Goal: Task Accomplishment & Management: Complete application form

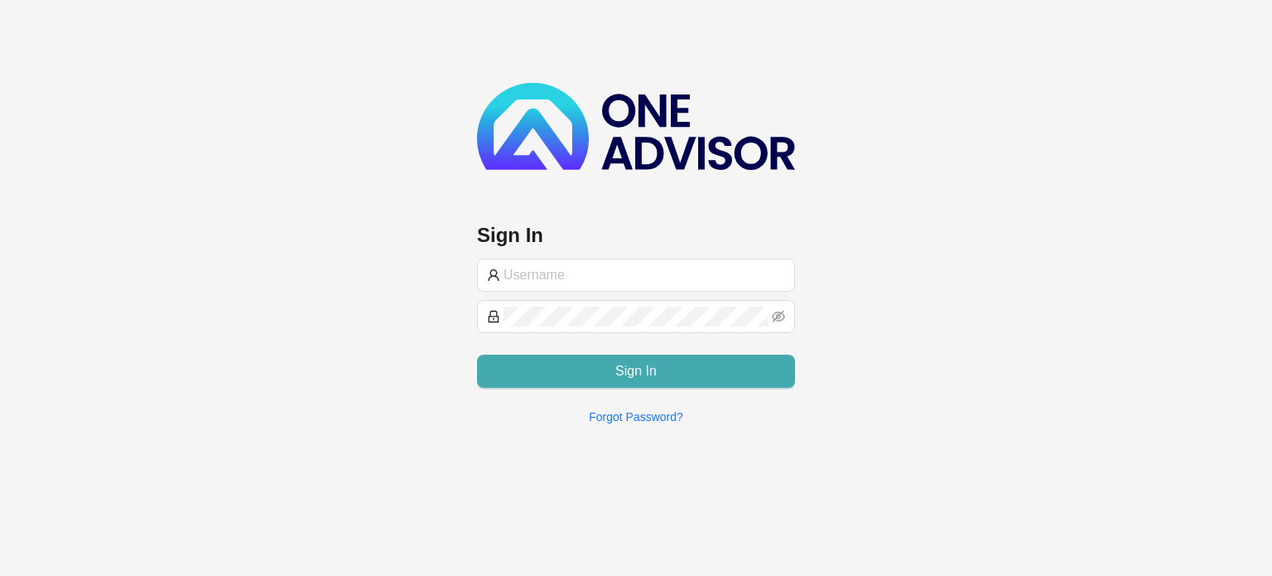
type input "[EMAIL_ADDRESS][DOMAIN_NAME]"
click at [626, 369] on span "Sign In" at bounding box center [635, 371] width 41 height 20
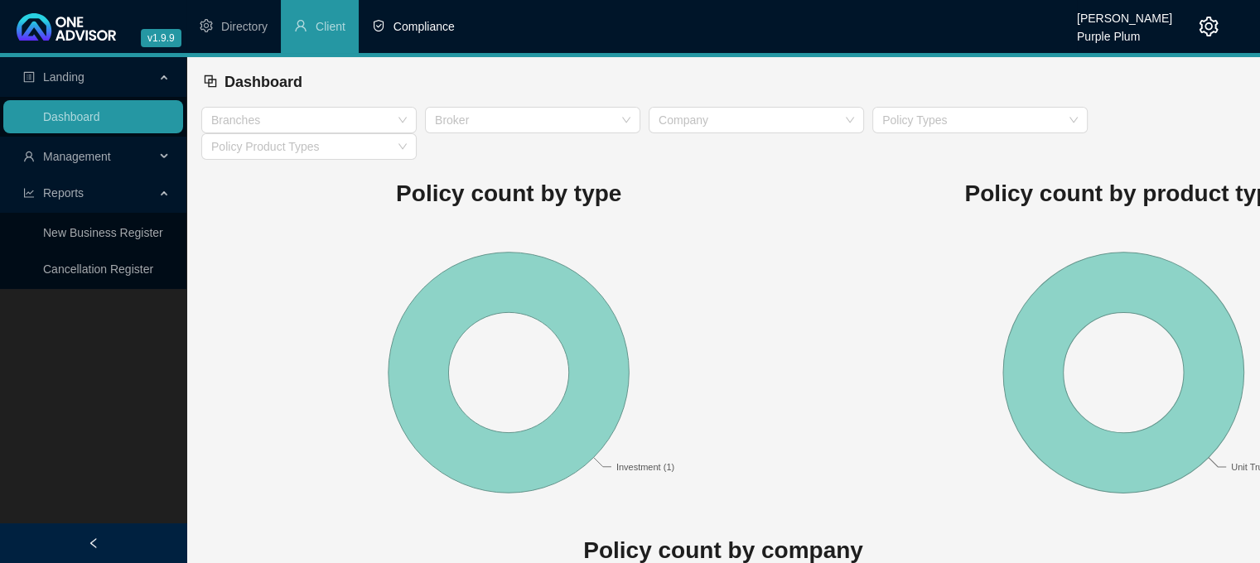
click at [430, 39] on li "Compliance" at bounding box center [413, 26] width 109 height 53
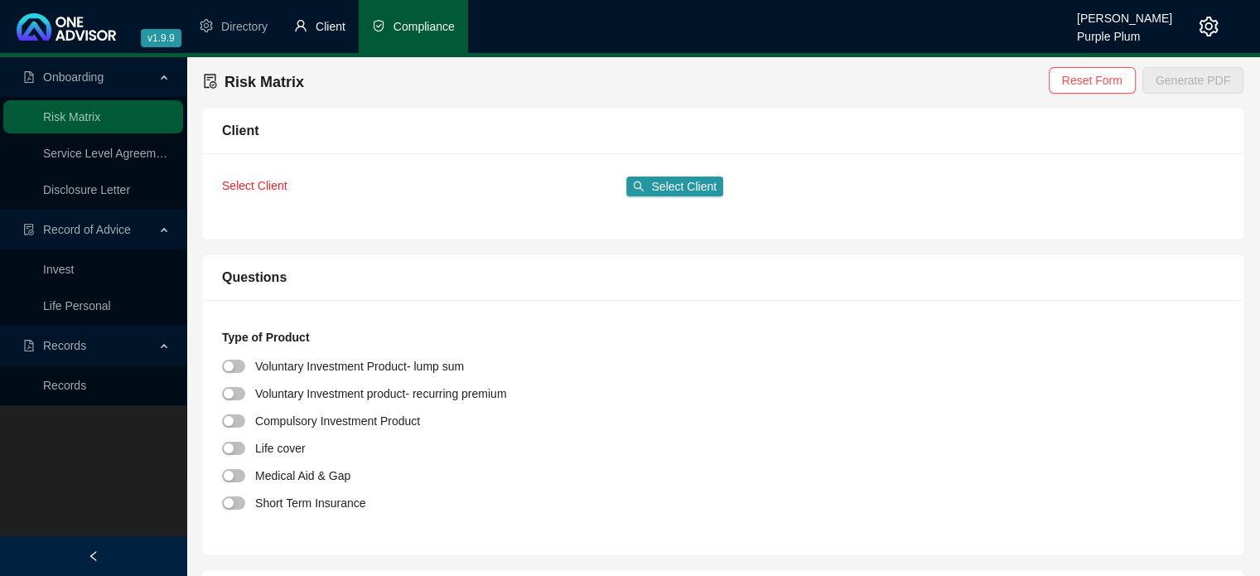
click at [332, 26] on span "Client" at bounding box center [331, 26] width 30 height 13
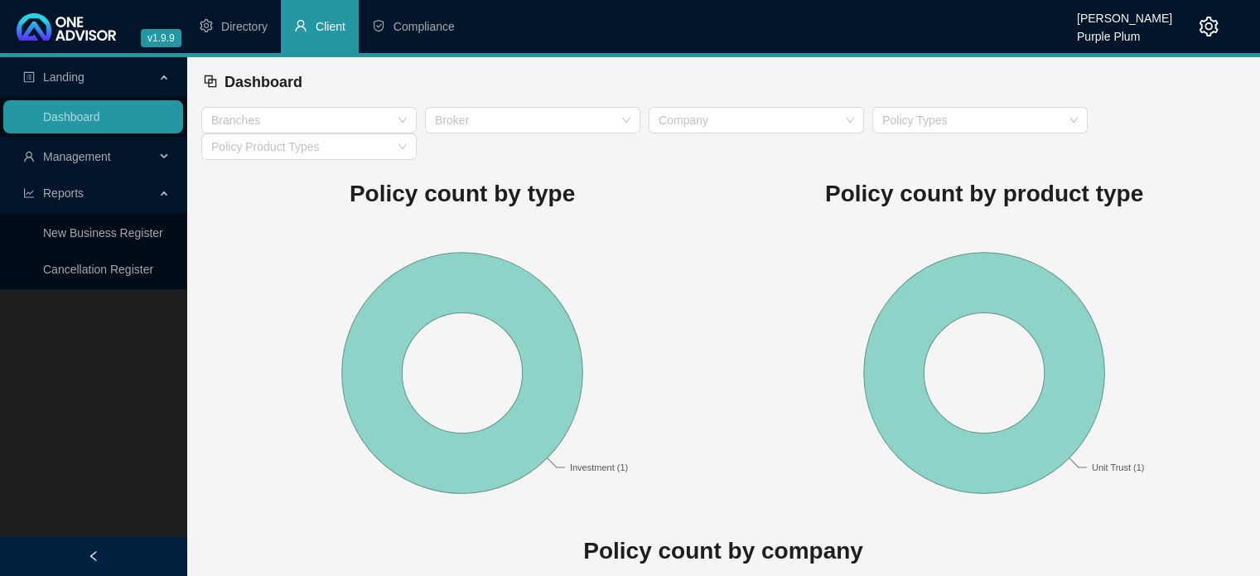
click at [99, 162] on span "Management" at bounding box center [77, 156] width 68 height 13
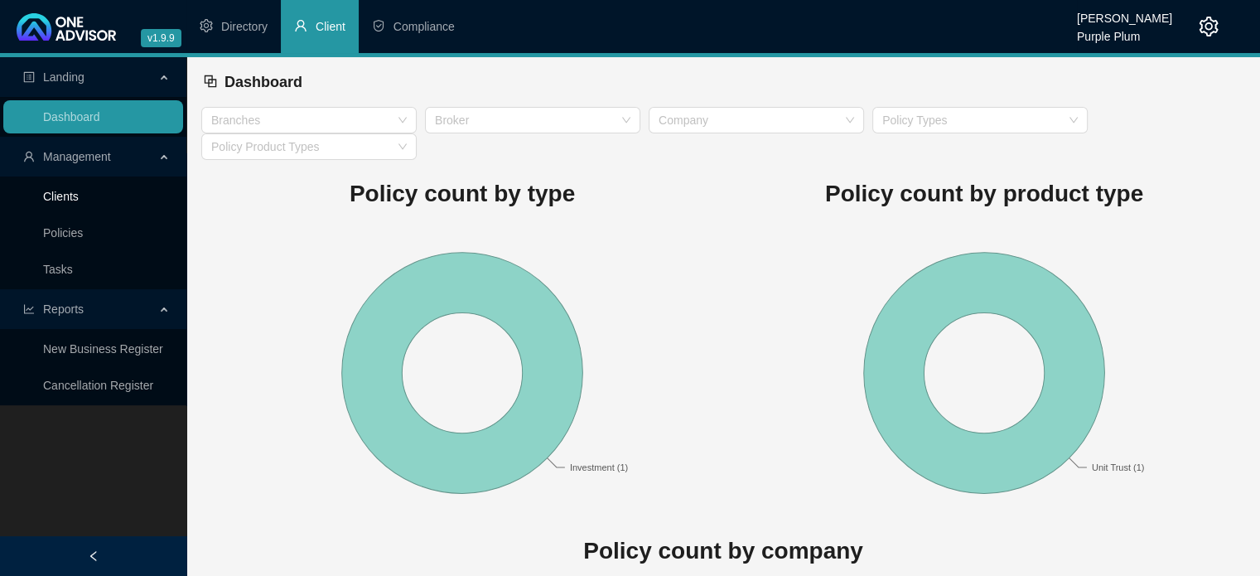
click at [67, 192] on link "Clients" at bounding box center [61, 196] width 36 height 13
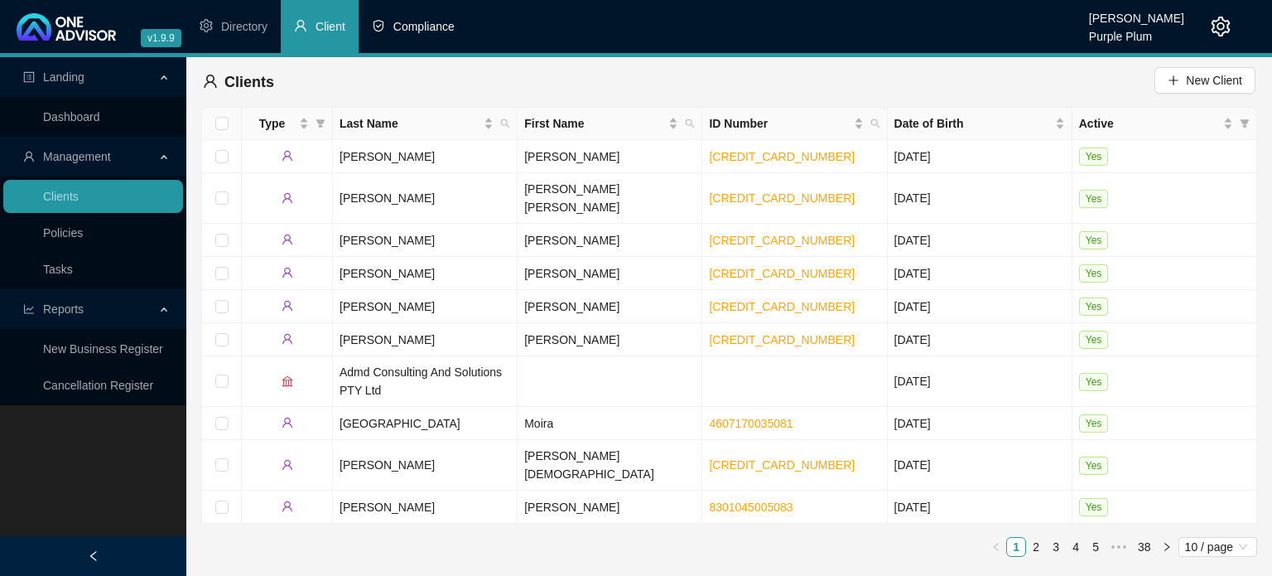
click at [403, 22] on span "Compliance" at bounding box center [423, 26] width 61 height 13
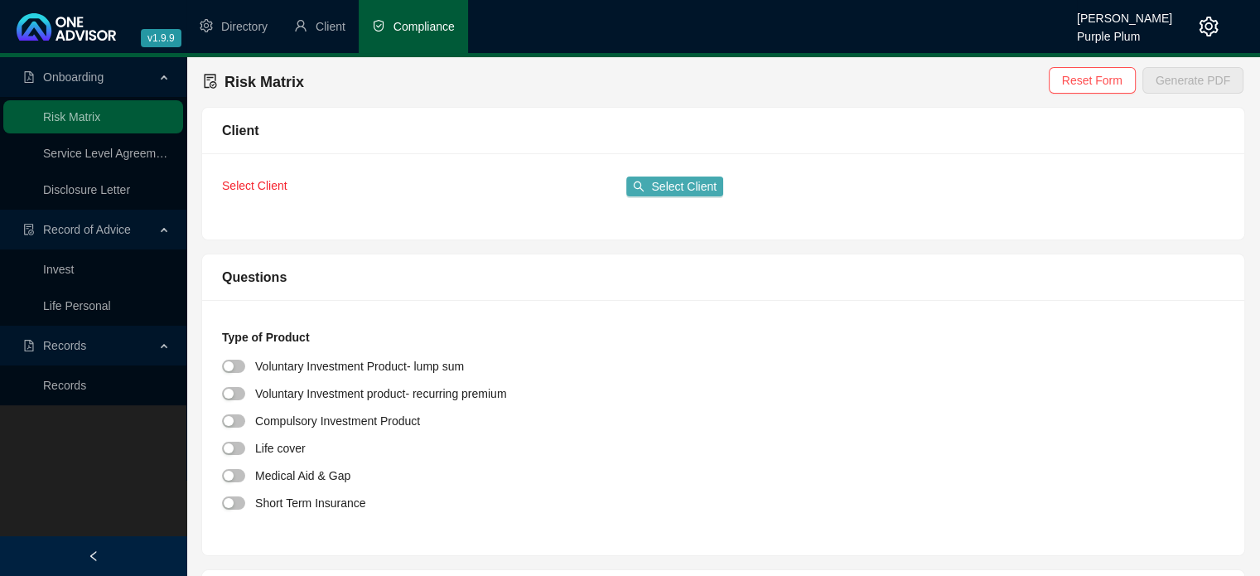
click at [672, 181] on span "Select Client" at bounding box center [683, 186] width 65 height 18
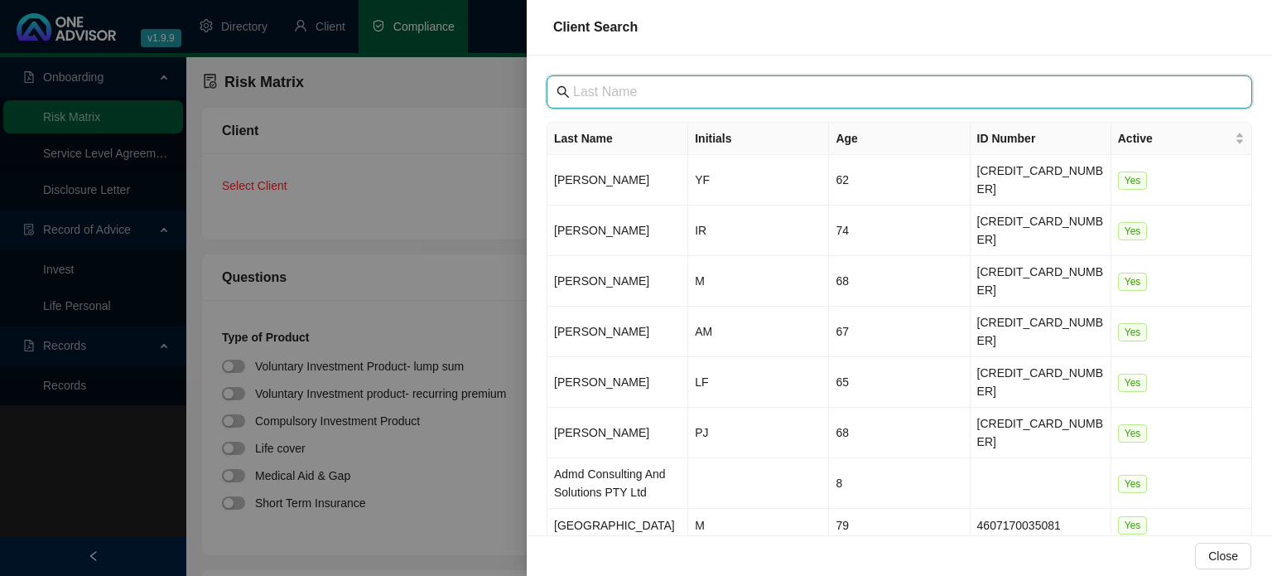
click at [610, 89] on input "text" at bounding box center [901, 92] width 656 height 20
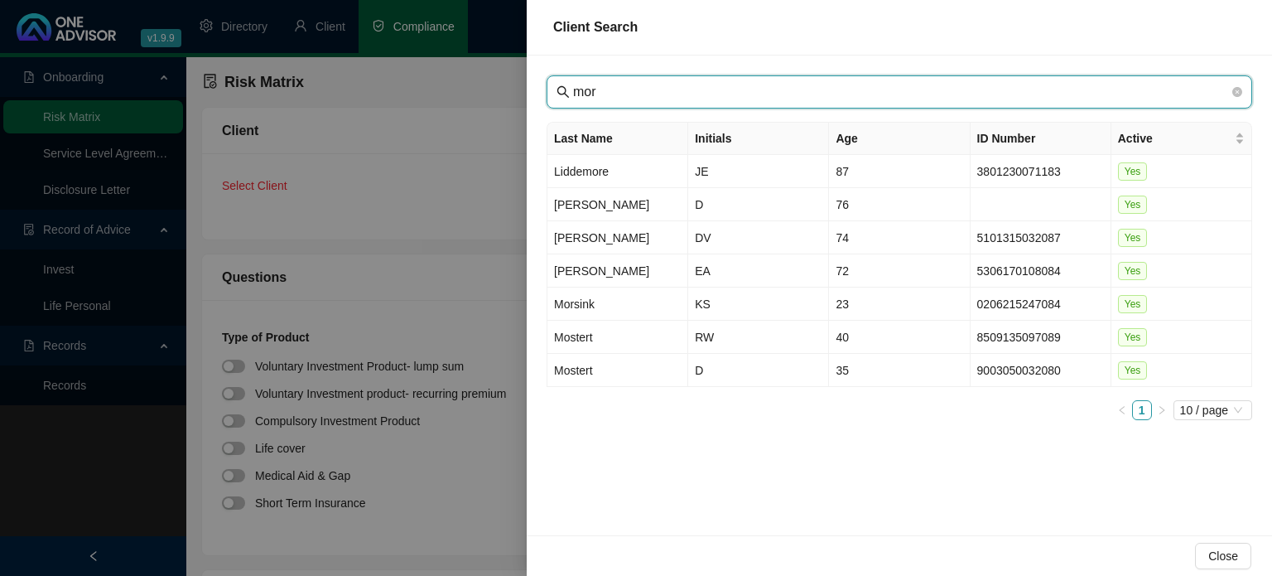
type input "mor"
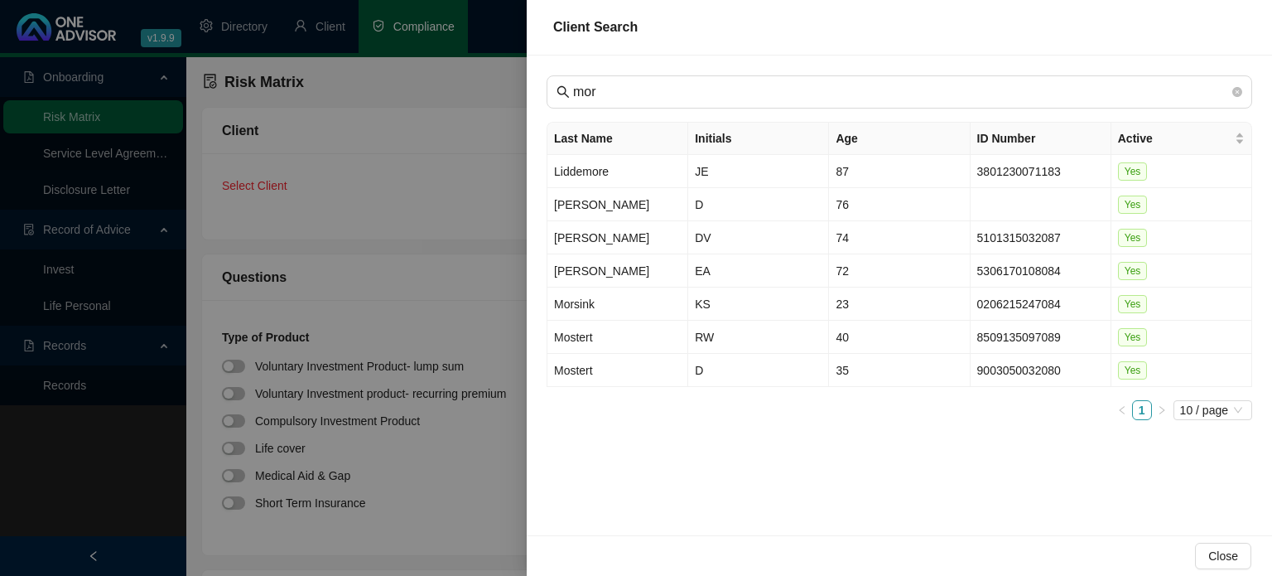
click at [458, 210] on div at bounding box center [636, 288] width 1272 height 576
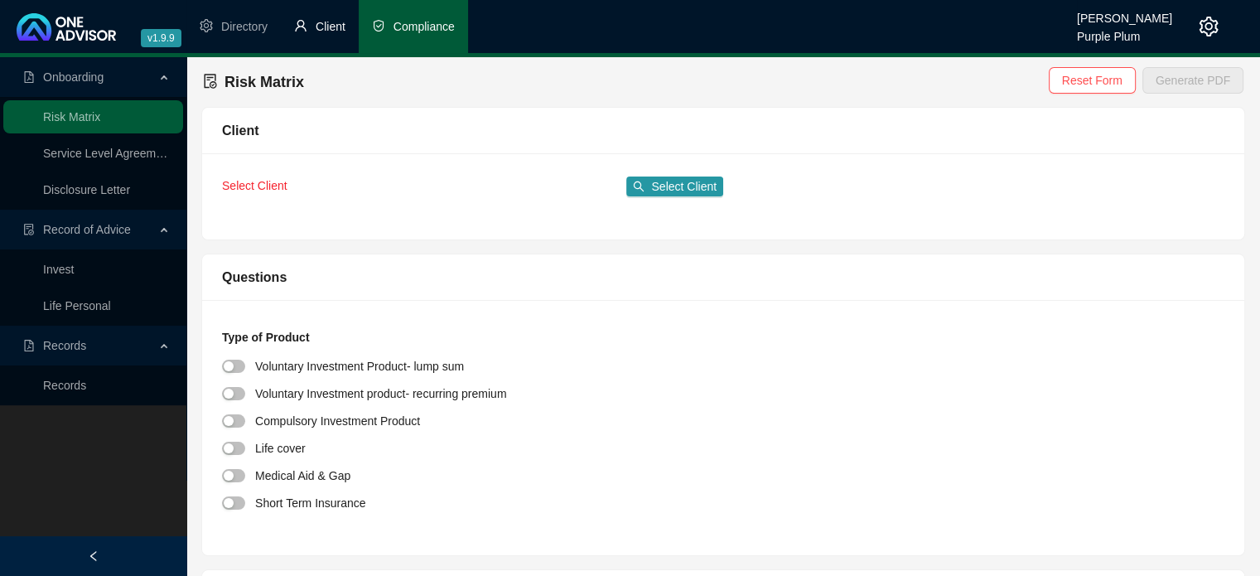
click at [322, 39] on li "Client" at bounding box center [320, 26] width 78 height 53
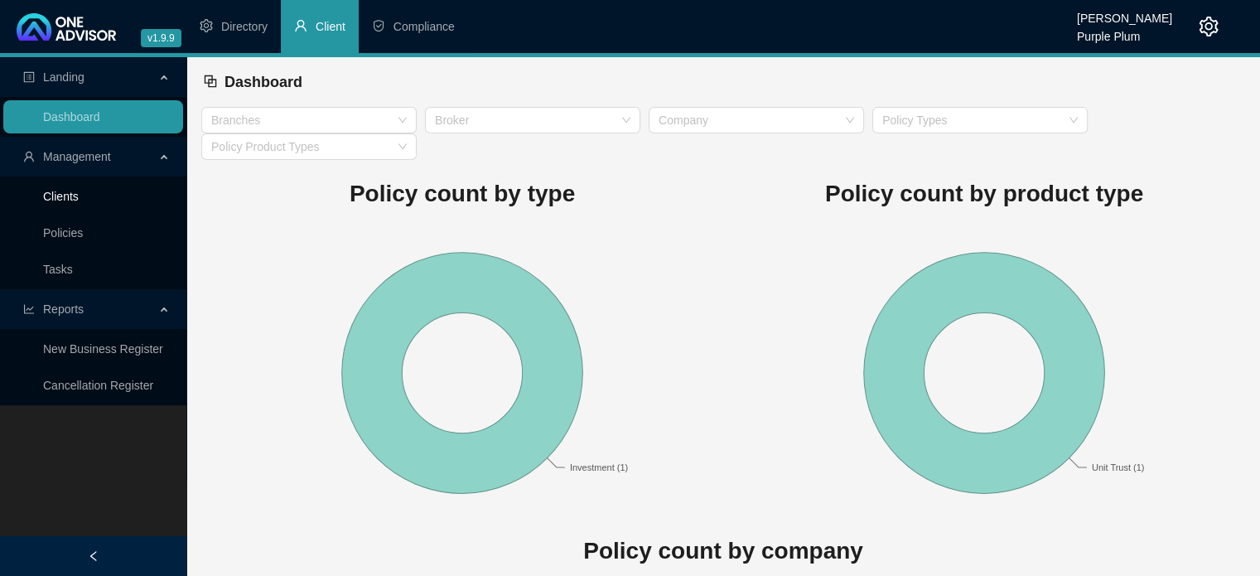
click at [70, 200] on link "Clients" at bounding box center [61, 196] width 36 height 13
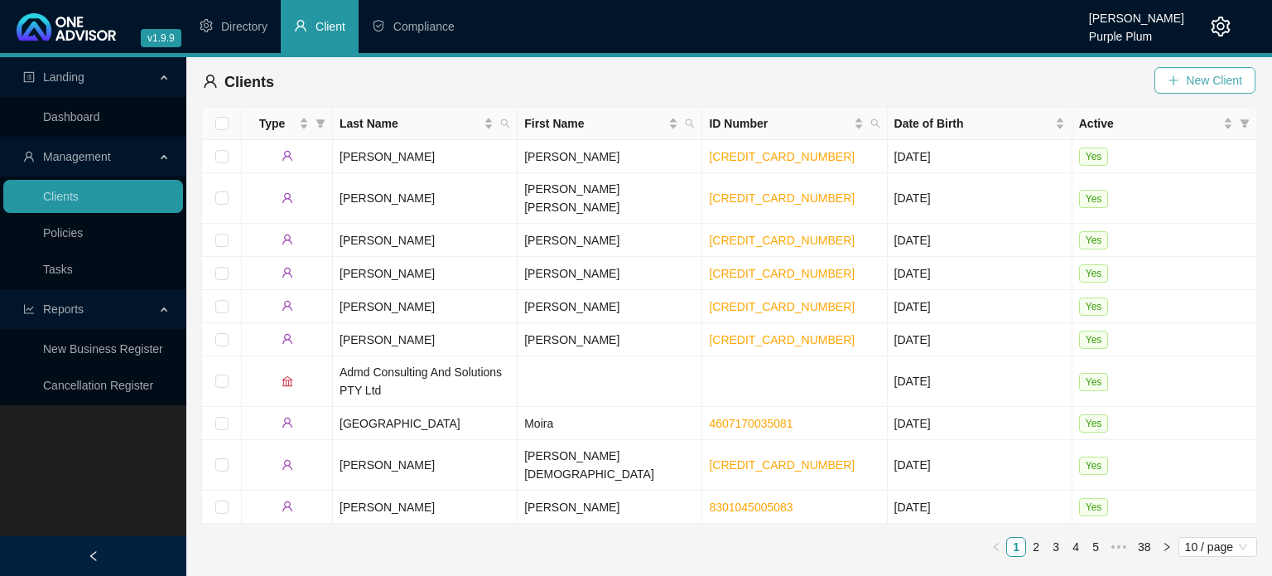
click at [1189, 77] on span "New Client" at bounding box center [1214, 80] width 56 height 18
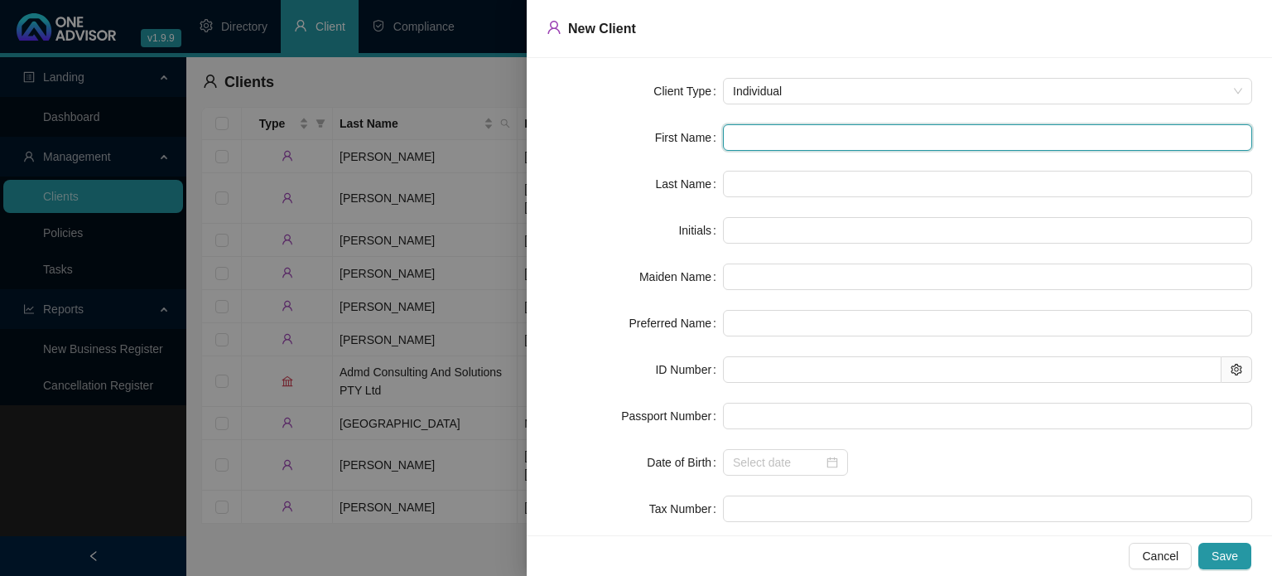
click at [745, 148] on input "text" at bounding box center [987, 137] width 529 height 27
type input "J"
type input "[PERSON_NAME]"
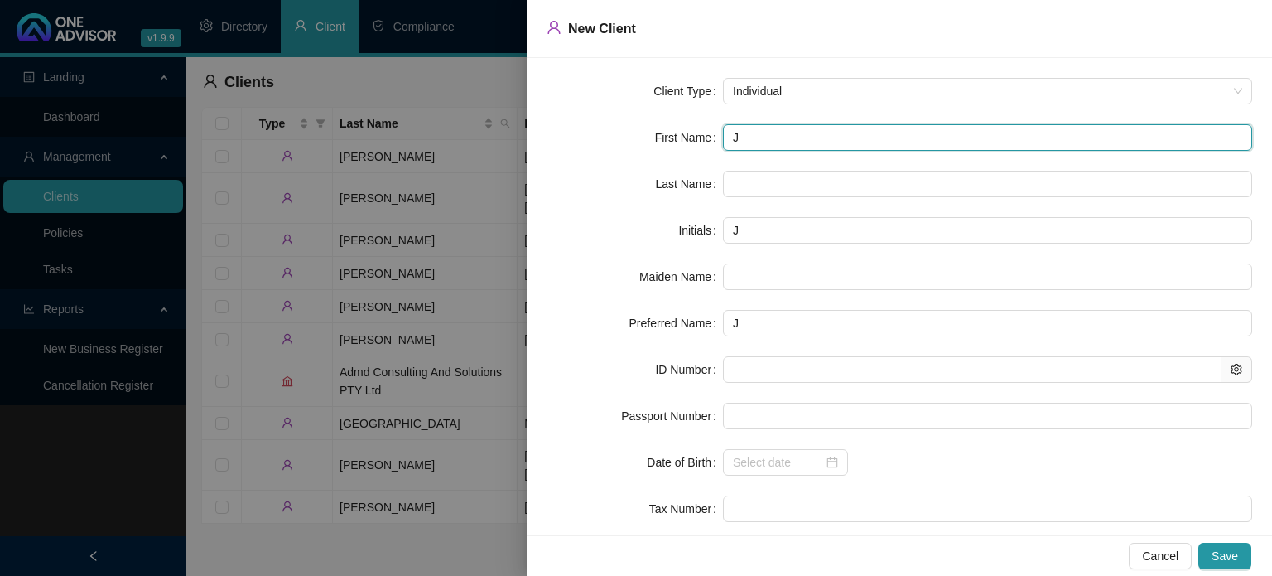
type input "[PERSON_NAME]"
type input "Jaso"
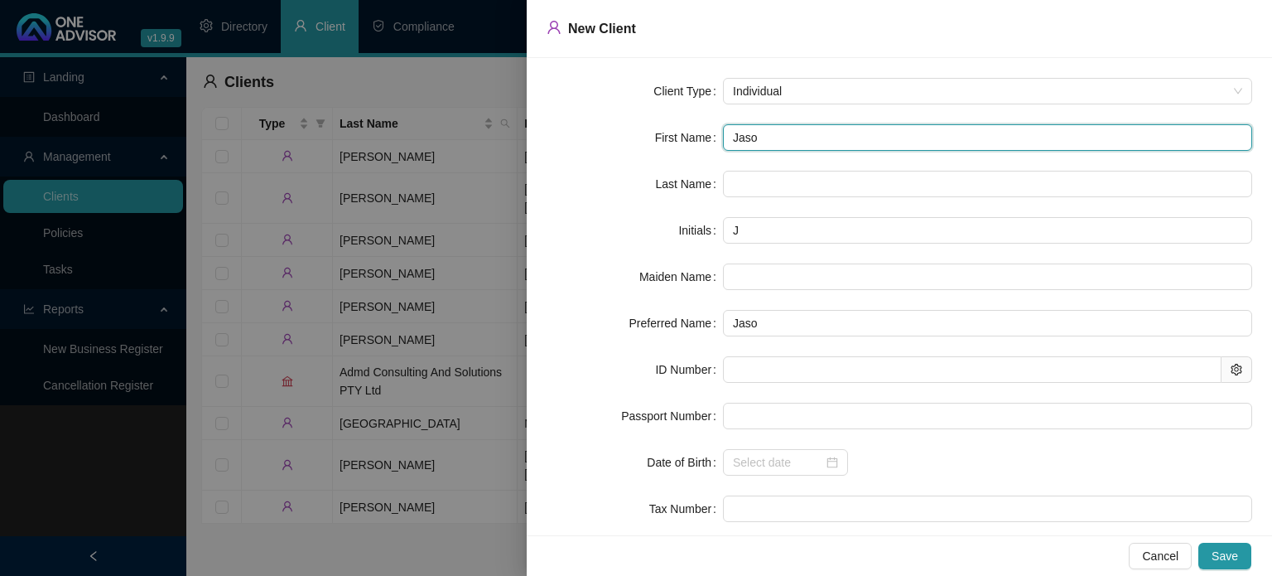
type input "[PERSON_NAME]"
type input "JB"
type input "[PERSON_NAME]"
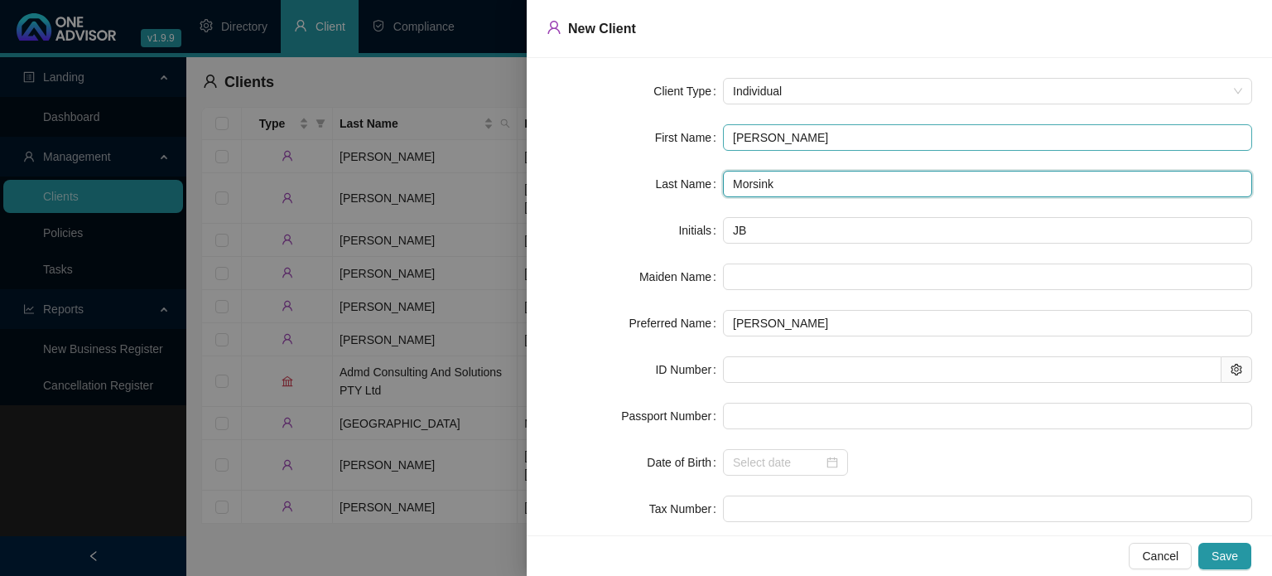
type input "Morsink"
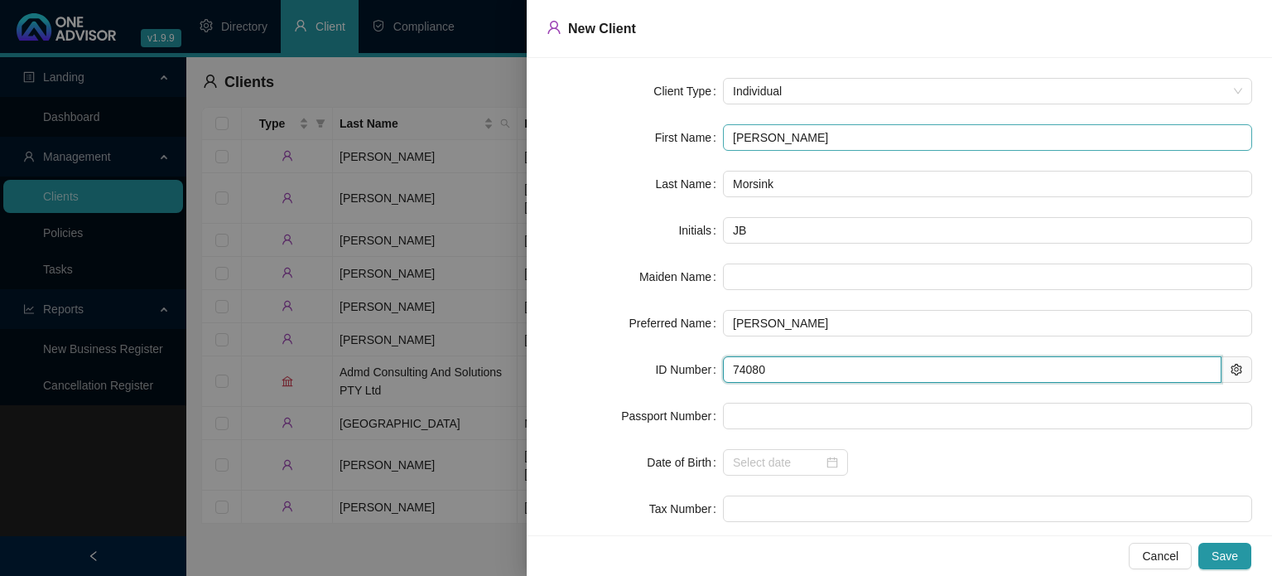
type input "740802"
type input "[DATE]"
type input "7408025101088"
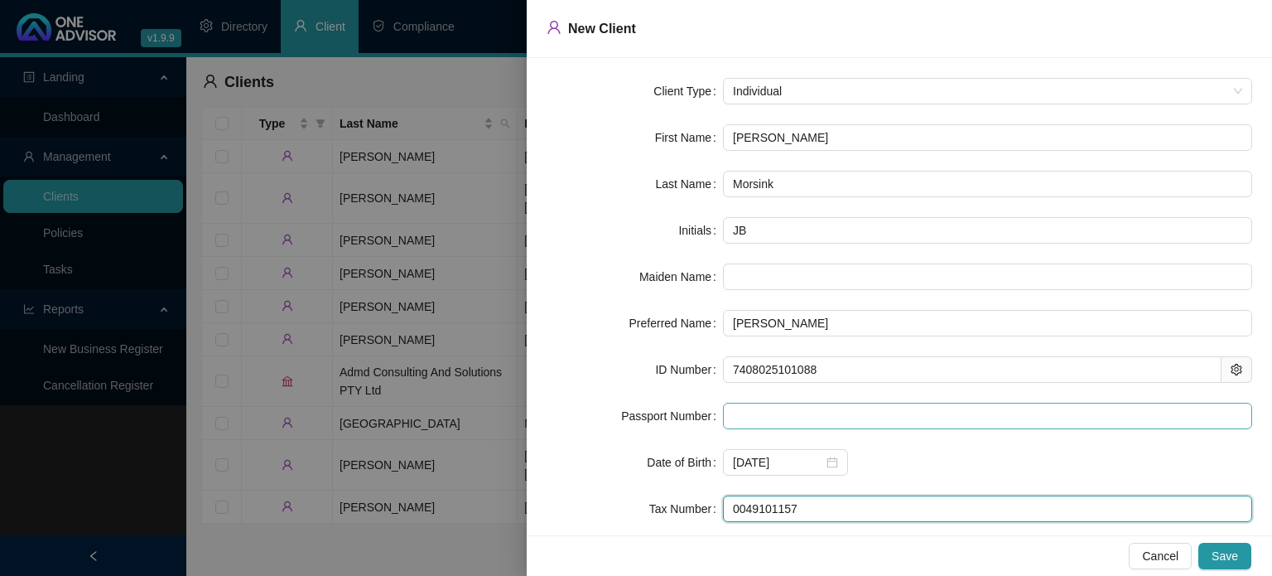
scroll to position [83, 0]
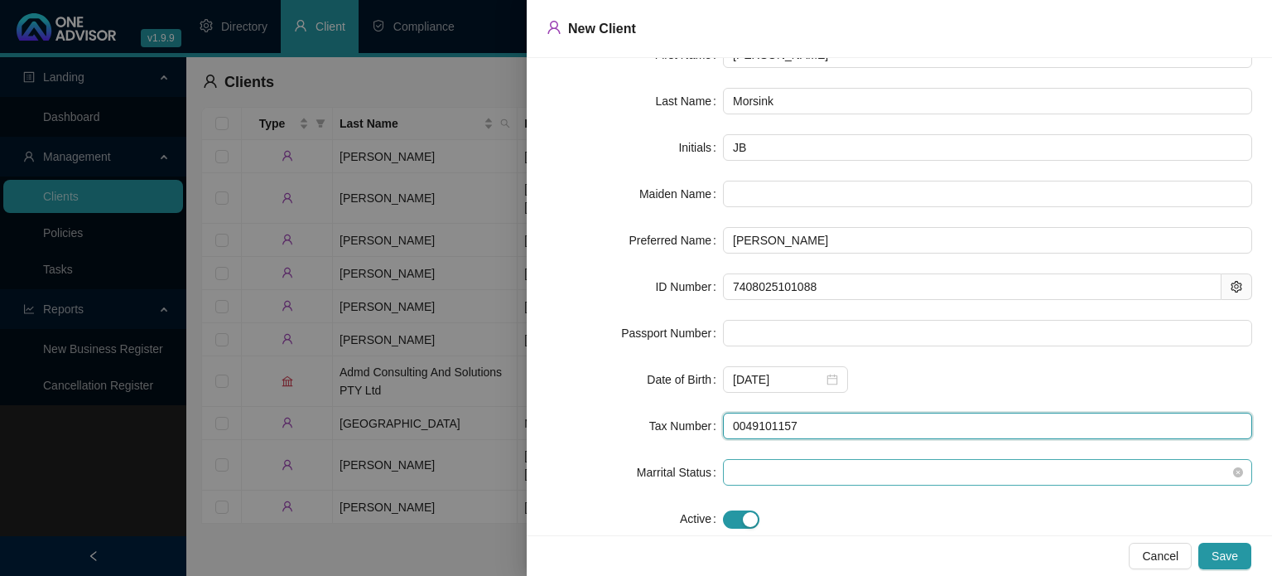
click at [809, 482] on span at bounding box center [987, 472] width 509 height 25
type input "0049101157"
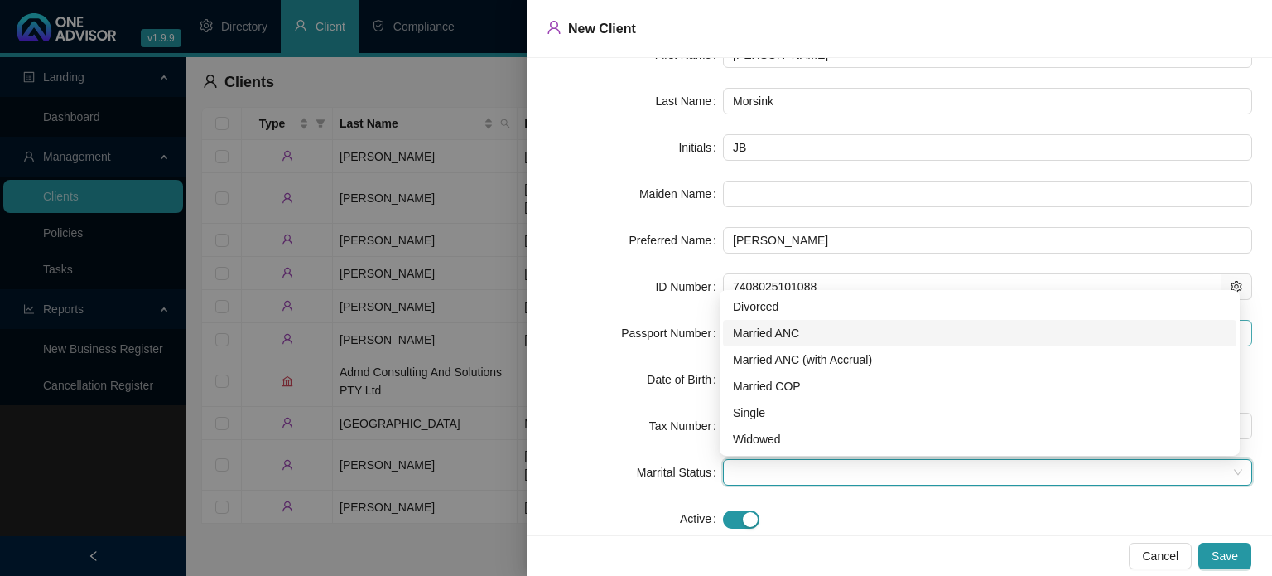
drag, startPoint x: 779, startPoint y: 330, endPoint x: 784, endPoint y: 338, distance: 9.0
click at [781, 330] on div "Married ANC" at bounding box center [980, 333] width 494 height 18
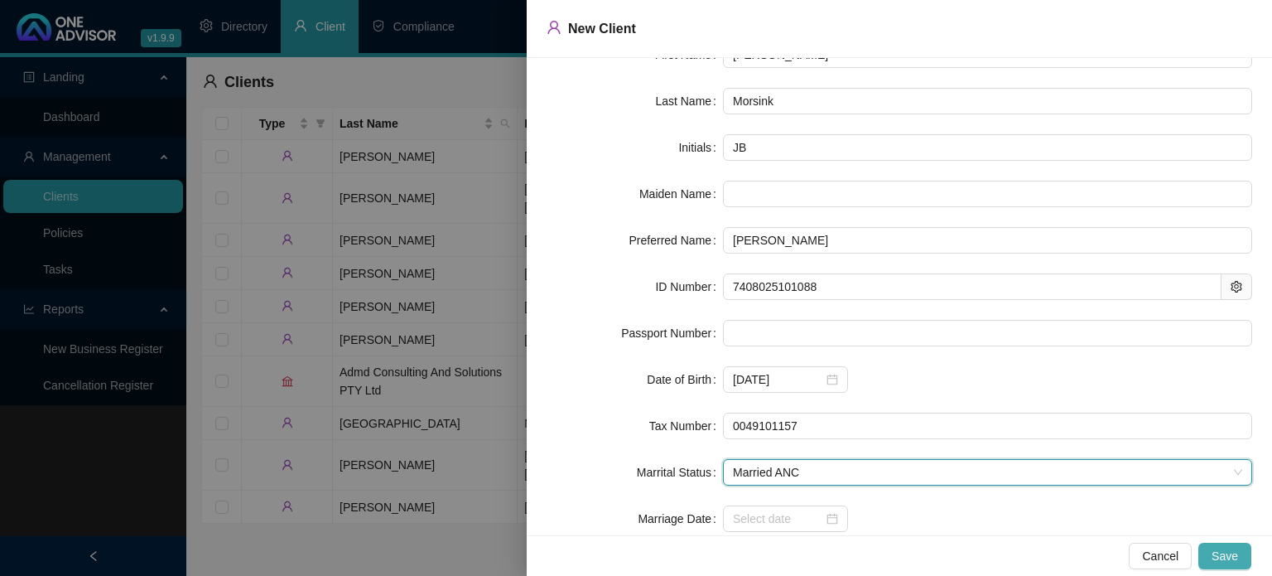
click at [1226, 557] on span "Save" at bounding box center [1225, 556] width 27 height 18
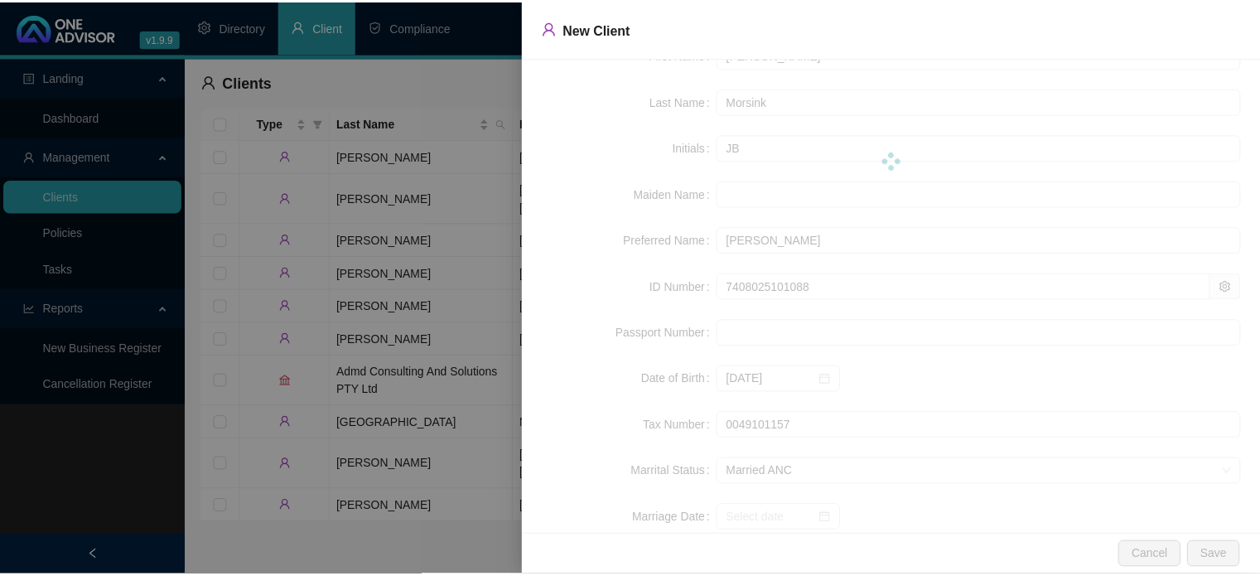
scroll to position [0, 0]
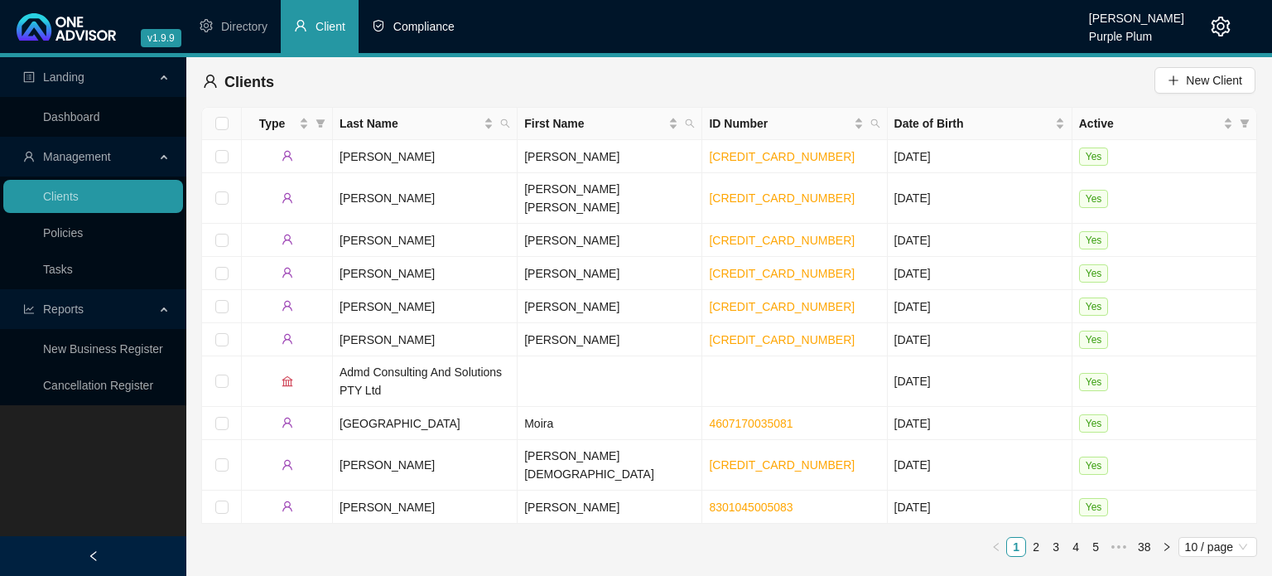
click at [432, 28] on span "Compliance" at bounding box center [423, 26] width 61 height 13
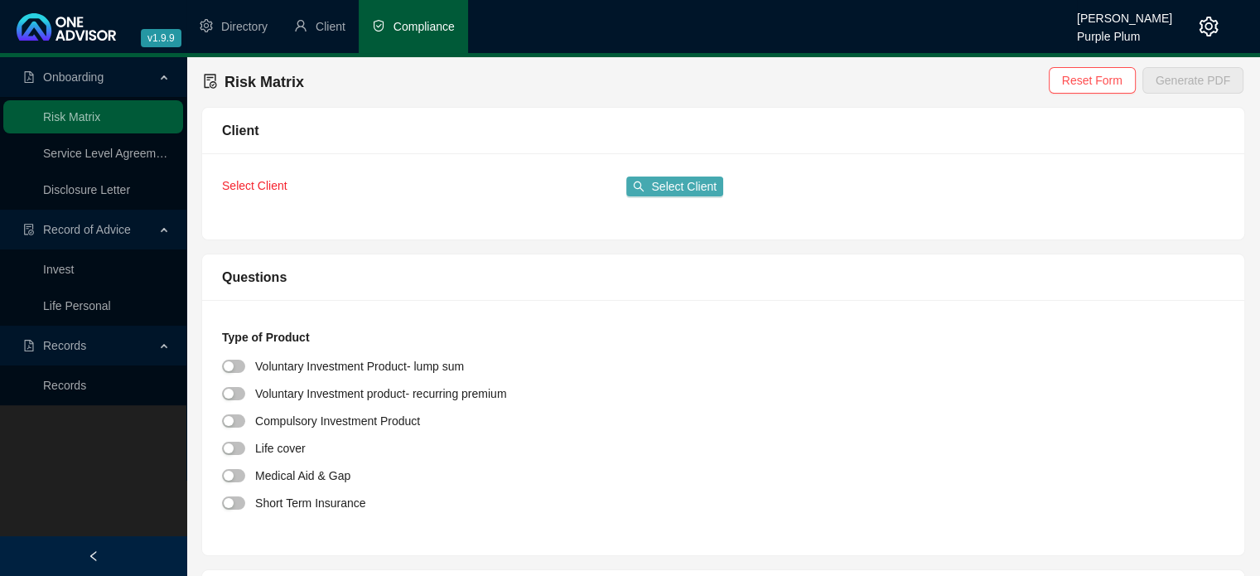
click at [681, 190] on span "Select Client" at bounding box center [683, 186] width 65 height 18
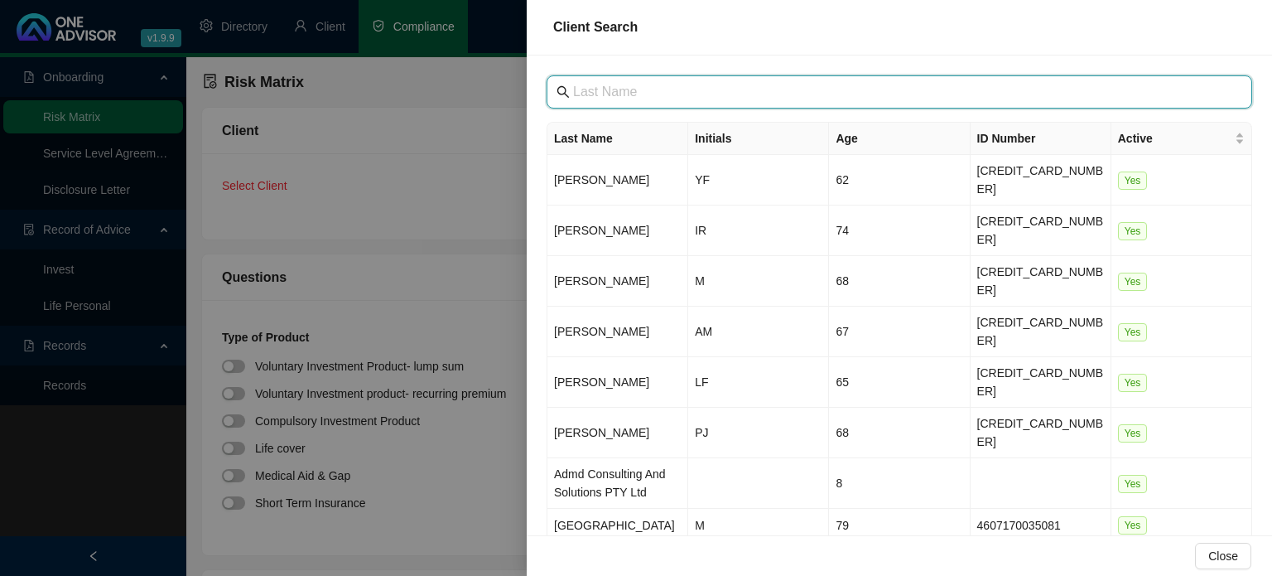
click at [605, 94] on input "text" at bounding box center [901, 92] width 656 height 20
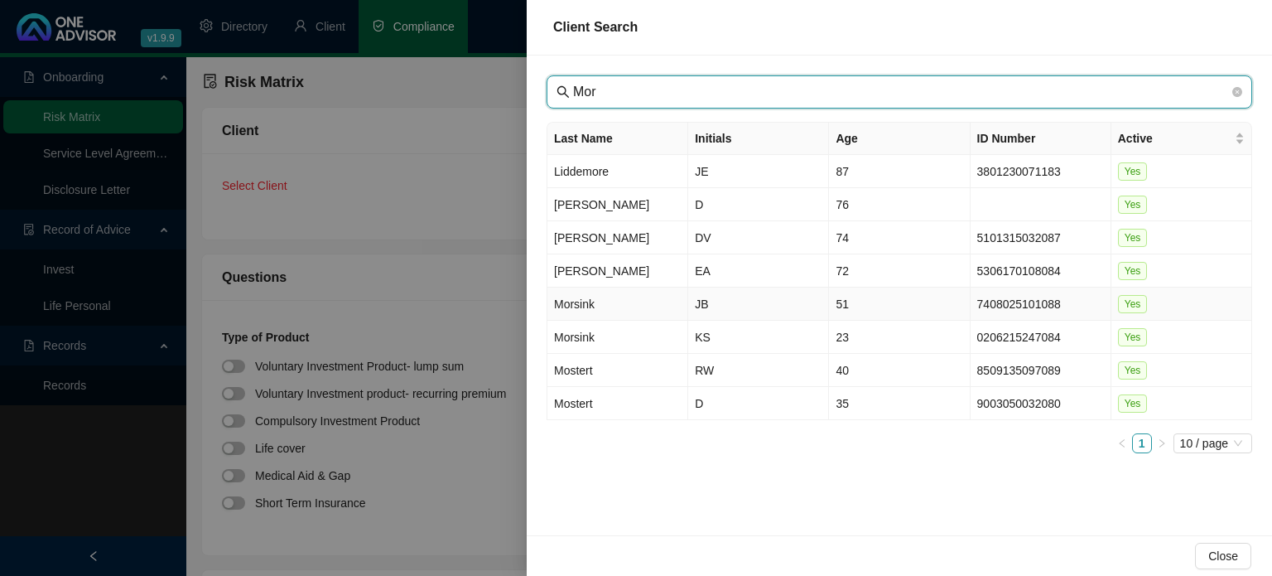
type input "Mor"
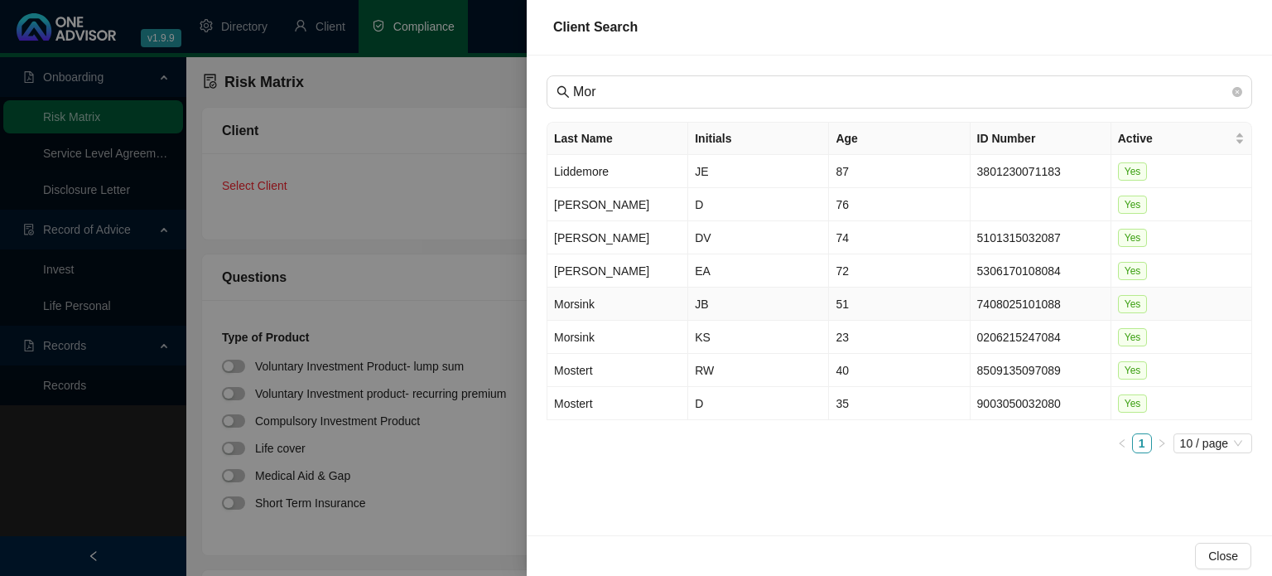
click at [609, 304] on td "Morsink" at bounding box center [617, 303] width 141 height 33
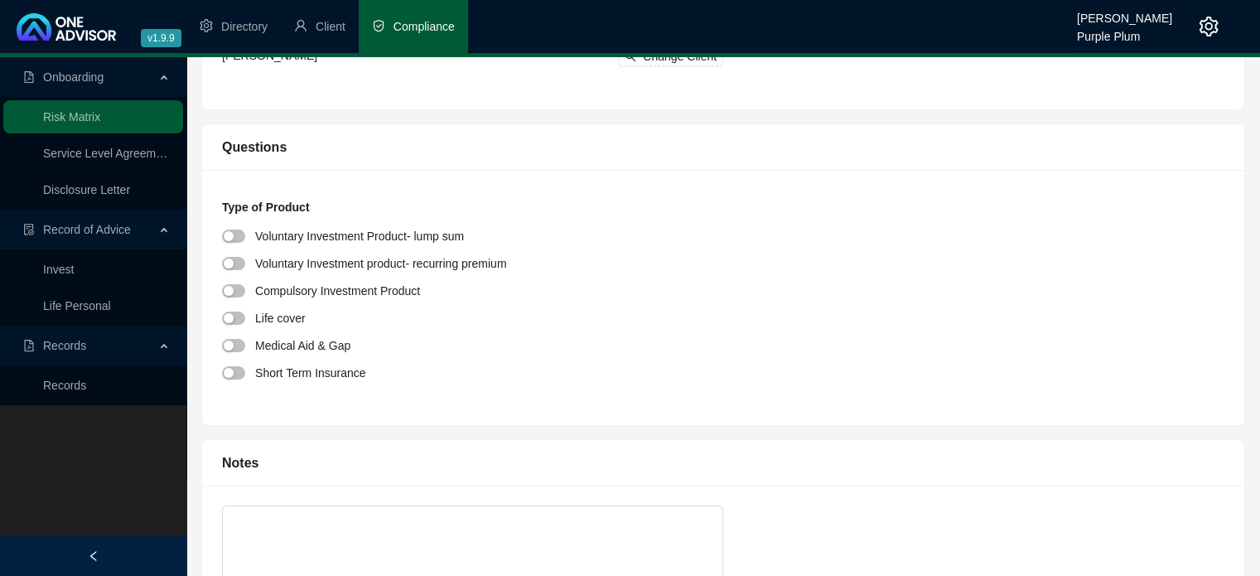
scroll to position [166, 0]
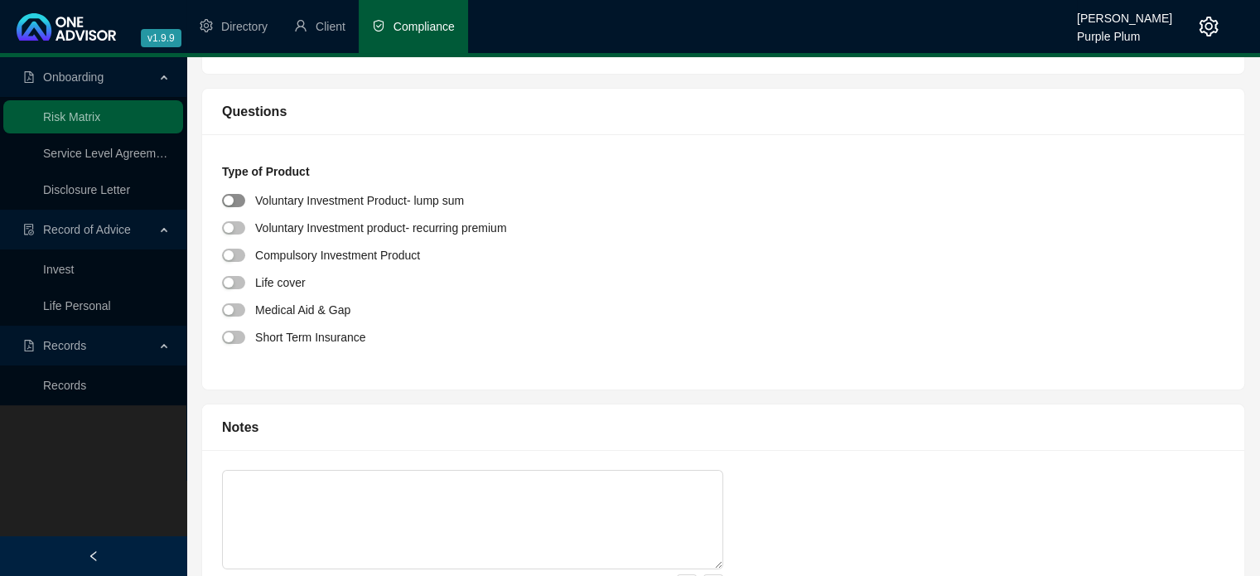
click at [241, 200] on span "button" at bounding box center [233, 200] width 23 height 13
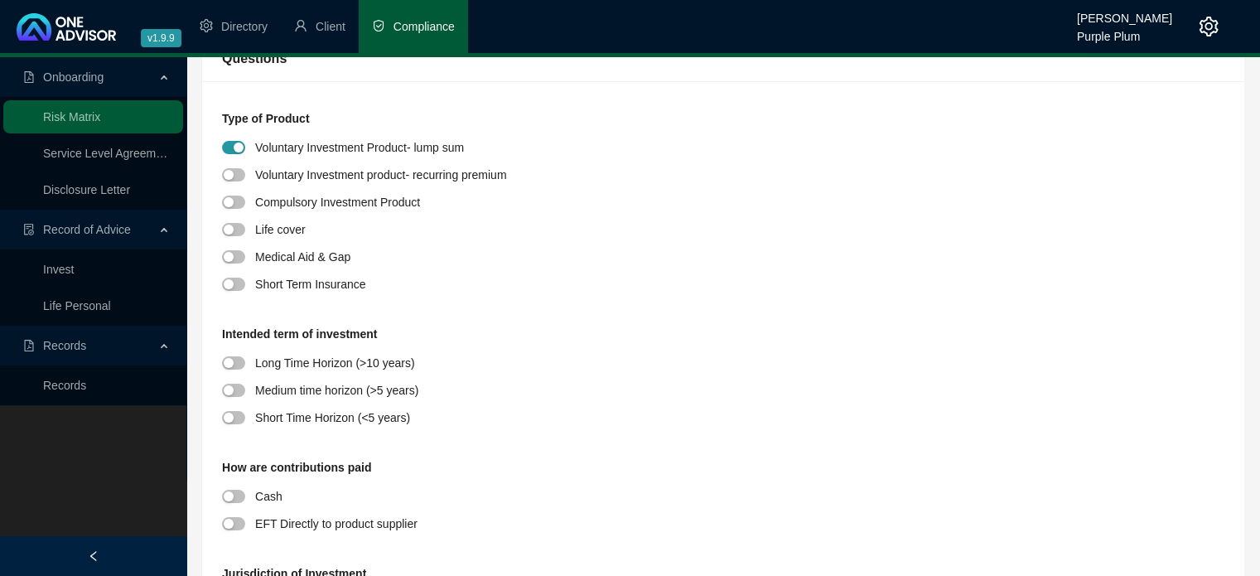
scroll to position [248, 0]
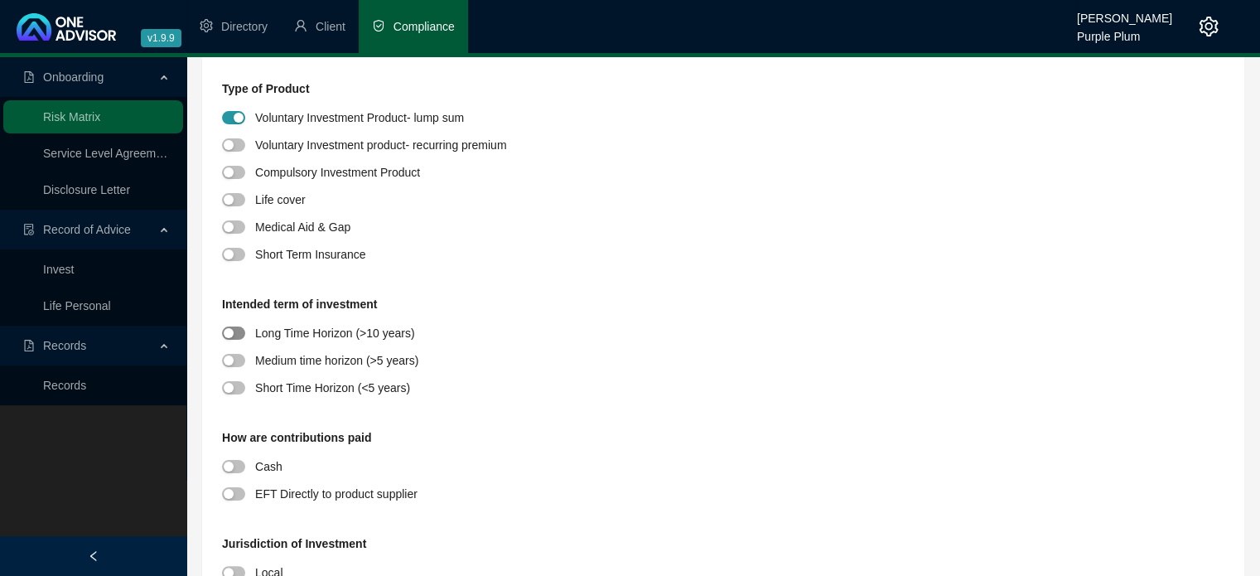
drag, startPoint x: 242, startPoint y: 334, endPoint x: 297, endPoint y: 357, distance: 59.4
click at [243, 334] on span "button" at bounding box center [233, 332] width 23 height 13
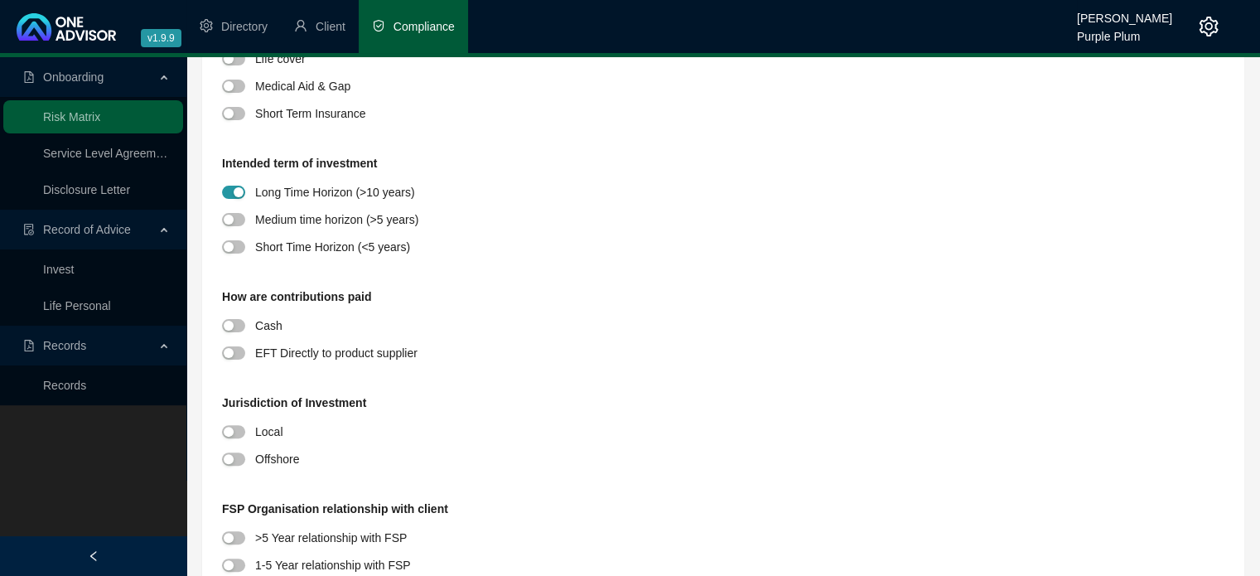
scroll to position [414, 0]
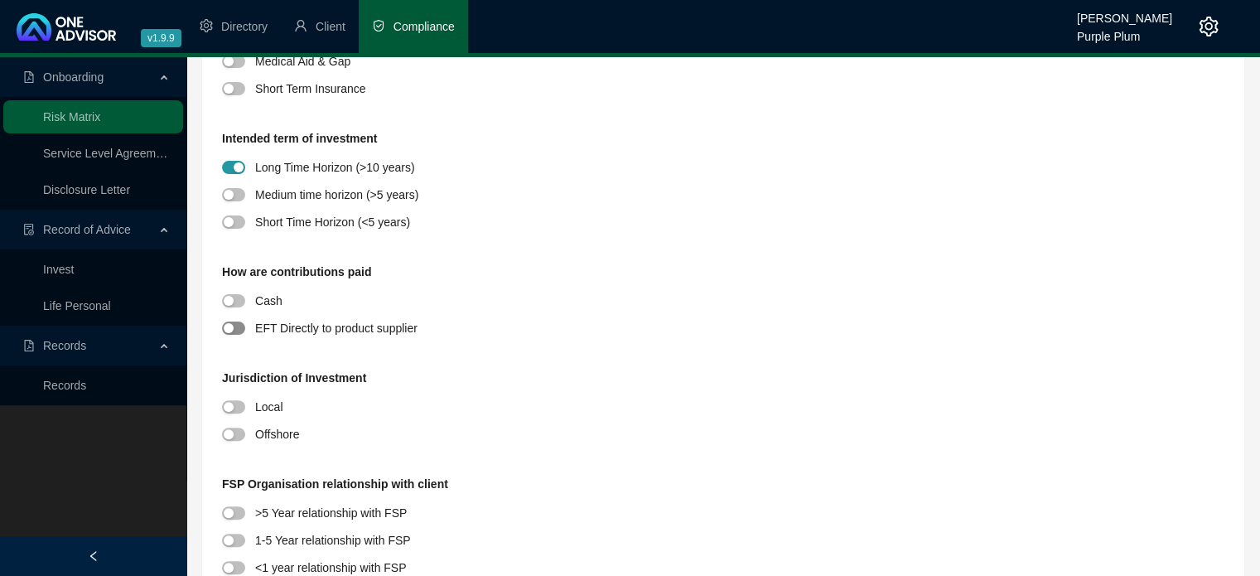
click at [242, 326] on span "button" at bounding box center [233, 327] width 23 height 13
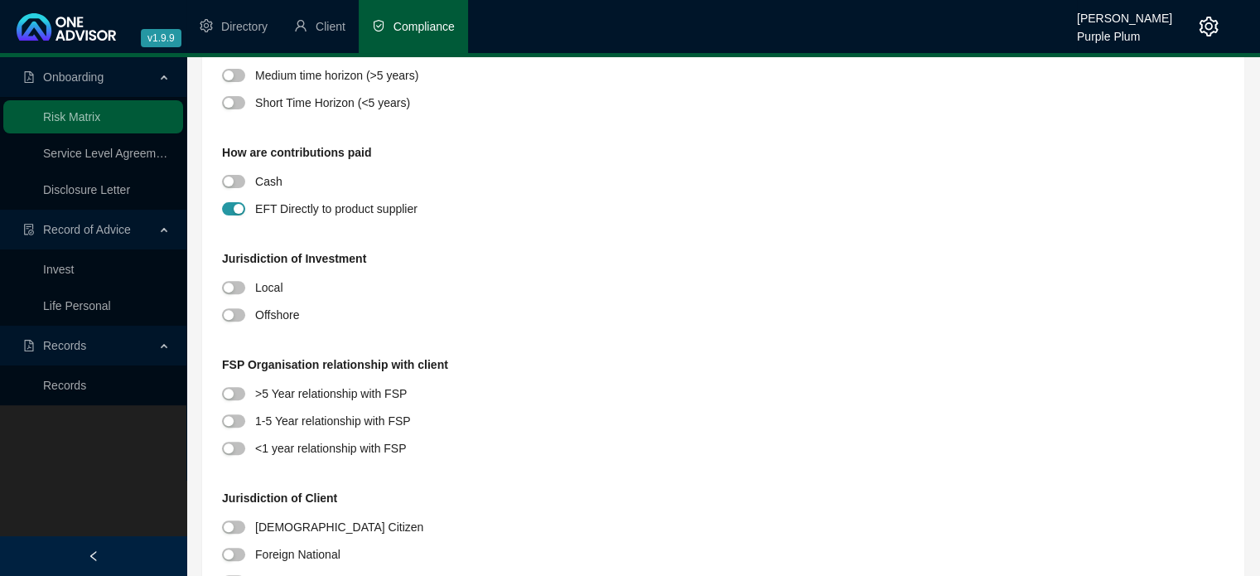
scroll to position [580, 0]
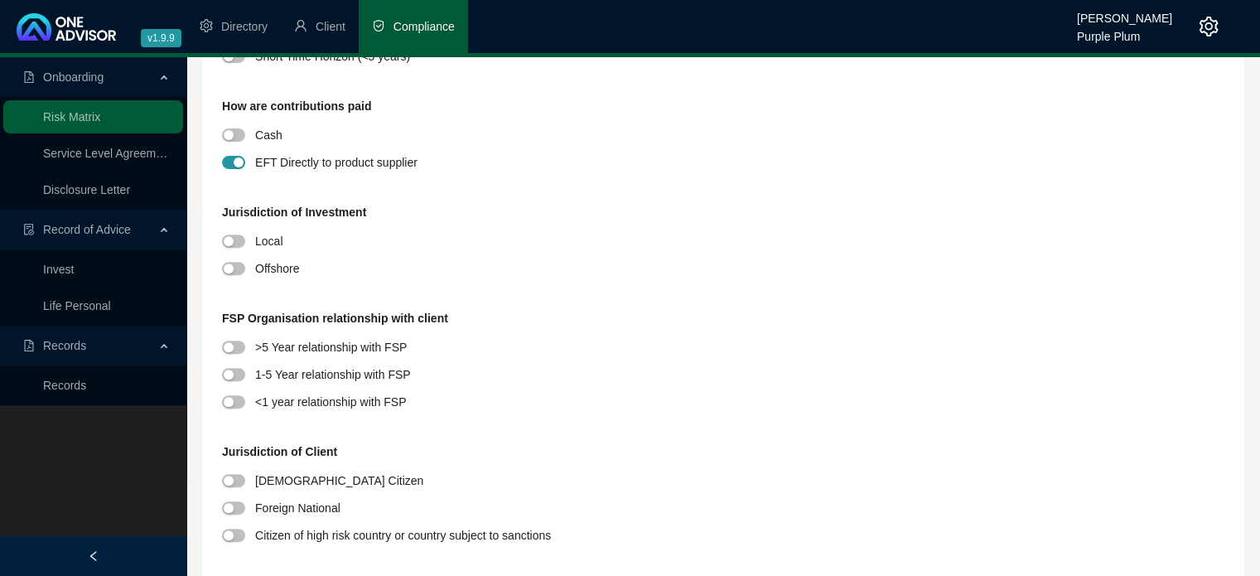
click at [238, 248] on div at bounding box center [238, 240] width 33 height 19
click at [239, 241] on span "button" at bounding box center [233, 240] width 23 height 13
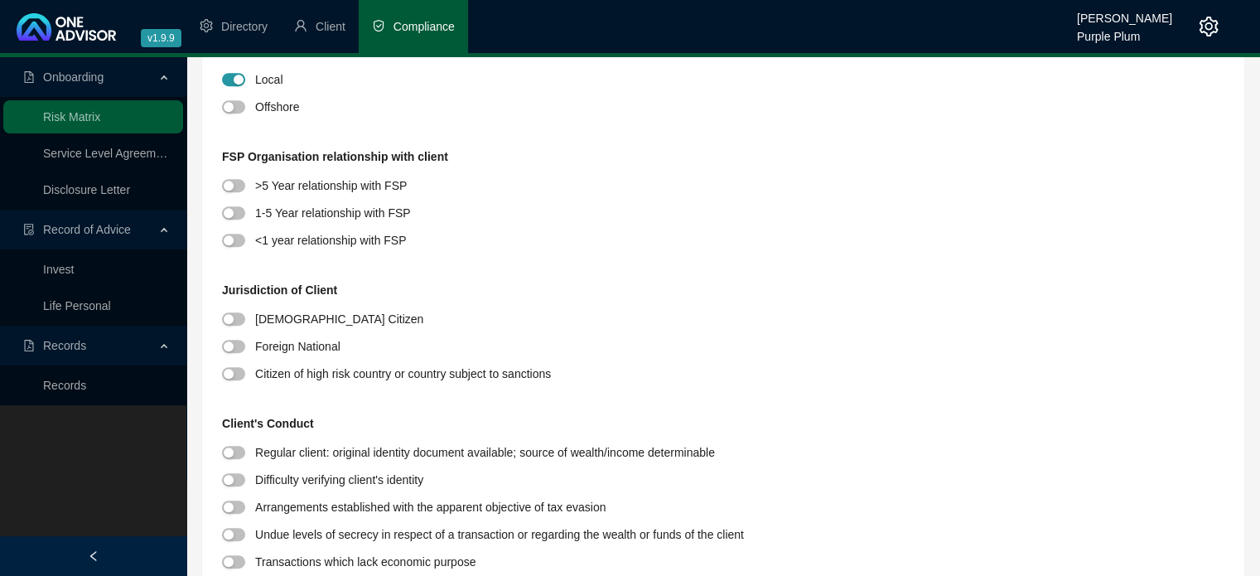
scroll to position [745, 0]
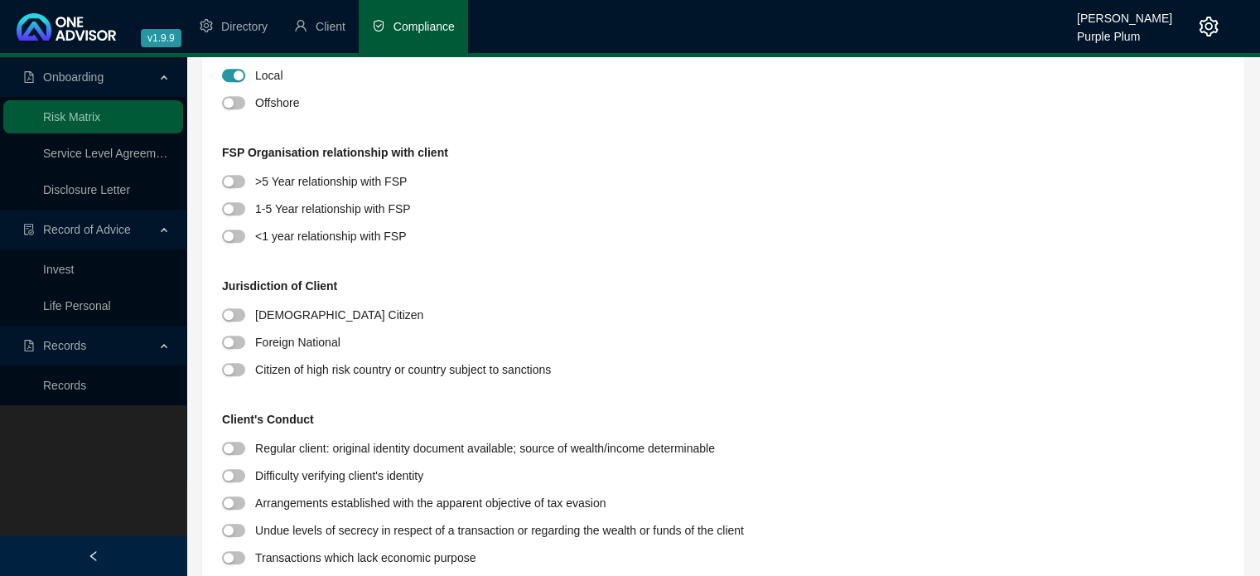
click at [244, 175] on div at bounding box center [238, 180] width 33 height 19
click at [240, 182] on span "button" at bounding box center [233, 181] width 23 height 13
click at [234, 311] on span "button" at bounding box center [233, 314] width 23 height 13
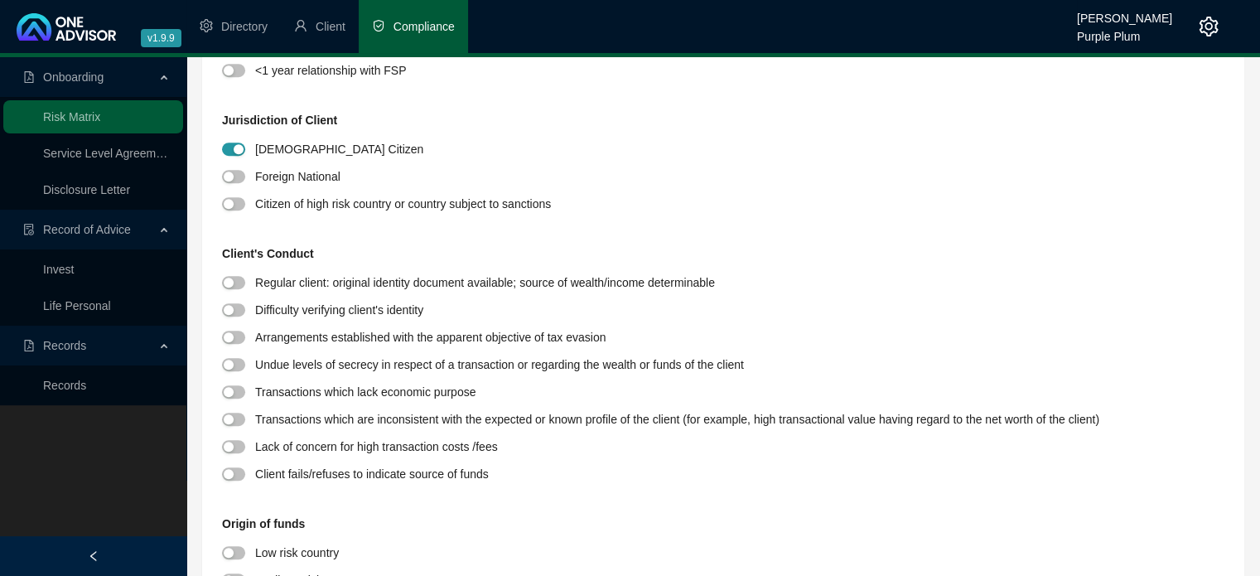
scroll to position [994, 0]
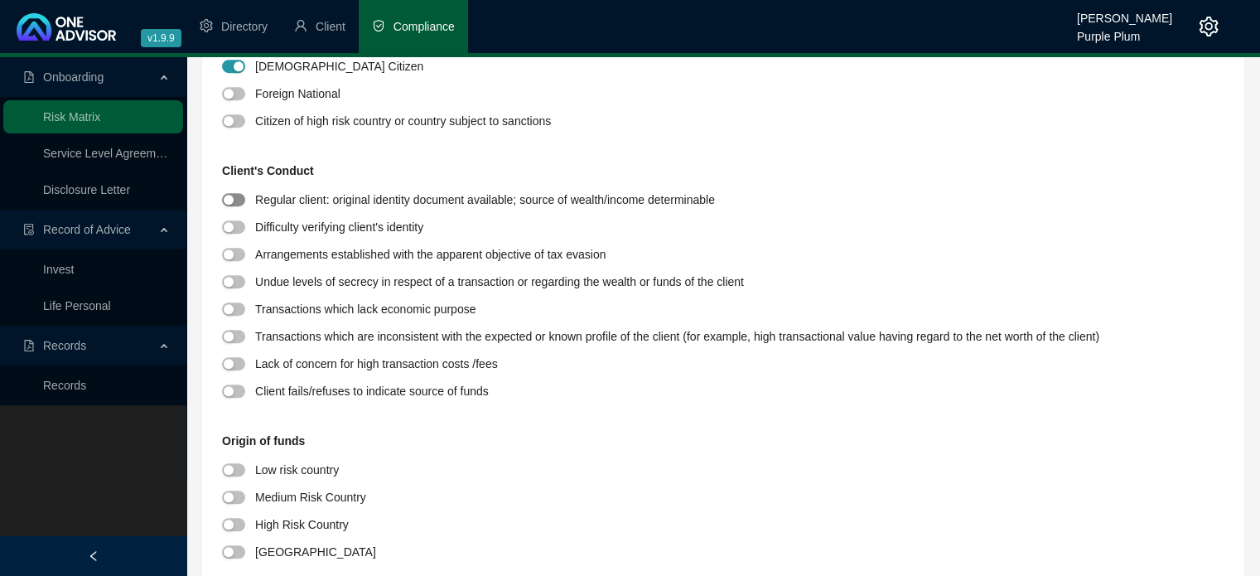
click at [232, 195] on div "button" at bounding box center [229, 200] width 10 height 10
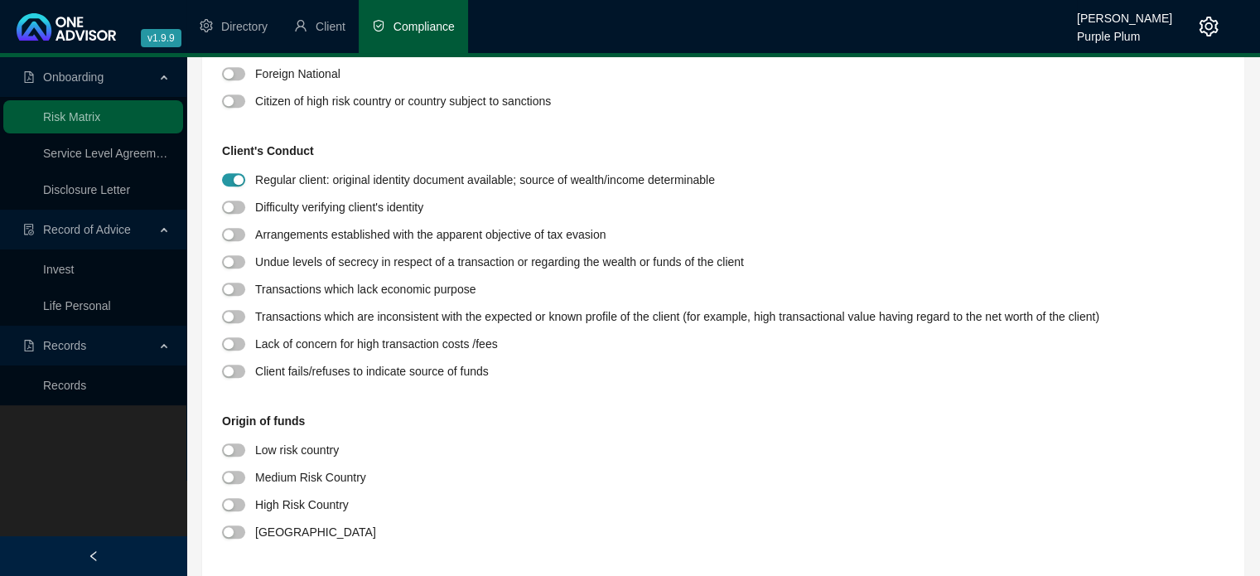
scroll to position [1160, 0]
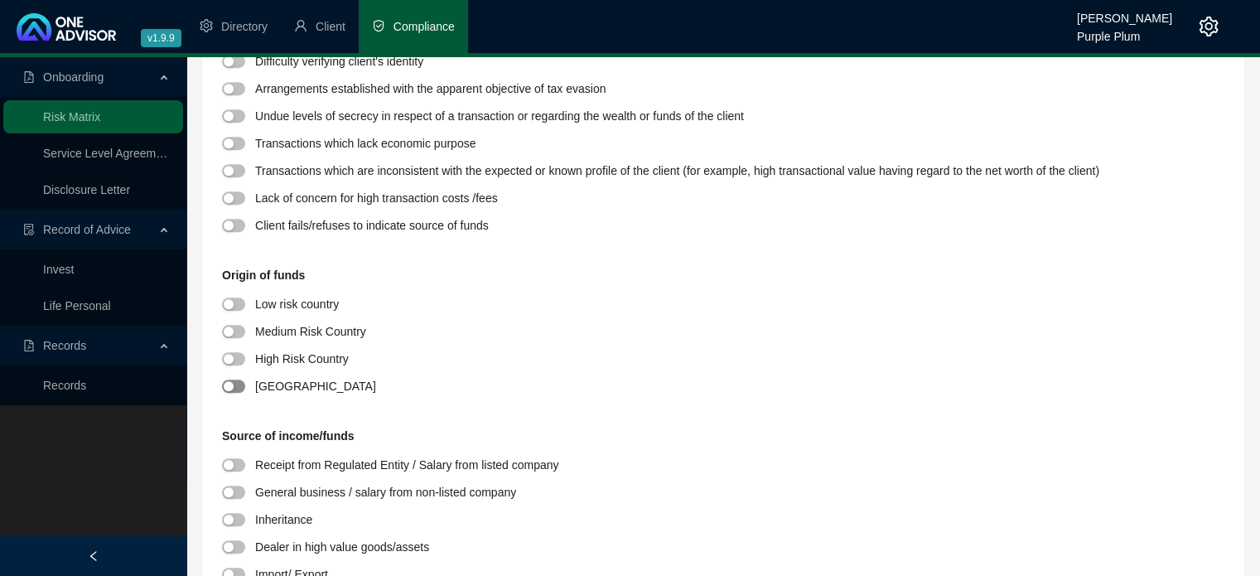
click at [242, 383] on span "button" at bounding box center [233, 385] width 23 height 13
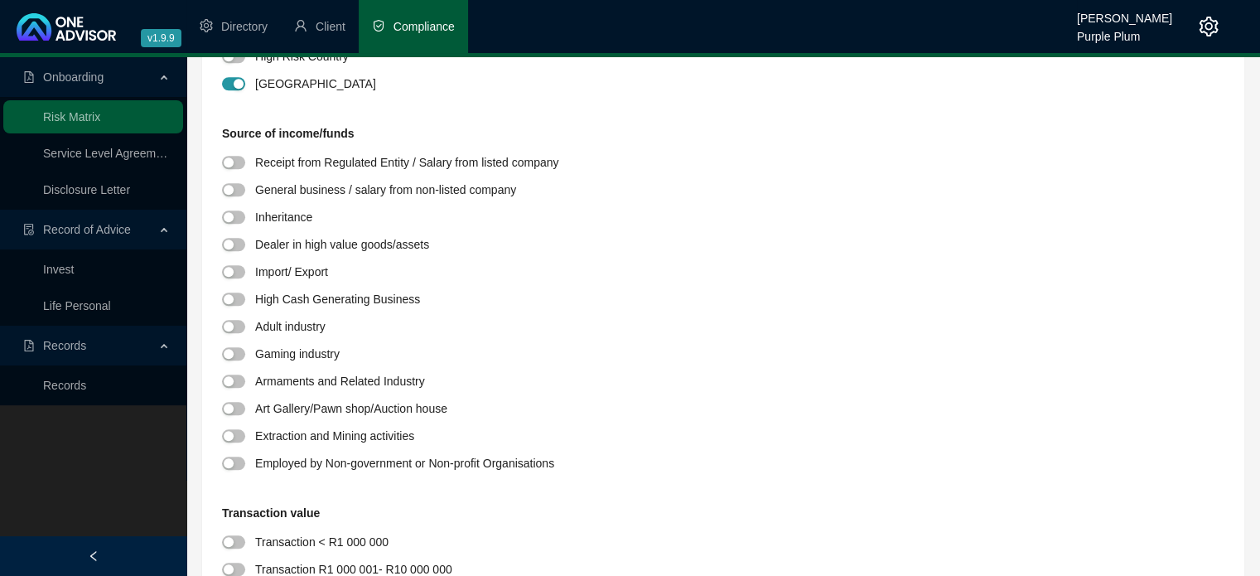
scroll to position [1491, 0]
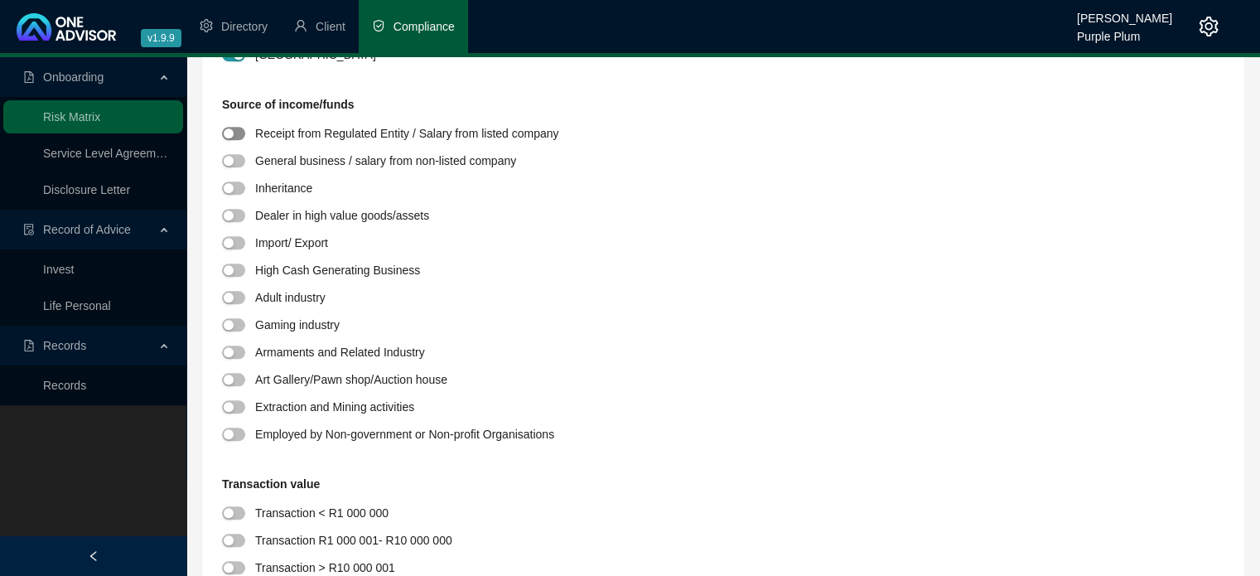
click at [242, 133] on span "button" at bounding box center [233, 133] width 23 height 13
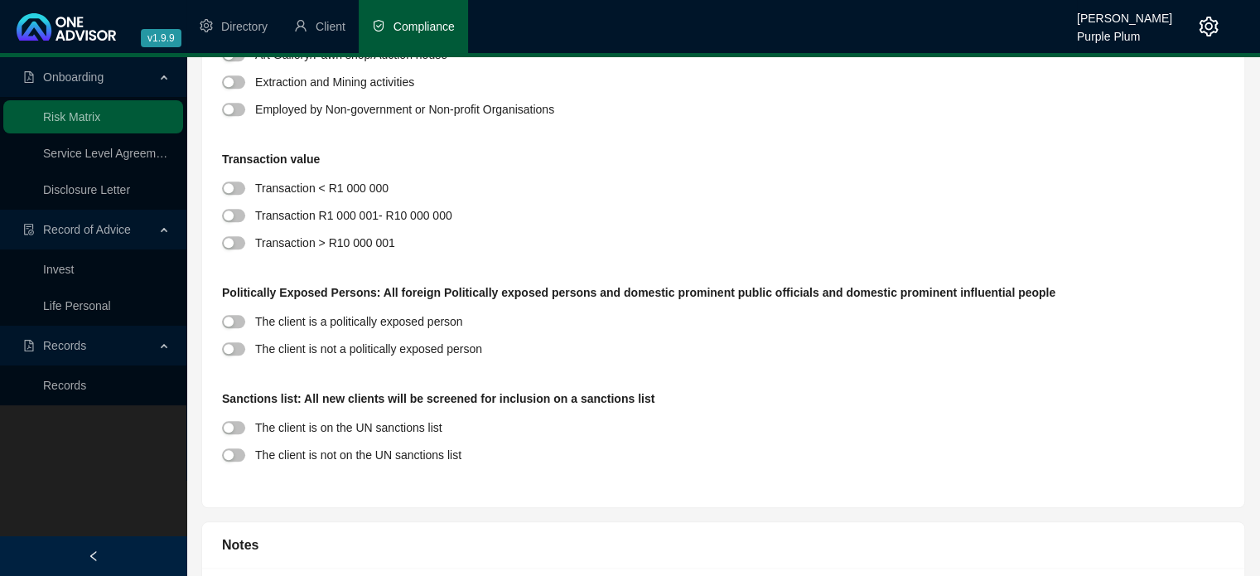
scroll to position [1822, 0]
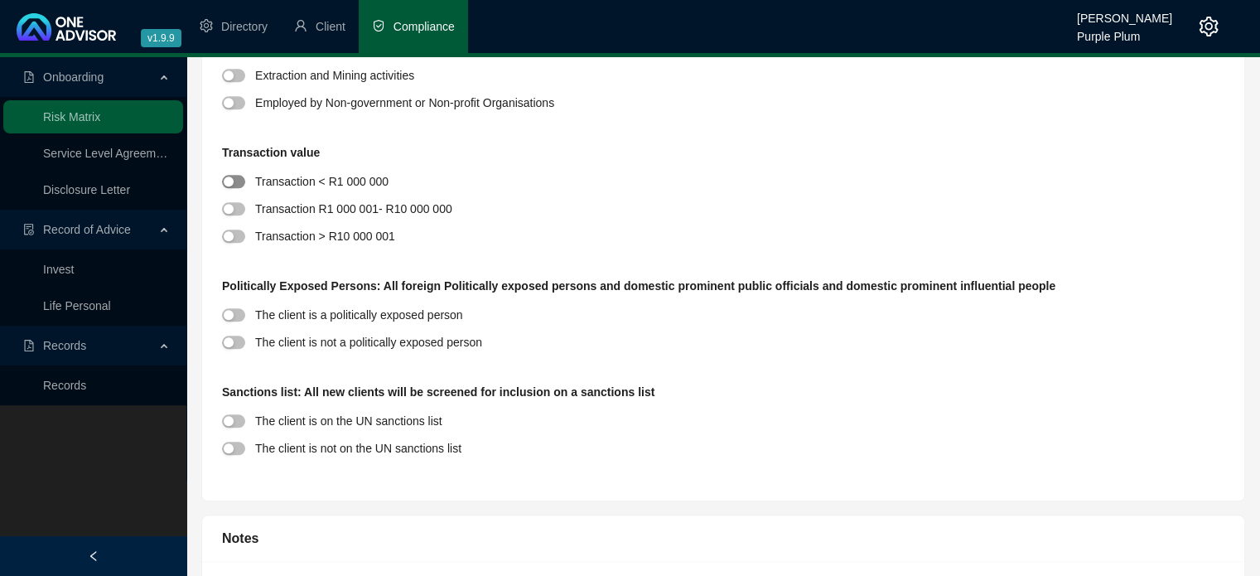
click at [238, 181] on span "button" at bounding box center [233, 181] width 23 height 13
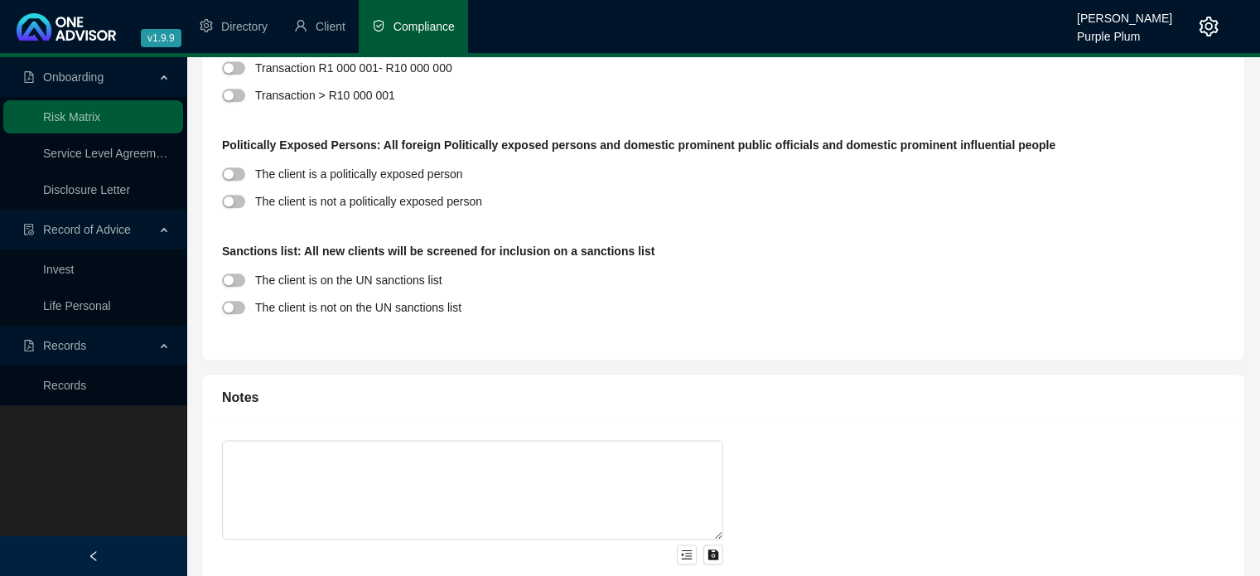
scroll to position [1988, 0]
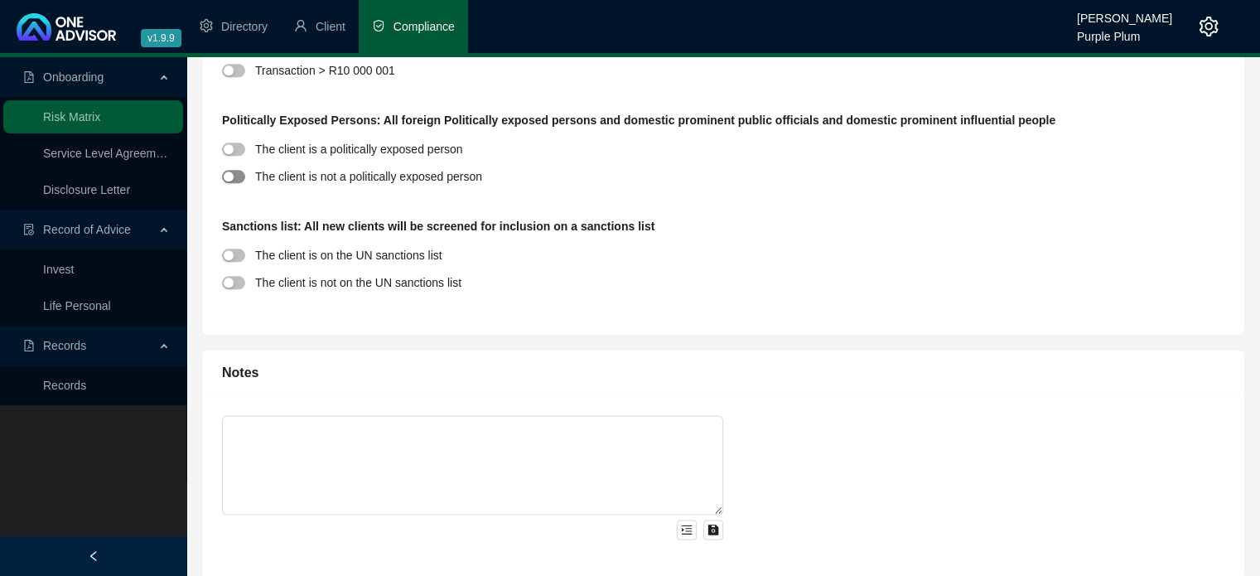
click at [236, 175] on span "button" at bounding box center [233, 176] width 23 height 13
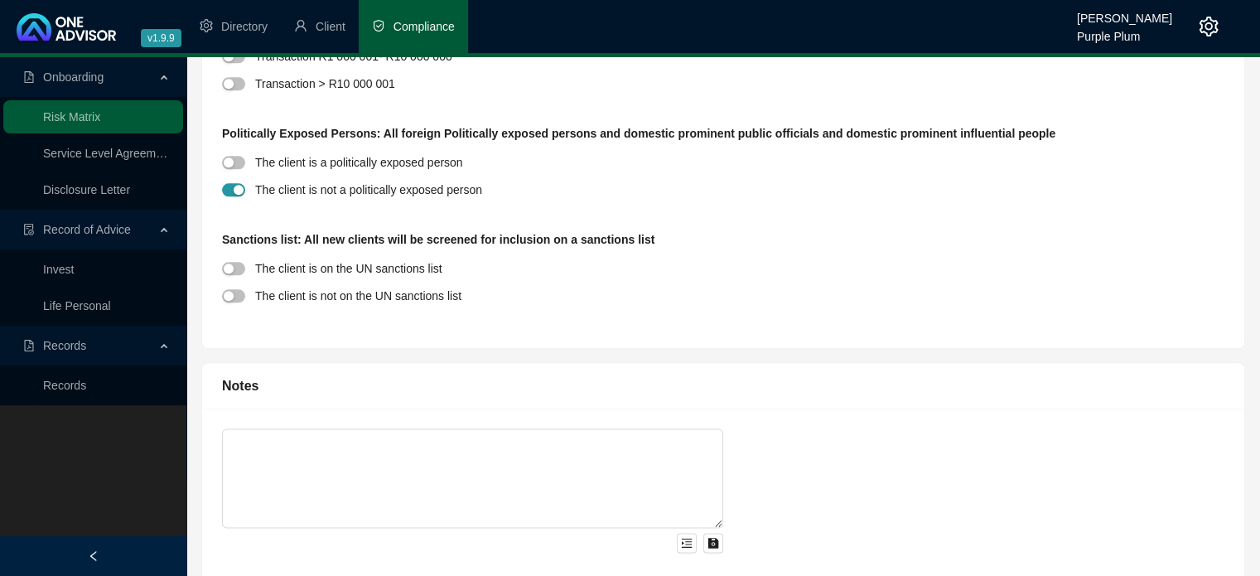
scroll to position [2003, 0]
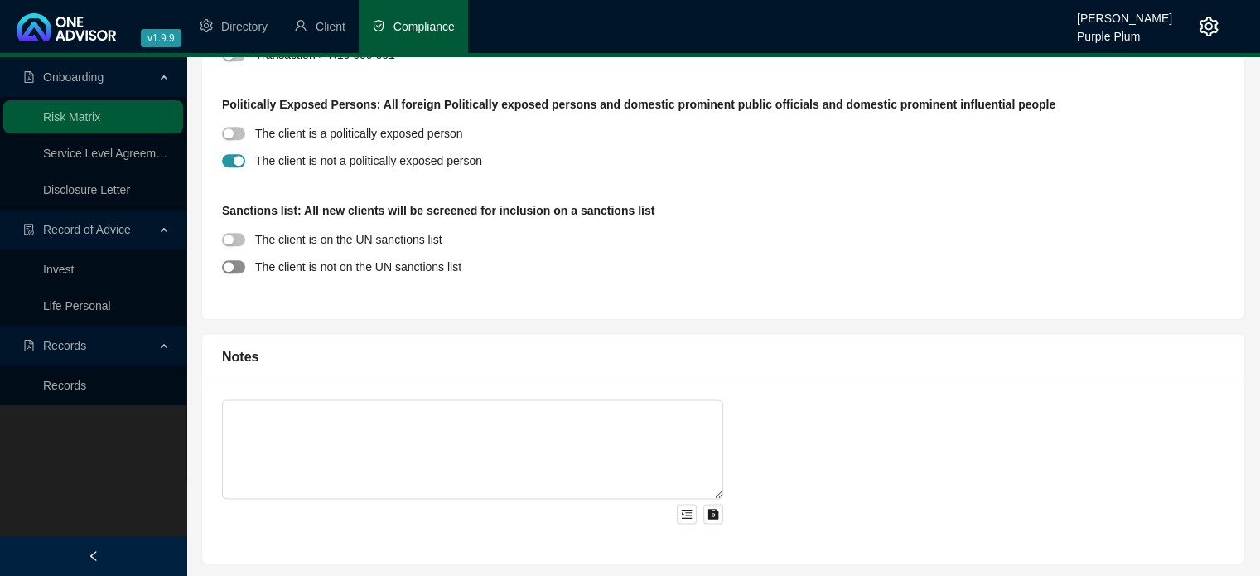
click at [238, 263] on span "button" at bounding box center [233, 266] width 23 height 13
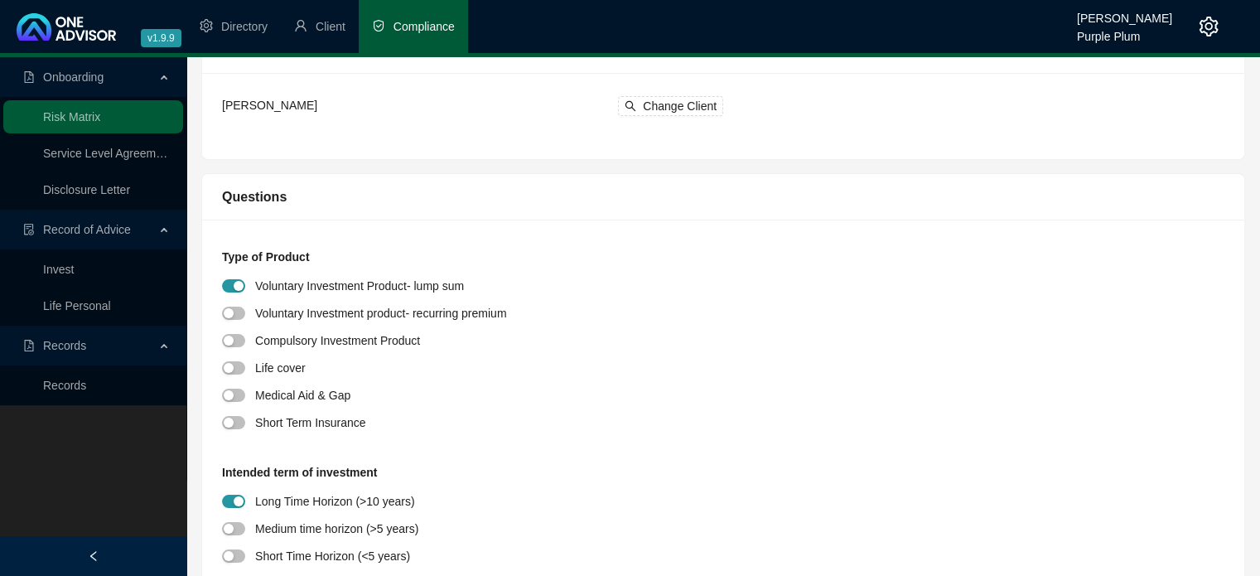
scroll to position [0, 0]
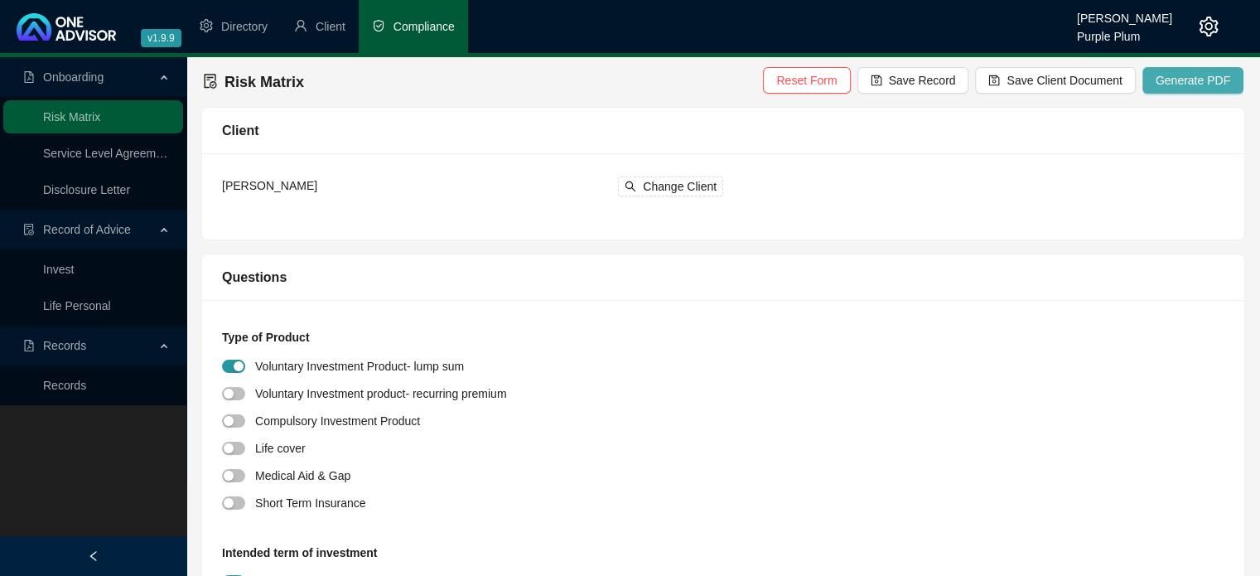
click at [1181, 79] on span "Generate PDF" at bounding box center [1192, 80] width 75 height 18
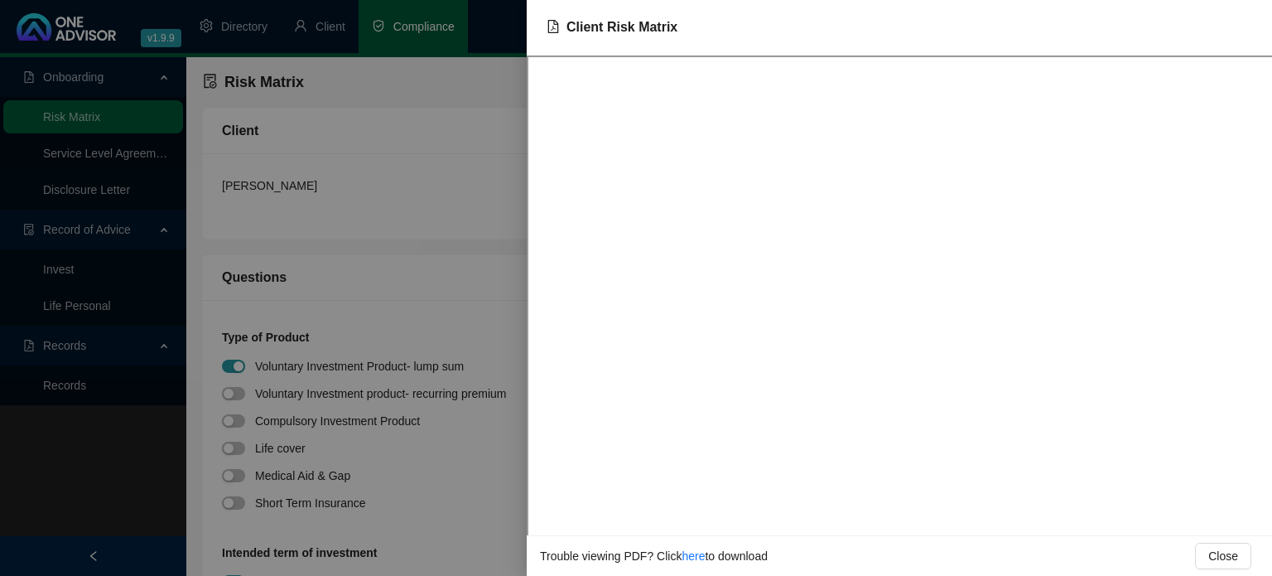
click at [697, 557] on link "here" at bounding box center [693, 555] width 23 height 13
click at [435, 272] on div at bounding box center [636, 288] width 1272 height 576
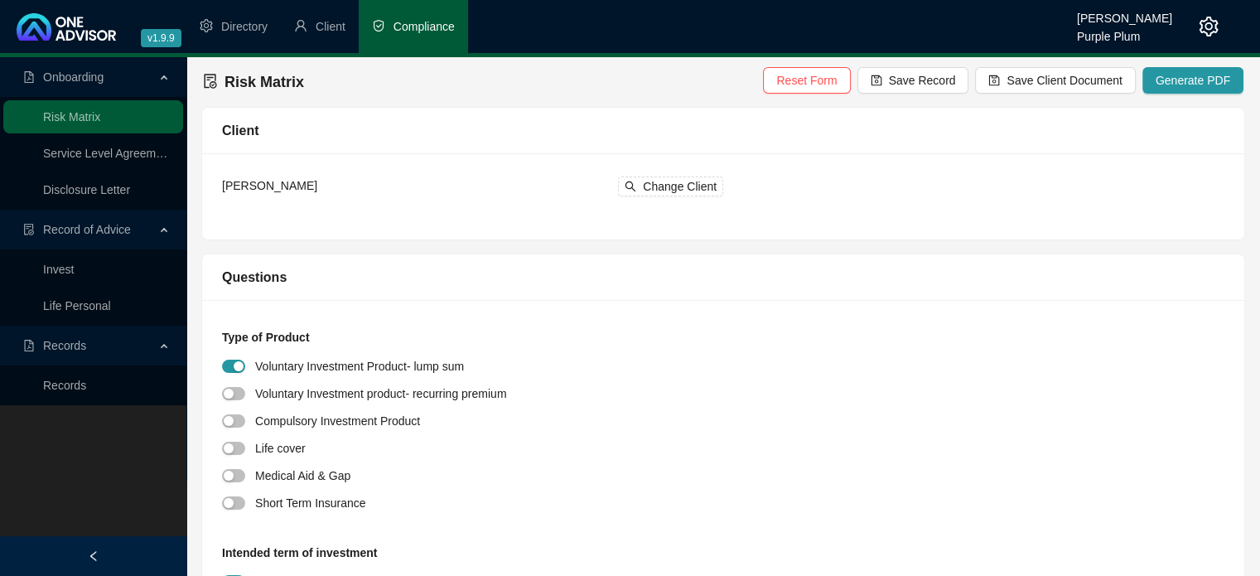
click at [80, 186] on link "Disclosure Letter" at bounding box center [86, 189] width 87 height 13
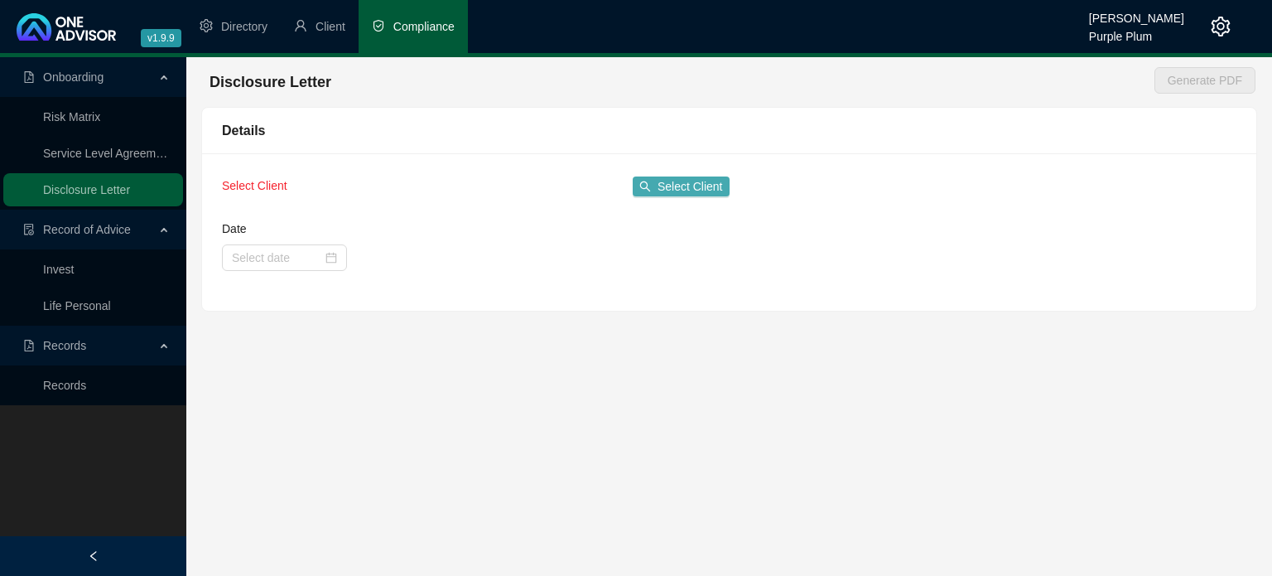
click at [673, 178] on span "Select Client" at bounding box center [690, 186] width 65 height 18
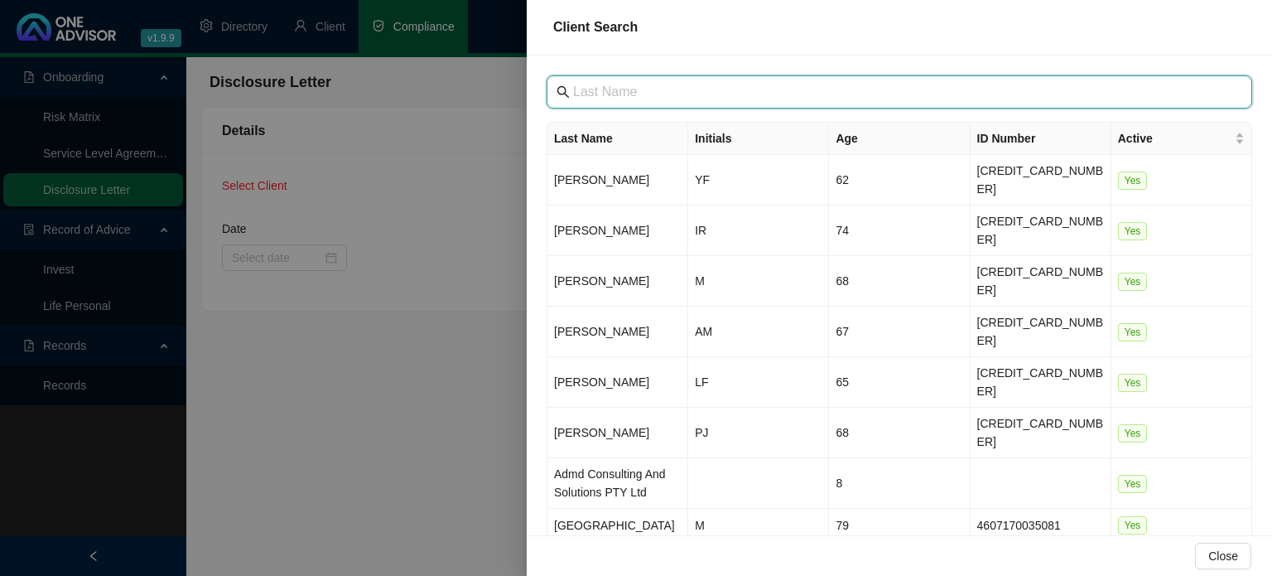
click at [596, 91] on input "text" at bounding box center [901, 92] width 656 height 20
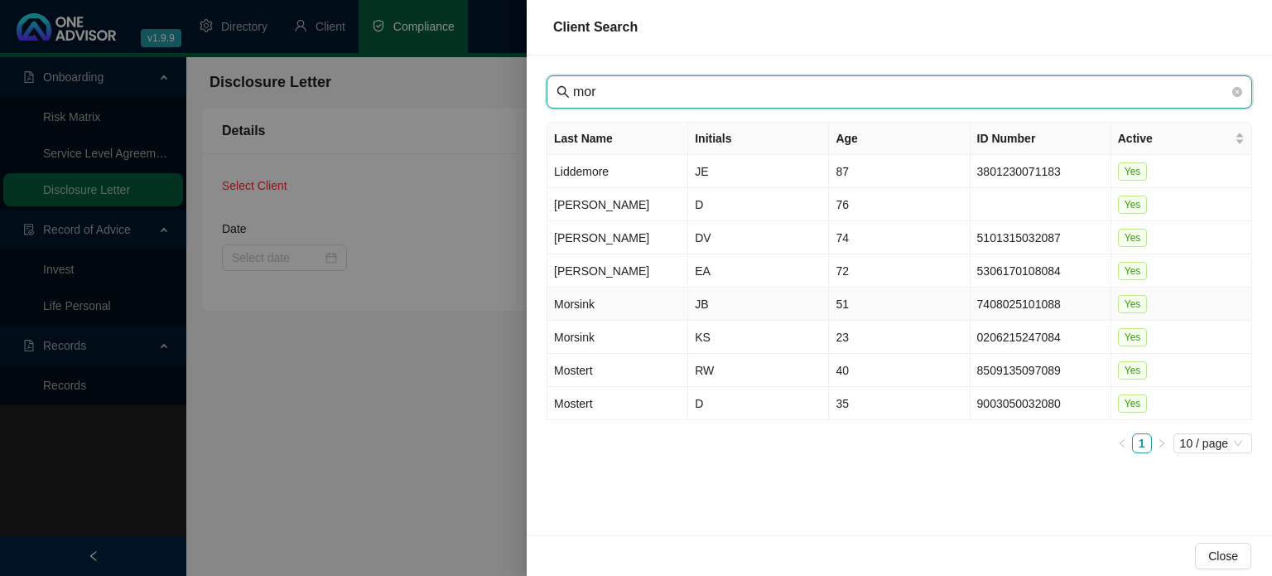
type input "mor"
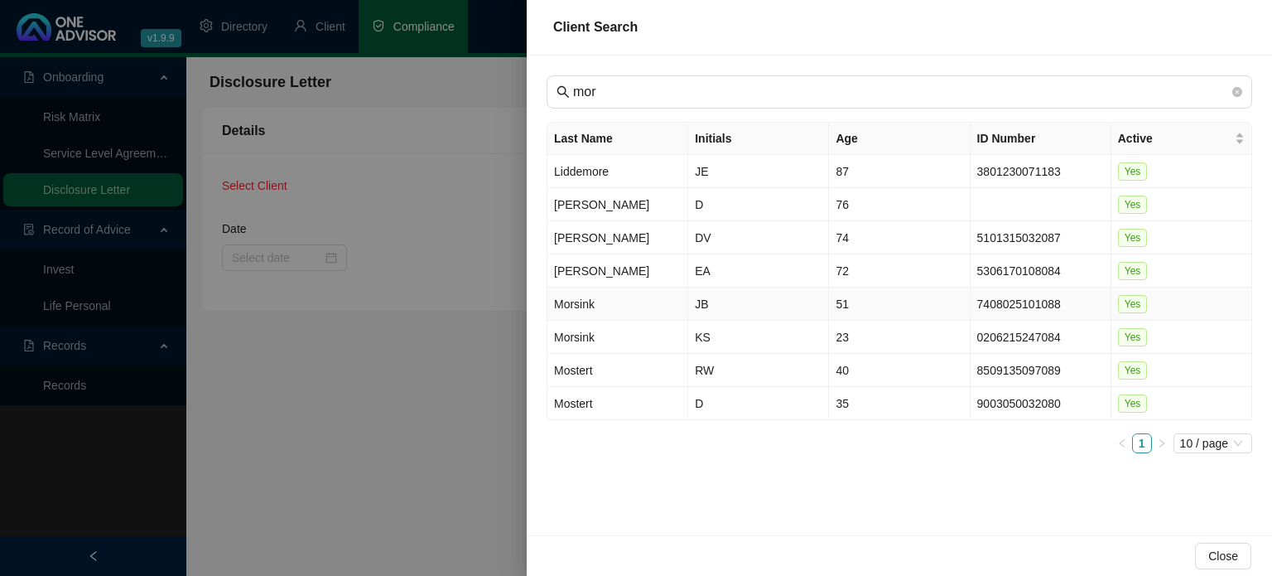
click at [607, 307] on td "Morsink" at bounding box center [617, 303] width 141 height 33
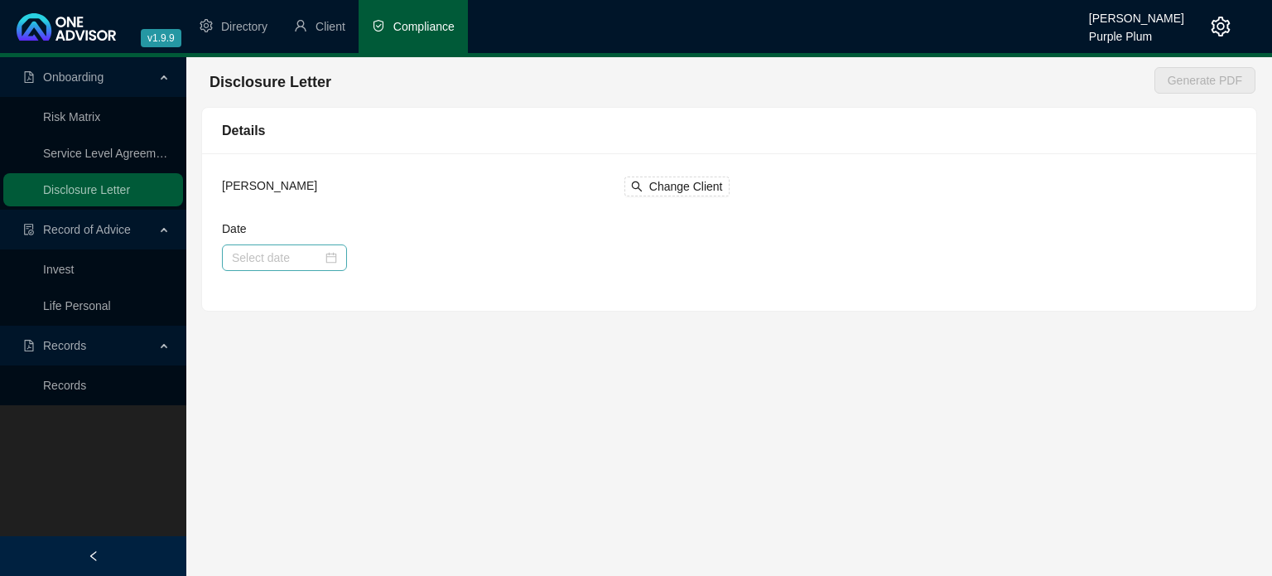
click at [329, 253] on div at bounding box center [284, 257] width 105 height 18
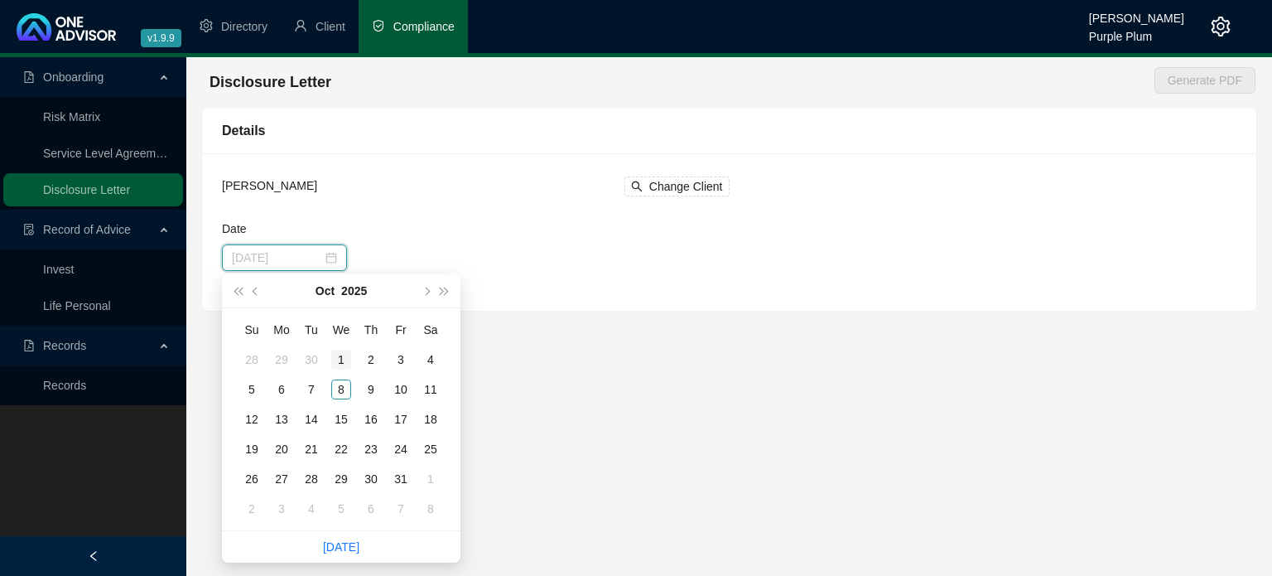
type input "[DATE]"
click at [253, 287] on button "prev-year" at bounding box center [256, 290] width 18 height 33
type input "[DATE]"
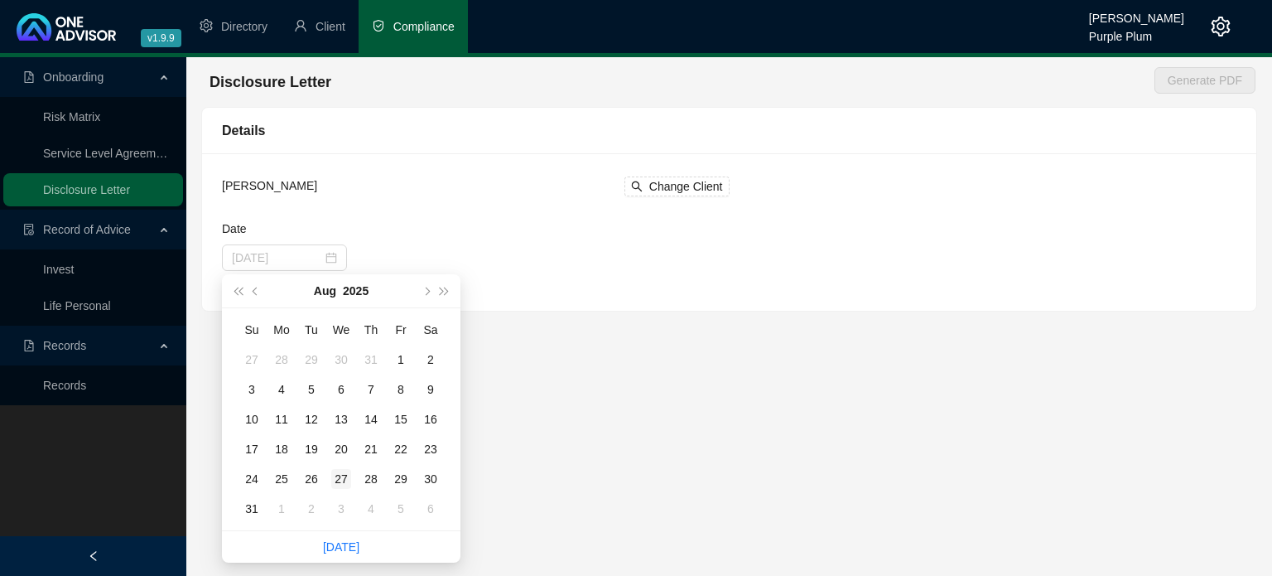
click at [345, 476] on div "27" at bounding box center [341, 479] width 20 height 20
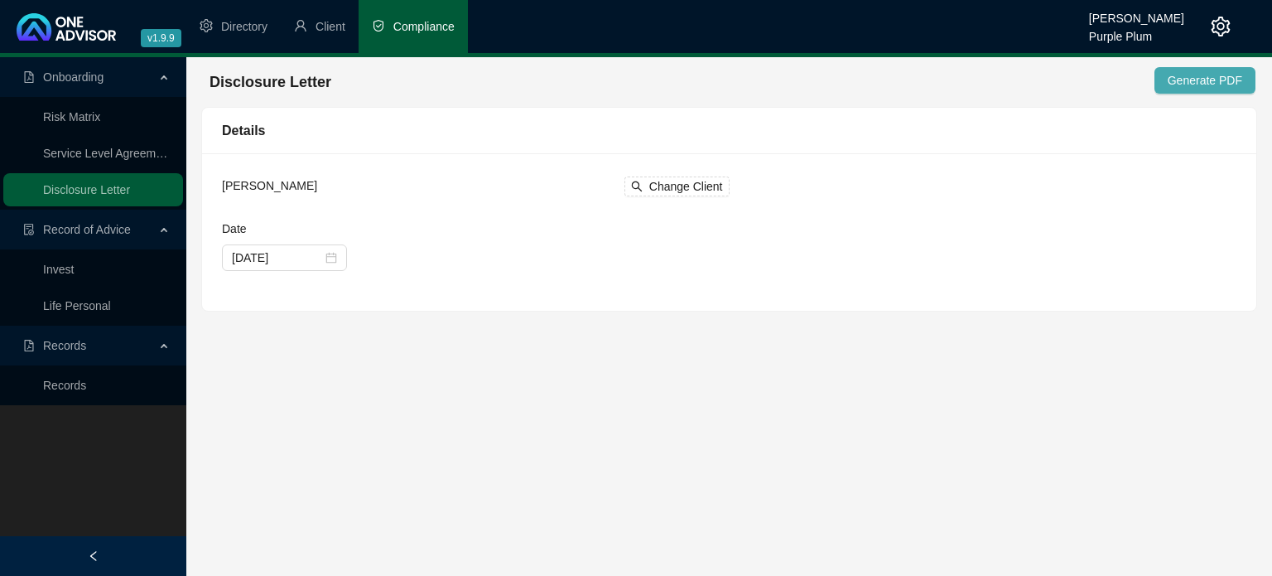
click at [1196, 83] on span "Generate PDF" at bounding box center [1205, 80] width 75 height 18
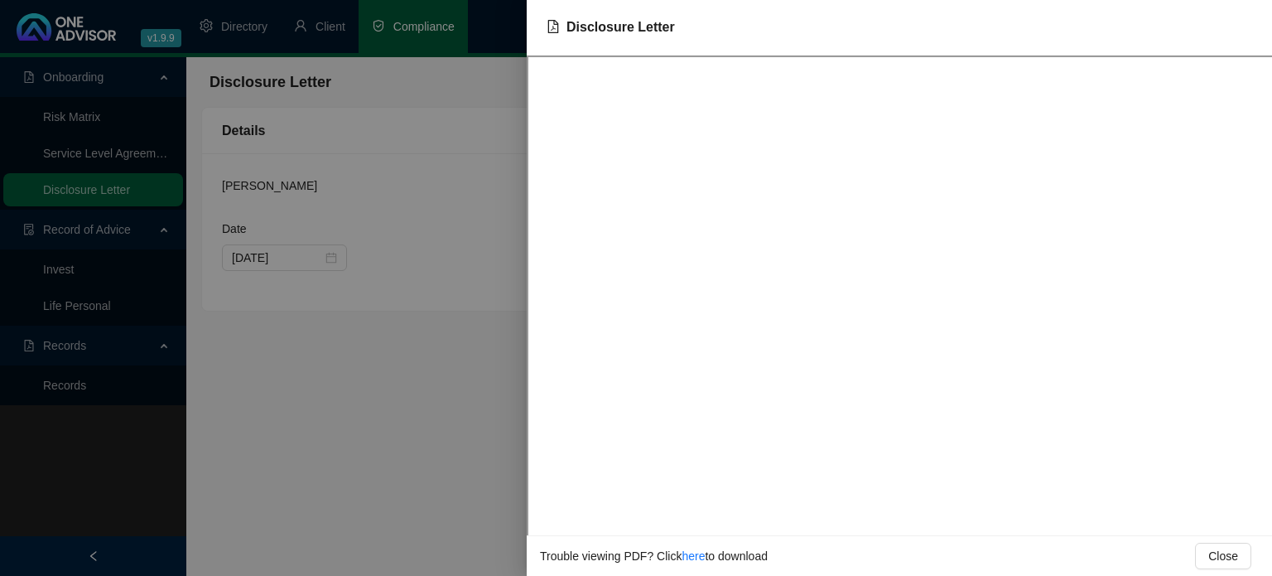
drag, startPoint x: 686, startPoint y: 556, endPoint x: 706, endPoint y: 556, distance: 19.9
click at [688, 556] on link "here" at bounding box center [693, 555] width 23 height 13
click at [414, 407] on div at bounding box center [636, 288] width 1272 height 576
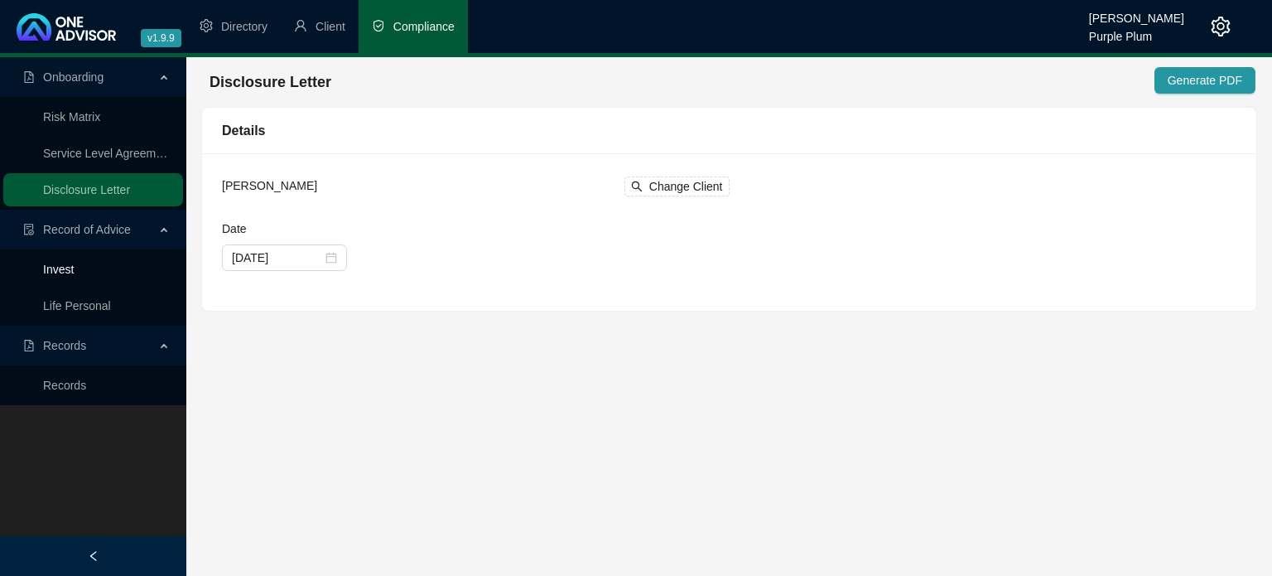
click at [74, 269] on link "Invest" at bounding box center [58, 269] width 31 height 13
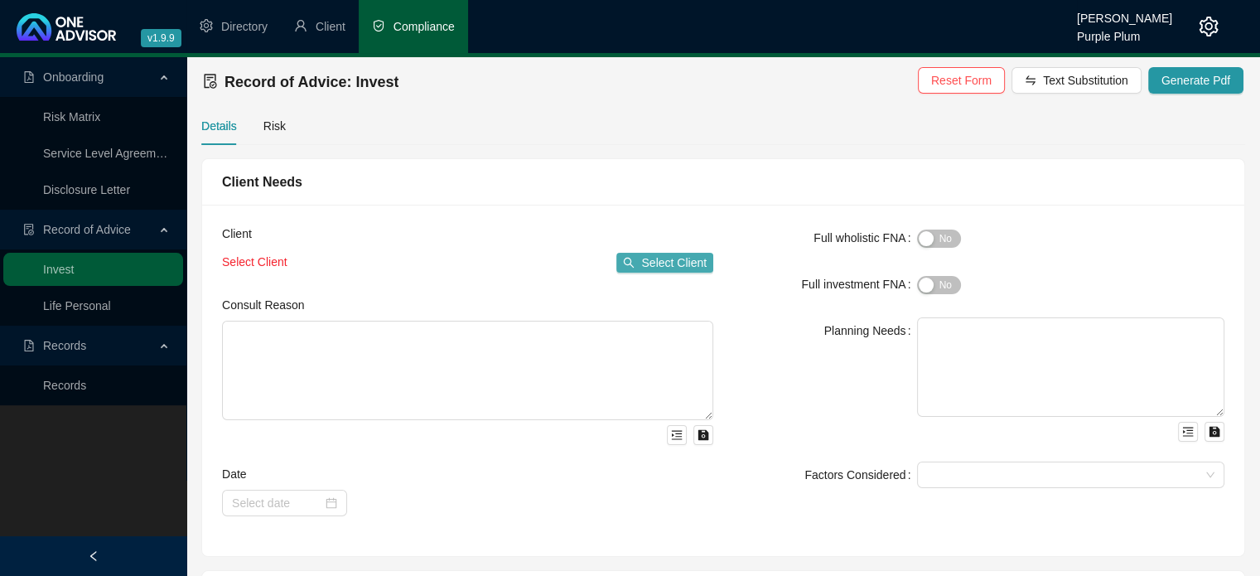
click at [682, 266] on span "Select Client" at bounding box center [673, 262] width 65 height 18
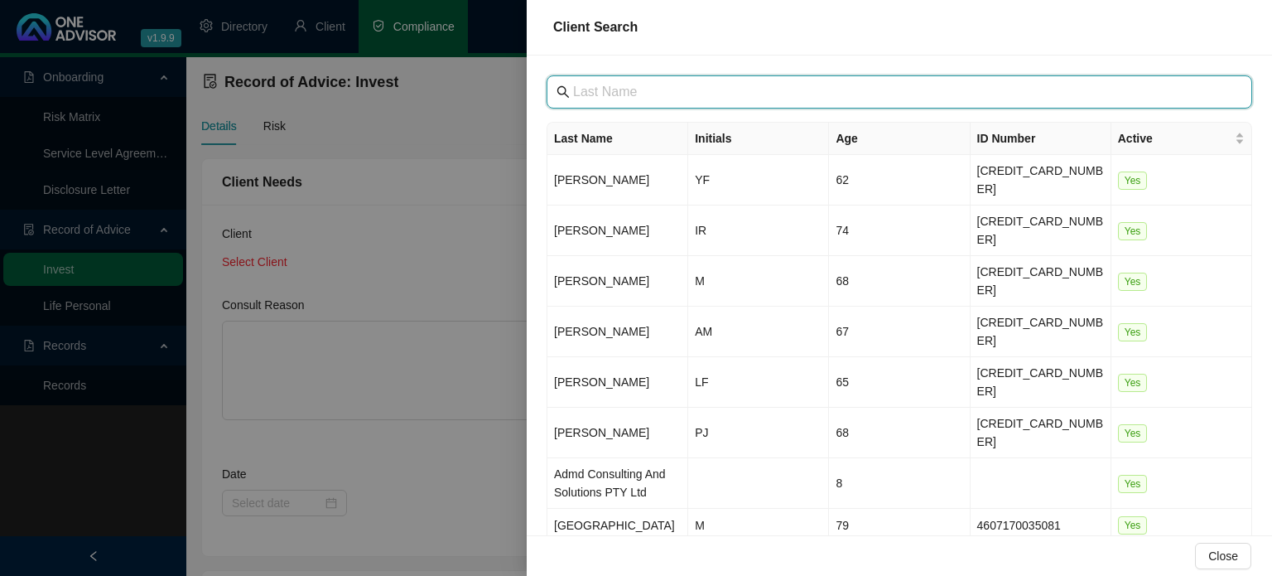
click at [591, 86] on input "text" at bounding box center [901, 92] width 656 height 20
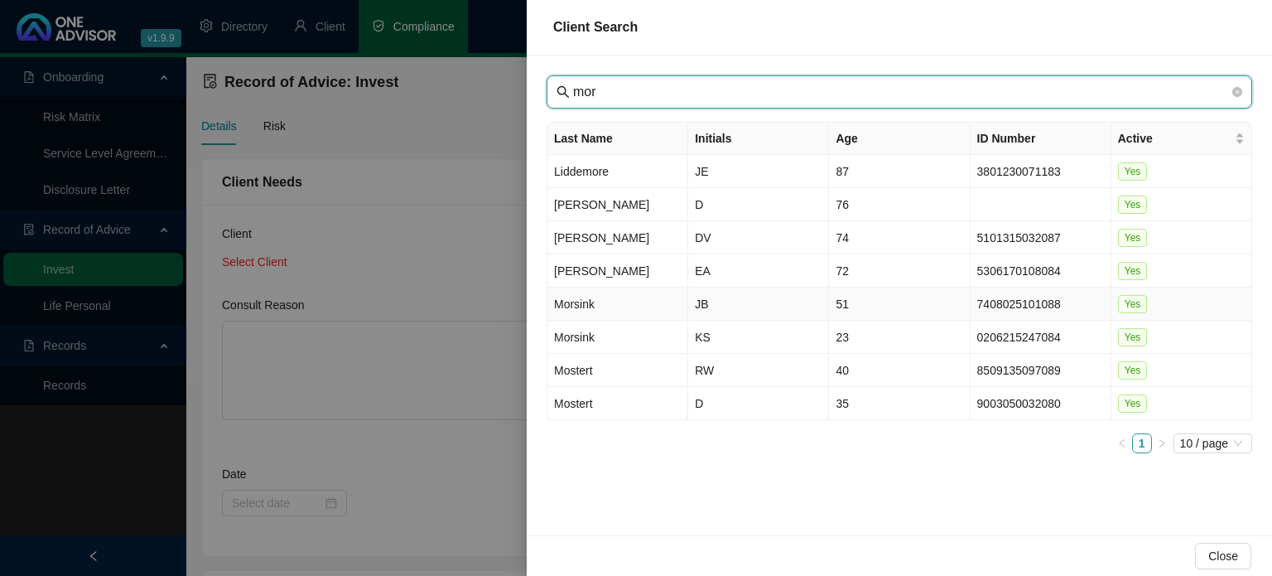
type input "mor"
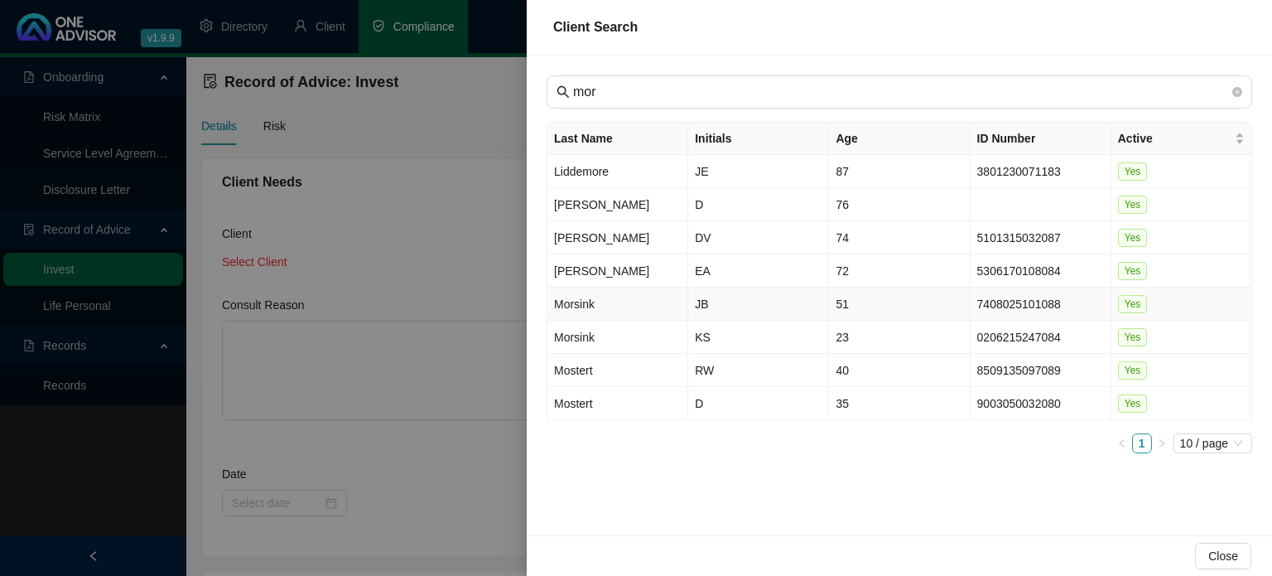
click at [600, 298] on td "Morsink" at bounding box center [617, 303] width 141 height 33
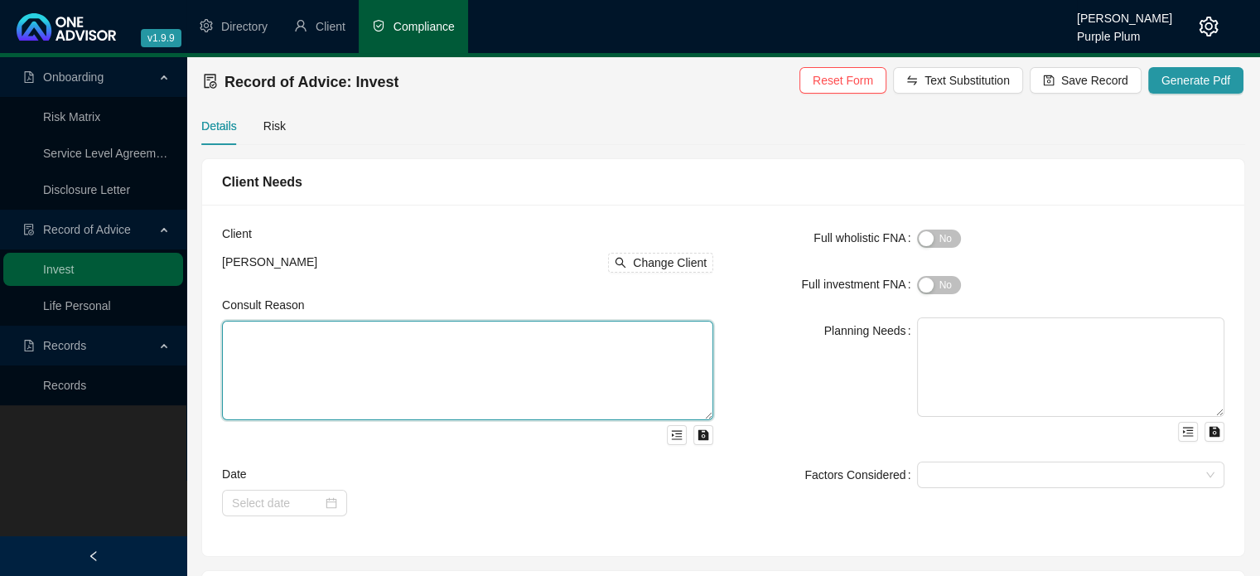
click at [333, 340] on textarea at bounding box center [467, 370] width 491 height 99
type textarea "Client wanted to save for retirement after paying off a large portion of his bo…"
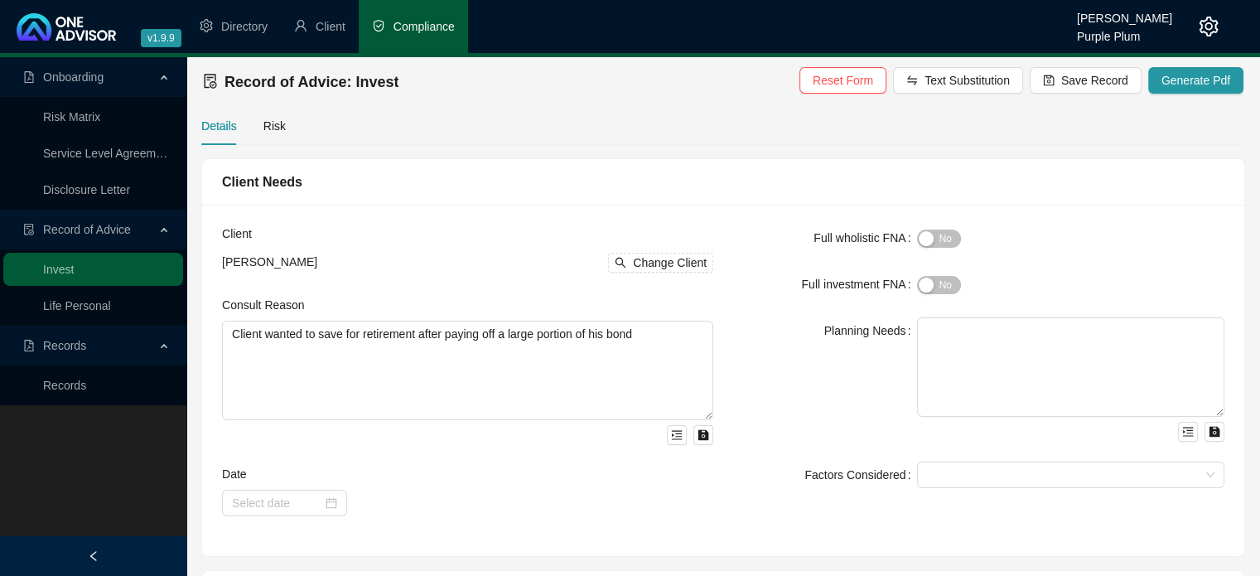
click at [939, 242] on span "Yes No" at bounding box center [939, 238] width 44 height 18
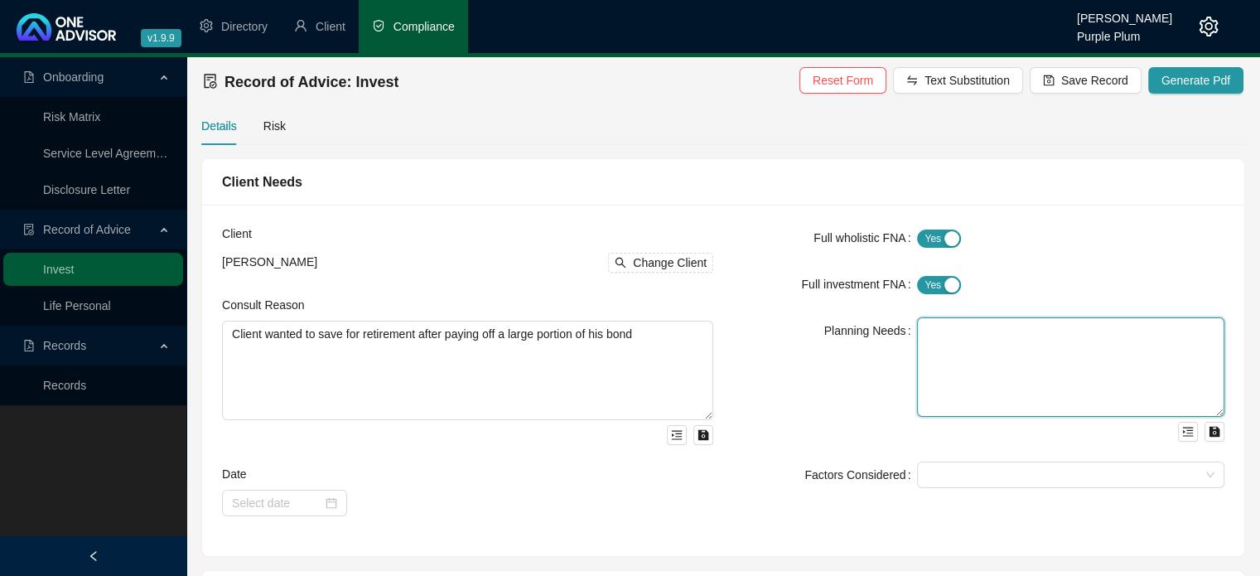
click at [938, 336] on textarea at bounding box center [1070, 366] width 307 height 99
click at [985, 483] on div at bounding box center [1070, 474] width 307 height 27
type textarea "To invest for retirement at age [DEMOGRAPHIC_DATA]"
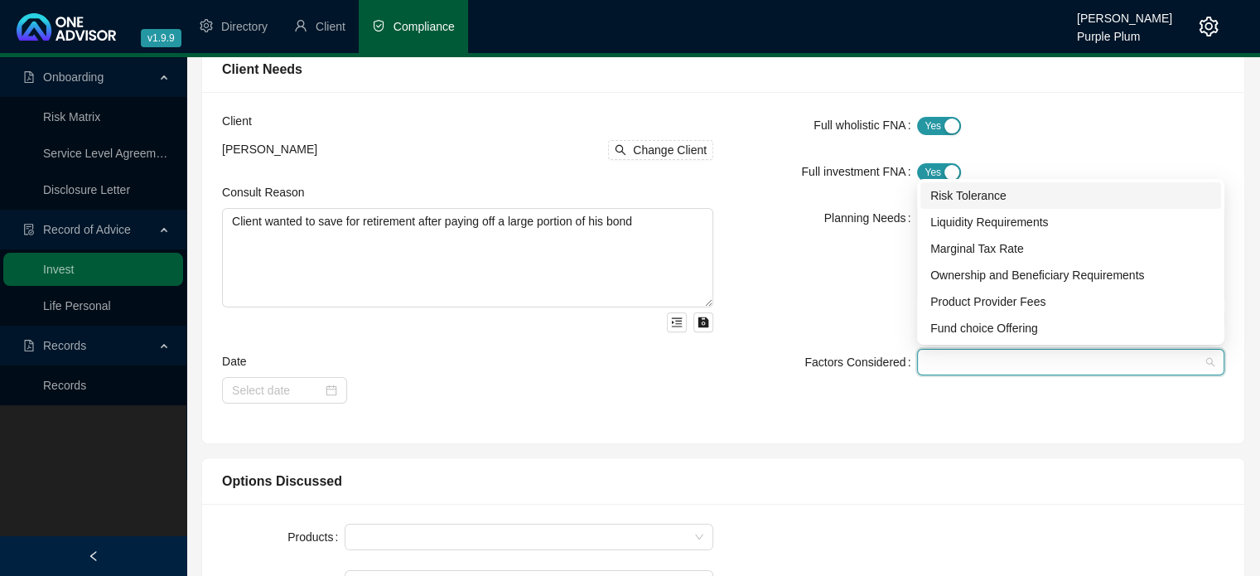
scroll to position [166, 0]
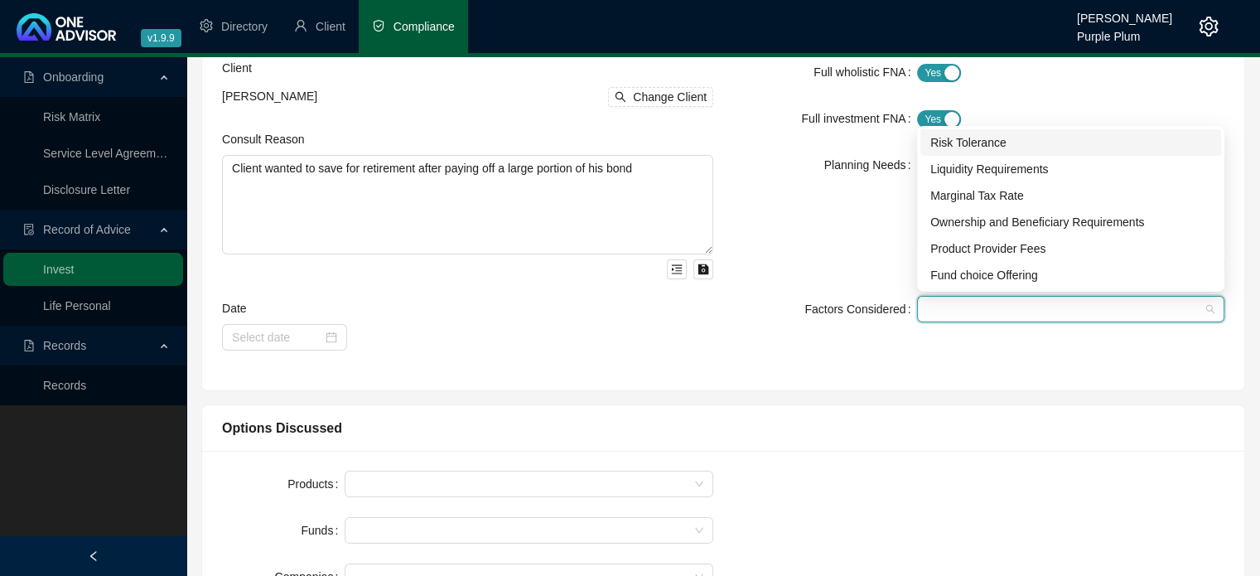
click at [954, 145] on div "Risk Tolerance" at bounding box center [1070, 142] width 281 height 18
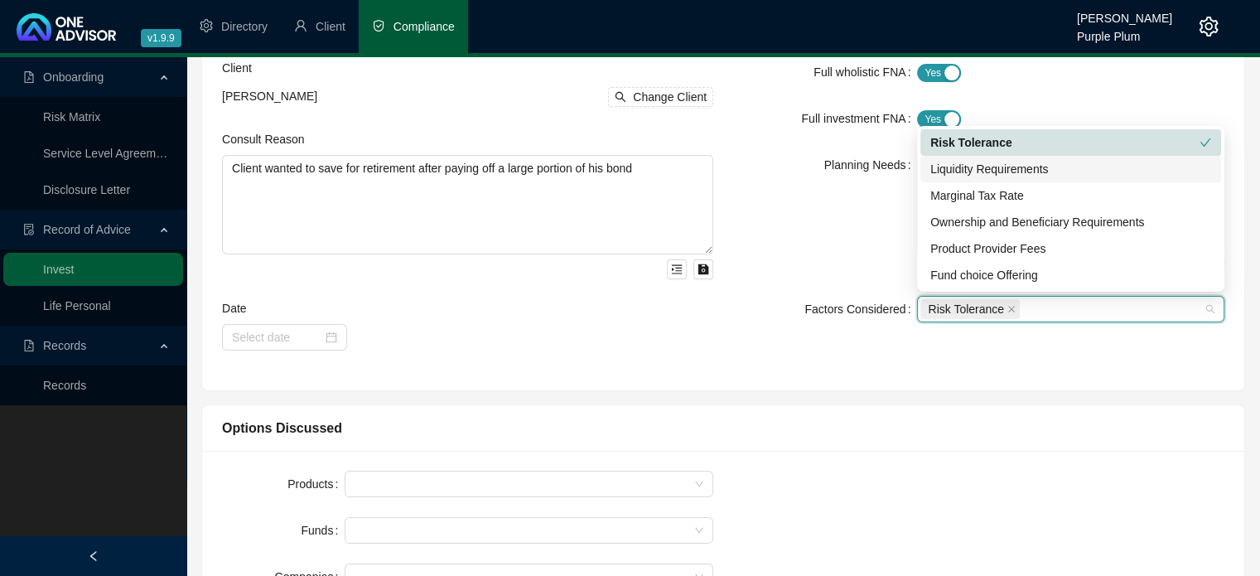
drag, startPoint x: 952, startPoint y: 168, endPoint x: 951, endPoint y: 189, distance: 20.8
click at [952, 171] on div "Liquidity Requirements" at bounding box center [1070, 169] width 281 height 18
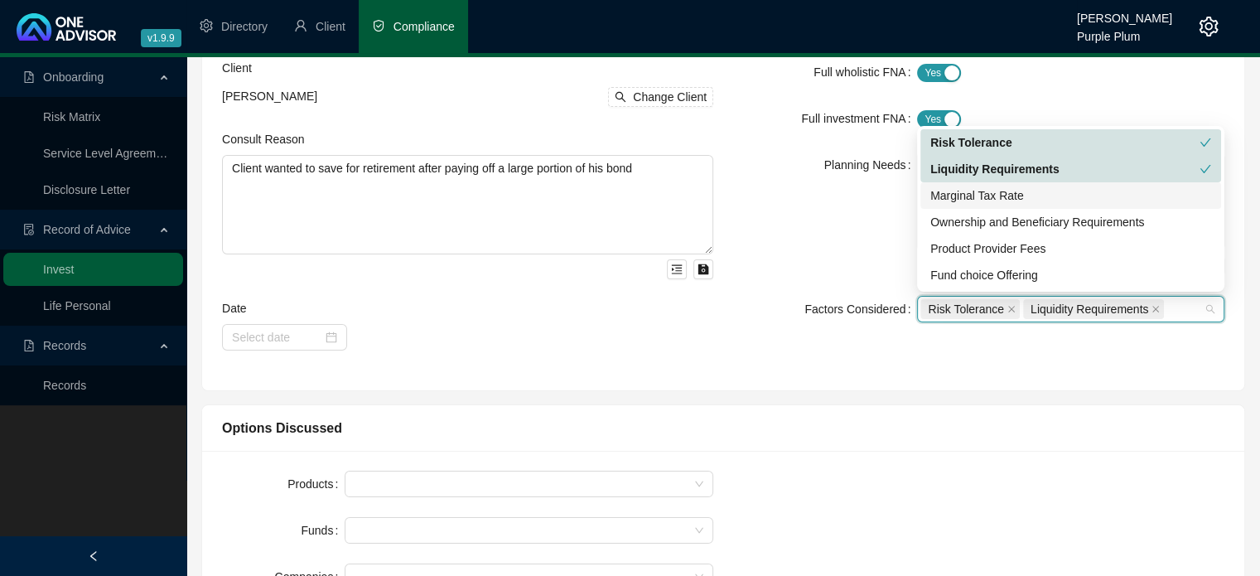
click at [947, 202] on div "Marginal Tax Rate" at bounding box center [1070, 195] width 281 height 18
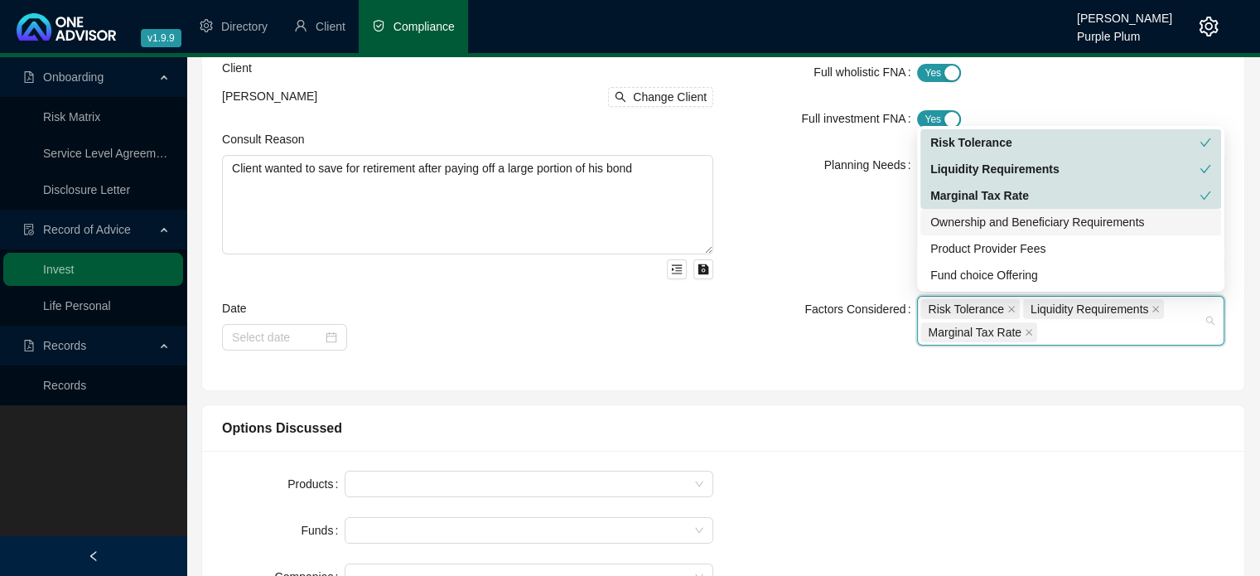
drag, startPoint x: 948, startPoint y: 219, endPoint x: 949, endPoint y: 234, distance: 15.8
click at [947, 220] on div "Ownership and Beneficiary Requirements" at bounding box center [1070, 222] width 281 height 18
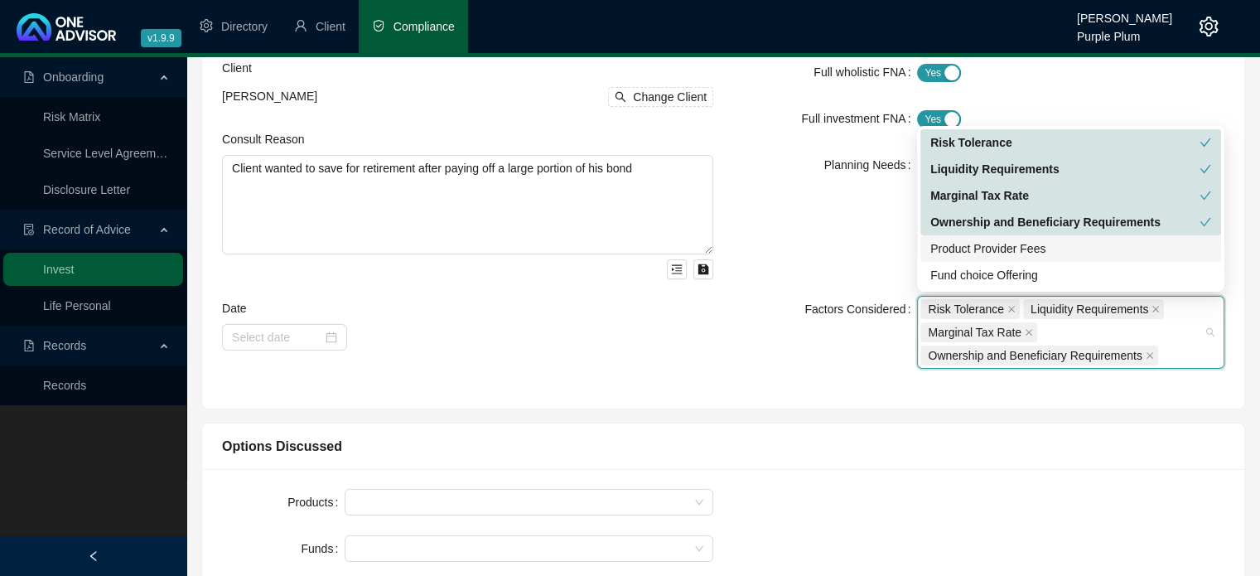
click at [958, 250] on div "Product Provider Fees" at bounding box center [1070, 248] width 281 height 18
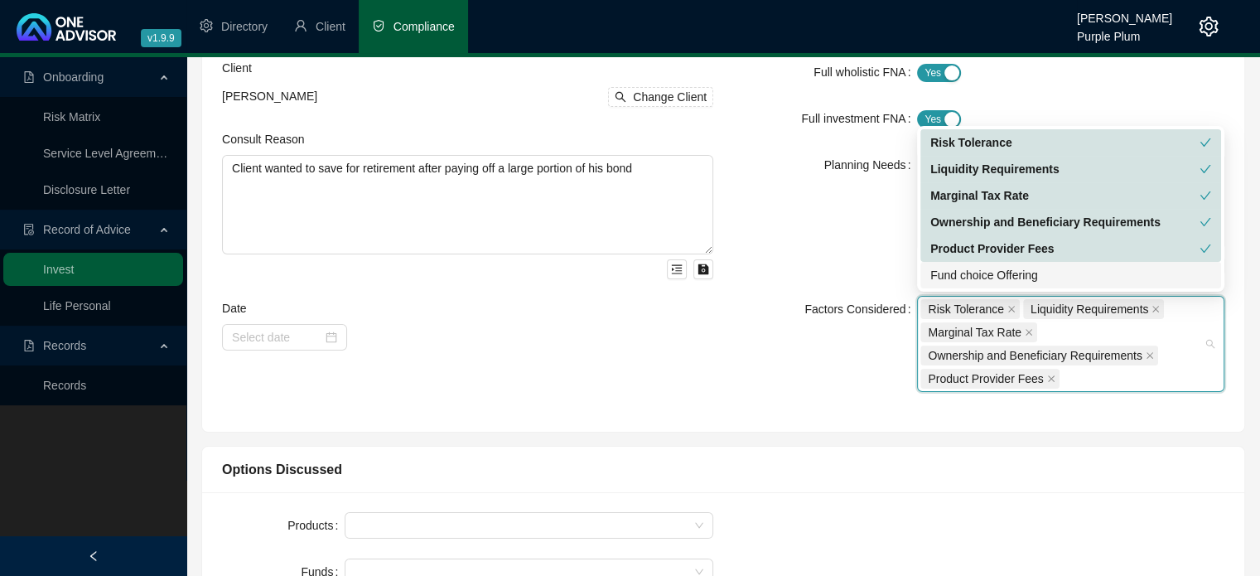
drag, startPoint x: 961, startPoint y: 281, endPoint x: 912, endPoint y: 314, distance: 59.0
click at [960, 281] on div "Fund choice Offering" at bounding box center [1070, 275] width 281 height 18
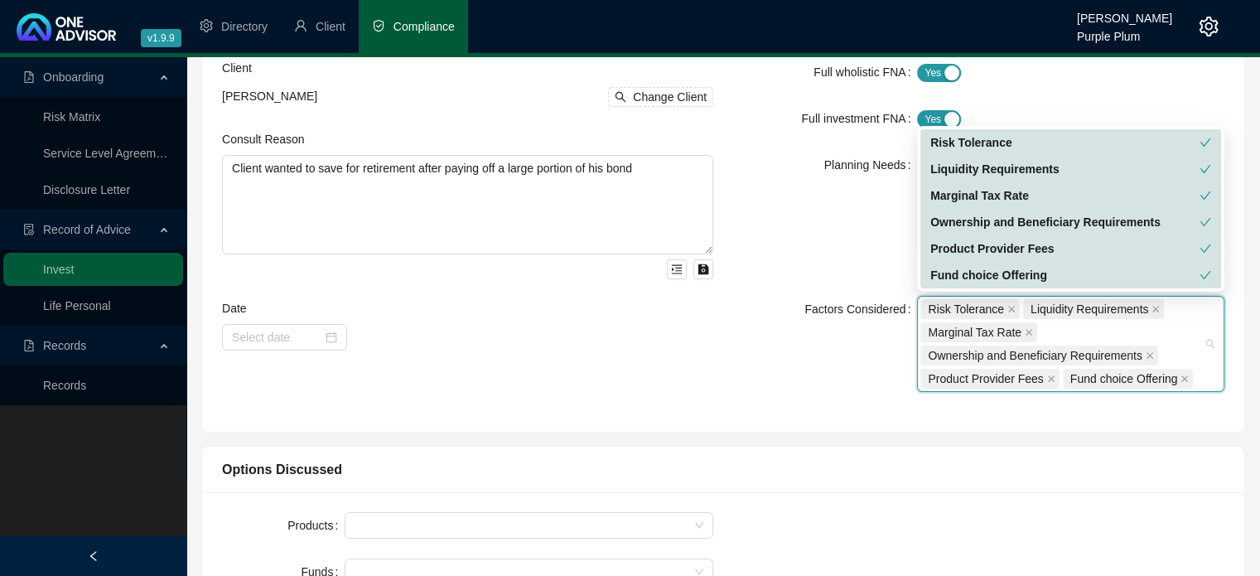
click at [815, 302] on label "Factors Considered" at bounding box center [860, 309] width 113 height 27
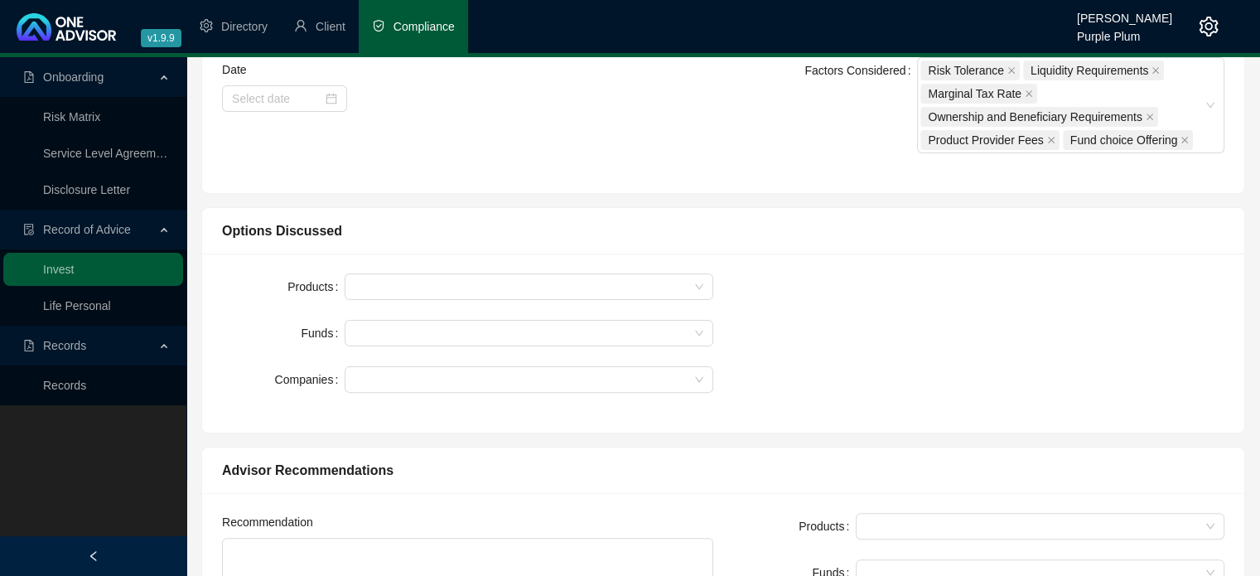
scroll to position [414, 0]
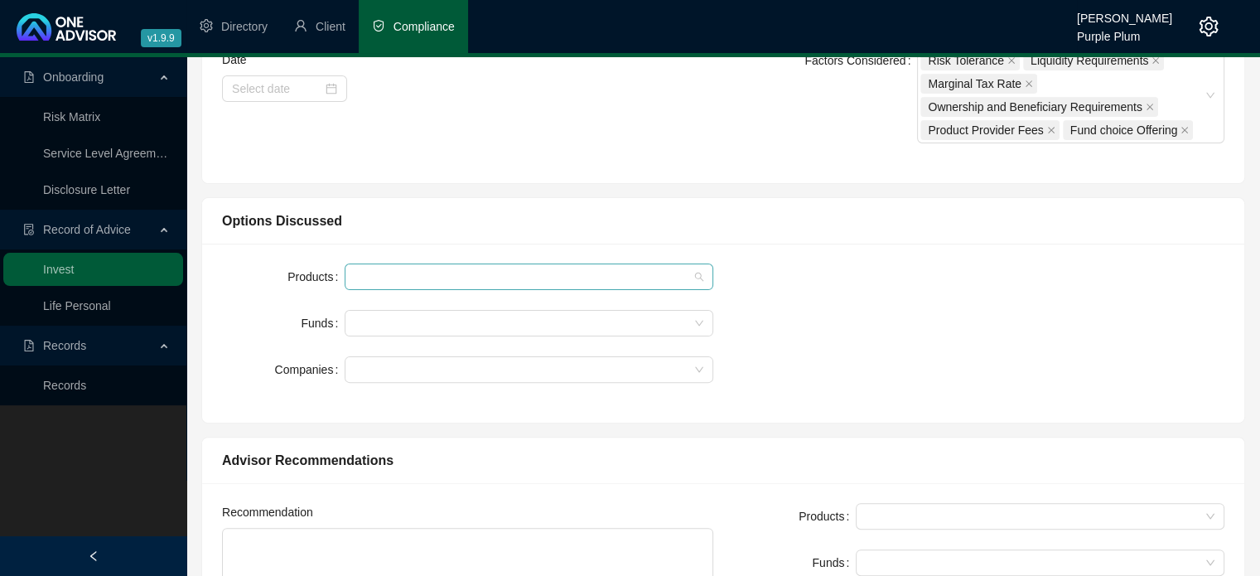
click at [348, 272] on div at bounding box center [353, 277] width 10 height 12
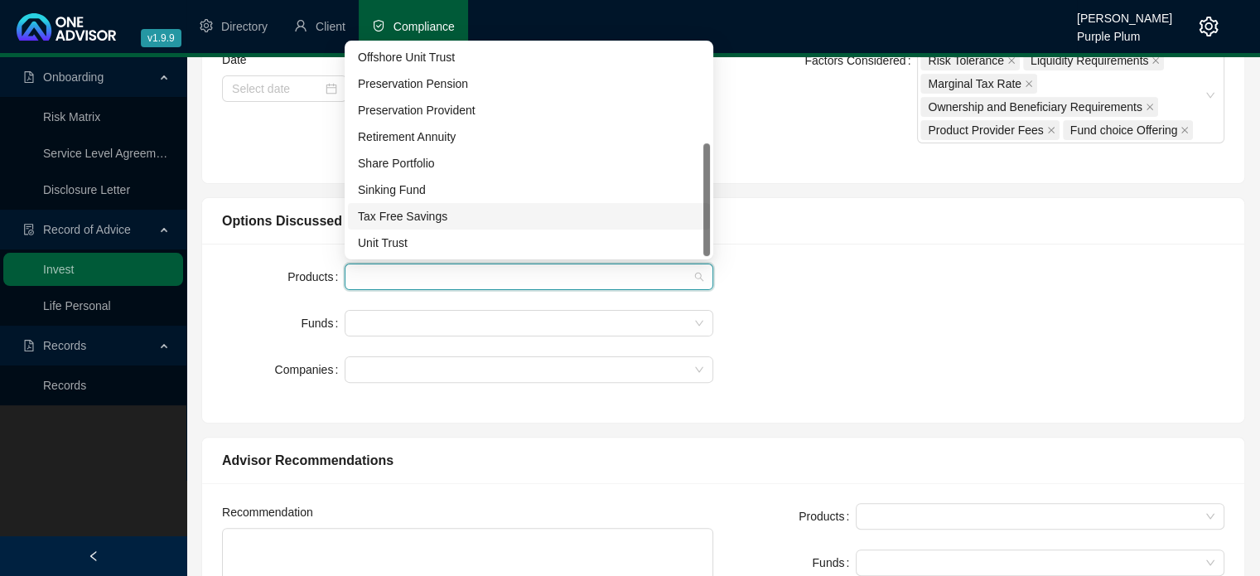
click at [441, 215] on div "Tax Free Savings" at bounding box center [529, 216] width 342 height 18
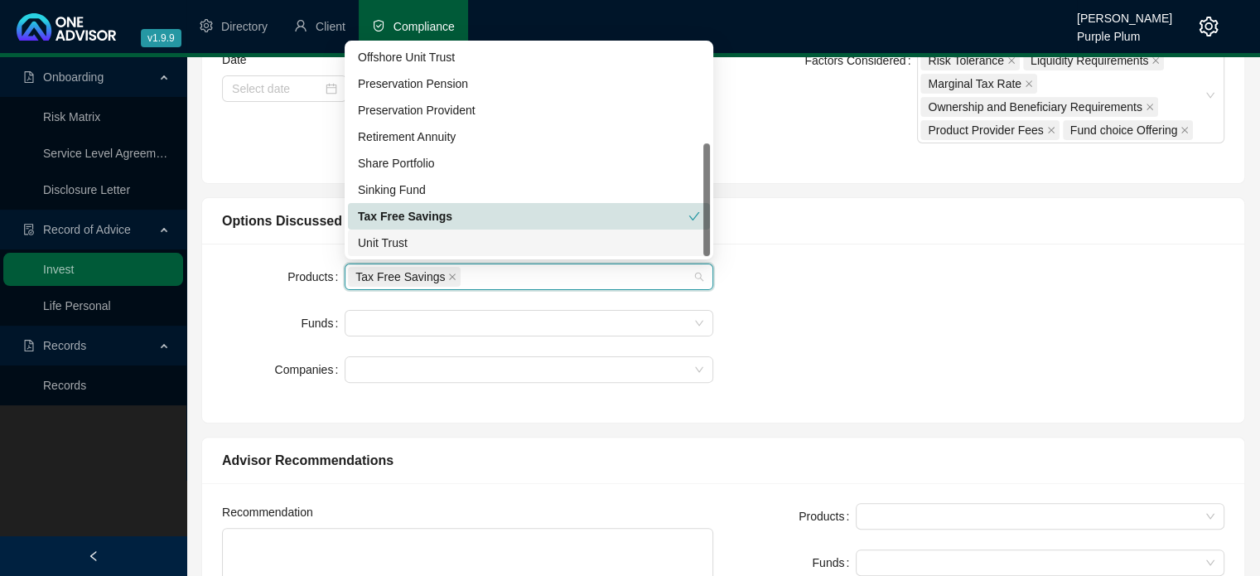
click at [404, 243] on div "Unit Trust" at bounding box center [529, 243] width 342 height 18
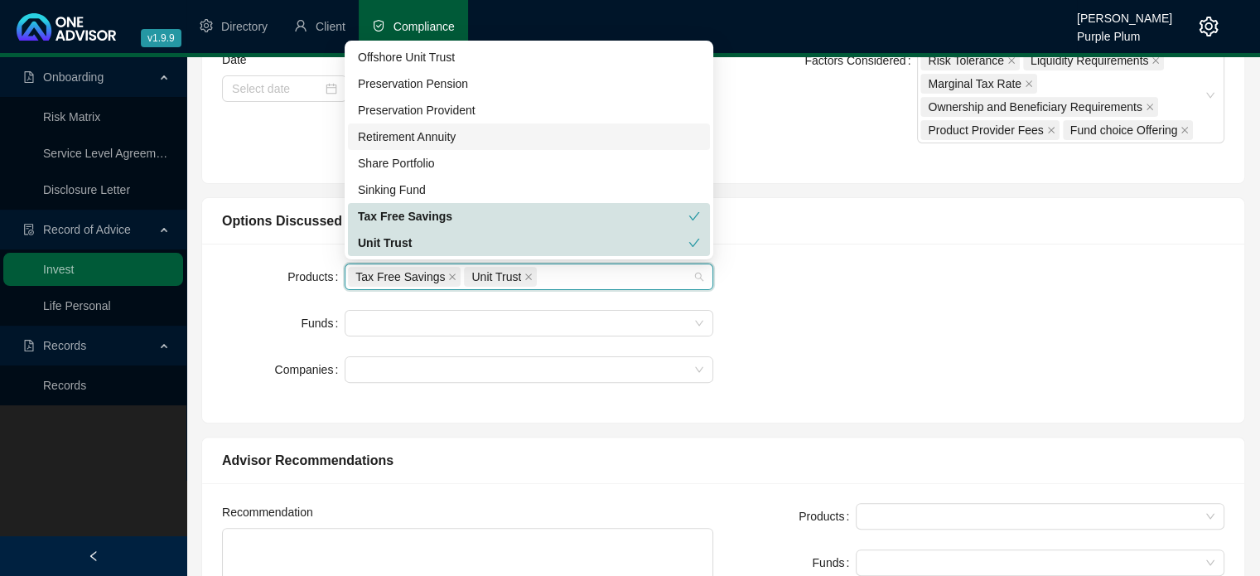
click at [451, 141] on div "Retirement Annuity" at bounding box center [529, 137] width 342 height 18
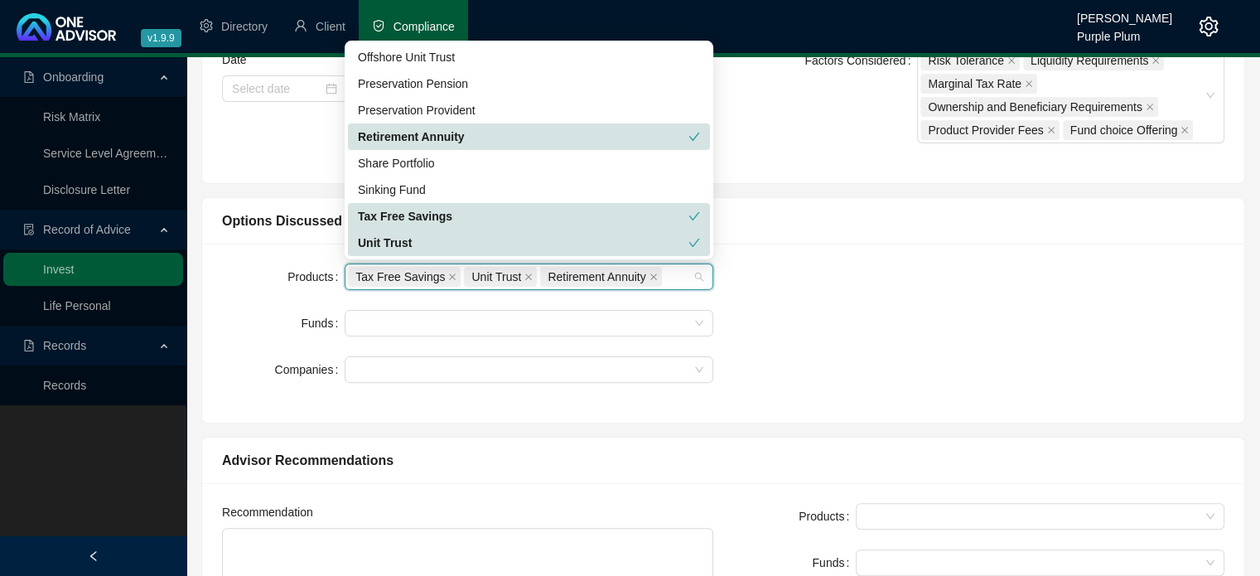
click at [878, 271] on div "Products Tax Free Savings Unit Trust Retirement Annuity Funds Companies" at bounding box center [723, 332] width 1022 height 139
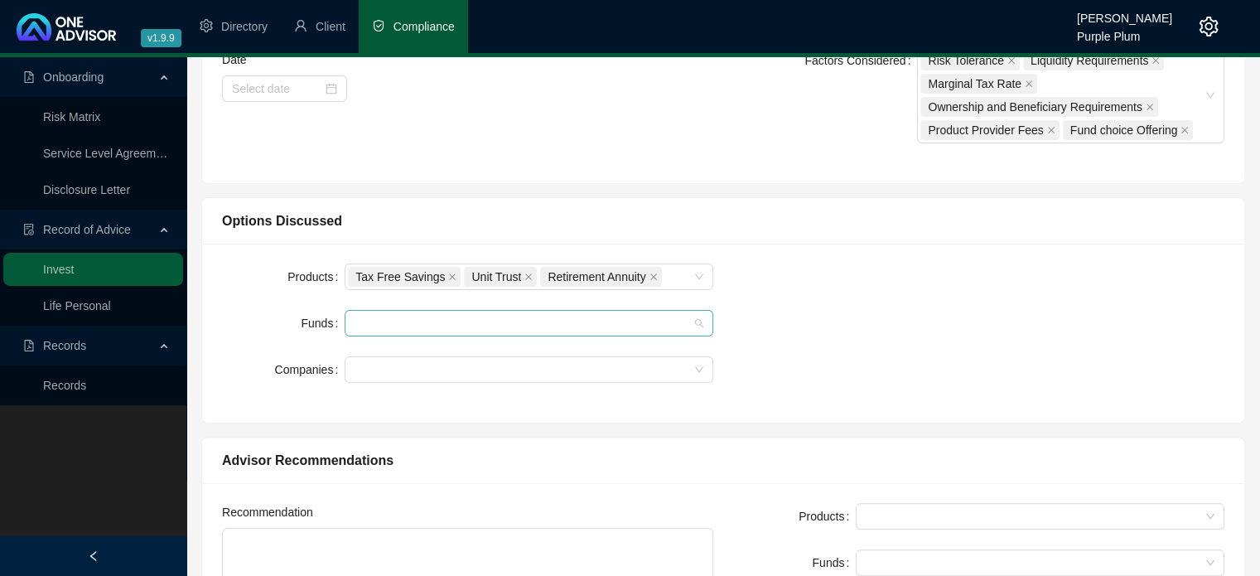
click at [421, 326] on div at bounding box center [520, 323] width 345 height 12
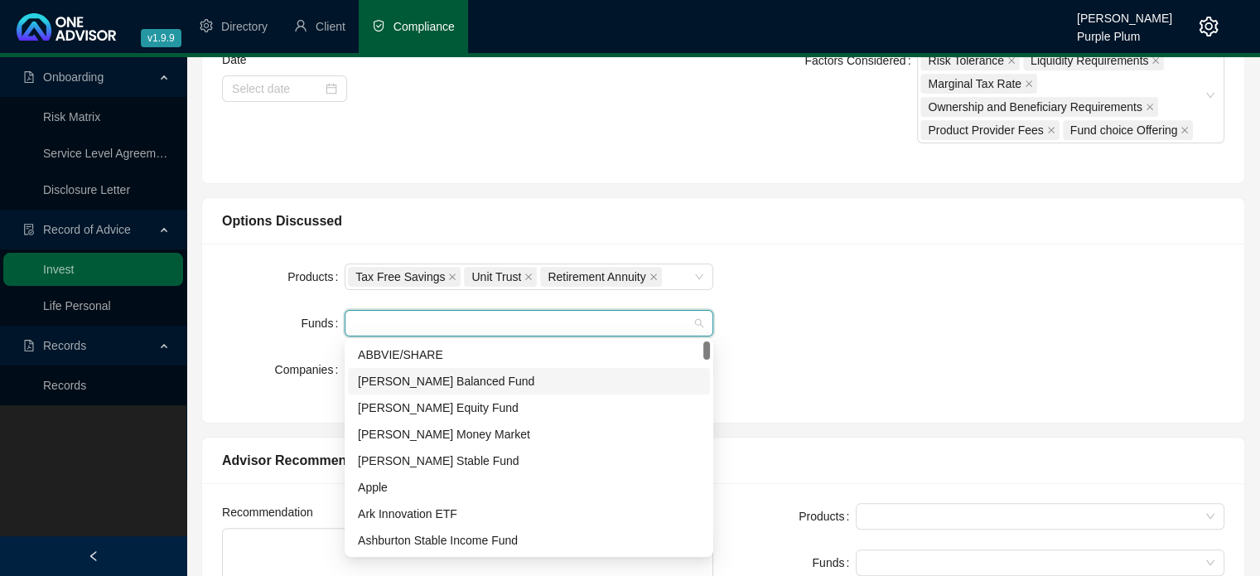
click at [391, 384] on div "[PERSON_NAME] Balanced Fund" at bounding box center [529, 381] width 342 height 18
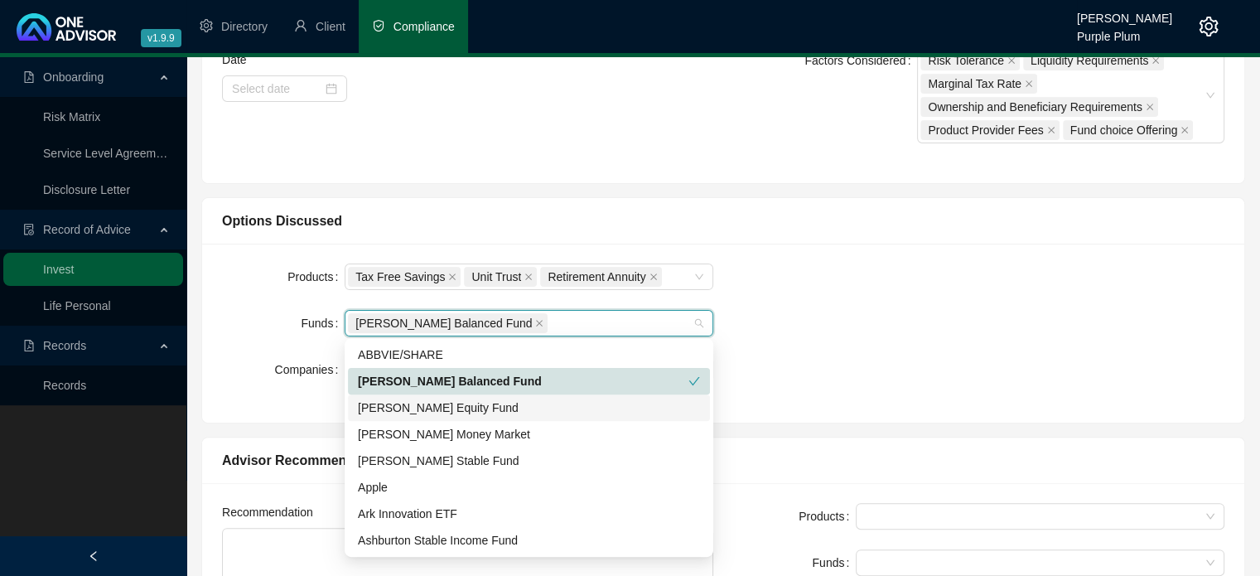
click at [407, 410] on div "[PERSON_NAME] Equity Fund" at bounding box center [529, 407] width 342 height 18
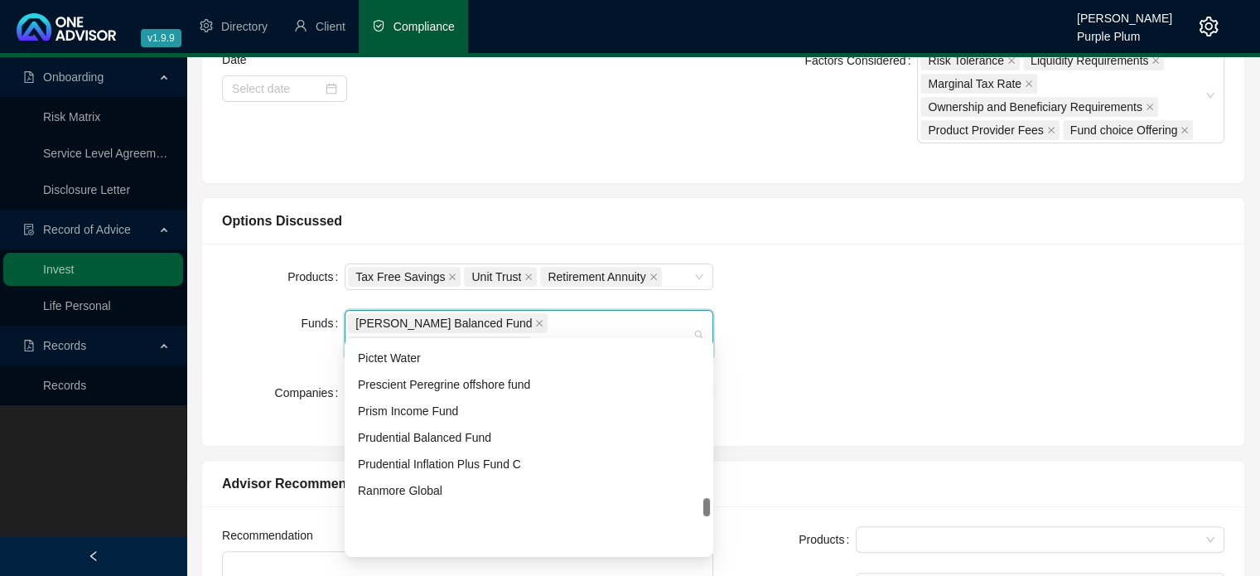
scroll to position [1739, 0]
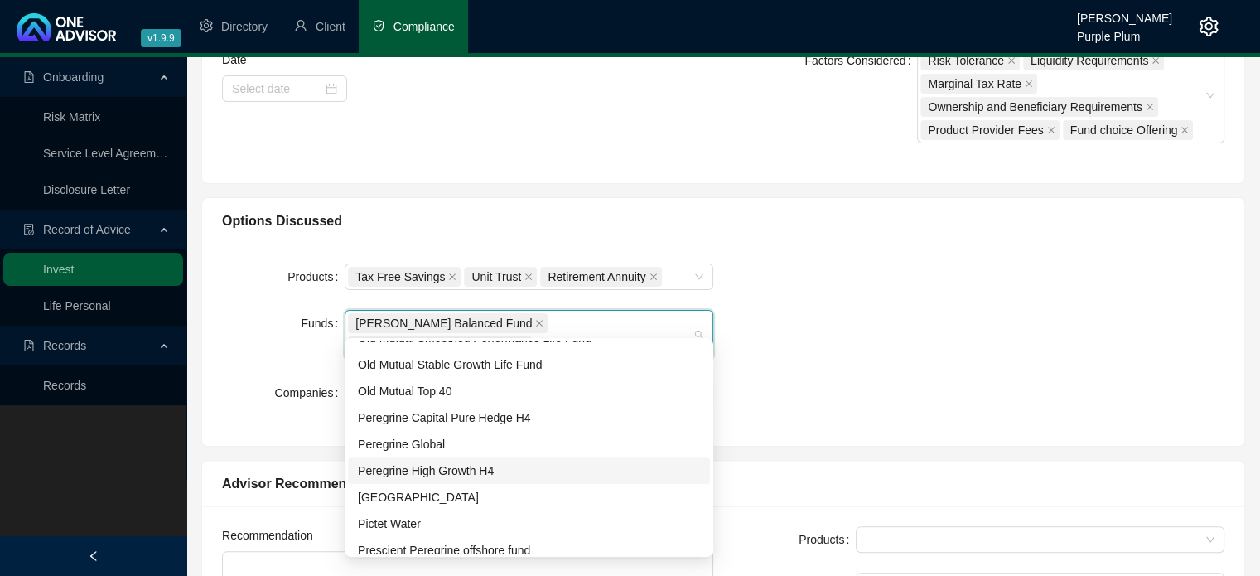
click at [433, 474] on div "Peregrine High Growth H4" at bounding box center [529, 470] width 342 height 18
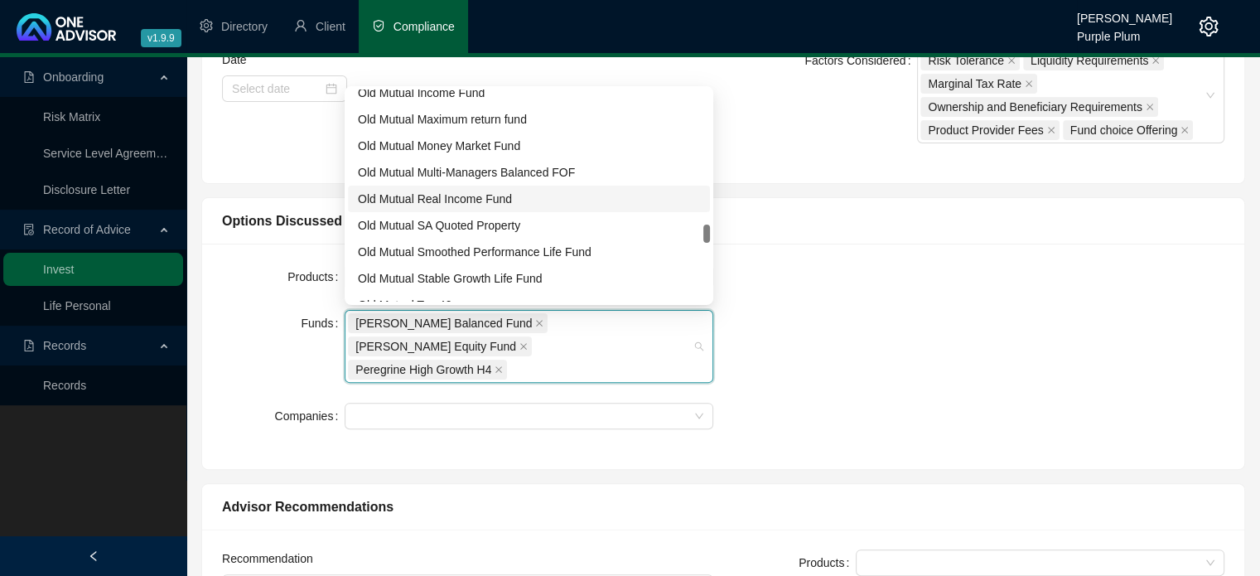
scroll to position [1491, 0]
click at [455, 201] on div "Old Mutual Maximum return fund" at bounding box center [529, 202] width 342 height 18
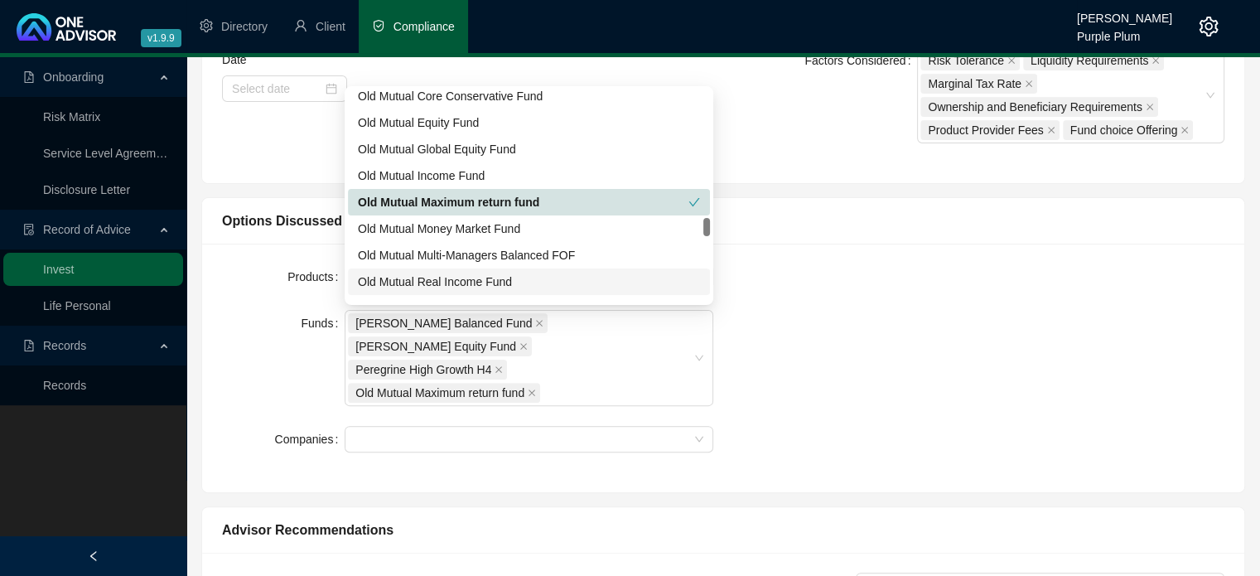
click at [825, 314] on div "Products Tax Free Savings Unit Trust Retirement Annuity Funds [PERSON_NAME] Bal…" at bounding box center [723, 367] width 1022 height 209
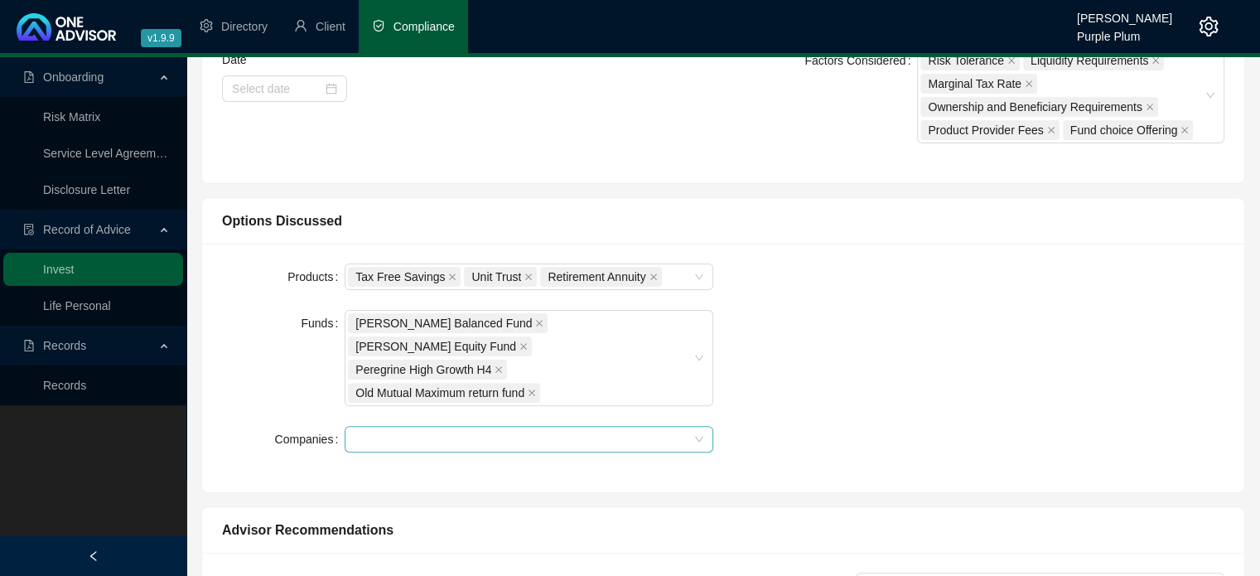
click at [409, 433] on div at bounding box center [520, 439] width 345 height 12
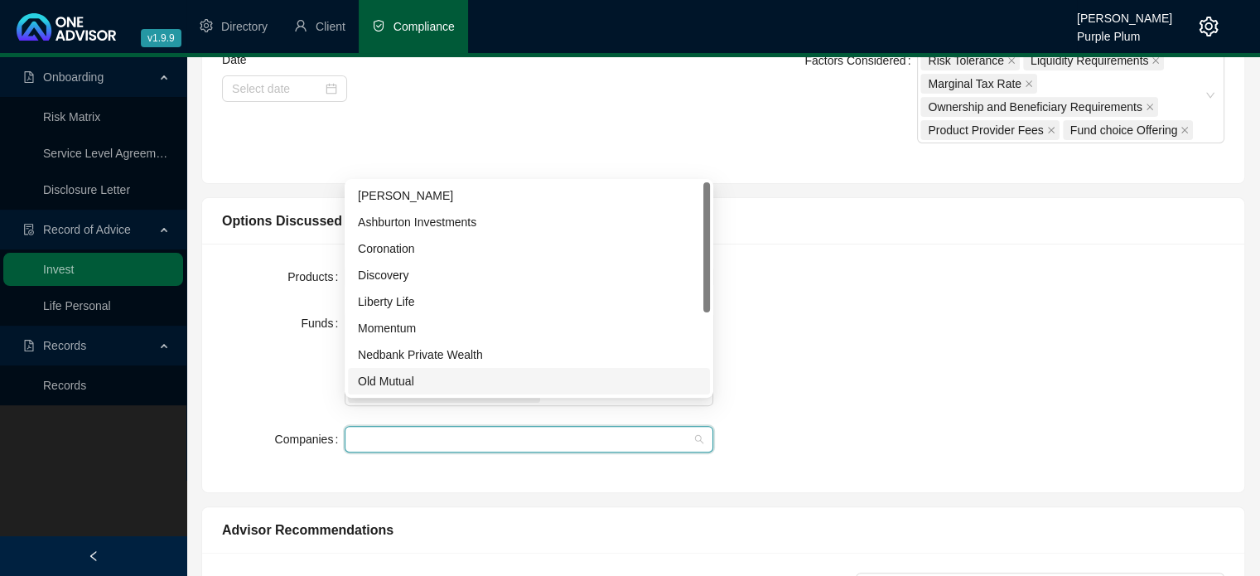
drag, startPoint x: 395, startPoint y: 378, endPoint x: 405, endPoint y: 364, distance: 16.6
click at [394, 378] on div "Old Mutual" at bounding box center [529, 381] width 342 height 18
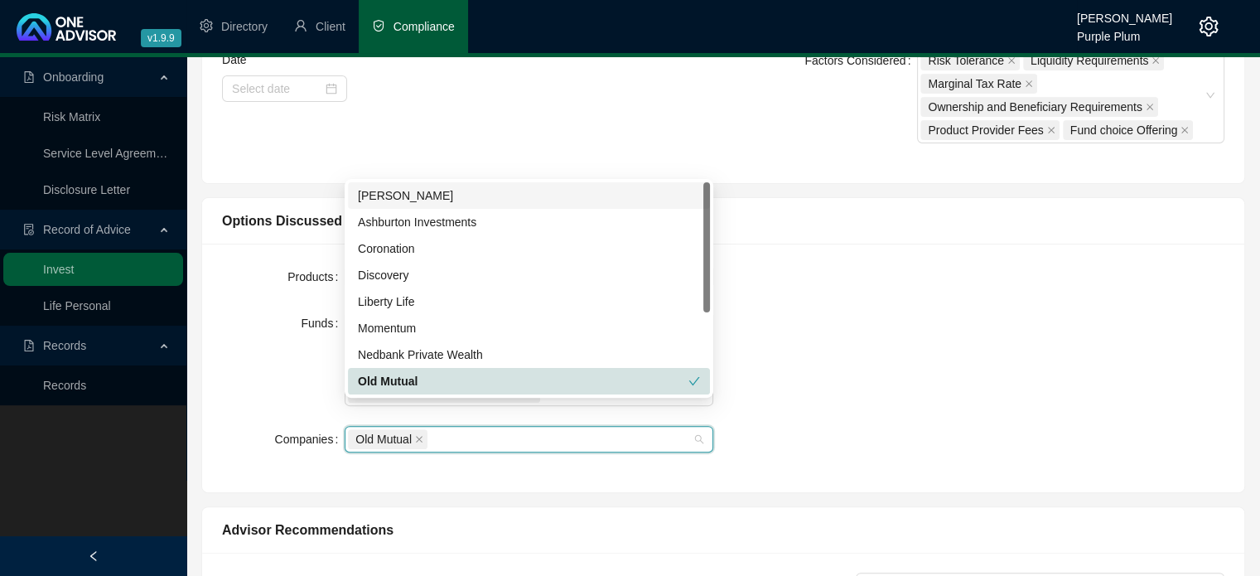
click at [401, 197] on div "[PERSON_NAME]" at bounding box center [529, 195] width 342 height 18
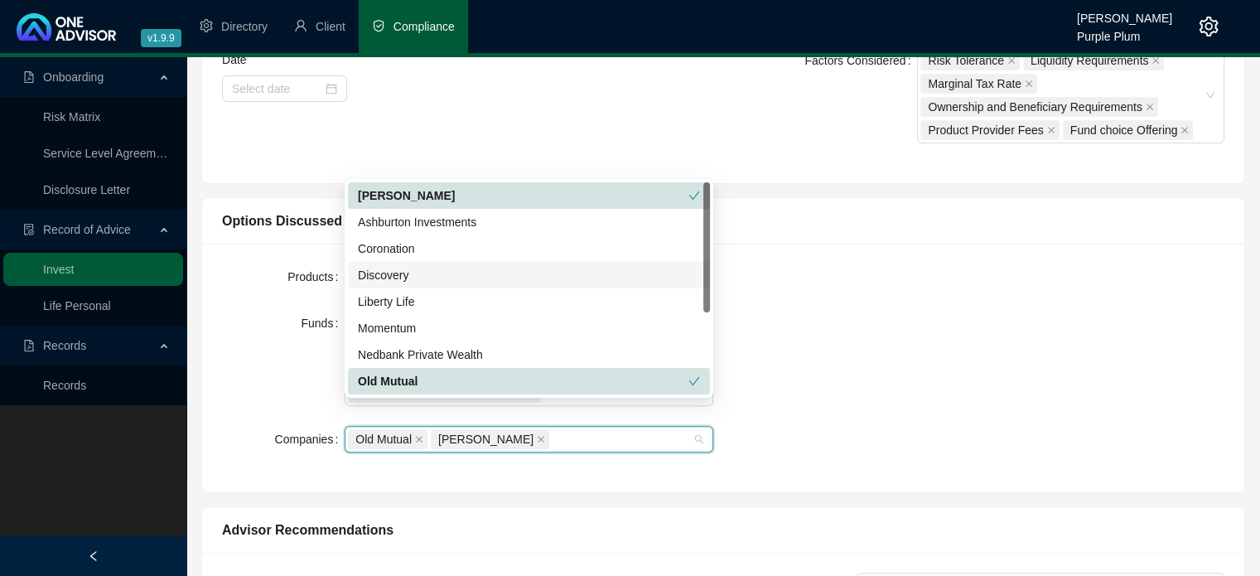
click at [861, 277] on div "Products Tax Free Savings Unit Trust Retirement Annuity Funds [PERSON_NAME] Bal…" at bounding box center [723, 367] width 1022 height 209
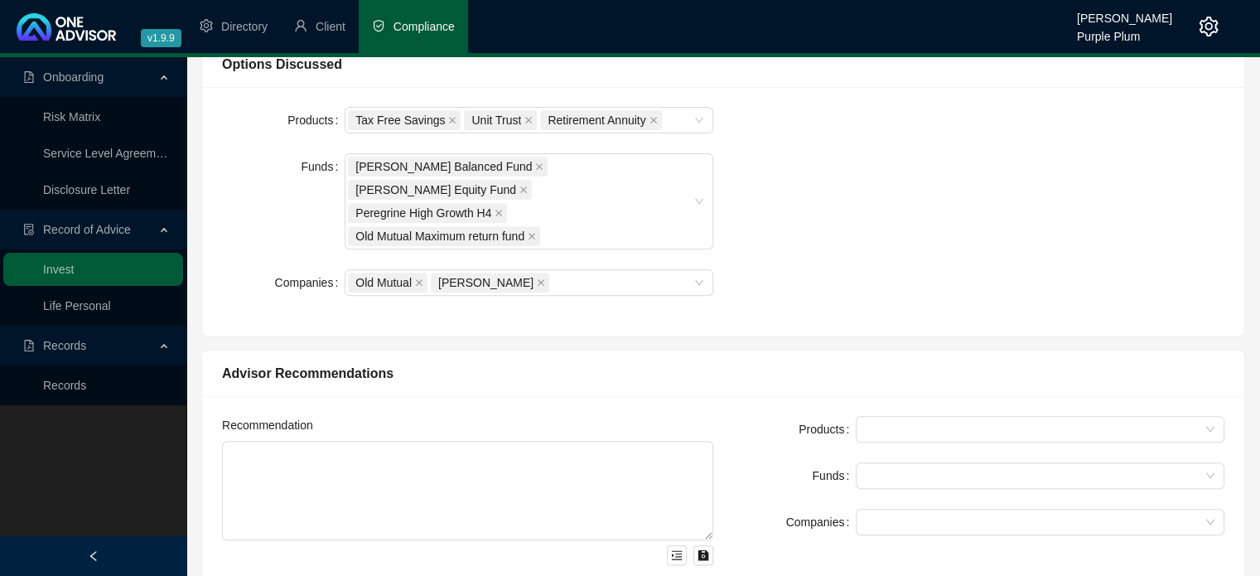
scroll to position [580, 0]
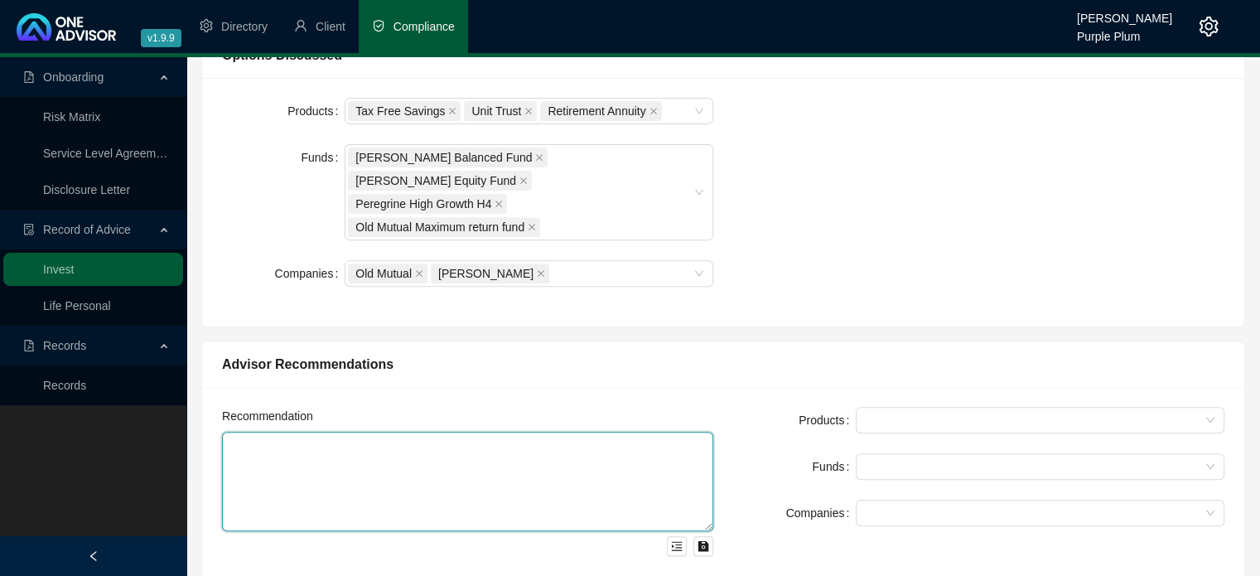
click at [347, 432] on textarea at bounding box center [467, 481] width 491 height 99
click at [917, 414] on div at bounding box center [1031, 420] width 345 height 12
type textarea "To invest in an RA , Tax free and Unit trust investment"
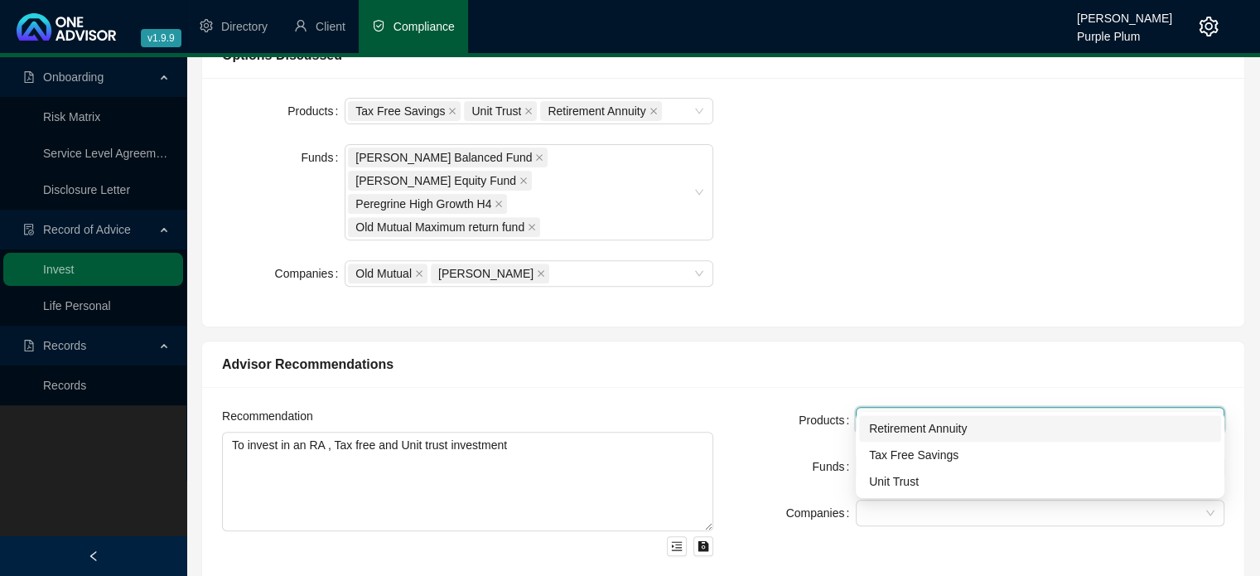
drag, startPoint x: 904, startPoint y: 423, endPoint x: 904, endPoint y: 446, distance: 23.2
click at [904, 425] on div "Retirement Annuity" at bounding box center [1040, 428] width 342 height 18
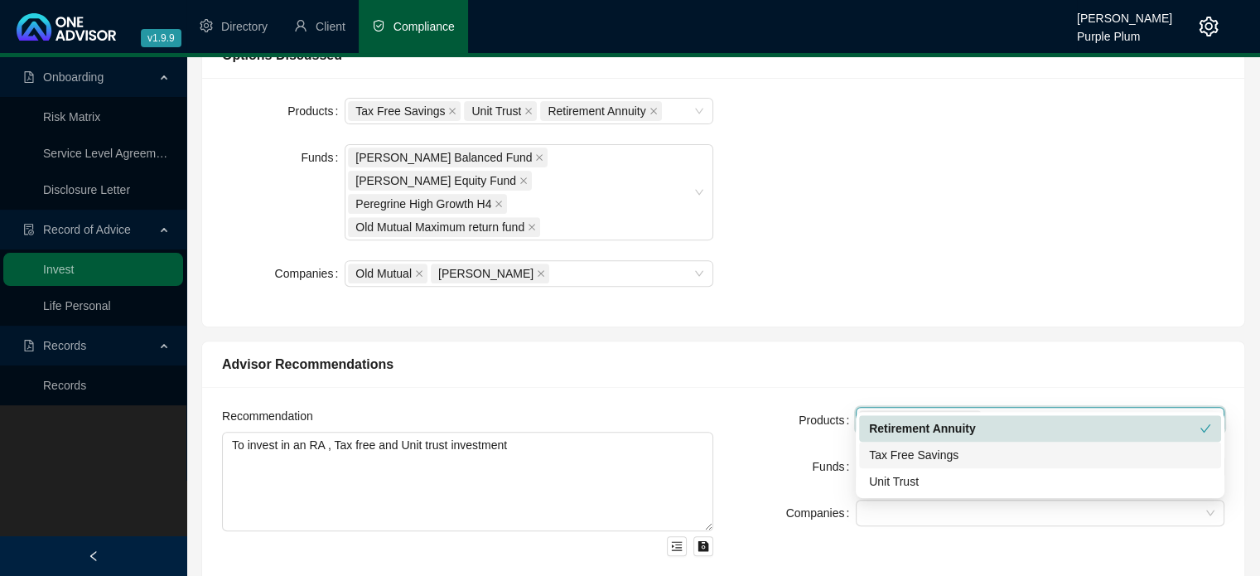
drag, startPoint x: 904, startPoint y: 454, endPoint x: 893, endPoint y: 489, distance: 37.5
click at [904, 460] on div "Tax Free Savings" at bounding box center [1040, 455] width 342 height 18
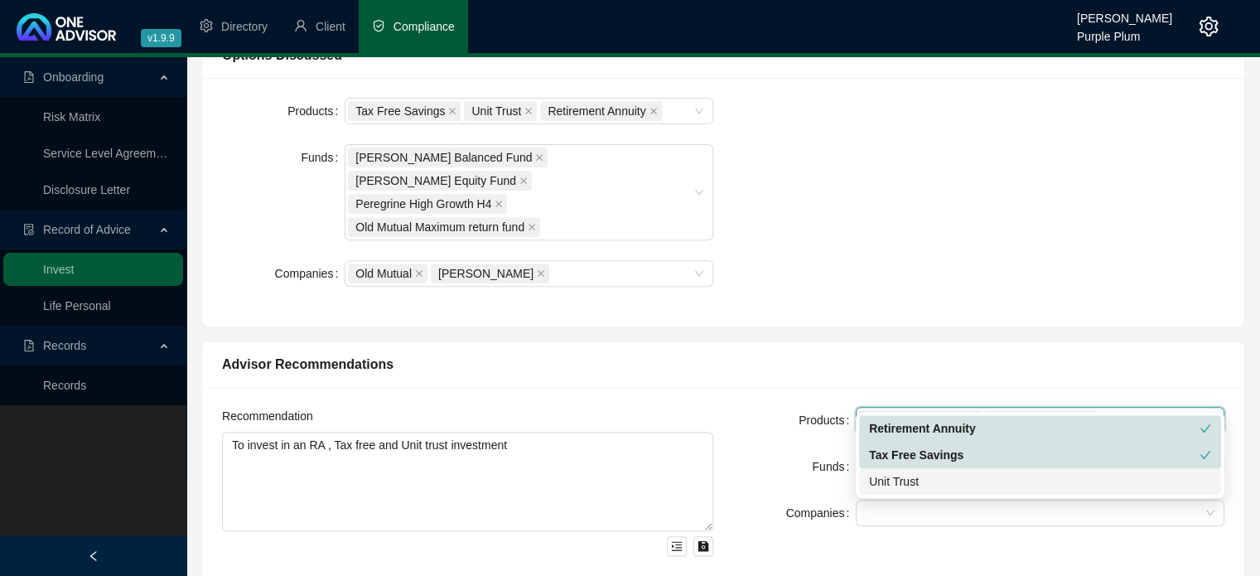
click at [893, 489] on div "Unit Trust" at bounding box center [1040, 481] width 342 height 18
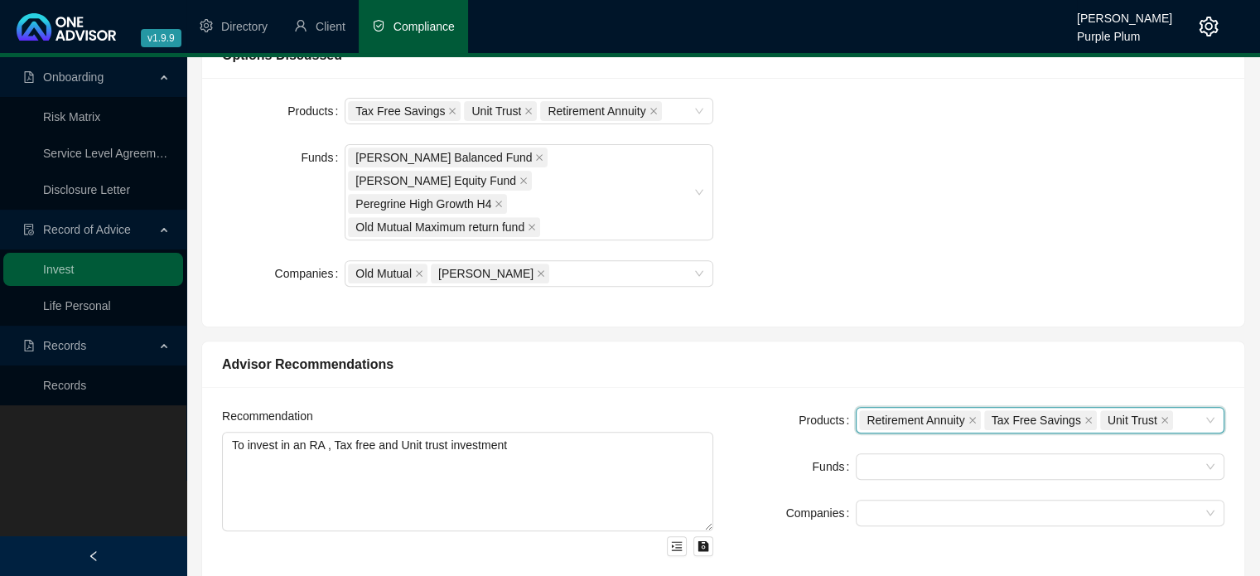
click at [766, 453] on div "Funds" at bounding box center [794, 466] width 123 height 27
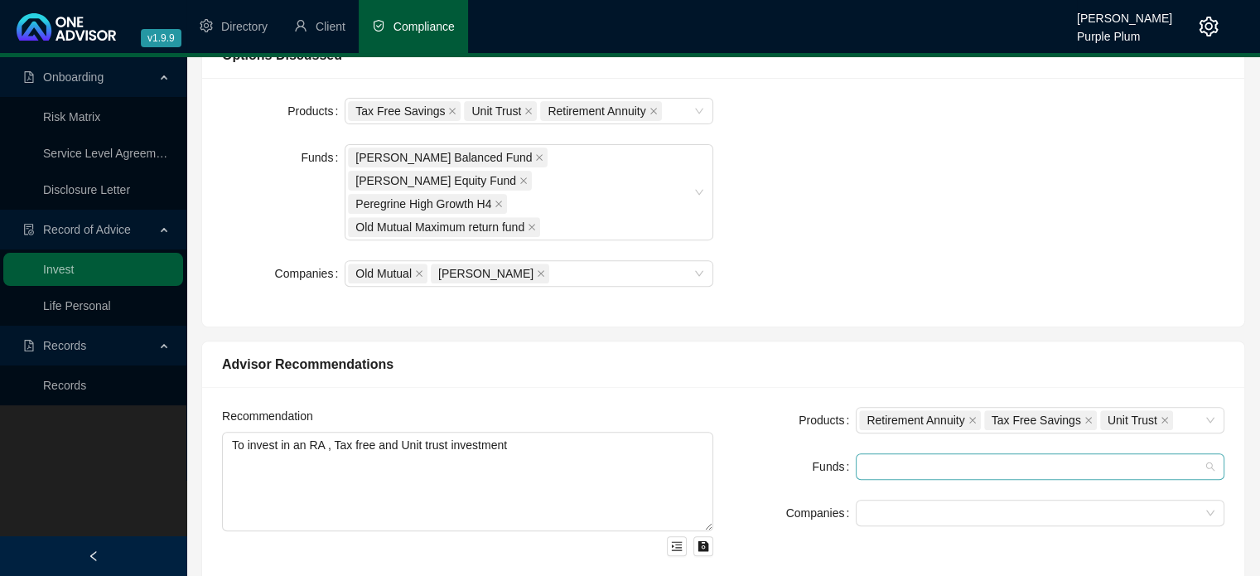
click at [881, 460] on div at bounding box center [1031, 466] width 345 height 12
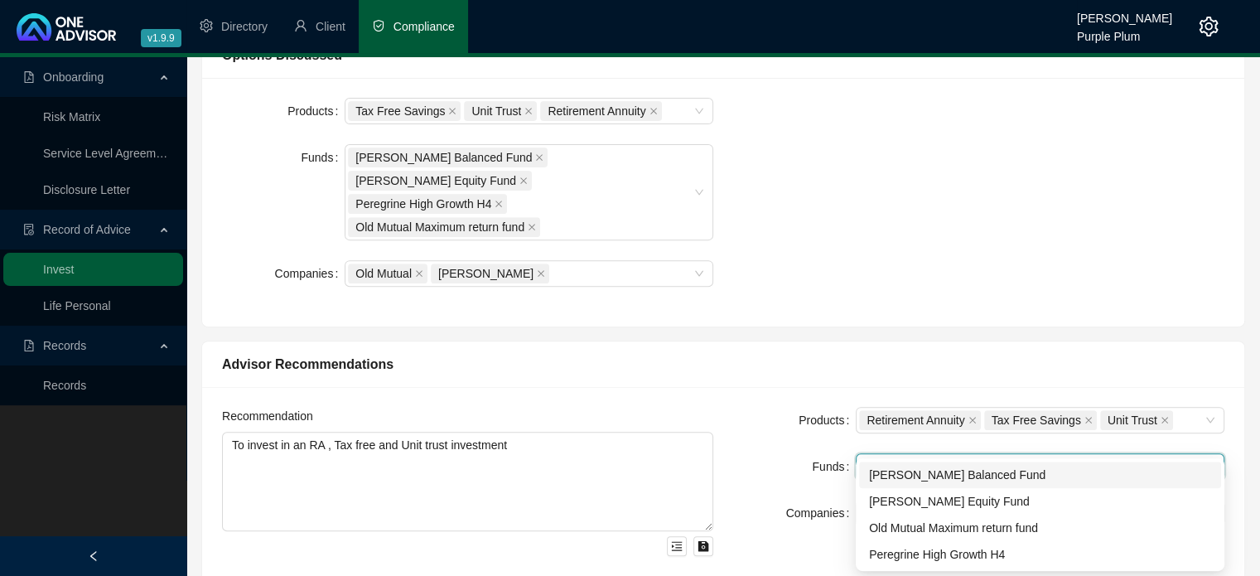
click at [884, 475] on div "[PERSON_NAME] Balanced Fund" at bounding box center [1040, 474] width 342 height 18
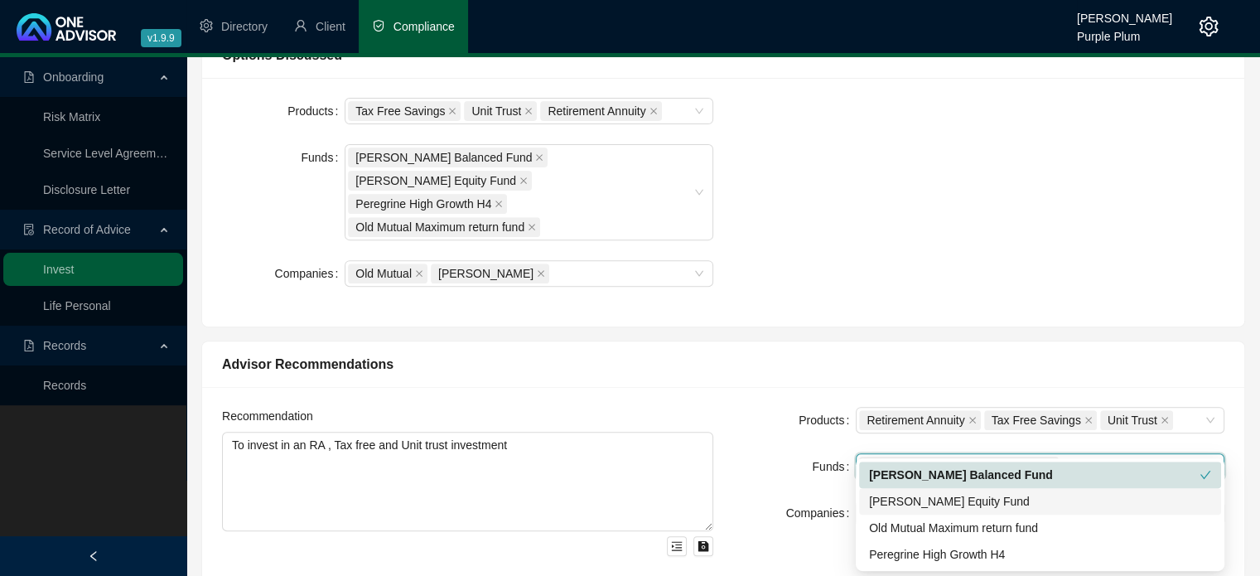
drag, startPoint x: 882, startPoint y: 498, endPoint x: 882, endPoint y: 517, distance: 19.0
click at [882, 499] on div "[PERSON_NAME] Equity Fund" at bounding box center [1040, 501] width 342 height 18
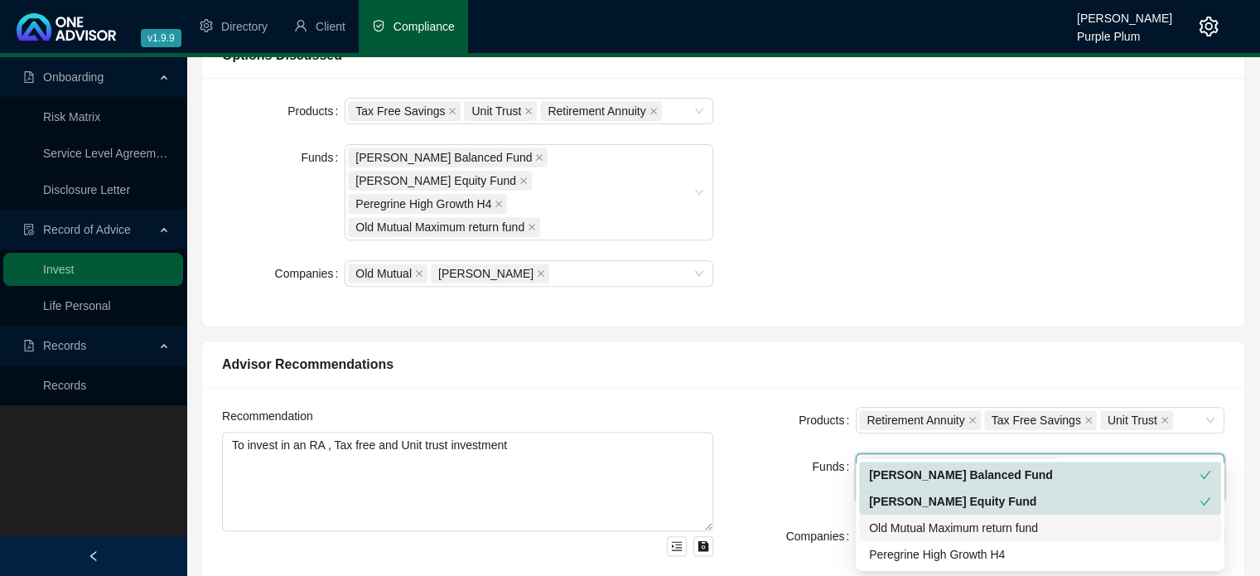
drag, startPoint x: 884, startPoint y: 529, endPoint x: 885, endPoint y: 544, distance: 14.9
click at [884, 532] on div "Old Mutual Maximum return fund" at bounding box center [1040, 527] width 342 height 18
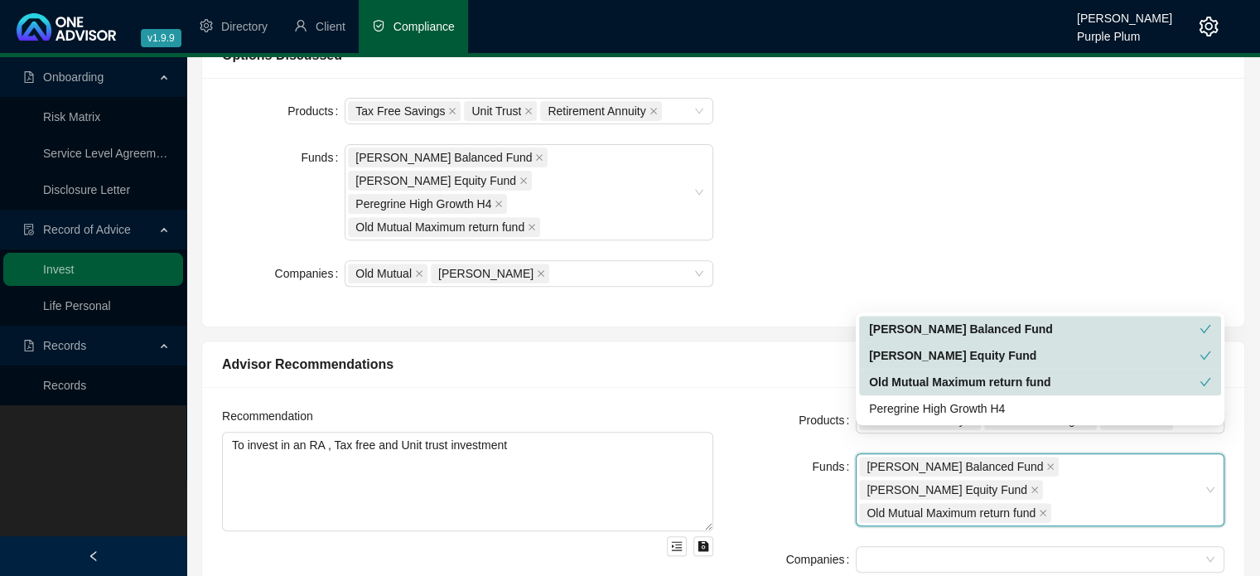
click at [1078, 459] on div "[PERSON_NAME] Balanced Fund [PERSON_NAME] Equity Fund Old Mutual Maximum return…" at bounding box center [1031, 490] width 345 height 70
click at [1073, 468] on div "[PERSON_NAME] Balanced Fund [PERSON_NAME] Equity Fund Old Mutual Maximum return…" at bounding box center [1031, 490] width 345 height 70
click at [962, 410] on div "Peregrine High Growth H4" at bounding box center [1040, 408] width 342 height 18
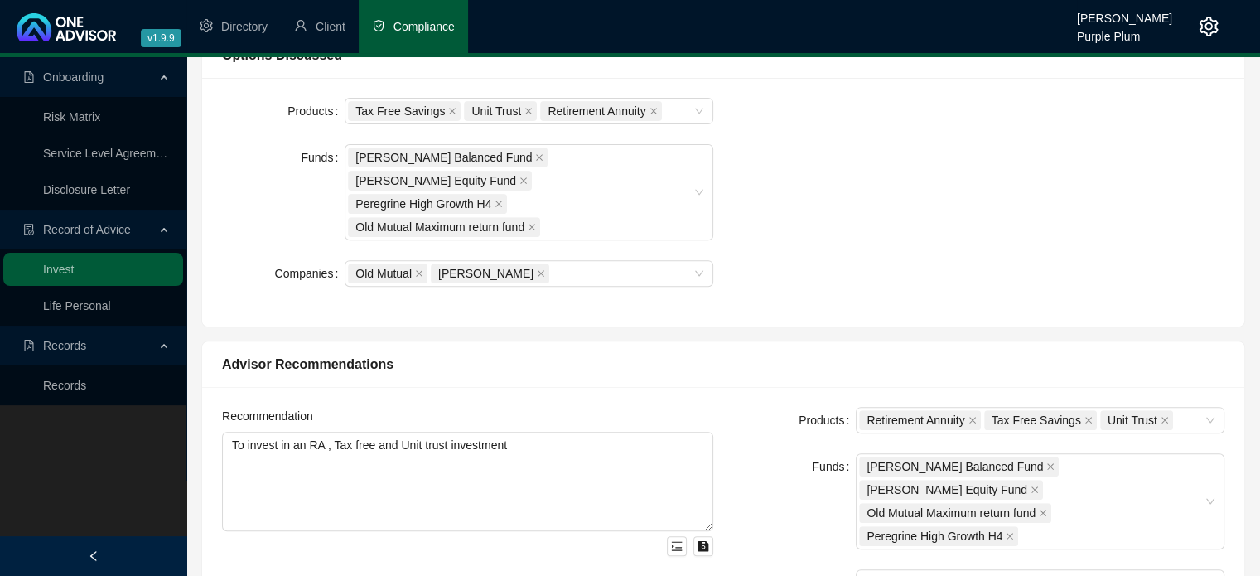
click at [742, 453] on div "Funds" at bounding box center [794, 501] width 123 height 96
click at [883, 575] on div at bounding box center [1031, 582] width 345 height 12
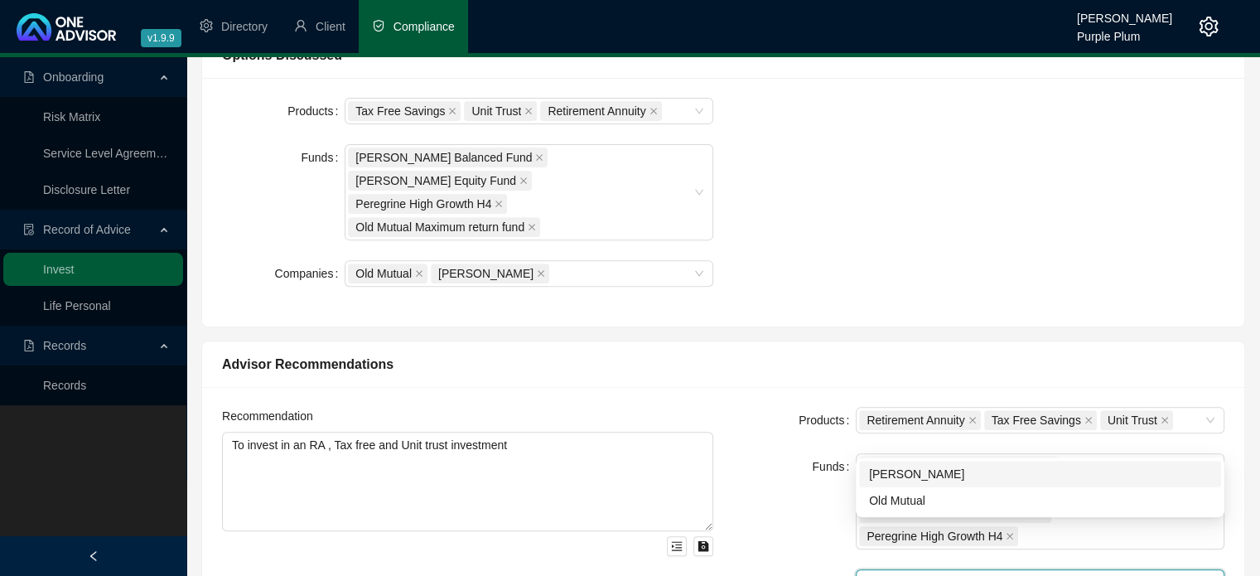
drag, startPoint x: 888, startPoint y: 479, endPoint x: 882, endPoint y: 499, distance: 21.5
click at [885, 482] on div "[PERSON_NAME]" at bounding box center [1040, 474] width 342 height 18
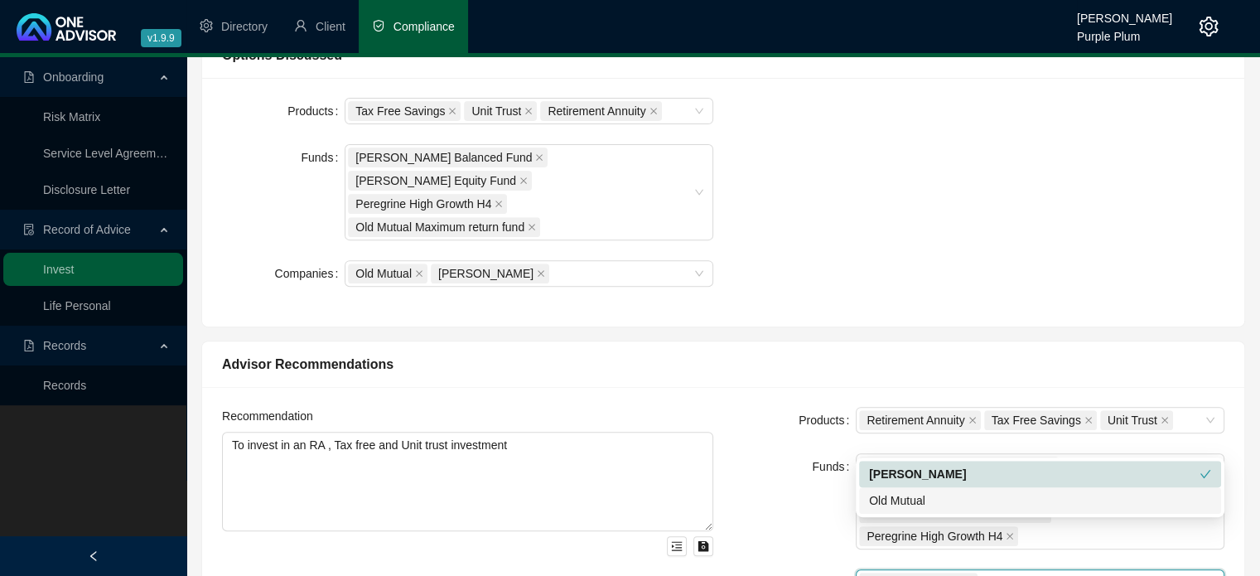
click at [882, 499] on div "Old Mutual" at bounding box center [1040, 500] width 342 height 18
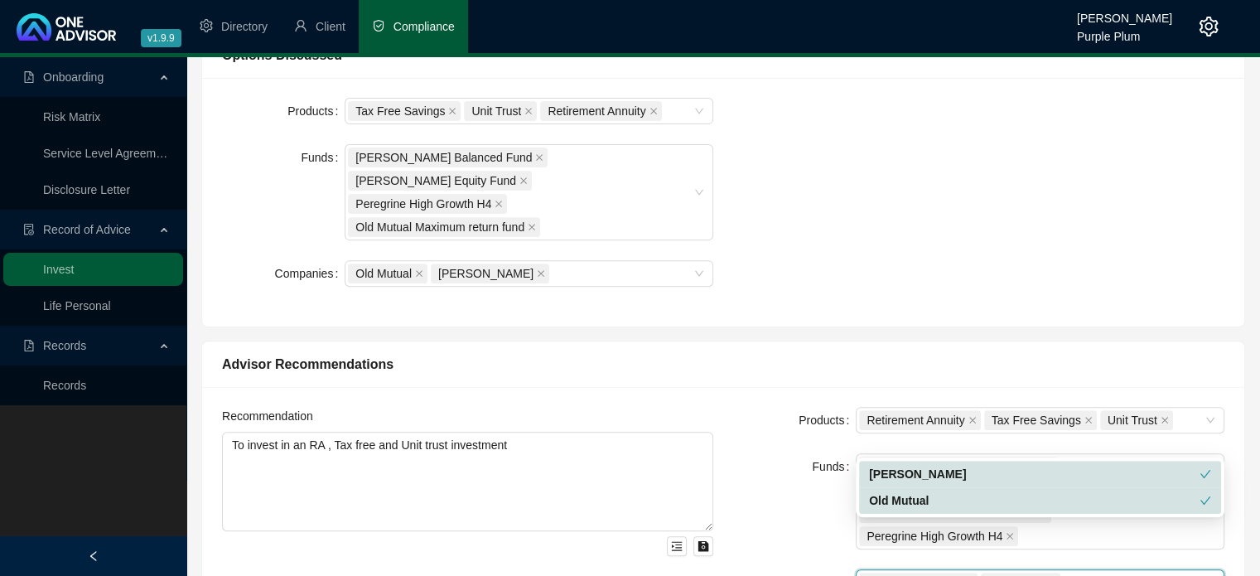
click at [781, 470] on div "Funds" at bounding box center [794, 501] width 123 height 96
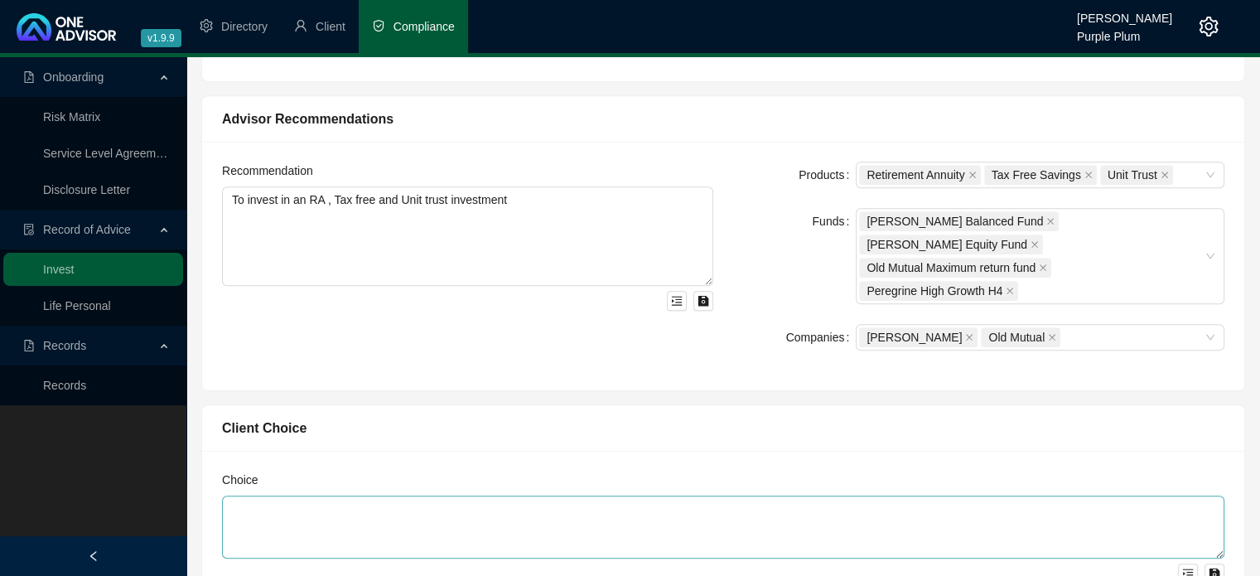
scroll to position [828, 0]
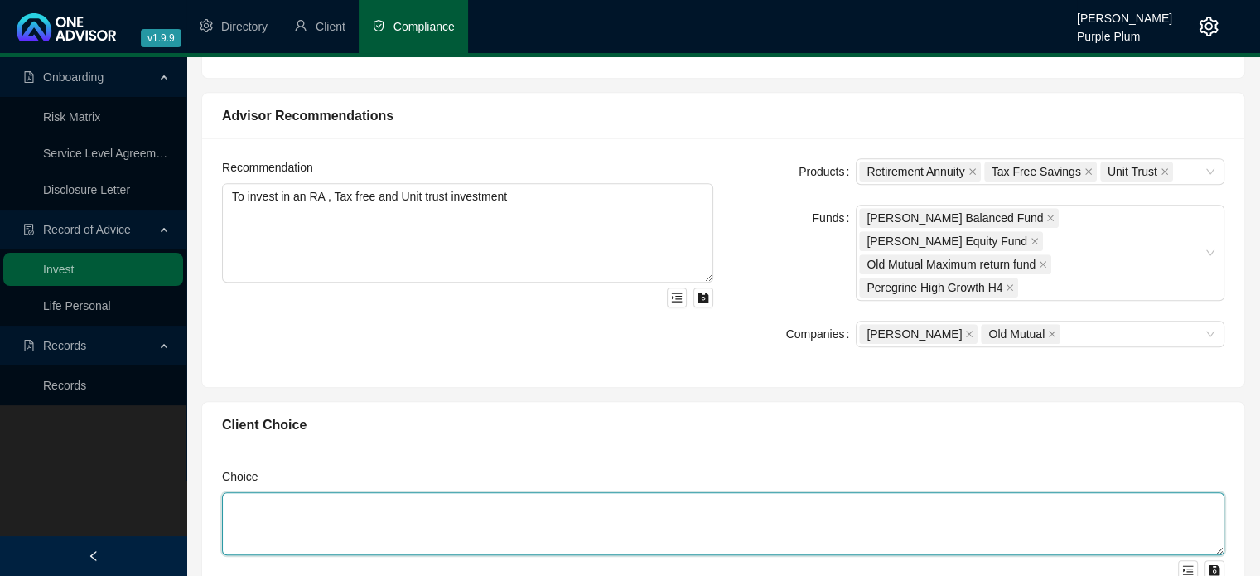
click at [446, 492] on textarea at bounding box center [723, 523] width 1002 height 63
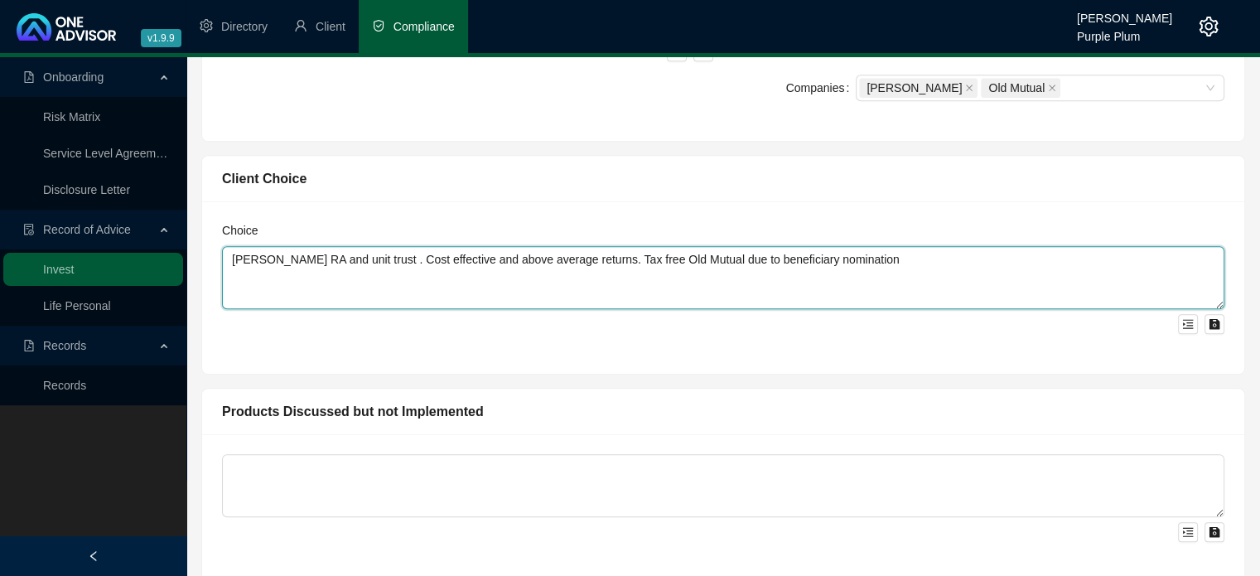
scroll to position [1103, 0]
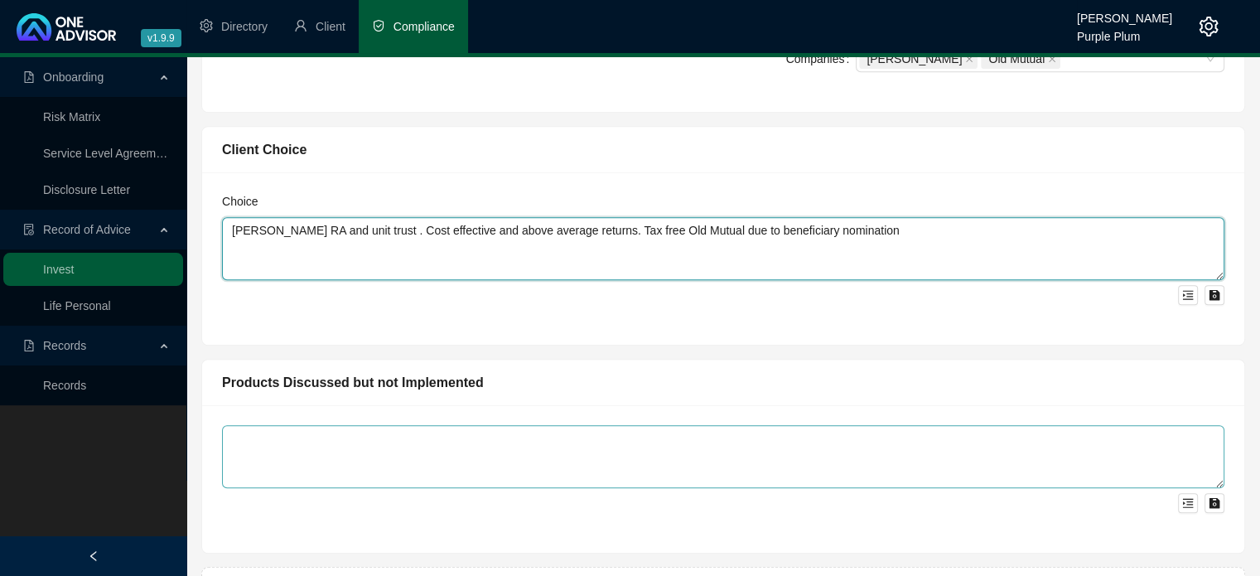
type textarea "[PERSON_NAME] RA and unit trust . Cost effective and above average returns. Tax…"
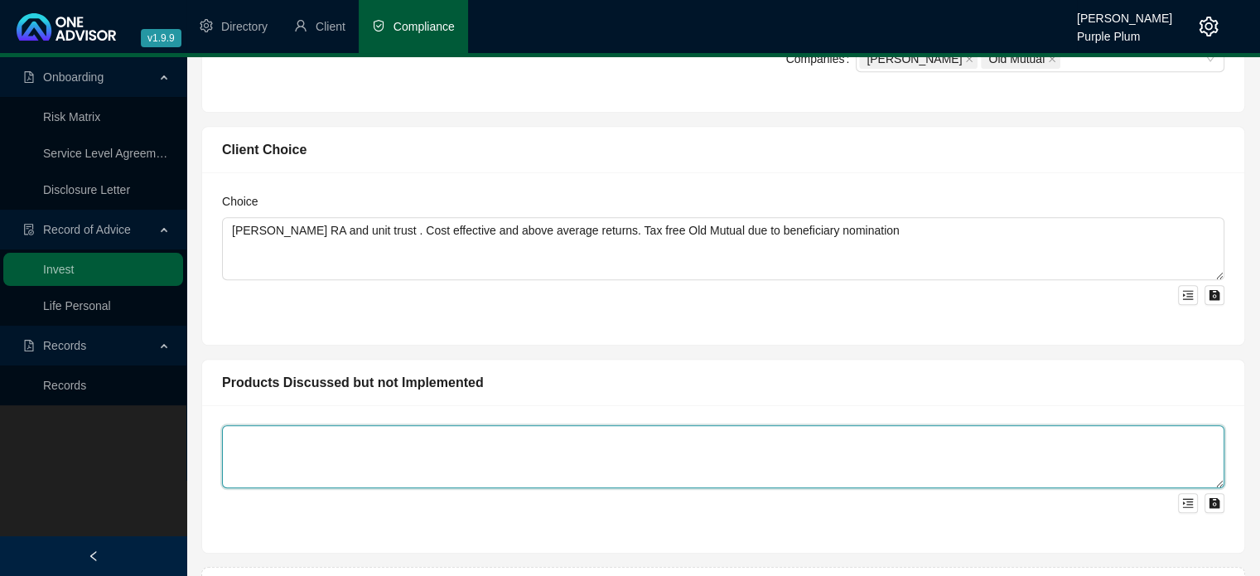
click at [364, 425] on textarea at bounding box center [723, 456] width 1002 height 63
type textarea "None"
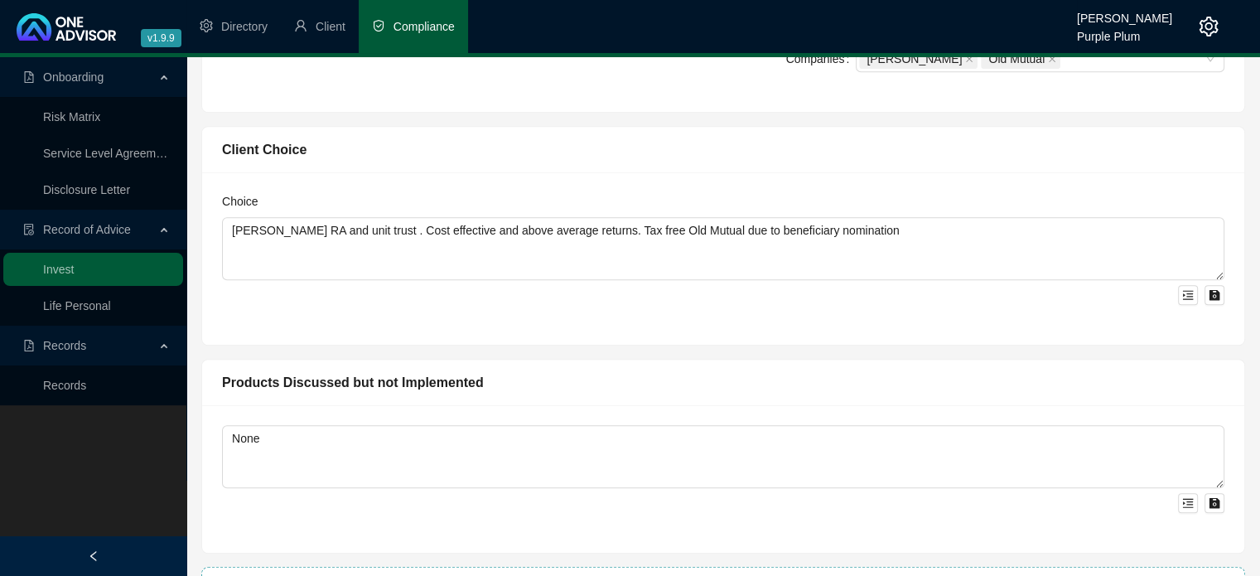
click at [719, 573] on span "Add Investment" at bounding box center [733, 583] width 92 height 20
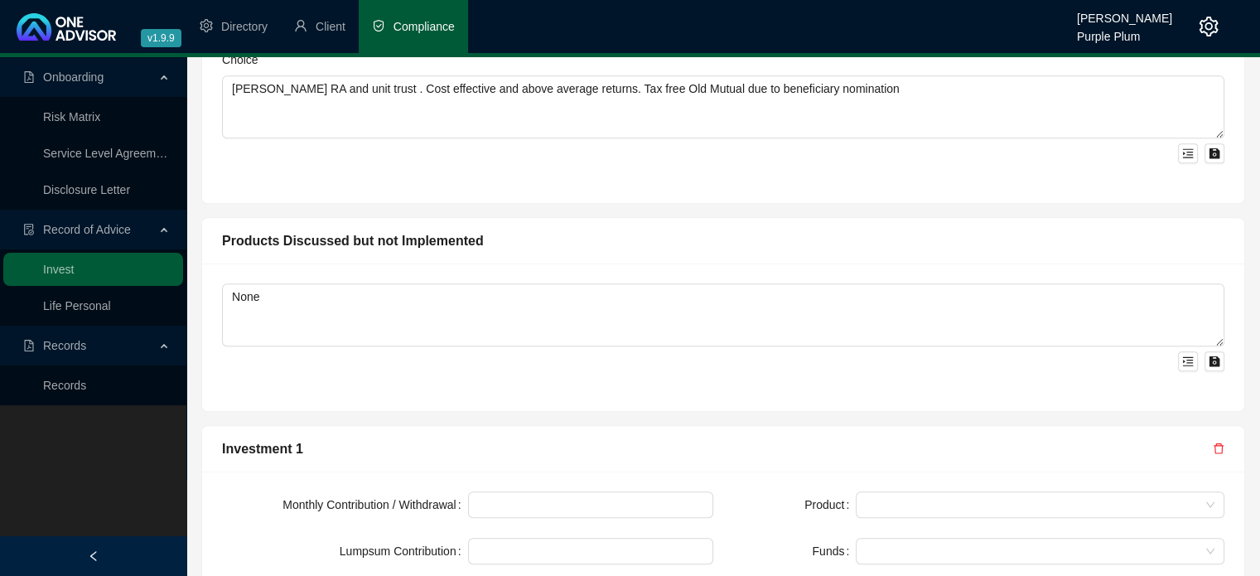
scroll to position [1434, 0]
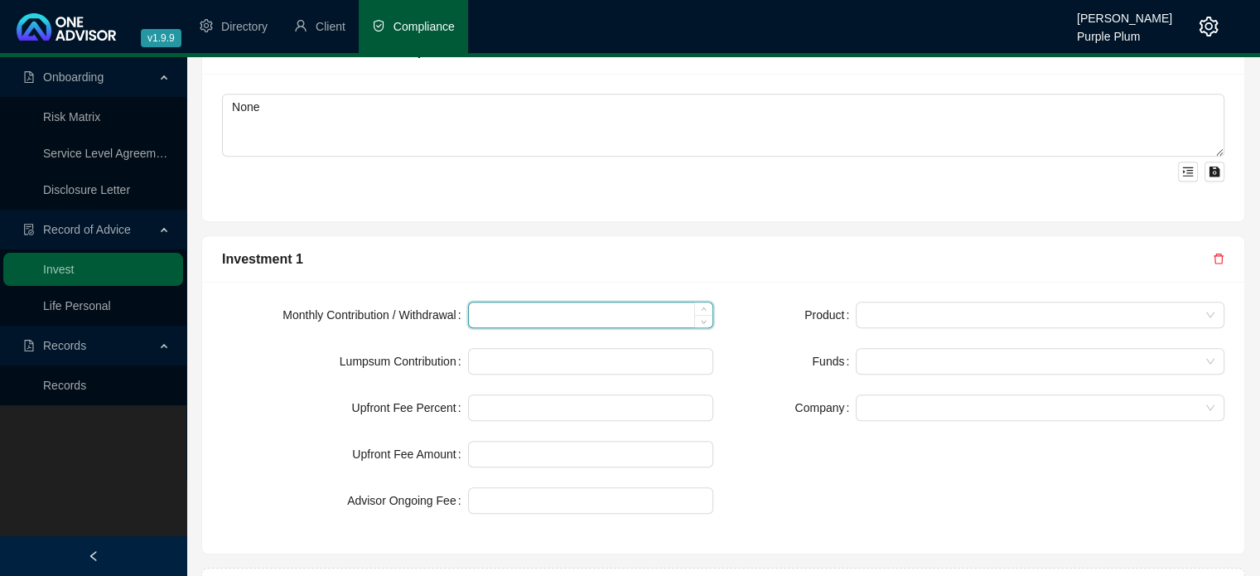
click at [491, 302] on input at bounding box center [591, 314] width 244 height 25
type input "3500"
type input "1.00"
type input "35"
type input "1.00"
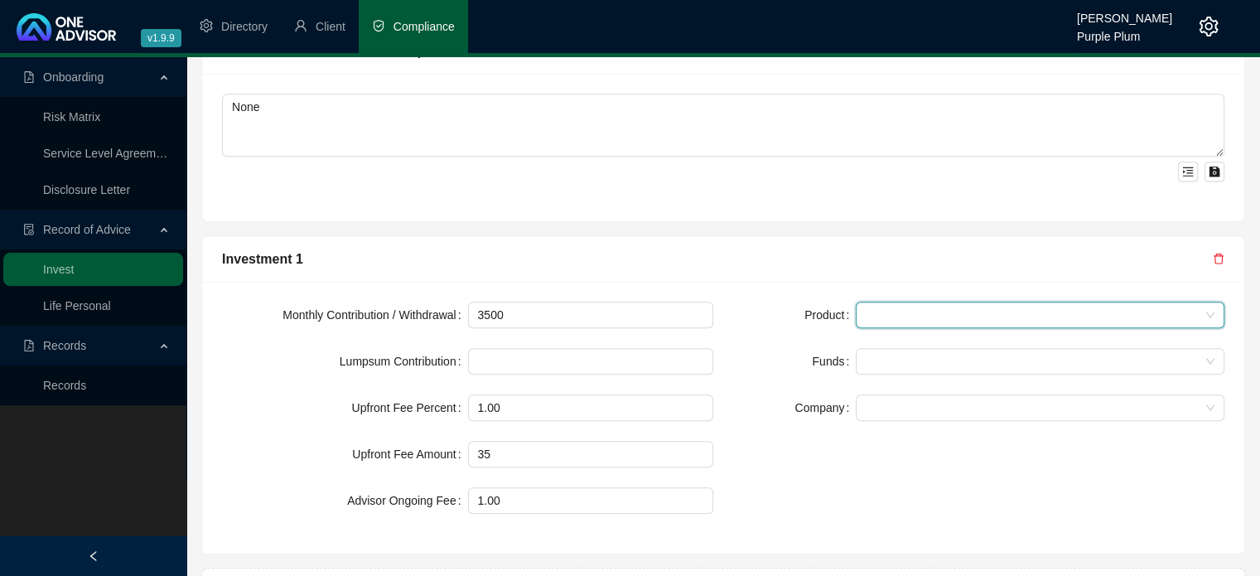
click at [902, 302] on span at bounding box center [1039, 314] width 349 height 25
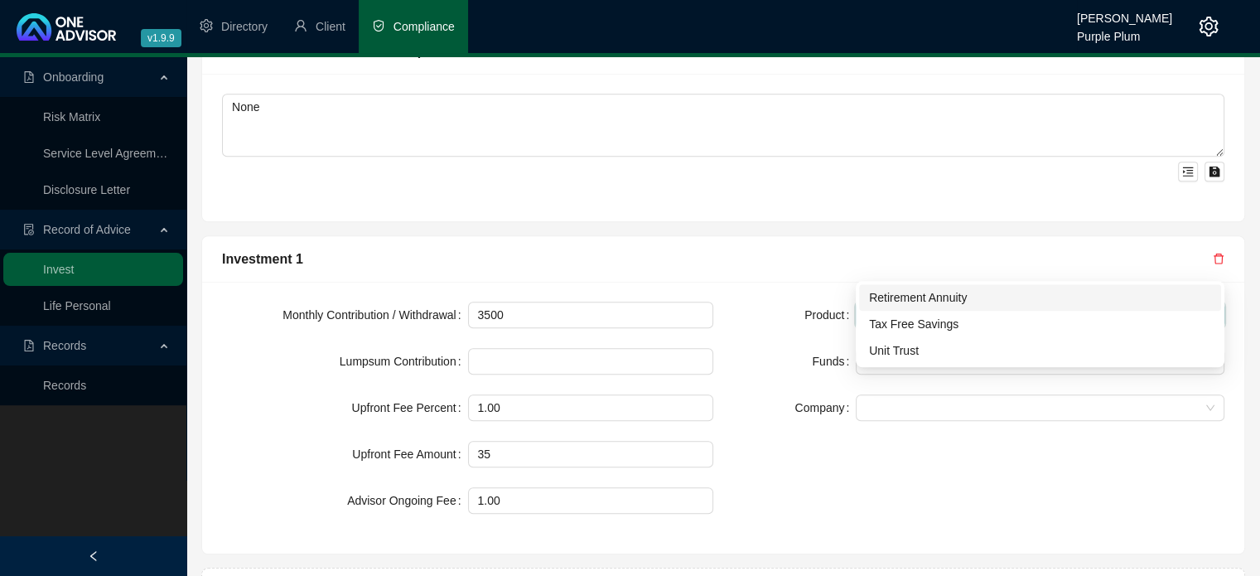
drag, startPoint x: 897, startPoint y: 291, endPoint x: 888, endPoint y: 318, distance: 28.8
click at [897, 292] on div "Retirement Annuity" at bounding box center [1040, 297] width 342 height 18
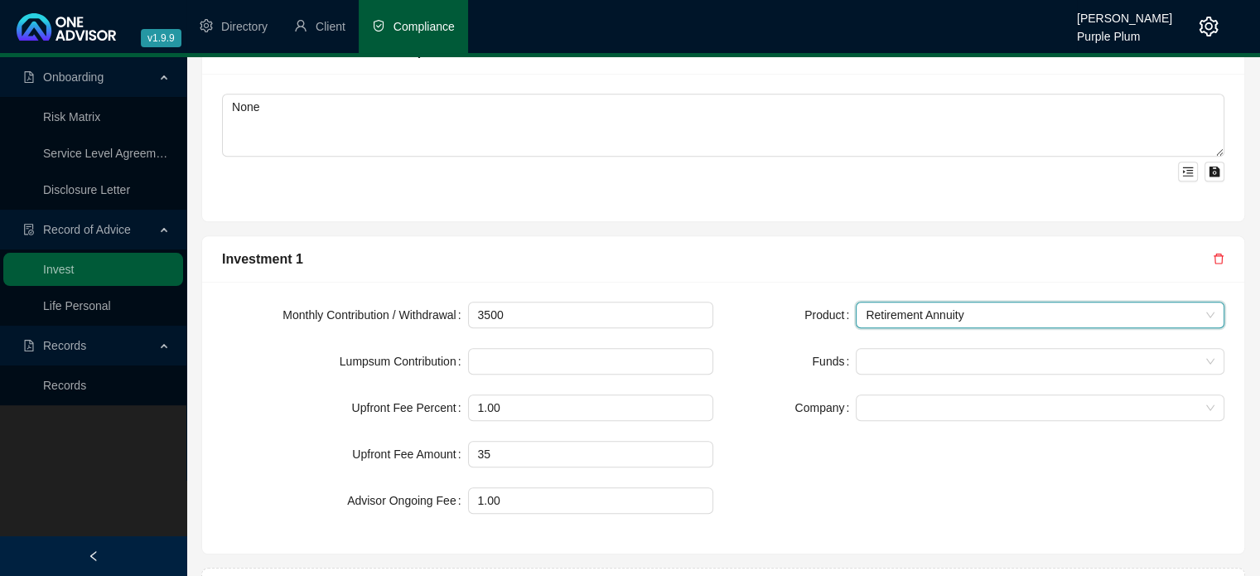
drag, startPoint x: 765, startPoint y: 311, endPoint x: 778, endPoint y: 314, distance: 12.7
click at [767, 348] on div "Funds" at bounding box center [794, 361] width 123 height 27
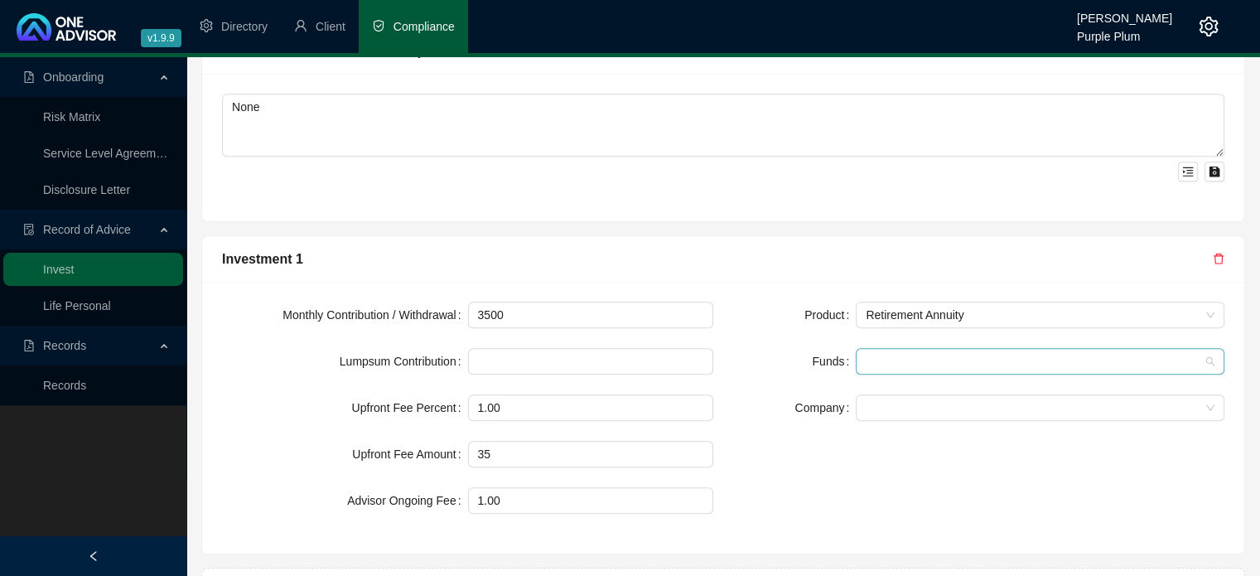
click at [894, 355] on div at bounding box center [1031, 361] width 345 height 12
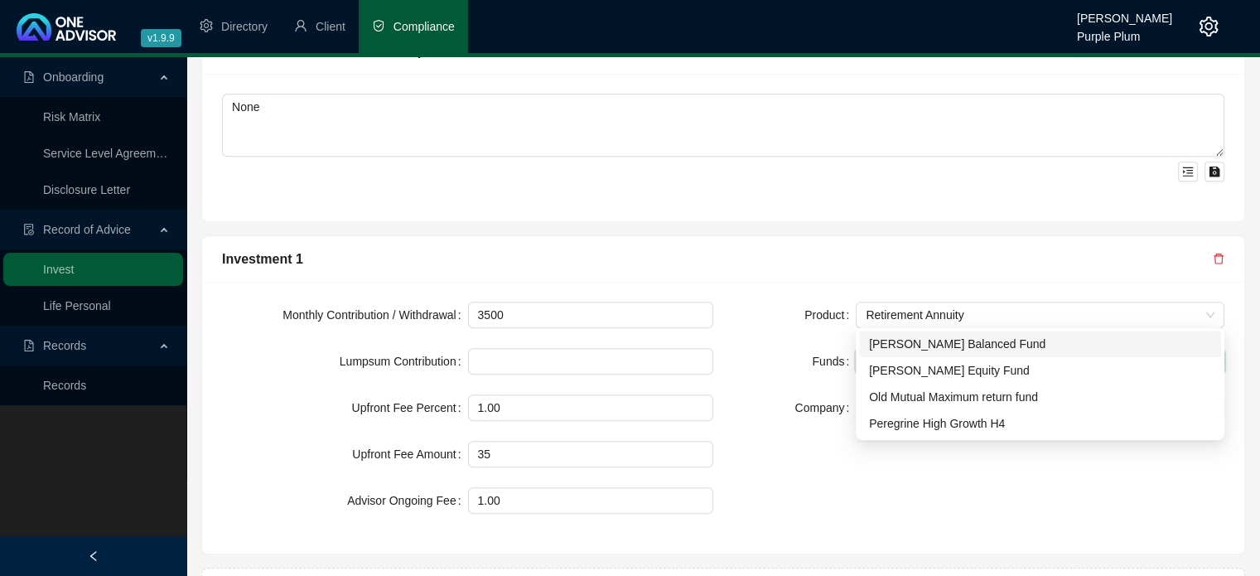
drag, startPoint x: 907, startPoint y: 337, endPoint x: 889, endPoint y: 346, distance: 20.4
click at [905, 340] on div "[PERSON_NAME] Balanced Fund" at bounding box center [1040, 344] width 342 height 18
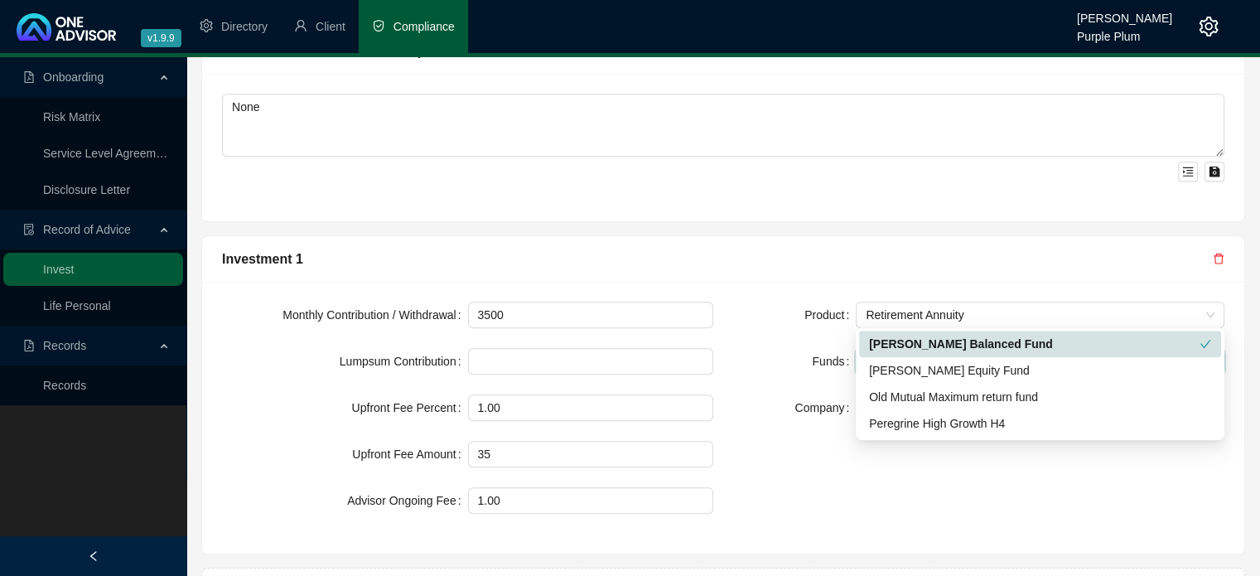
click at [766, 394] on div "Company" at bounding box center [794, 407] width 123 height 27
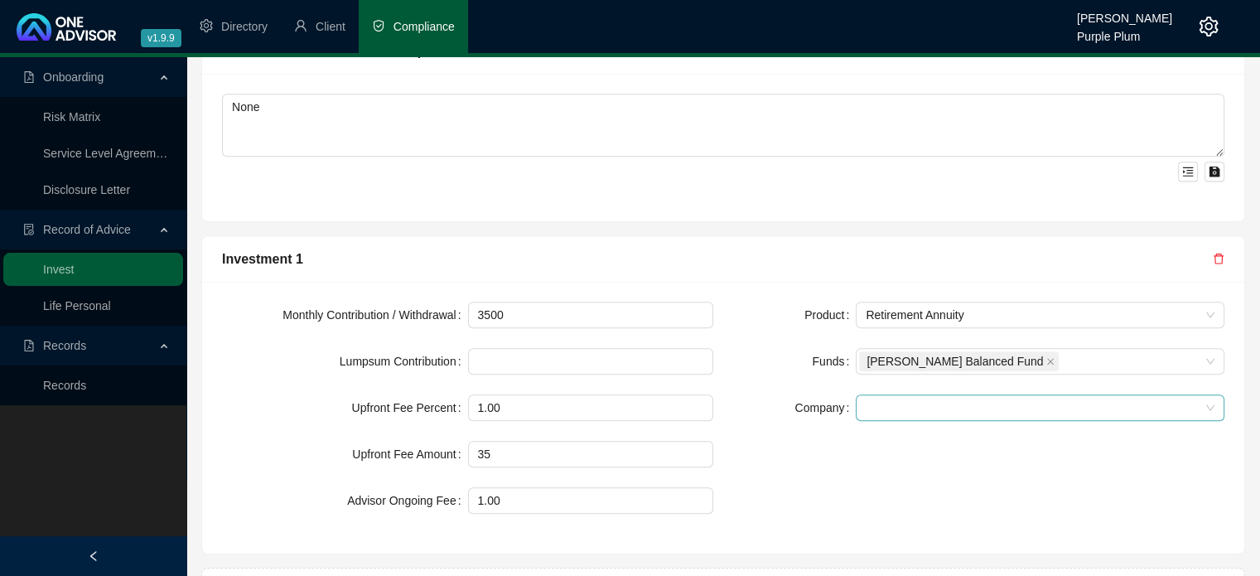
click at [871, 395] on span at bounding box center [1039, 407] width 349 height 25
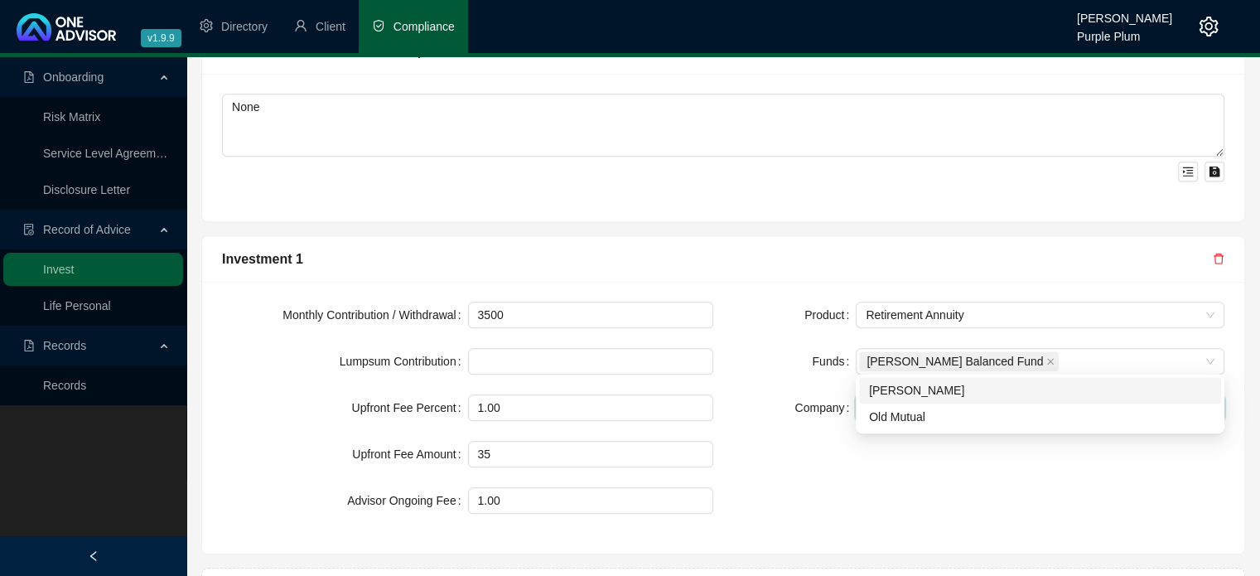
drag, startPoint x: 871, startPoint y: 383, endPoint x: 774, endPoint y: 393, distance: 98.3
click at [869, 383] on div "[PERSON_NAME]" at bounding box center [1040, 390] width 342 height 18
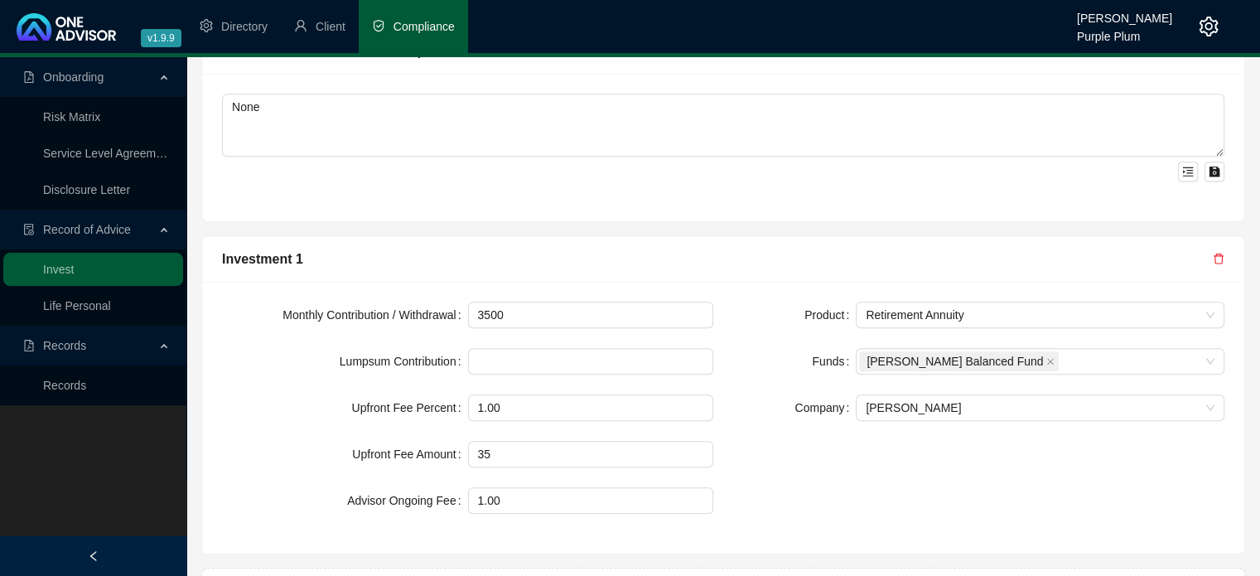
click at [767, 395] on div "Product Retirement Annuity Funds [PERSON_NAME] Balanced Fund Company [PERSON_NA…" at bounding box center [978, 417] width 511 height 232
click at [719, 574] on span "Add Investment" at bounding box center [733, 584] width 92 height 20
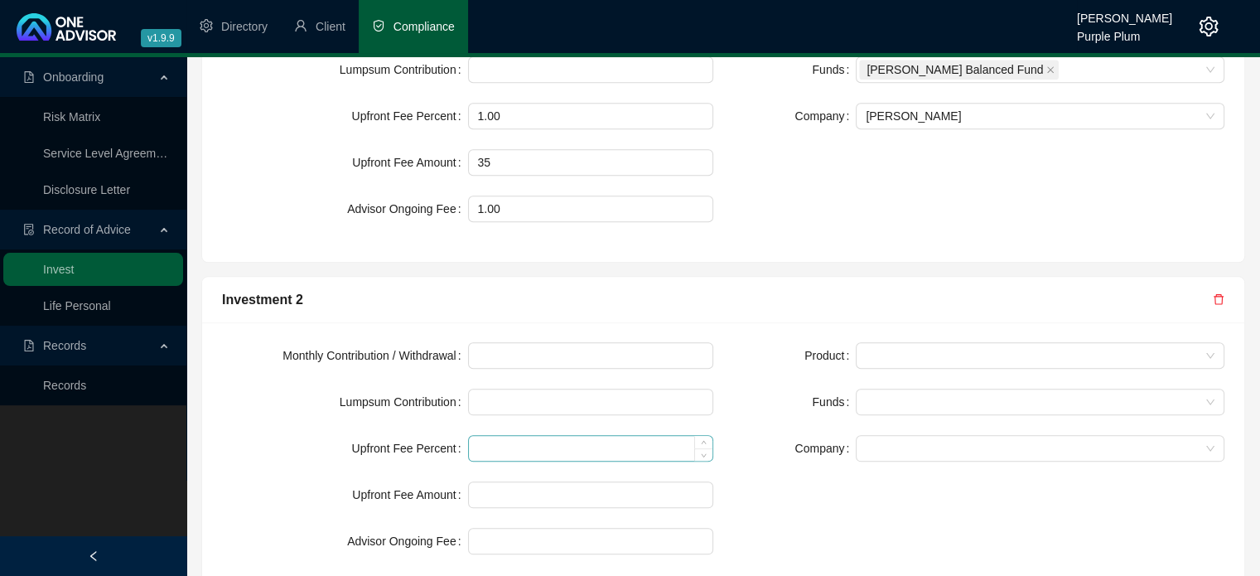
scroll to position [1766, 0]
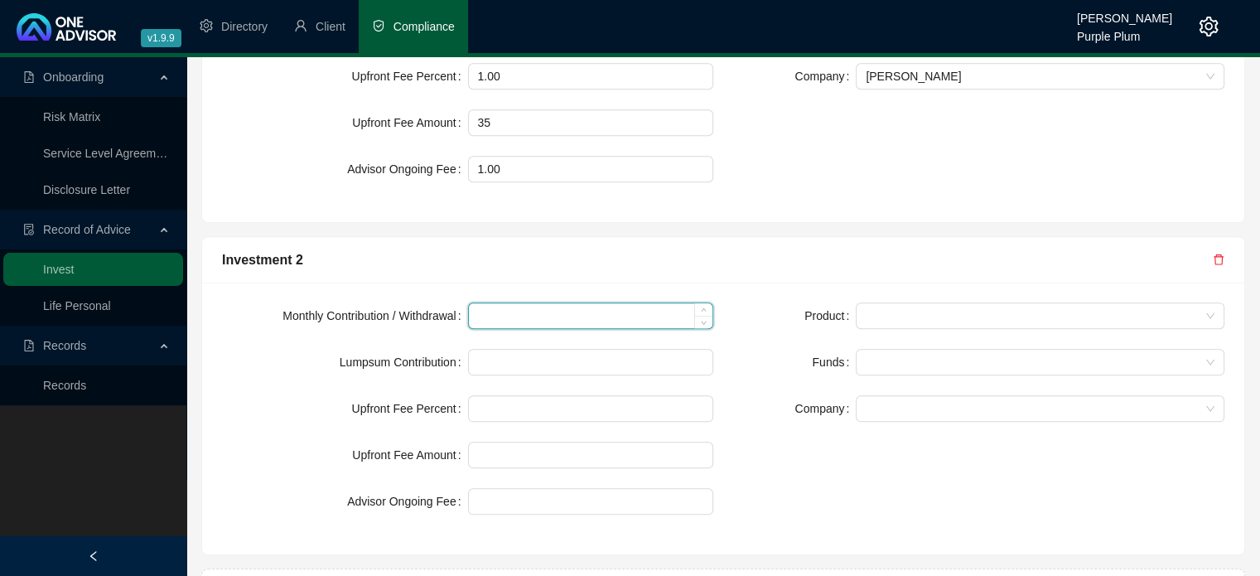
click at [510, 303] on input at bounding box center [591, 315] width 244 height 25
type input "3500"
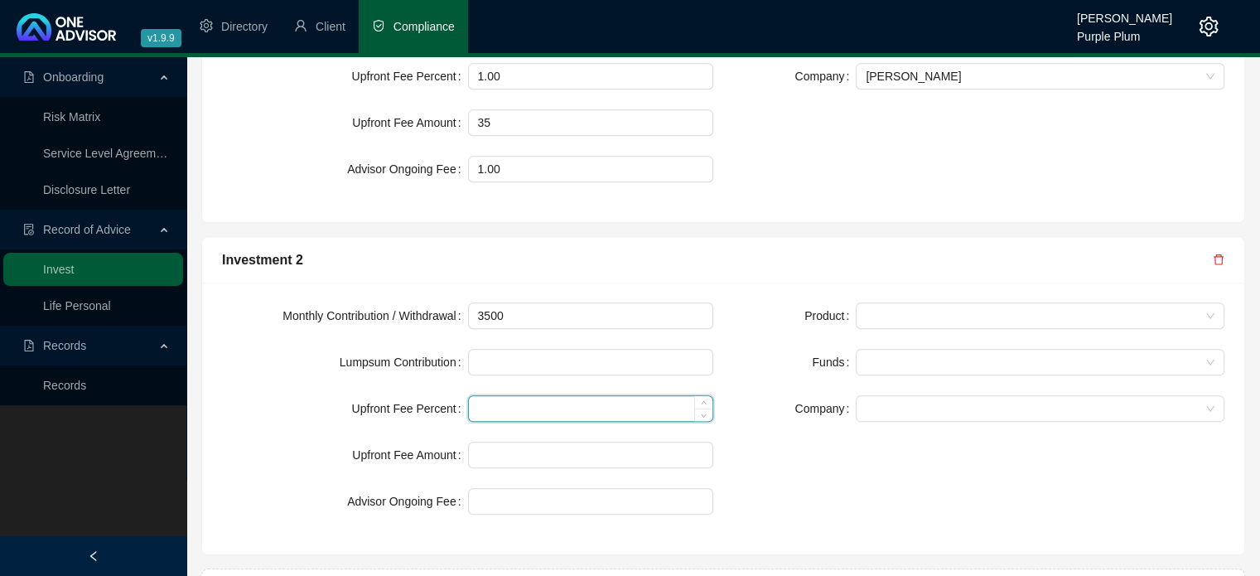
click at [504, 396] on input at bounding box center [591, 408] width 244 height 25
type input "1.00"
type input "35"
type input "1.00"
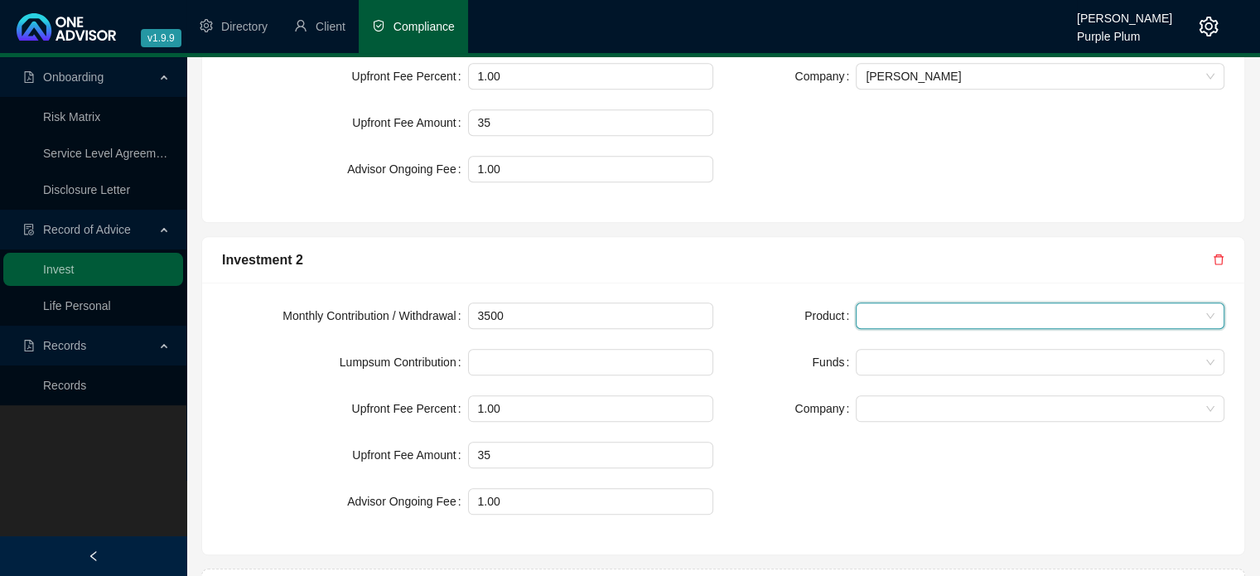
click at [902, 303] on span at bounding box center [1039, 315] width 349 height 25
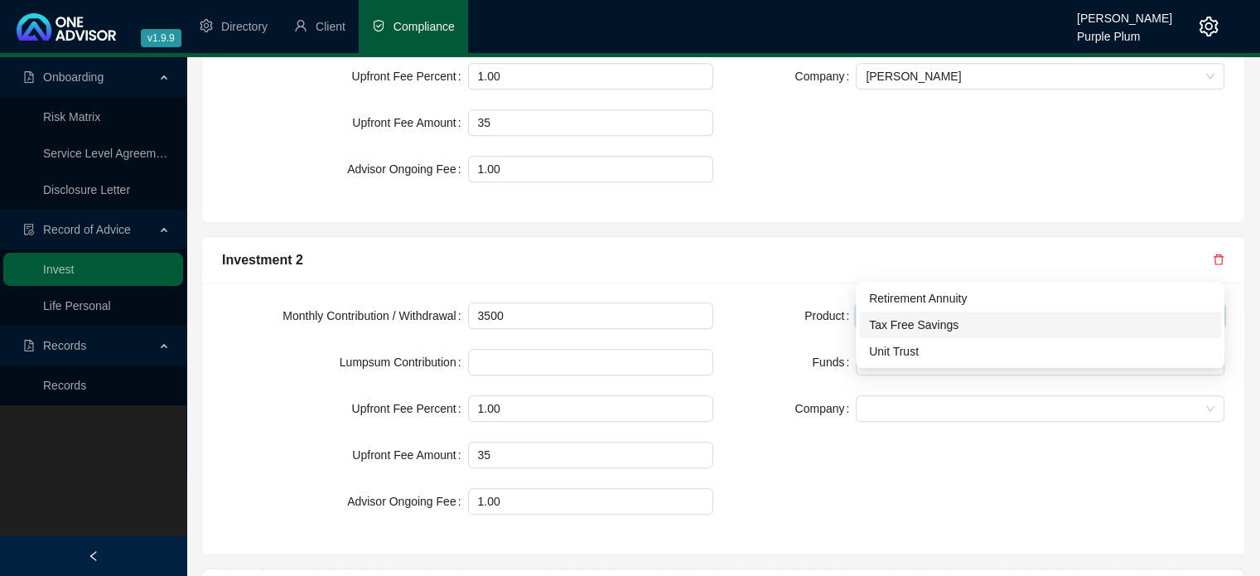
click at [890, 321] on div "Tax Free Savings" at bounding box center [1040, 325] width 342 height 18
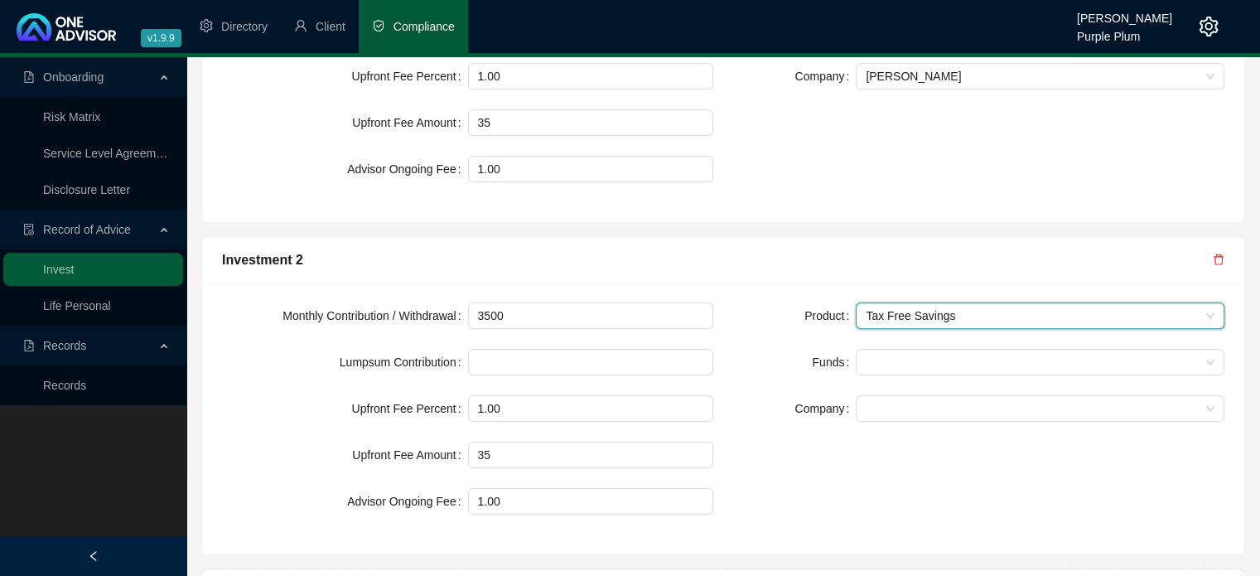
click at [918, 303] on span "Tax Free Savings" at bounding box center [1039, 315] width 349 height 25
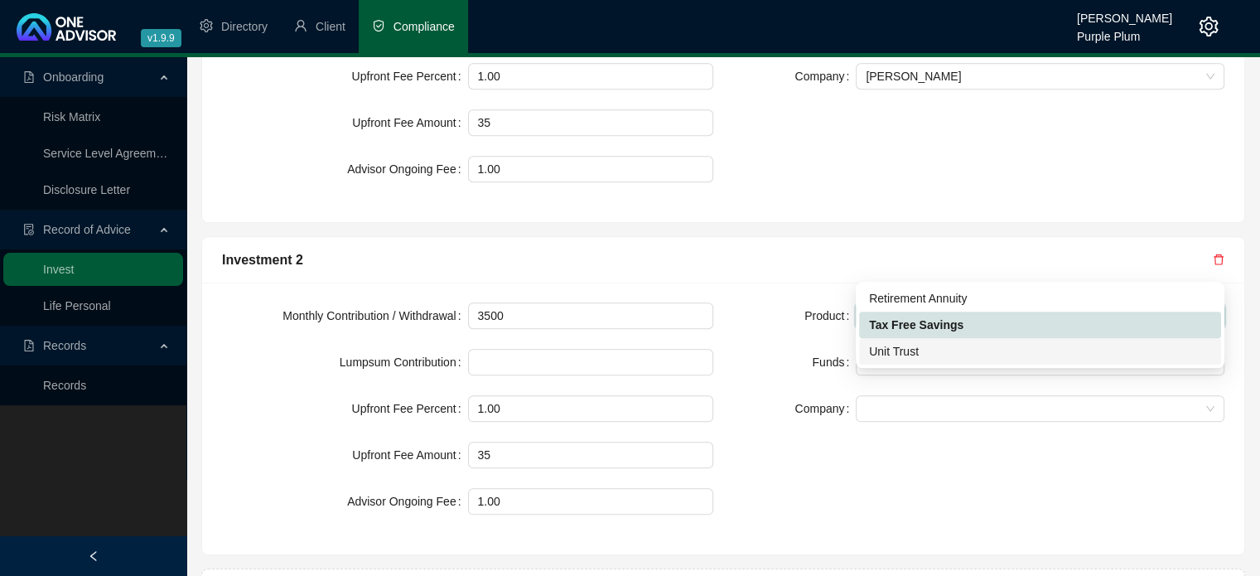
click at [907, 349] on div "Unit Trust" at bounding box center [1040, 351] width 342 height 18
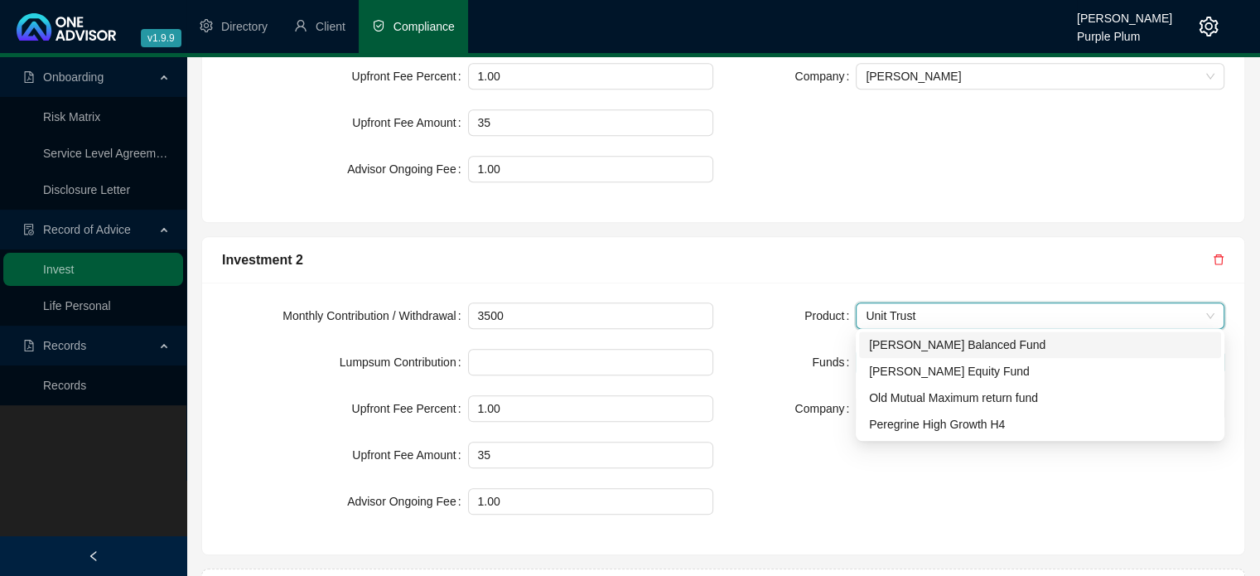
click at [885, 356] on div at bounding box center [1031, 362] width 345 height 12
click at [897, 346] on div "[PERSON_NAME] Balanced Fund" at bounding box center [1040, 344] width 342 height 18
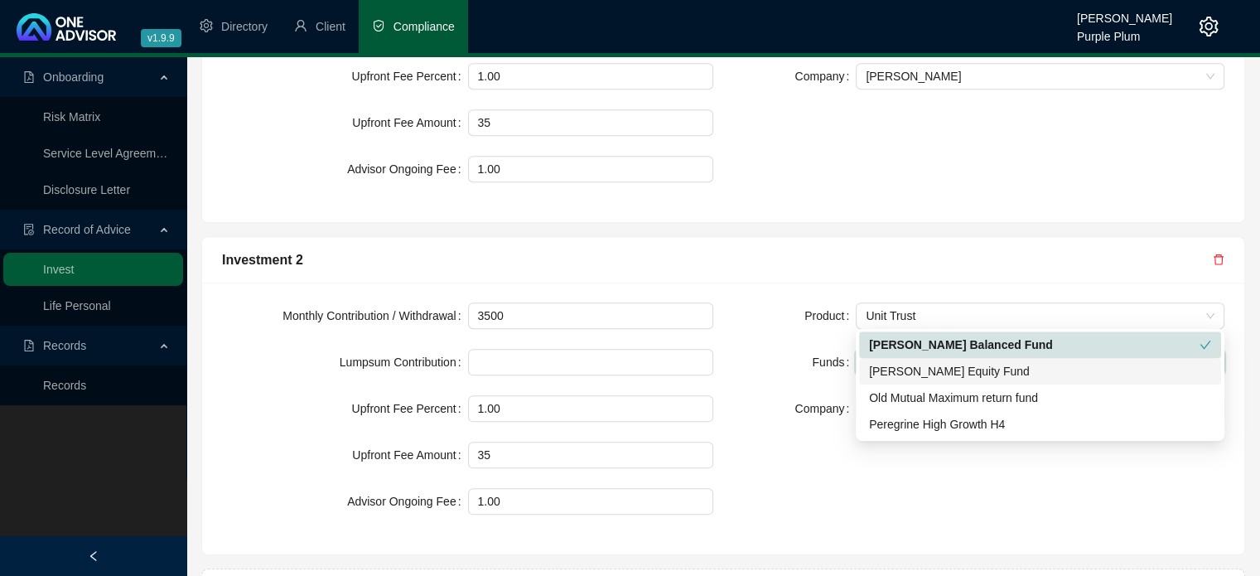
drag, startPoint x: 895, startPoint y: 370, endPoint x: 892, endPoint y: 380, distance: 10.5
click at [895, 371] on div "[PERSON_NAME] Equity Fund" at bounding box center [1040, 371] width 342 height 18
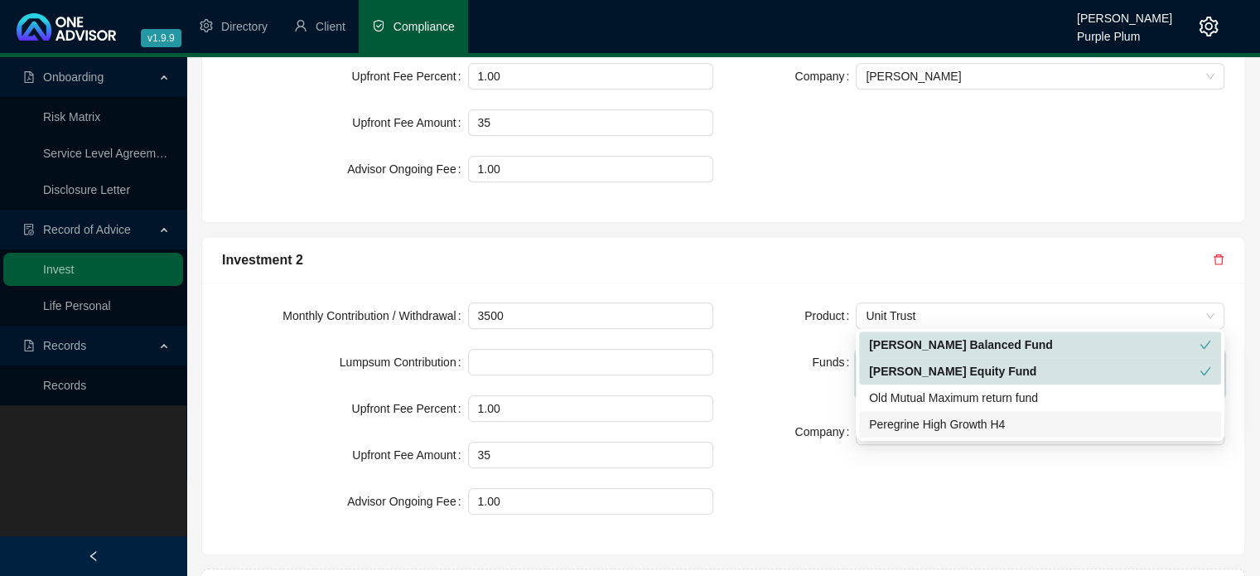
drag, startPoint x: 877, startPoint y: 420, endPoint x: 847, endPoint y: 417, distance: 30.0
click at [877, 419] on div "Peregrine High Growth H4" at bounding box center [1040, 424] width 342 height 18
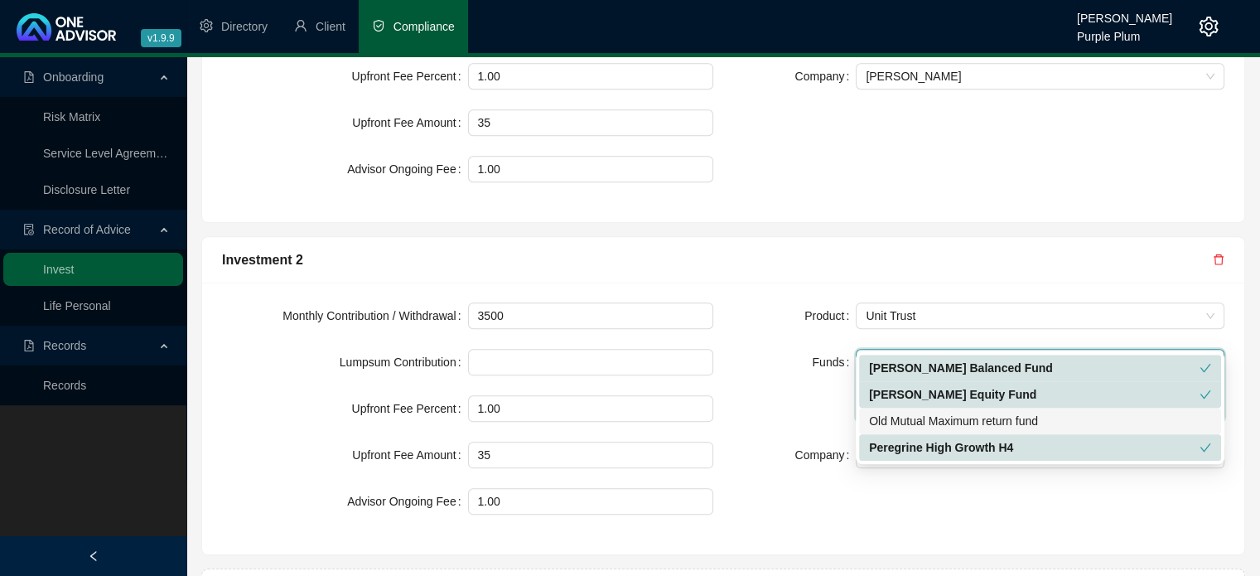
click at [755, 441] on div "Company" at bounding box center [794, 454] width 123 height 27
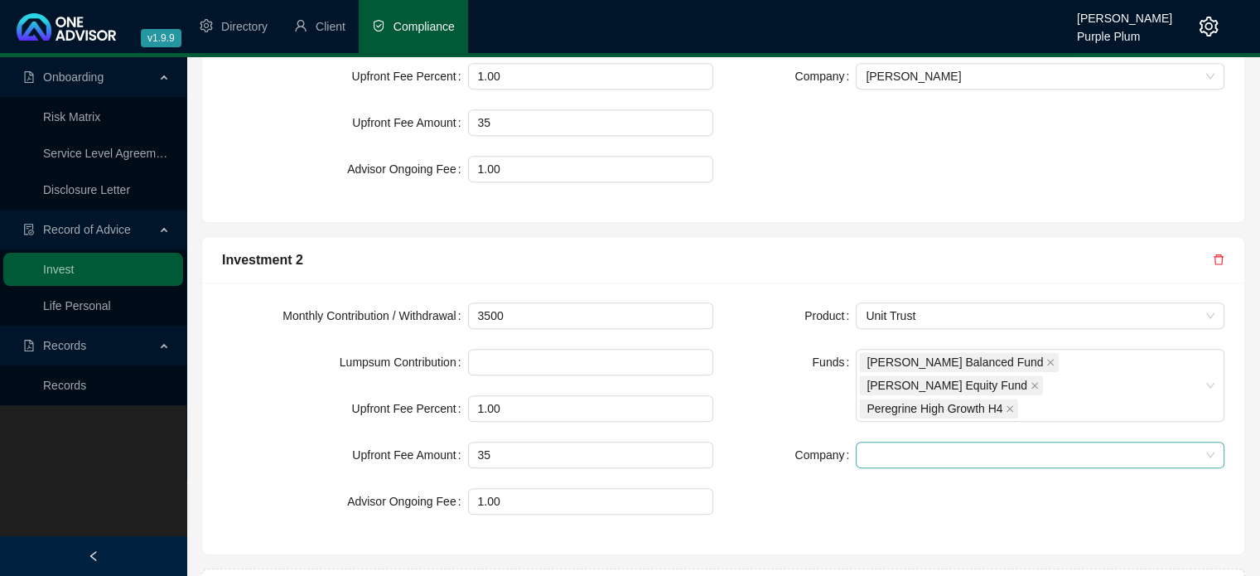
drag, startPoint x: 861, startPoint y: 380, endPoint x: 868, endPoint y: 390, distance: 12.4
click at [861, 441] on div at bounding box center [1040, 454] width 369 height 27
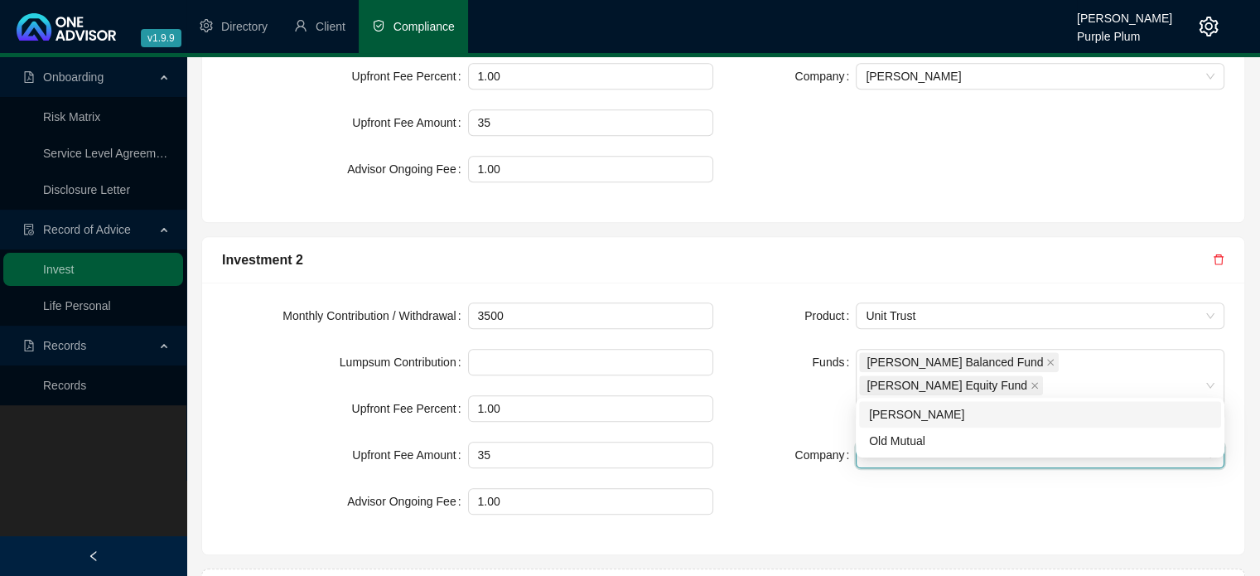
drag, startPoint x: 882, startPoint y: 413, endPoint x: 802, endPoint y: 413, distance: 80.3
click at [880, 413] on div "[PERSON_NAME]" at bounding box center [1040, 414] width 342 height 18
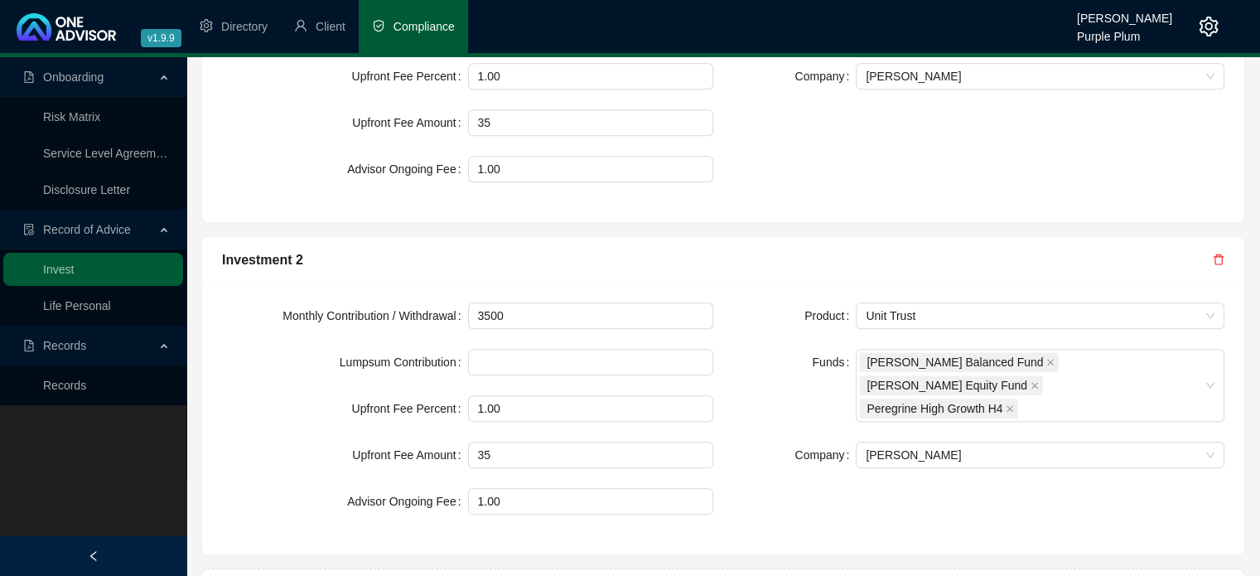
click at [798, 413] on div "Product Unit Trust Funds [PERSON_NAME] Balanced Fund [PERSON_NAME] Equity Fund …" at bounding box center [978, 418] width 511 height 232
click at [684, 567] on button "Add Investment" at bounding box center [723, 583] width 1044 height 33
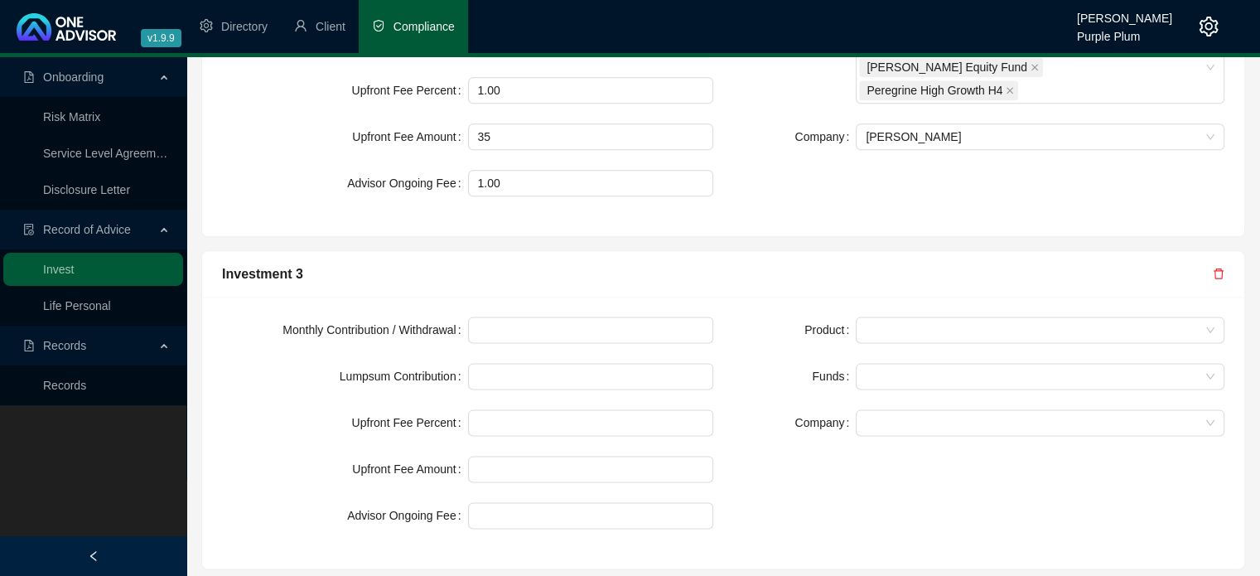
scroll to position [2099, 0]
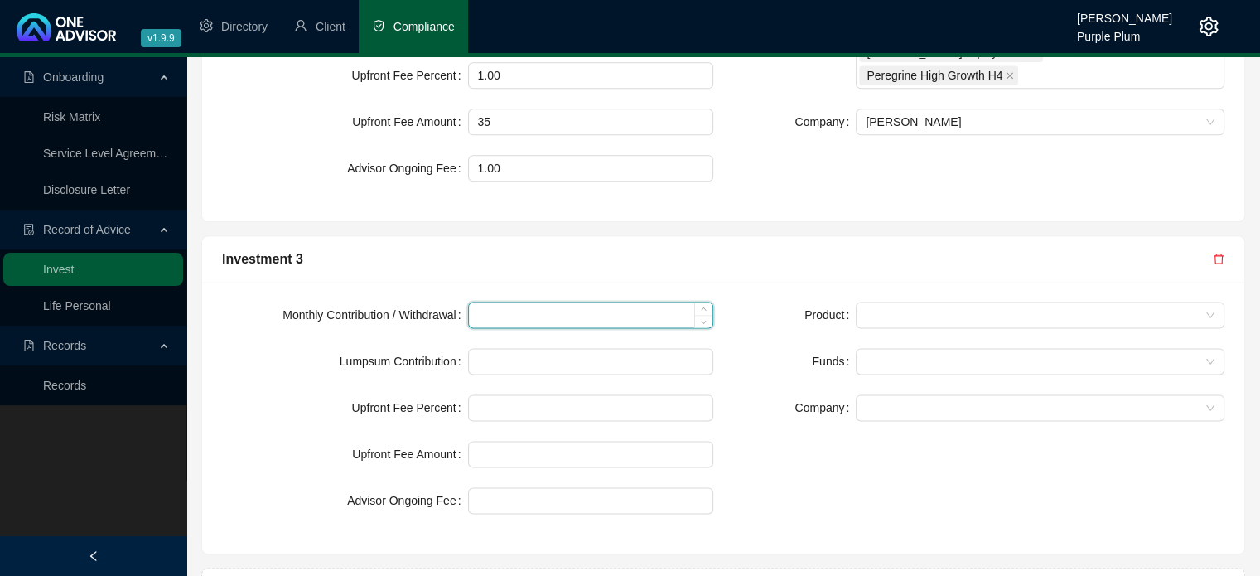
click at [508, 302] on input at bounding box center [591, 314] width 244 height 25
type input "3000"
type input "1.00"
type input "30"
type input "1.00"
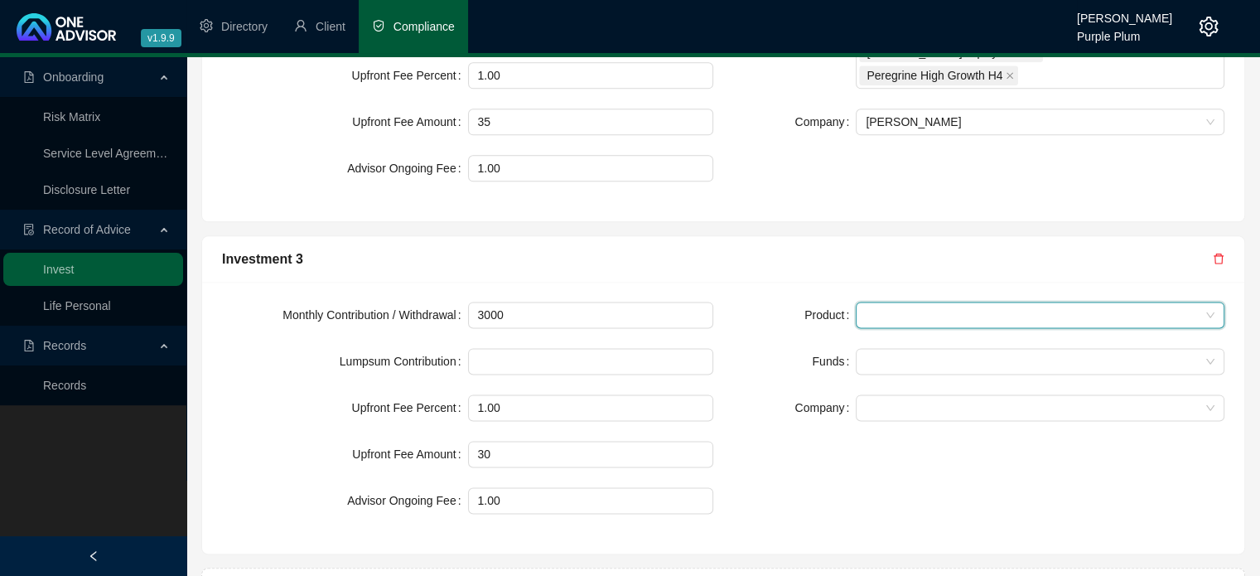
click at [877, 302] on span at bounding box center [1039, 314] width 349 height 25
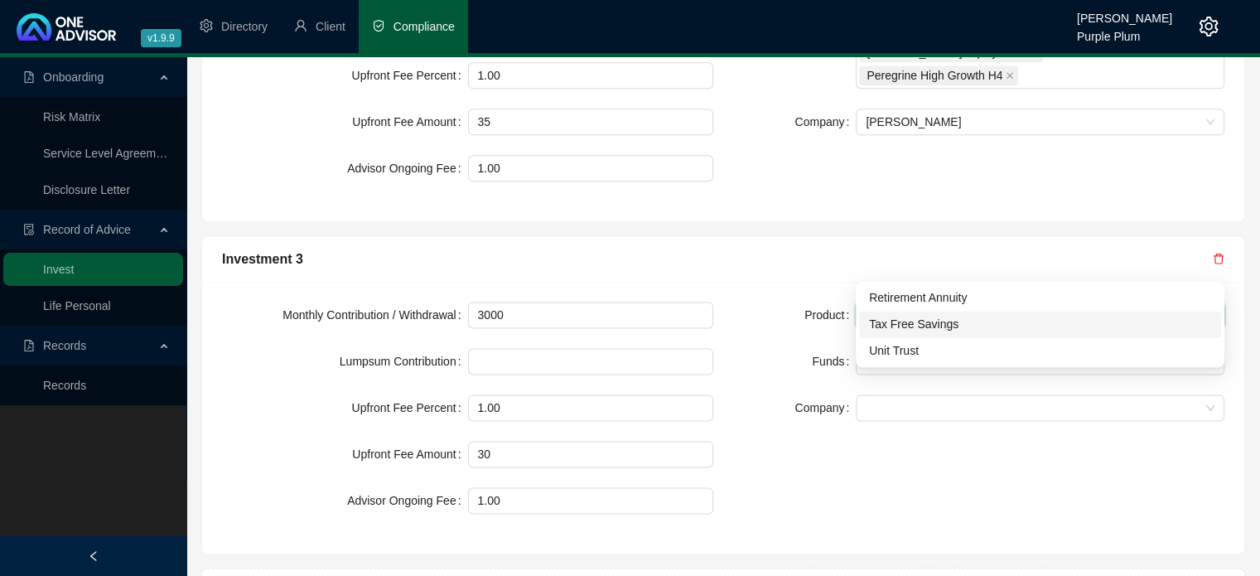
drag, startPoint x: 891, startPoint y: 324, endPoint x: 844, endPoint y: 331, distance: 47.8
click at [891, 325] on div "Tax Free Savings" at bounding box center [1040, 324] width 342 height 18
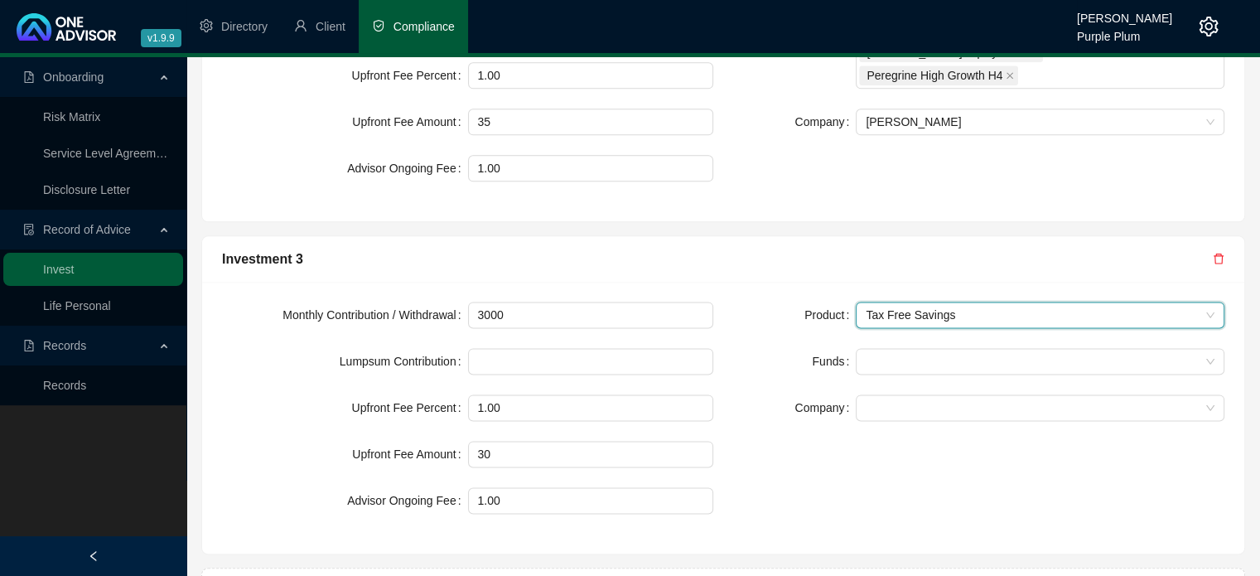
click at [791, 337] on form "Product Tax Free Savings Tax Free Savings Funds Company" at bounding box center [978, 360] width 491 height 119
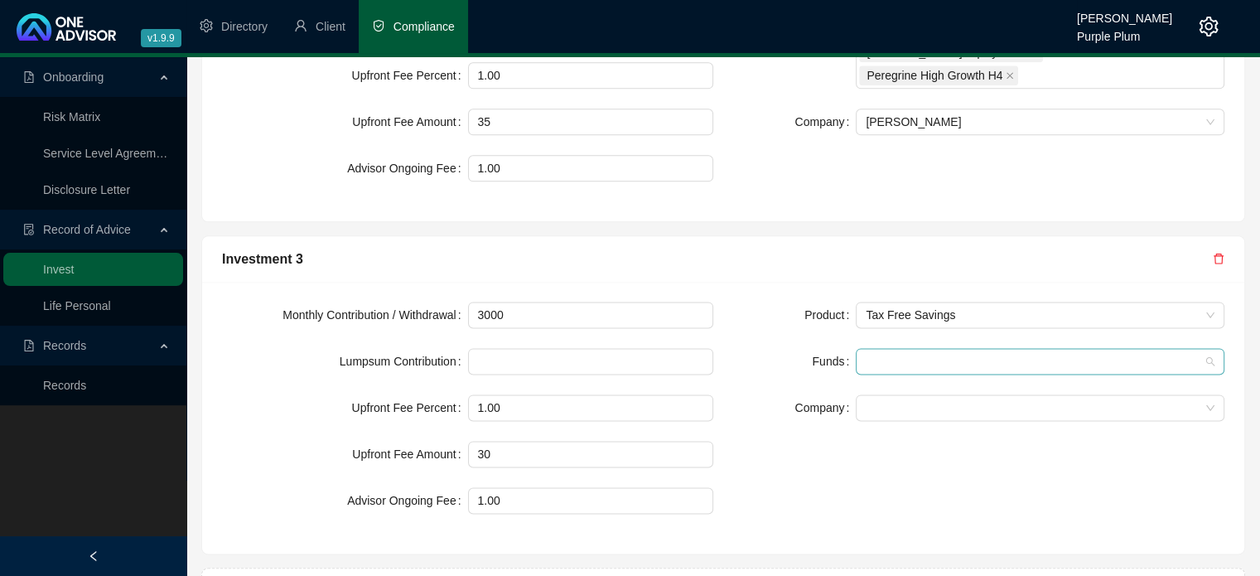
click at [873, 348] on div at bounding box center [1040, 361] width 369 height 27
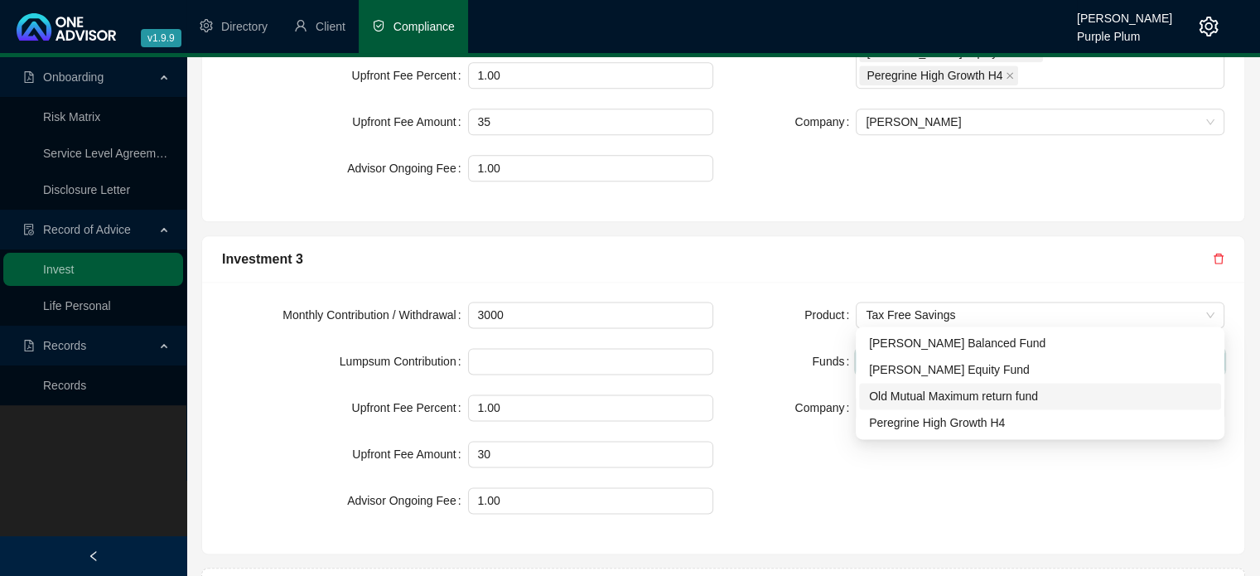
click at [893, 404] on div "Old Mutual Maximum return fund" at bounding box center [1040, 396] width 362 height 27
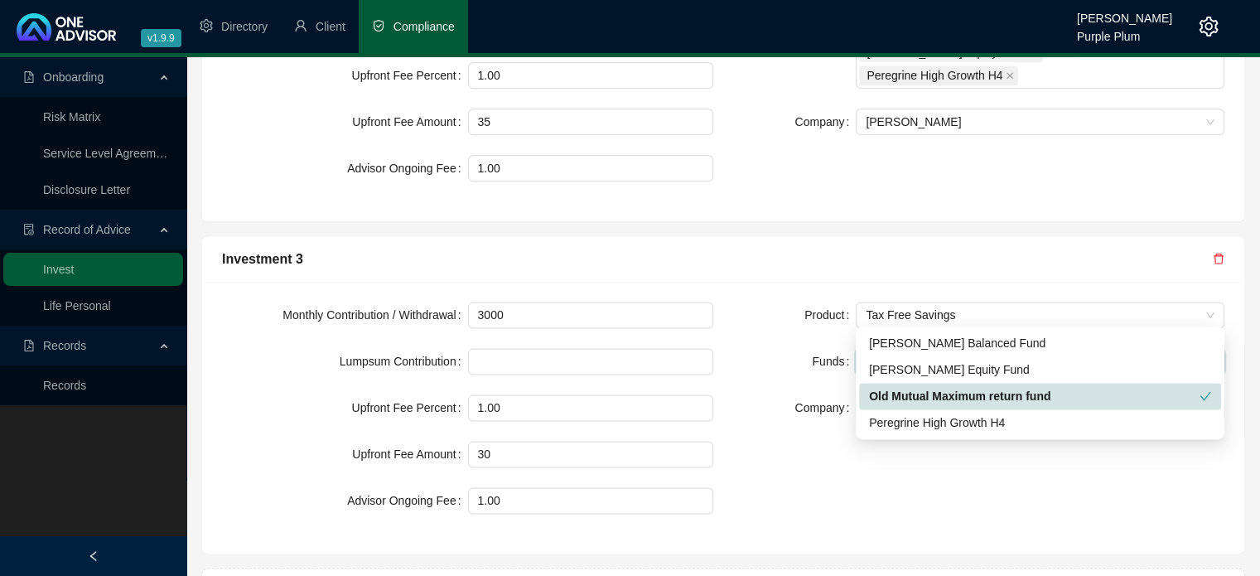
click at [777, 391] on div "Product Tax Free Savings Funds Old Mutual Maximum return fund Company" at bounding box center [978, 417] width 511 height 232
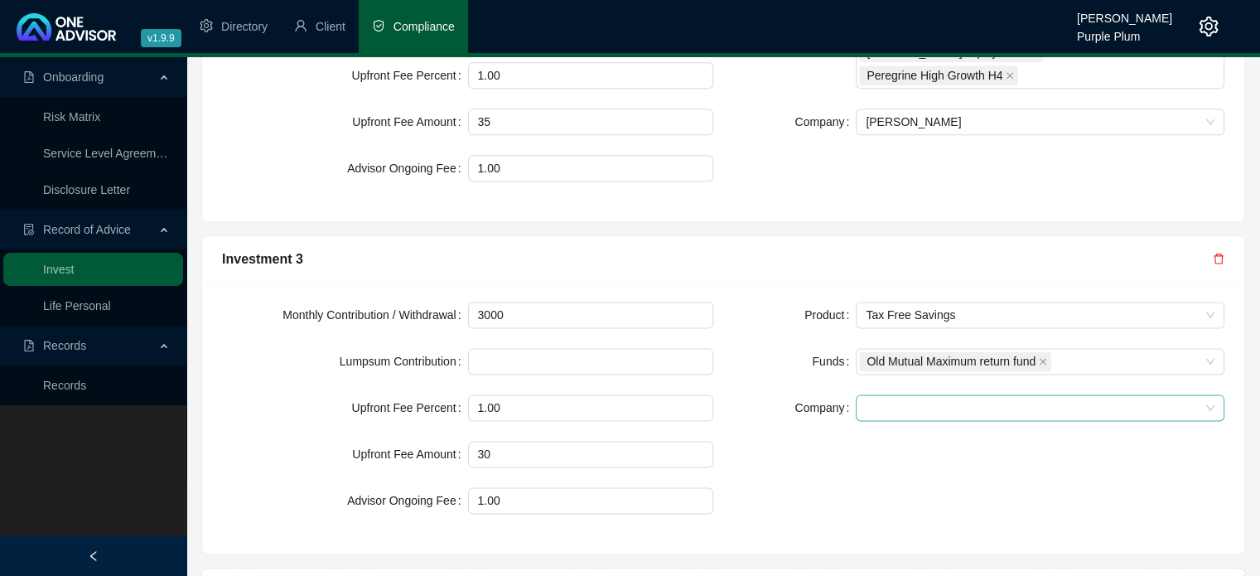
click at [875, 395] on span at bounding box center [1039, 407] width 349 height 25
click at [875, 420] on div "Old Mutual" at bounding box center [1040, 416] width 342 height 18
click at [807, 418] on div "Product Tax Free Savings Funds Old Mutual Maximum return fund Company Old Mutua…" at bounding box center [978, 417] width 511 height 232
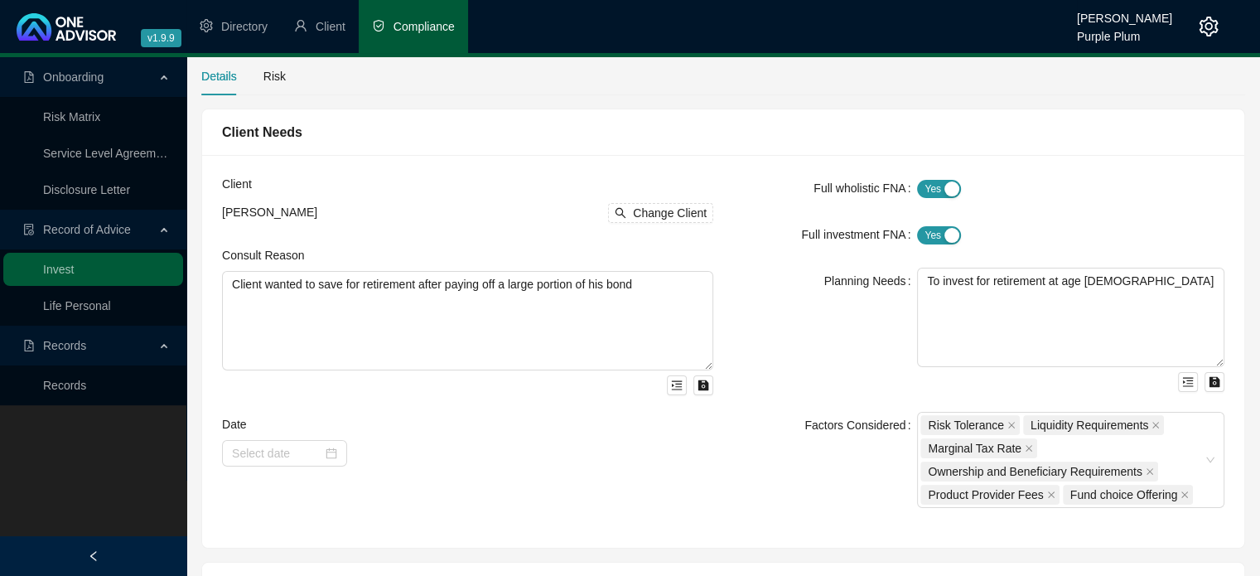
scroll to position [0, 0]
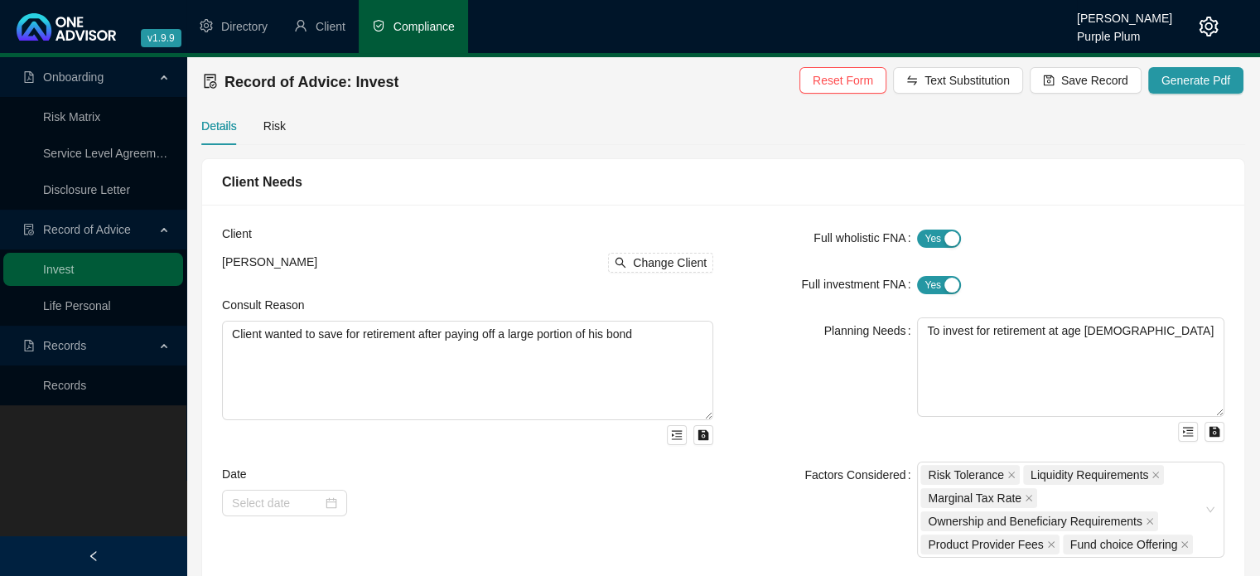
click at [285, 133] on div "Details Risk" at bounding box center [723, 126] width 1044 height 38
click at [272, 128] on div "Risk" at bounding box center [274, 126] width 22 height 18
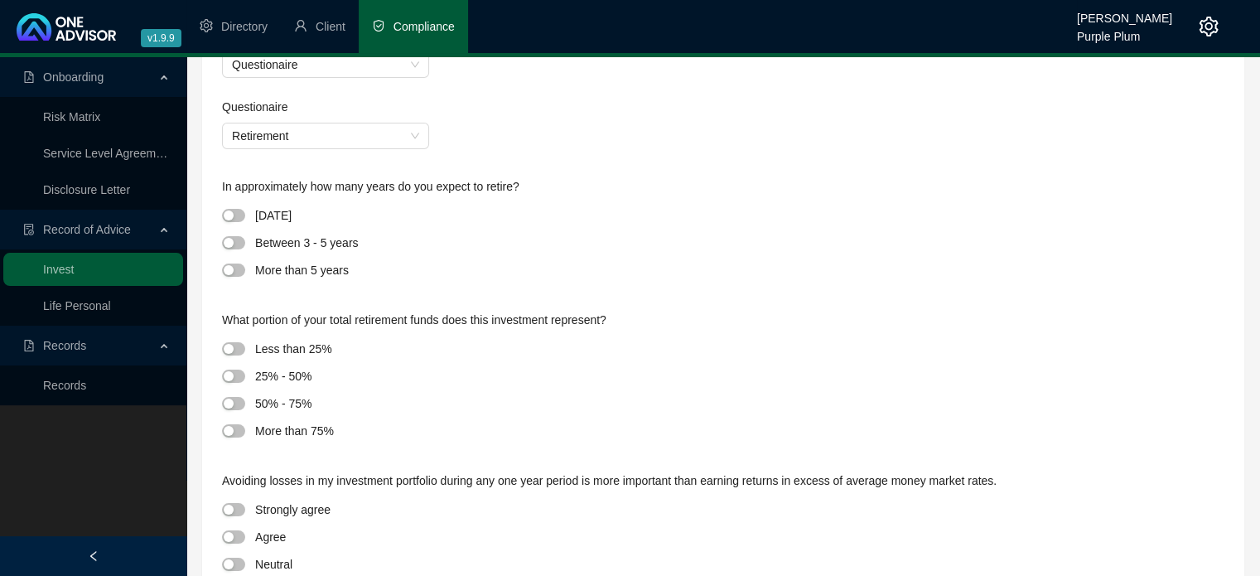
scroll to position [166, 0]
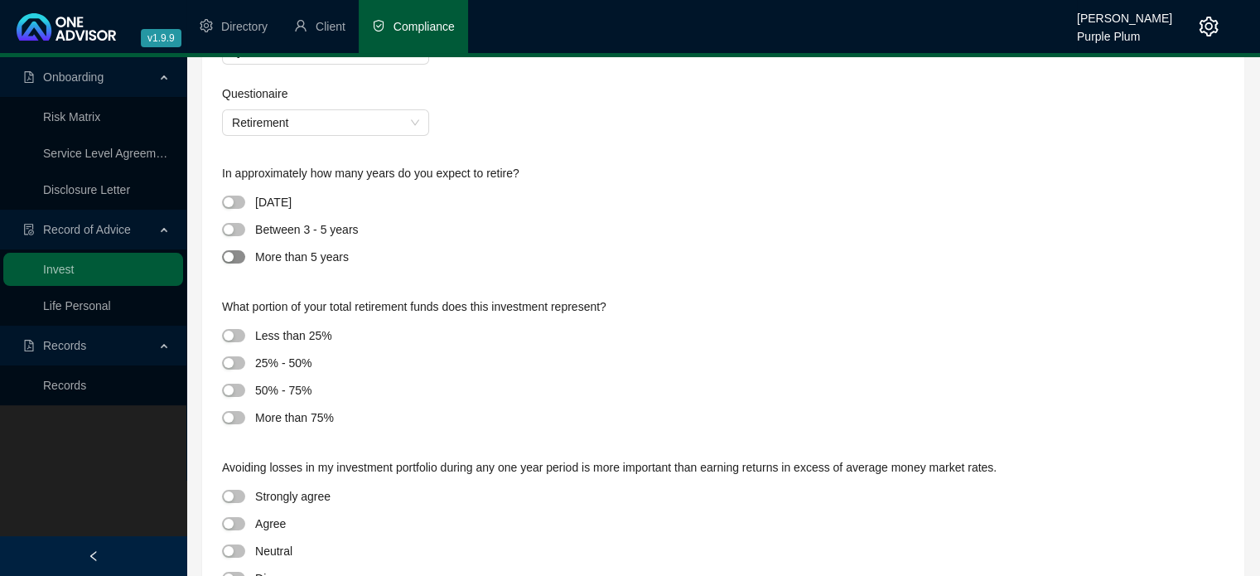
click at [242, 258] on span "button" at bounding box center [233, 256] width 23 height 13
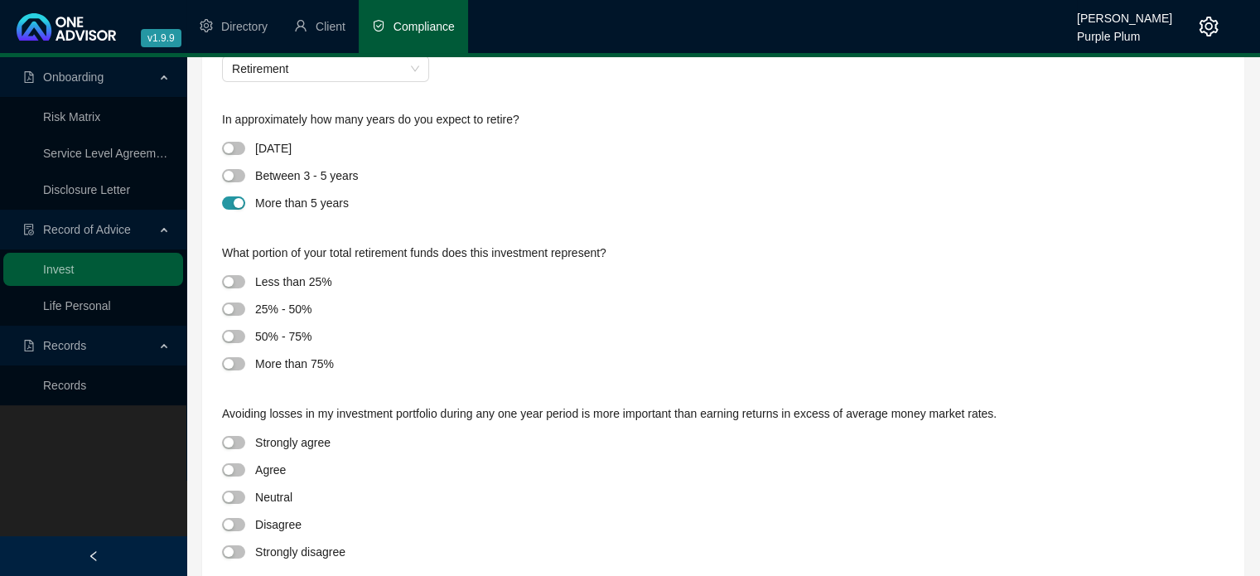
scroll to position [248, 0]
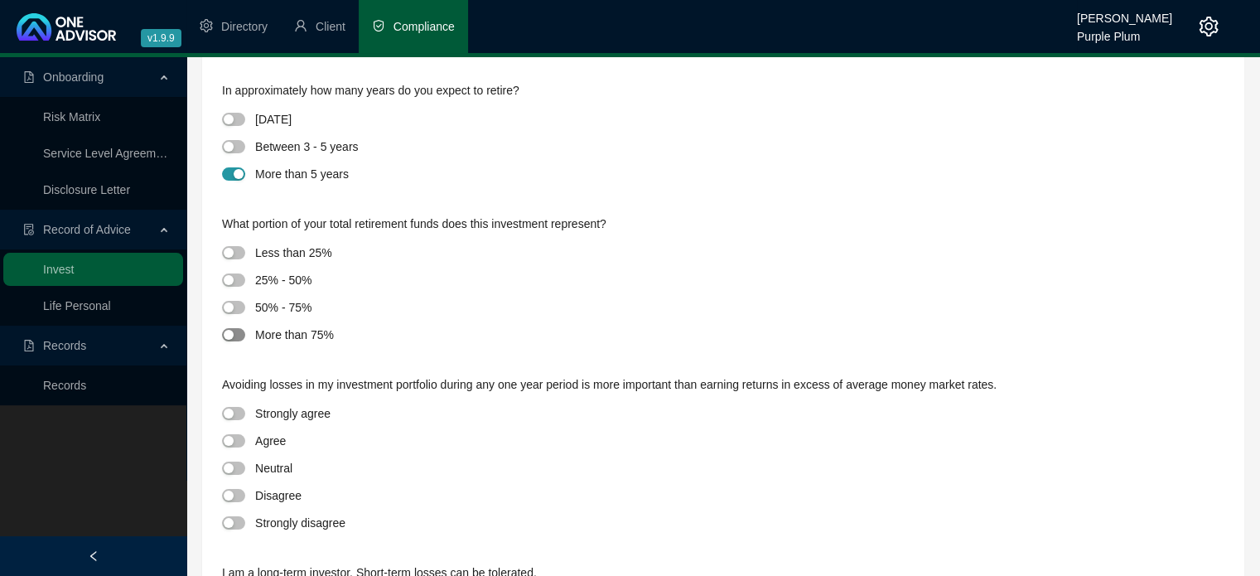
click at [242, 335] on span "button" at bounding box center [233, 334] width 23 height 13
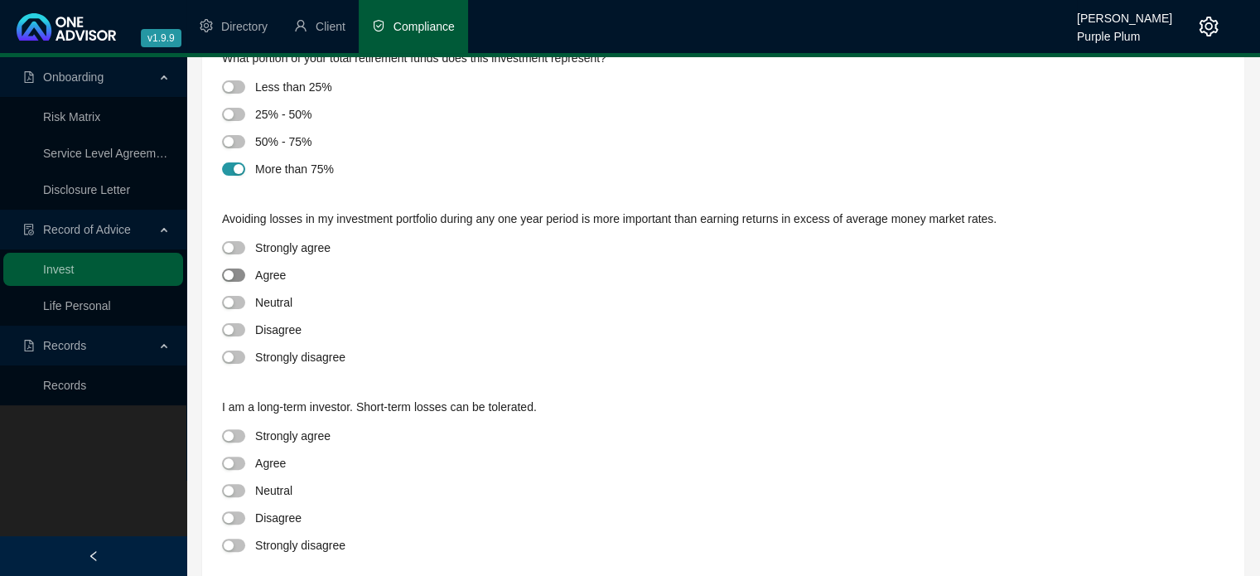
drag, startPoint x: 243, startPoint y: 274, endPoint x: 263, endPoint y: 287, distance: 23.9
click at [243, 274] on span "button" at bounding box center [233, 274] width 23 height 13
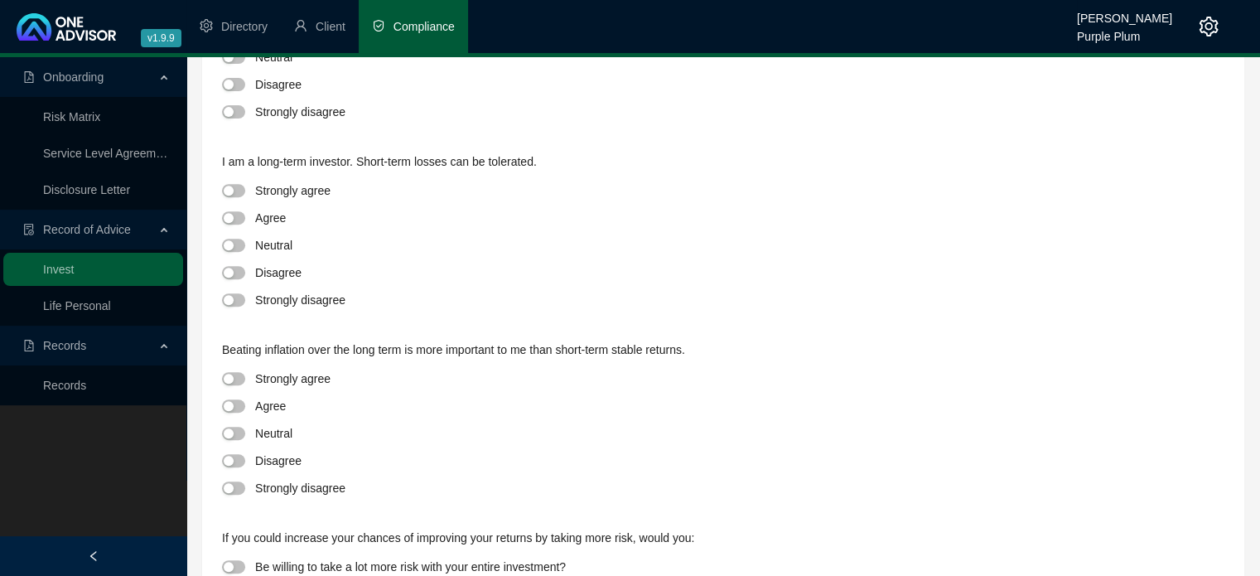
scroll to position [663, 0]
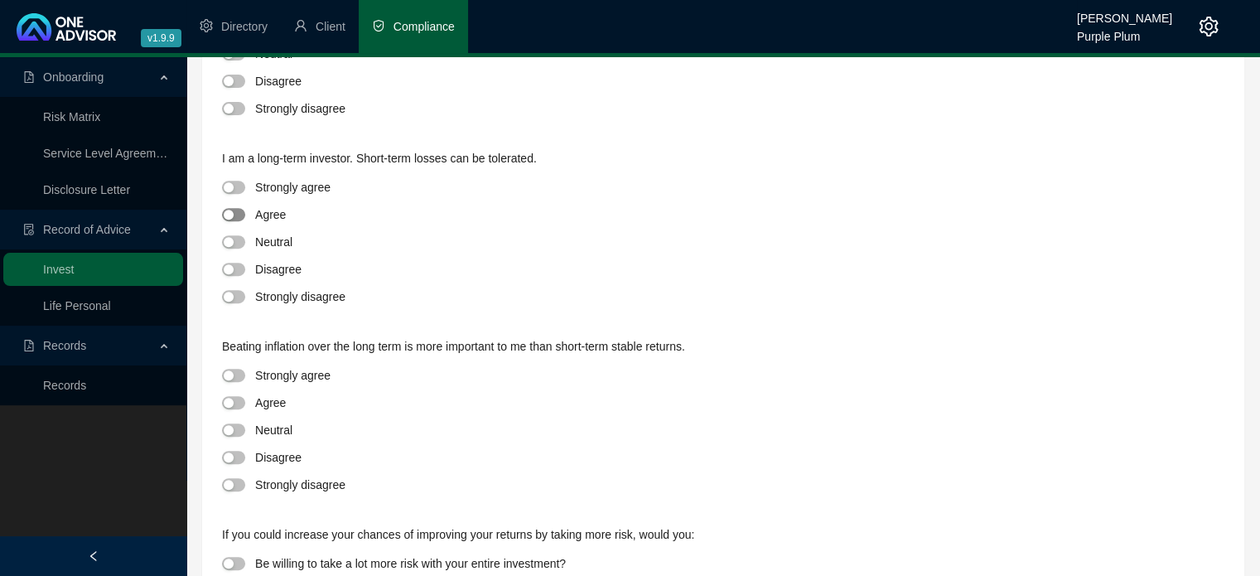
click at [239, 215] on span "button" at bounding box center [233, 214] width 23 height 13
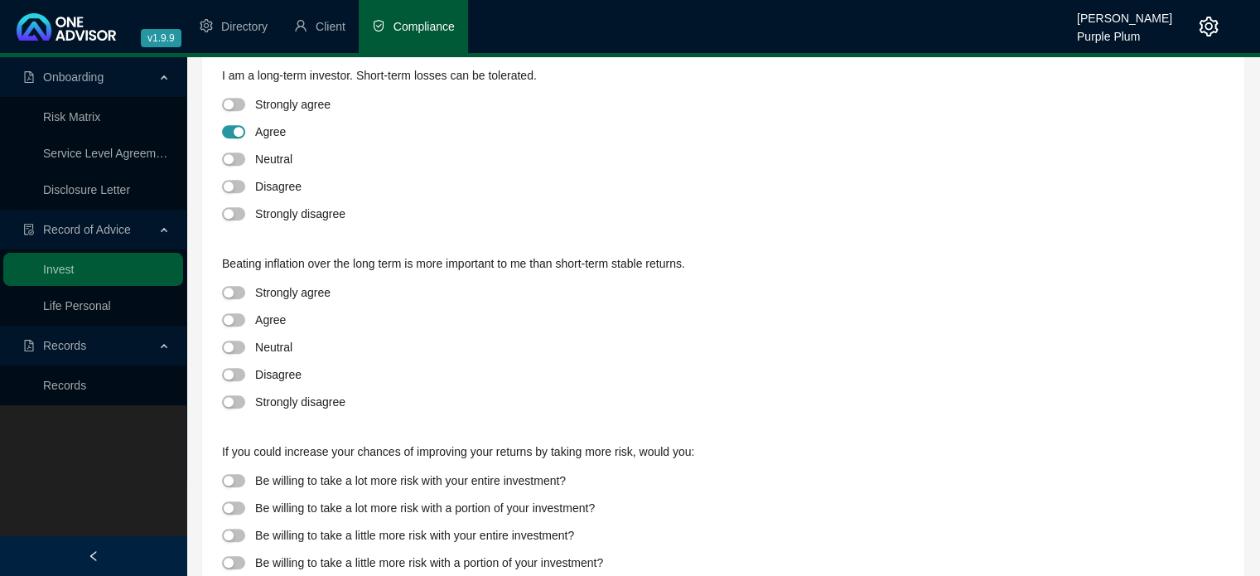
scroll to position [812, 0]
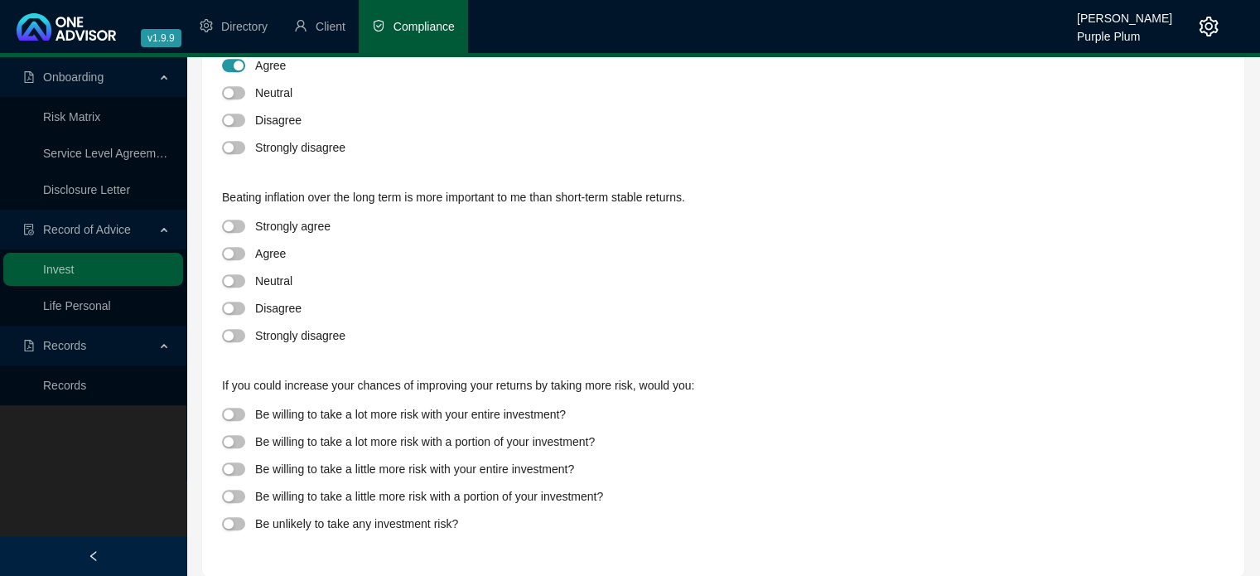
click at [238, 246] on div at bounding box center [238, 252] width 33 height 19
drag, startPoint x: 239, startPoint y: 463, endPoint x: 368, endPoint y: 504, distance: 134.6
click at [241, 463] on span "button" at bounding box center [233, 468] width 23 height 13
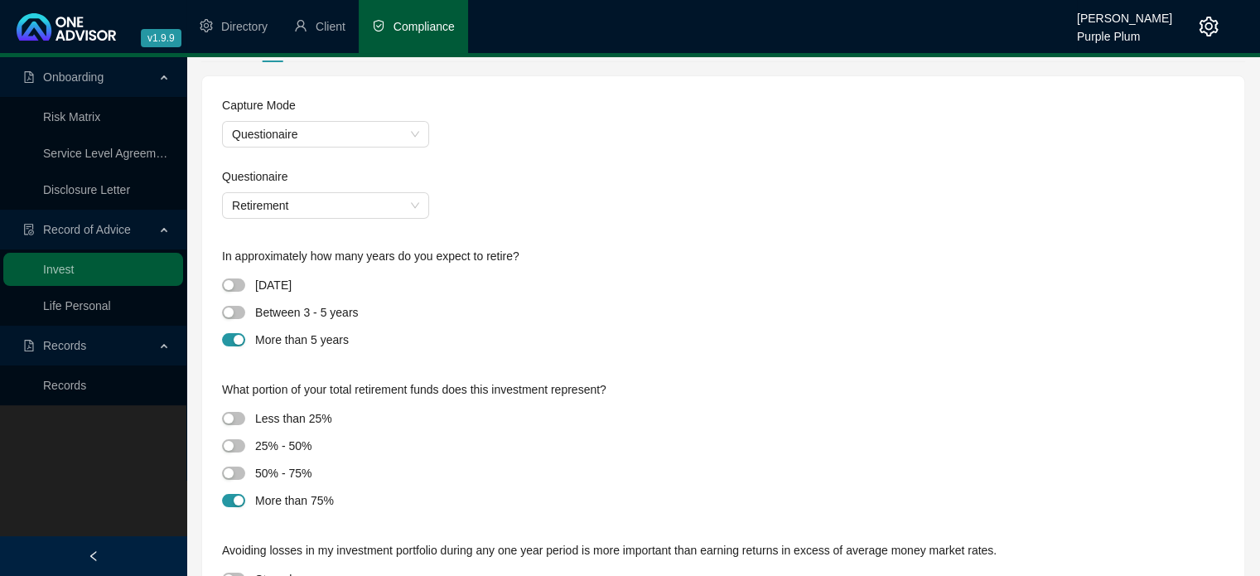
scroll to position [0, 0]
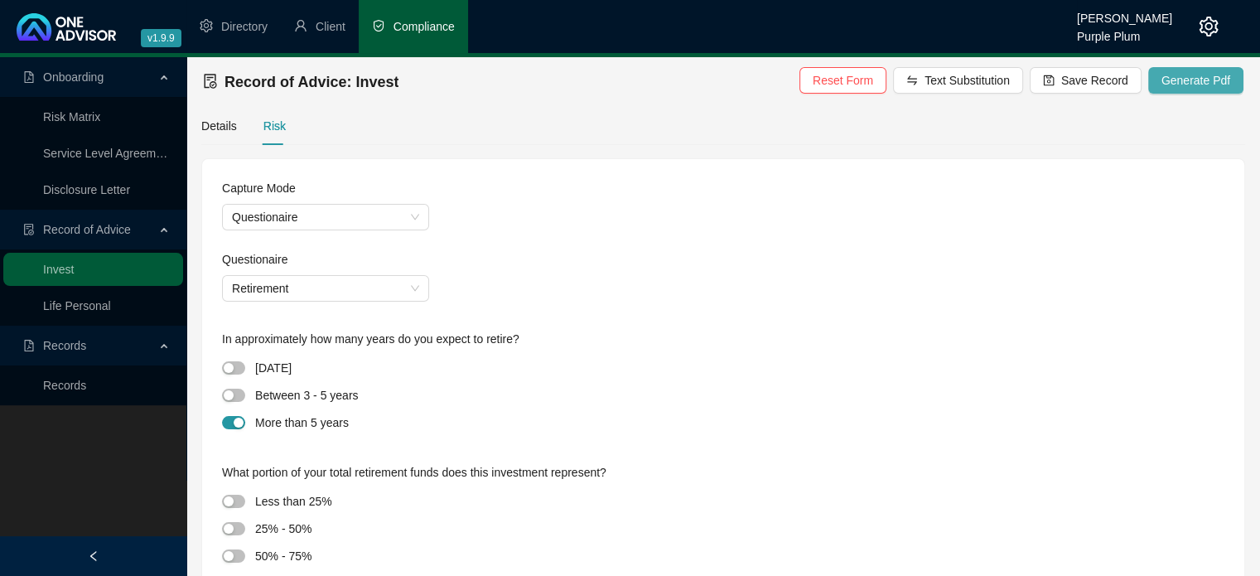
click at [1193, 82] on span "Generate Pdf" at bounding box center [1195, 80] width 69 height 18
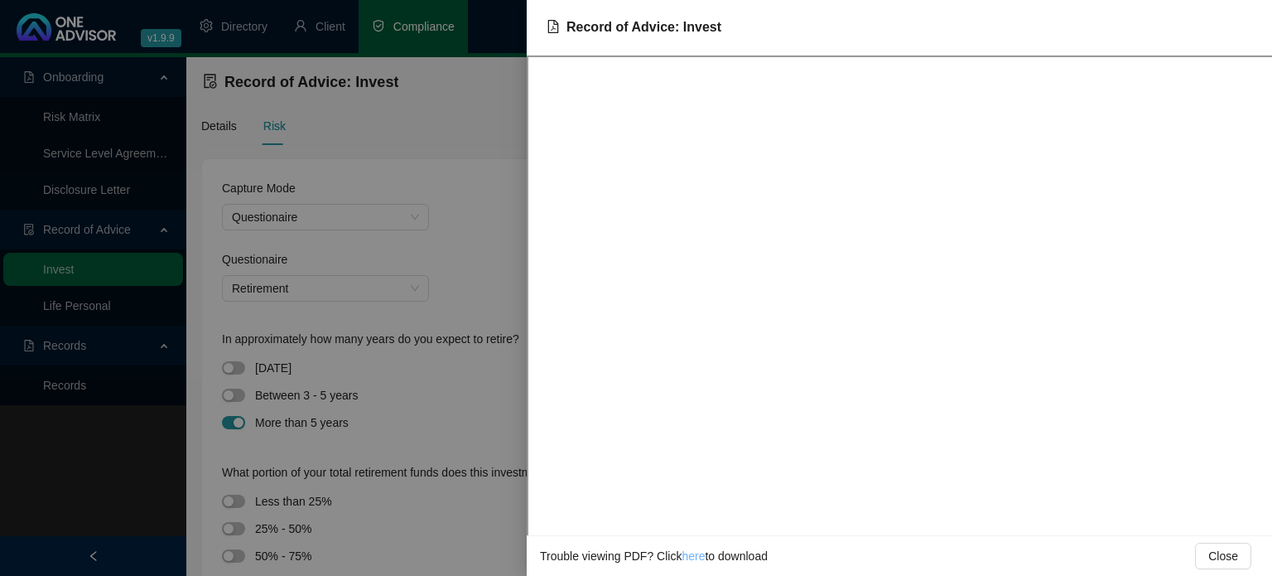
click at [684, 554] on link "here" at bounding box center [693, 555] width 23 height 13
click at [495, 261] on div at bounding box center [636, 288] width 1272 height 576
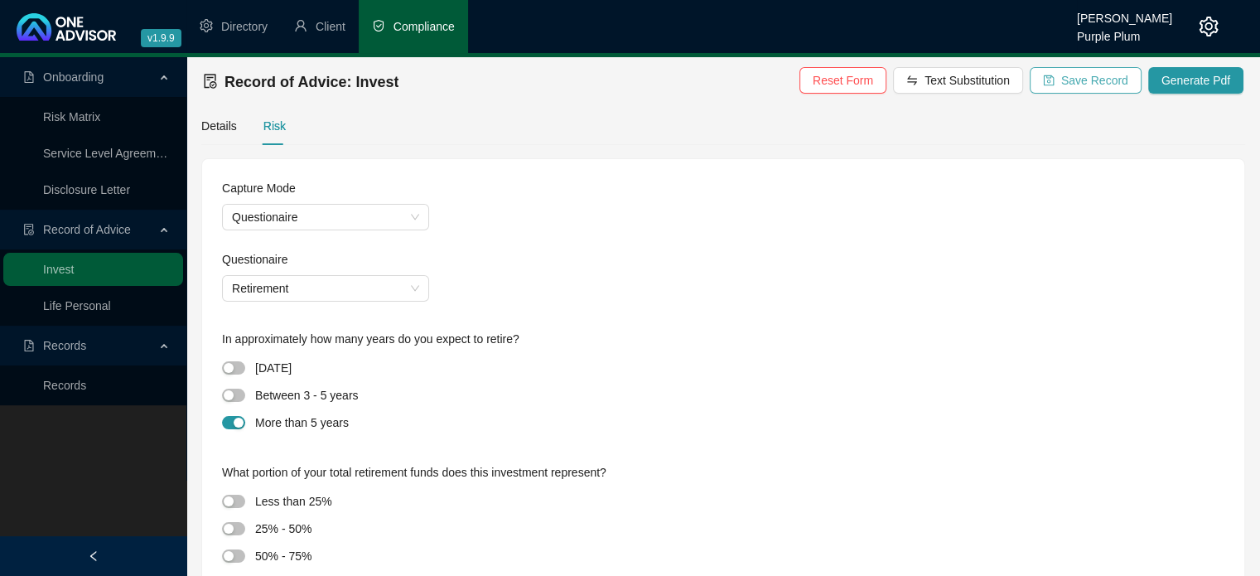
click at [1083, 77] on span "Save Record" at bounding box center [1094, 80] width 67 height 18
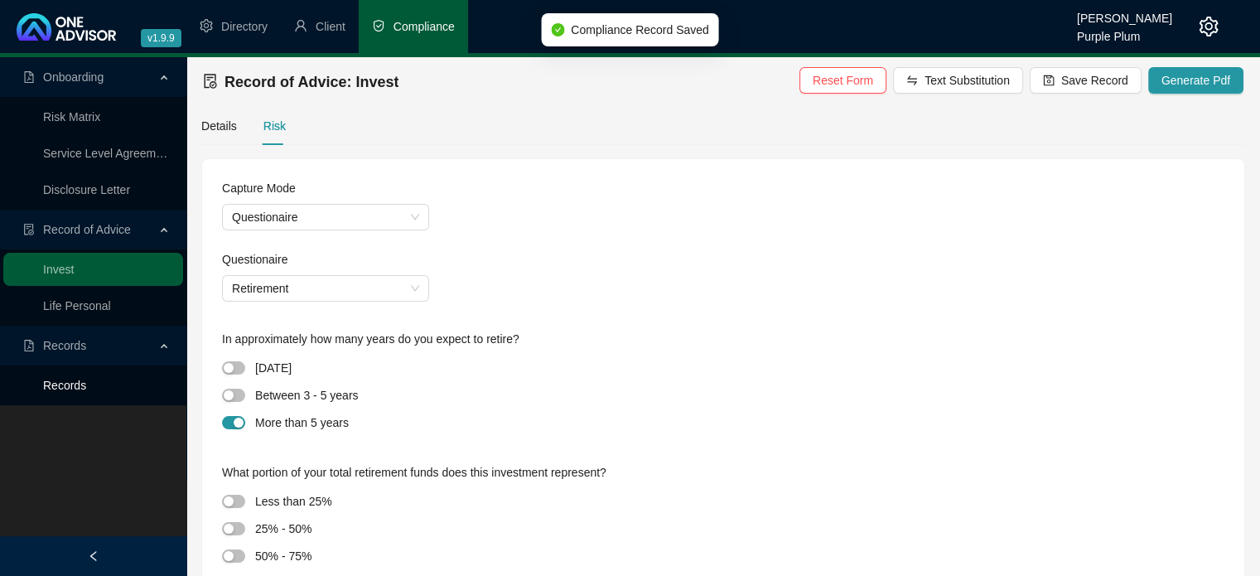
drag, startPoint x: 65, startPoint y: 388, endPoint x: 142, endPoint y: 388, distance: 77.9
click at [65, 388] on link "Records" at bounding box center [64, 384] width 43 height 13
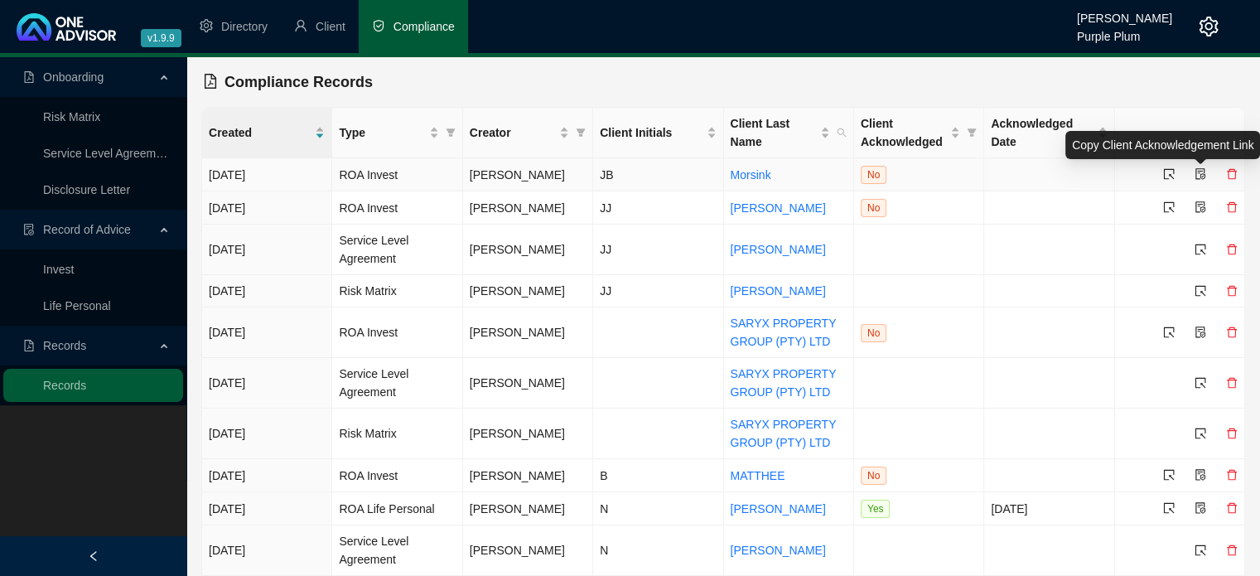
click at [1202, 175] on icon "file-protect" at bounding box center [1200, 174] width 10 height 12
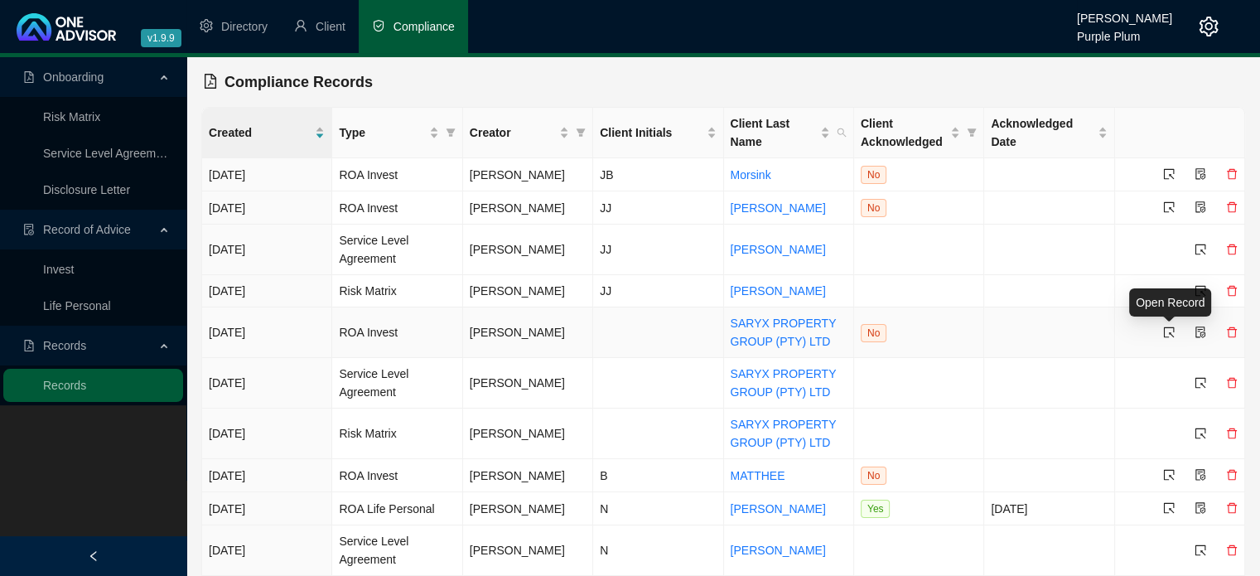
click at [1172, 331] on icon "select" at bounding box center [1169, 332] width 12 height 12
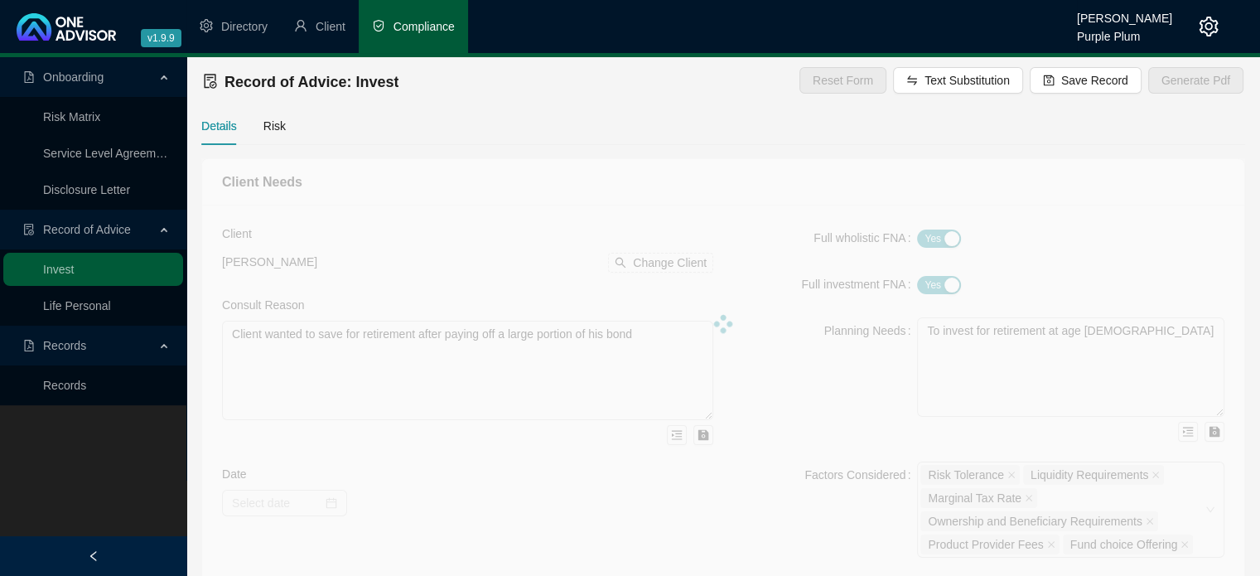
type textarea "OMPCS OFFSHORE R 10million invest."
type textarea "OMPCS OFFSHORE"
type textarea "As per consult reason and Options discussed."
type textarea "As per Recommendation and options and consult. In consult with client a flexibl…"
type textarea "Onshore funds/shares,"
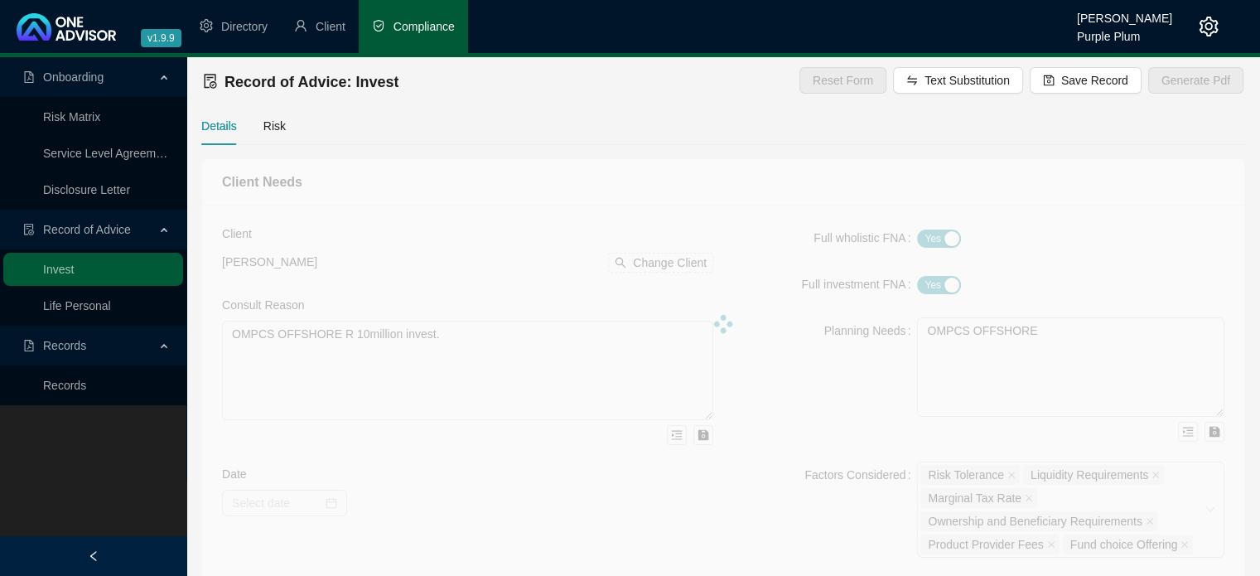
type input "[DATE]"
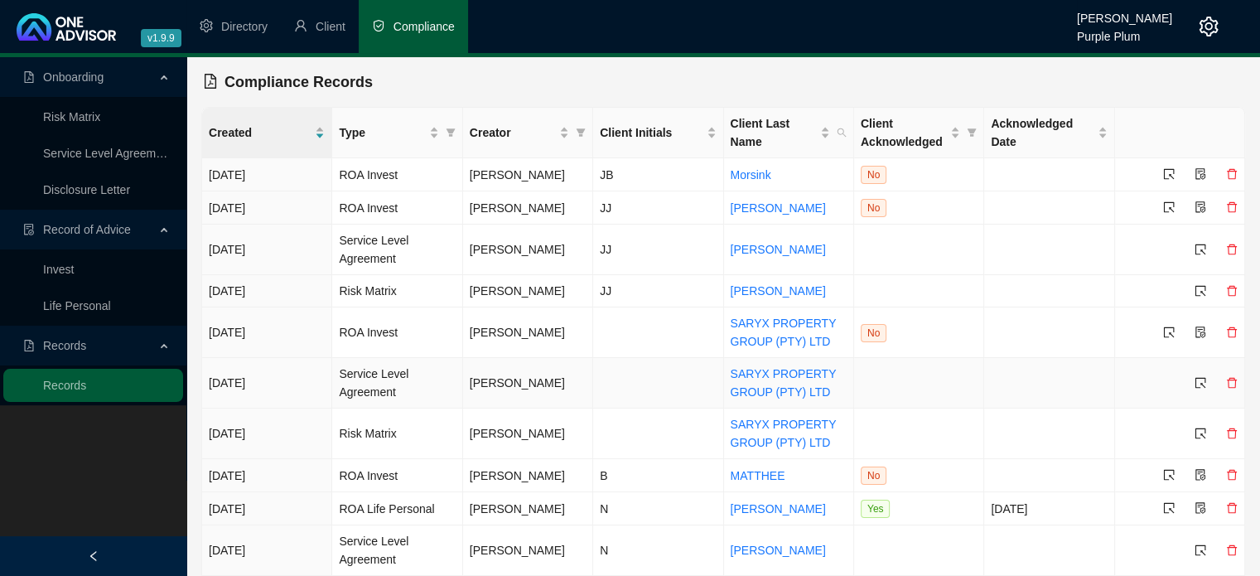
scroll to position [45, 0]
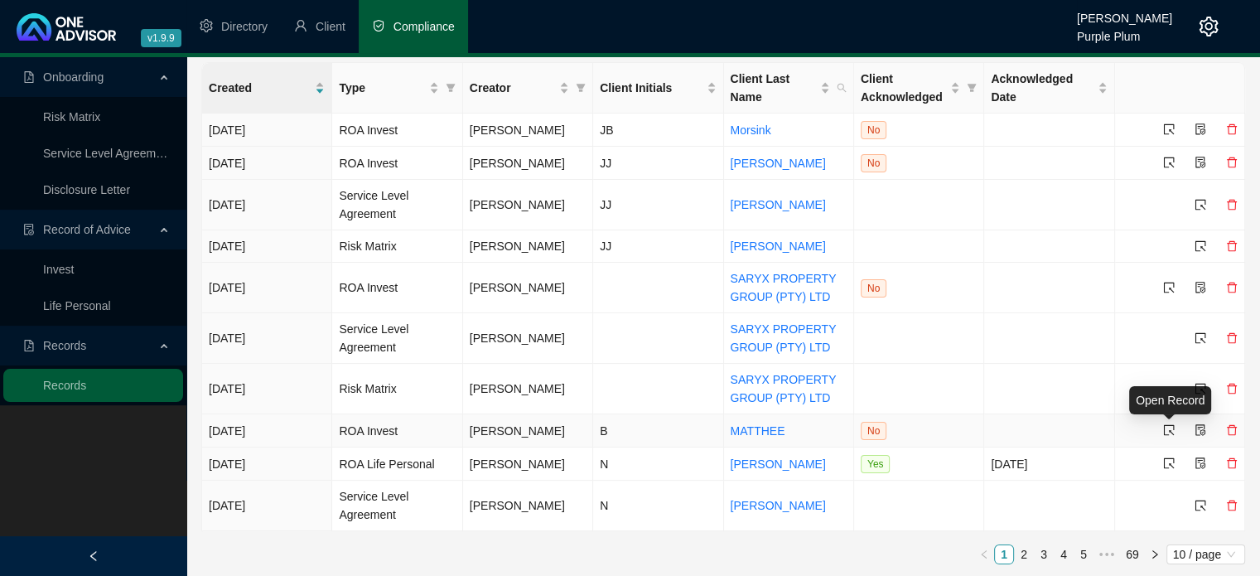
click at [1171, 427] on icon "select" at bounding box center [1169, 430] width 12 height 12
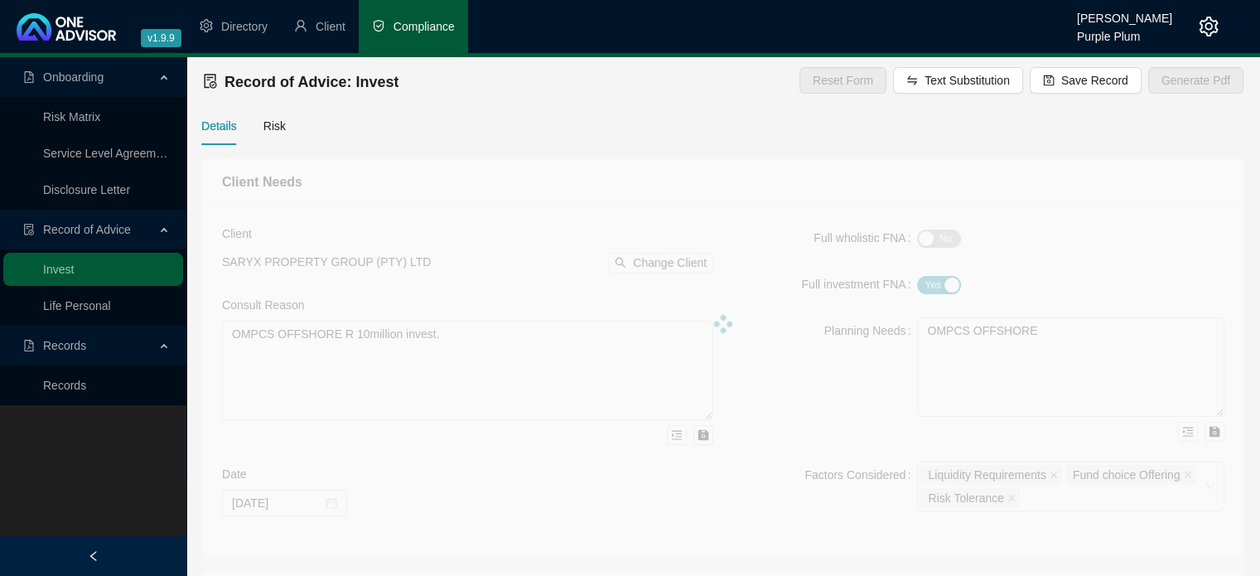
type textarea "We met to discuss investment options for funds currently invested in a Retireme…"
type textarea "I propose that we invest the funds into the Momentum Wealth Retirement Income O…"
type textarea "Retirement Annuity, Offshore Endowment, Offshore Sinking Fund, offshore Unit Tr…"
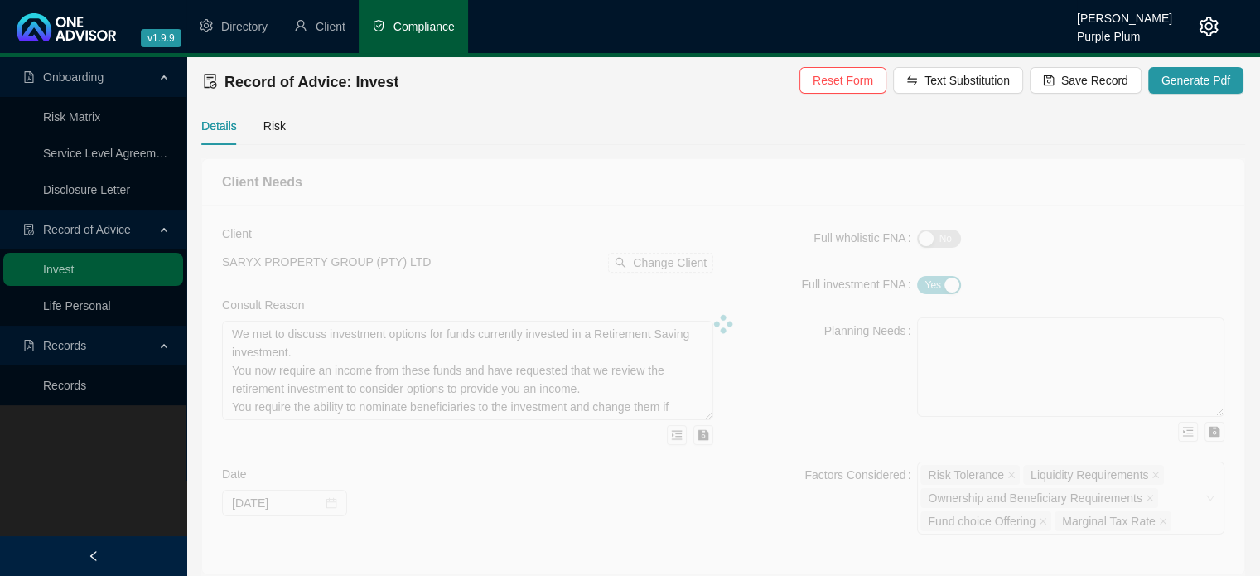
type input "[DATE]"
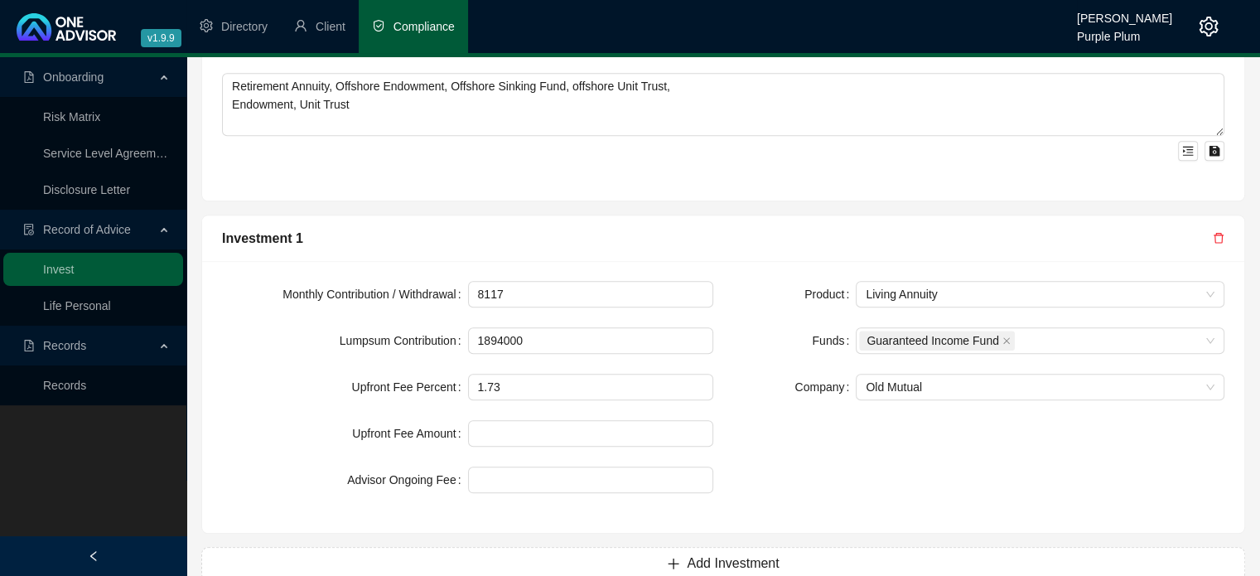
scroll to position [1673, 0]
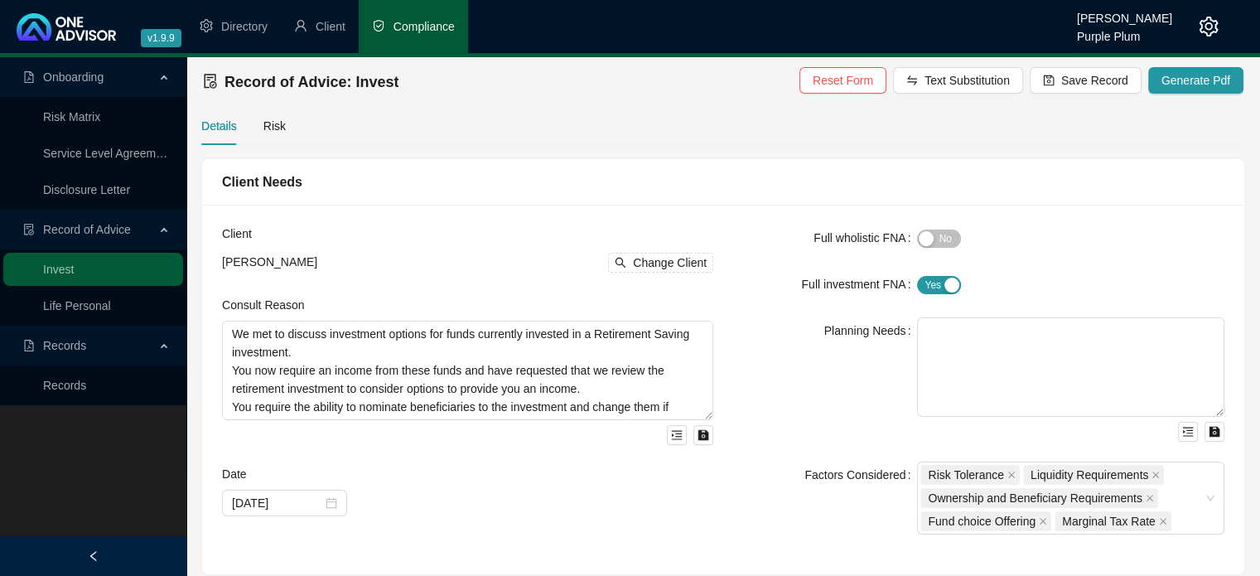
click at [401, 33] on span "Compliance" at bounding box center [423, 26] width 61 height 13
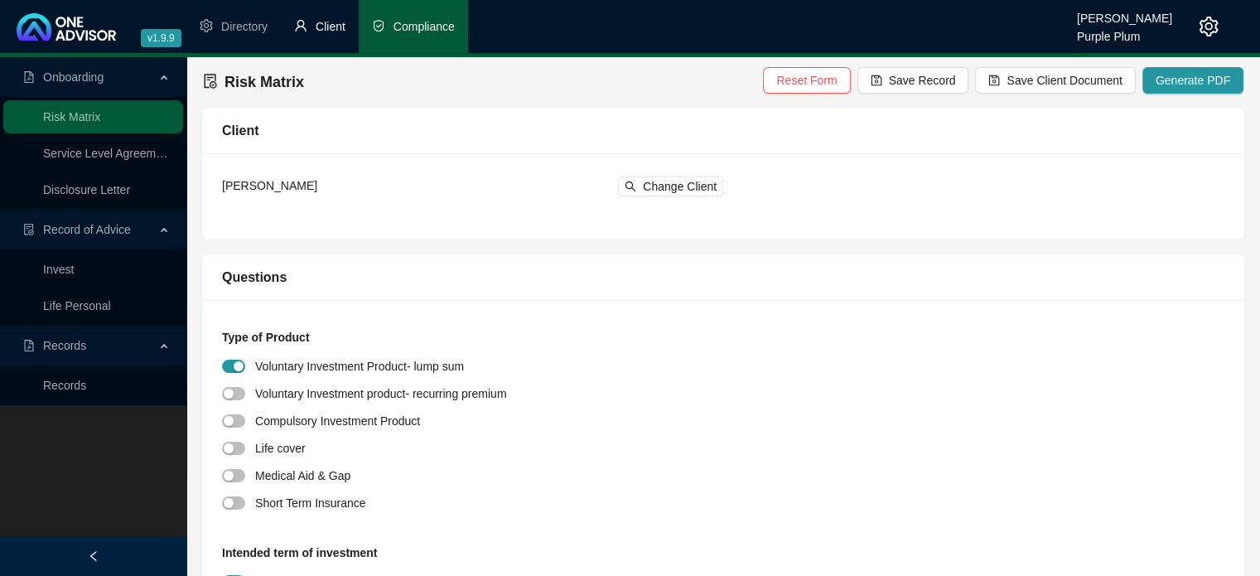
click at [331, 26] on span "Client" at bounding box center [331, 26] width 30 height 13
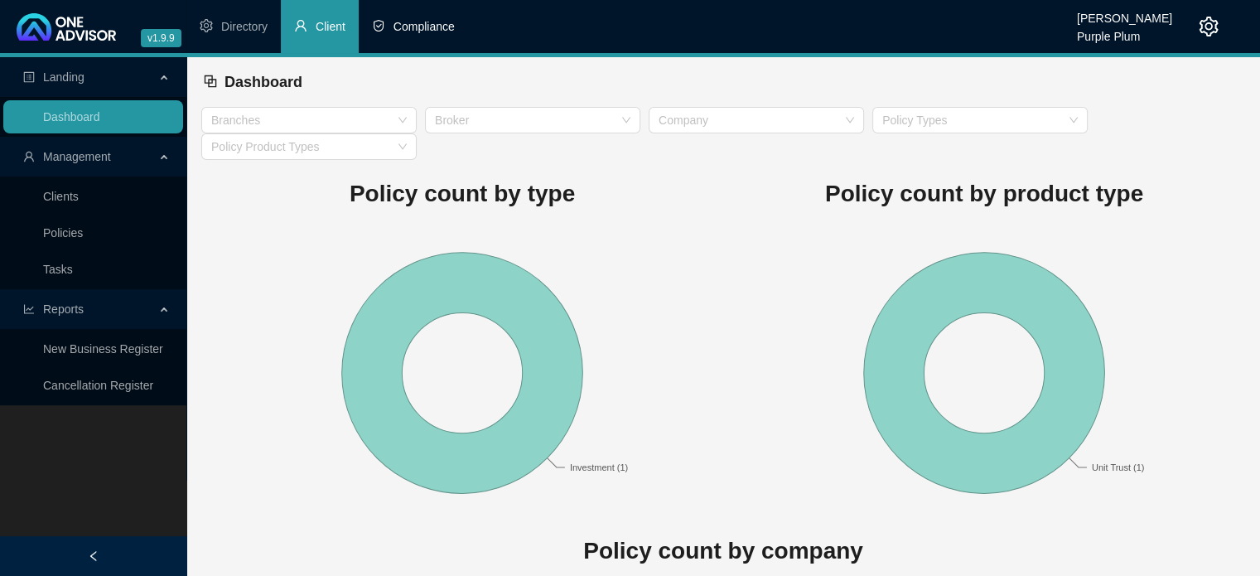
click at [402, 28] on span "Compliance" at bounding box center [423, 26] width 61 height 13
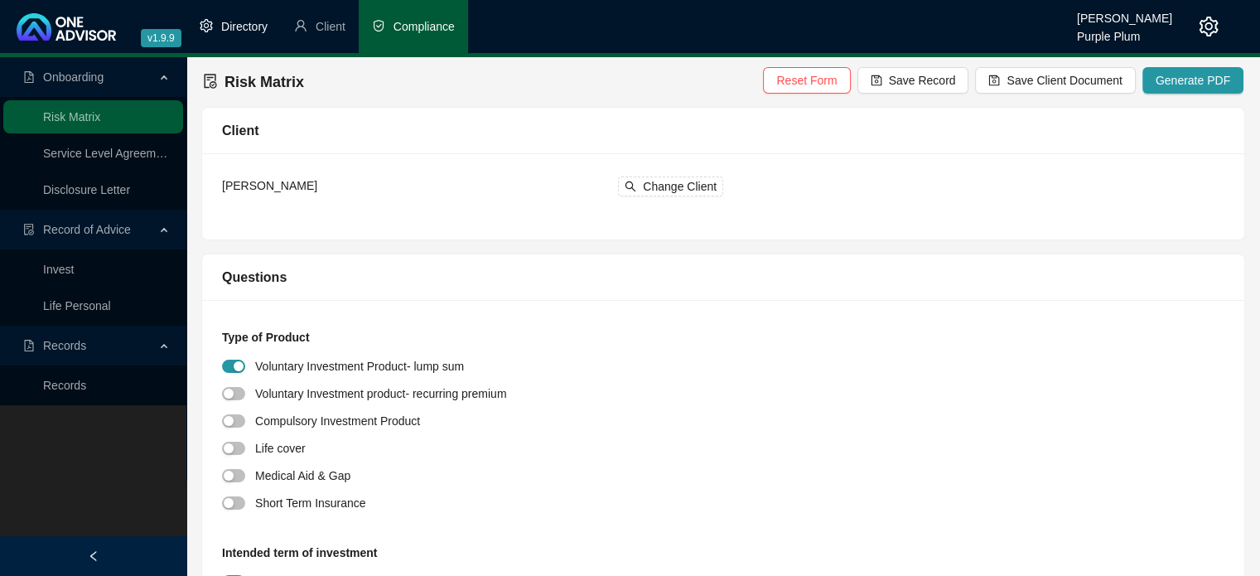
click at [236, 22] on span "Directory" at bounding box center [244, 26] width 46 height 13
click at [90, 78] on span "Onboarding" at bounding box center [73, 76] width 60 height 13
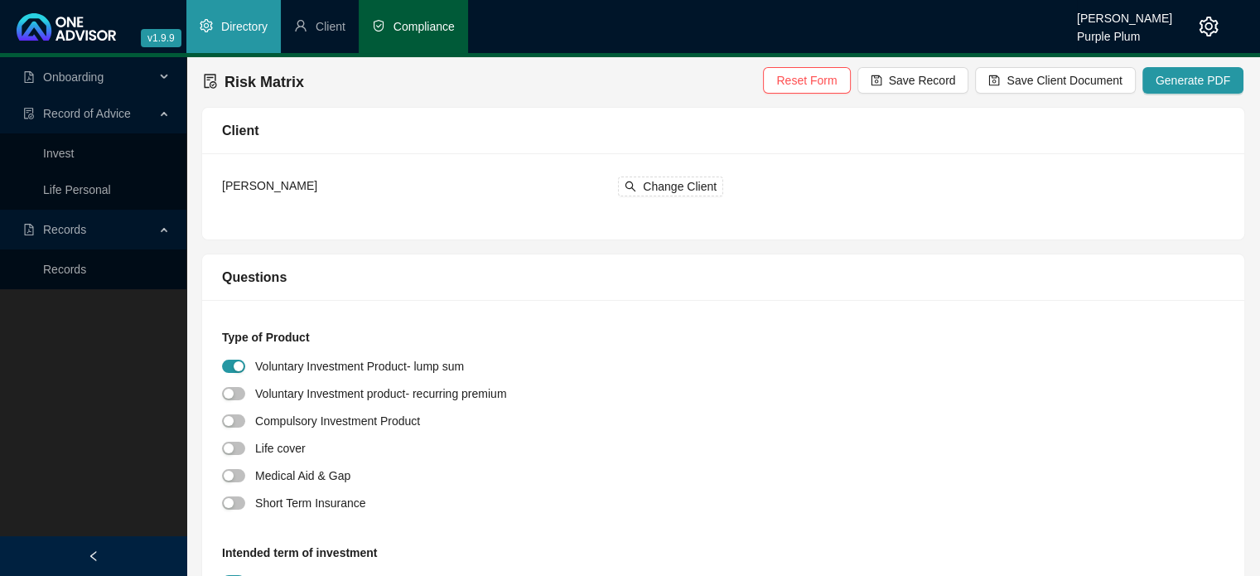
click at [400, 26] on span "Compliance" at bounding box center [423, 26] width 61 height 13
click at [322, 28] on span "Client" at bounding box center [331, 26] width 30 height 13
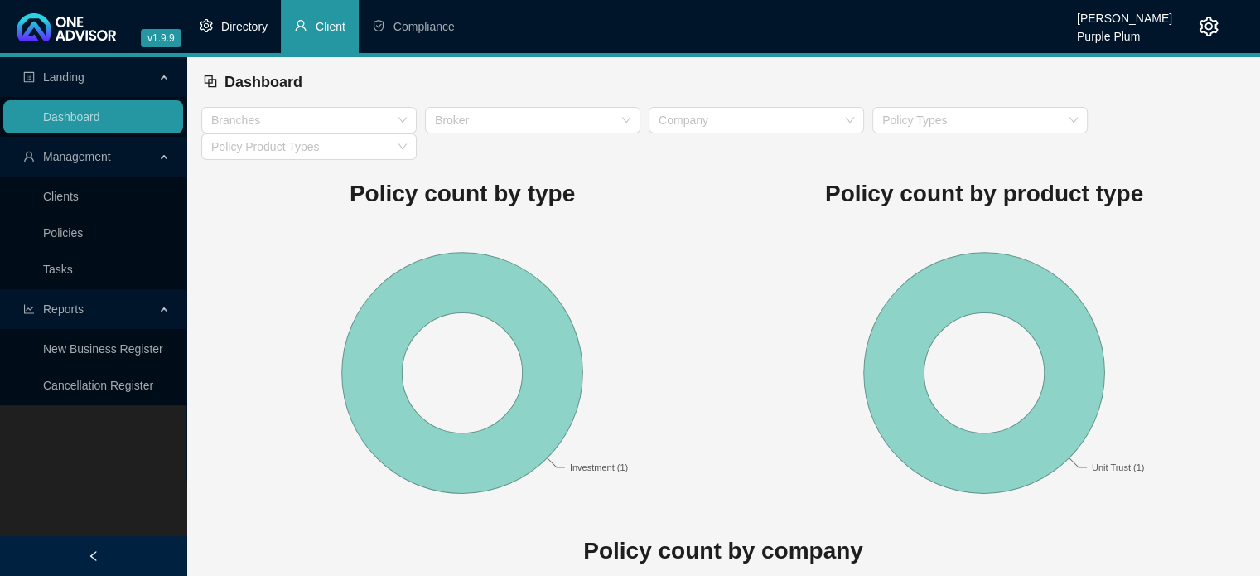
click at [234, 33] on span "Directory" at bounding box center [244, 26] width 46 height 13
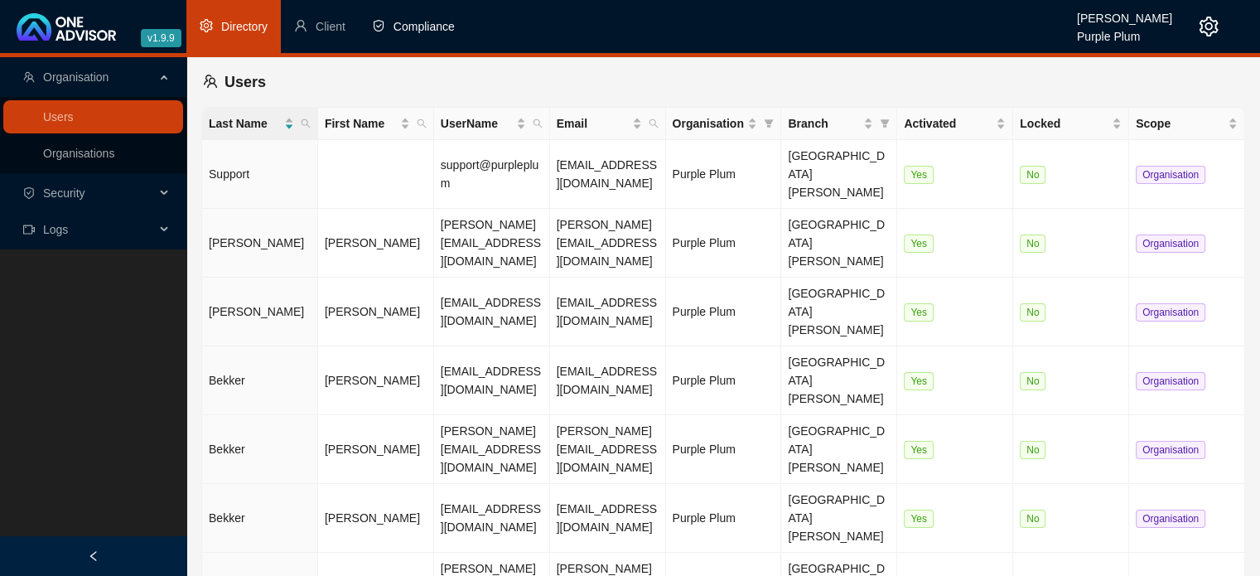
click at [413, 23] on span "Compliance" at bounding box center [423, 26] width 61 height 13
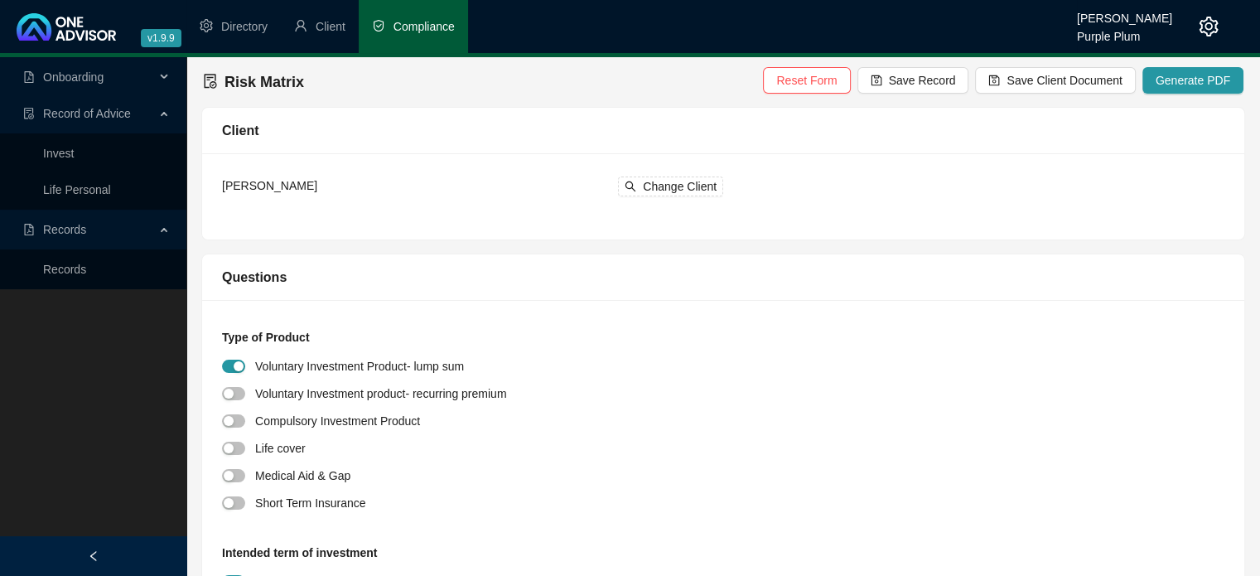
click at [91, 82] on span "Onboarding" at bounding box center [73, 76] width 60 height 13
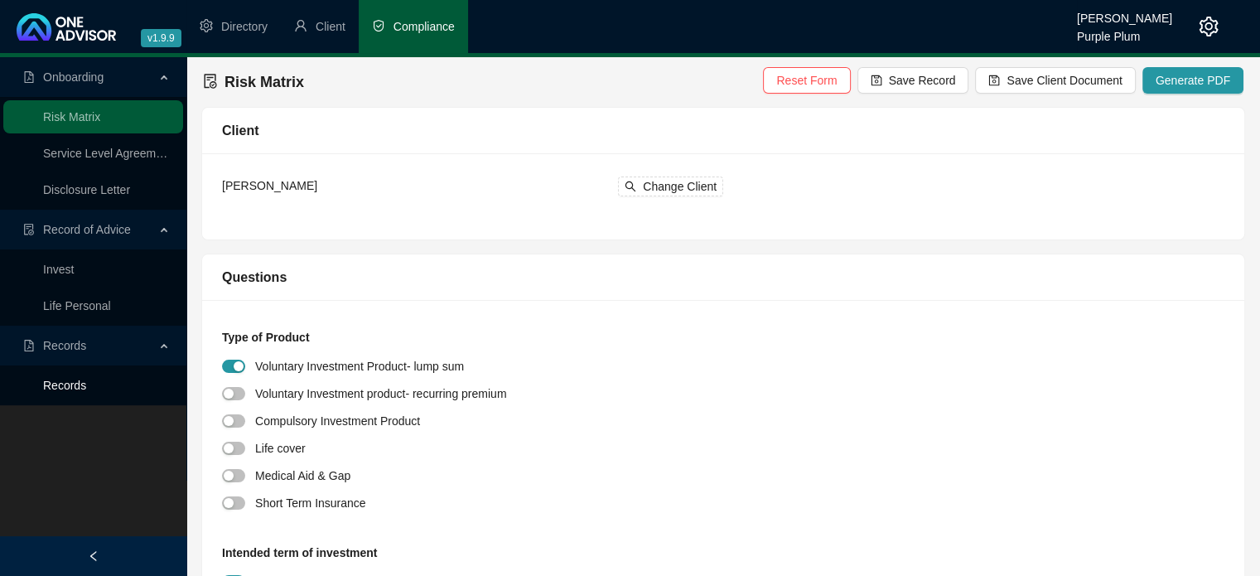
click at [61, 388] on link "Records" at bounding box center [64, 384] width 43 height 13
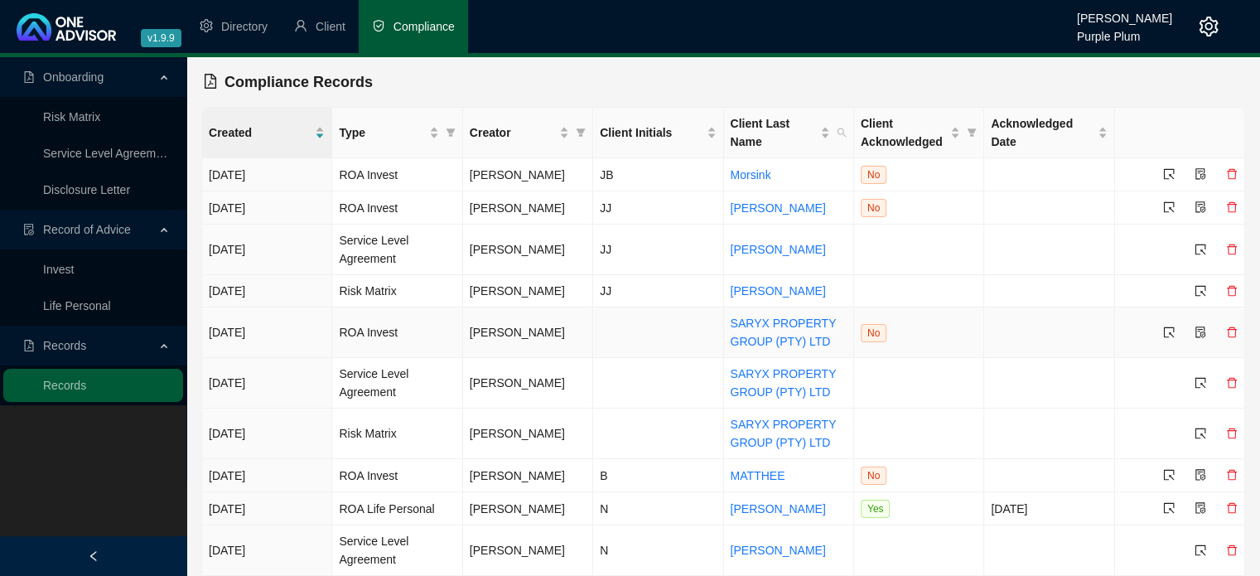
scroll to position [45, 0]
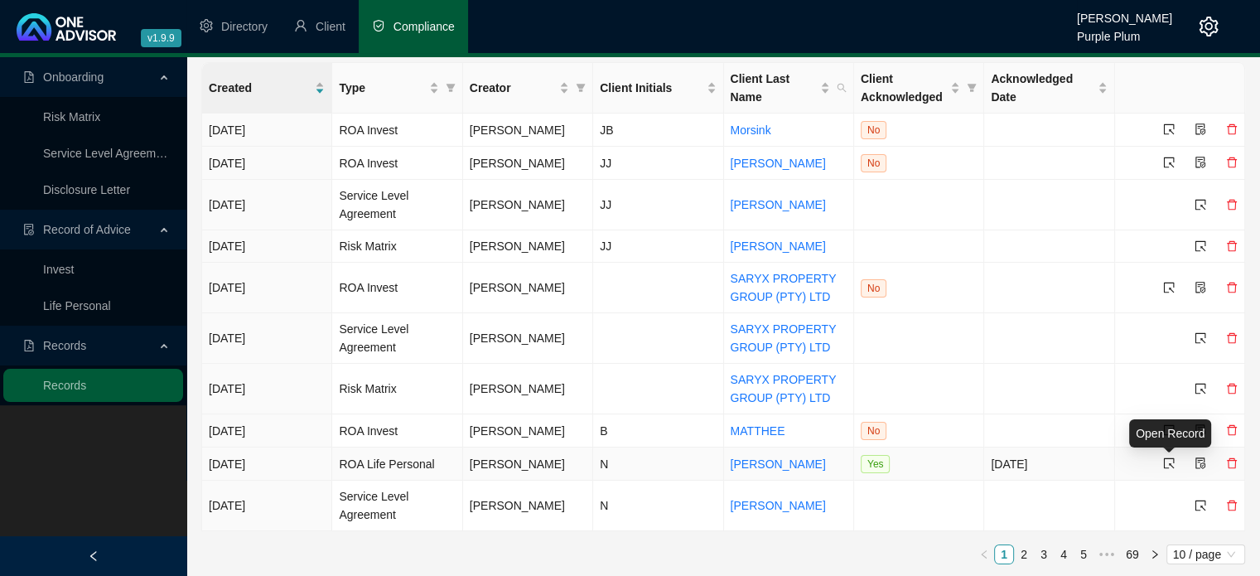
click at [1169, 460] on icon "select" at bounding box center [1169, 463] width 12 height 12
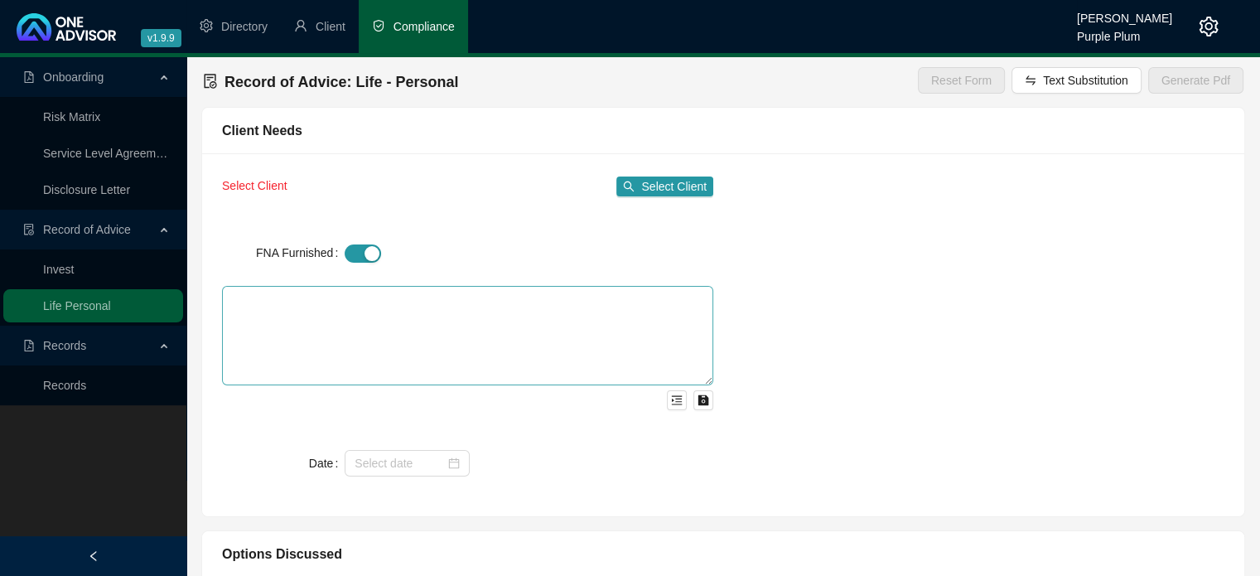
type textarea "single need for now will do full FNA next year."
type input "5000000"
type input "2000000"
type input "15"
type input "2238"
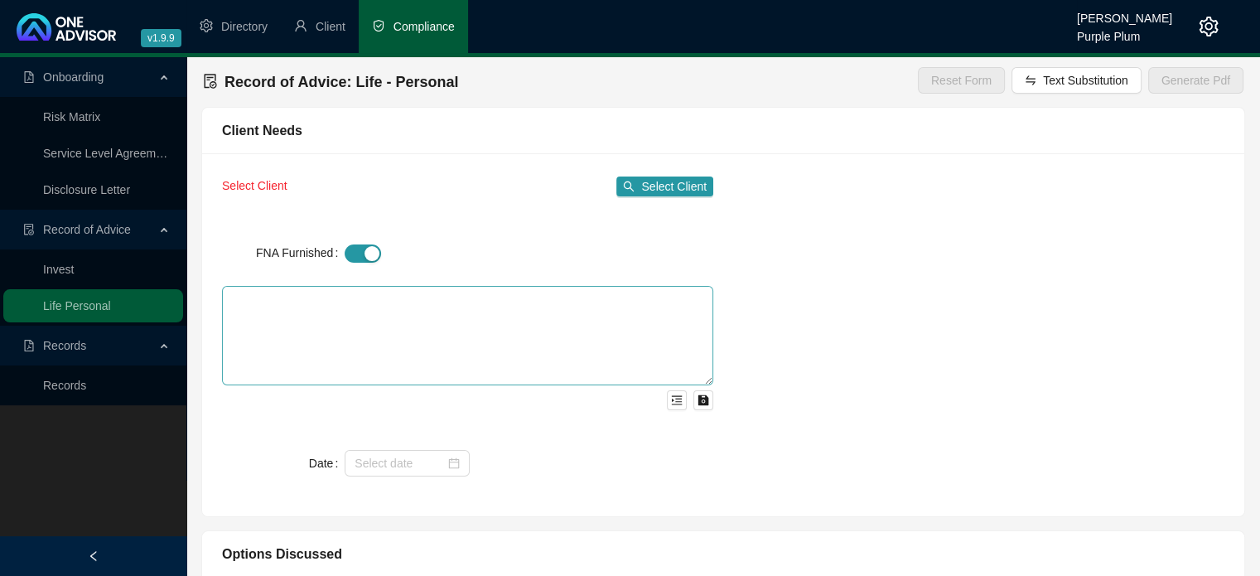
type textarea "Recommended above"
type textarea "as above."
type input "5000000"
type input "2000000"
type input "15"
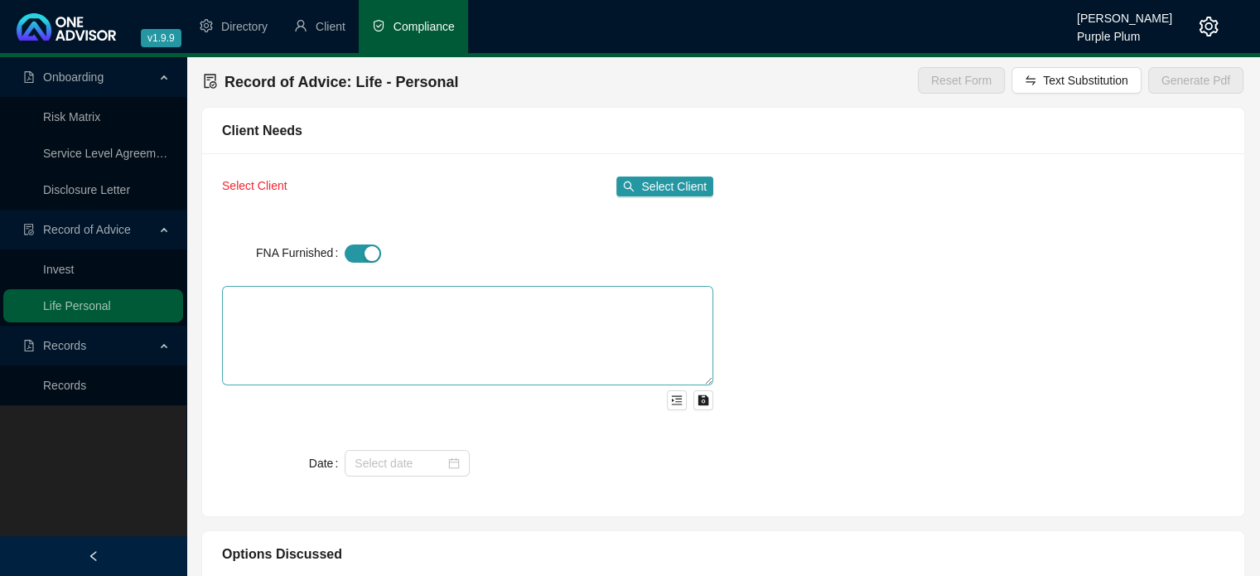
type input "2238"
type textarea "Needs more investments."
type input "21686"
type input "7228"
type textarea "Will see client next year full fna and see if we can get other benefits. Client…"
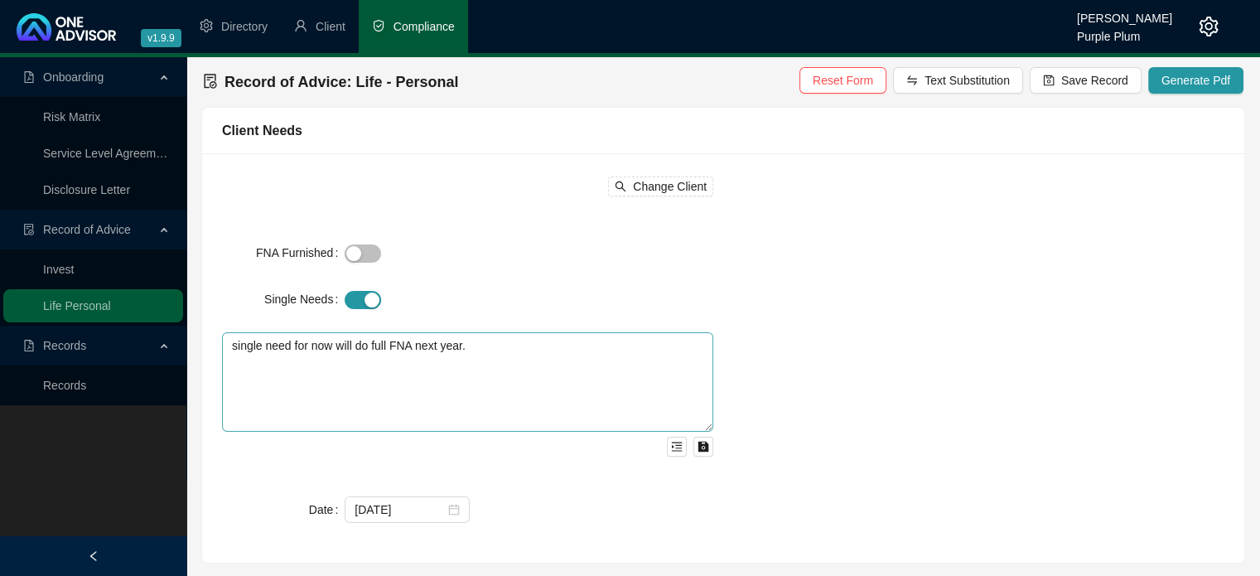
type input "[DATE]"
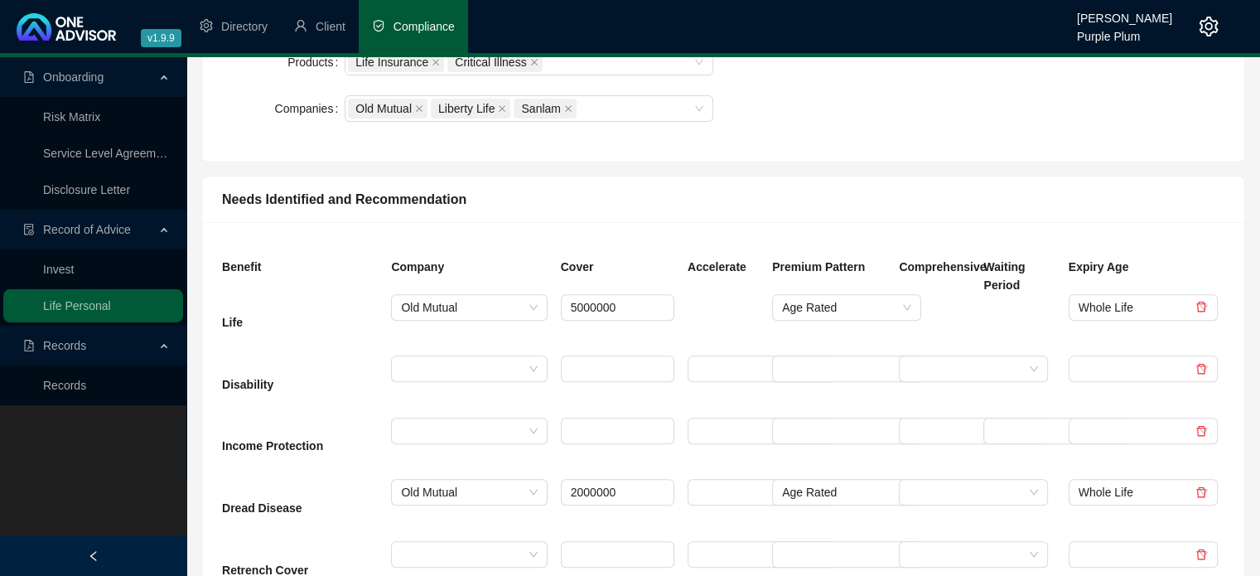
scroll to position [745, 0]
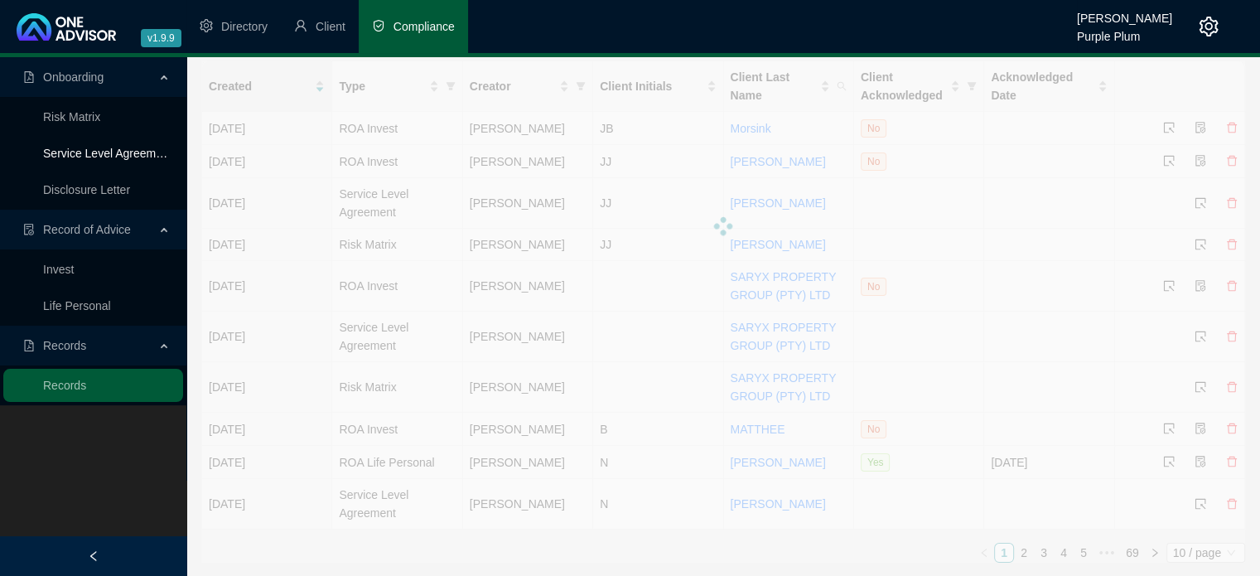
scroll to position [45, 0]
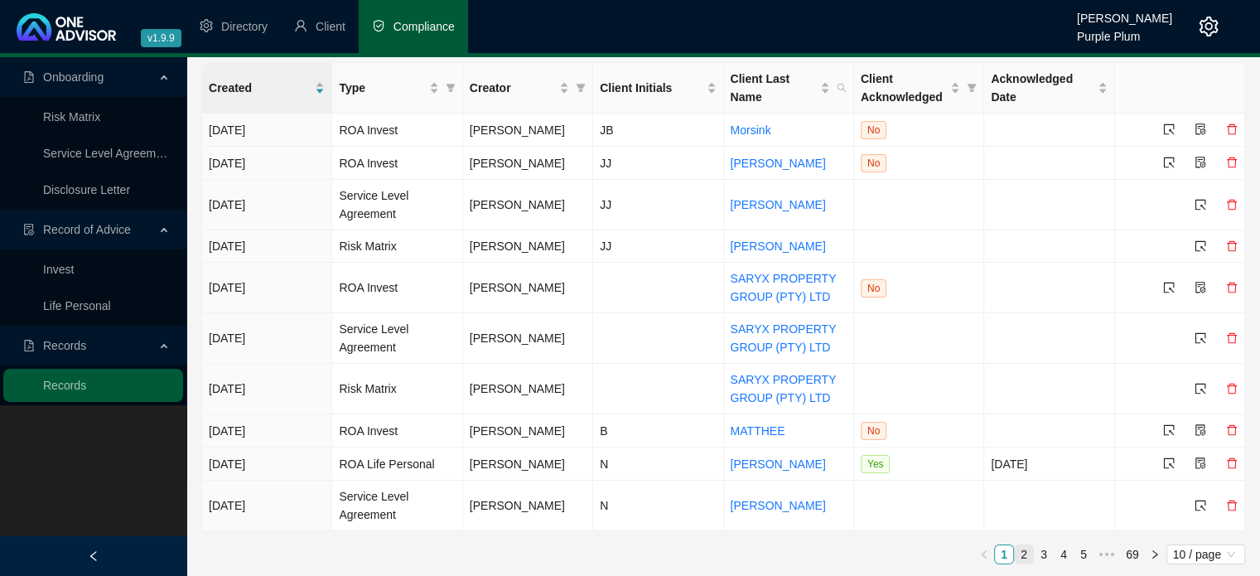
click at [1025, 555] on link "2" at bounding box center [1024, 554] width 18 height 18
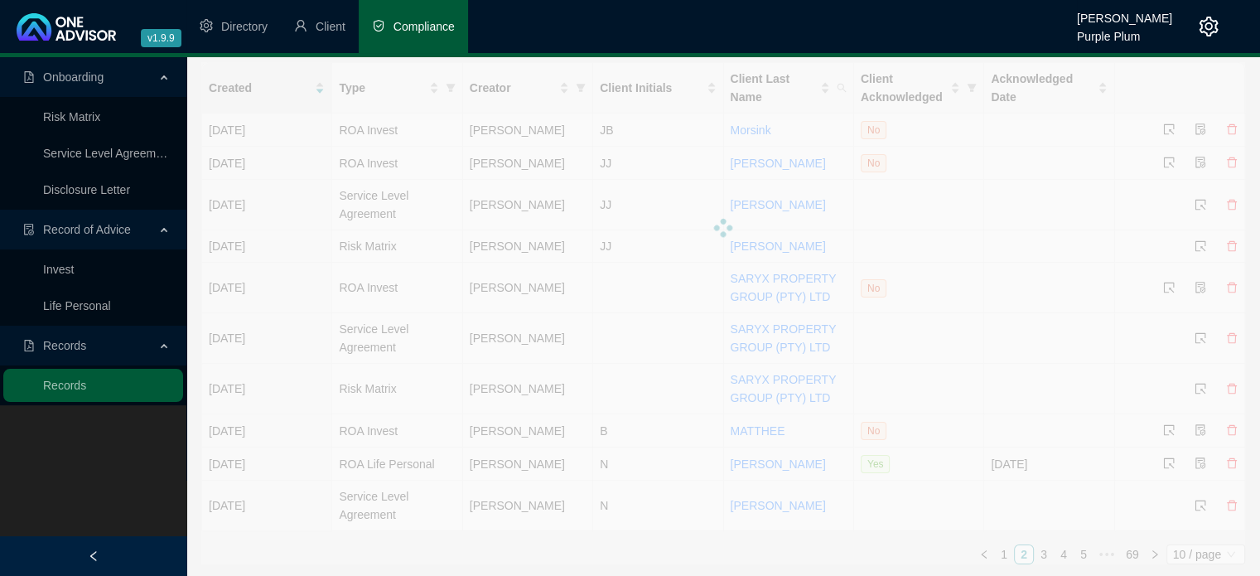
scroll to position [7, 0]
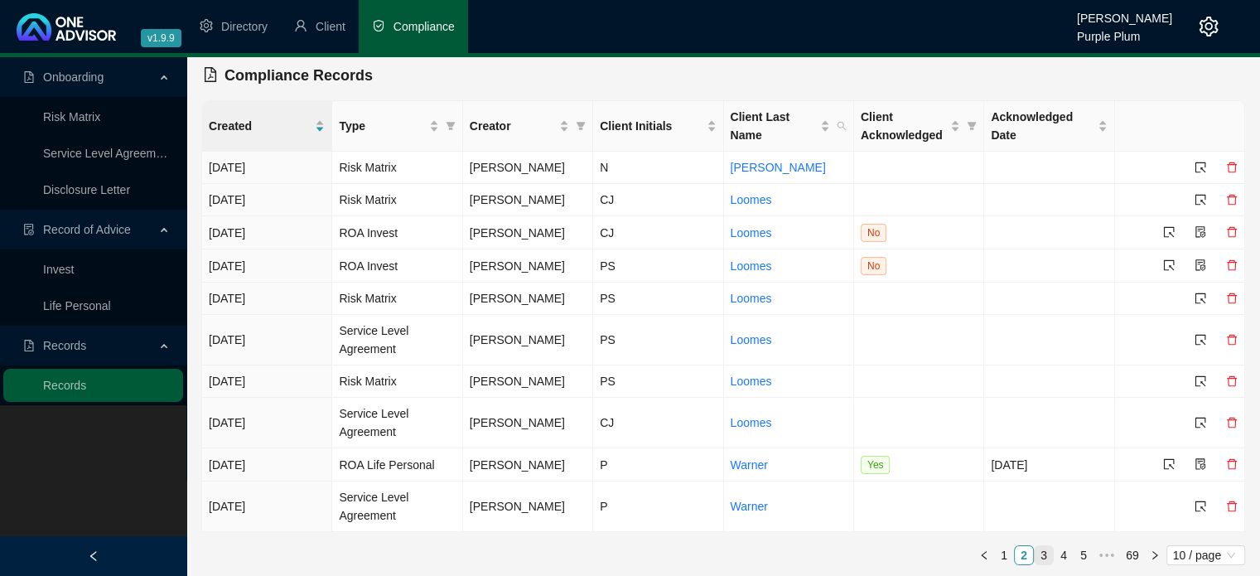
click at [1044, 552] on link "3" at bounding box center [1043, 555] width 18 height 18
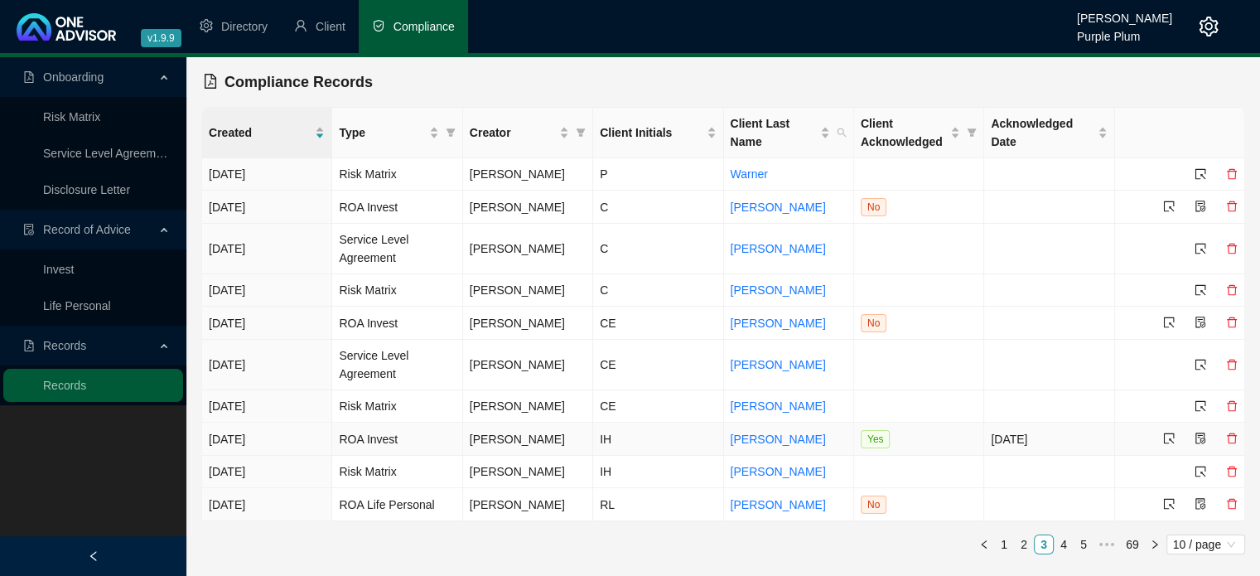
scroll to position [0, 0]
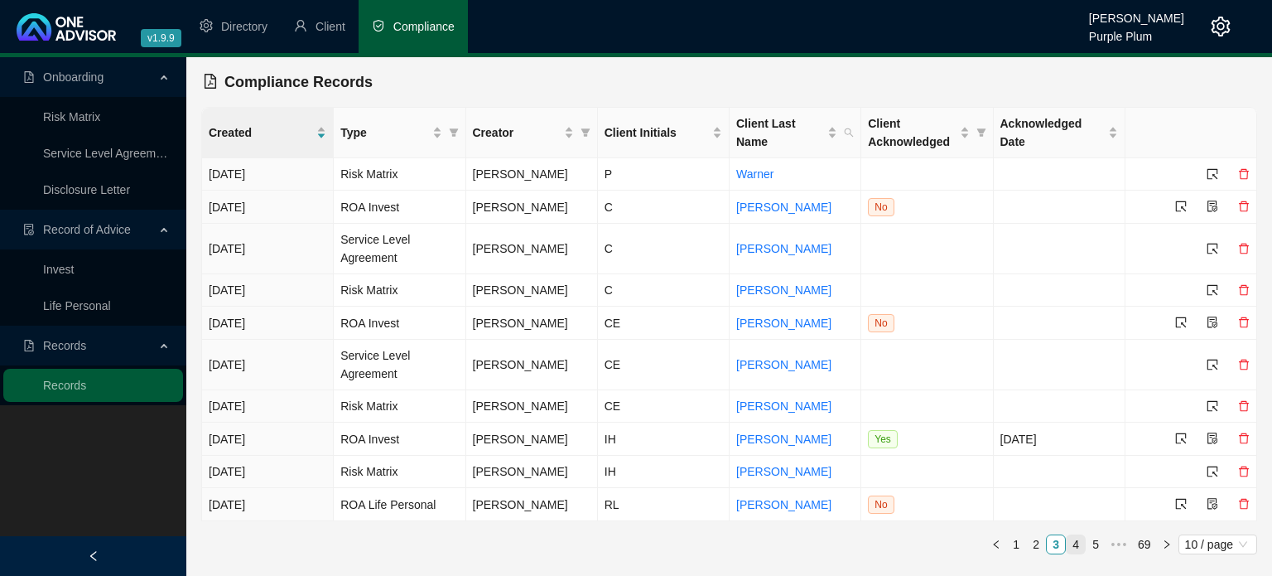
click at [1077, 545] on link "4" at bounding box center [1076, 544] width 18 height 18
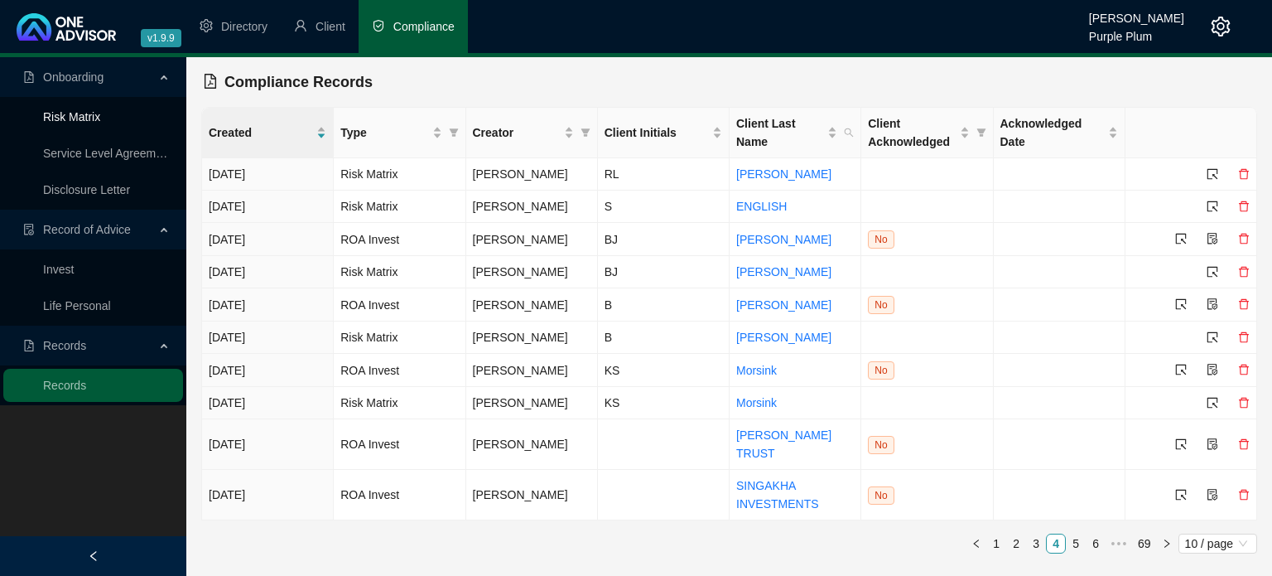
click at [100, 121] on link "Risk Matrix" at bounding box center [71, 116] width 57 height 13
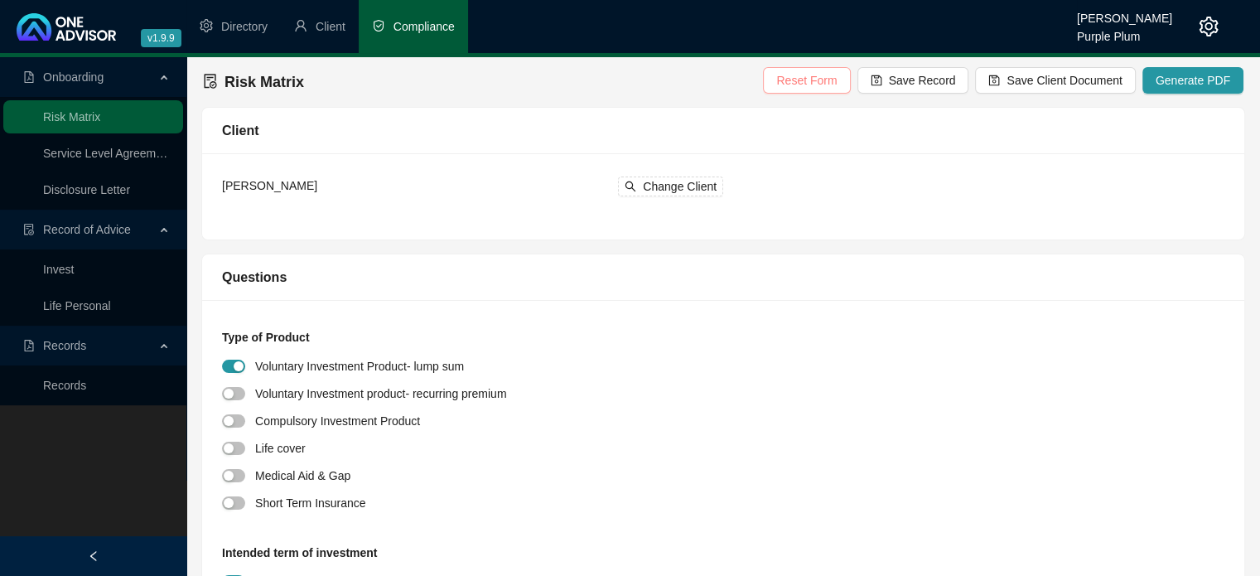
click at [823, 89] on span "Reset Form" at bounding box center [806, 80] width 60 height 18
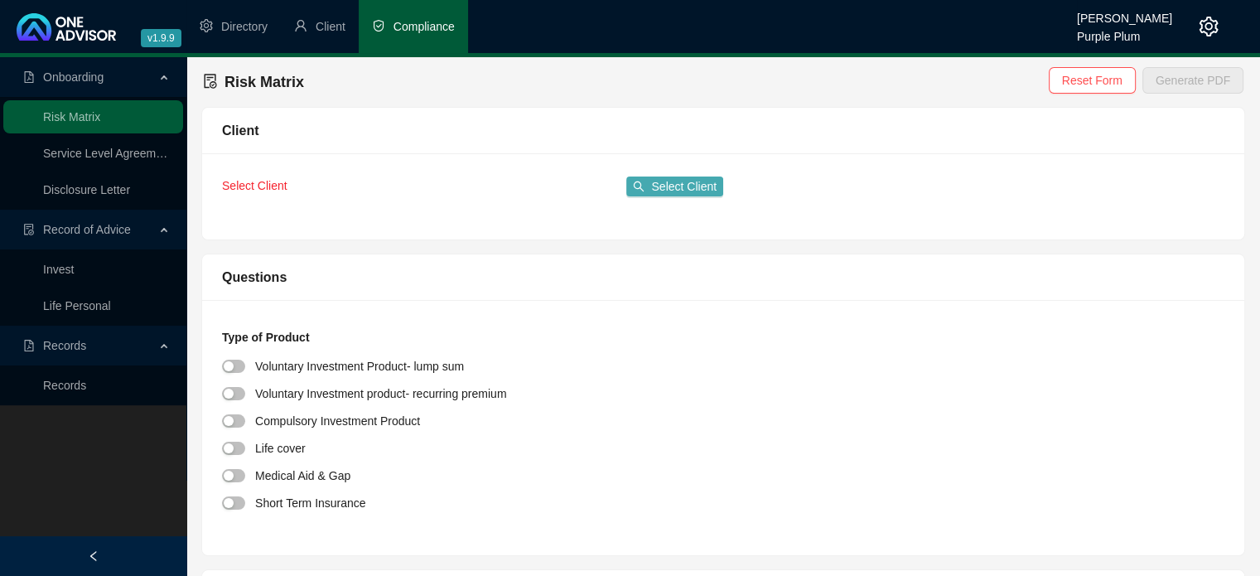
click at [666, 184] on span "Select Client" at bounding box center [683, 186] width 65 height 18
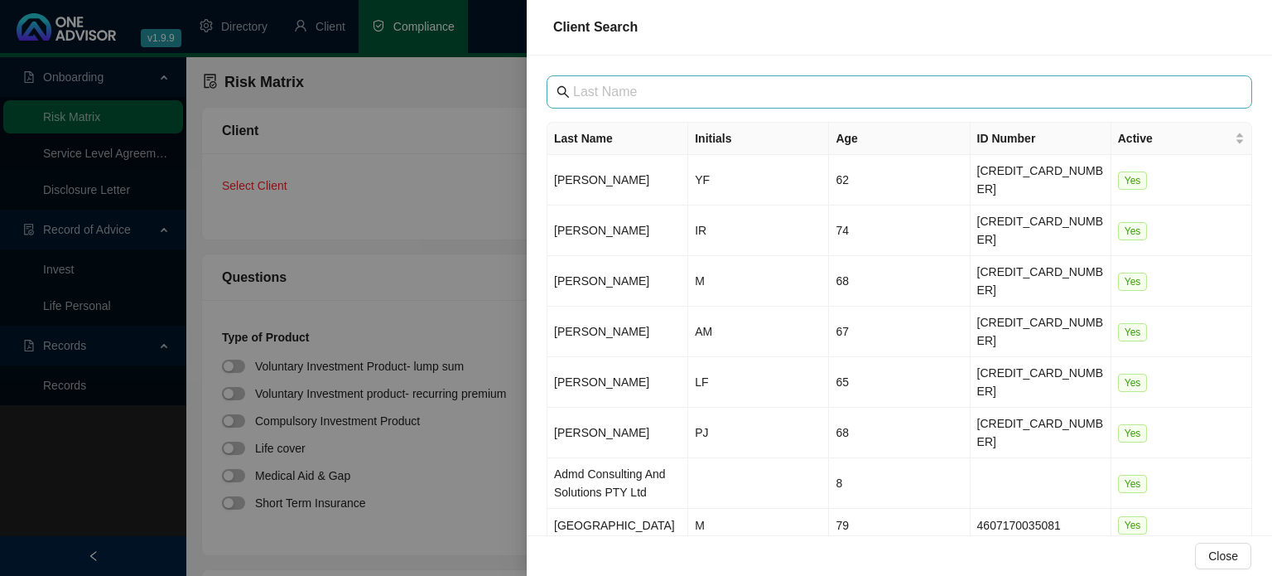
click at [685, 103] on span at bounding box center [900, 91] width 706 height 33
type input "h"
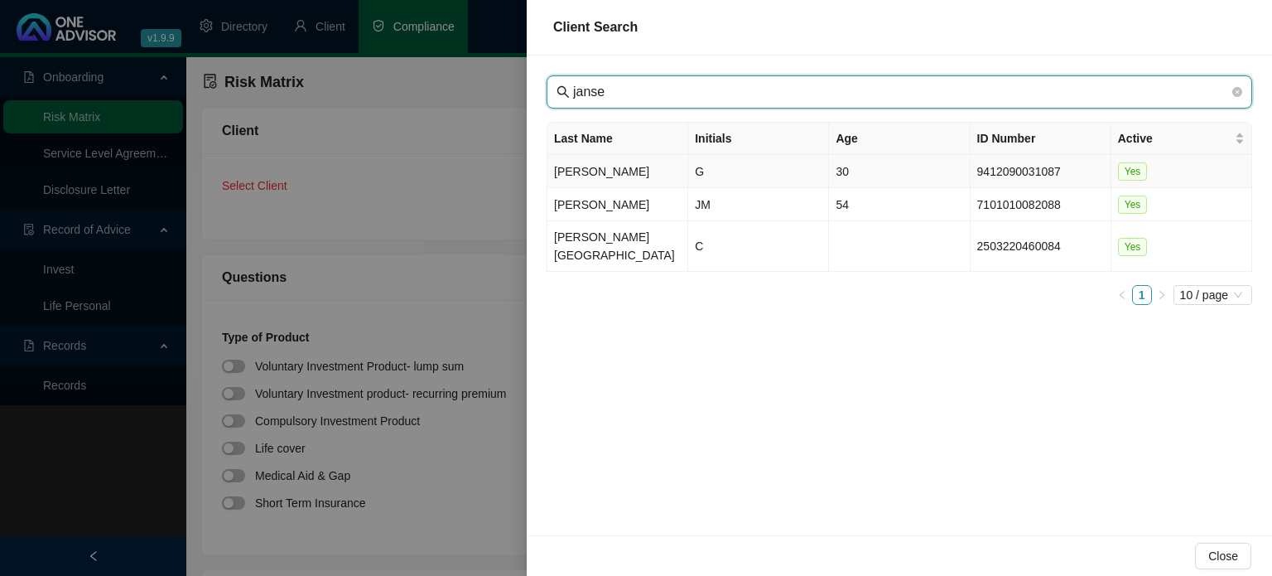
type input "janse"
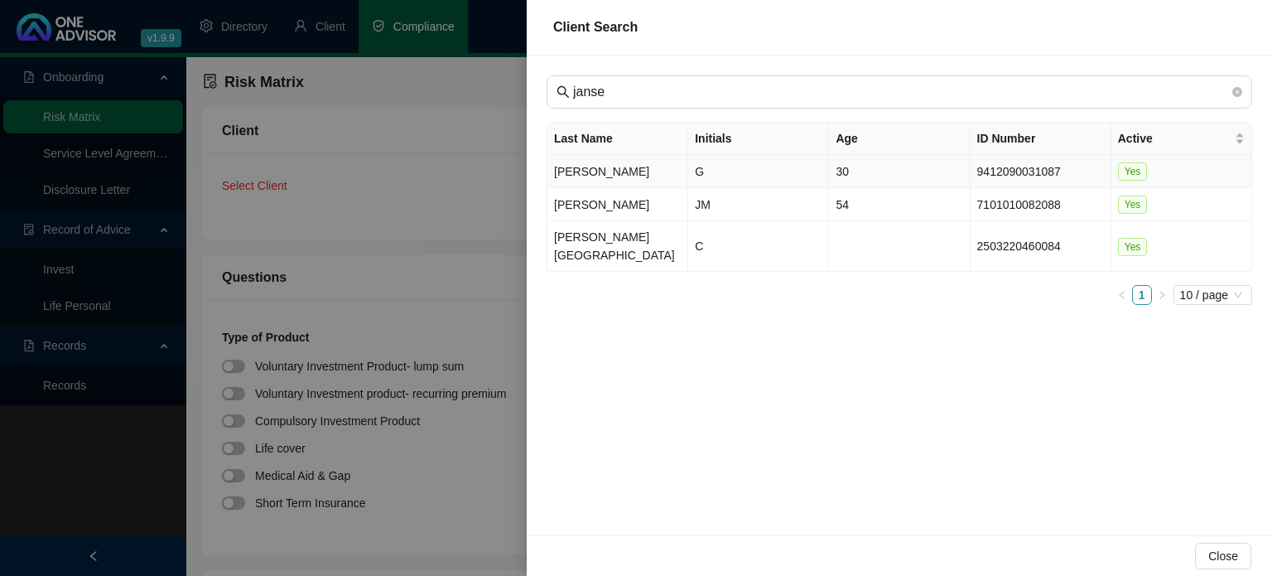
click at [641, 175] on td "[PERSON_NAME]" at bounding box center [617, 171] width 141 height 33
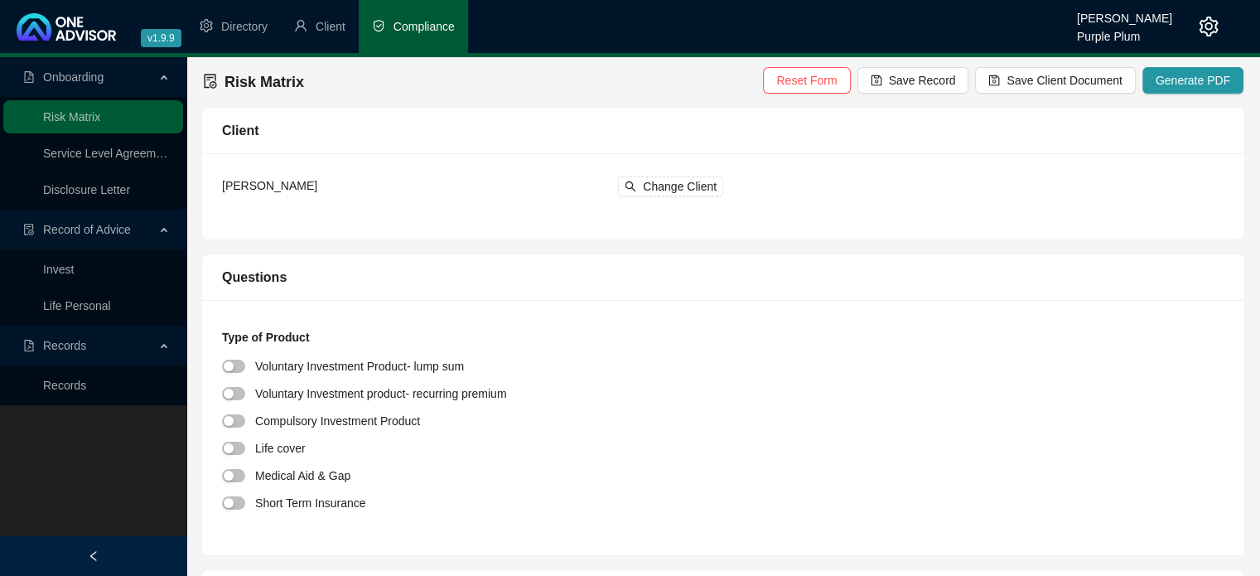
drag, startPoint x: 242, startPoint y: 446, endPoint x: 256, endPoint y: 445, distance: 14.2
click at [242, 446] on span "button" at bounding box center [233, 447] width 23 height 13
click at [931, 85] on span "Save Record" at bounding box center [922, 80] width 67 height 18
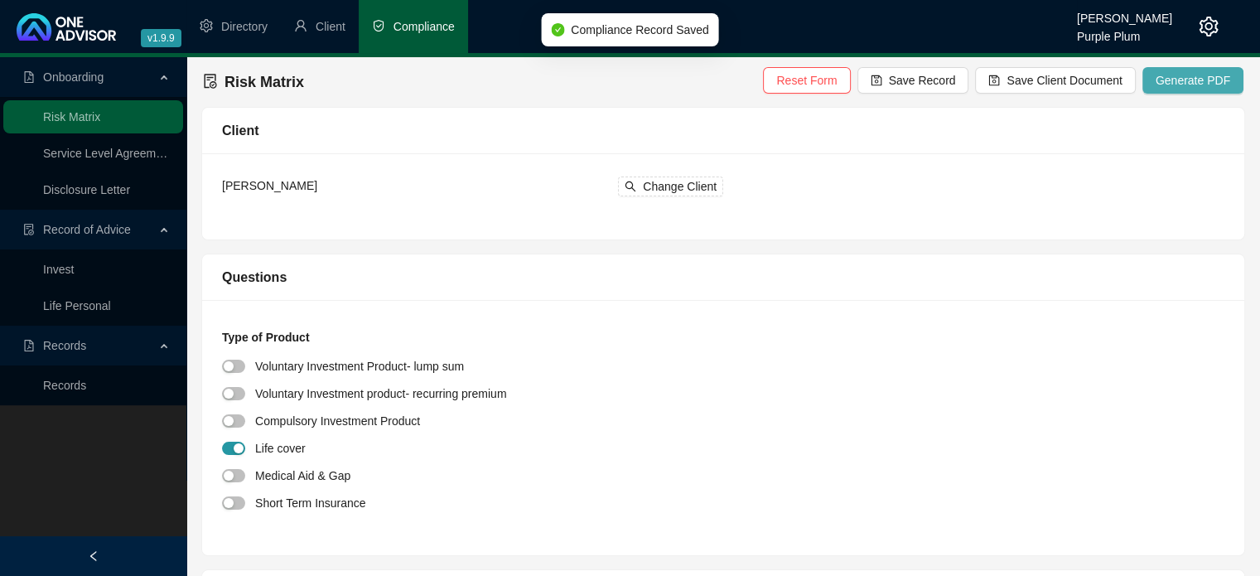
click at [1179, 77] on span "Generate PDF" at bounding box center [1192, 80] width 75 height 18
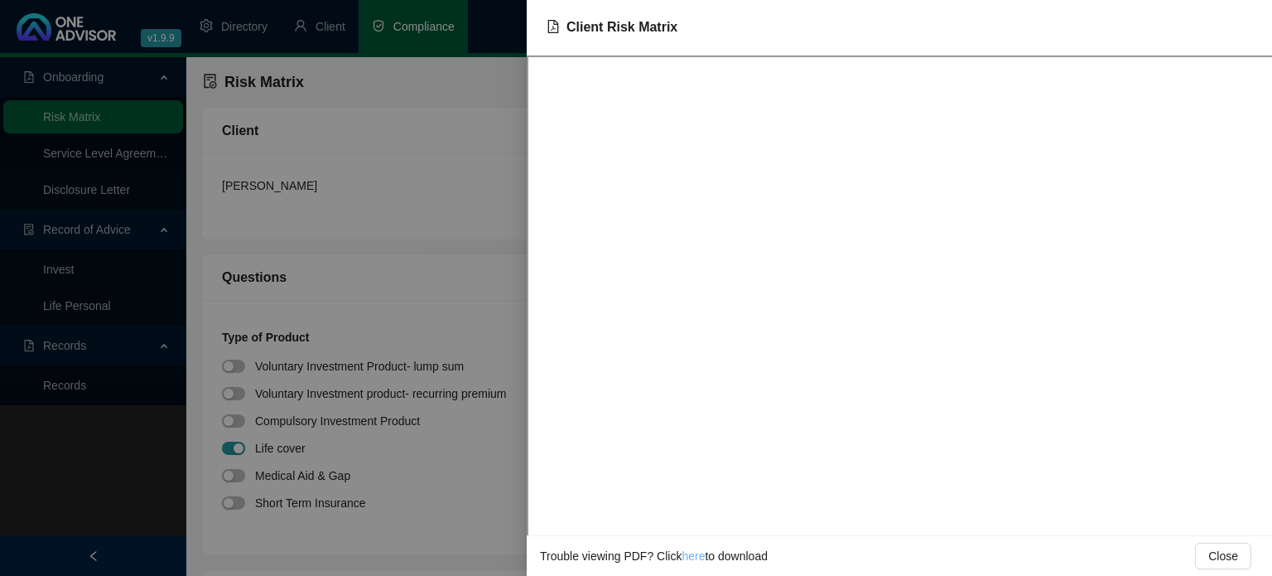
click at [687, 556] on link "here" at bounding box center [693, 555] width 23 height 13
click at [436, 303] on div at bounding box center [636, 288] width 1272 height 576
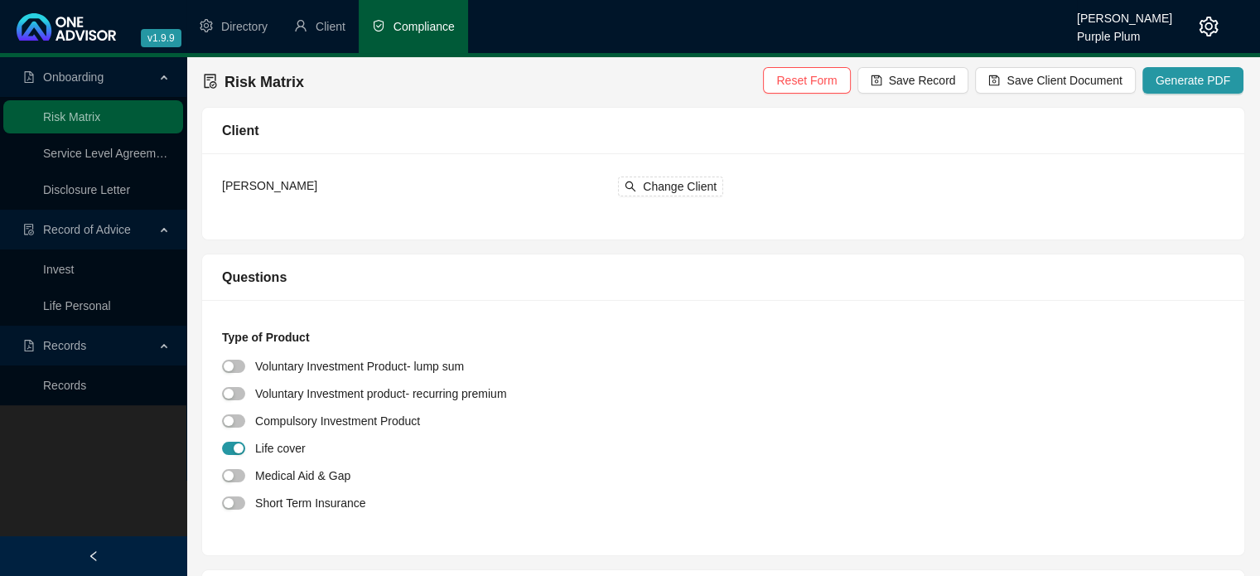
drag, startPoint x: 84, startPoint y: 153, endPoint x: 96, endPoint y: 159, distance: 13.0
click at [84, 153] on link "Service Level Agreement" at bounding box center [107, 153] width 129 height 13
click at [76, 187] on link "Disclosure Letter" at bounding box center [86, 189] width 87 height 13
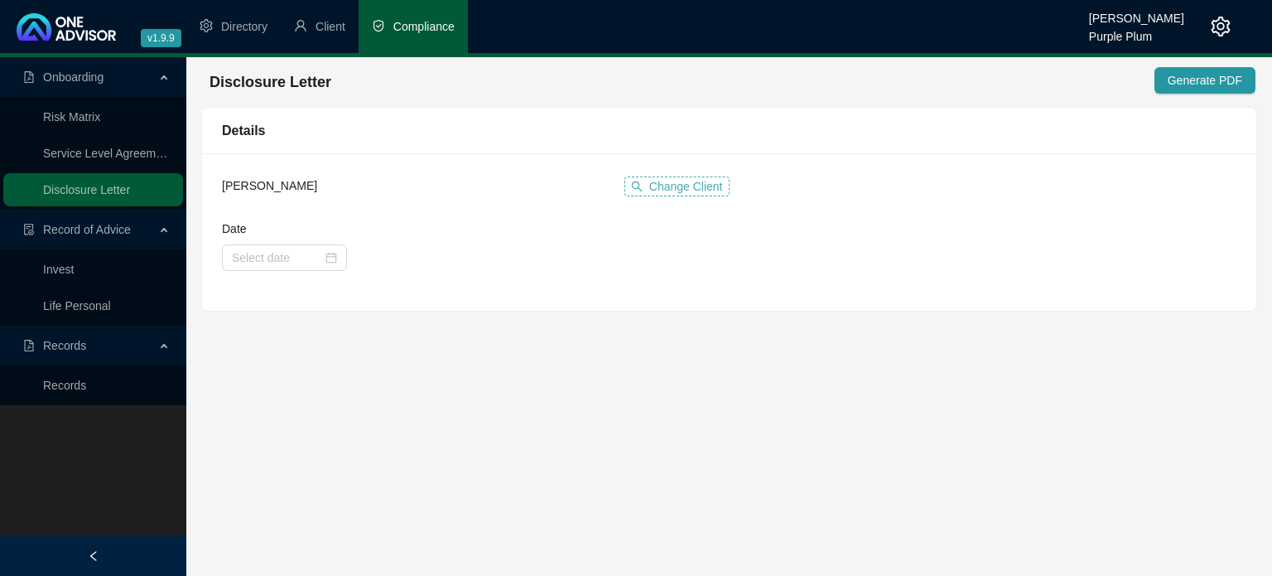
click at [685, 190] on span "Change Client" at bounding box center [686, 186] width 74 height 18
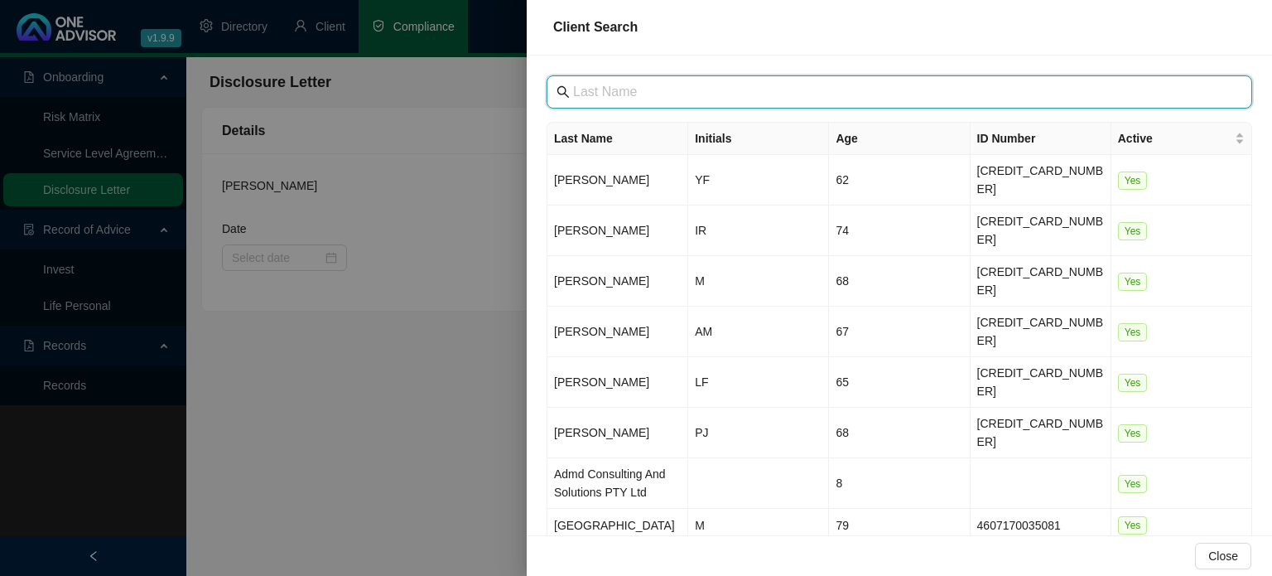
click at [641, 89] on input "text" at bounding box center [901, 92] width 656 height 20
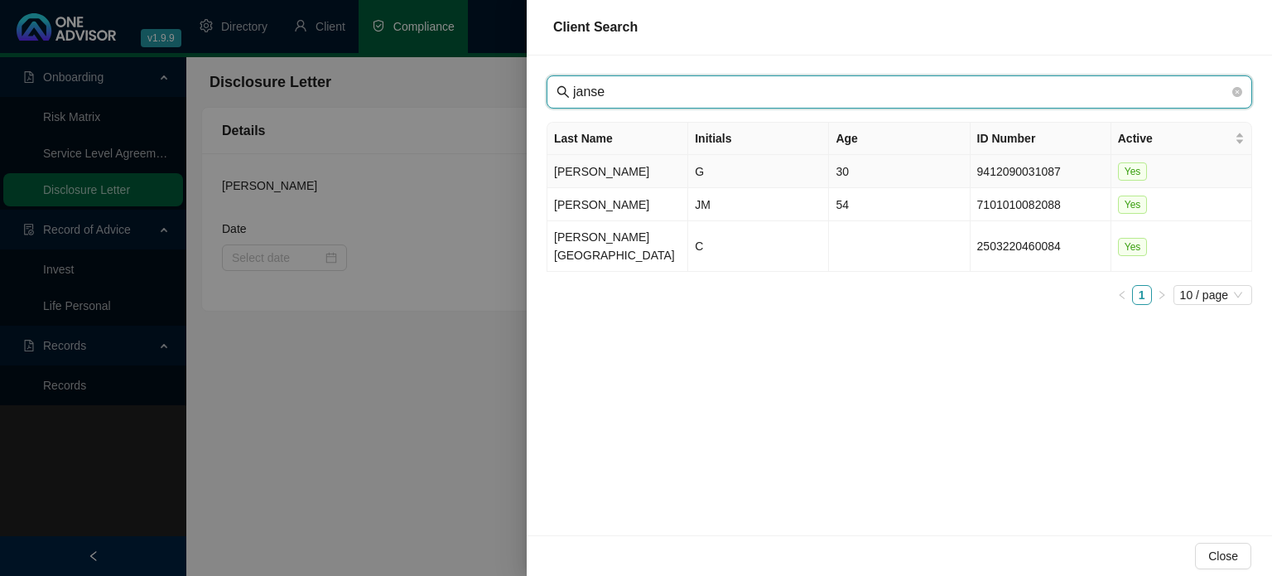
type input "janse"
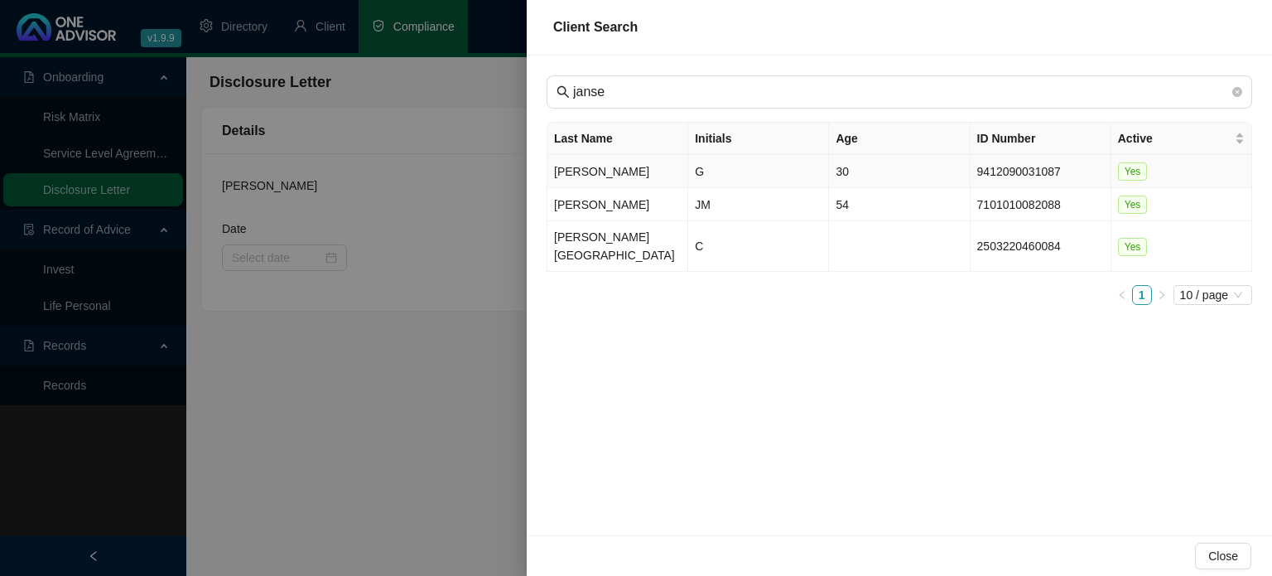
click at [635, 175] on td "[PERSON_NAME]" at bounding box center [617, 171] width 141 height 33
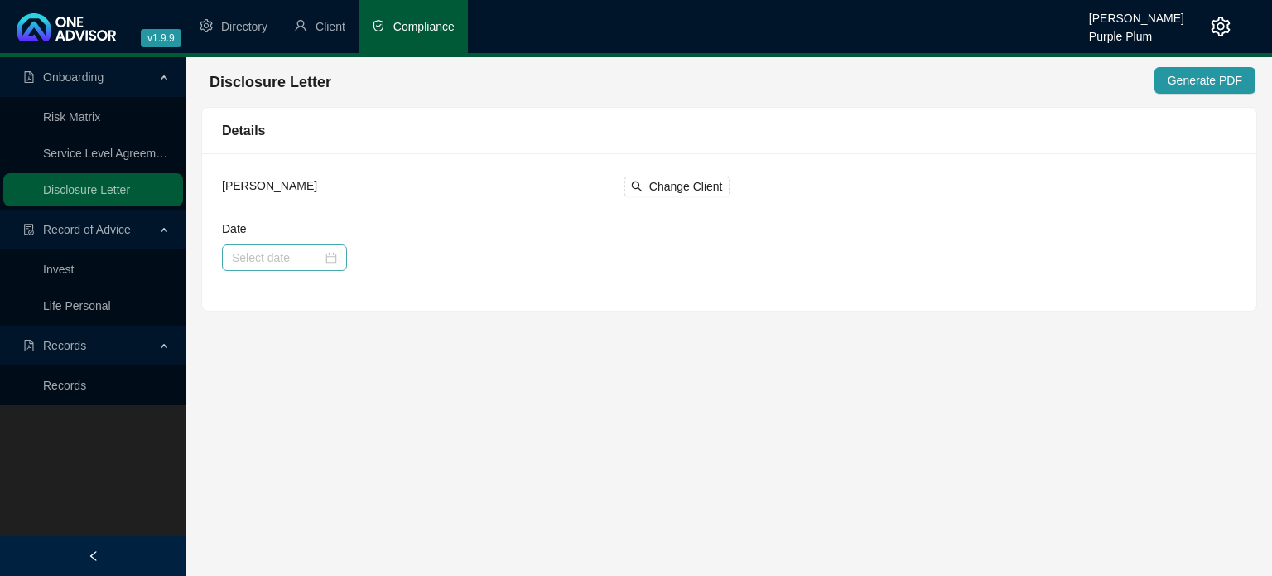
click at [335, 258] on div at bounding box center [284, 257] width 105 height 18
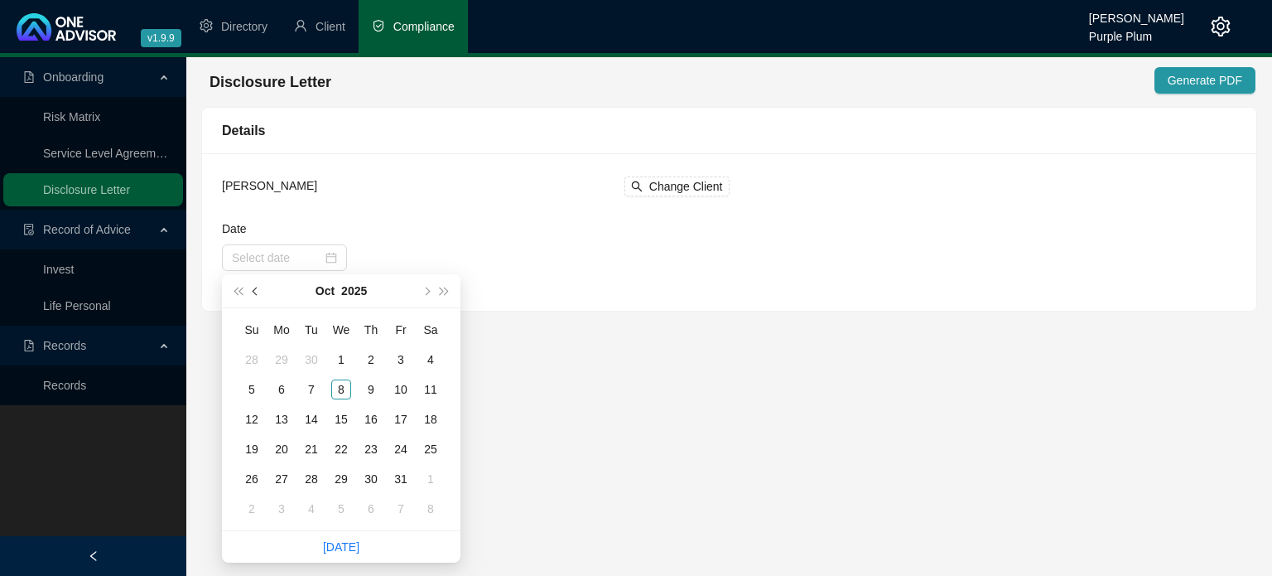
click at [255, 293] on span "prev-year" at bounding box center [257, 291] width 8 height 8
type input "[DATE]"
drag, startPoint x: 374, startPoint y: 388, endPoint x: 424, endPoint y: 379, distance: 51.2
click at [377, 389] on div "7" at bounding box center [371, 389] width 20 height 20
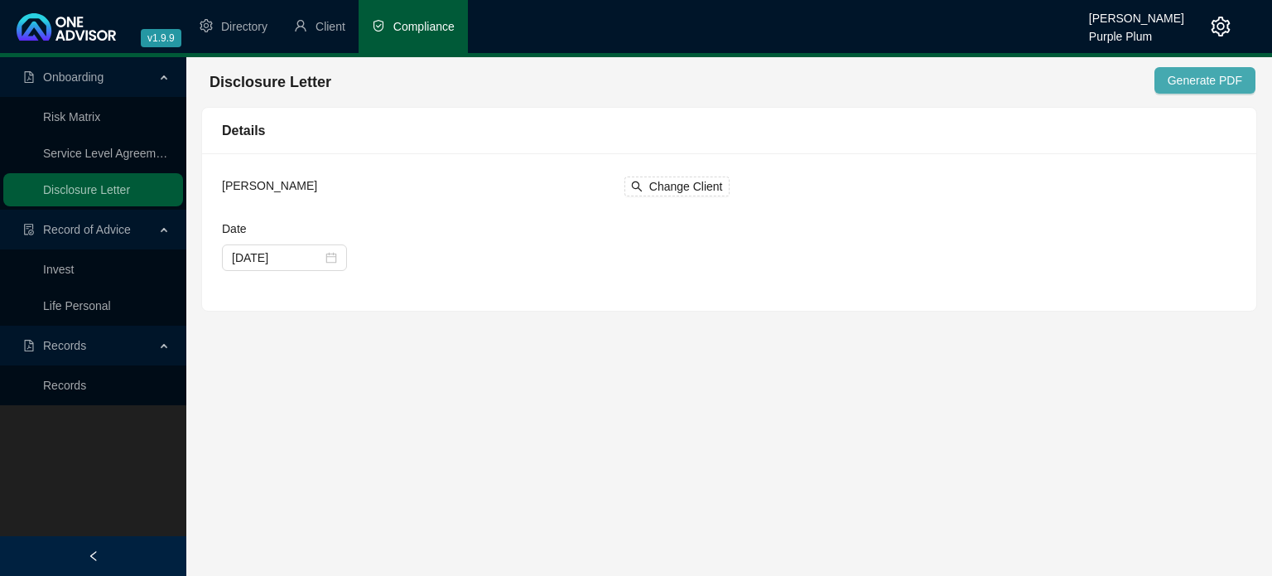
click at [1199, 81] on span "Generate PDF" at bounding box center [1205, 80] width 75 height 18
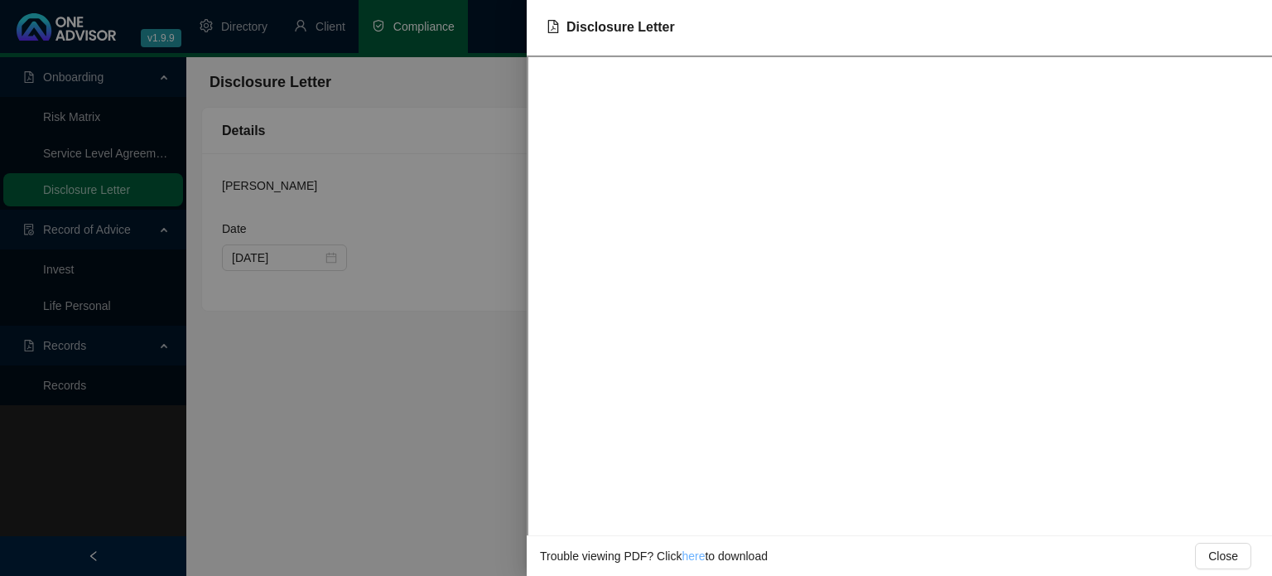
click at [689, 553] on link "here" at bounding box center [693, 555] width 23 height 13
click at [415, 400] on div at bounding box center [636, 288] width 1272 height 576
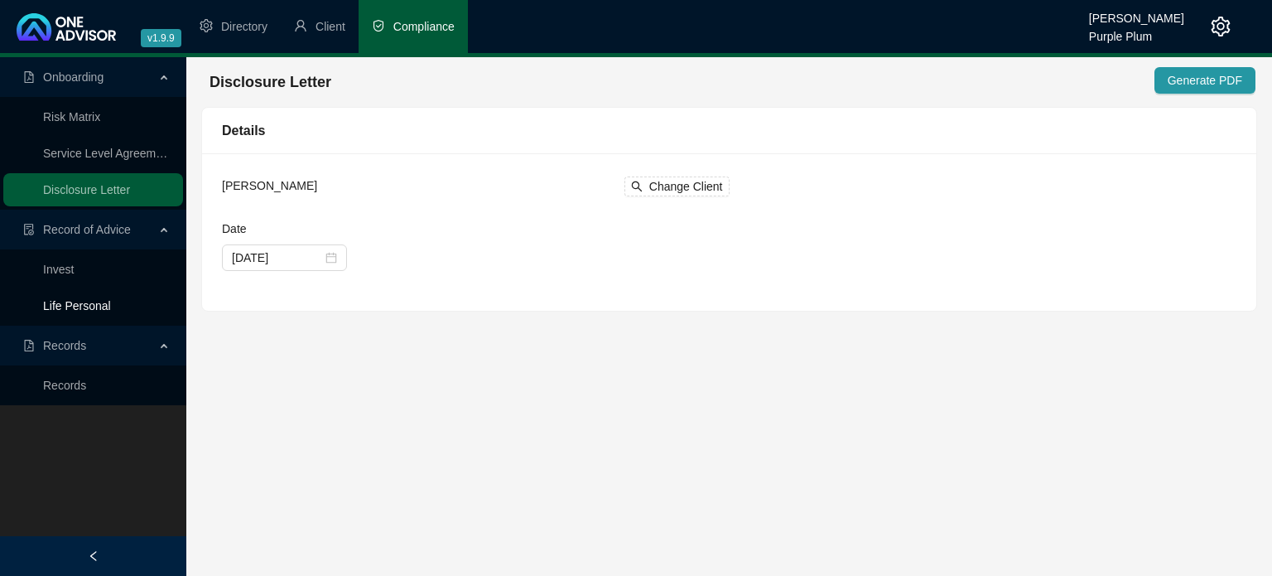
click at [89, 310] on link "Life Personal" at bounding box center [77, 305] width 68 height 13
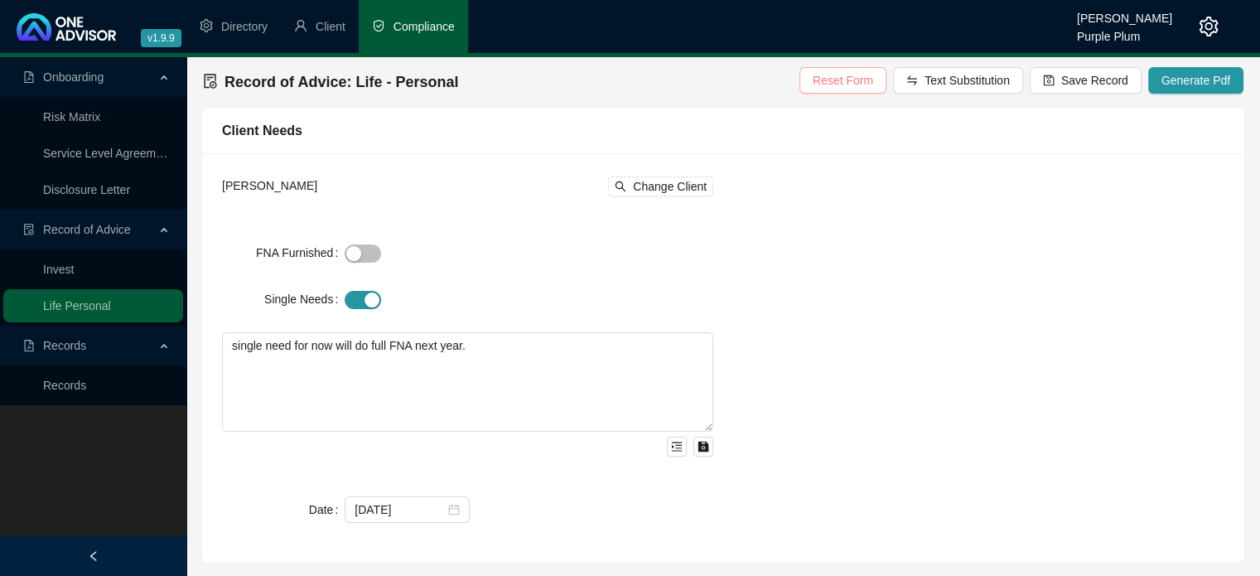
click at [832, 75] on span "Reset Form" at bounding box center [842, 80] width 60 height 18
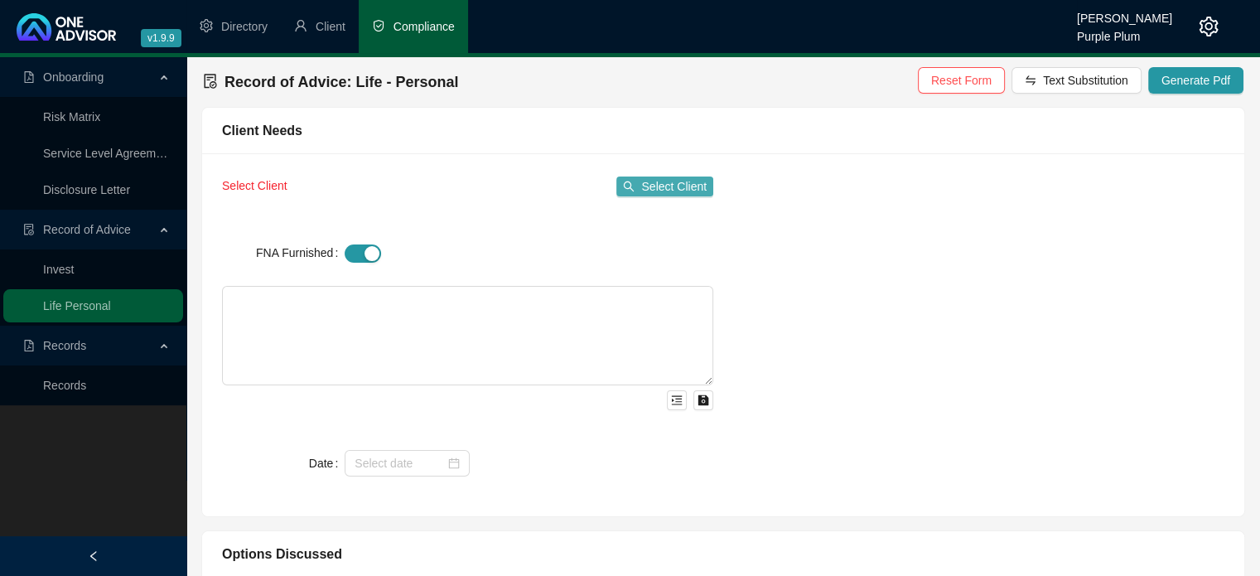
click at [654, 184] on span "Select Client" at bounding box center [673, 186] width 65 height 18
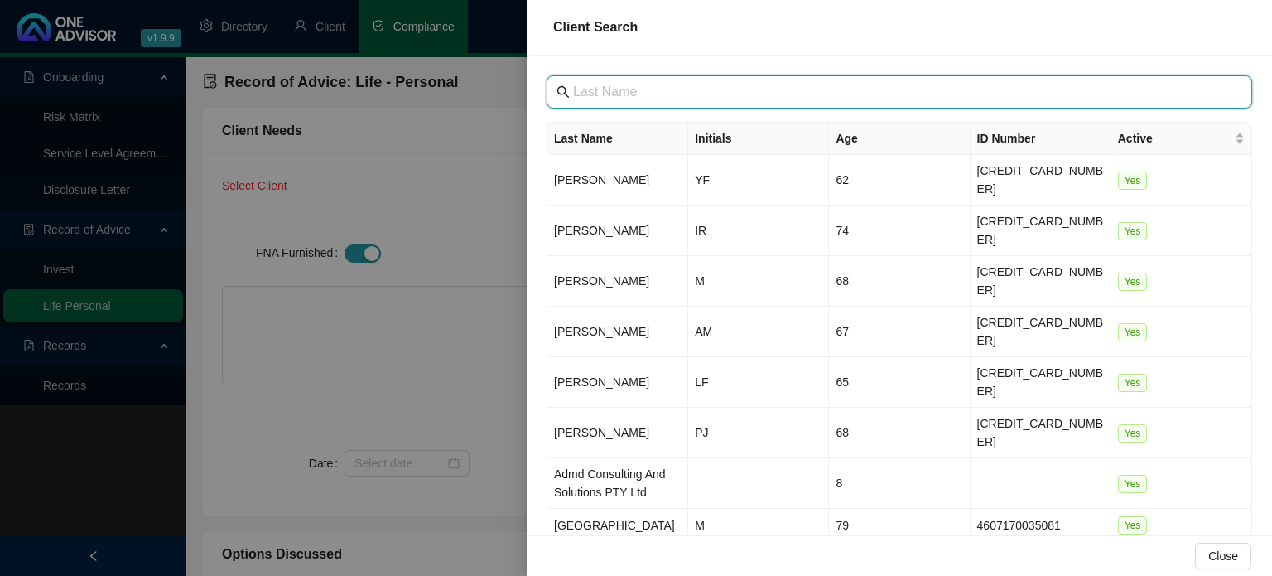
click at [609, 95] on input "text" at bounding box center [901, 92] width 656 height 20
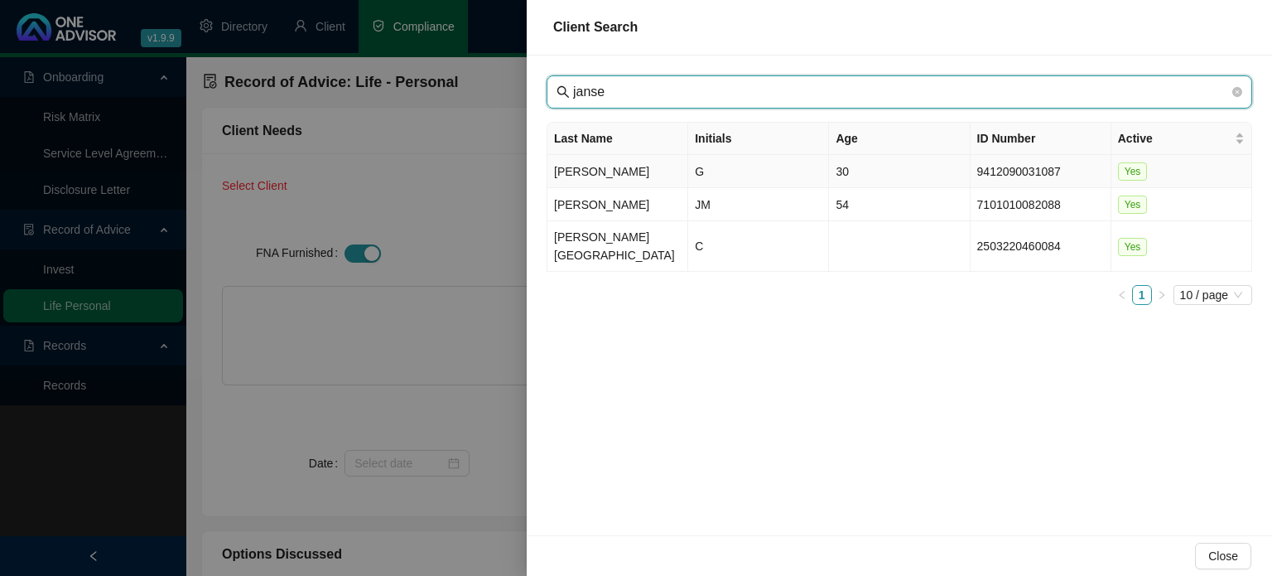
type input "janse"
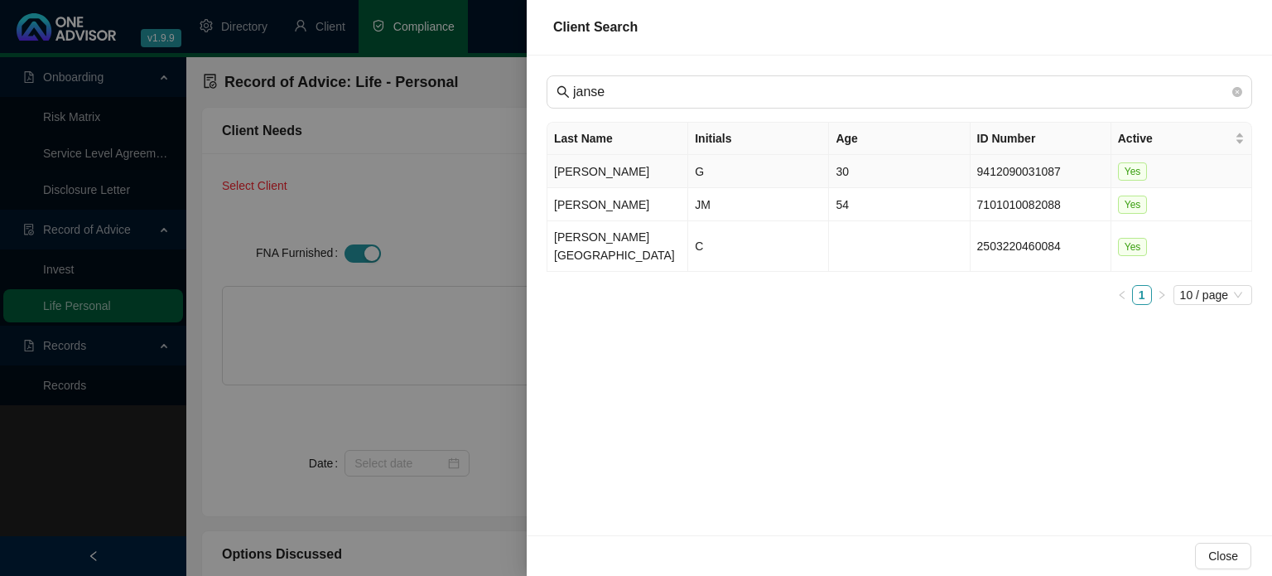
drag, startPoint x: 623, startPoint y: 162, endPoint x: 616, endPoint y: 176, distance: 15.6
click at [623, 162] on td "[PERSON_NAME]" at bounding box center [617, 171] width 141 height 33
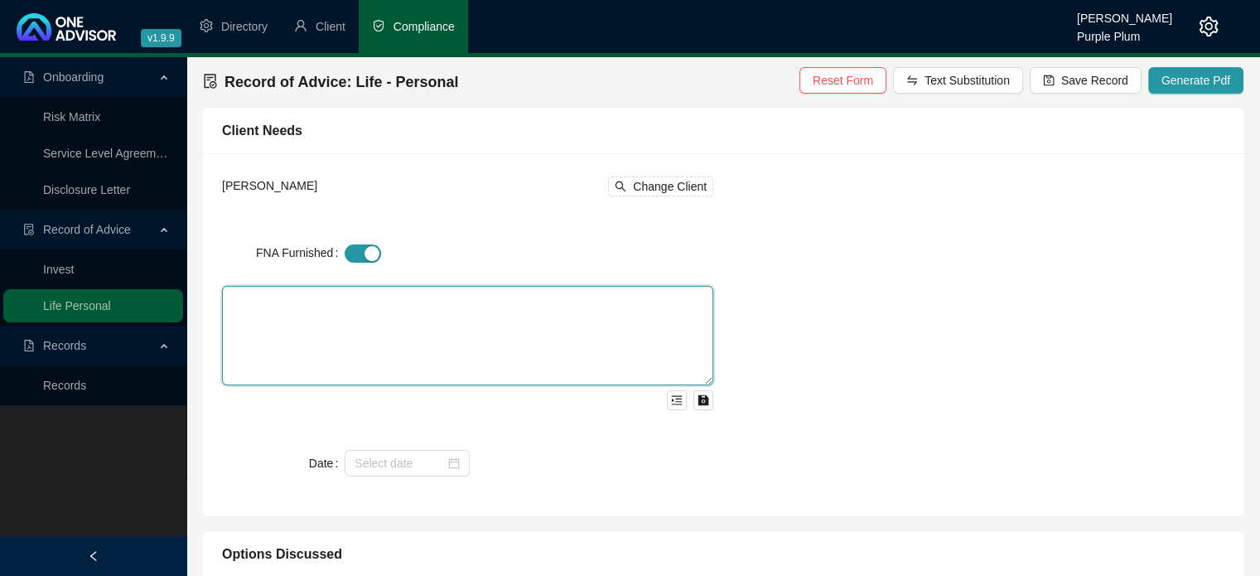
click at [325, 297] on textarea at bounding box center [467, 335] width 491 height 99
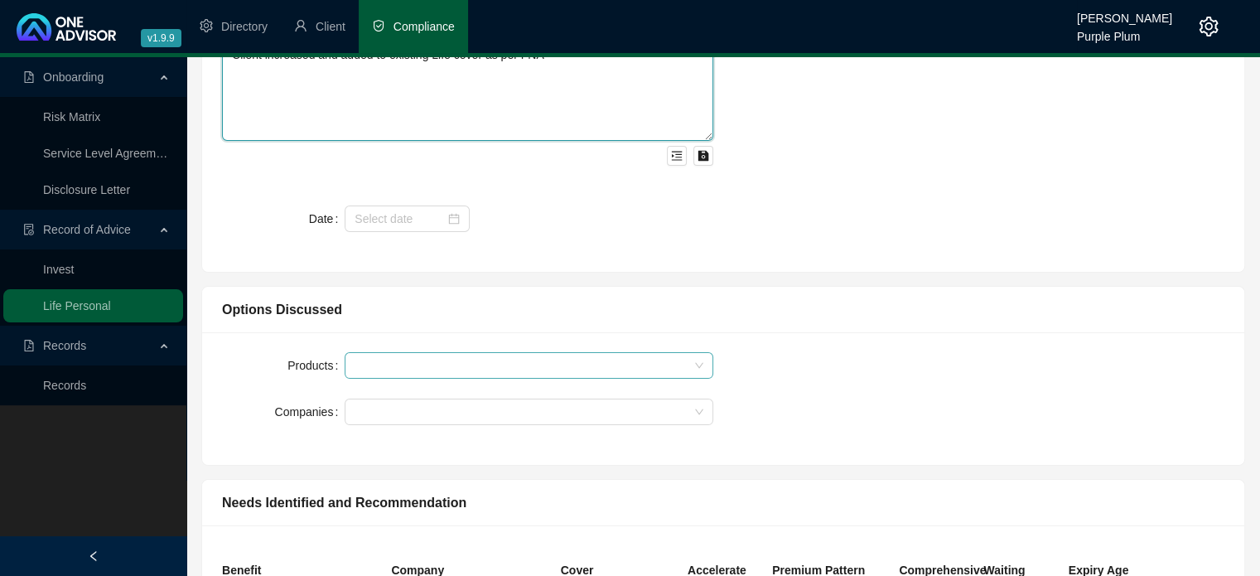
scroll to position [248, 0]
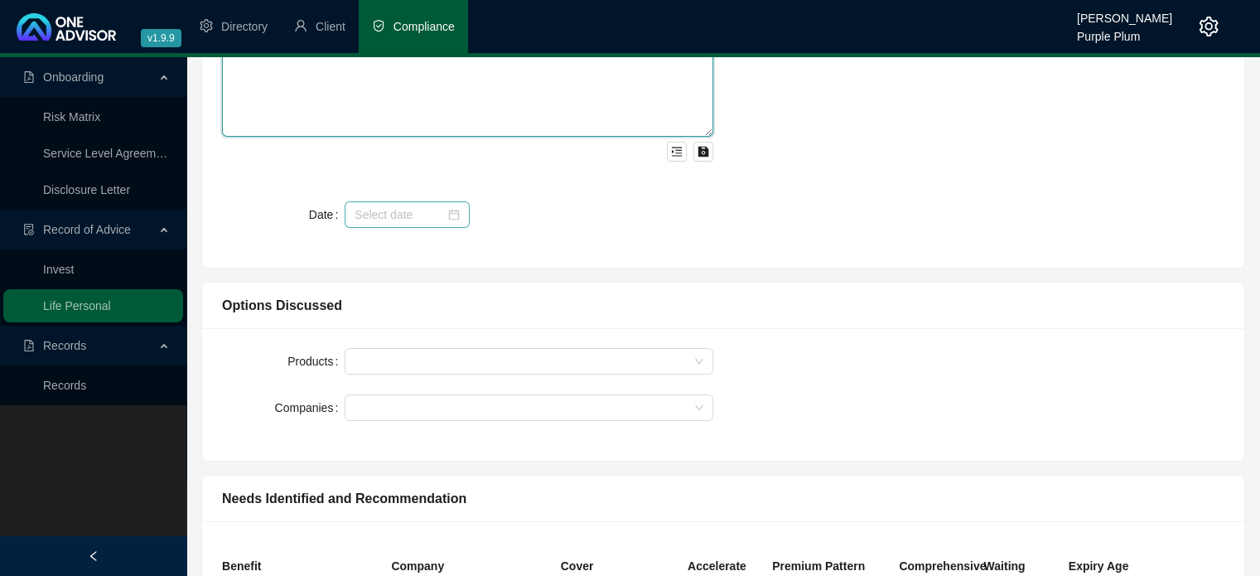
click at [451, 214] on div at bounding box center [406, 214] width 105 height 18
type textarea "Client increased and added to existing Life cover as per FNA"
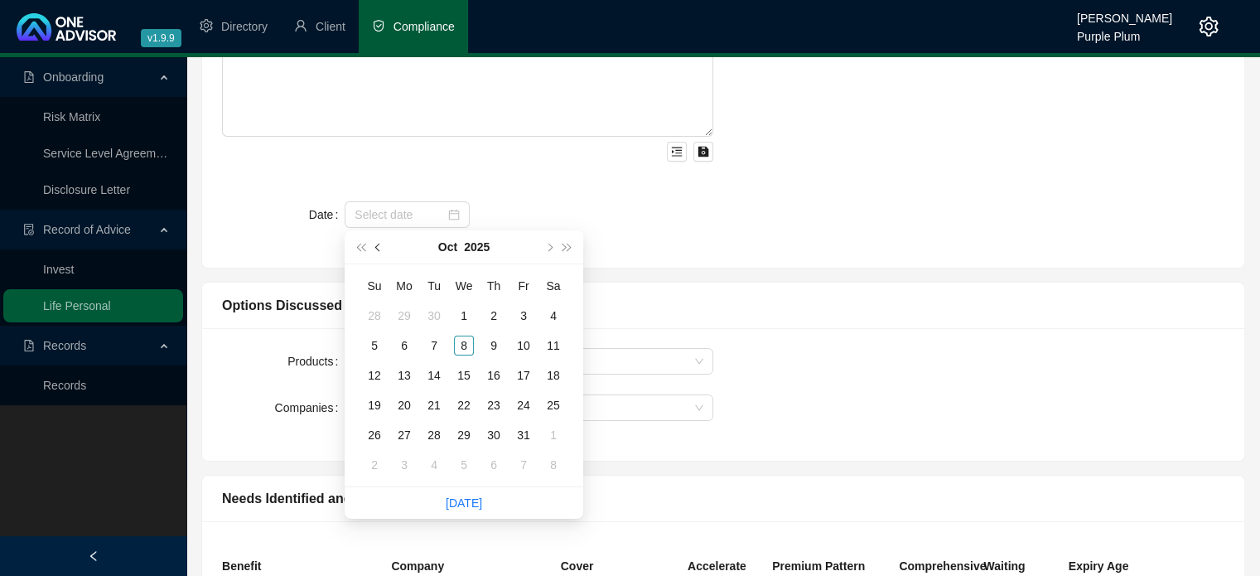
click at [374, 251] on button "prev-year" at bounding box center [378, 246] width 18 height 33
type input "[DATE]"
click at [494, 350] on div "7" at bounding box center [494, 345] width 20 height 20
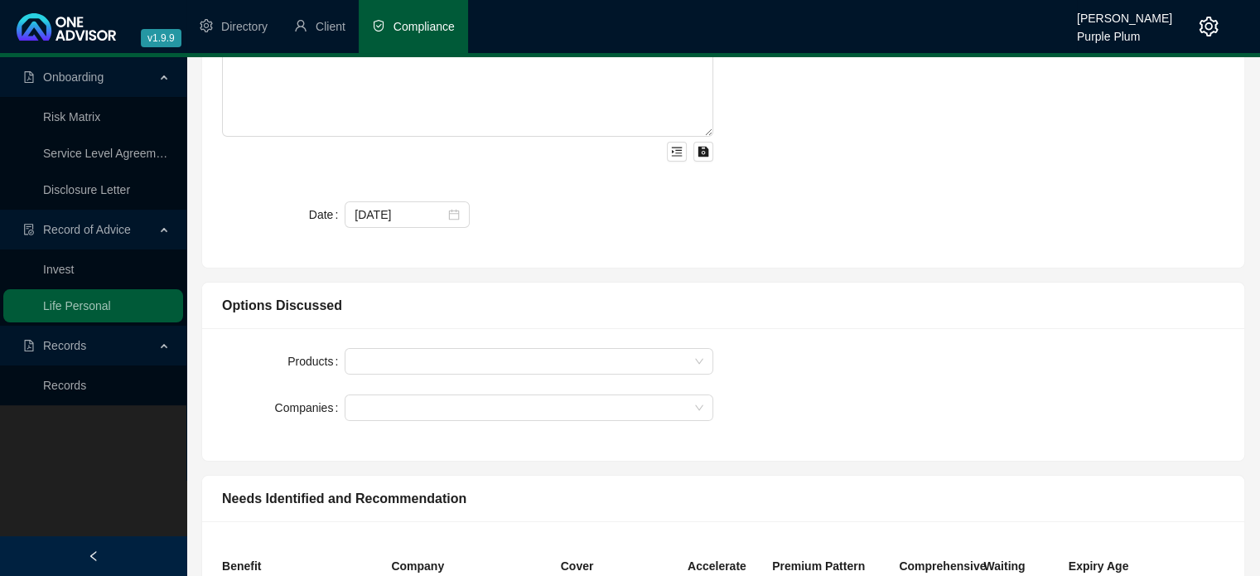
click at [797, 325] on div "Options Discussed" at bounding box center [723, 305] width 1042 height 46
click at [379, 362] on div at bounding box center [520, 361] width 345 height 12
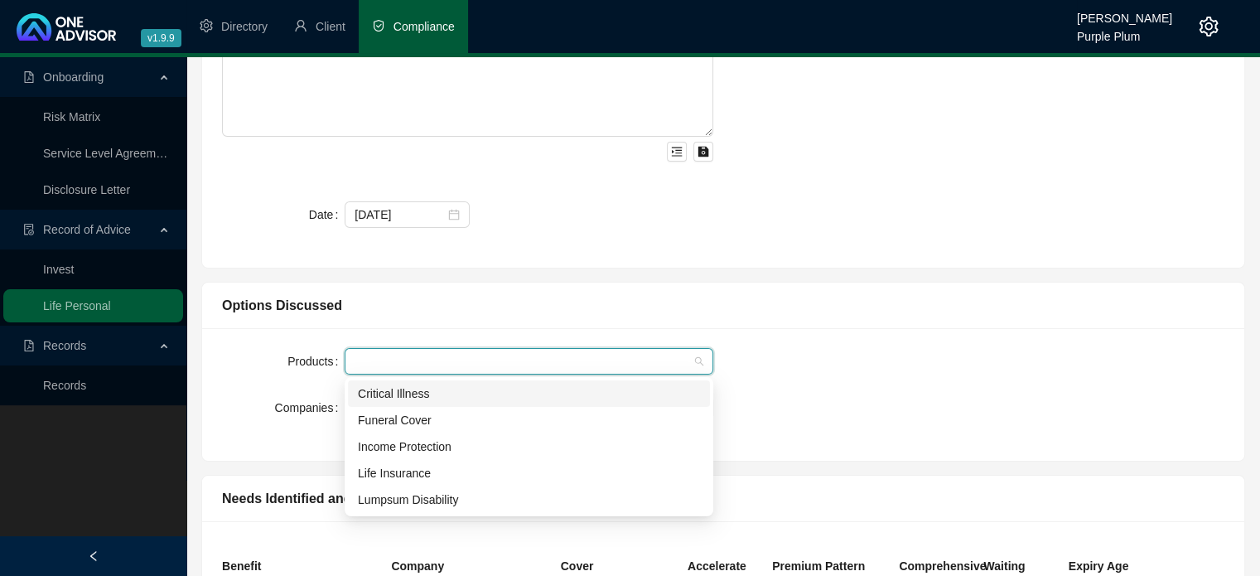
click at [407, 390] on div "Critical Illness" at bounding box center [529, 393] width 342 height 18
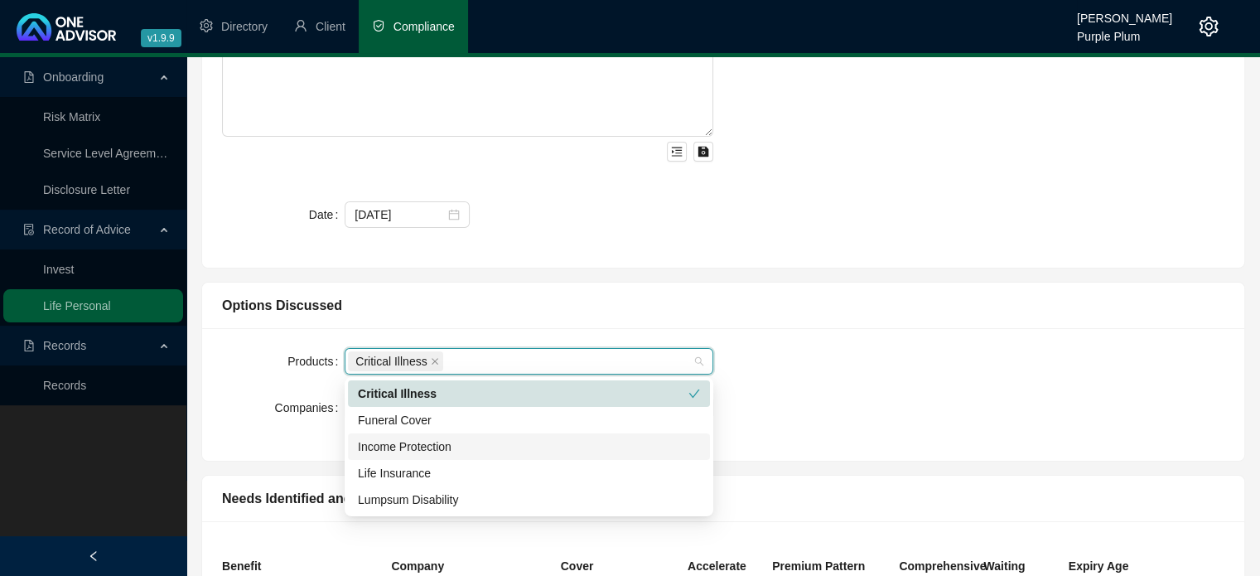
click at [434, 449] on div "Income Protection" at bounding box center [529, 446] width 342 height 18
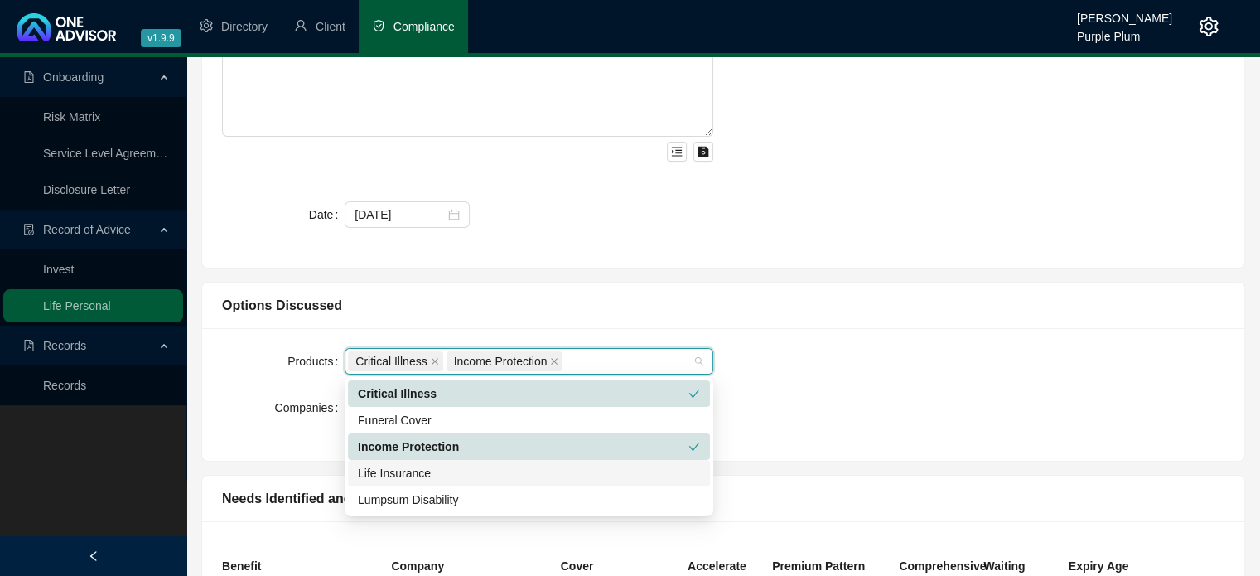
drag, startPoint x: 432, startPoint y: 479, endPoint x: 440, endPoint y: 483, distance: 8.5
click at [432, 479] on div "Life Insurance" at bounding box center [529, 473] width 342 height 18
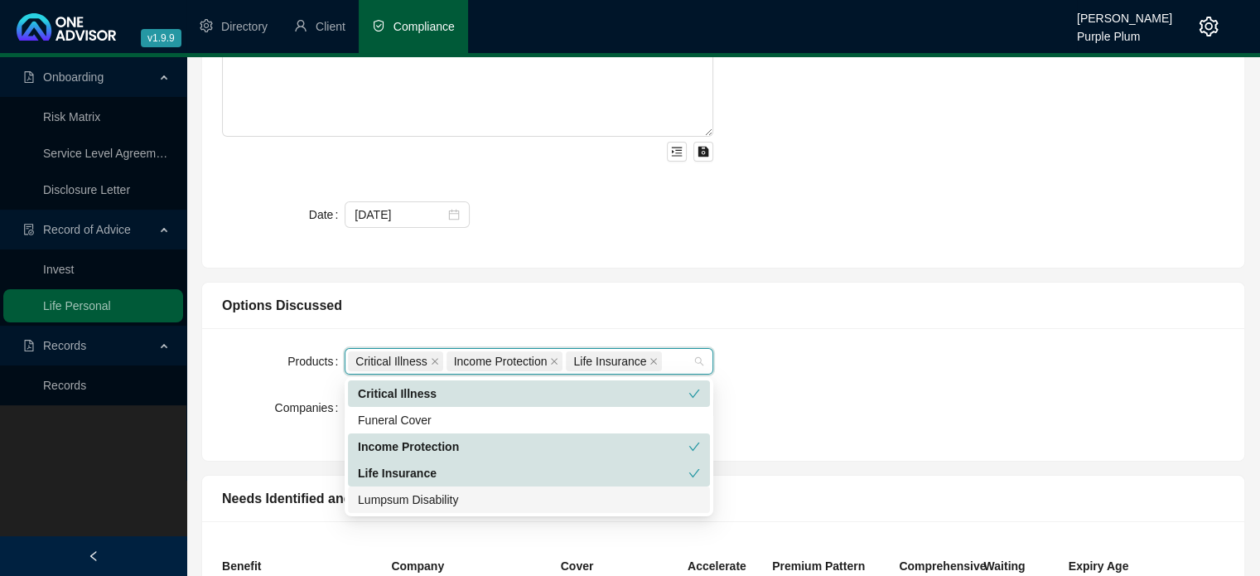
click at [857, 455] on div "Products Critical Illness Income Protection Life Insurance Companies" at bounding box center [723, 394] width 1042 height 133
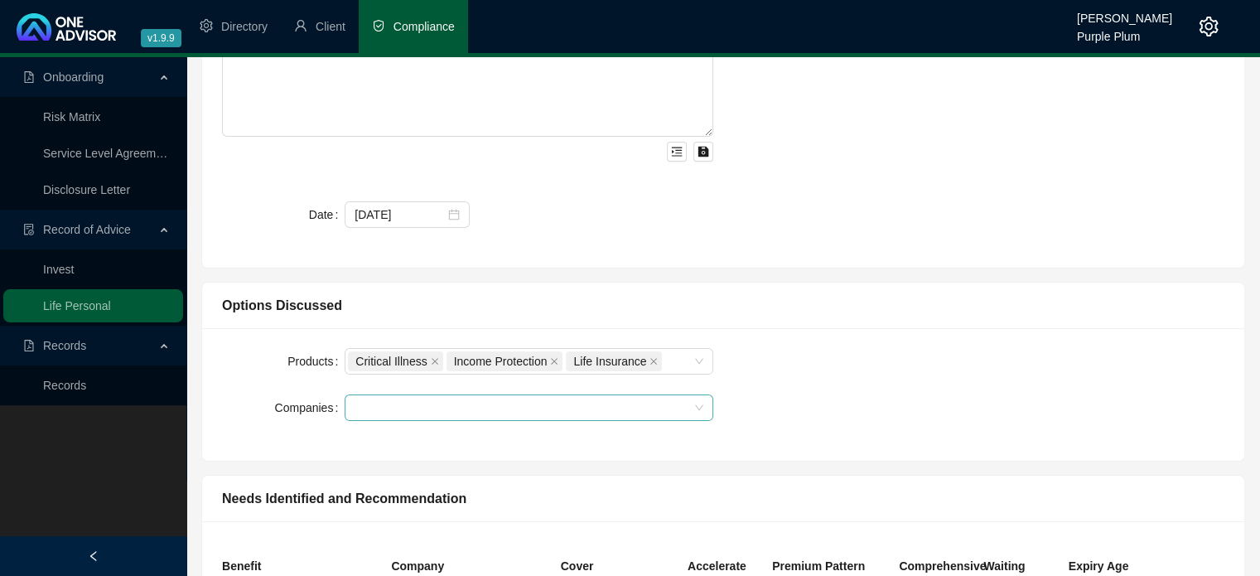
click at [371, 404] on div at bounding box center [520, 408] width 345 height 12
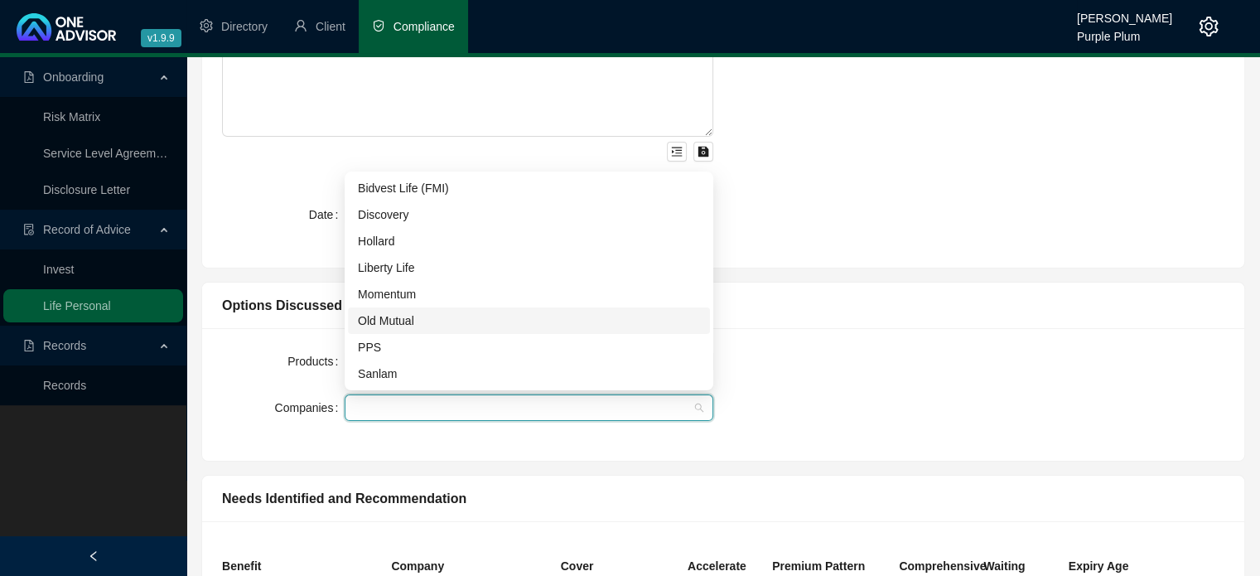
click at [401, 326] on div "Old Mutual" at bounding box center [529, 320] width 342 height 18
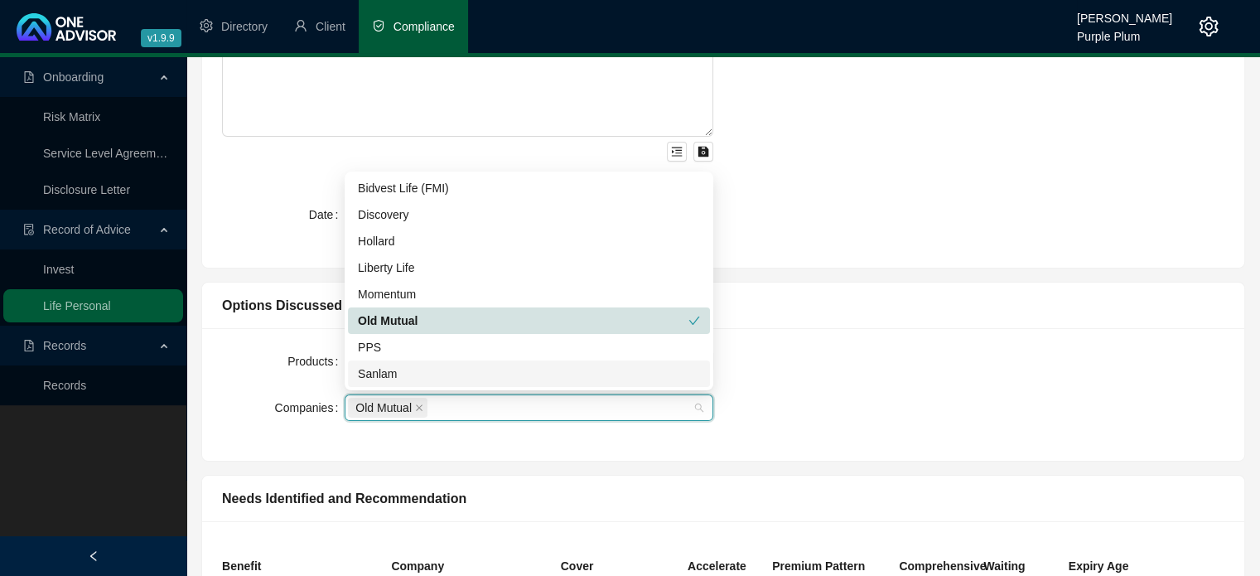
click at [388, 370] on div "Sanlam" at bounding box center [529, 373] width 342 height 18
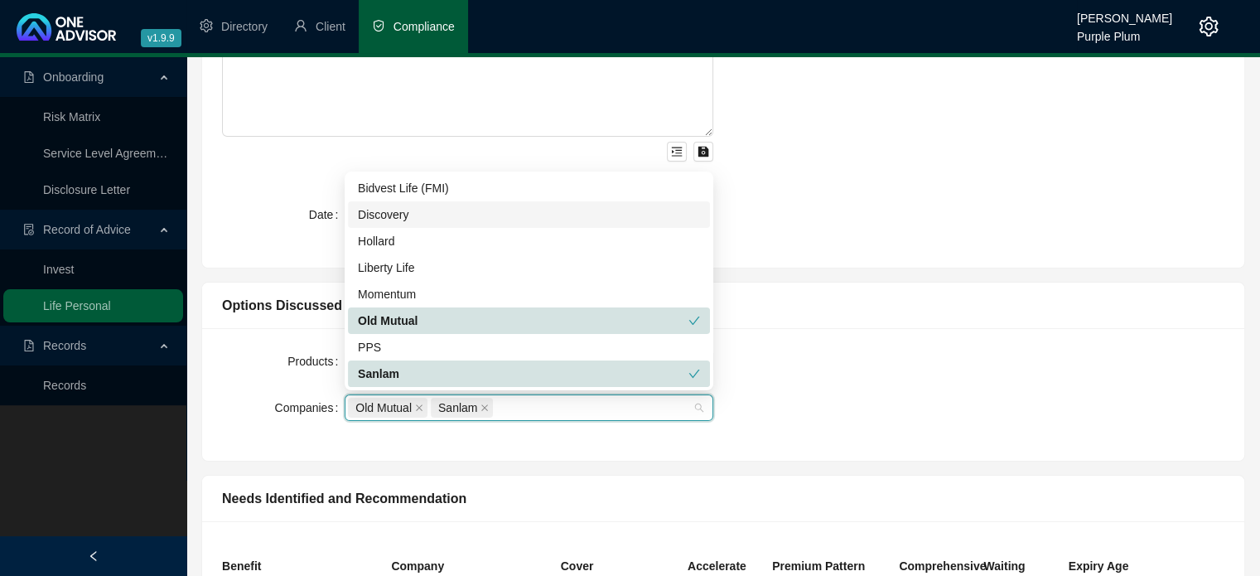
click at [392, 217] on div "Discovery" at bounding box center [529, 214] width 342 height 18
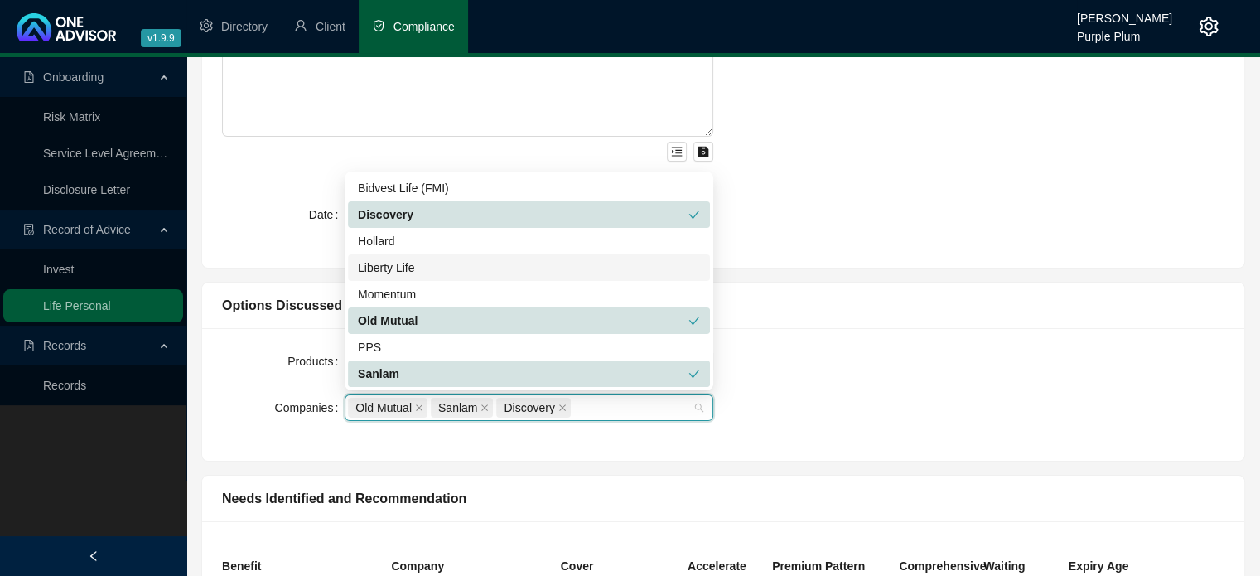
drag, startPoint x: 406, startPoint y: 264, endPoint x: 457, endPoint y: 289, distance: 57.0
click at [407, 264] on div "Liberty Life" at bounding box center [529, 267] width 342 height 18
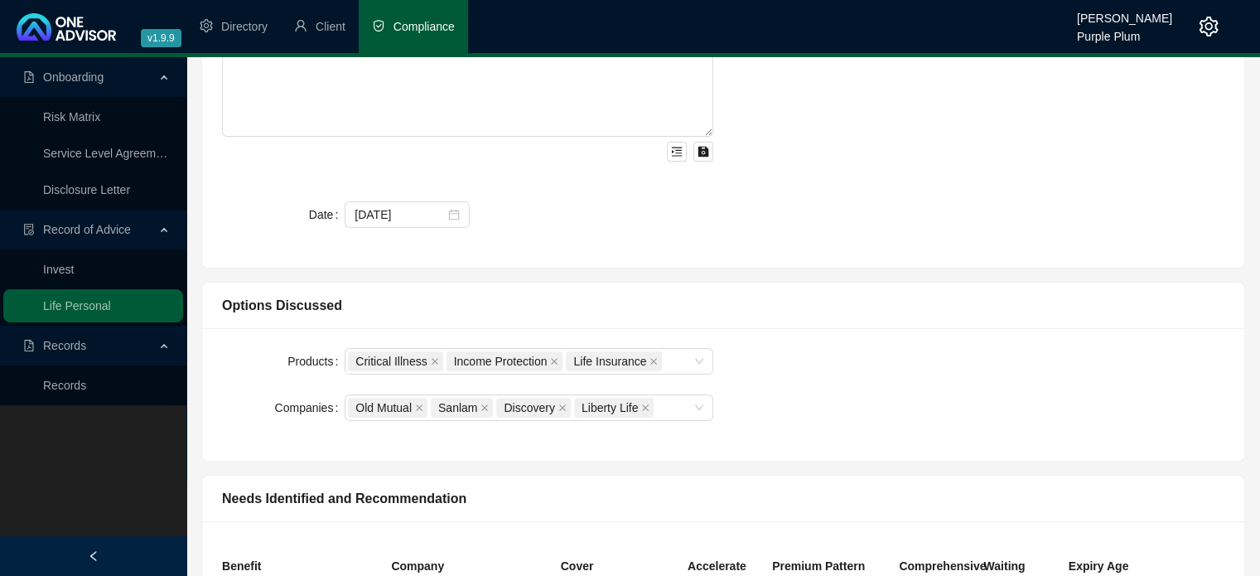
drag, startPoint x: 845, startPoint y: 383, endPoint x: 812, endPoint y: 416, distance: 45.7
click at [845, 386] on div "Products Critical Illness Income Protection Life Insurance Companies Old Mutual…" at bounding box center [723, 394] width 1022 height 93
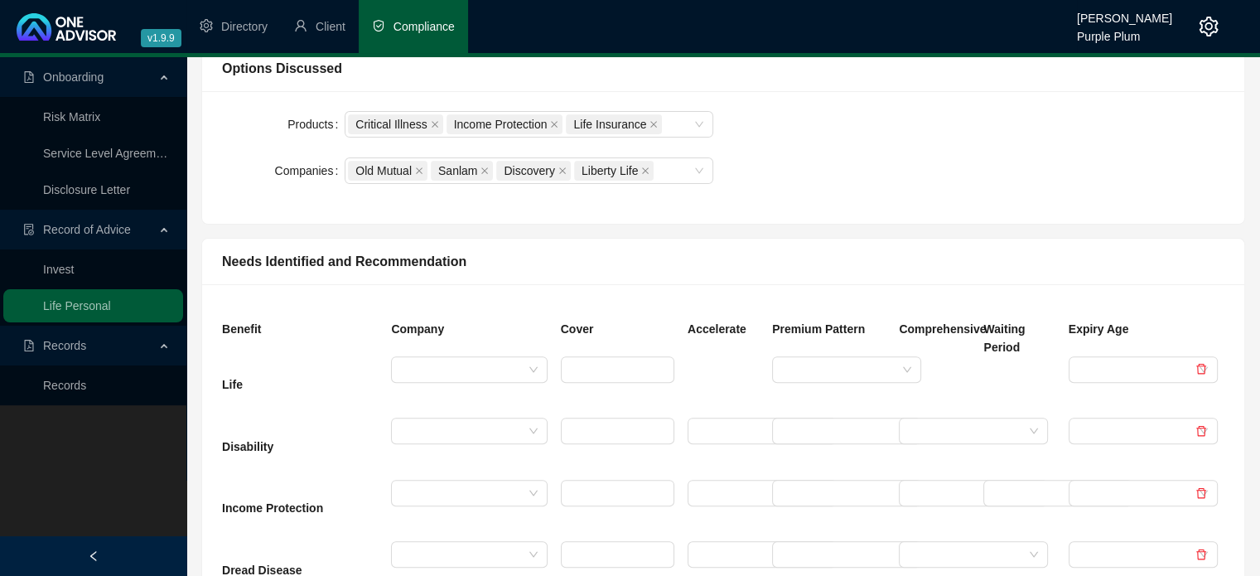
scroll to position [497, 0]
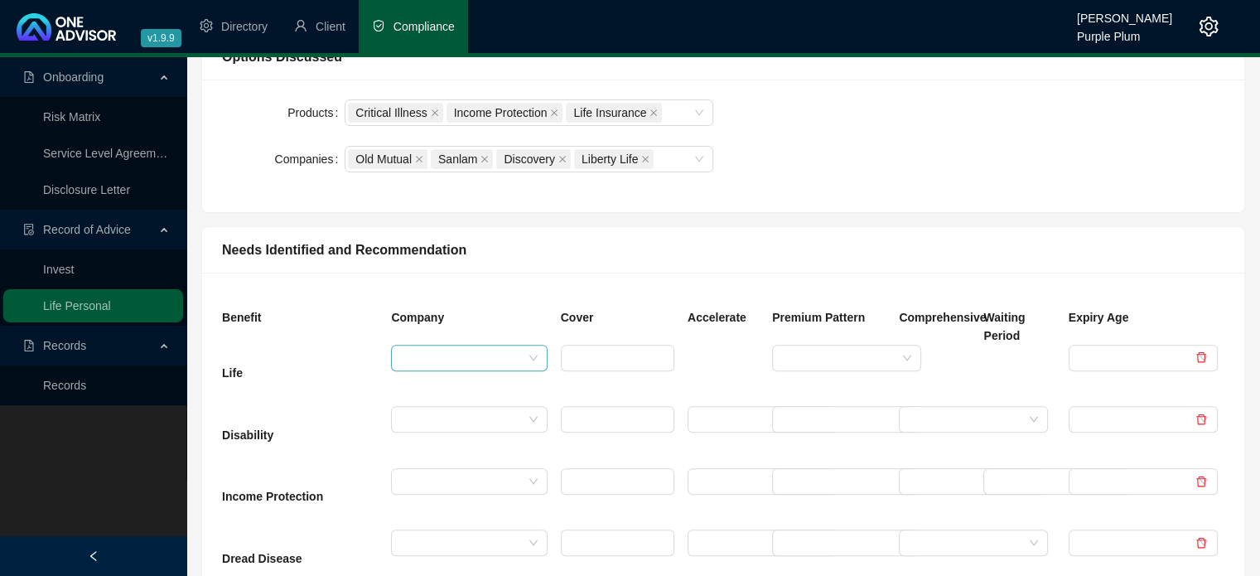
click at [458, 367] on input "search" at bounding box center [461, 357] width 121 height 25
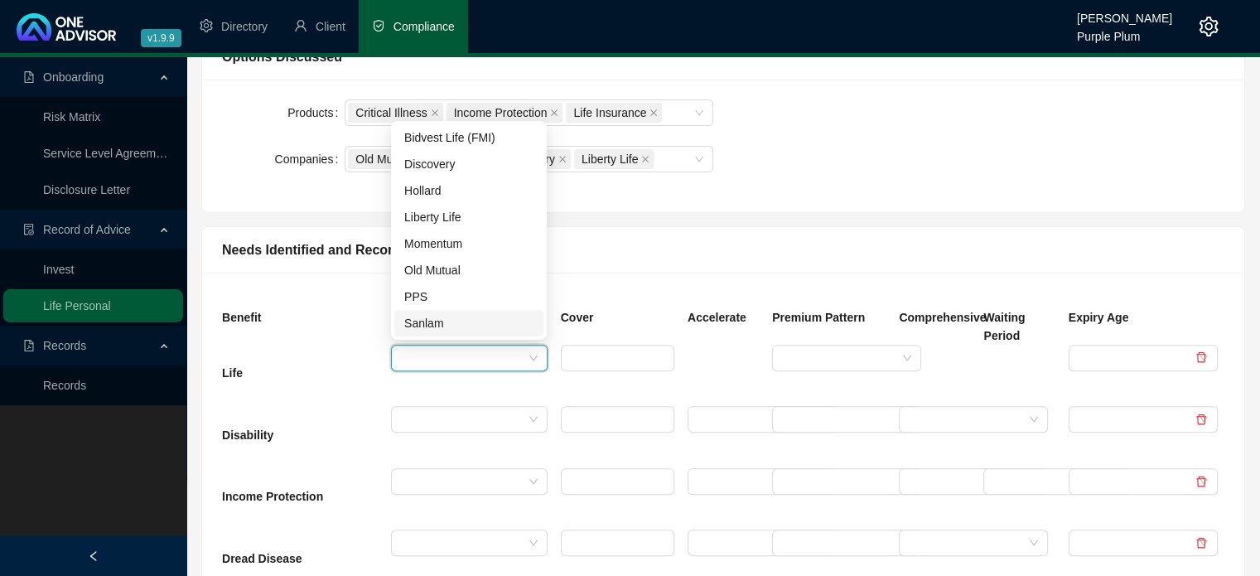
click at [440, 322] on div "Sanlam" at bounding box center [468, 323] width 129 height 18
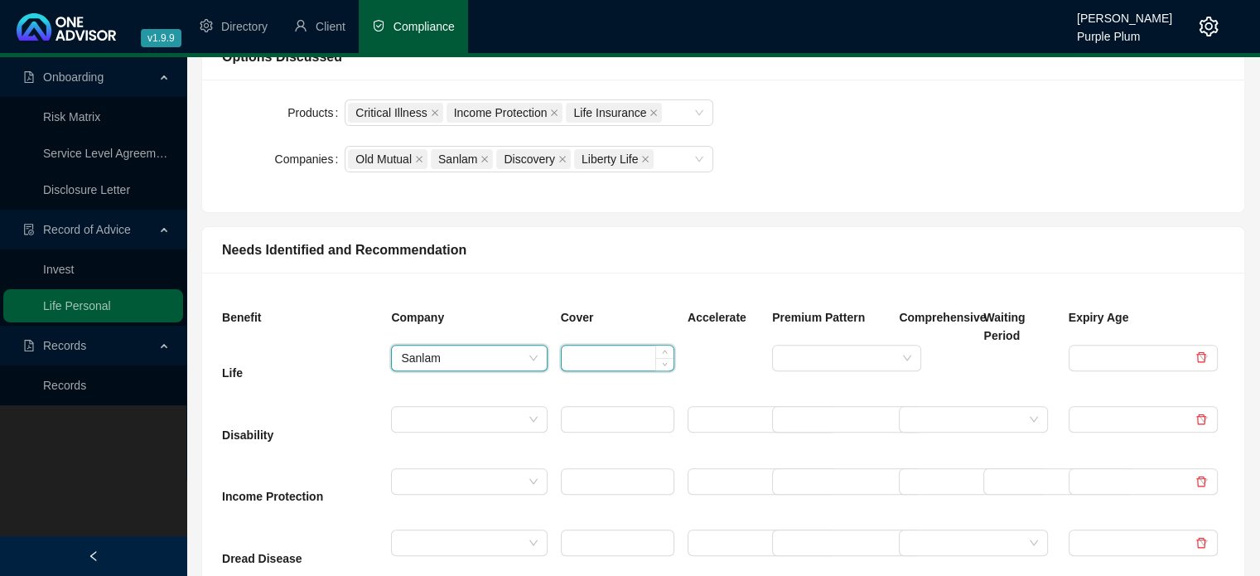
click at [592, 357] on input at bounding box center [618, 357] width 112 height 25
type input "2000000"
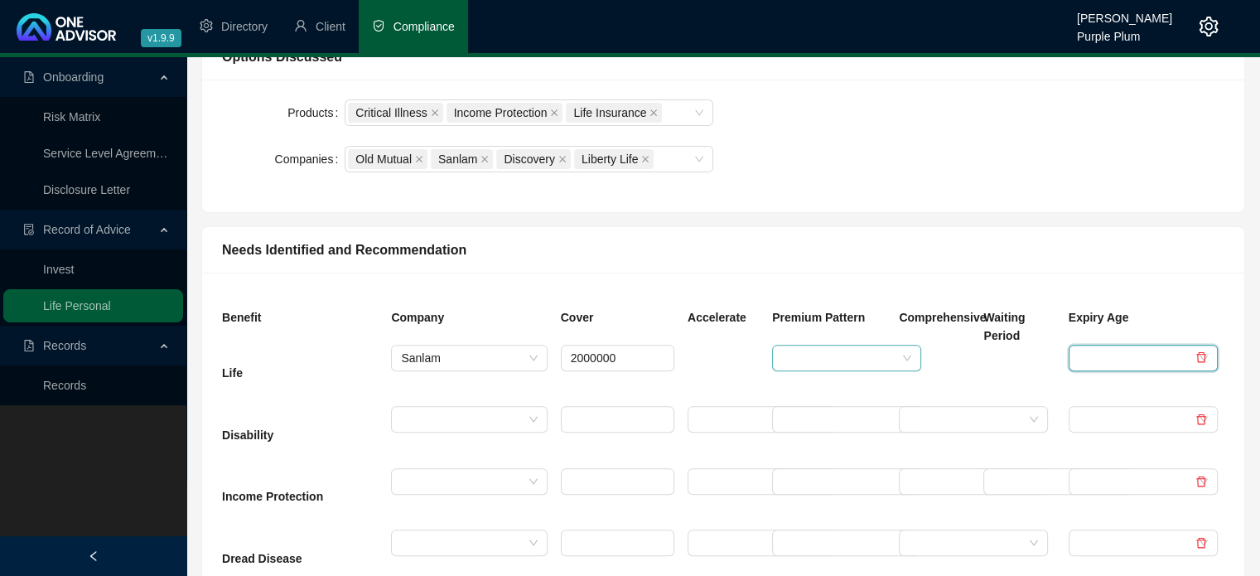
click at [825, 354] on input "search" at bounding box center [839, 357] width 114 height 25
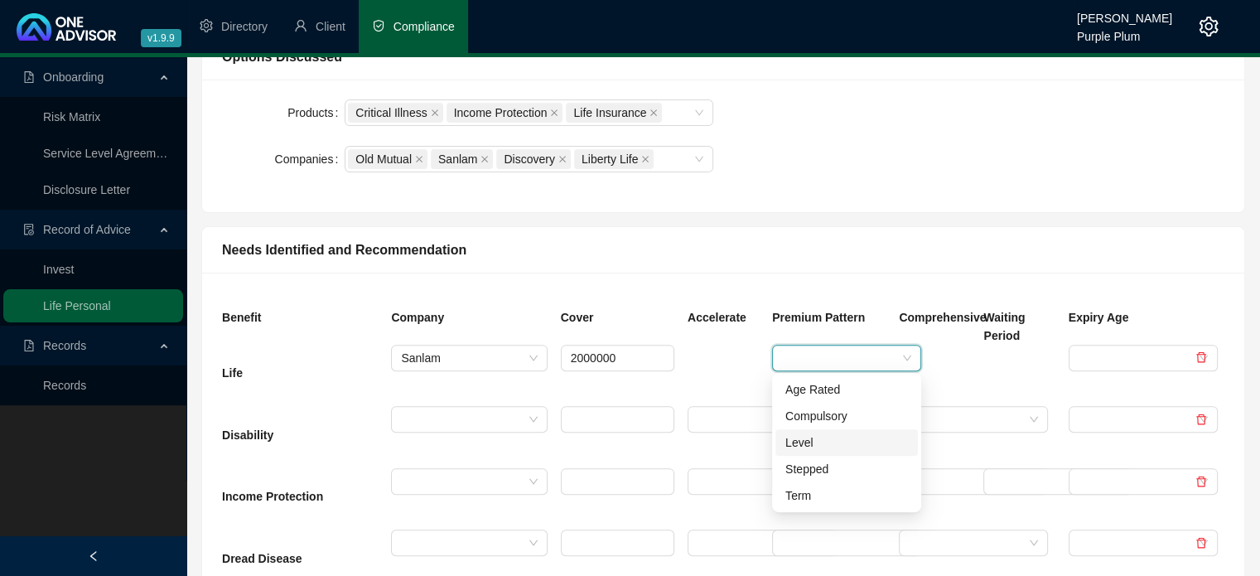
click at [812, 441] on div "Level" at bounding box center [846, 442] width 123 height 18
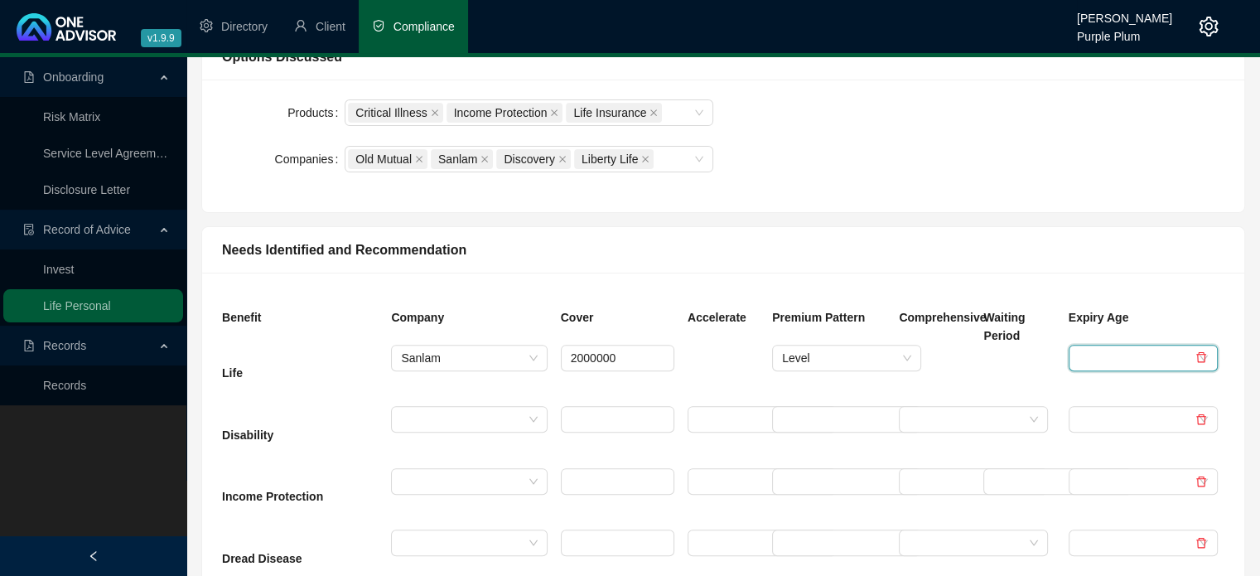
click at [1116, 347] on input "search" at bounding box center [1135, 357] width 114 height 25
click at [1094, 138] on div "Whole Life" at bounding box center [1143, 137] width 123 height 18
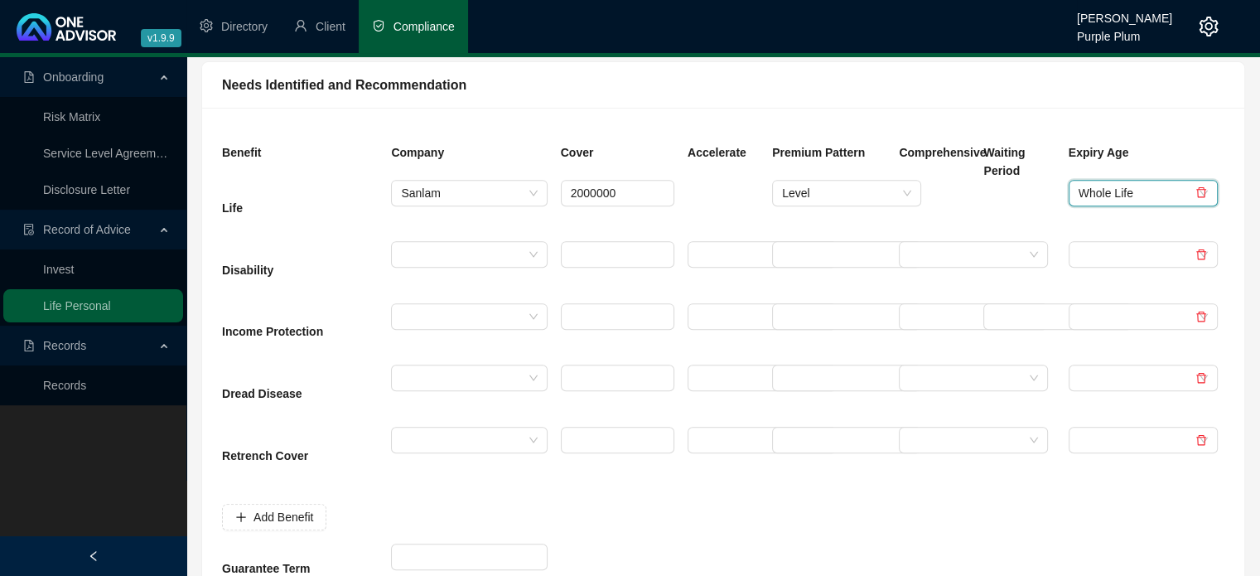
scroll to position [663, 0]
click at [507, 317] on input "search" at bounding box center [461, 315] width 121 height 25
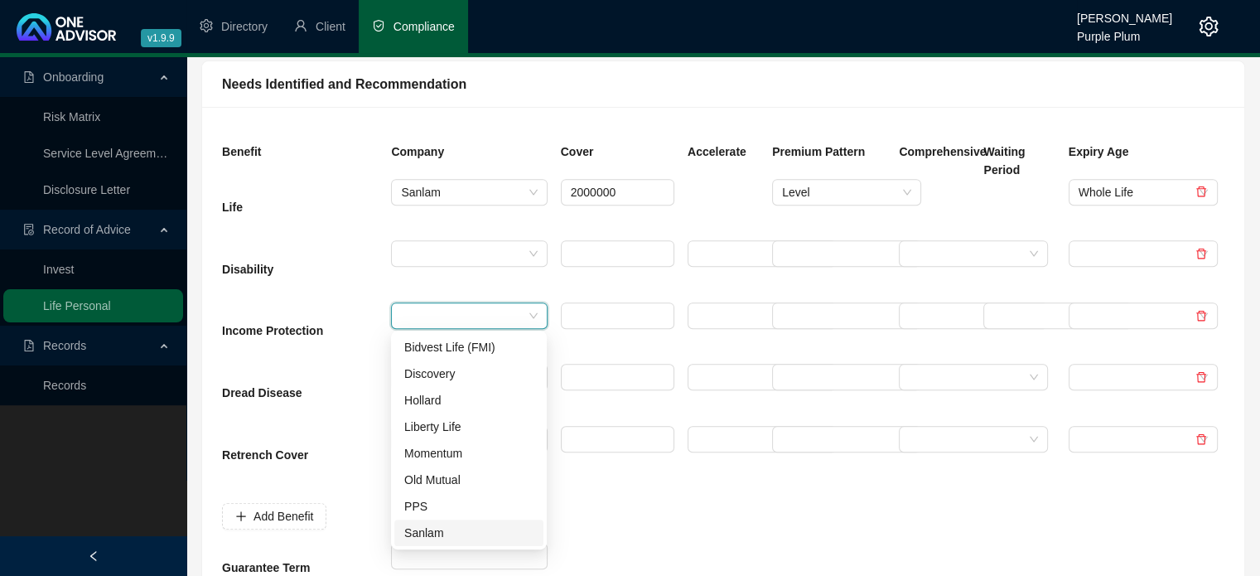
click at [441, 539] on div "Sanlam" at bounding box center [468, 532] width 129 height 18
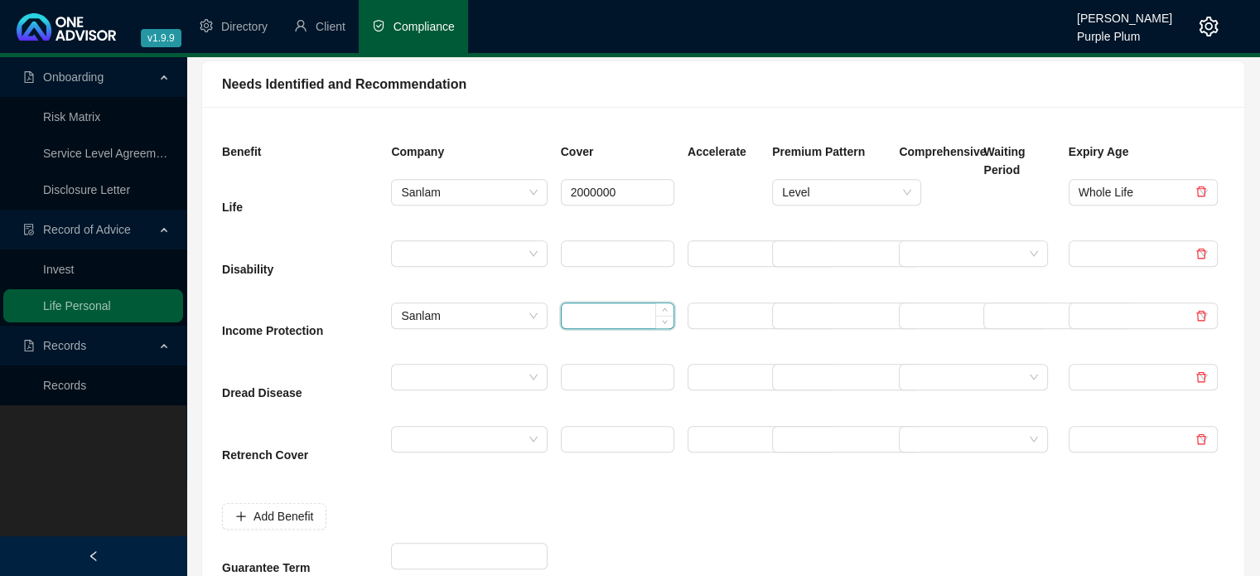
click at [591, 311] on input at bounding box center [618, 315] width 112 height 25
type input "15000"
click at [731, 311] on input "search" at bounding box center [754, 315] width 114 height 25
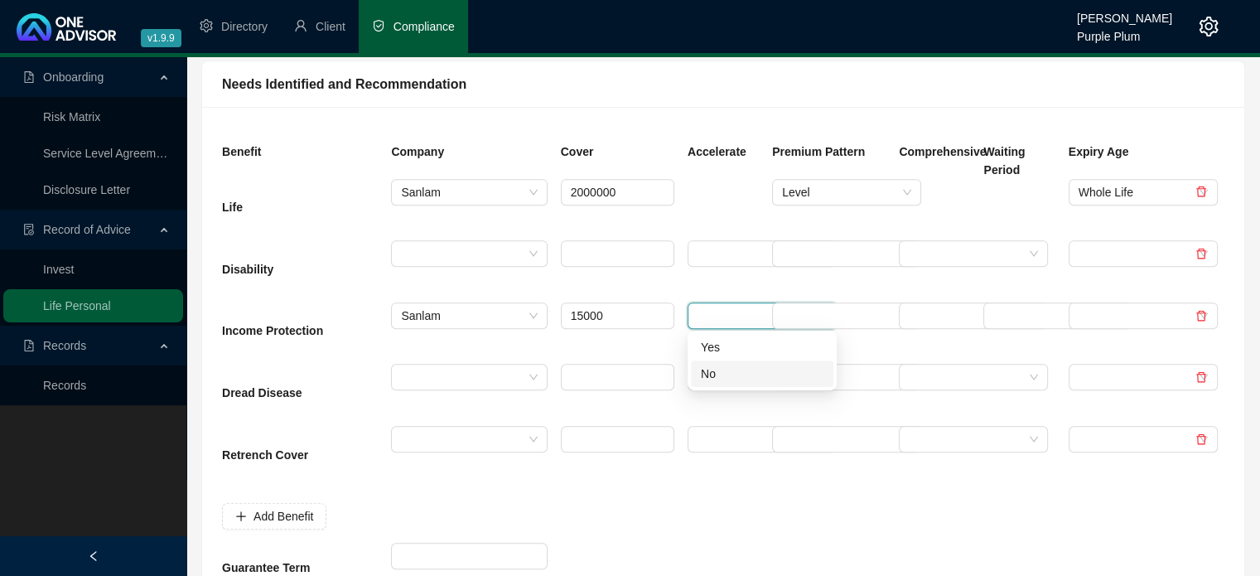
click at [729, 380] on div "No" at bounding box center [762, 373] width 123 height 18
click at [841, 309] on input "search" at bounding box center [839, 315] width 114 height 25
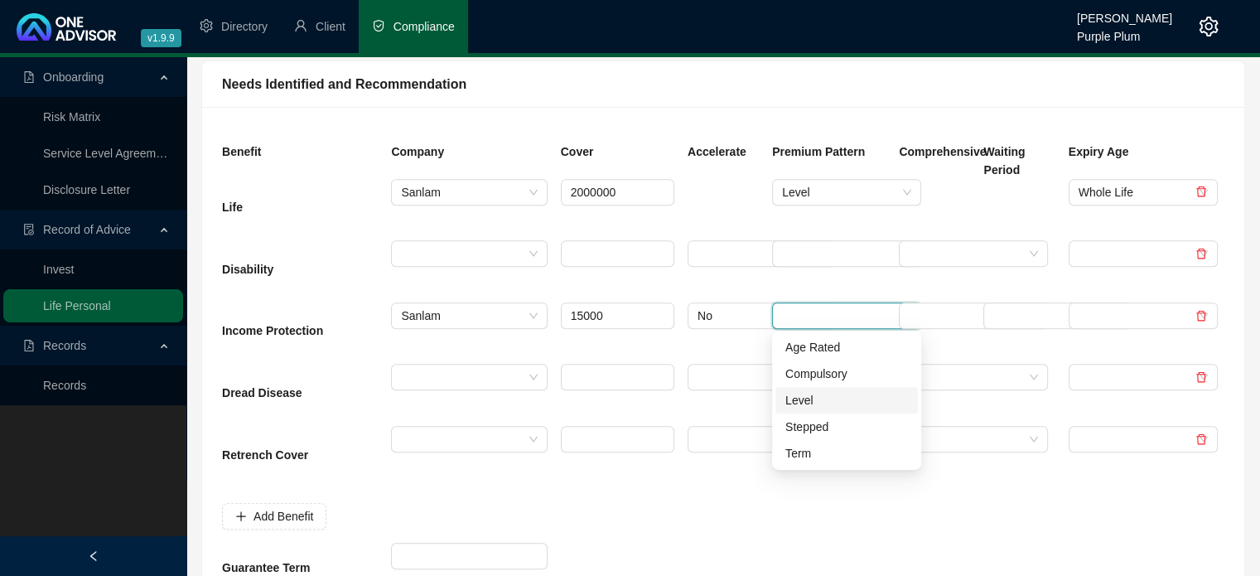
click at [848, 403] on div "Level" at bounding box center [846, 400] width 123 height 18
click at [966, 311] on input "search" at bounding box center [966, 315] width 114 height 25
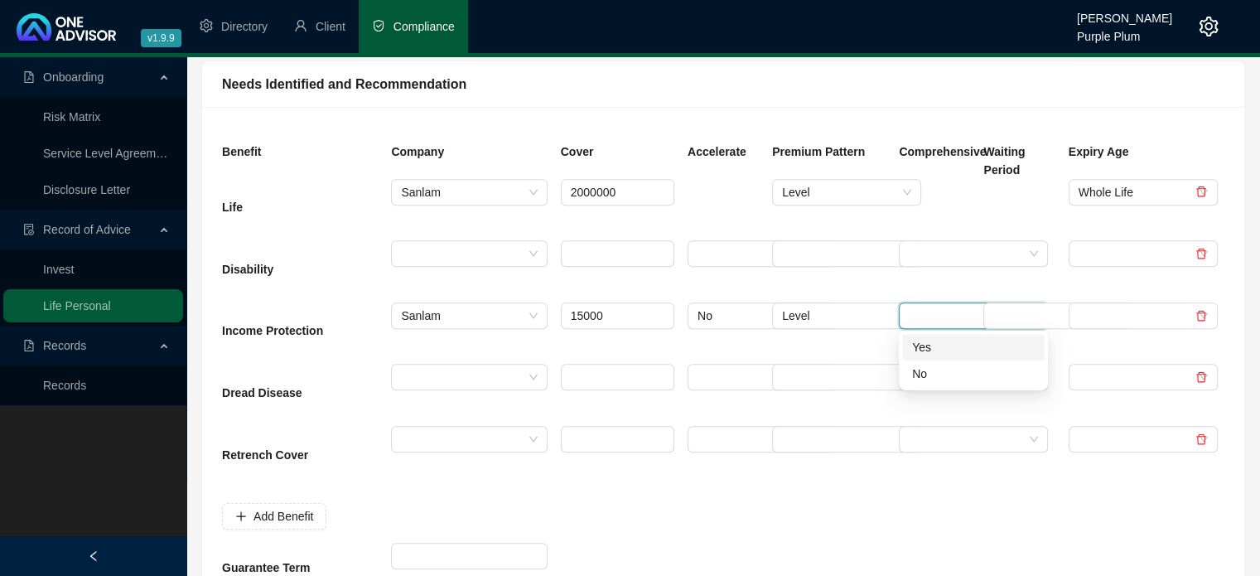
click at [951, 343] on div "Yes" at bounding box center [973, 347] width 123 height 18
click at [1001, 314] on input "search" at bounding box center [1050, 315] width 114 height 25
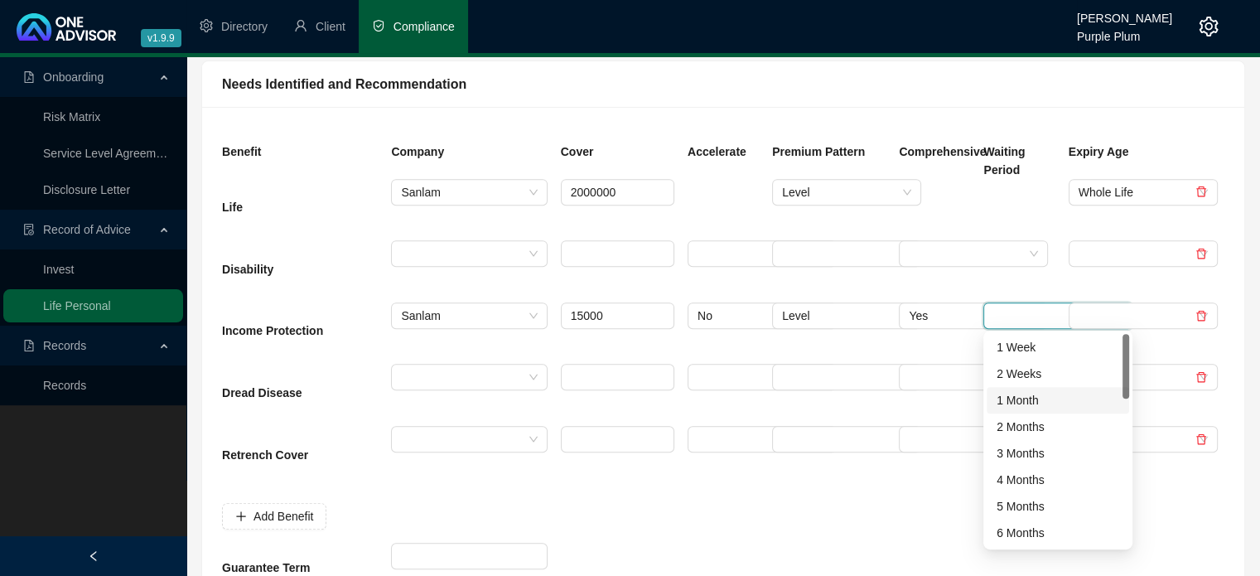
click at [1017, 403] on div "1 Month" at bounding box center [1057, 400] width 123 height 18
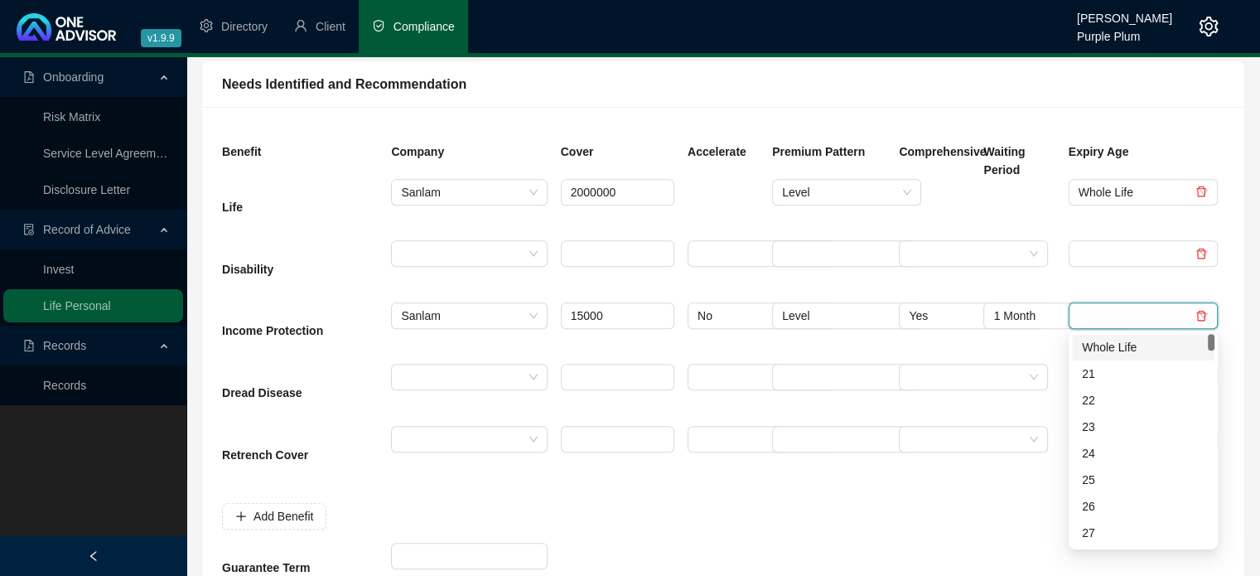
click at [1121, 308] on input "search" at bounding box center [1135, 315] width 114 height 25
click at [1100, 498] on div "60" at bounding box center [1143, 496] width 123 height 18
click at [850, 450] on span at bounding box center [846, 439] width 129 height 25
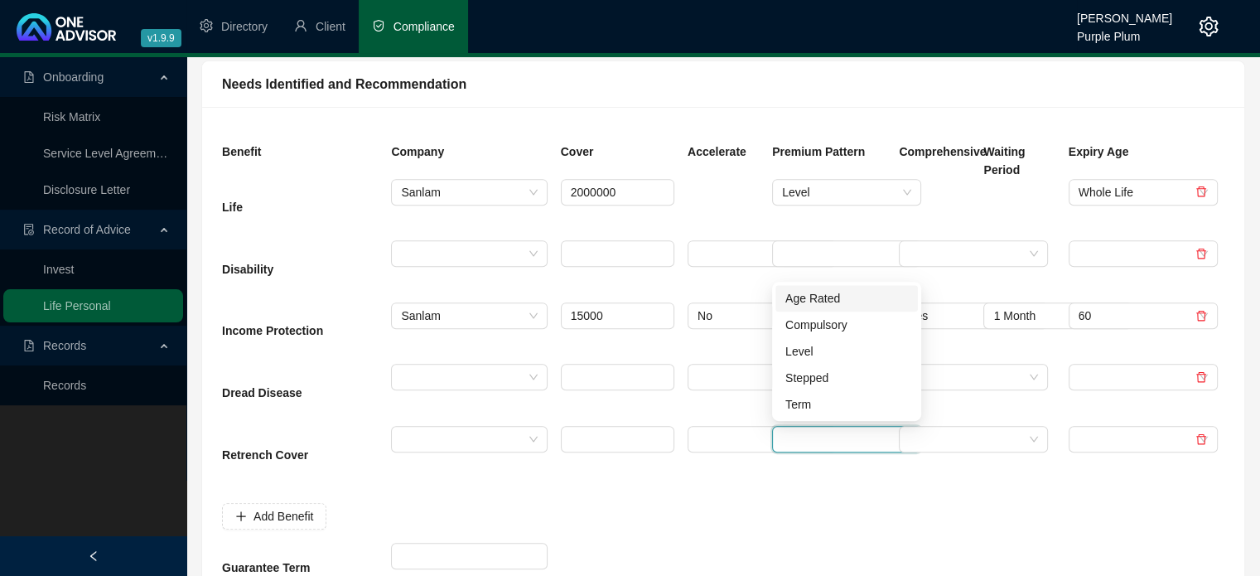
click at [865, 494] on div at bounding box center [828, 515] width 127 height 55
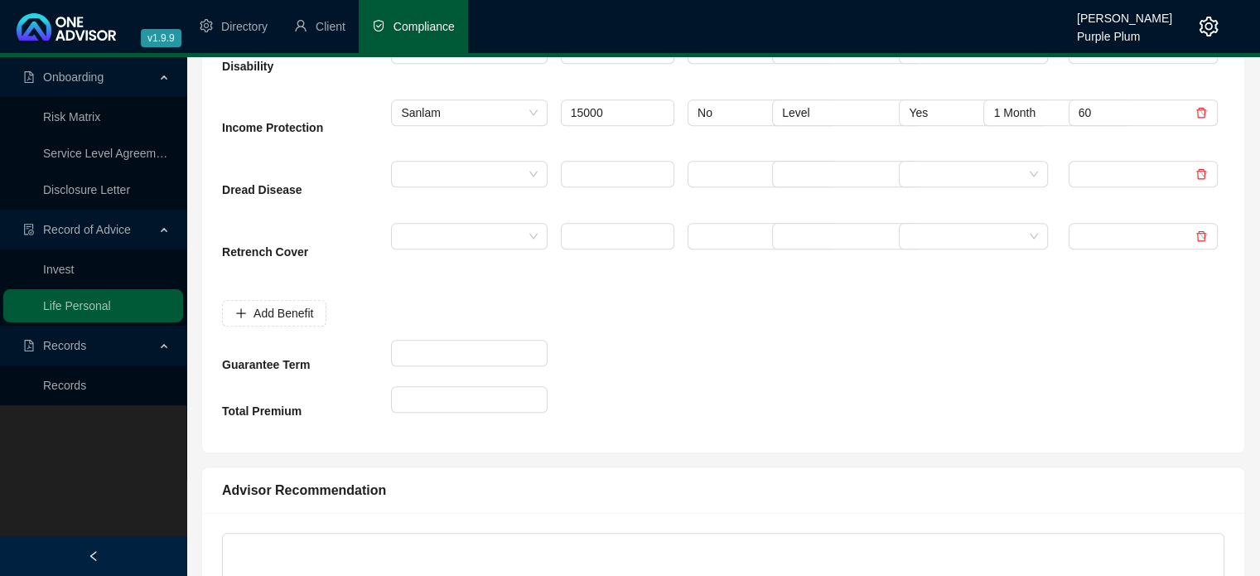
scroll to position [828, 0]
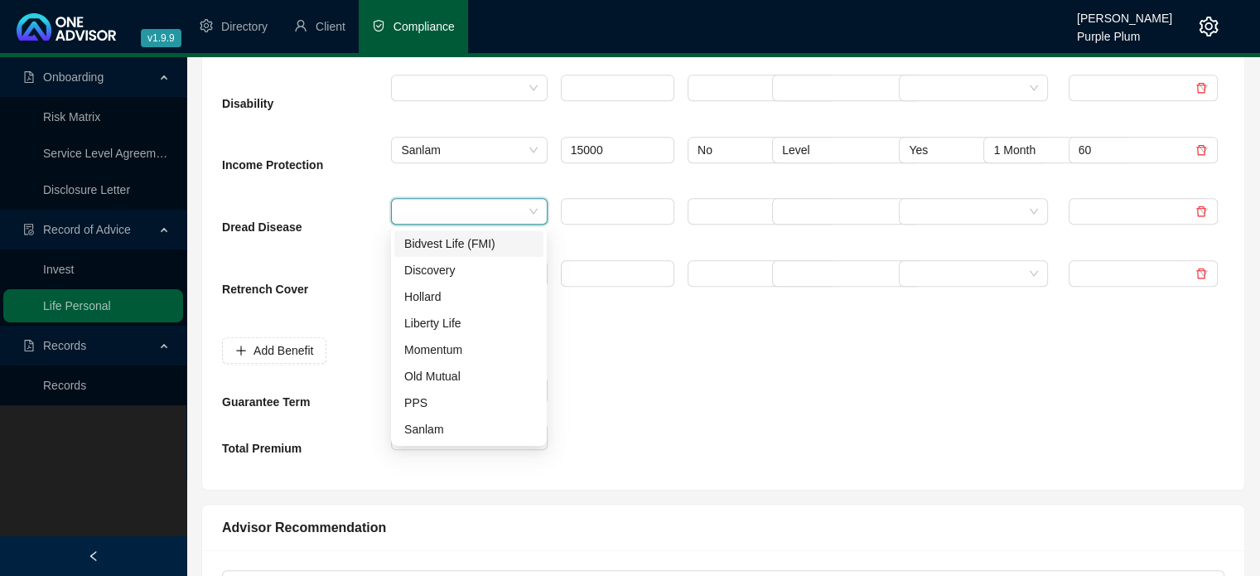
click at [436, 211] on input "search" at bounding box center [461, 211] width 121 height 25
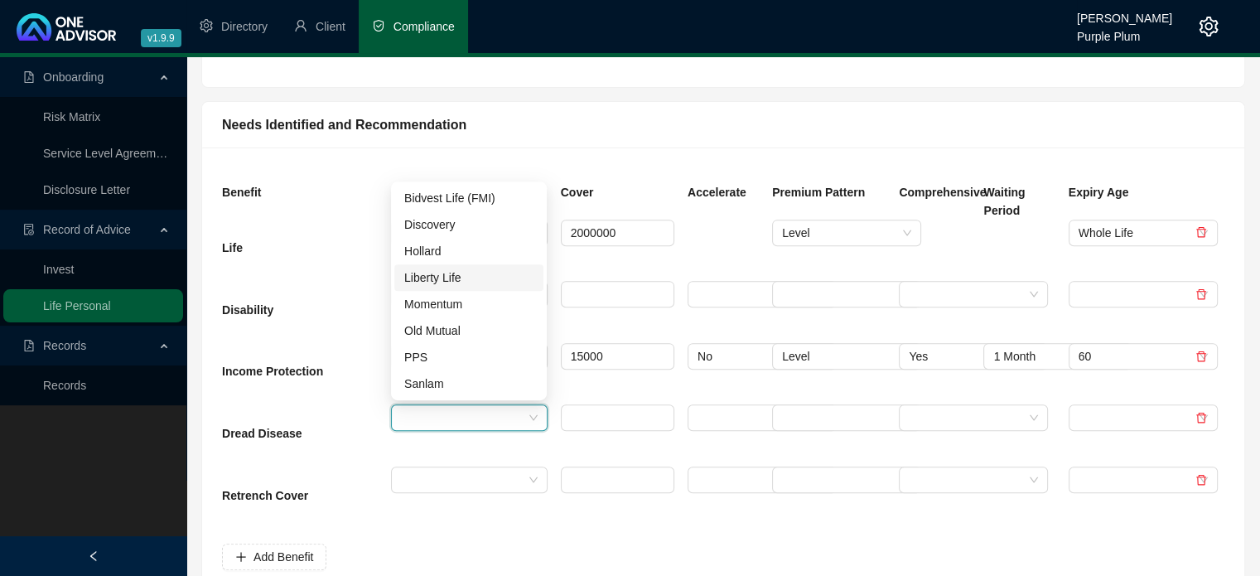
scroll to position [580, 0]
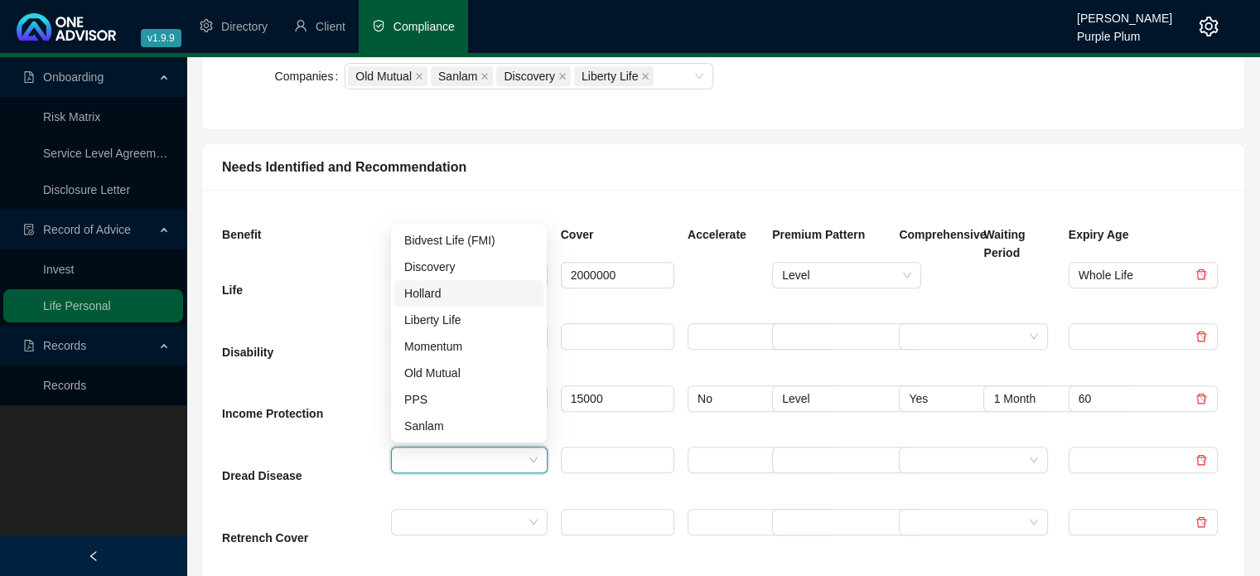
click at [650, 309] on div "2000000" at bounding box center [617, 293] width 127 height 62
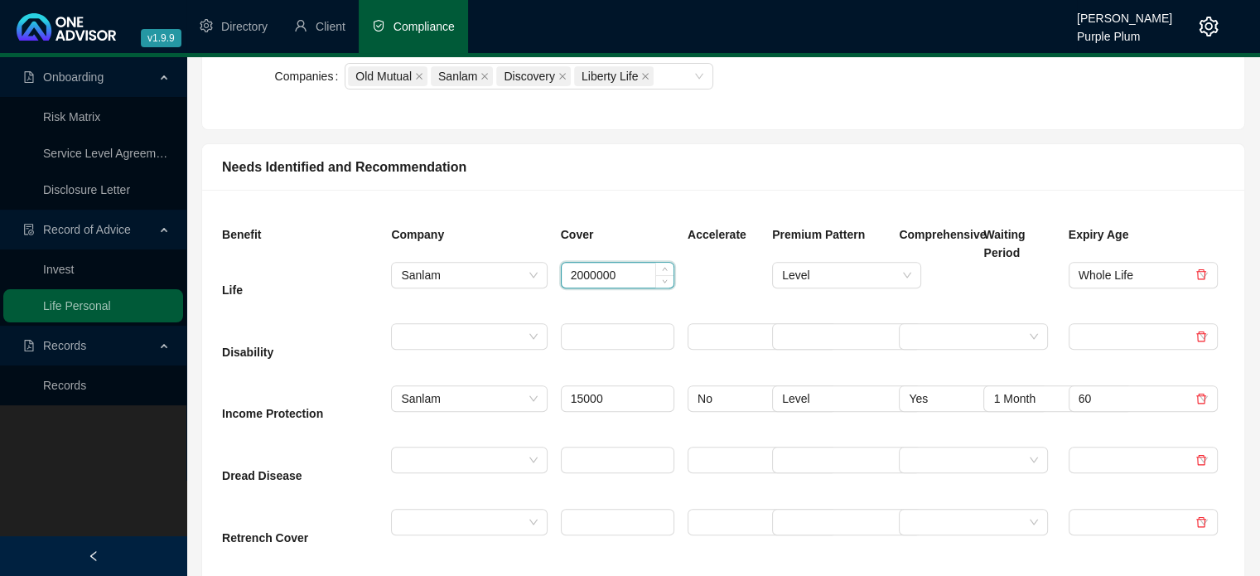
click at [614, 277] on input "2000000" at bounding box center [618, 275] width 112 height 25
type input "2"
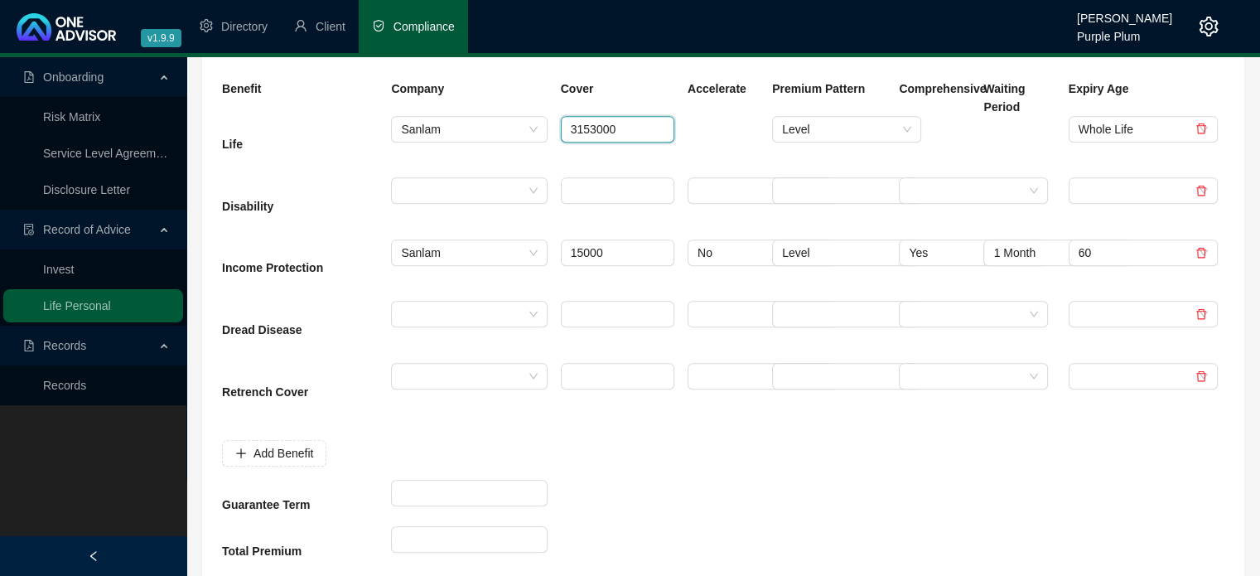
scroll to position [745, 0]
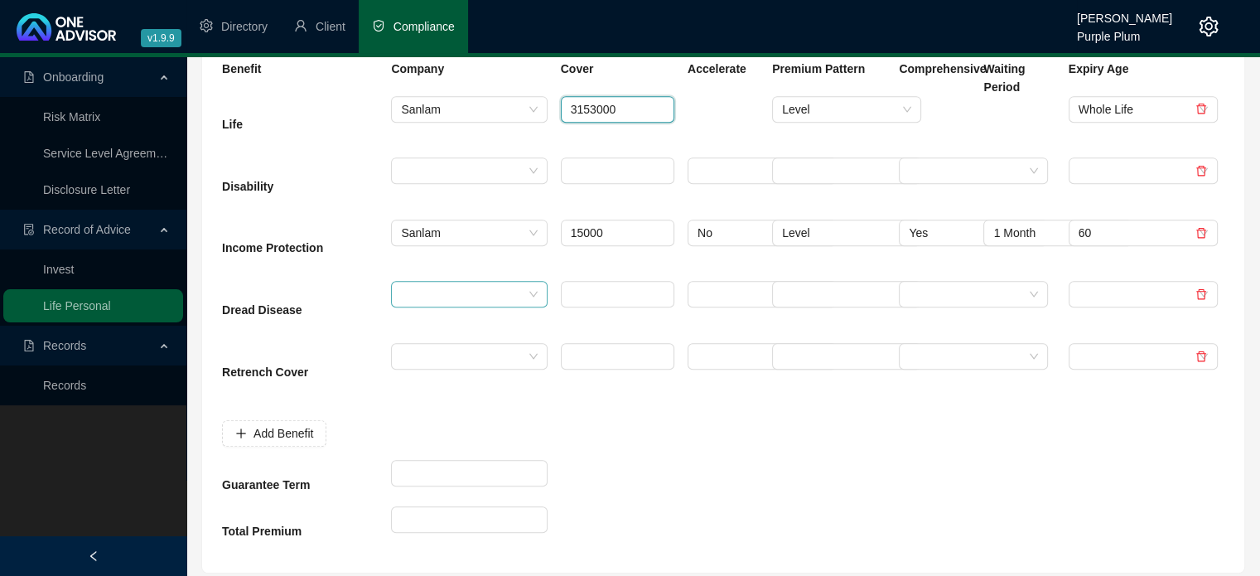
type input "3153000"
click at [432, 292] on input "search" at bounding box center [461, 294] width 121 height 25
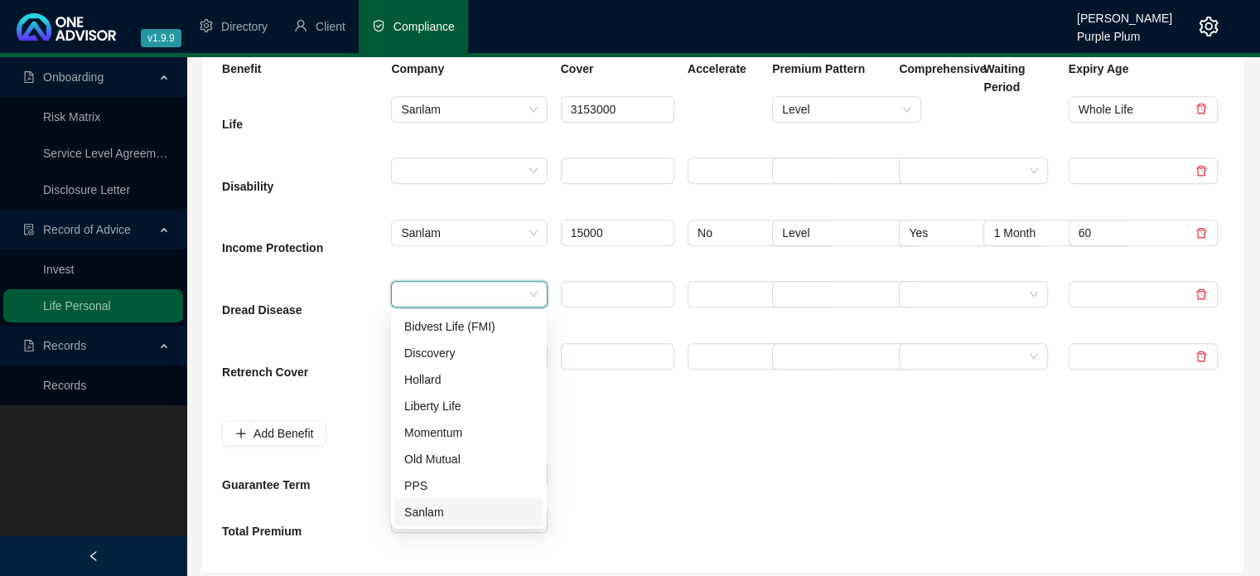
drag, startPoint x: 434, startPoint y: 511, endPoint x: 469, endPoint y: 492, distance: 39.7
click at [436, 511] on div "Sanlam" at bounding box center [468, 512] width 129 height 18
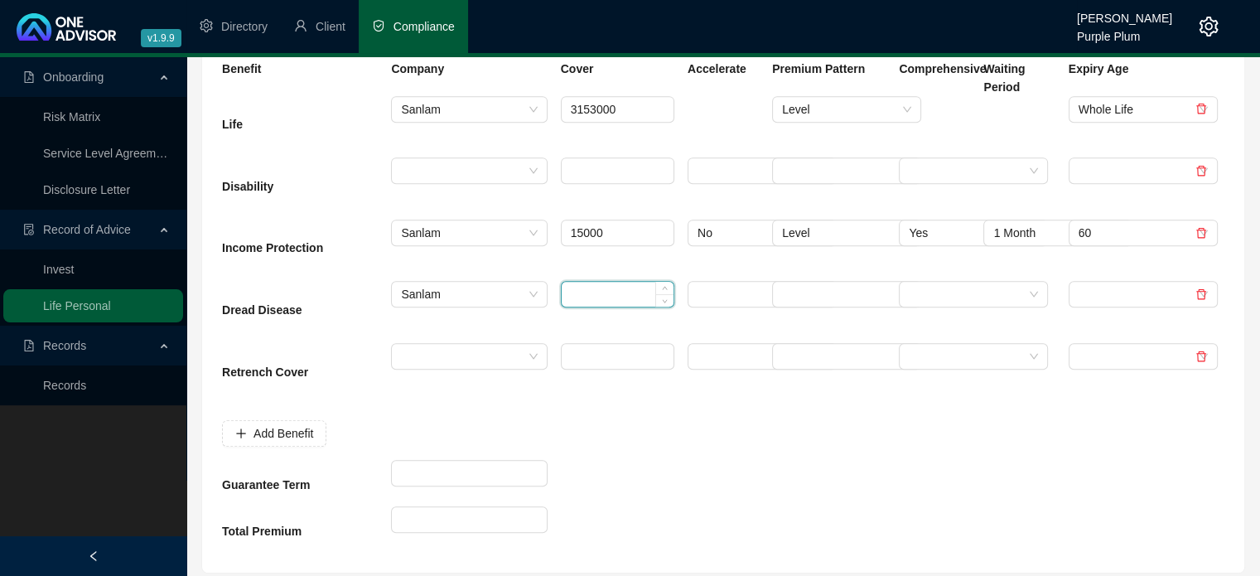
click at [582, 288] on input at bounding box center [618, 294] width 112 height 25
type input "2000000"
click at [727, 291] on input "search" at bounding box center [754, 294] width 114 height 25
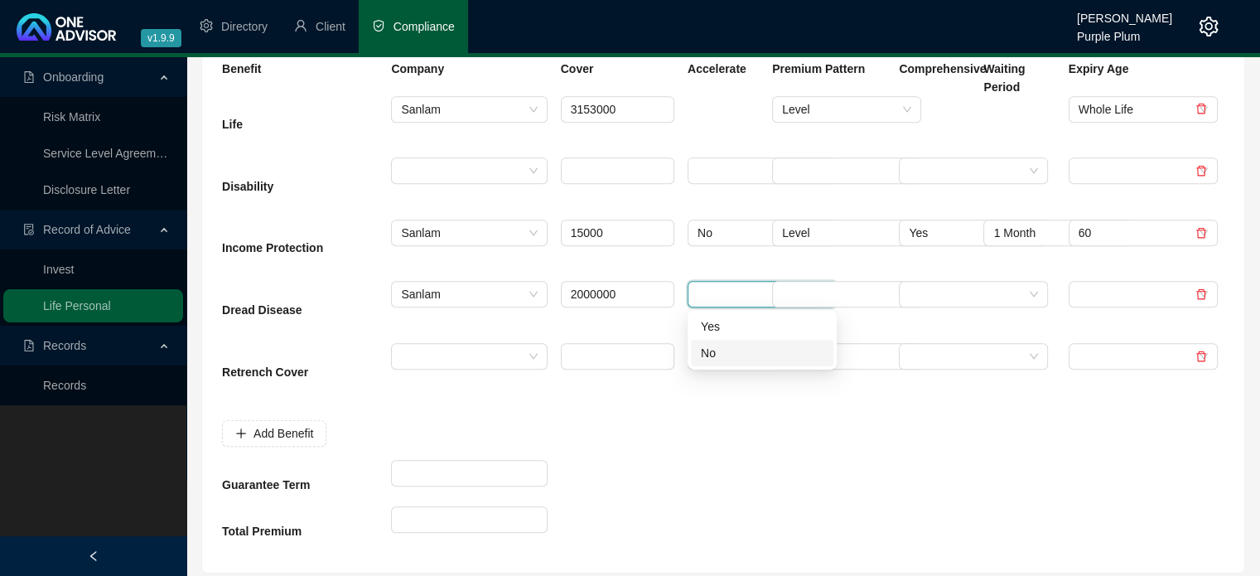
click at [734, 354] on div "No" at bounding box center [762, 353] width 123 height 18
click at [817, 291] on input "search" at bounding box center [839, 294] width 114 height 25
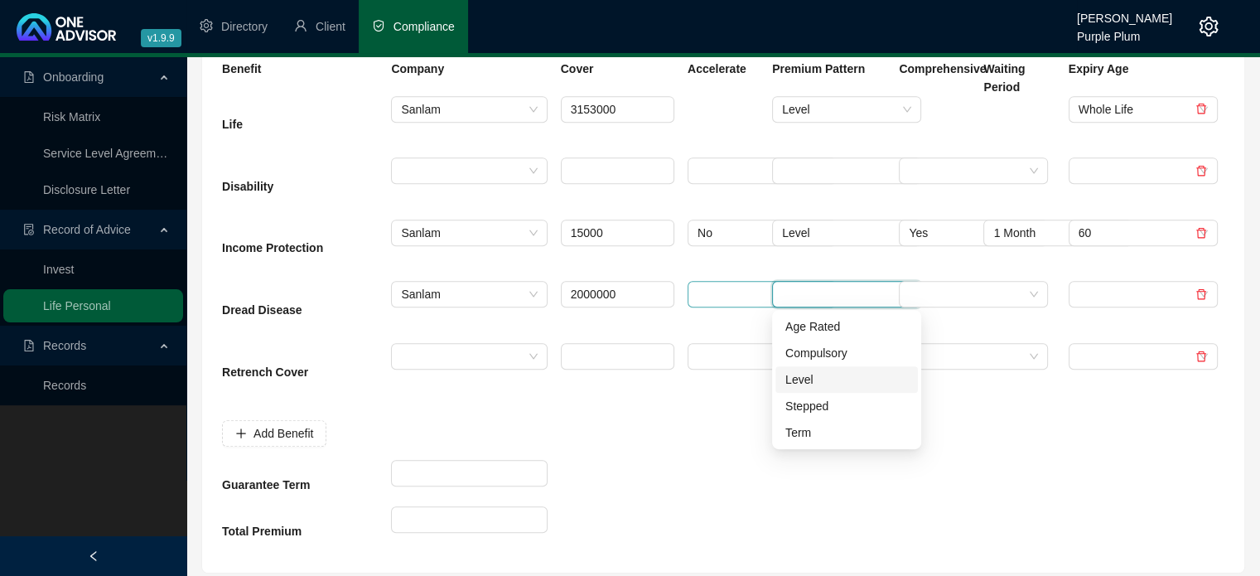
click at [819, 380] on div "Level" at bounding box center [846, 379] width 123 height 18
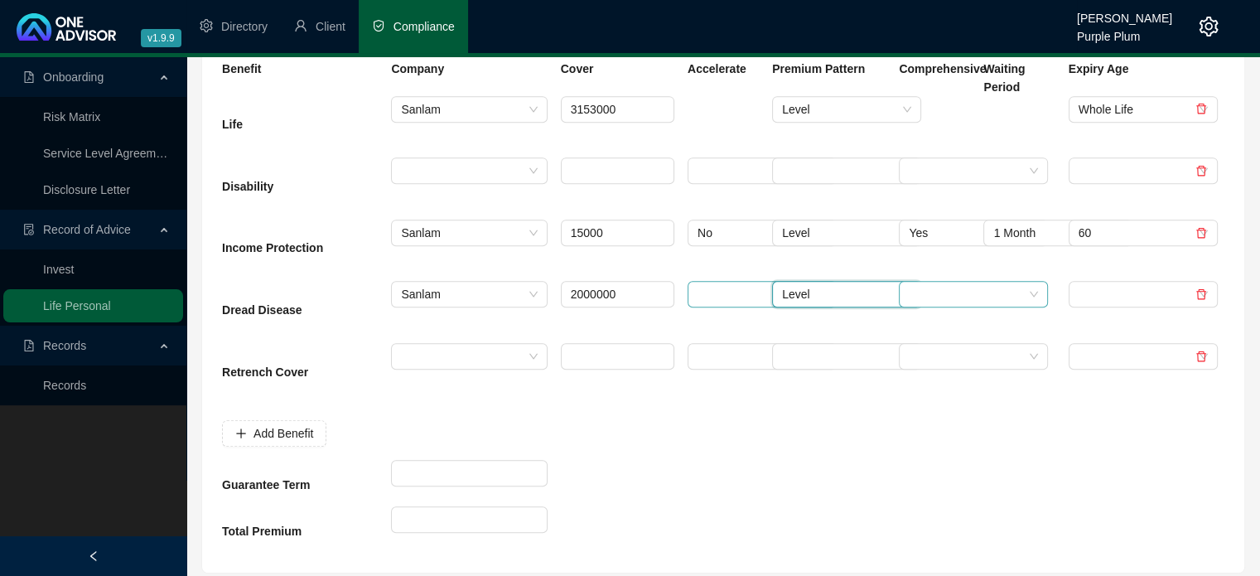
click at [923, 283] on input "search" at bounding box center [966, 294] width 114 height 25
click at [938, 355] on div "No" at bounding box center [973, 353] width 123 height 18
click at [1112, 284] on input "search" at bounding box center [1135, 294] width 114 height 25
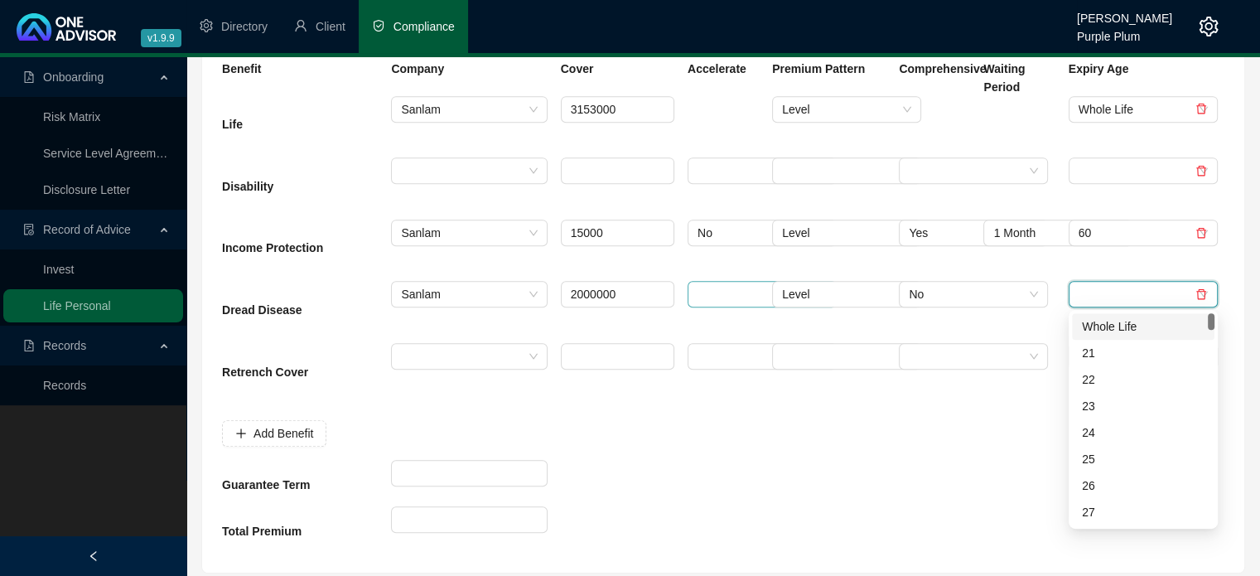
click at [1107, 327] on div "Whole Life" at bounding box center [1143, 326] width 123 height 18
click at [827, 487] on div at bounding box center [828, 483] width 127 height 46
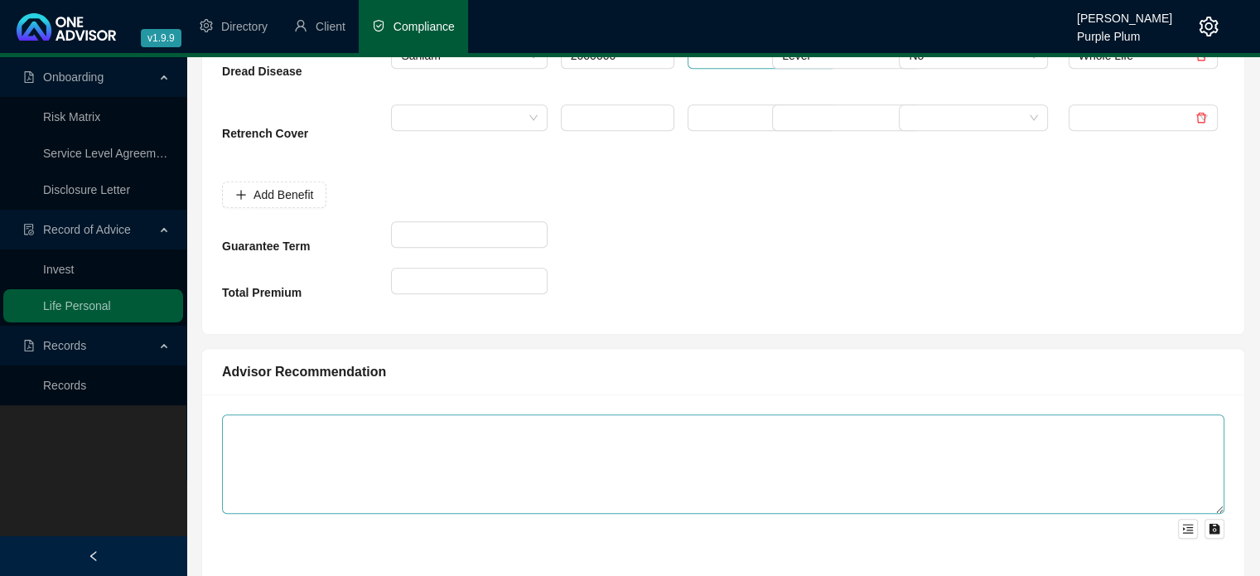
scroll to position [994, 0]
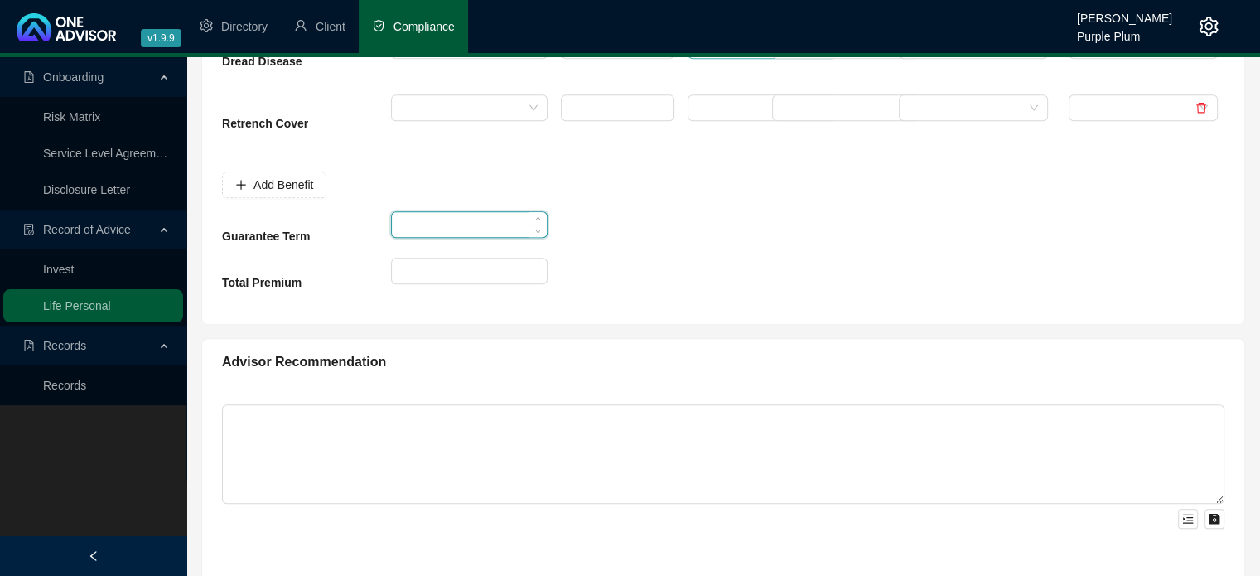
click at [447, 225] on input at bounding box center [469, 224] width 154 height 25
type input "10"
click at [423, 264] on input at bounding box center [469, 270] width 154 height 25
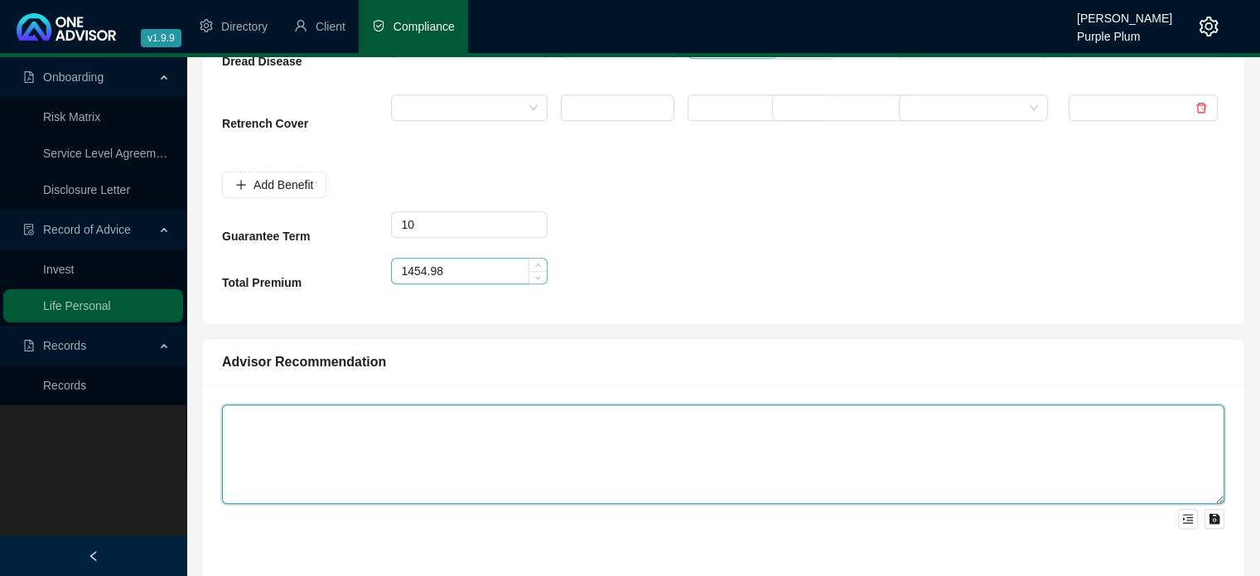
type input "1455"
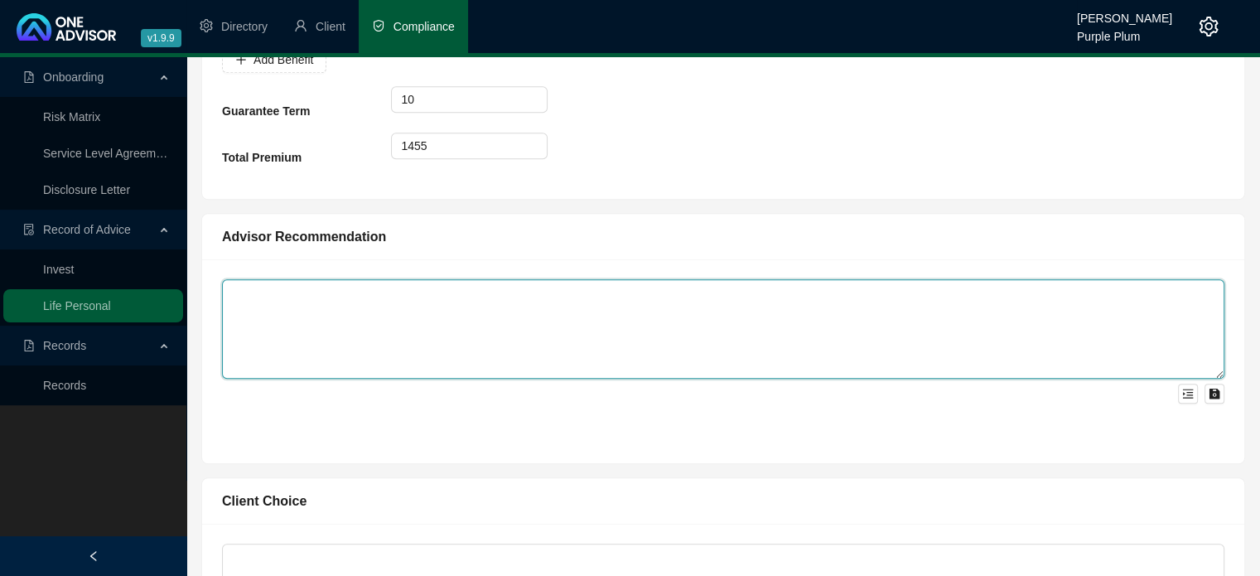
scroll to position [1160, 0]
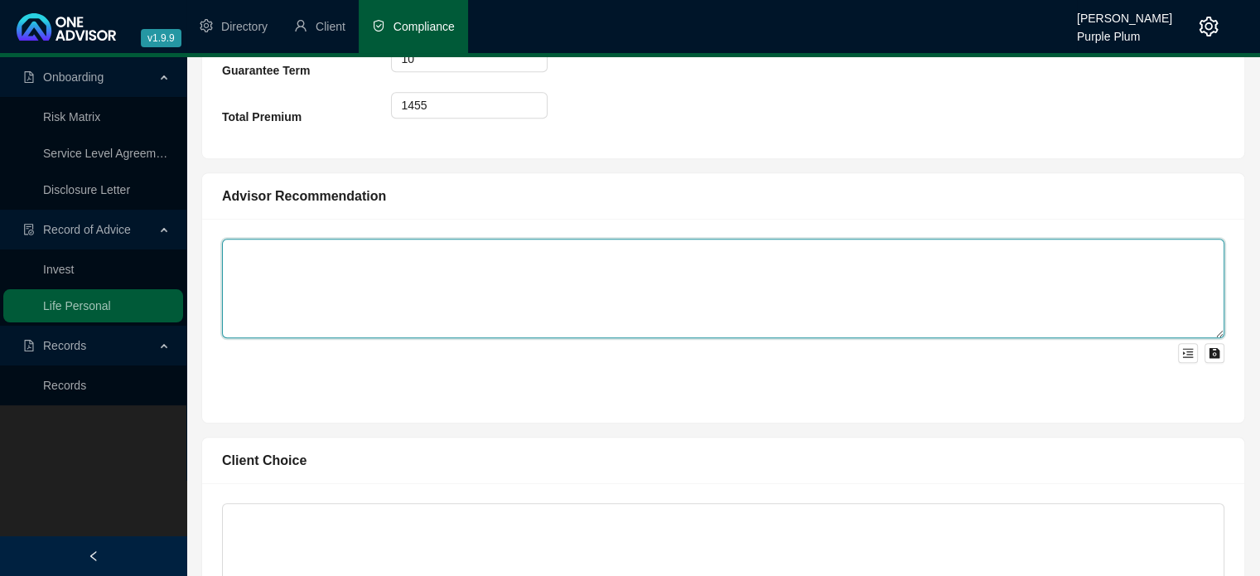
click at [285, 250] on textarea at bounding box center [723, 288] width 1002 height 99
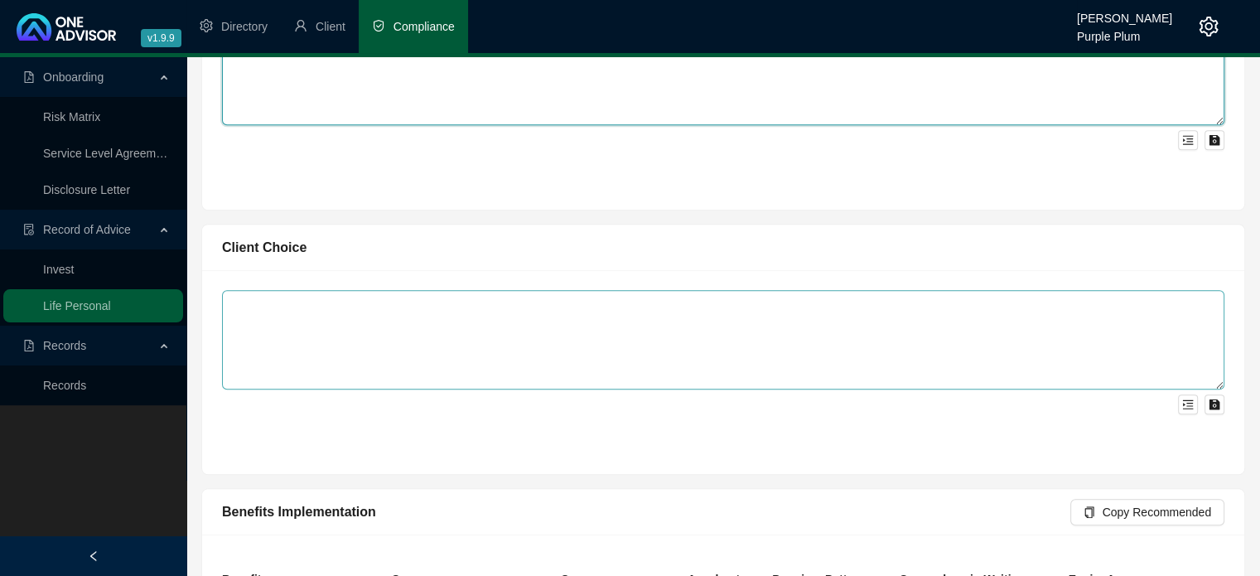
scroll to position [1408, 0]
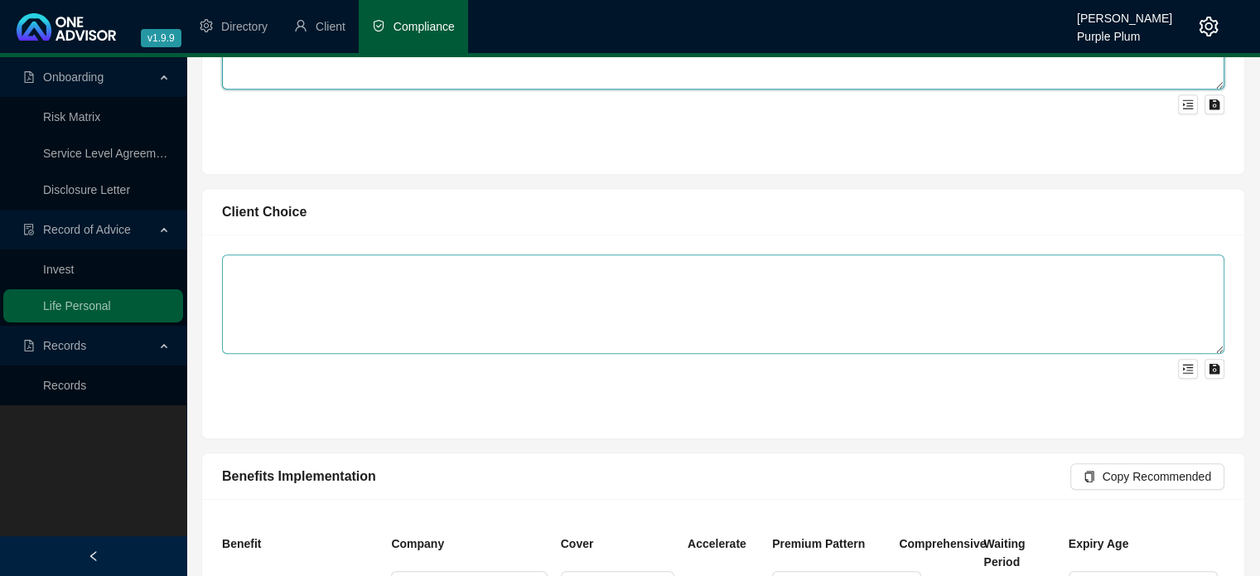
type textarea "To increase exiting cover"
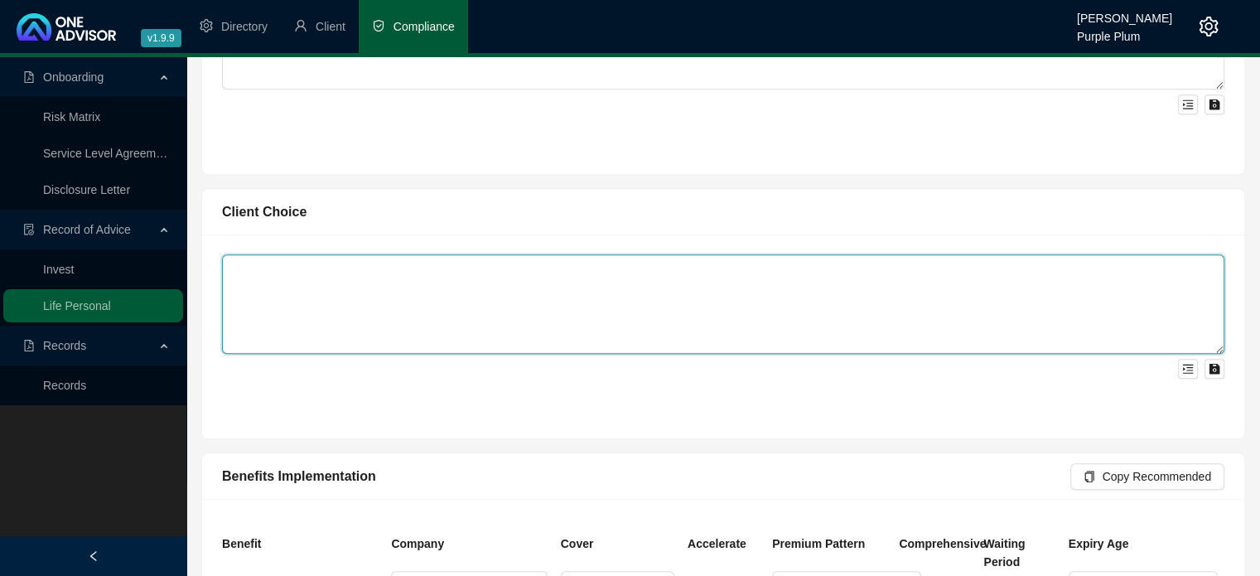
click at [316, 282] on textarea at bounding box center [723, 303] width 1002 height 99
click at [505, 268] on textarea "Discovery was more affordable after Vitality discount" at bounding box center [723, 303] width 1002 height 99
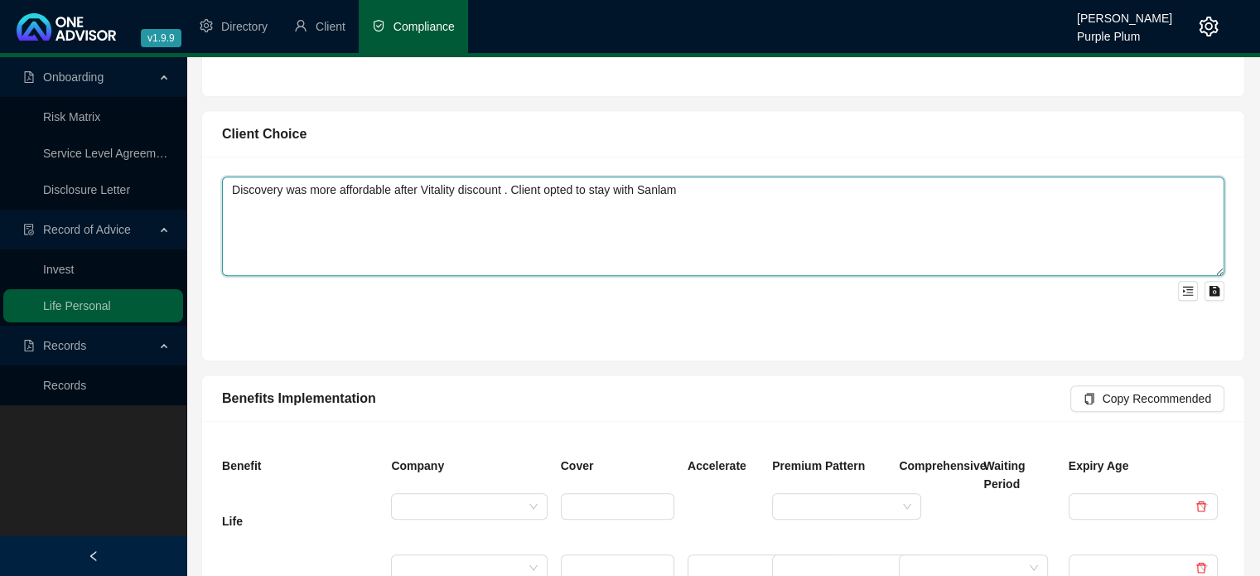
scroll to position [1656, 0]
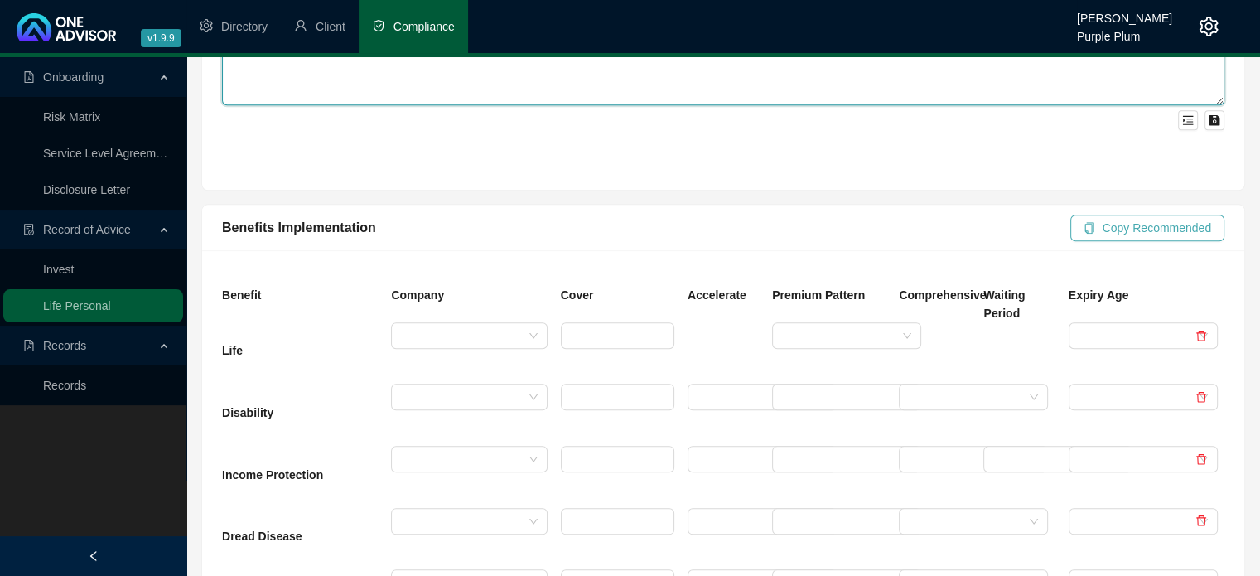
type textarea "Discovery was more affordable after Vitality discount . Client opted to stay wi…"
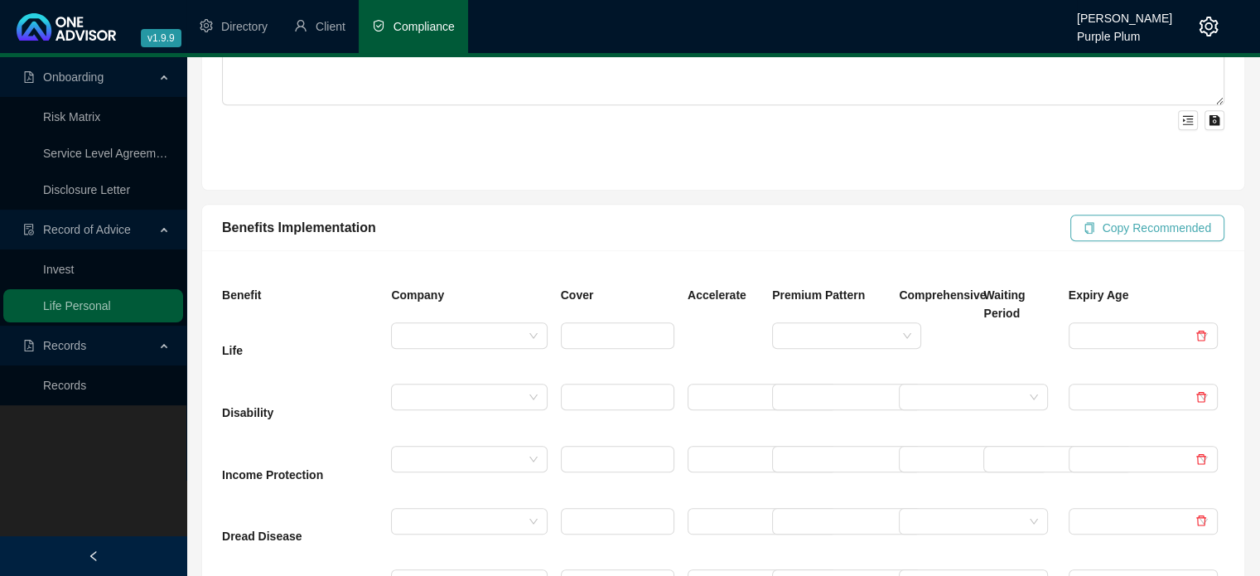
click at [1132, 228] on span "Copy Recommended" at bounding box center [1156, 228] width 109 height 18
type input "3153000"
type input "15000"
type input "2000000"
type input "10"
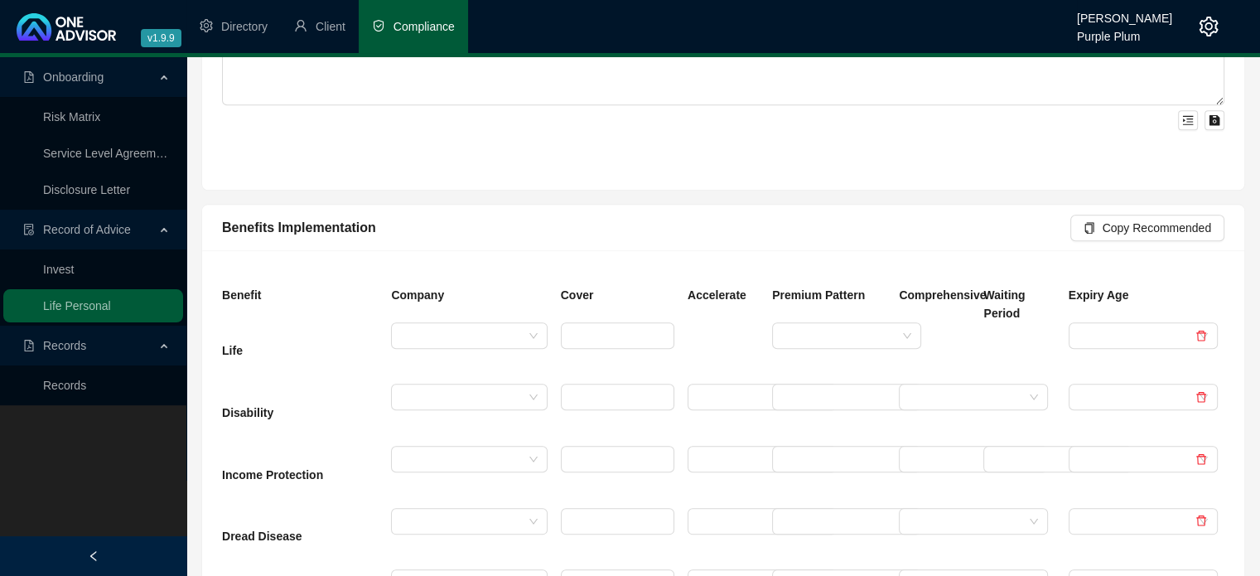
type input "1455"
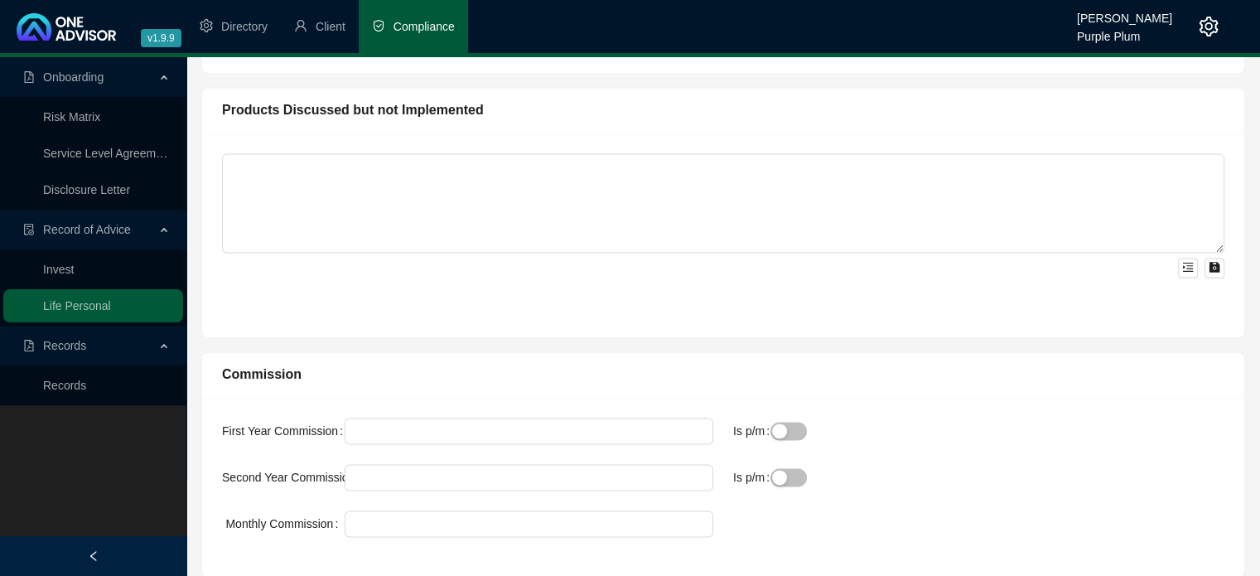
scroll to position [2402, 0]
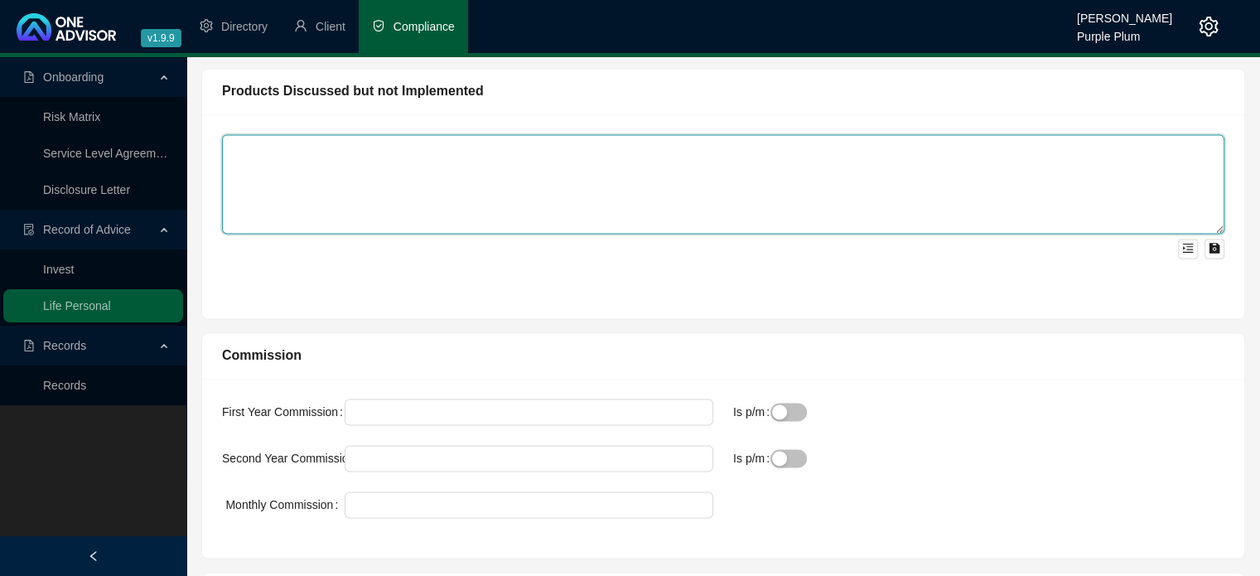
click at [359, 150] on textarea at bounding box center [723, 183] width 1002 height 99
type textarea "N"
type textarea "Lumpsum disability"
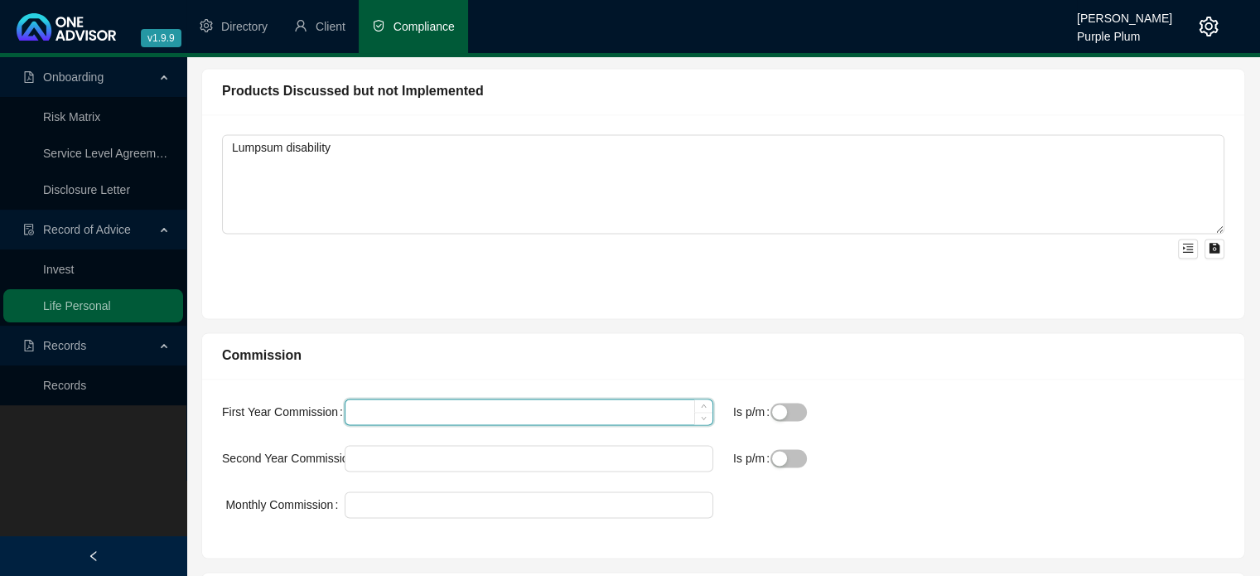
click at [378, 407] on input "First Year Commission" at bounding box center [528, 411] width 367 height 25
type input "6385"
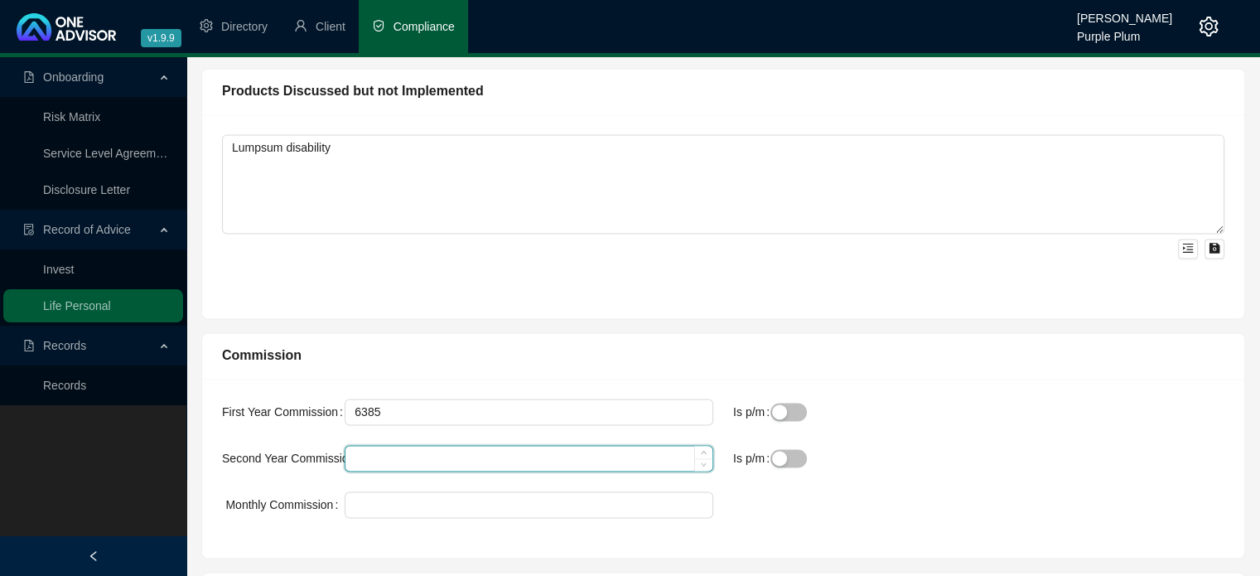
click at [393, 457] on input "Second Year Commission" at bounding box center [528, 458] width 367 height 25
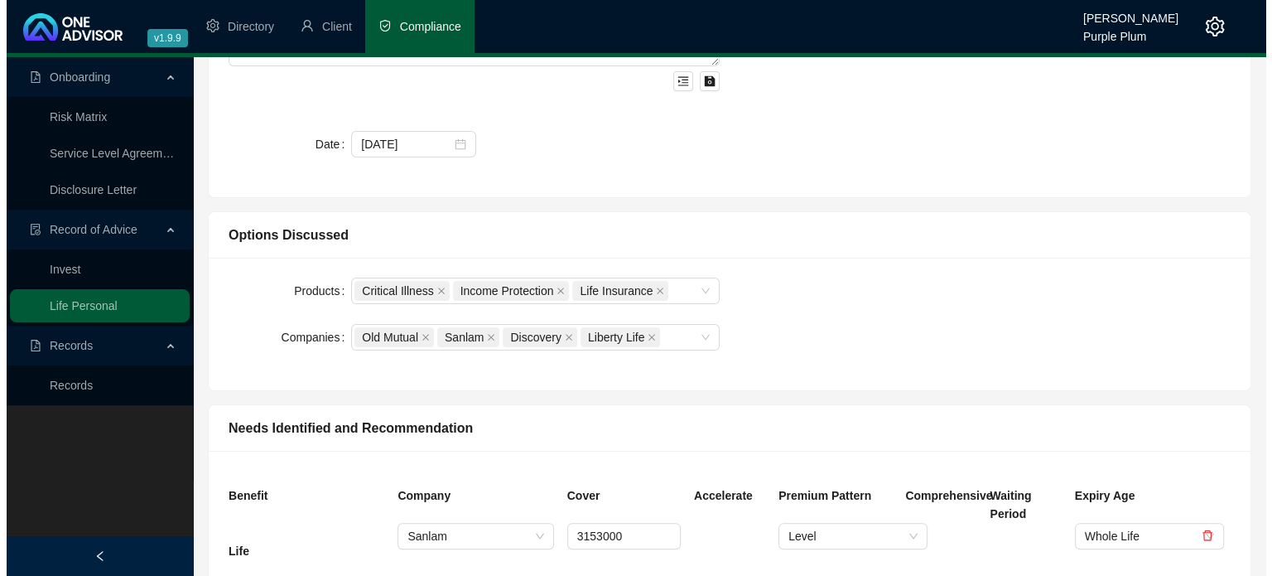
scroll to position [0, 0]
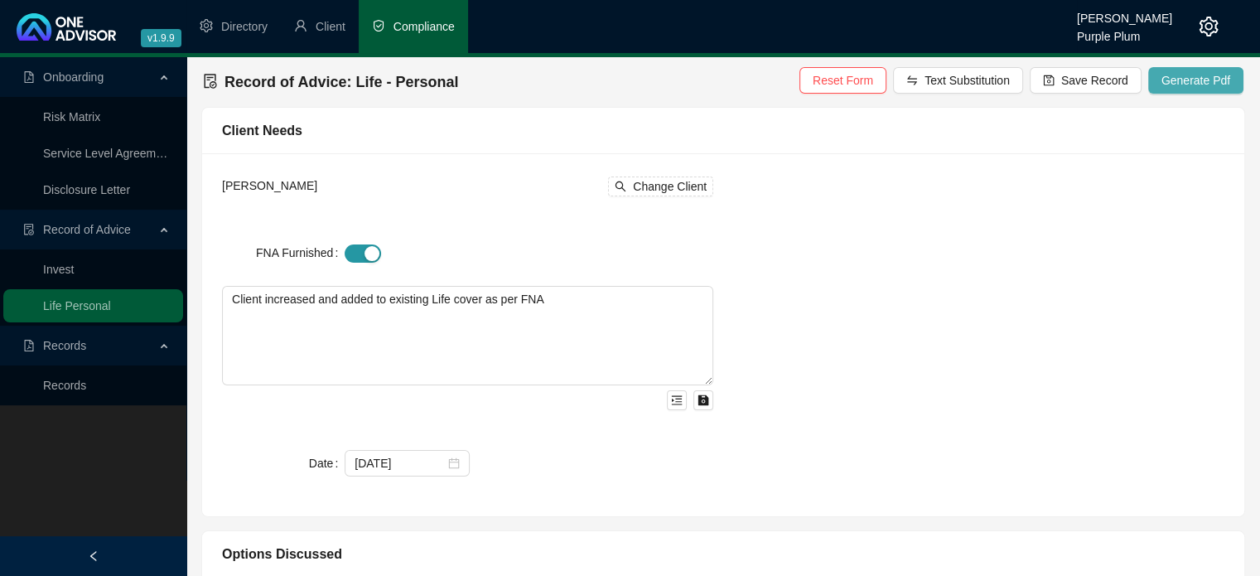
type input "2128"
click at [1184, 77] on span "Generate Pdf" at bounding box center [1195, 80] width 69 height 18
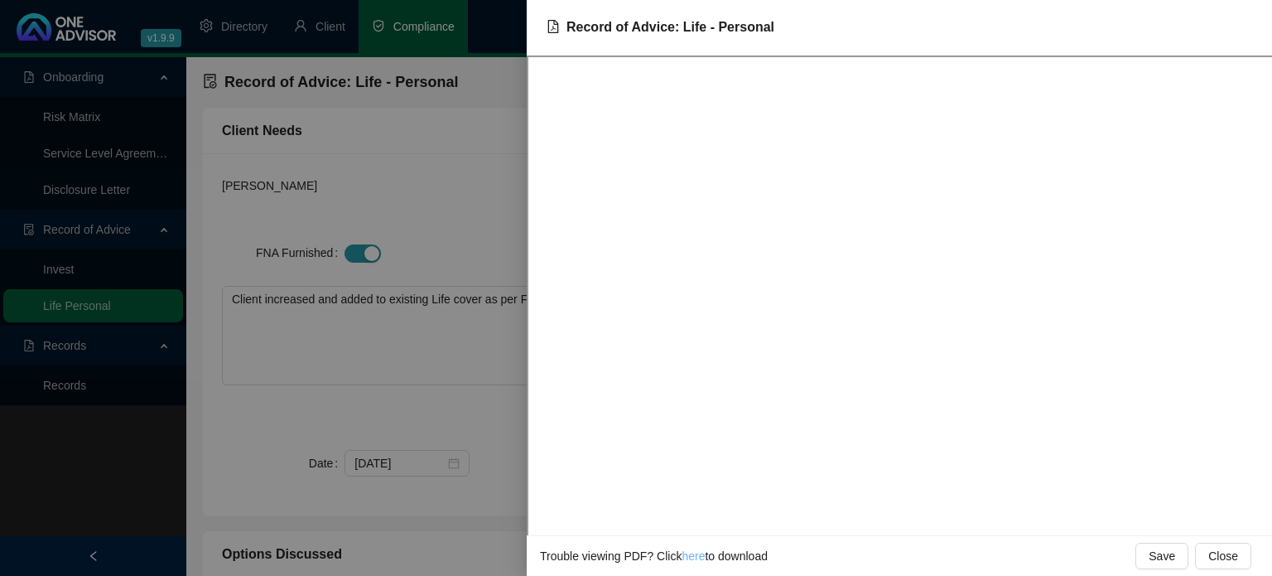
click at [692, 559] on link "here" at bounding box center [693, 555] width 23 height 13
drag, startPoint x: 467, startPoint y: 420, endPoint x: 484, endPoint y: 415, distance: 17.3
click at [468, 420] on div at bounding box center [636, 288] width 1272 height 576
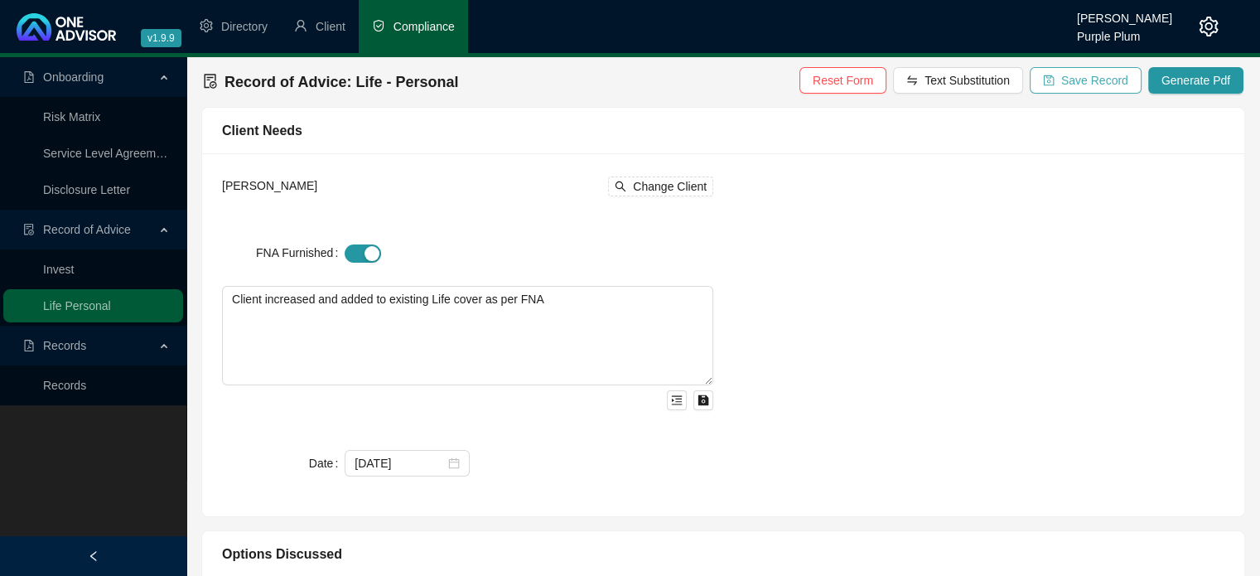
click at [1073, 77] on span "Save Record" at bounding box center [1094, 80] width 67 height 18
click at [62, 383] on link "Records" at bounding box center [64, 384] width 43 height 13
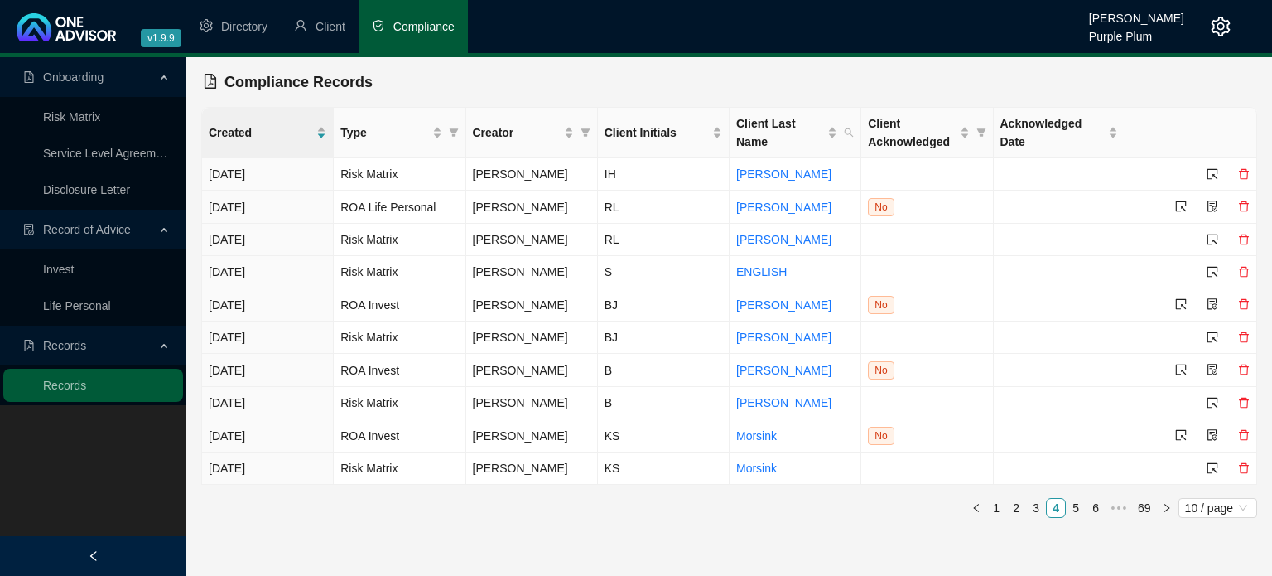
drag, startPoint x: 1000, startPoint y: 508, endPoint x: 967, endPoint y: 500, distance: 34.8
click at [1000, 509] on link "1" at bounding box center [996, 508] width 18 height 18
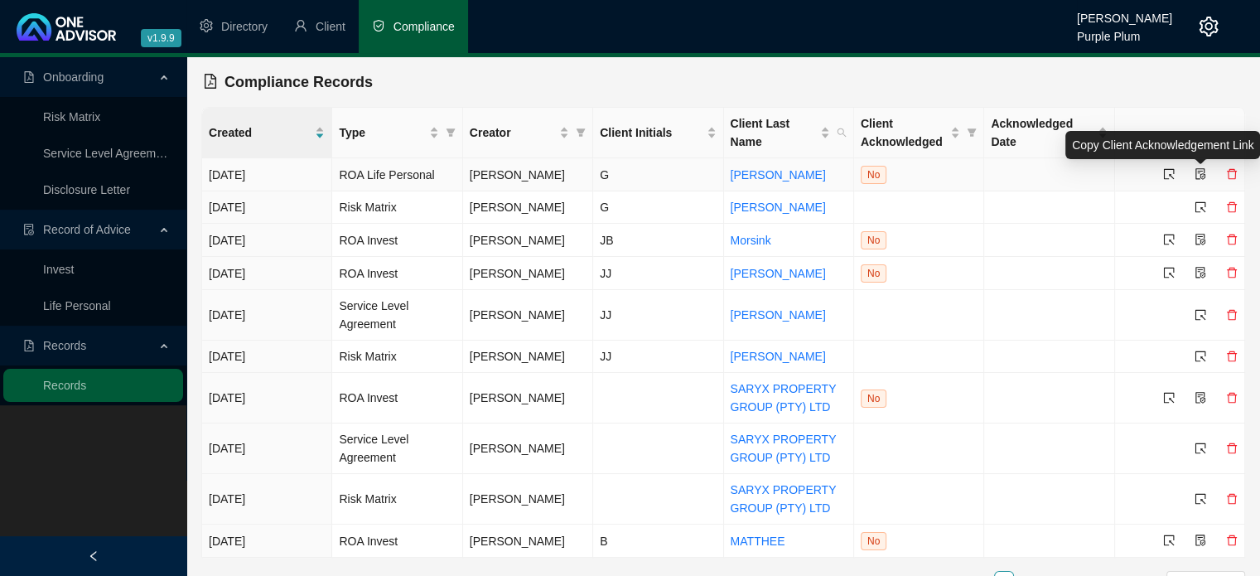
click at [1197, 172] on icon "file-protect" at bounding box center [1200, 174] width 12 height 12
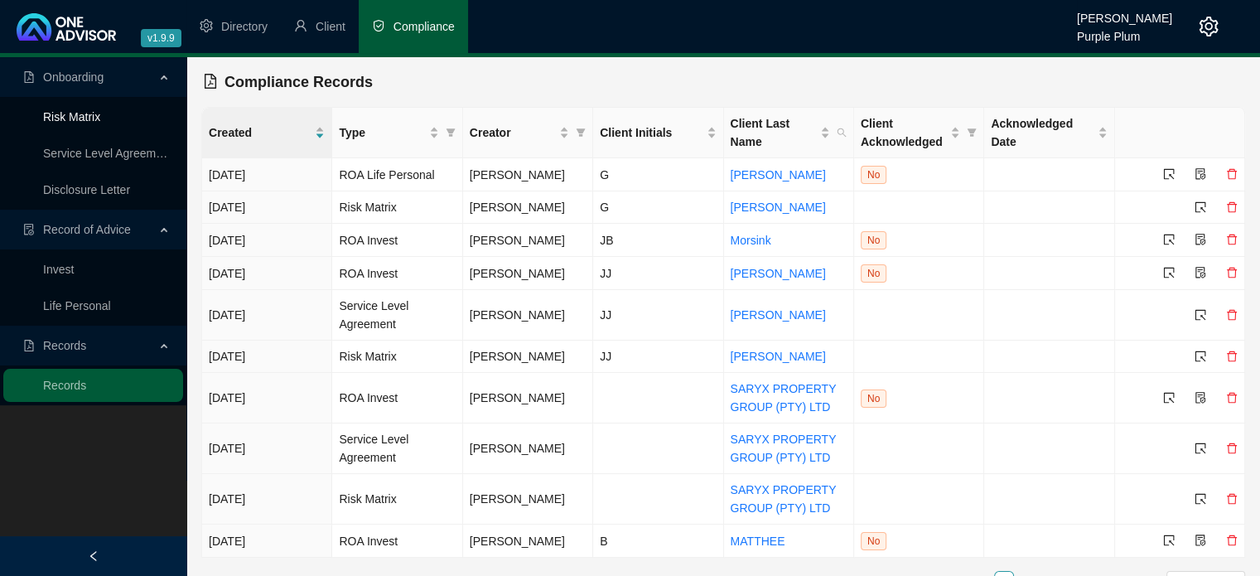
click at [90, 117] on link "Risk Matrix" at bounding box center [71, 116] width 57 height 13
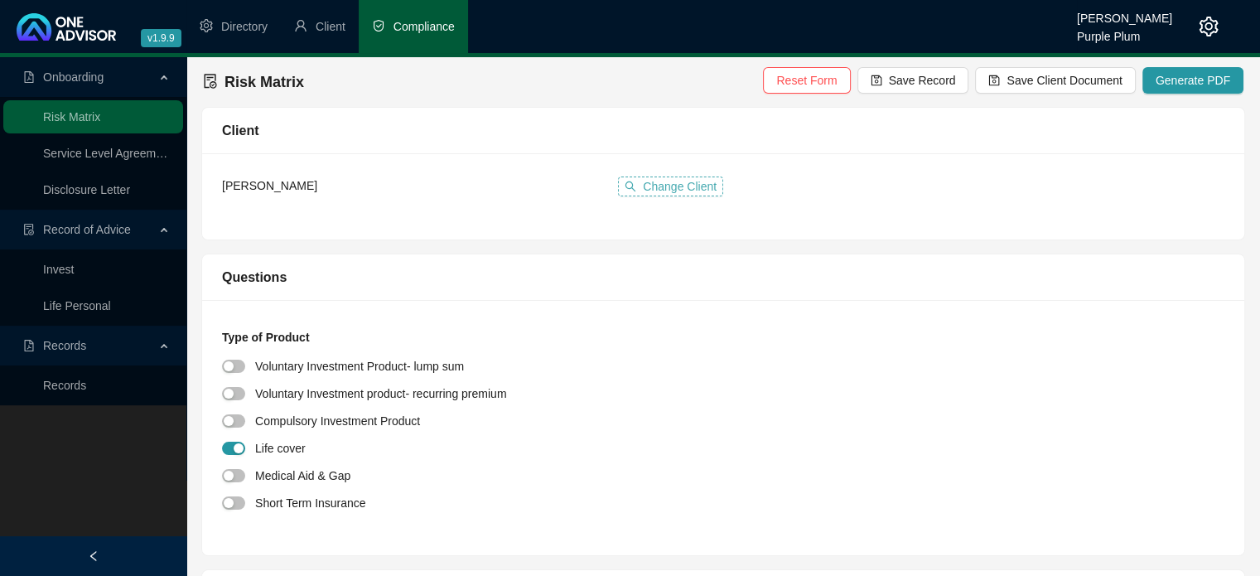
click at [654, 186] on span "Change Client" at bounding box center [680, 186] width 74 height 18
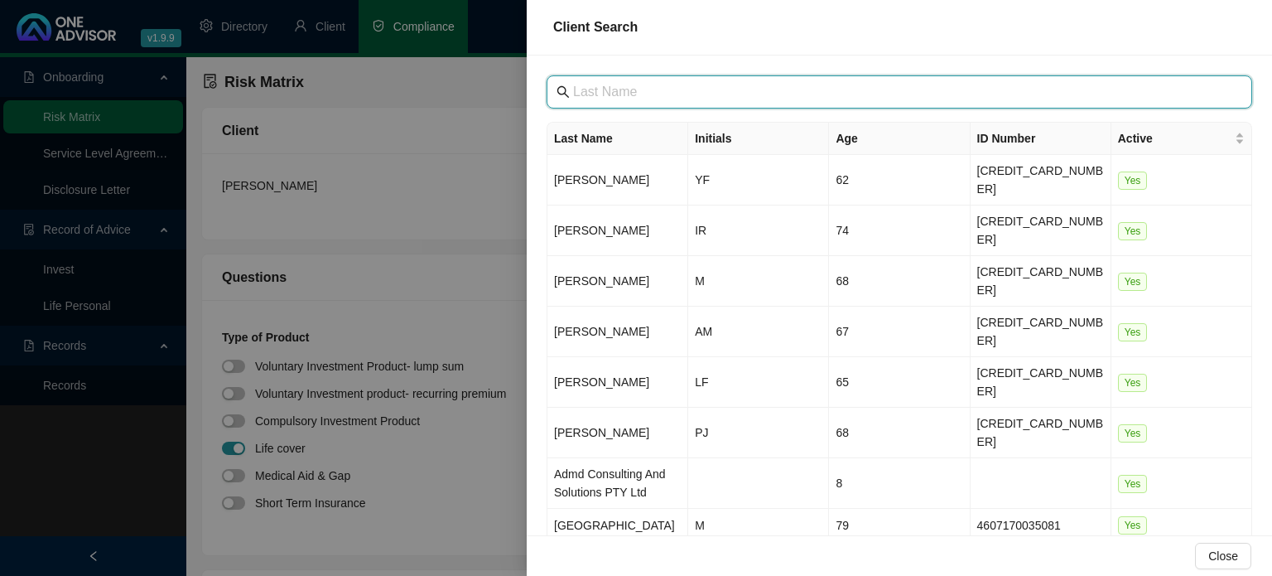
click at [629, 97] on input "text" at bounding box center [901, 92] width 656 height 20
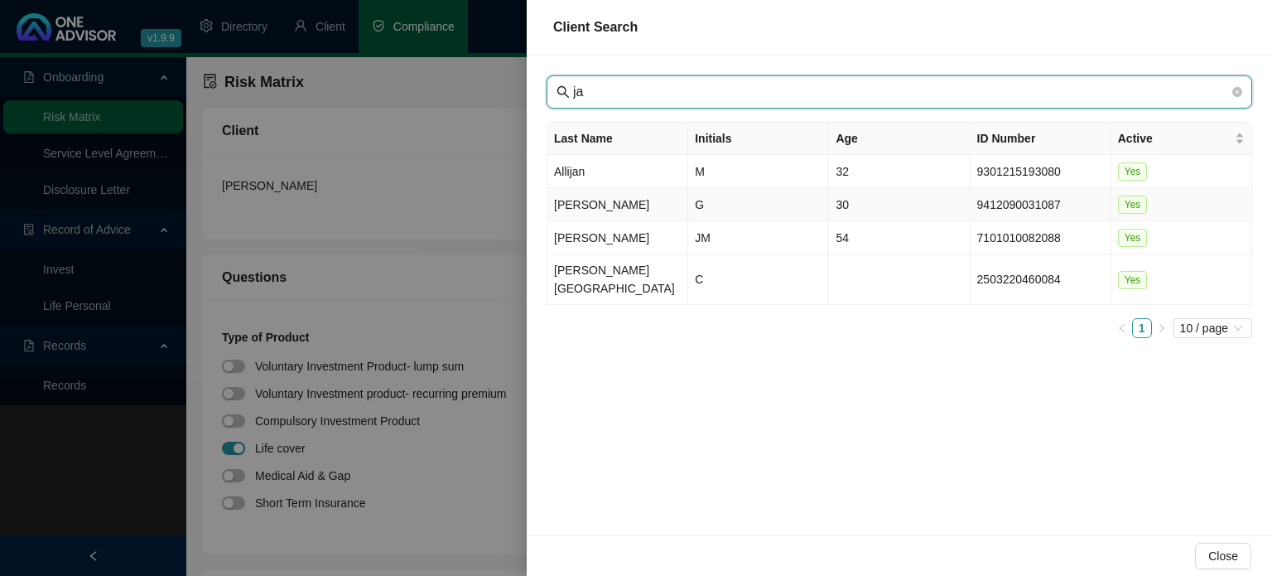
type input "j"
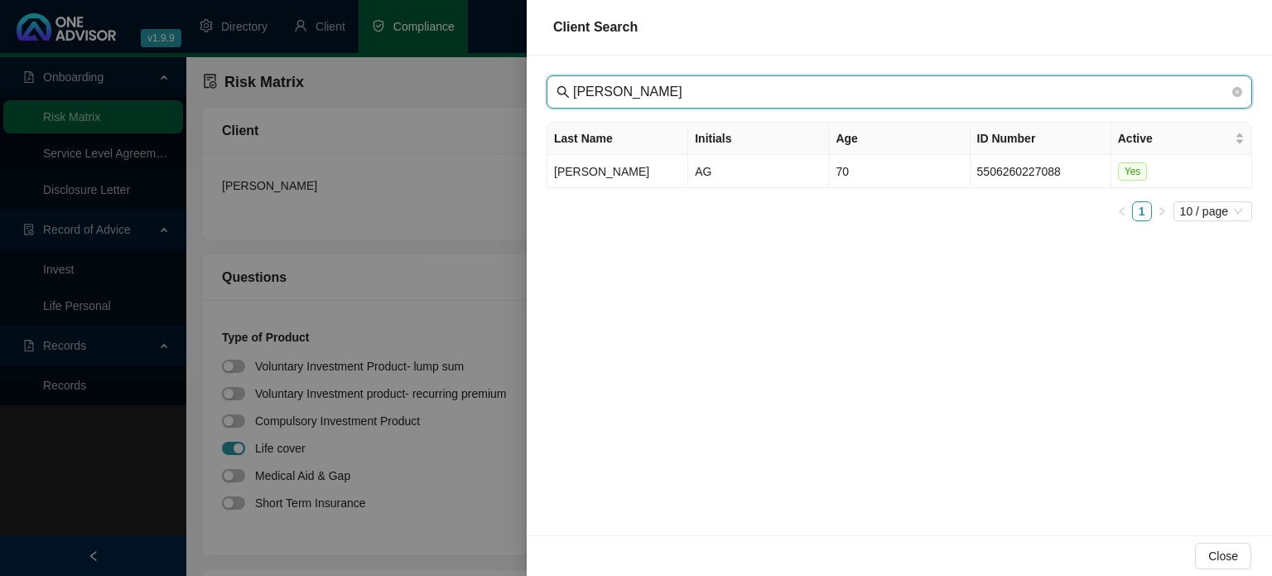
type input "[PERSON_NAME]"
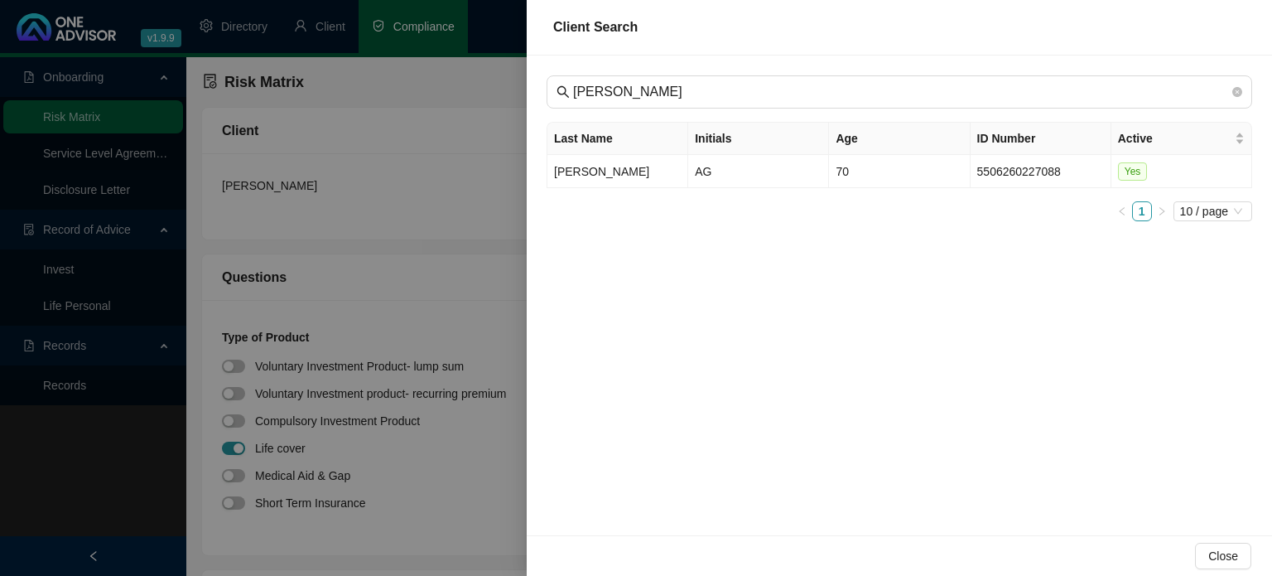
click at [431, 220] on div at bounding box center [636, 288] width 1272 height 576
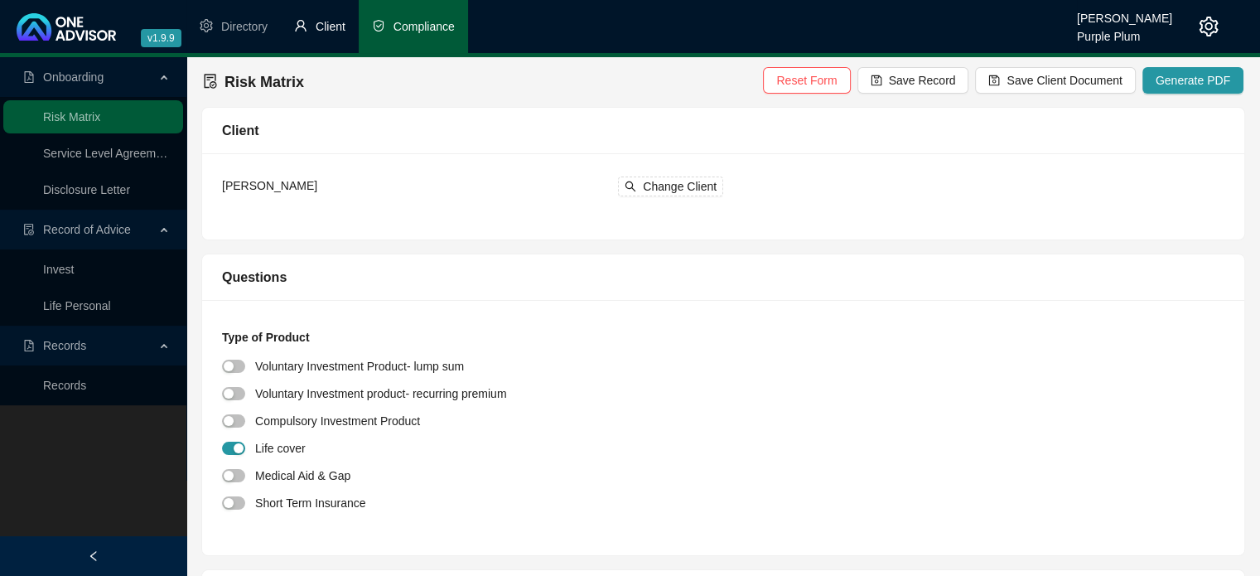
click at [314, 25] on li "Client" at bounding box center [320, 26] width 78 height 53
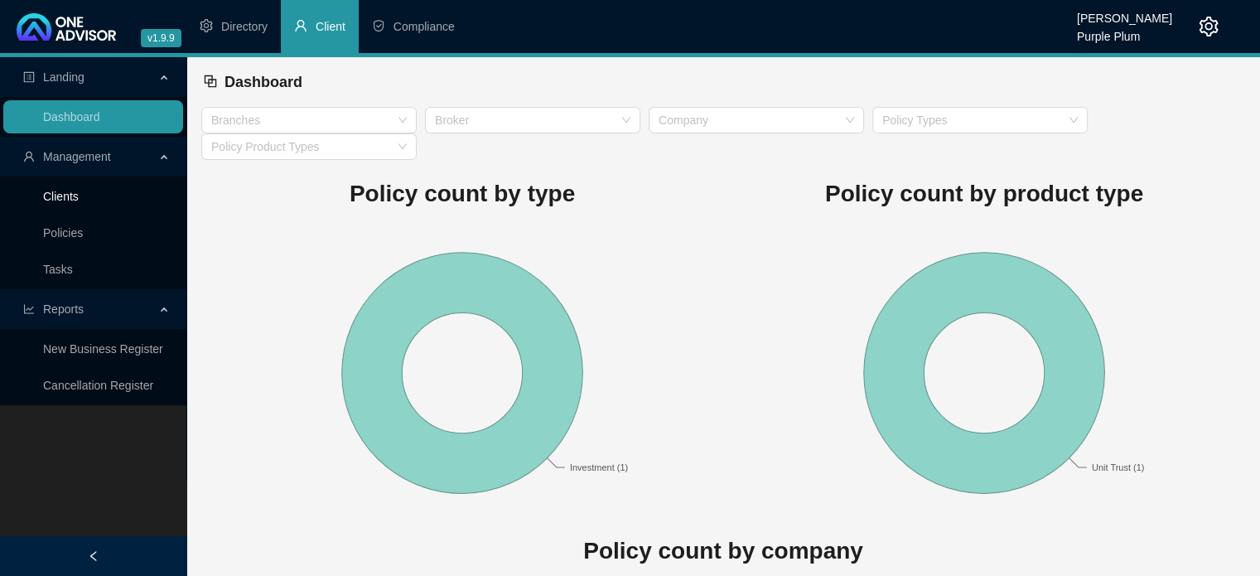
click at [67, 196] on link "Clients" at bounding box center [61, 196] width 36 height 13
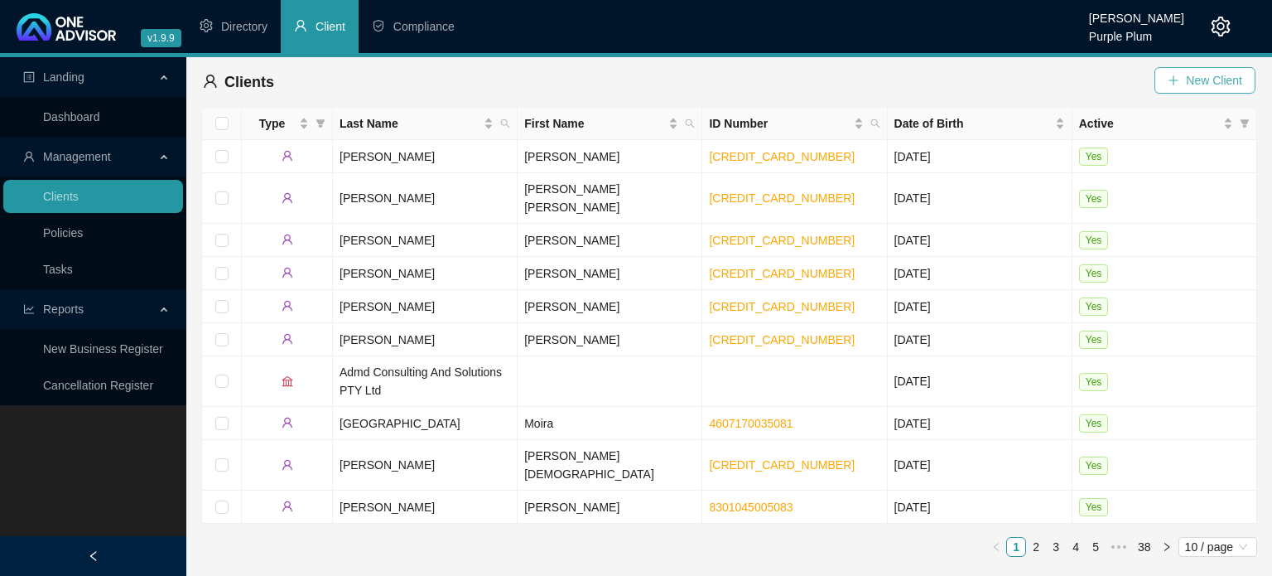
click at [1191, 81] on span "New Client" at bounding box center [1214, 80] width 56 height 18
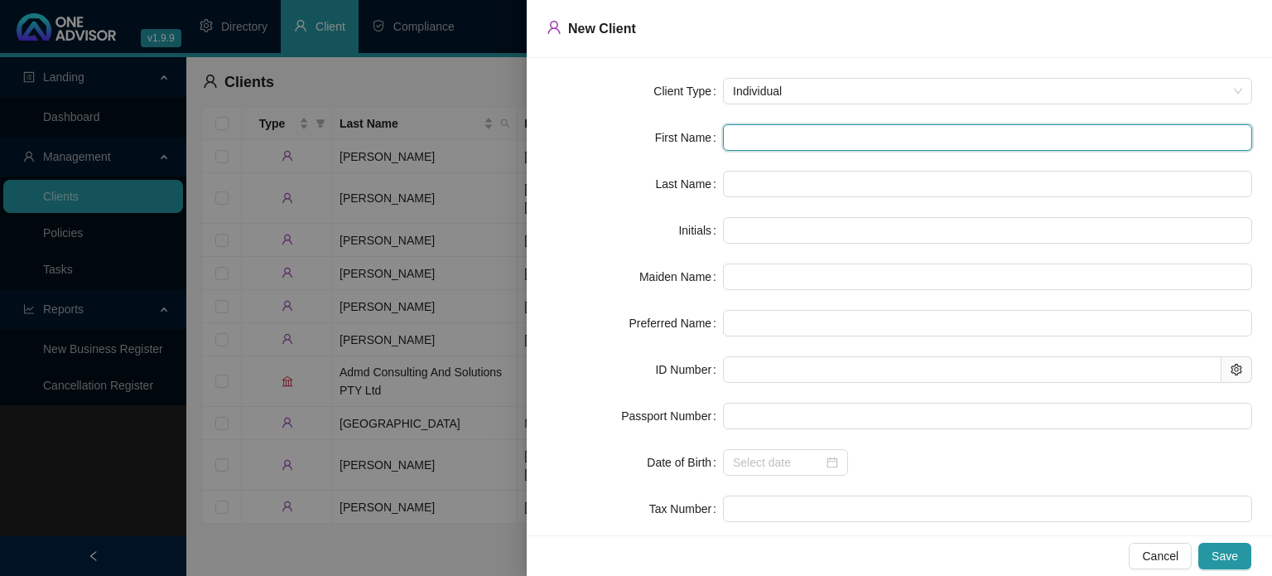
click at [758, 134] on input "text" at bounding box center [987, 137] width 529 height 27
type input "M"
type input "Mu"
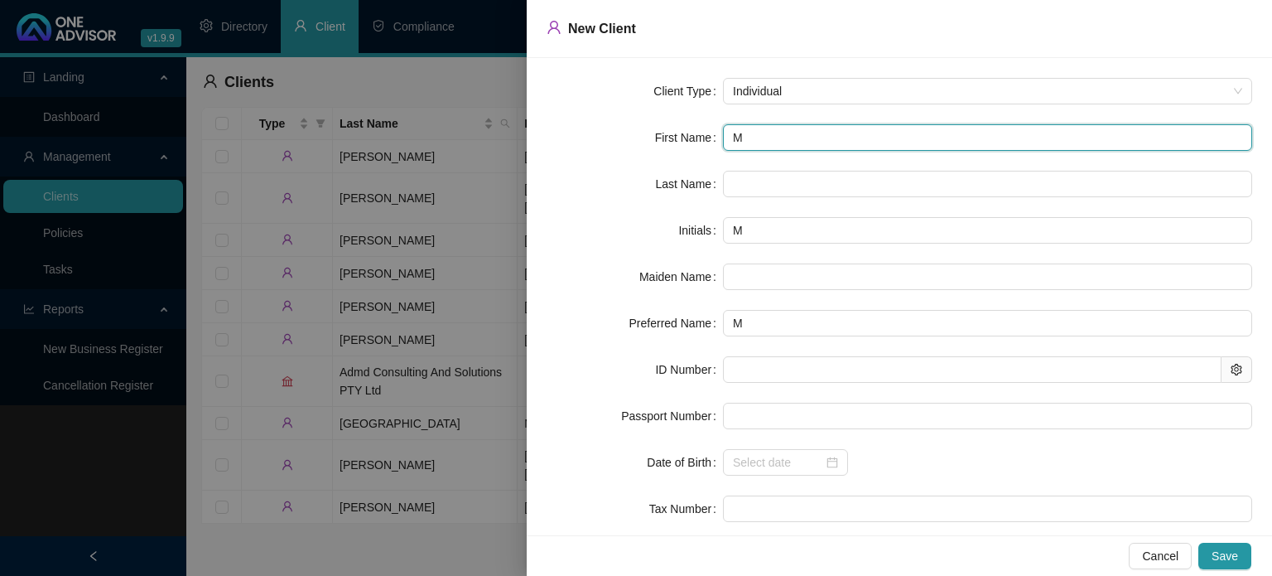
type input "Mu"
type input "Mur"
type input "[PERSON_NAME]"
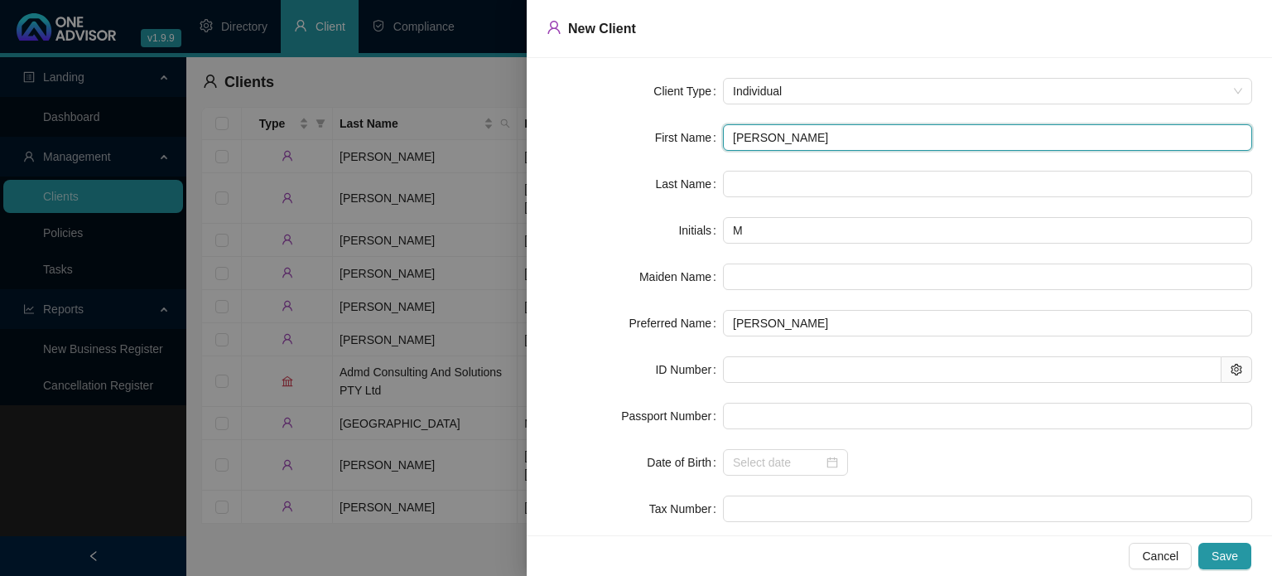
type input "[PERSON_NAME]"
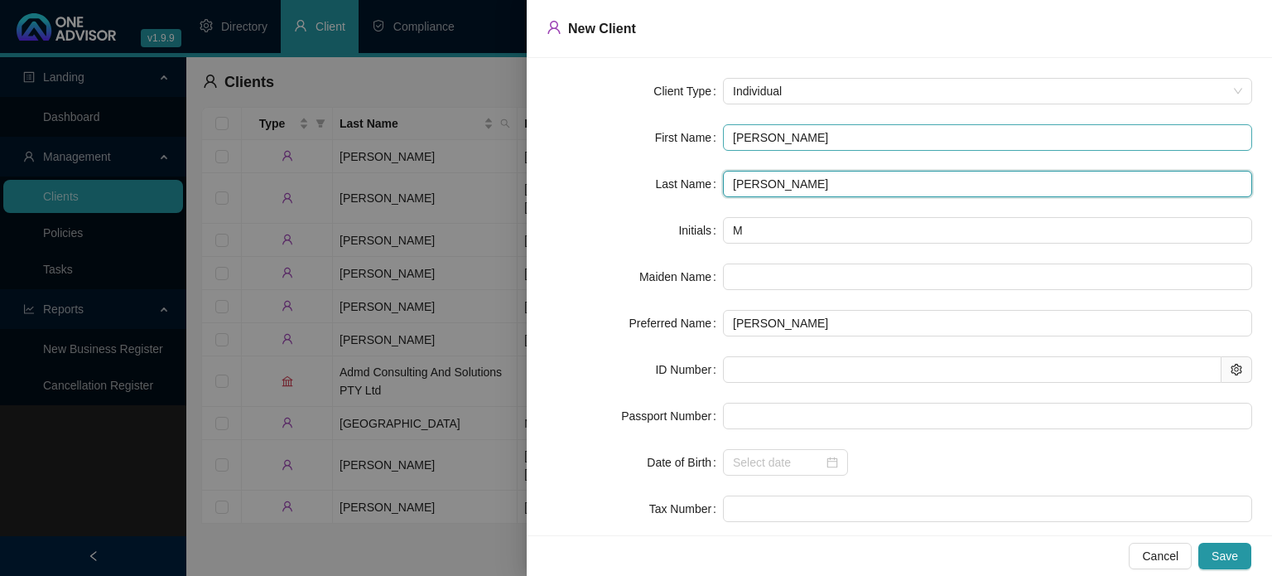
type input "[PERSON_NAME]"
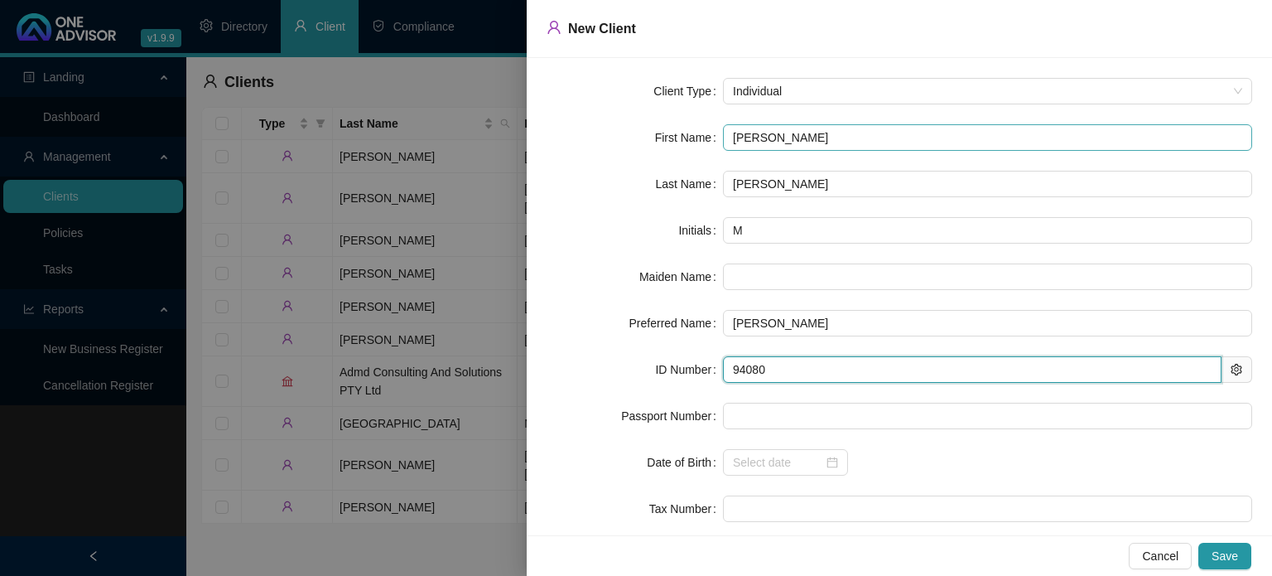
type input "940807"
type input "[DATE]"
type input "9408075022083"
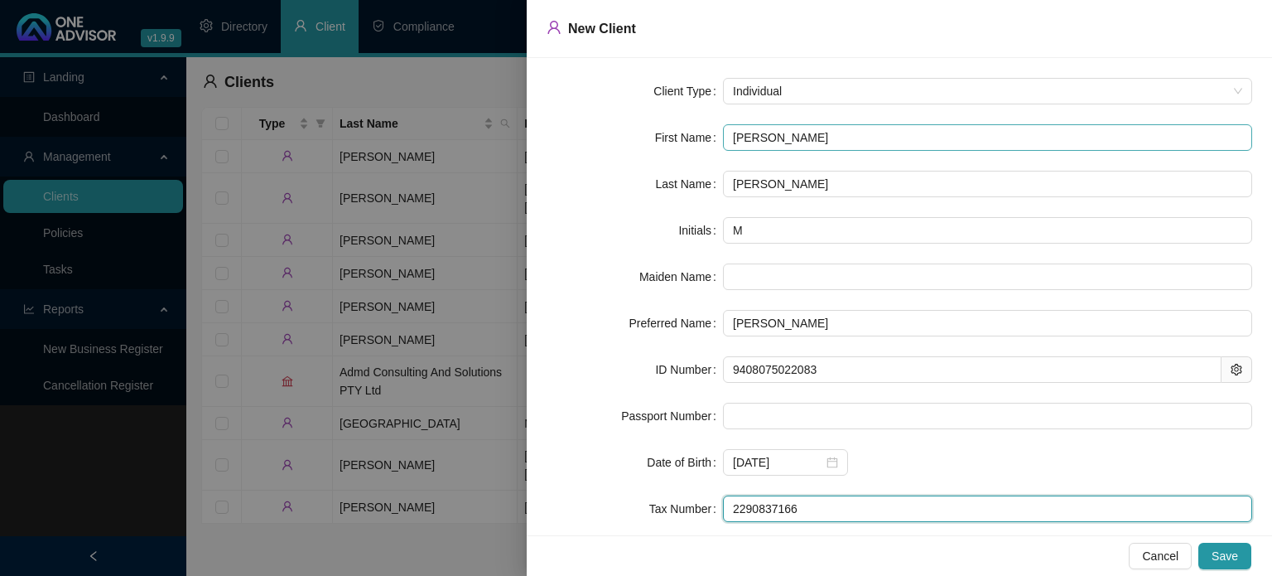
type input "2290837166"
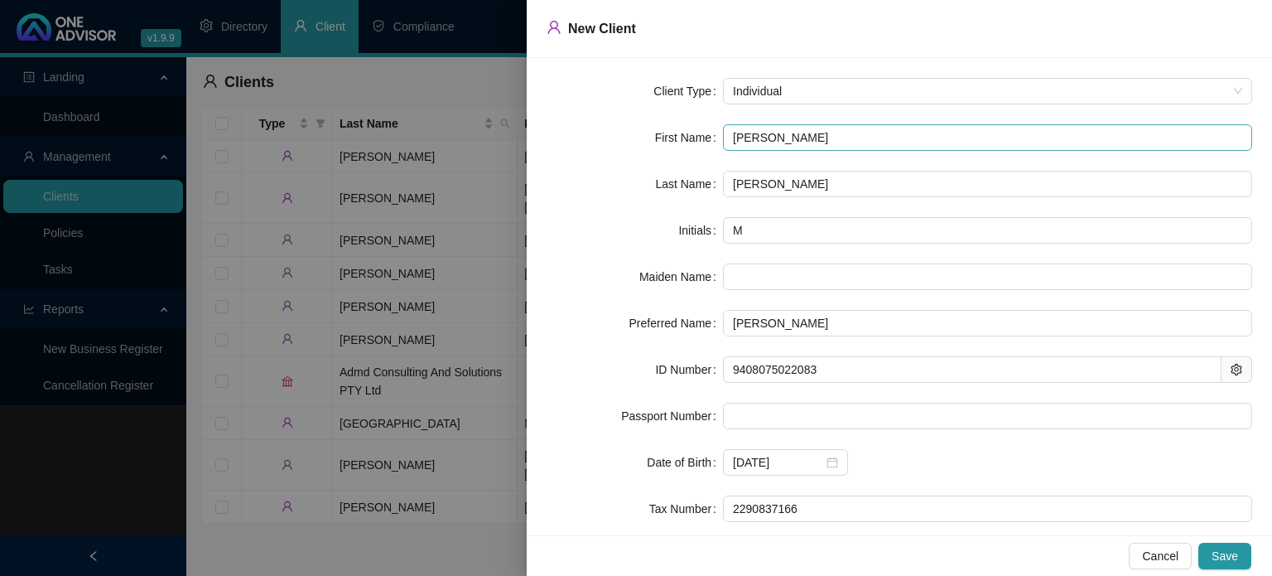
scroll to position [118, 0]
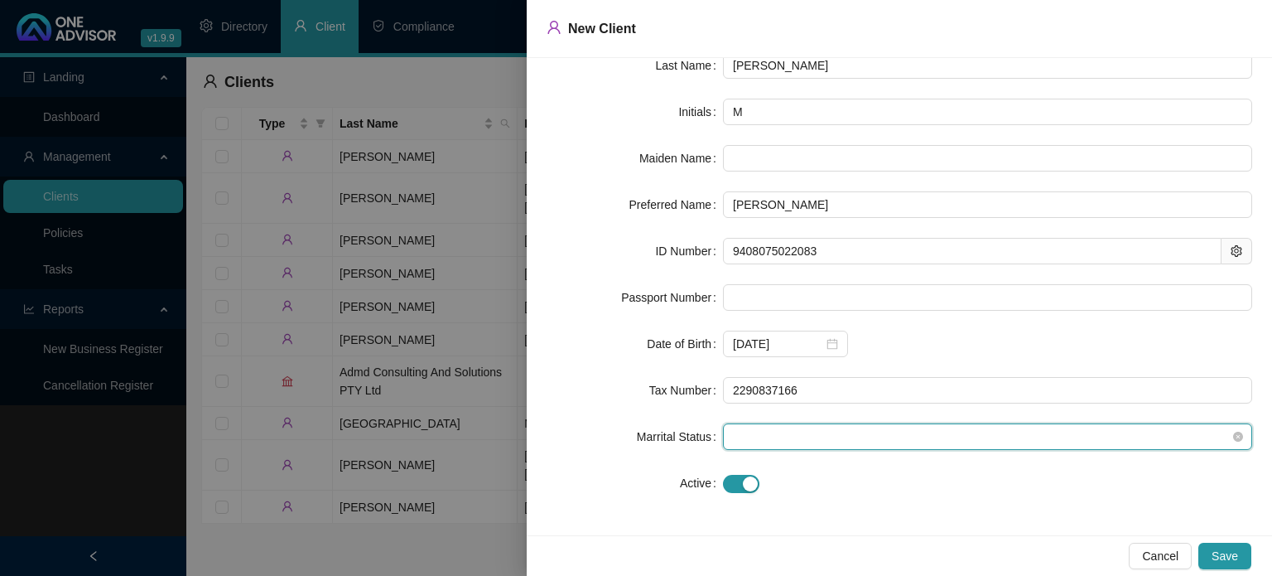
click at [768, 436] on span at bounding box center [987, 436] width 509 height 25
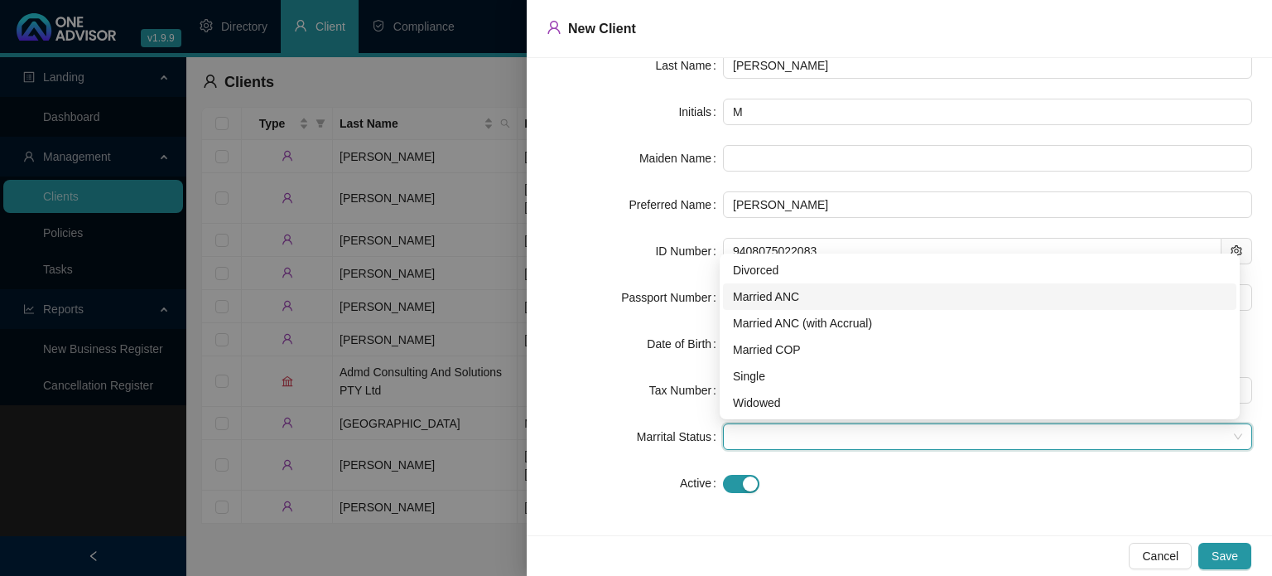
click at [755, 301] on div "Married ANC" at bounding box center [980, 296] width 494 height 18
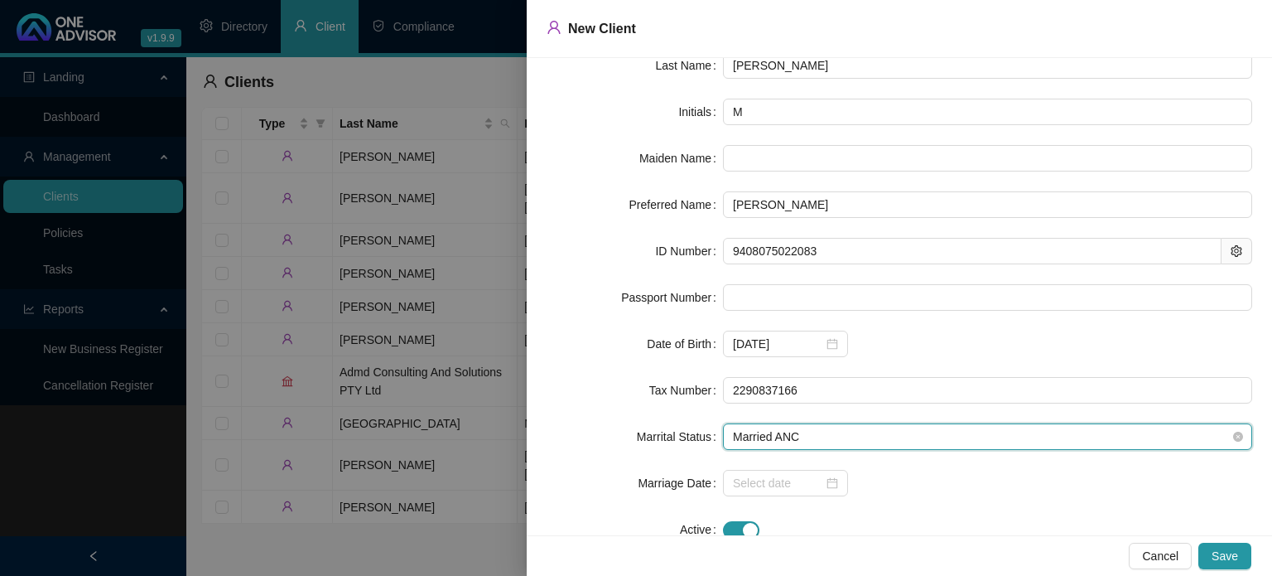
click at [812, 446] on span "Married ANC" at bounding box center [987, 436] width 509 height 25
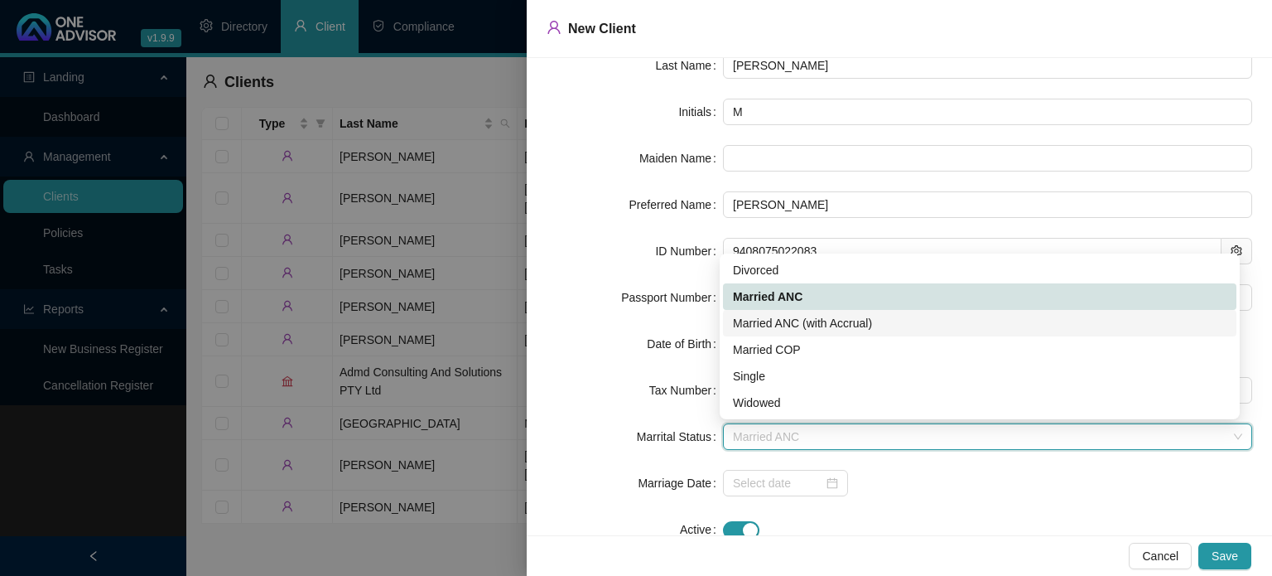
drag, startPoint x: 775, startPoint y: 327, endPoint x: 815, endPoint y: 376, distance: 63.0
click at [775, 327] on div "Married ANC (with Accrual)" at bounding box center [980, 323] width 494 height 18
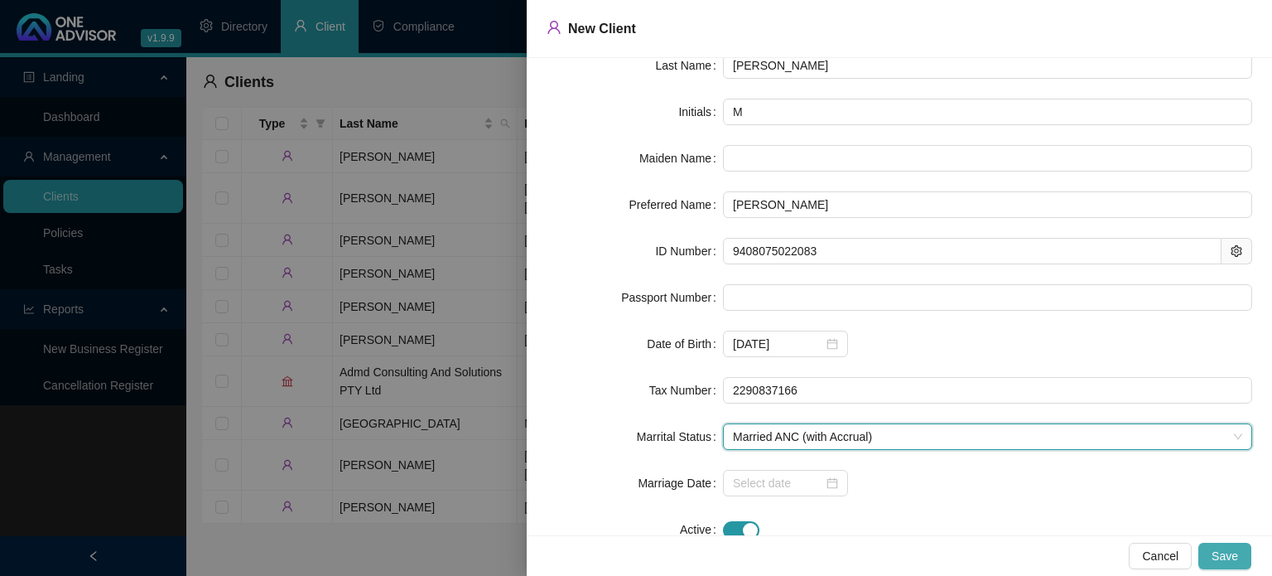
click at [1227, 557] on span "Save" at bounding box center [1225, 556] width 27 height 18
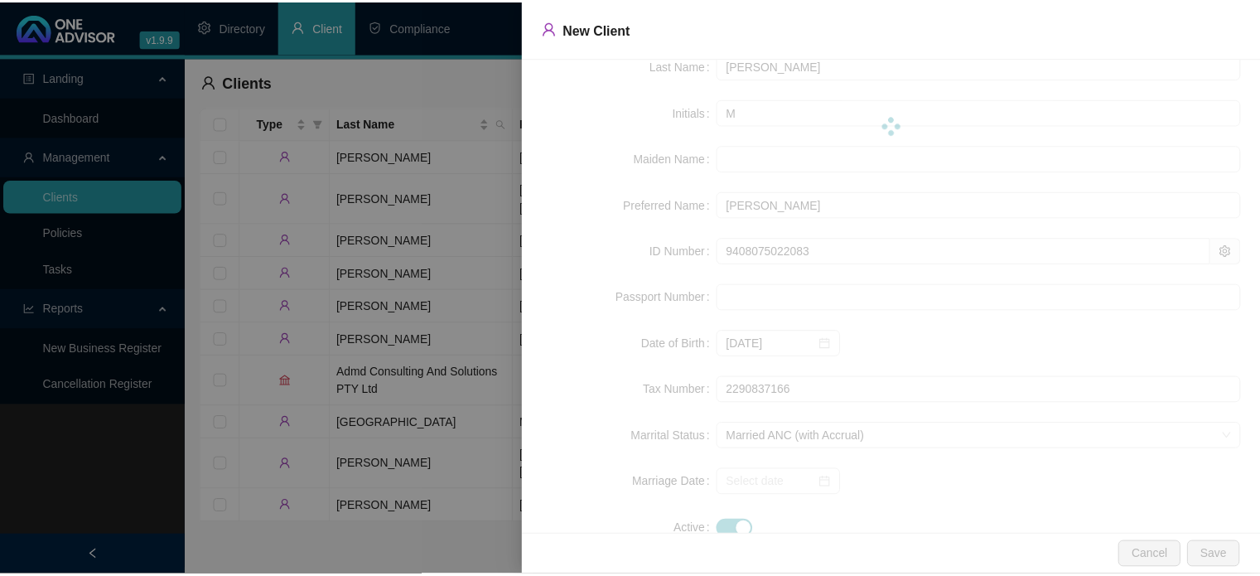
scroll to position [0, 0]
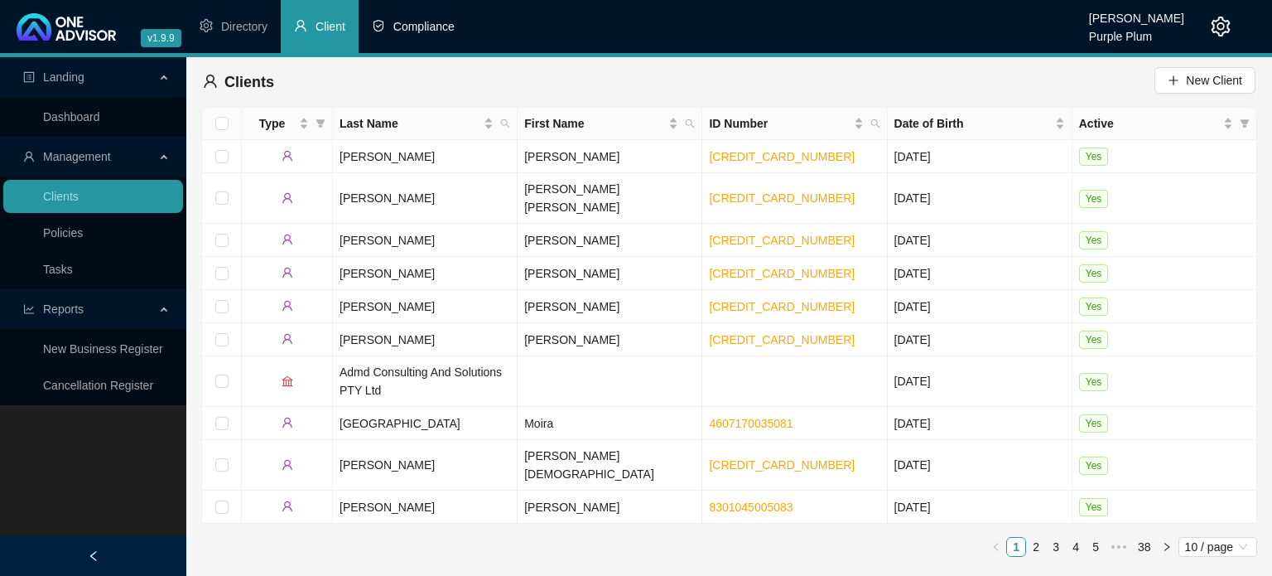
click at [403, 37] on li "Compliance" at bounding box center [413, 26] width 109 height 53
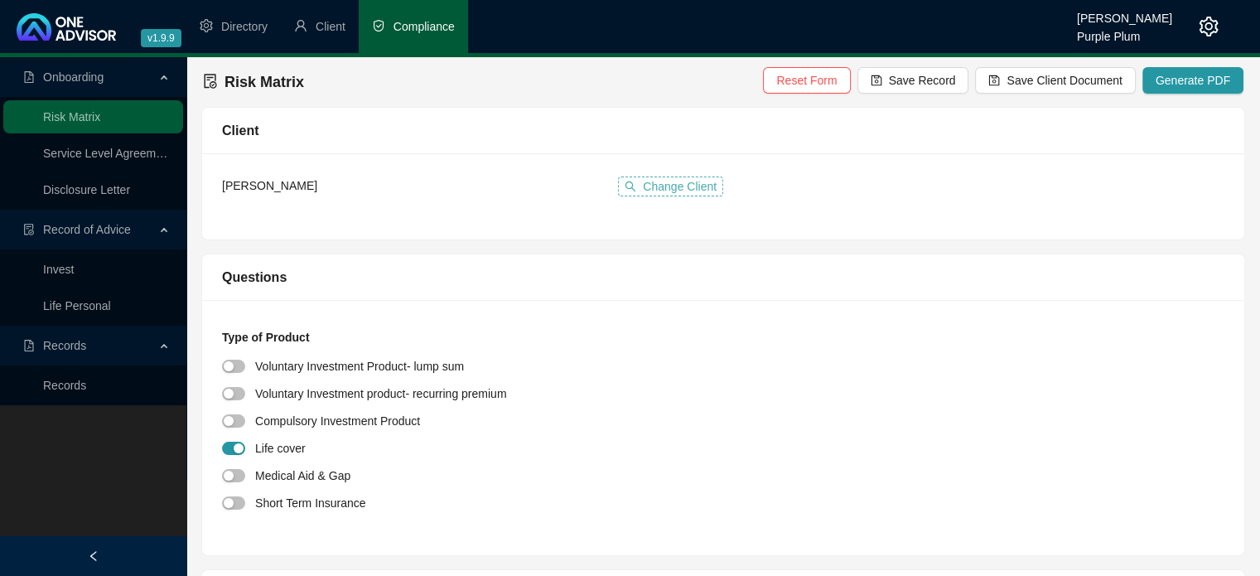
click at [663, 187] on span "Change Client" at bounding box center [680, 186] width 74 height 18
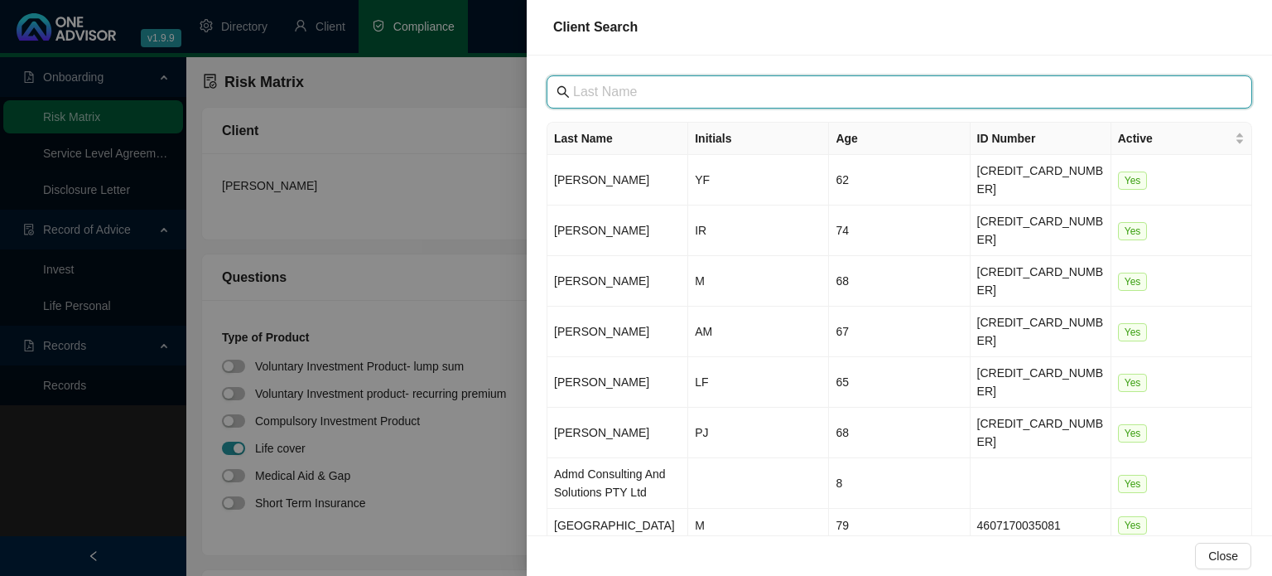
click at [610, 91] on input "text" at bounding box center [901, 92] width 656 height 20
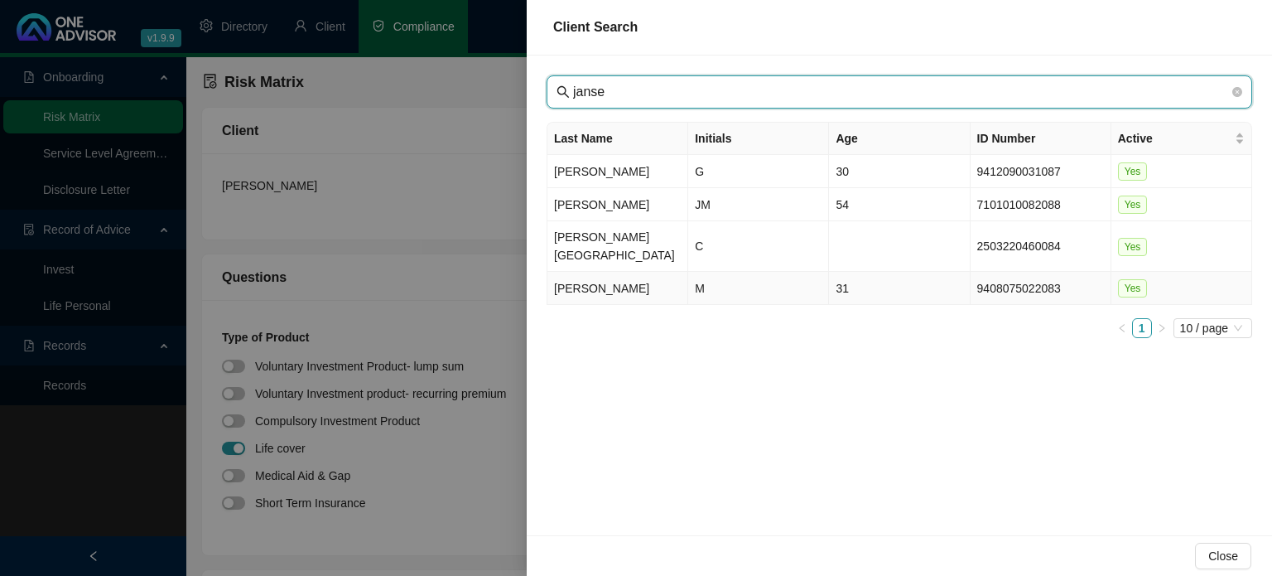
type input "janse"
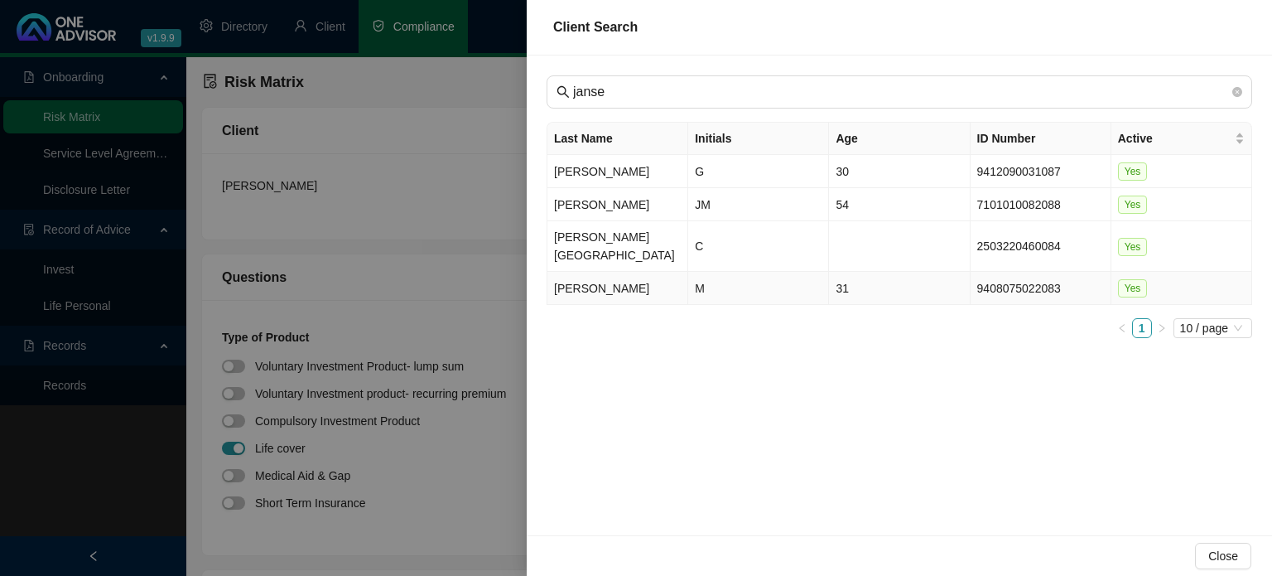
click at [657, 272] on td "[PERSON_NAME]" at bounding box center [617, 288] width 141 height 33
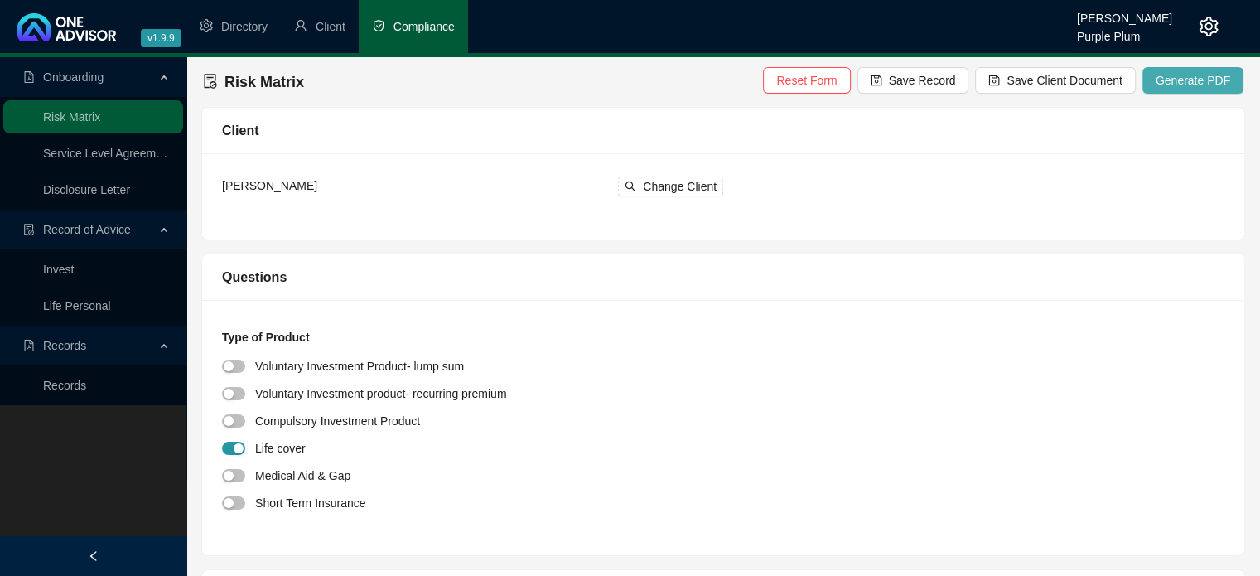
click at [1198, 84] on span "Generate PDF" at bounding box center [1192, 80] width 75 height 18
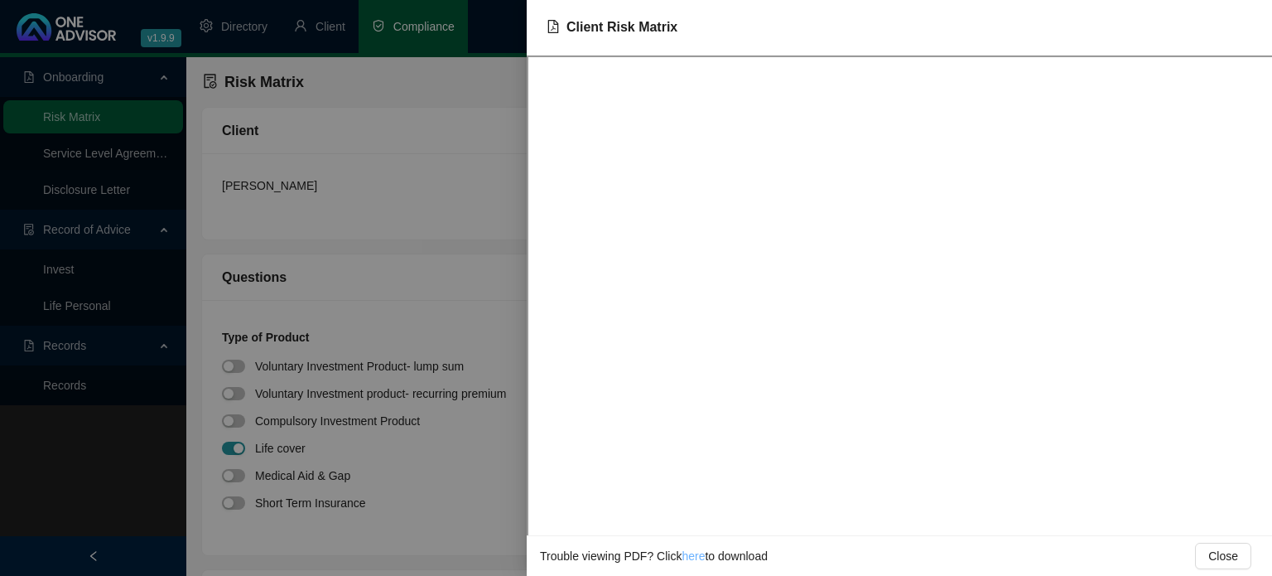
click at [695, 556] on link "here" at bounding box center [693, 555] width 23 height 13
drag, startPoint x: 454, startPoint y: 284, endPoint x: 472, endPoint y: 282, distance: 18.4
click at [454, 284] on div at bounding box center [636, 288] width 1272 height 576
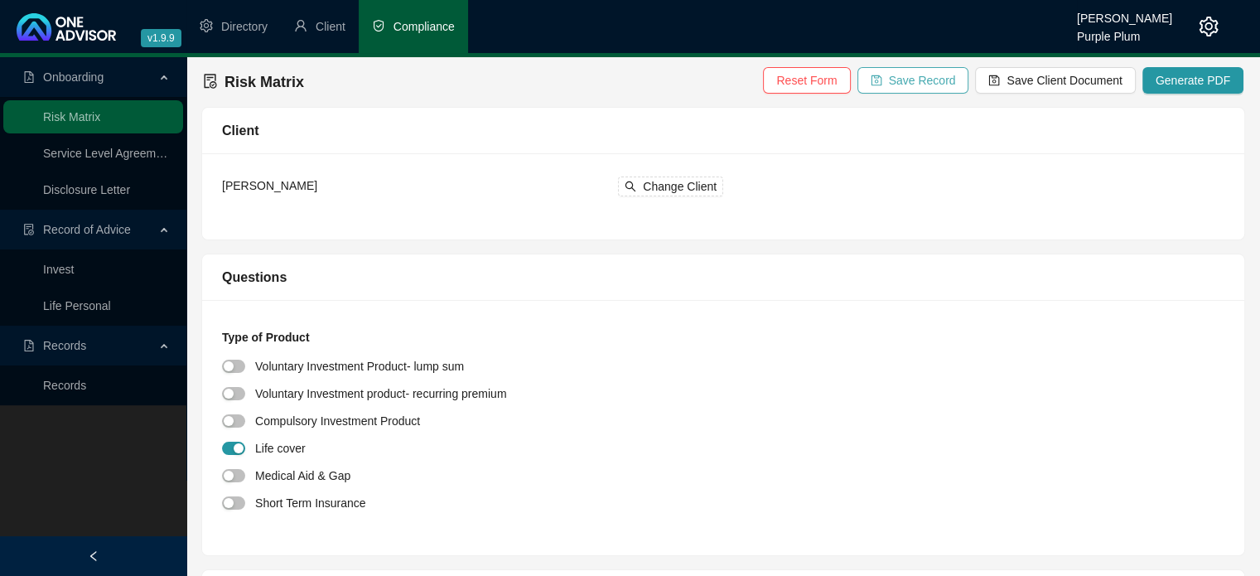
click at [917, 80] on span "Save Record" at bounding box center [922, 80] width 67 height 18
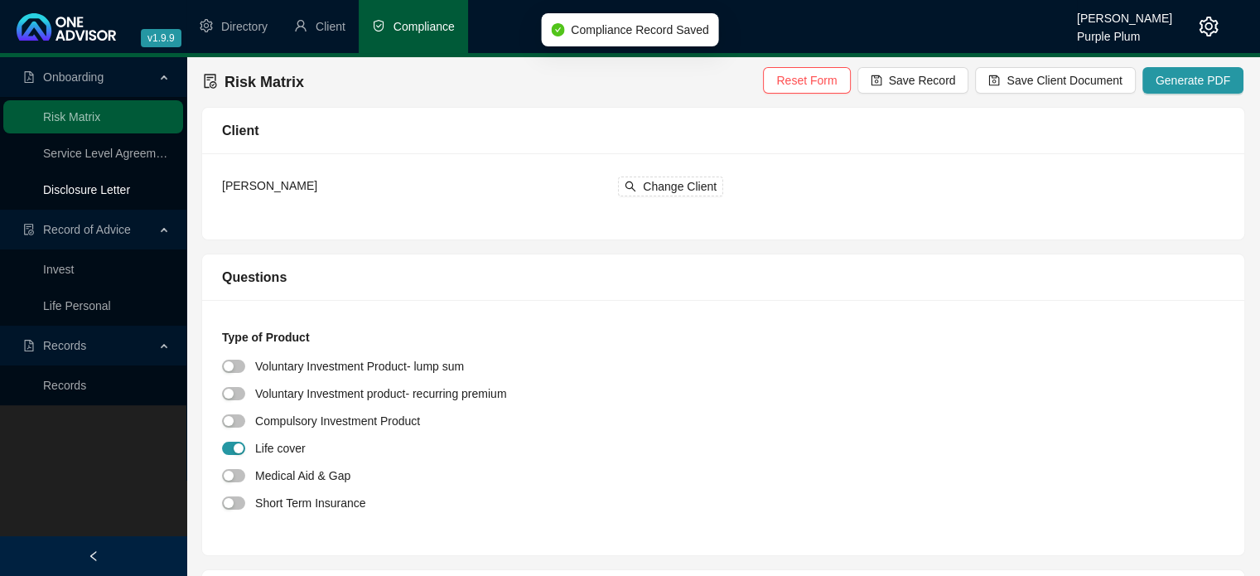
drag, startPoint x: 108, startPoint y: 190, endPoint x: 119, endPoint y: 190, distance: 11.6
click at [108, 190] on link "Disclosure Letter" at bounding box center [86, 189] width 87 height 13
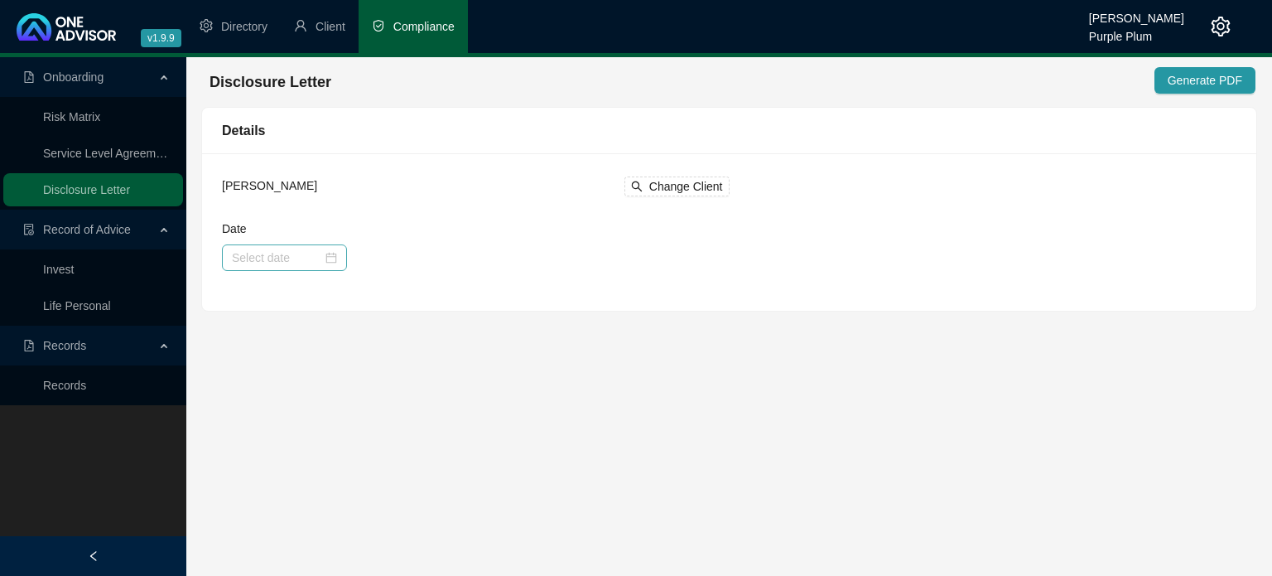
click at [335, 259] on div at bounding box center [284, 257] width 125 height 27
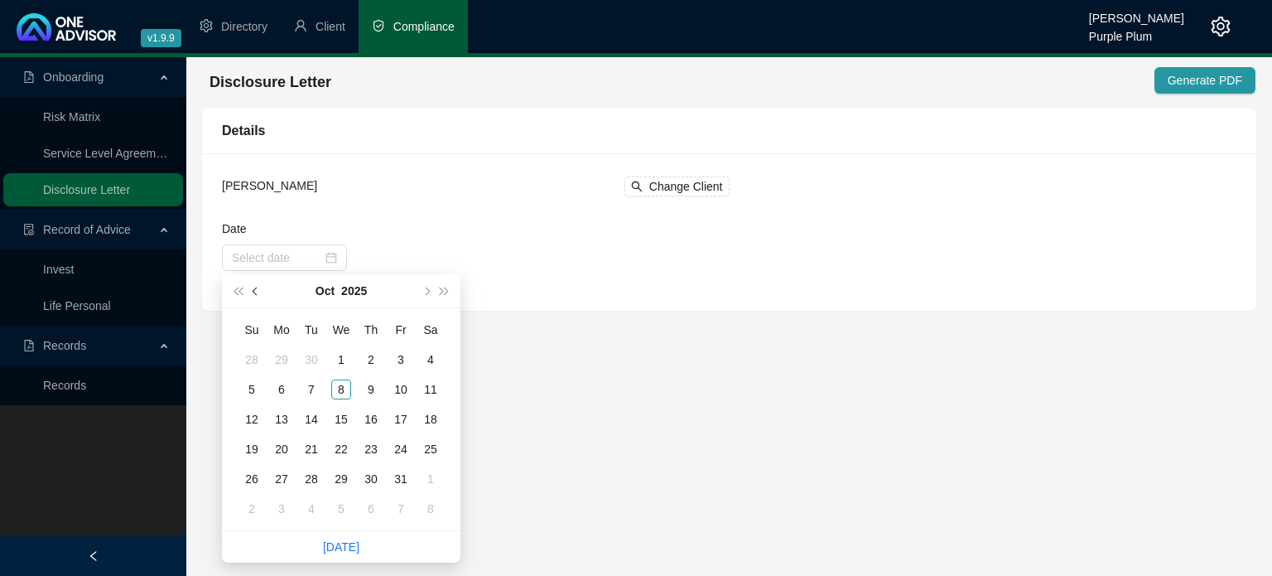
click at [250, 291] on button "prev-year" at bounding box center [256, 290] width 18 height 33
type input "[DATE]"
click at [374, 394] on div "7" at bounding box center [371, 389] width 20 height 20
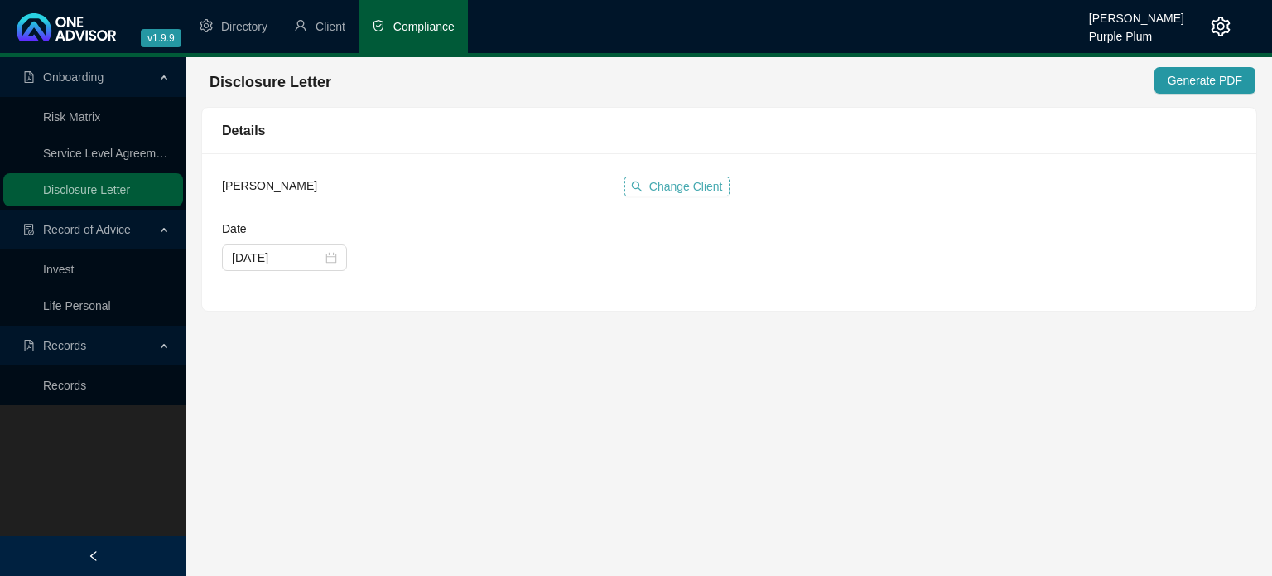
click at [649, 190] on button "Change Client" at bounding box center [676, 186] width 105 height 20
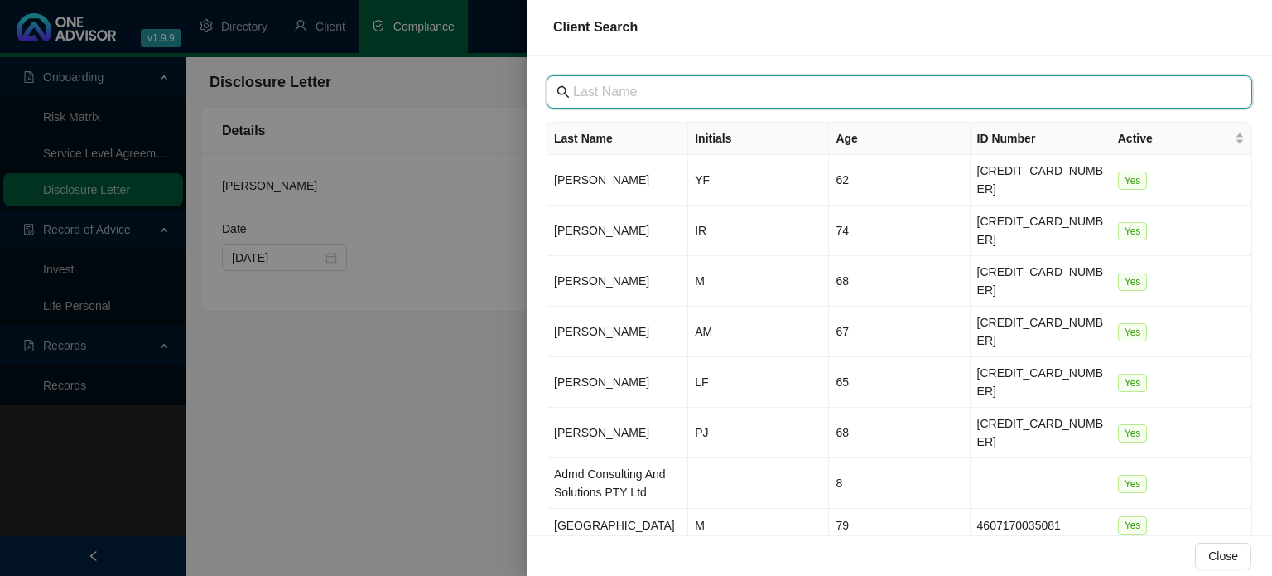
click at [614, 95] on input "text" at bounding box center [901, 92] width 656 height 20
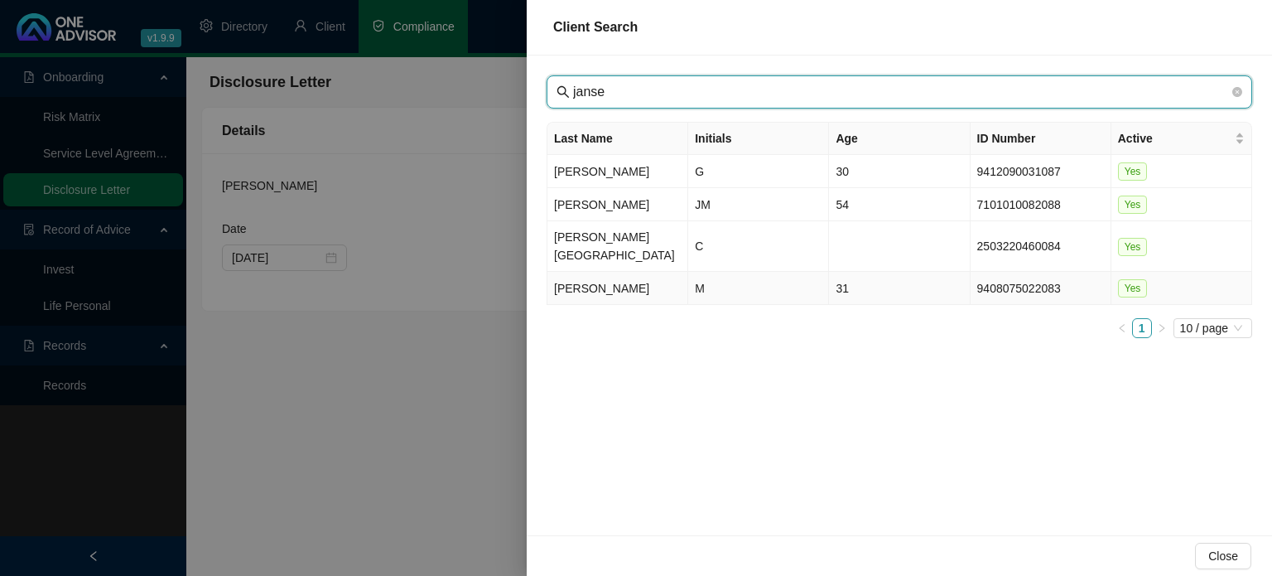
type input "janse"
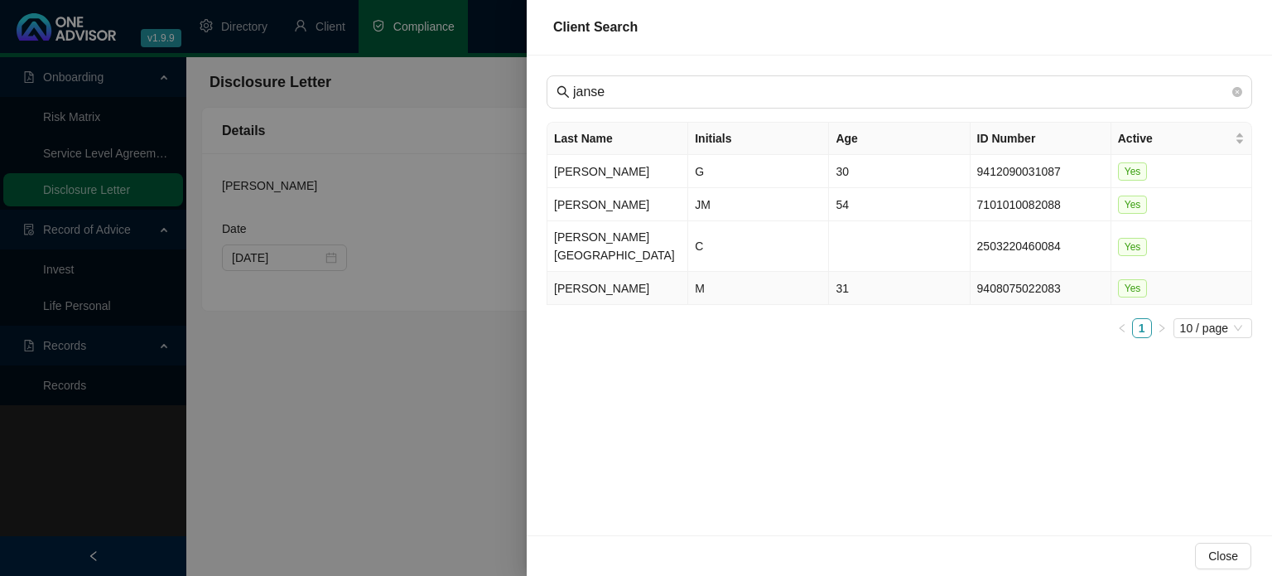
click at [644, 280] on td "[PERSON_NAME]" at bounding box center [617, 288] width 141 height 33
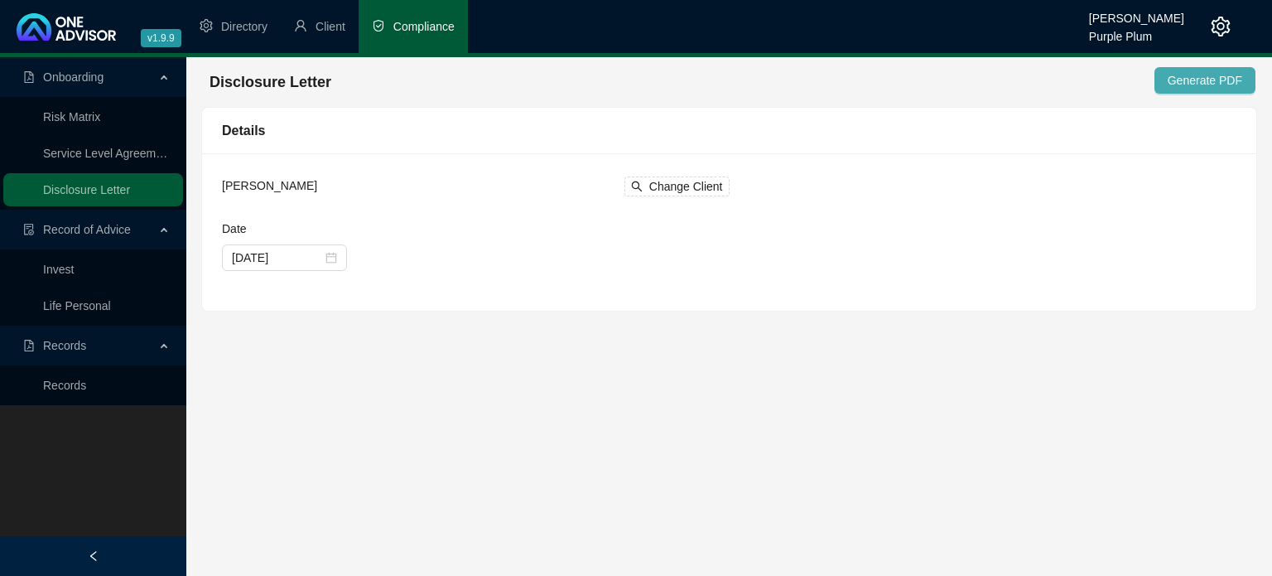
click at [1203, 75] on span "Generate PDF" at bounding box center [1205, 80] width 75 height 18
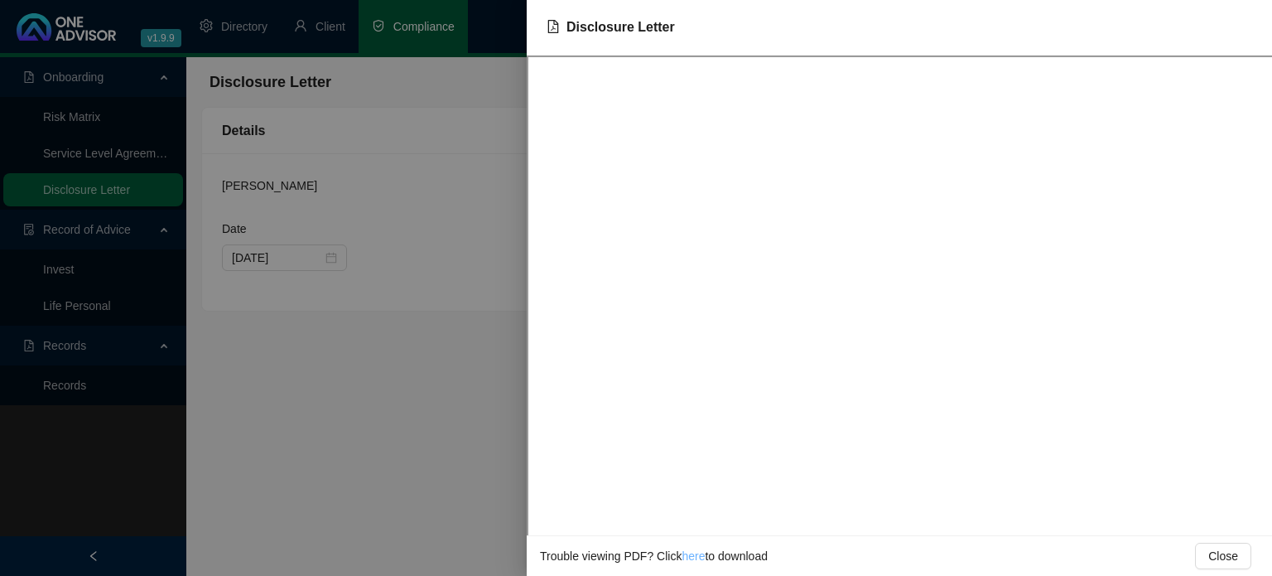
click at [696, 560] on link "here" at bounding box center [693, 555] width 23 height 13
click at [428, 367] on div at bounding box center [636, 288] width 1272 height 576
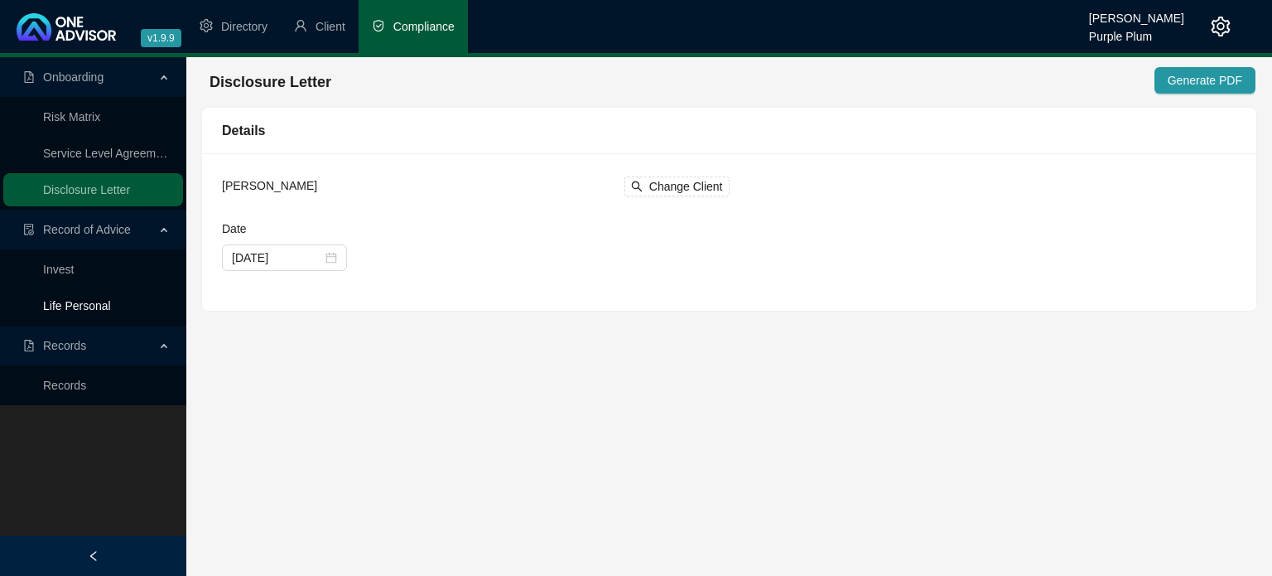
click at [76, 305] on link "Life Personal" at bounding box center [77, 305] width 68 height 13
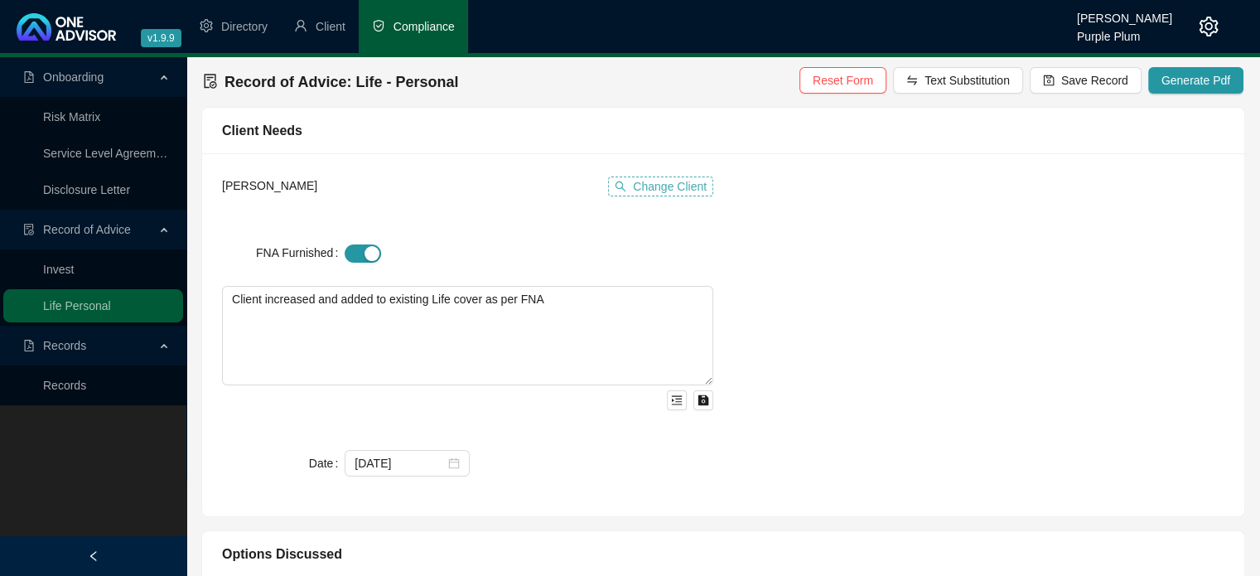
click at [640, 188] on span "Change Client" at bounding box center [670, 186] width 74 height 18
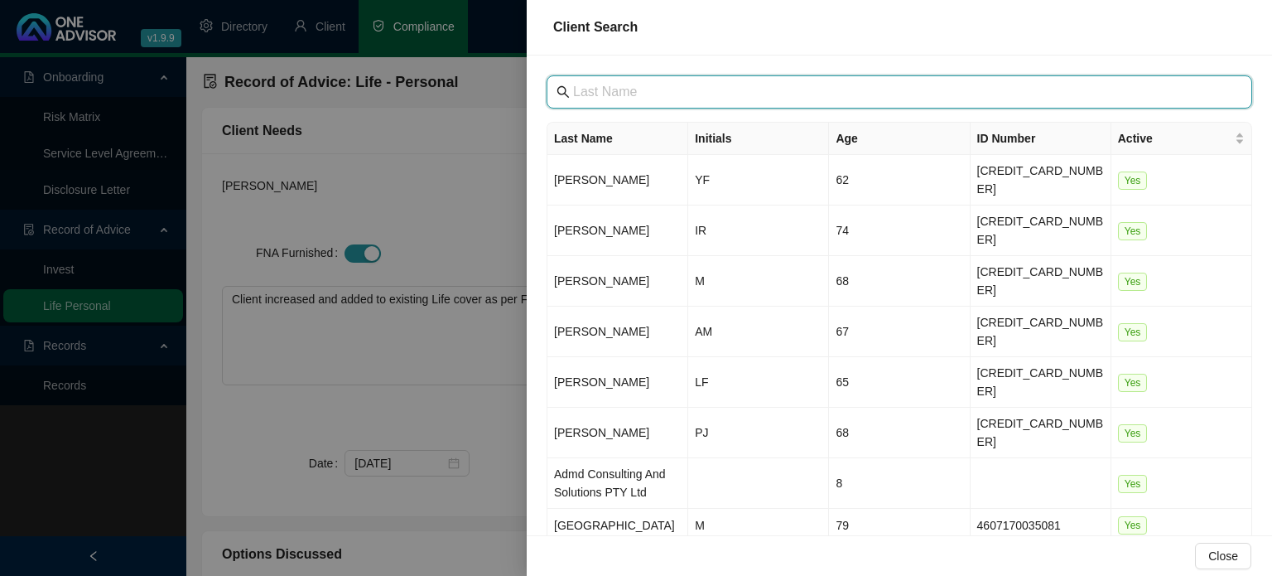
click at [621, 91] on input "text" at bounding box center [901, 92] width 656 height 20
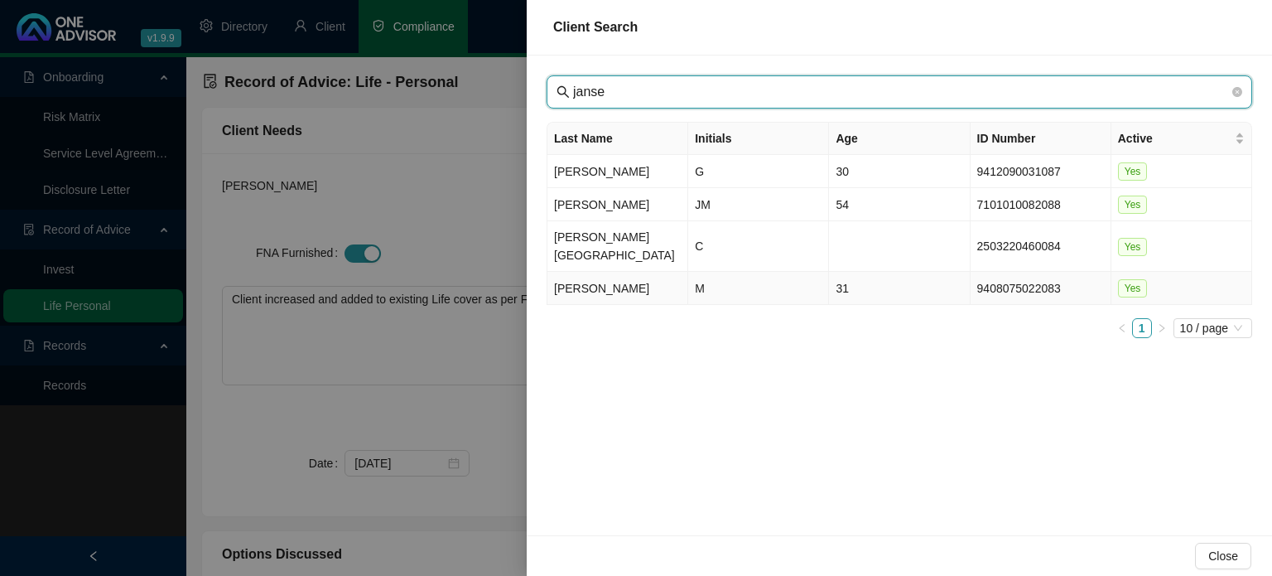
type input "janse"
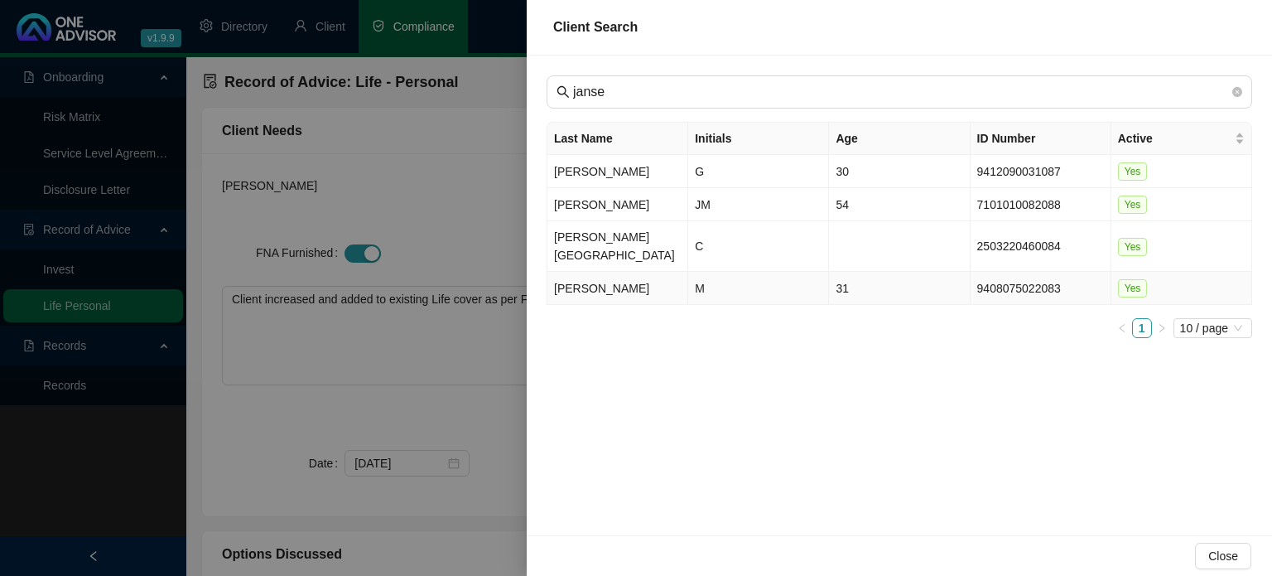
click at [623, 274] on td "[PERSON_NAME]" at bounding box center [617, 288] width 141 height 33
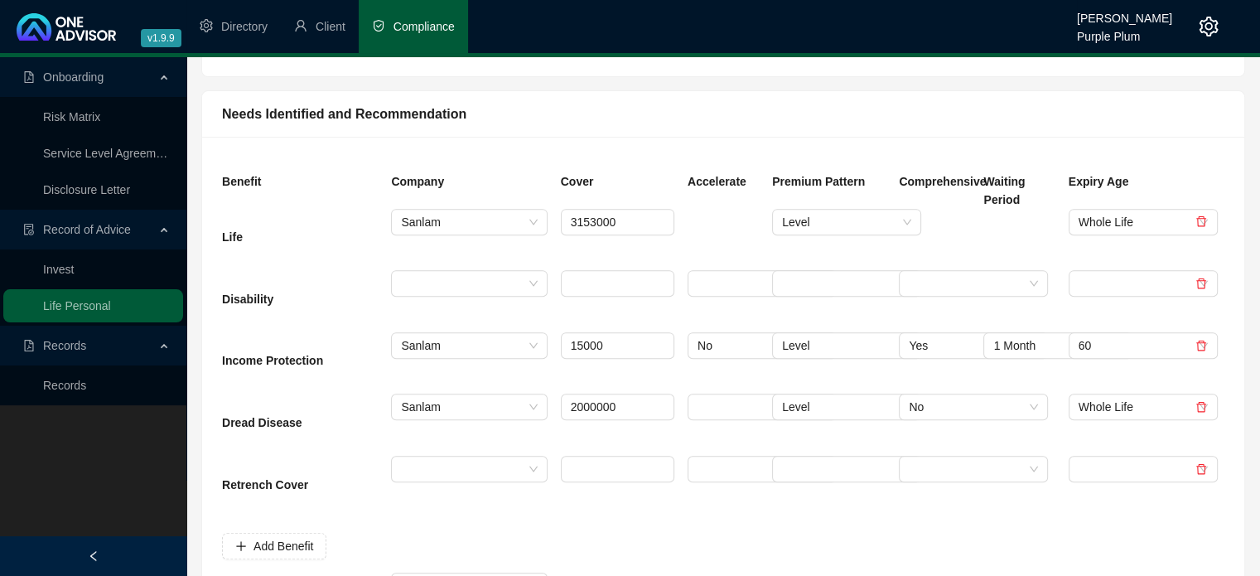
scroll to position [663, 0]
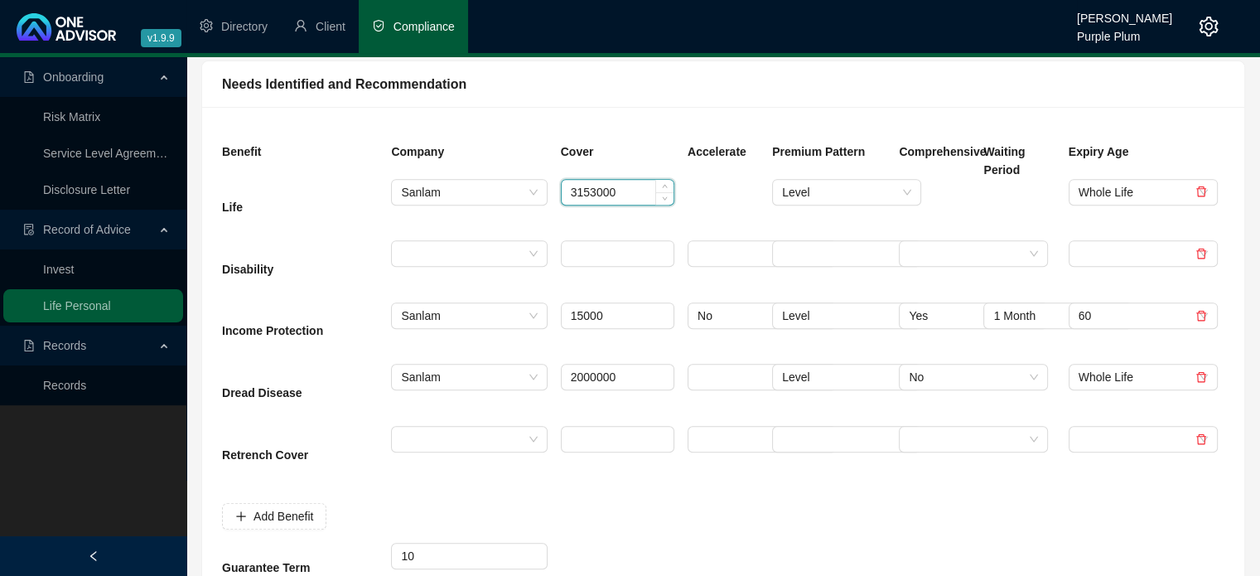
click at [635, 190] on input "3153000" at bounding box center [618, 192] width 112 height 25
type input "3"
type input "7300000"
click at [600, 316] on input "15000" at bounding box center [618, 315] width 112 height 25
type input "1"
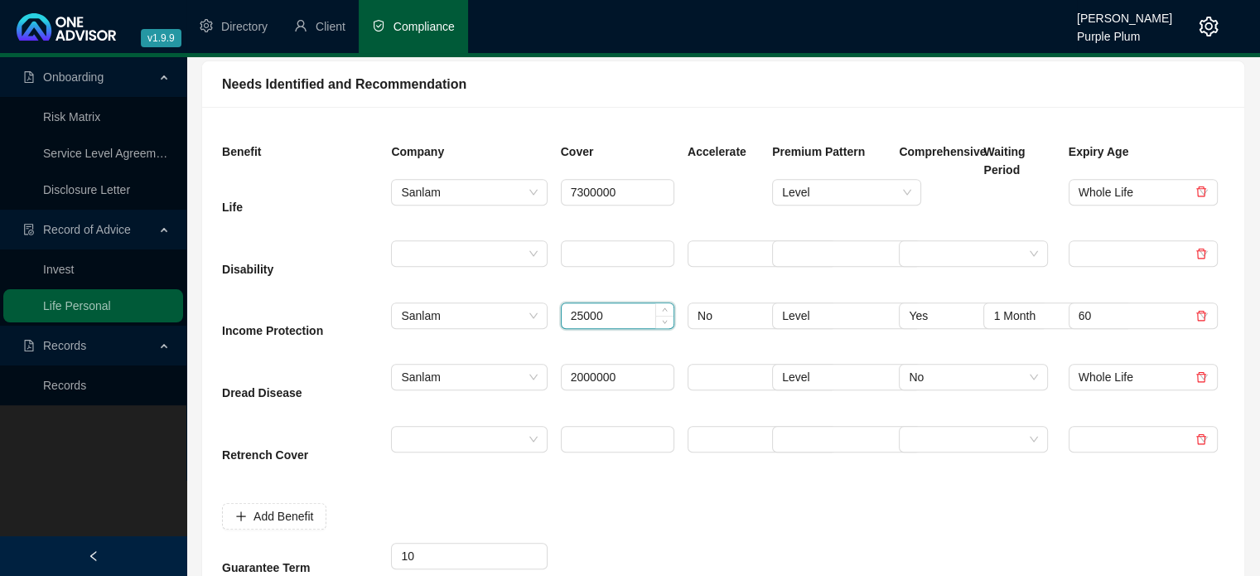
type input "25000"
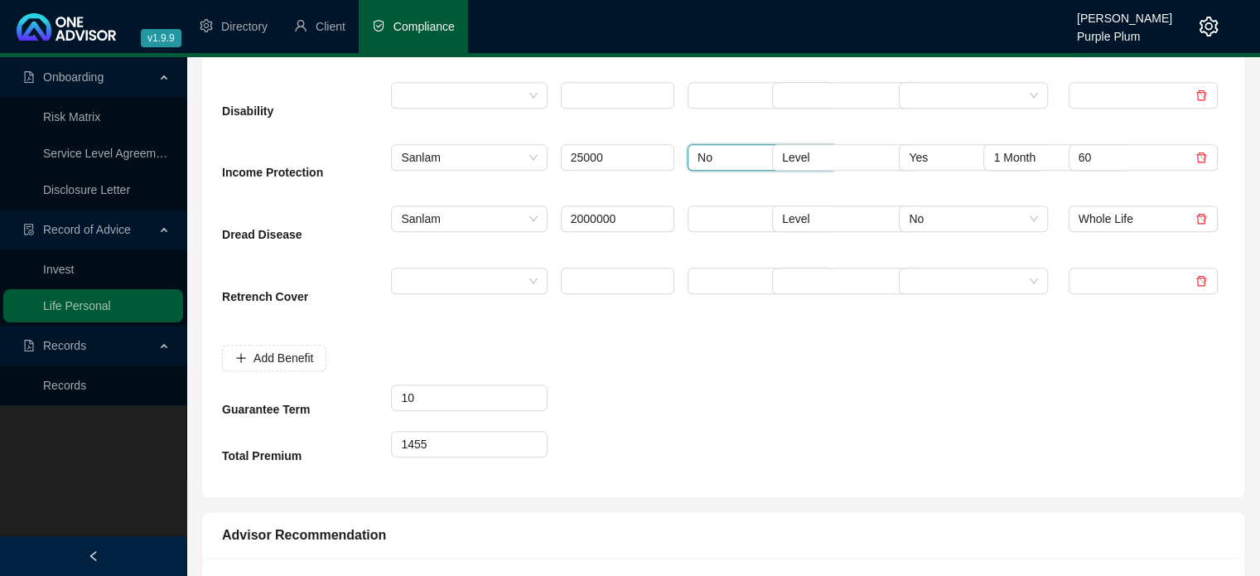
scroll to position [828, 0]
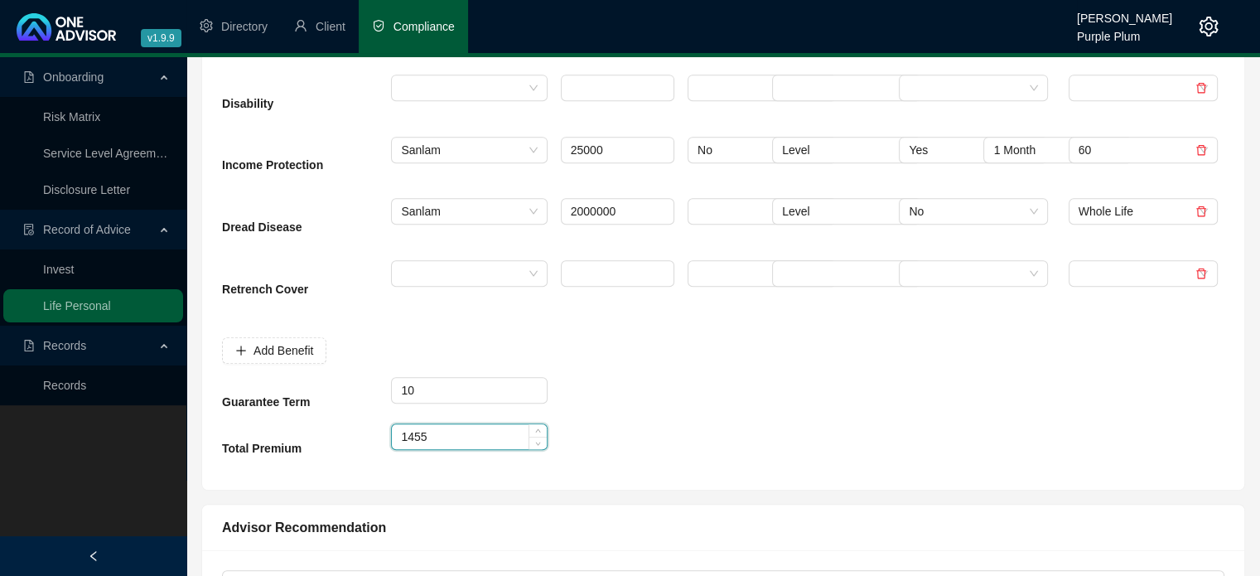
click at [456, 436] on input "1455" at bounding box center [469, 436] width 154 height 25
type input "1"
type input "2034"
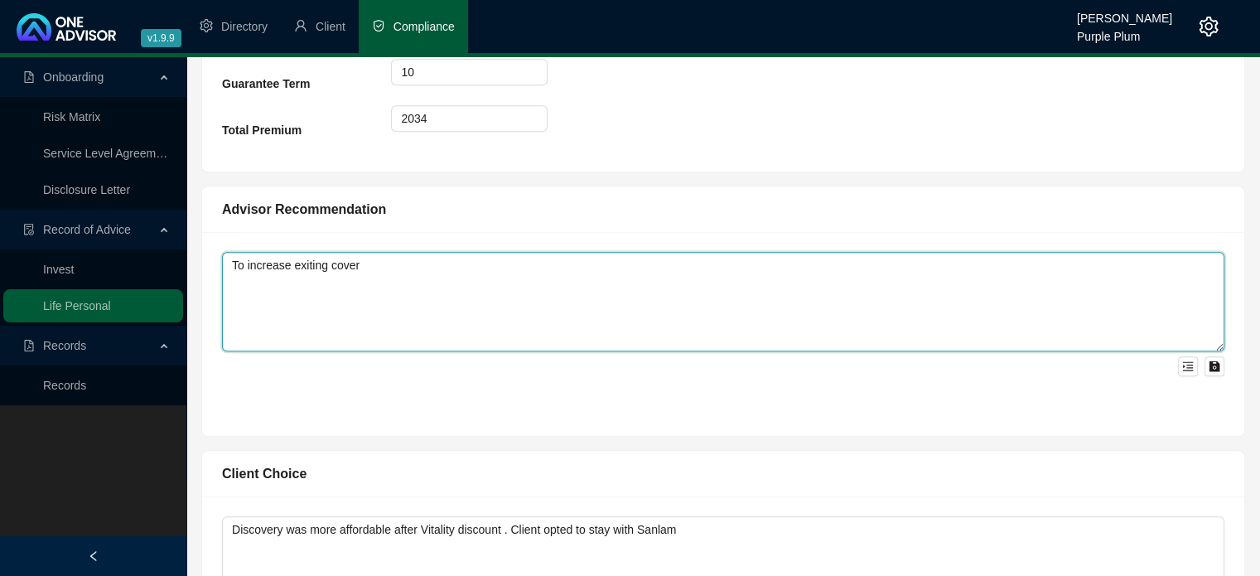
scroll to position [1173, 0]
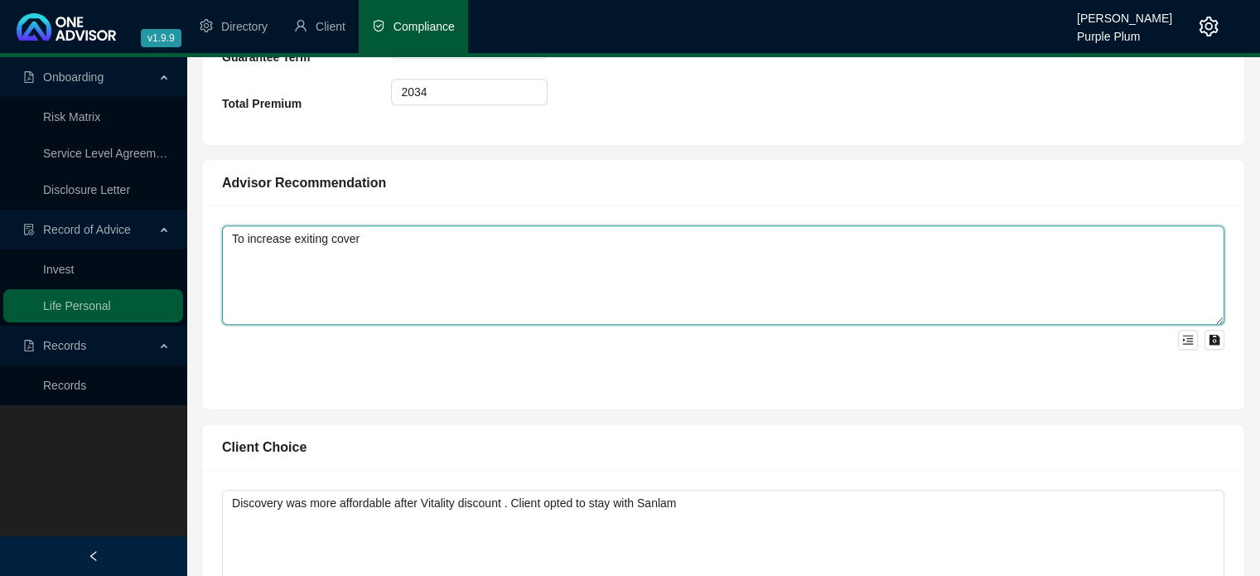
click at [411, 229] on textarea "To increase exiting cover" at bounding box center [723, 274] width 1002 height 99
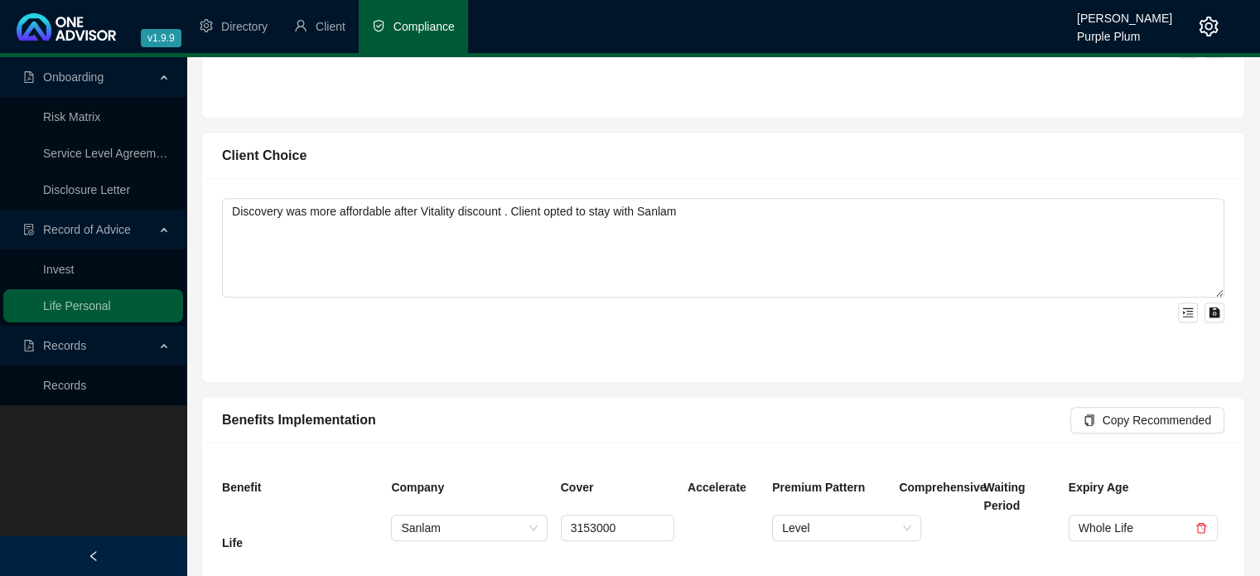
scroll to position [1587, 0]
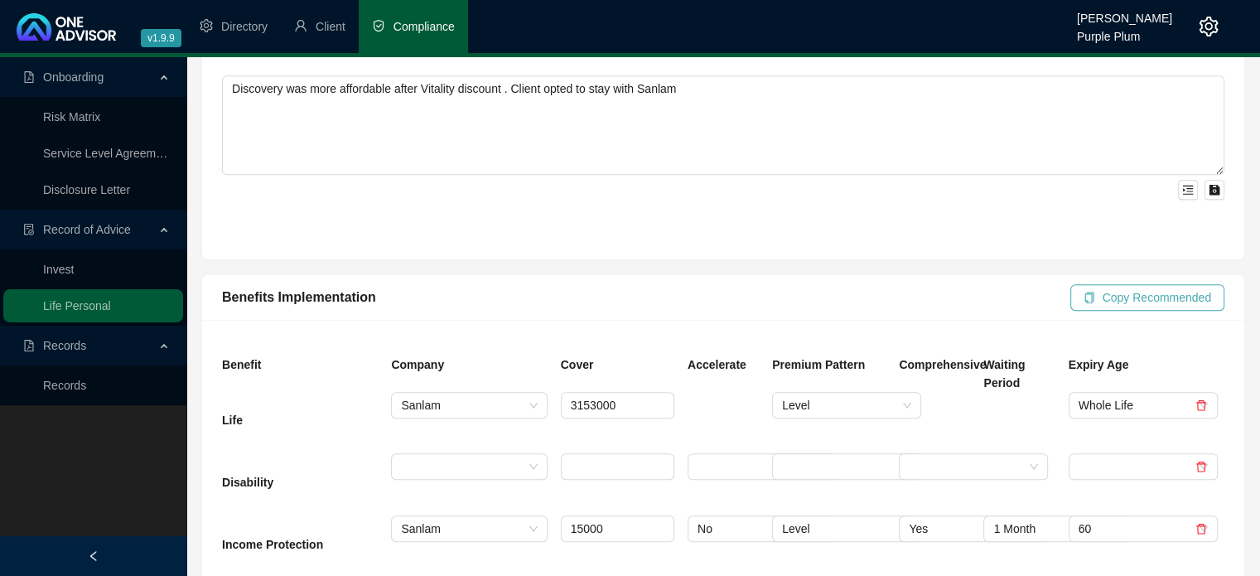
click at [1130, 294] on span "Copy Recommended" at bounding box center [1156, 297] width 109 height 18
type input "7300000"
type input "25000"
type input "2034"
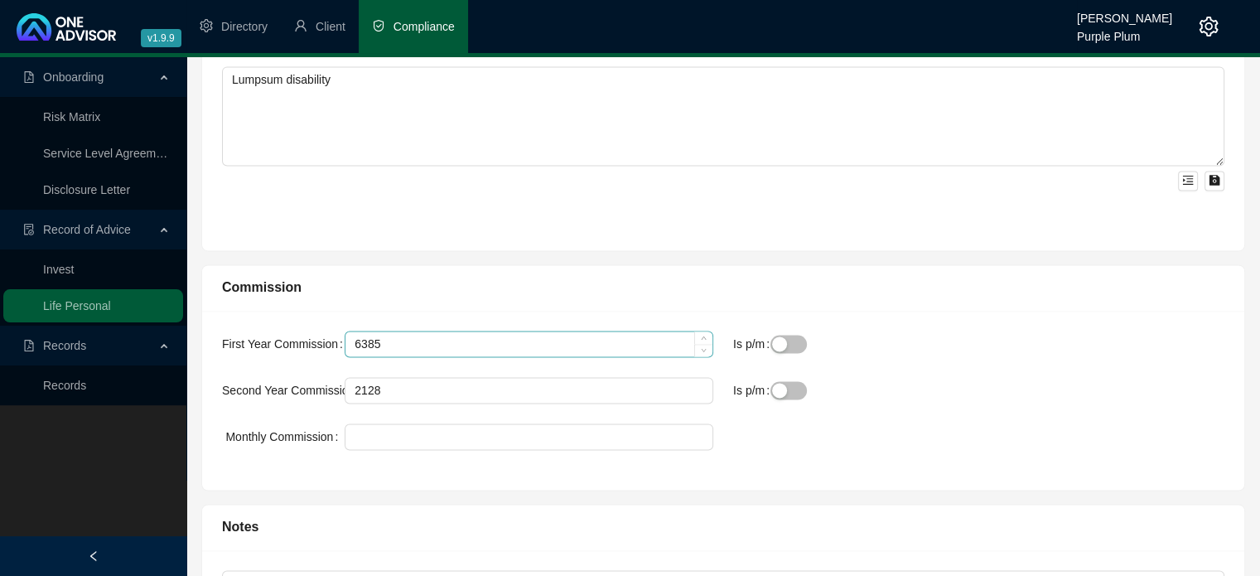
scroll to position [2498, 0]
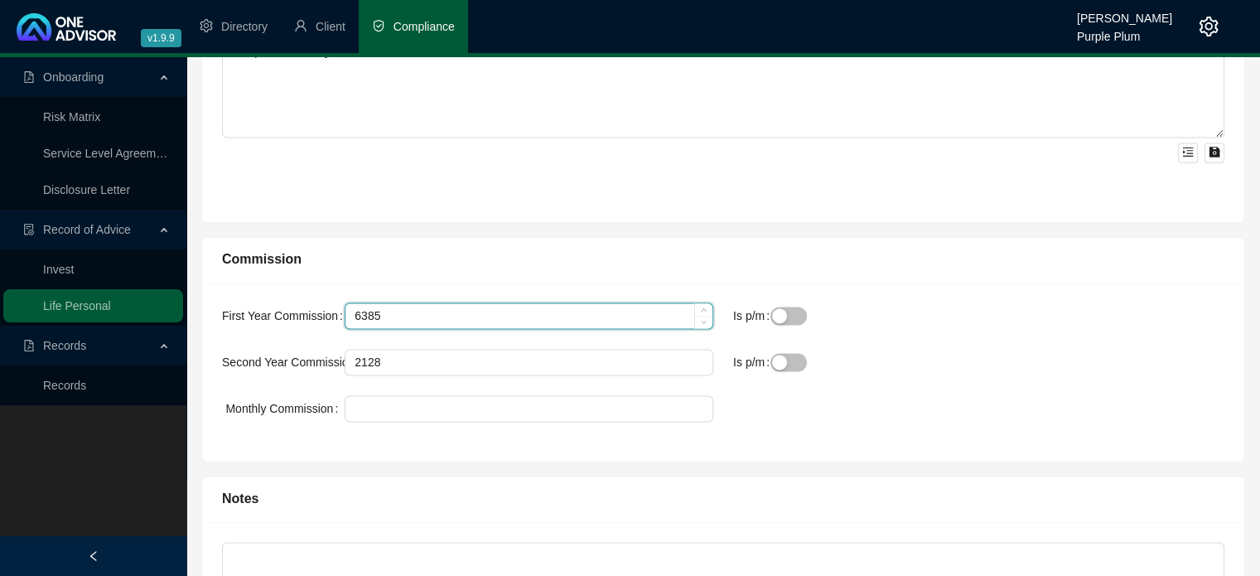
click at [457, 319] on input "6385" at bounding box center [528, 315] width 367 height 25
type input "6"
type input "6204"
click at [454, 370] on div "2128" at bounding box center [529, 362] width 369 height 27
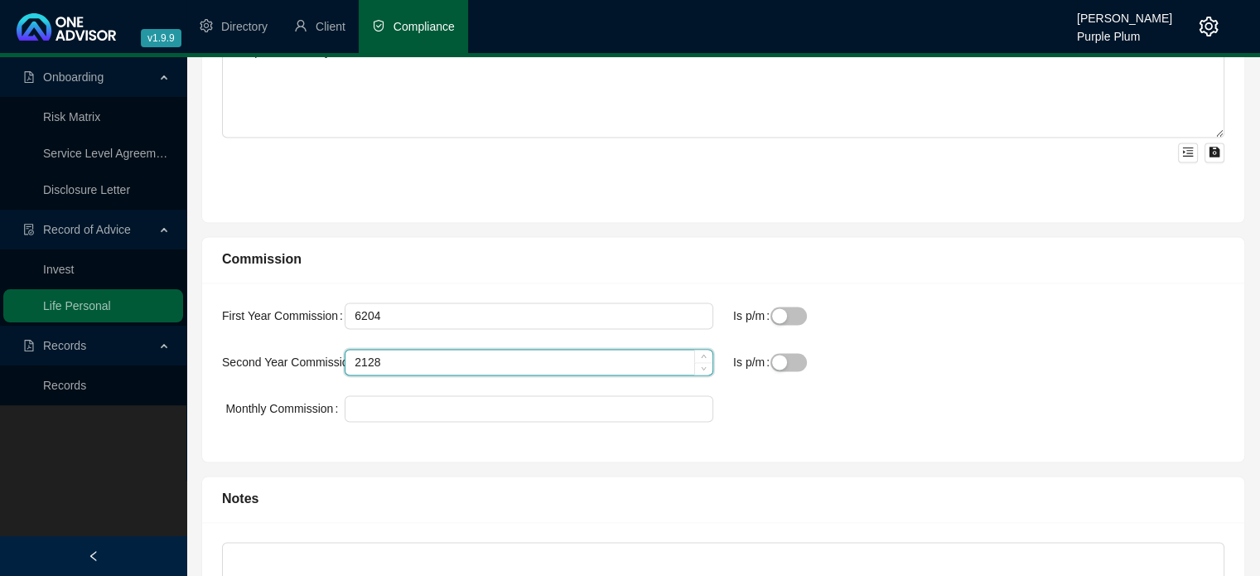
click at [421, 360] on input "2128" at bounding box center [528, 362] width 367 height 25
type input "2"
type input "6068"
click at [358, 356] on input "6068" at bounding box center [528, 362] width 367 height 25
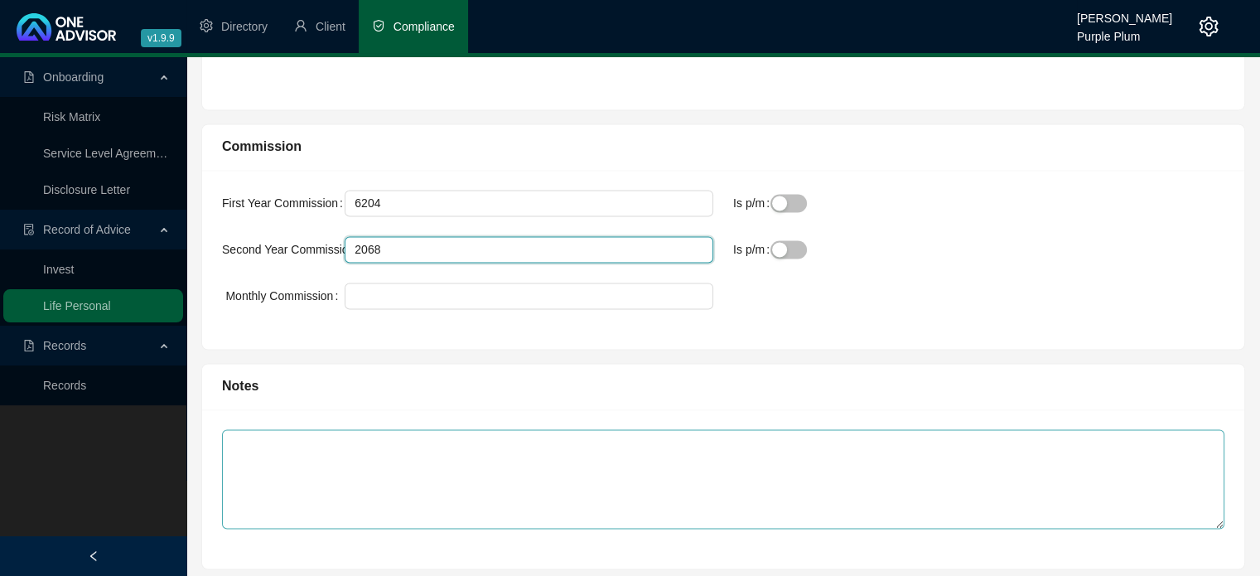
scroll to position [2638, 0]
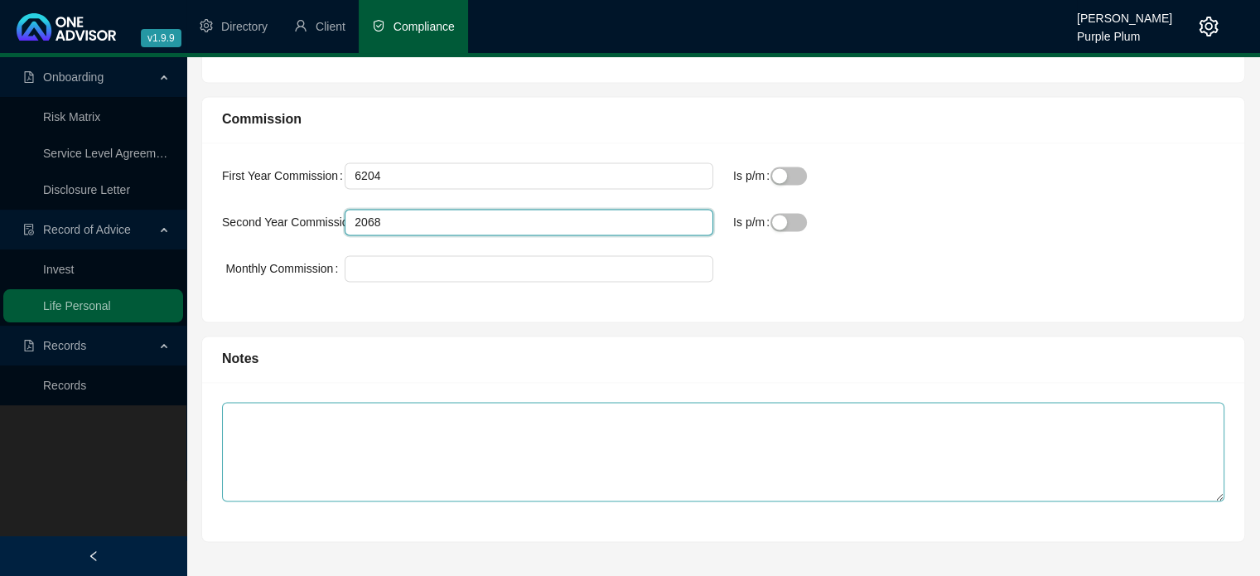
type input "2068"
click at [479, 422] on textarea at bounding box center [723, 451] width 1002 height 99
type textarea "n"
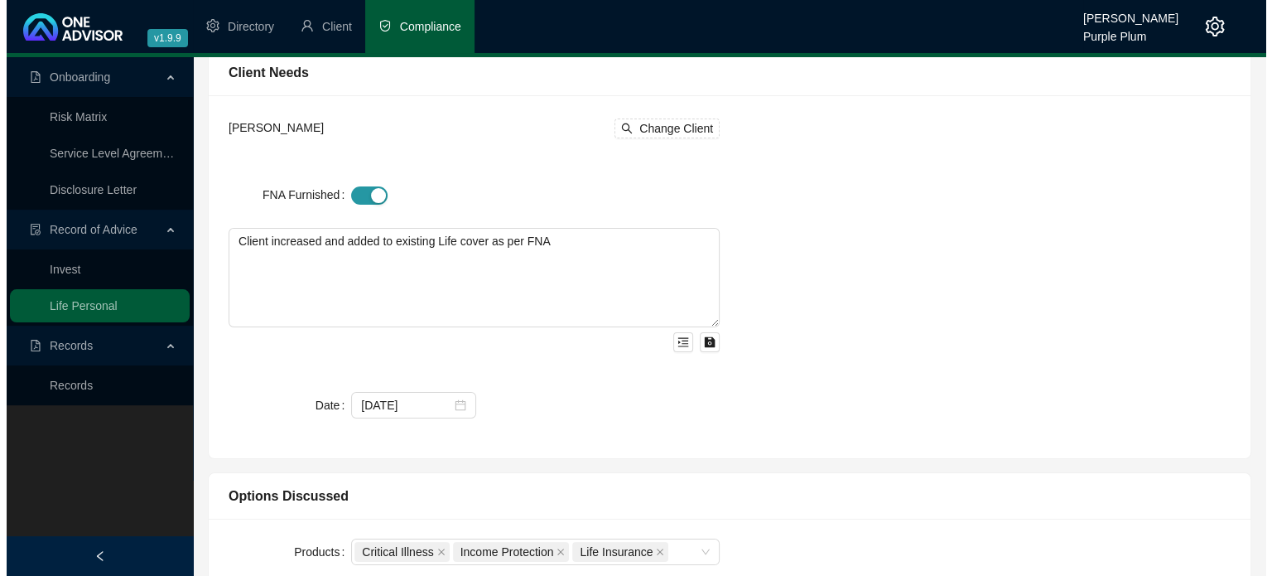
scroll to position [0, 0]
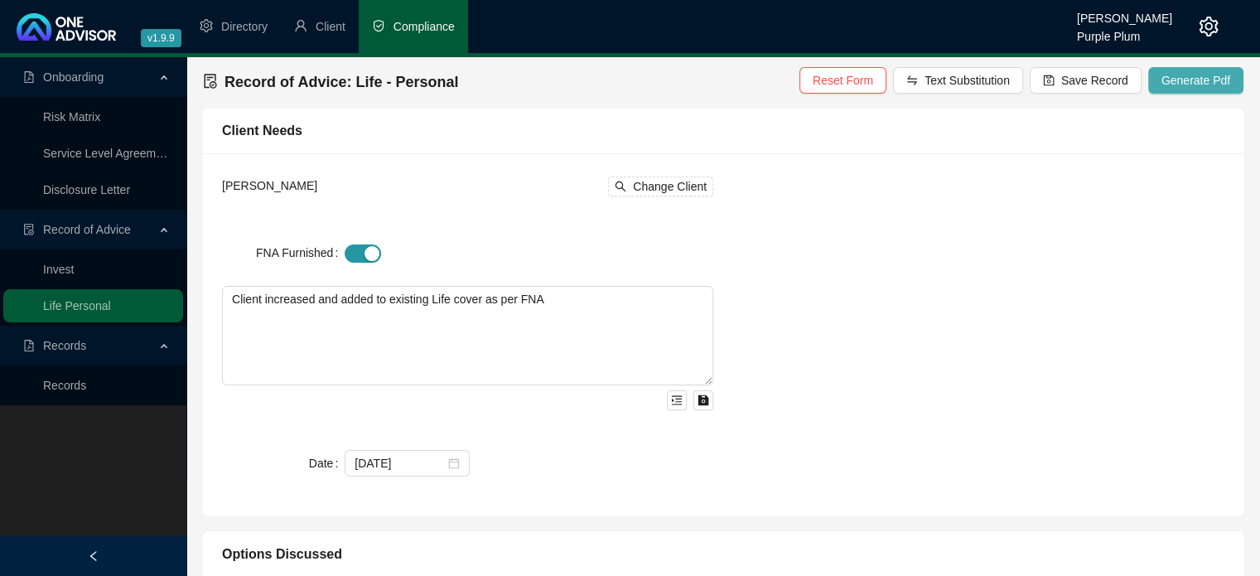
type textarea "Income protection was reduced by underwriting"
click at [1189, 82] on span "Generate Pdf" at bounding box center [1195, 80] width 69 height 18
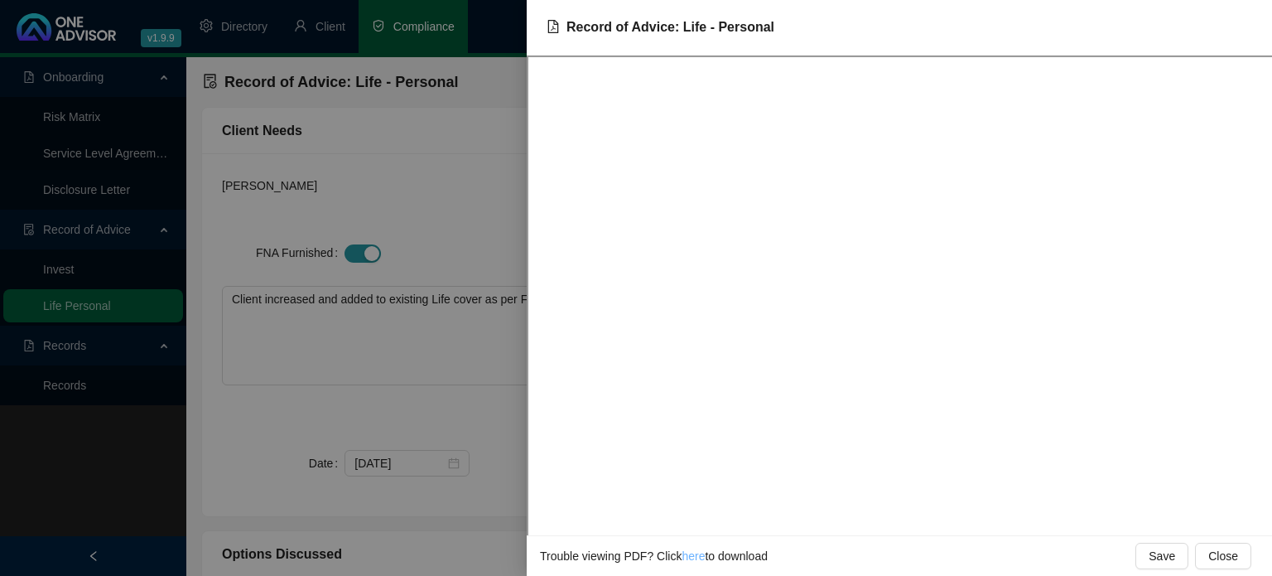
click at [693, 559] on link "here" at bounding box center [693, 555] width 23 height 13
drag, startPoint x: 460, startPoint y: 408, endPoint x: 480, endPoint y: 407, distance: 19.9
click at [460, 409] on div at bounding box center [636, 288] width 1272 height 576
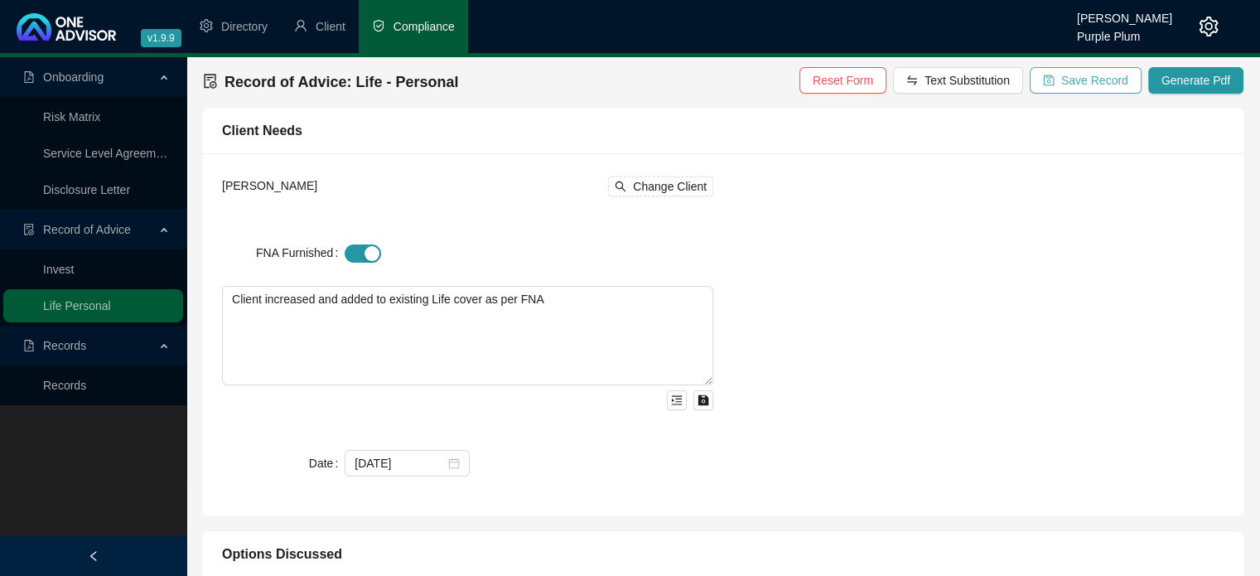
click at [1077, 77] on span "Save Record" at bounding box center [1094, 80] width 67 height 18
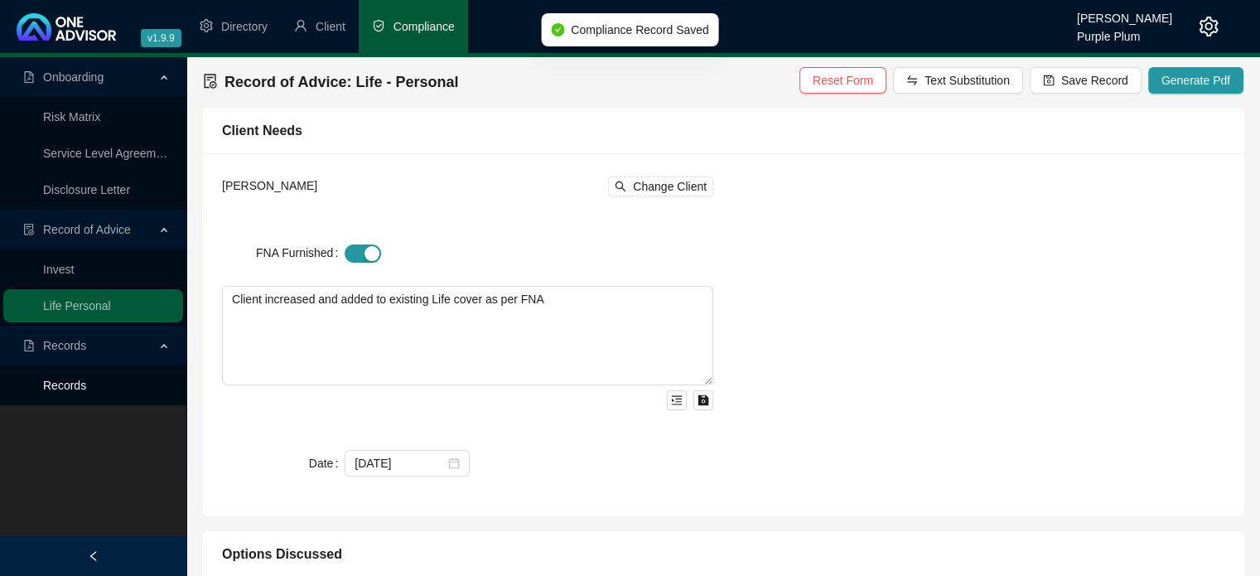
click at [61, 390] on link "Records" at bounding box center [64, 384] width 43 height 13
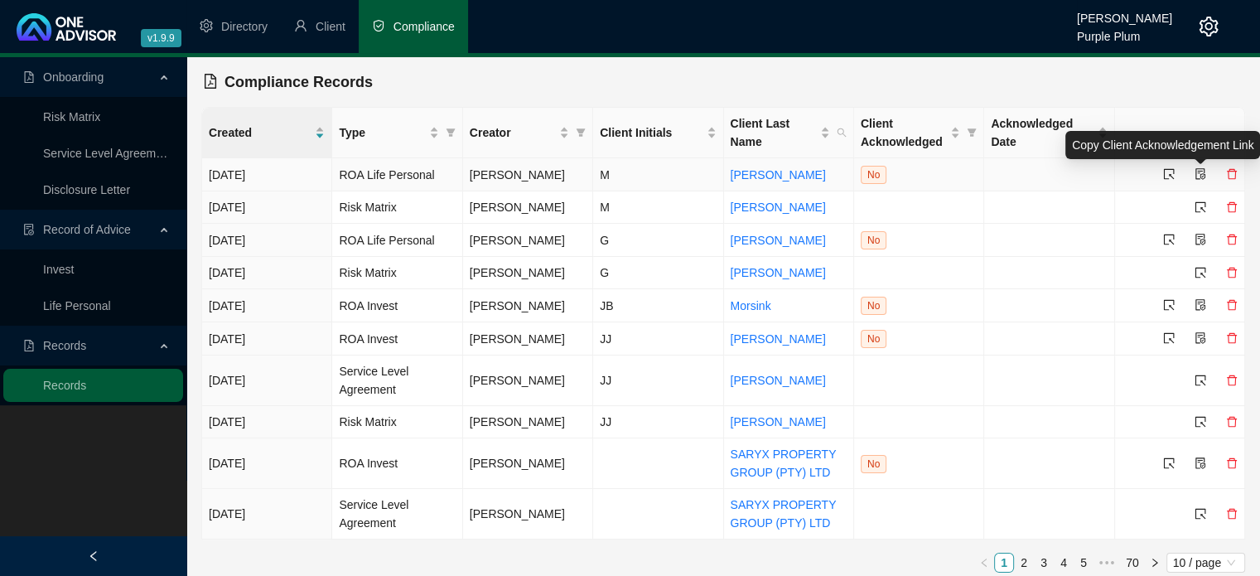
click at [1196, 174] on icon "file-protect" at bounding box center [1200, 174] width 12 height 12
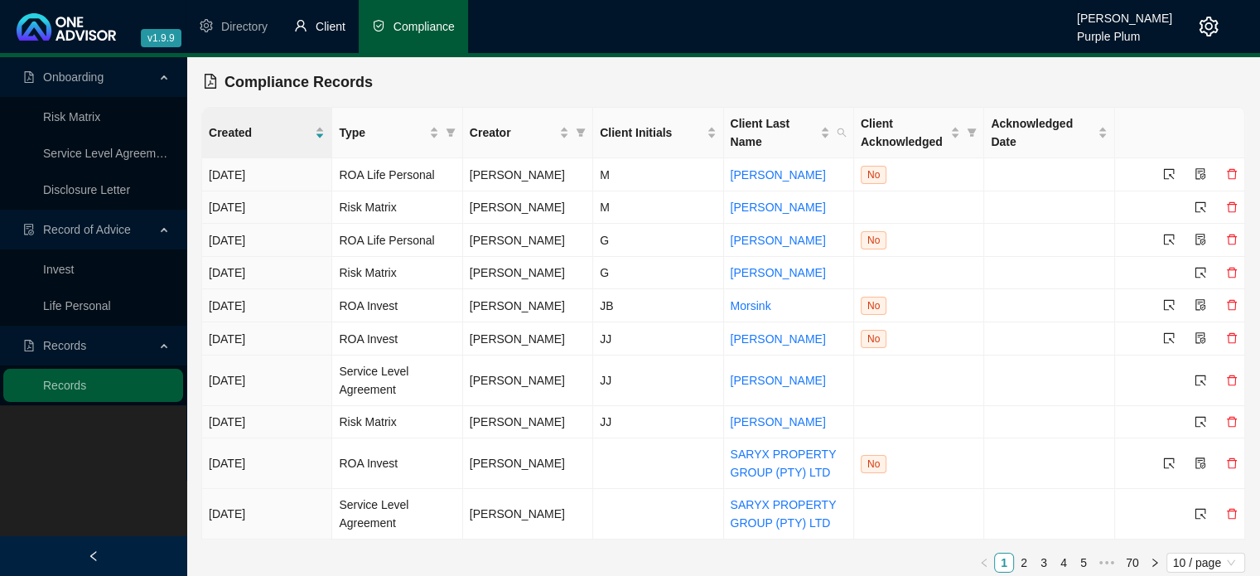
click at [321, 31] on span "Client" at bounding box center [331, 26] width 30 height 13
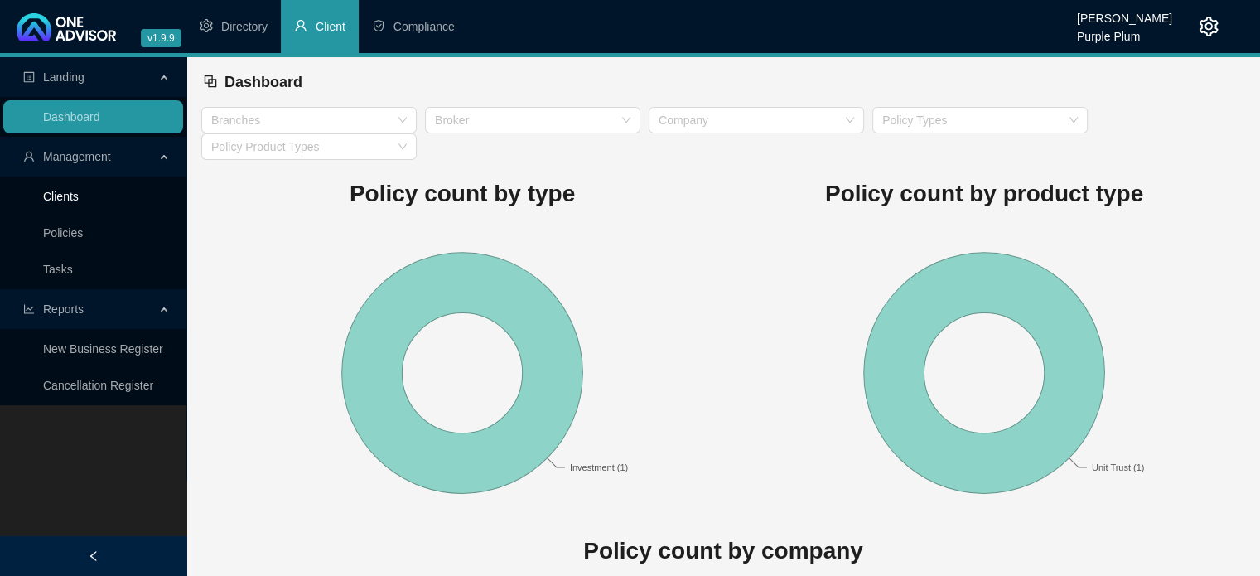
click at [52, 195] on link "Clients" at bounding box center [61, 196] width 36 height 13
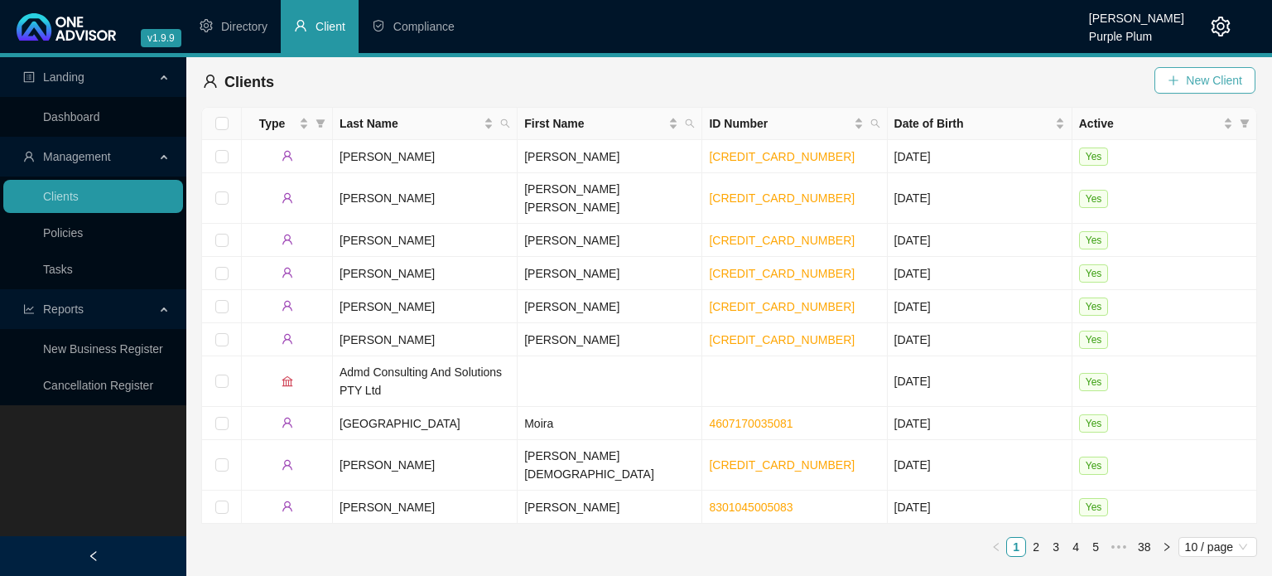
click at [1209, 79] on span "New Client" at bounding box center [1214, 80] width 56 height 18
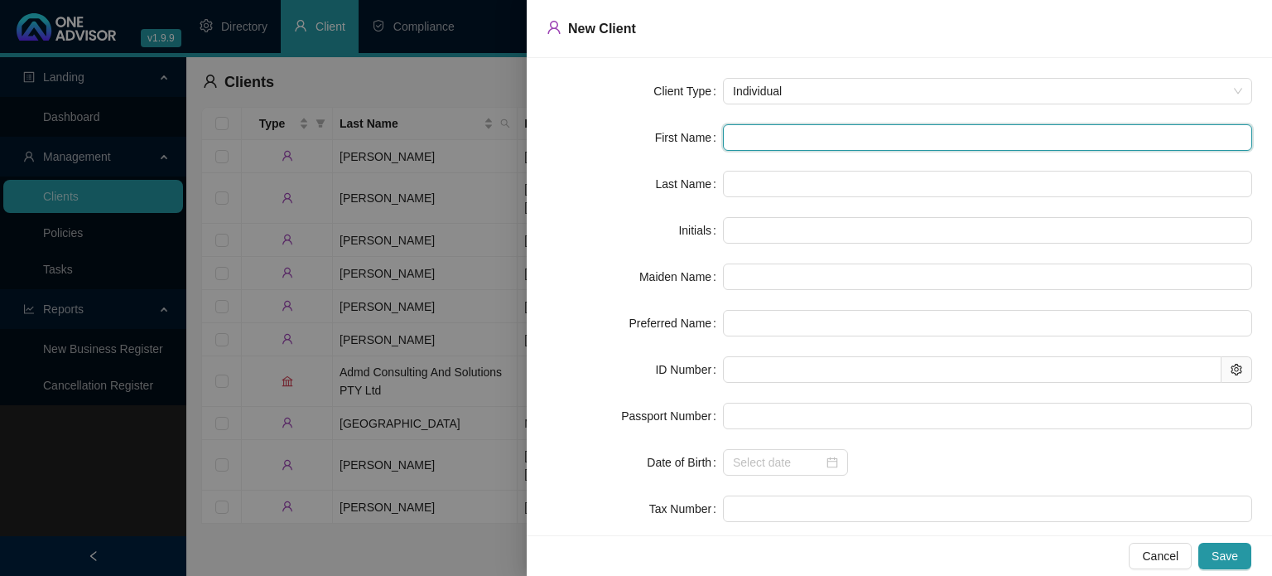
click at [755, 141] on input "text" at bounding box center [987, 137] width 529 height 27
type input "A"
type input "Al"
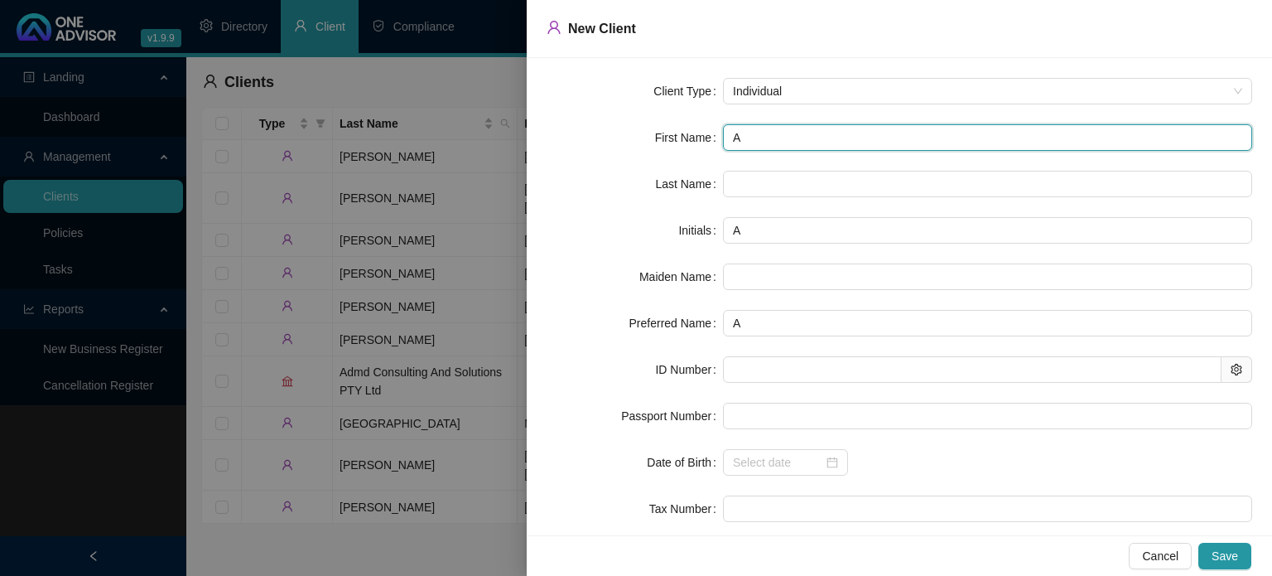
type input "Al"
type input "Alb"
type input "Albe"
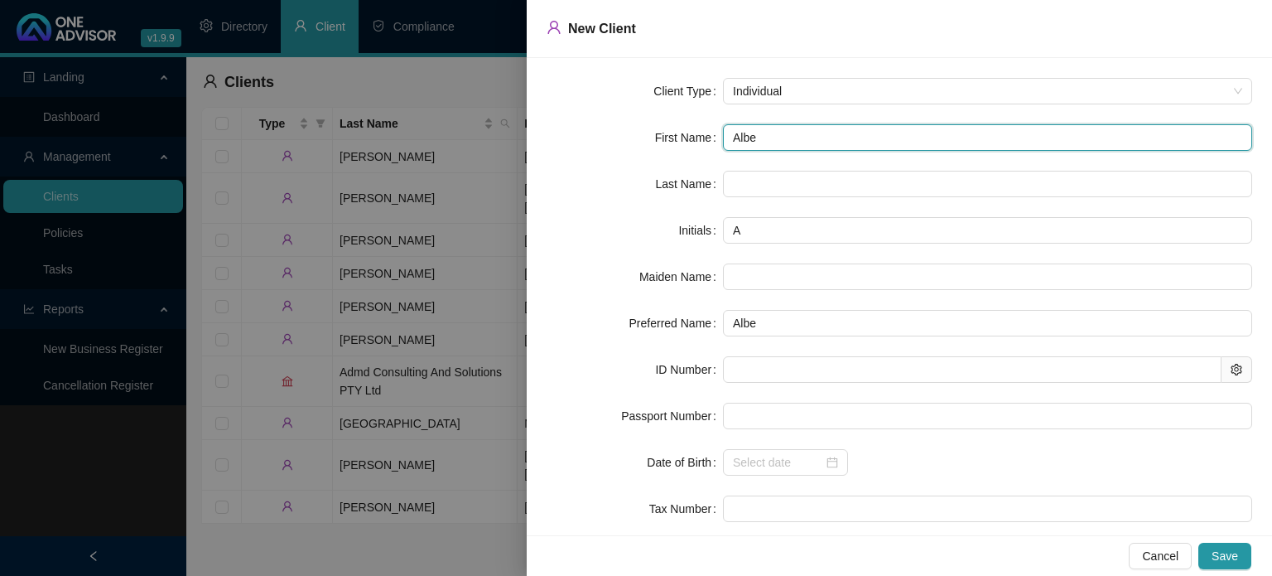
type input "[PERSON_NAME]"
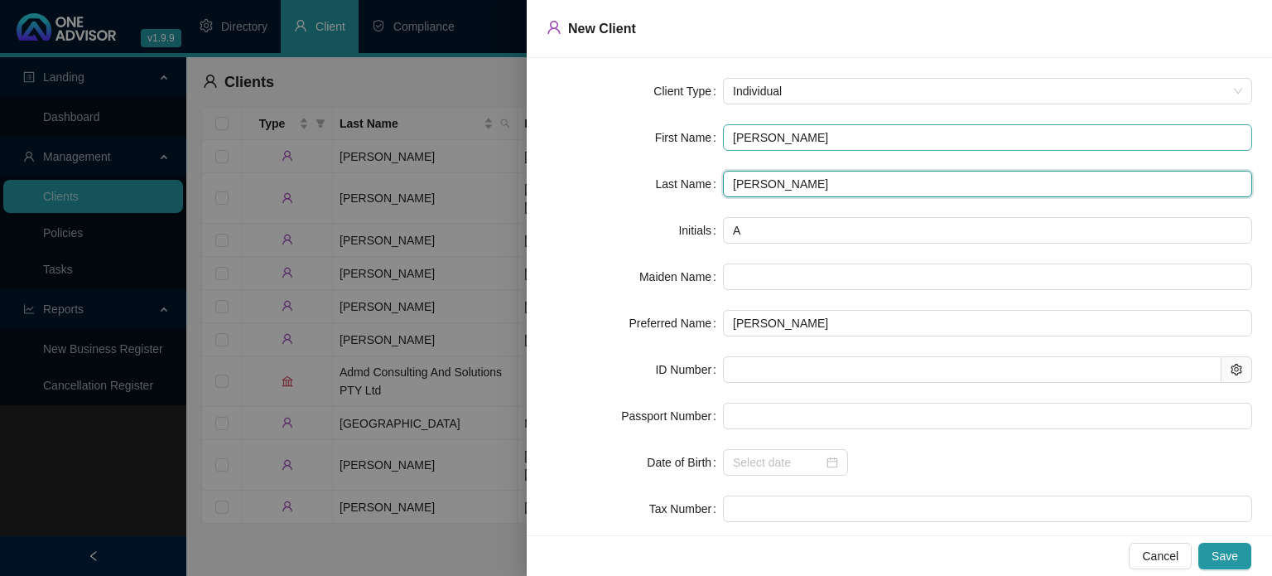
type input "[PERSON_NAME]"
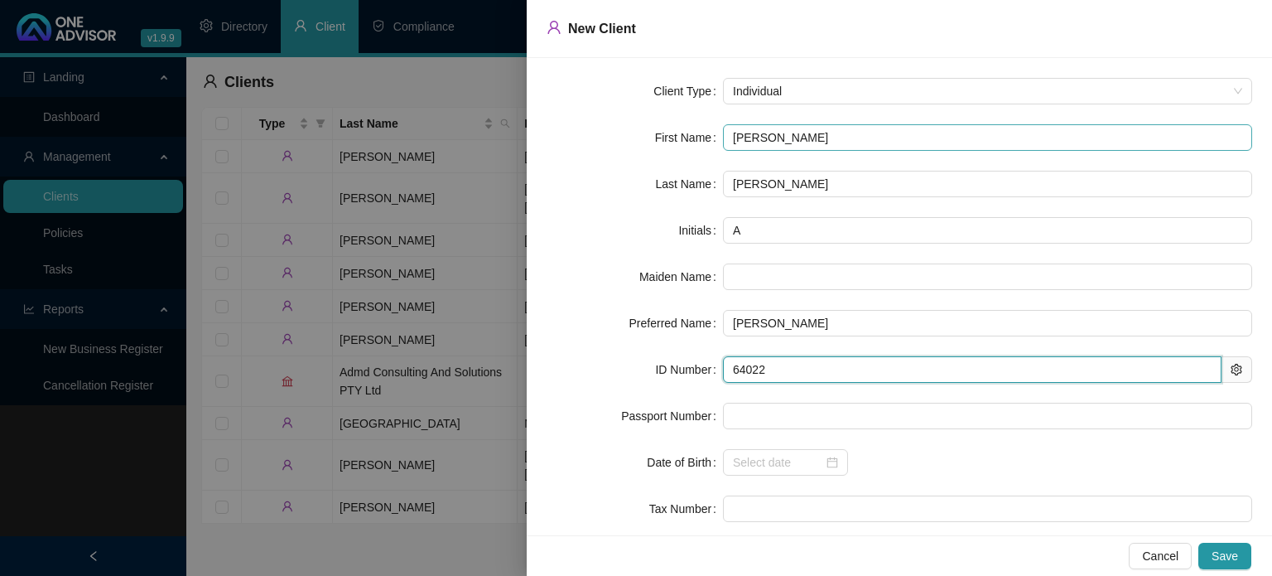
type input "640229"
type input "[DATE]"
type input "[CREDIT_CARD_NUMBER]"
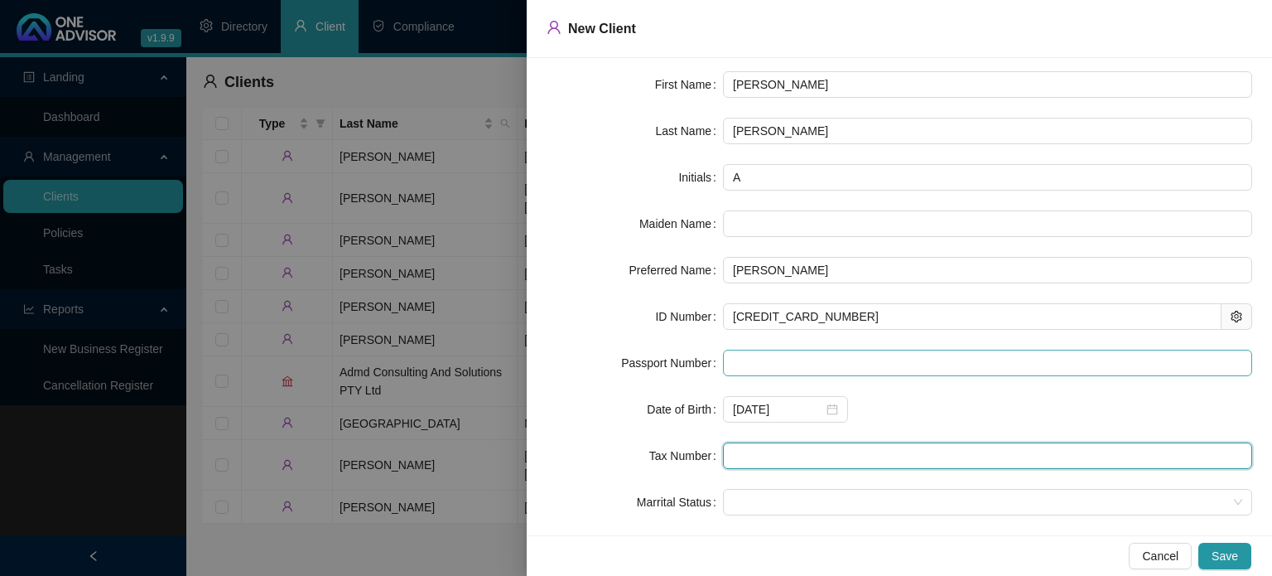
scroll to position [118, 0]
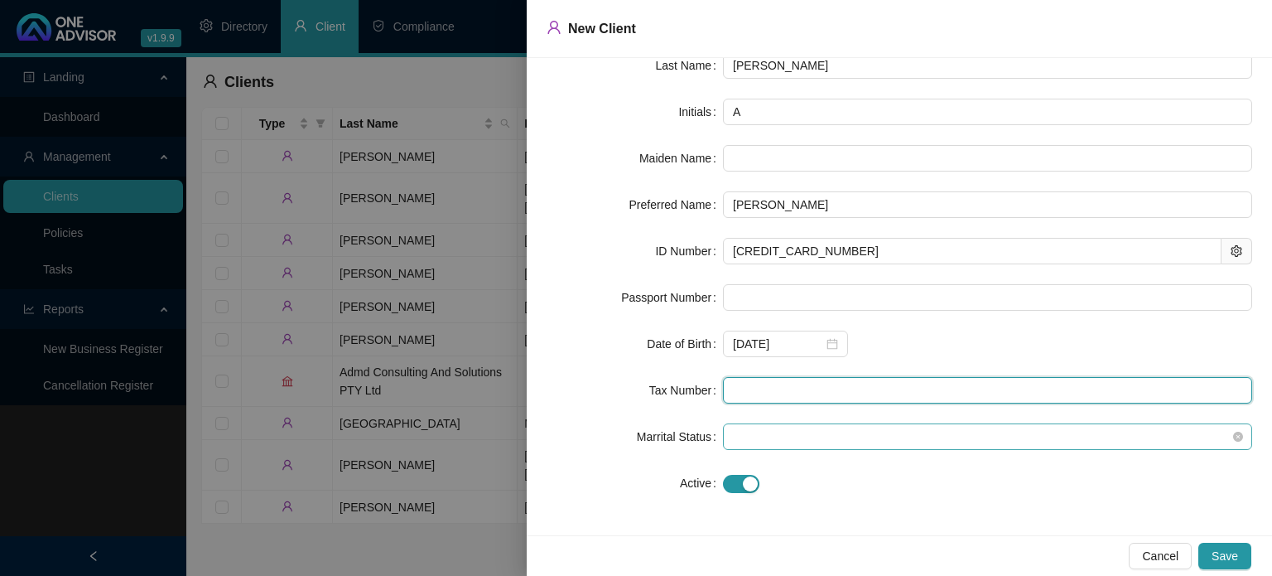
click at [735, 442] on span at bounding box center [987, 436] width 509 height 25
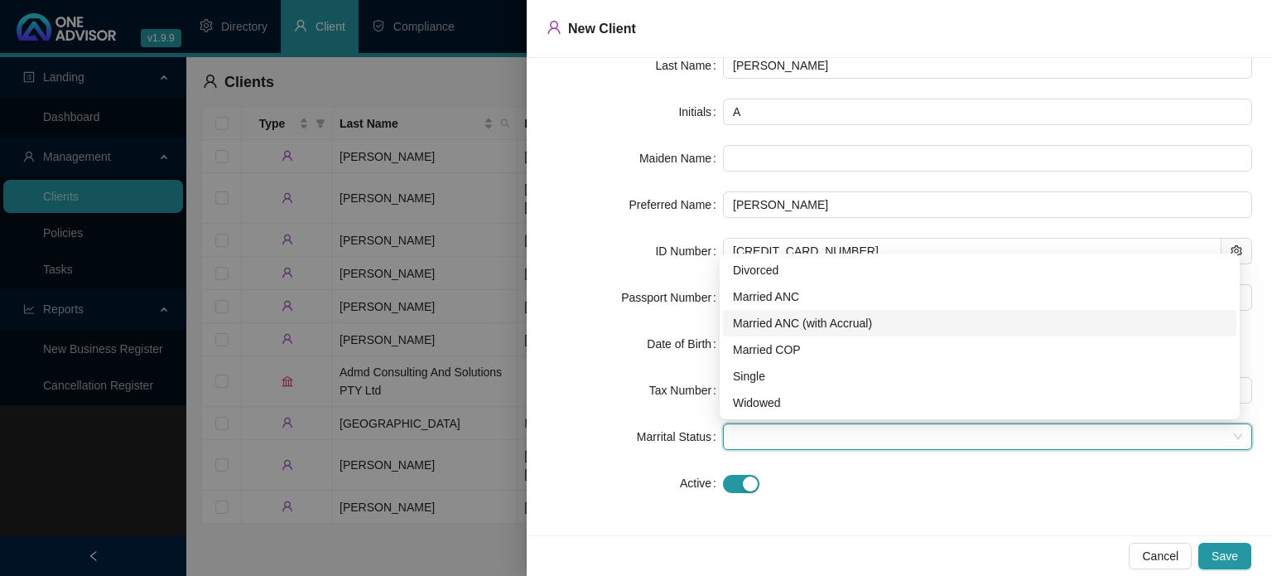
click at [764, 324] on div "Married ANC (with Accrual)" at bounding box center [980, 323] width 494 height 18
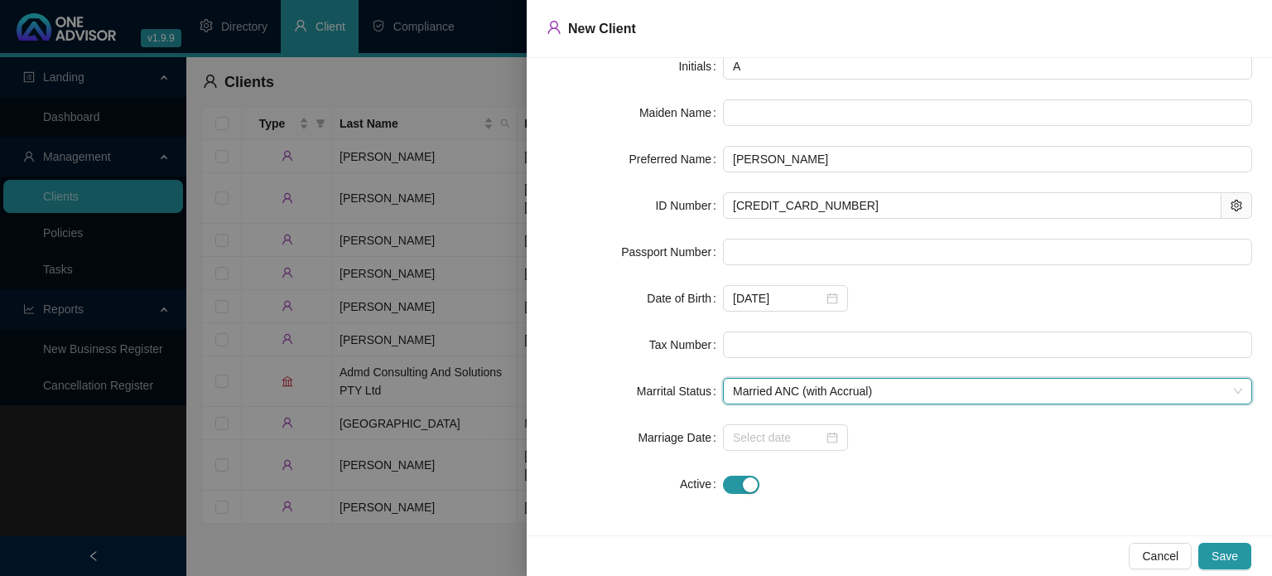
scroll to position [165, 0]
click at [1232, 560] on span "Save" at bounding box center [1225, 556] width 27 height 18
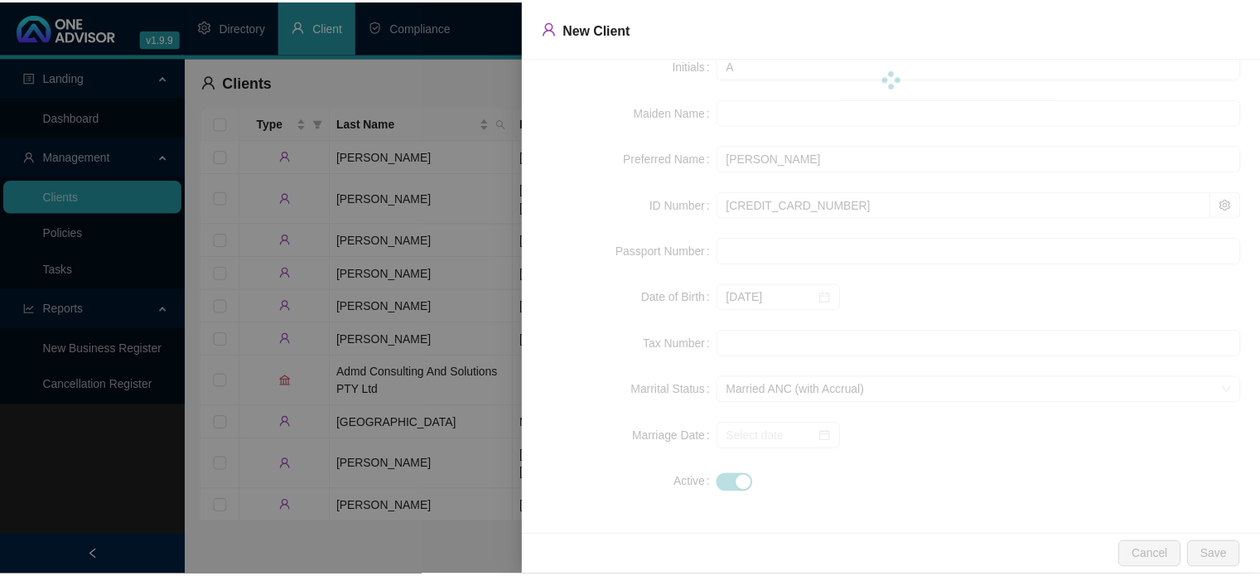
scroll to position [0, 0]
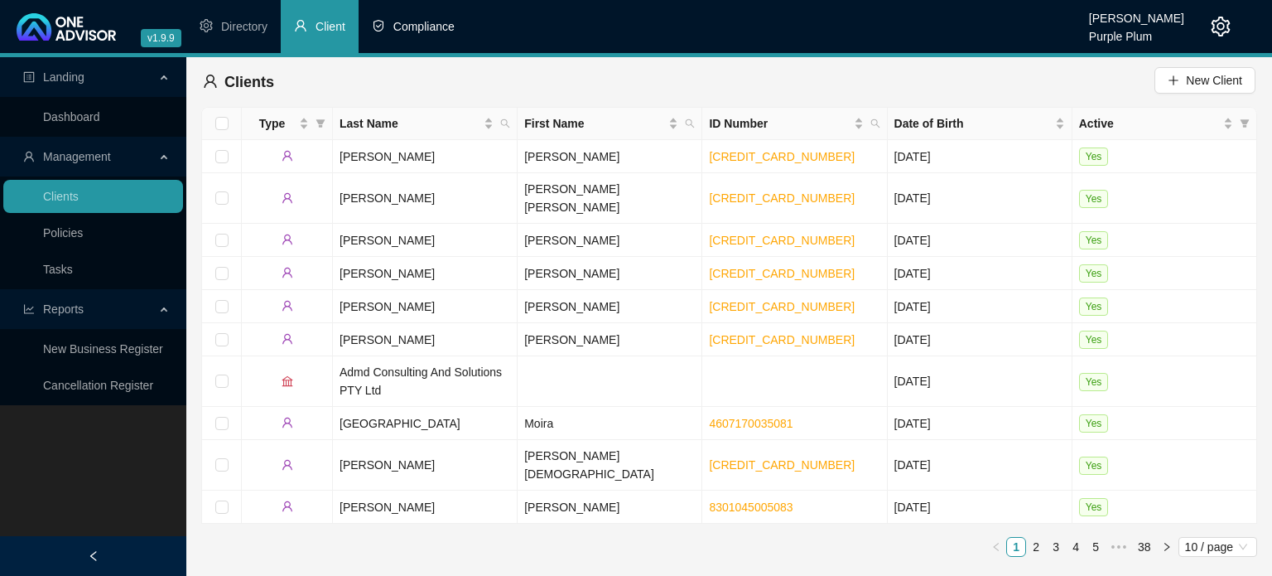
drag, startPoint x: 412, startPoint y: 19, endPoint x: 400, endPoint y: 44, distance: 27.8
click at [412, 20] on span "Compliance" at bounding box center [423, 26] width 61 height 13
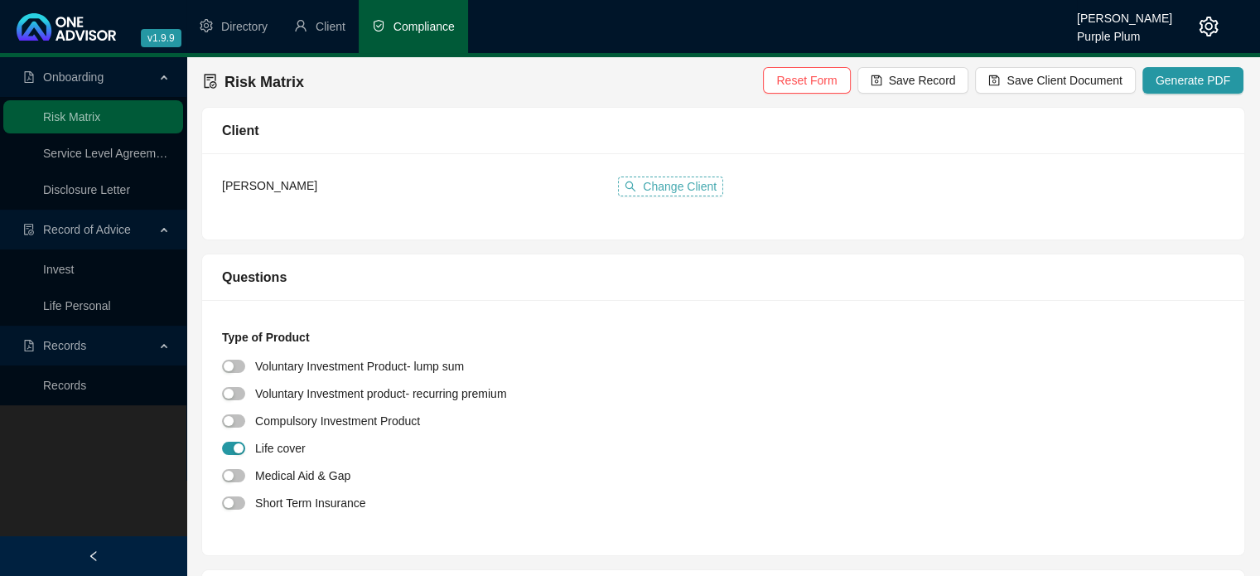
click at [644, 180] on button "Change Client" at bounding box center [670, 186] width 105 height 20
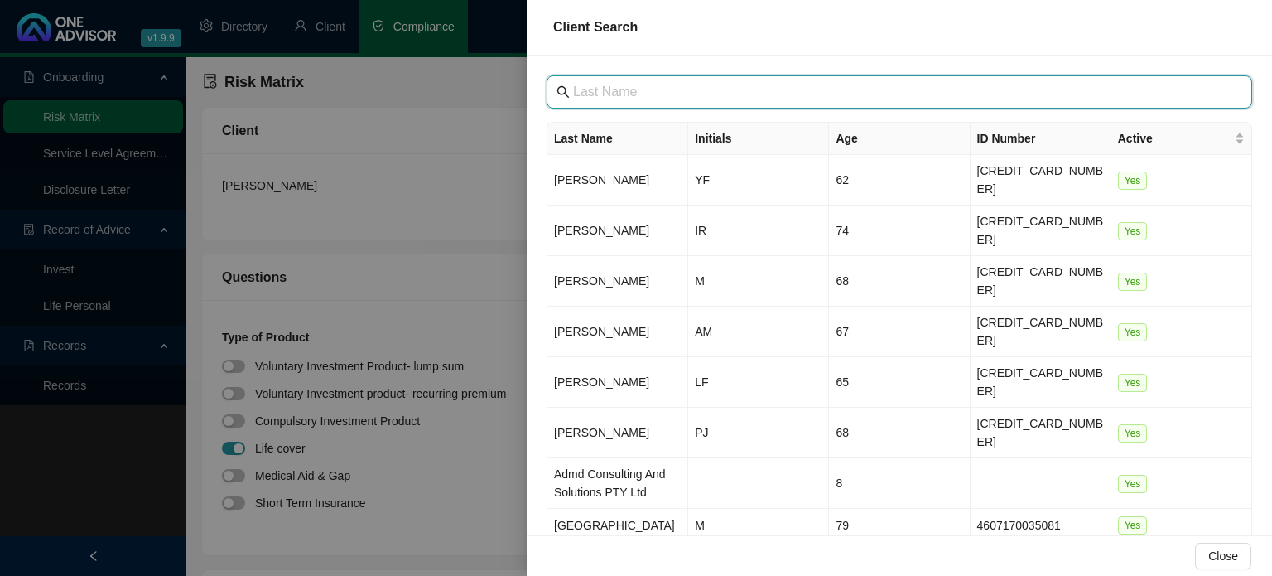
click at [595, 94] on input "text" at bounding box center [901, 92] width 656 height 20
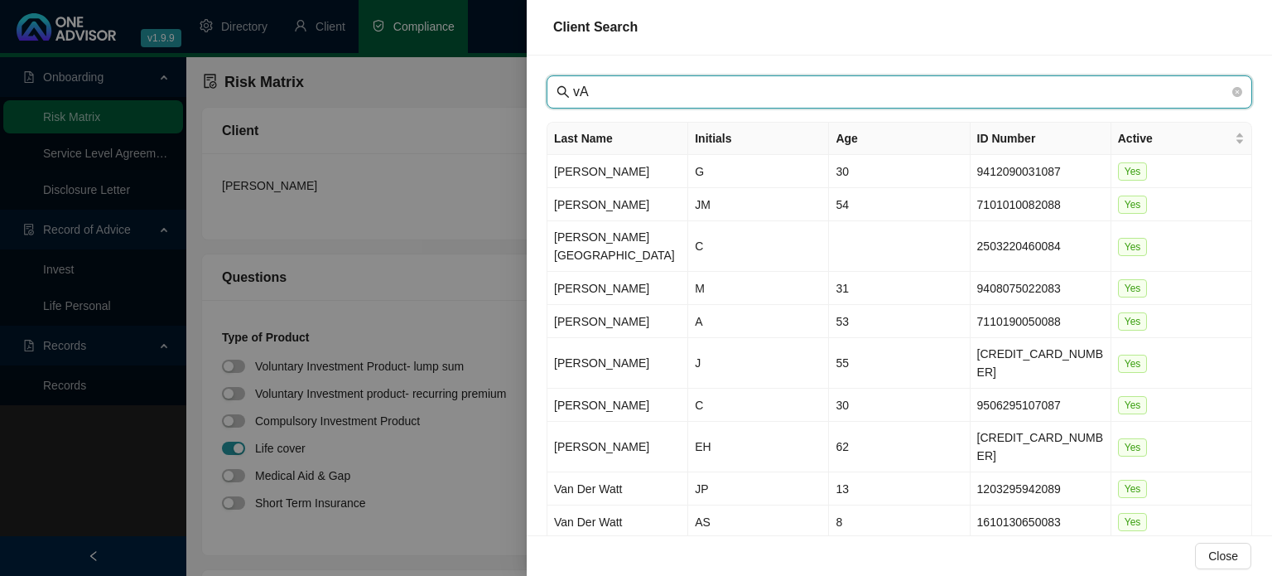
type input "v"
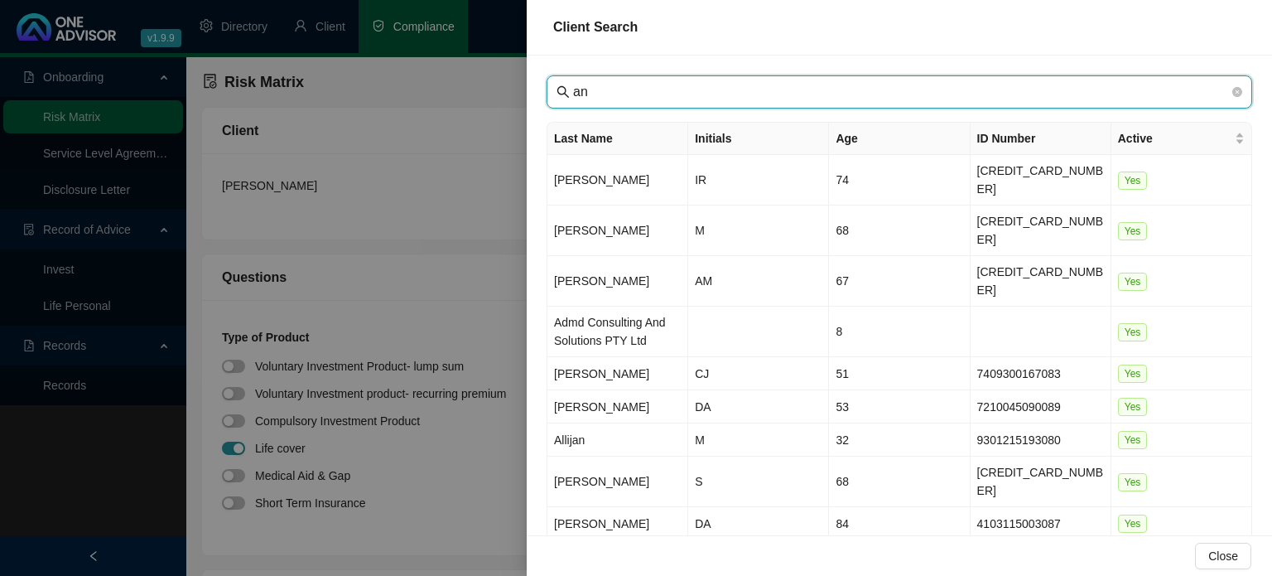
type input "a"
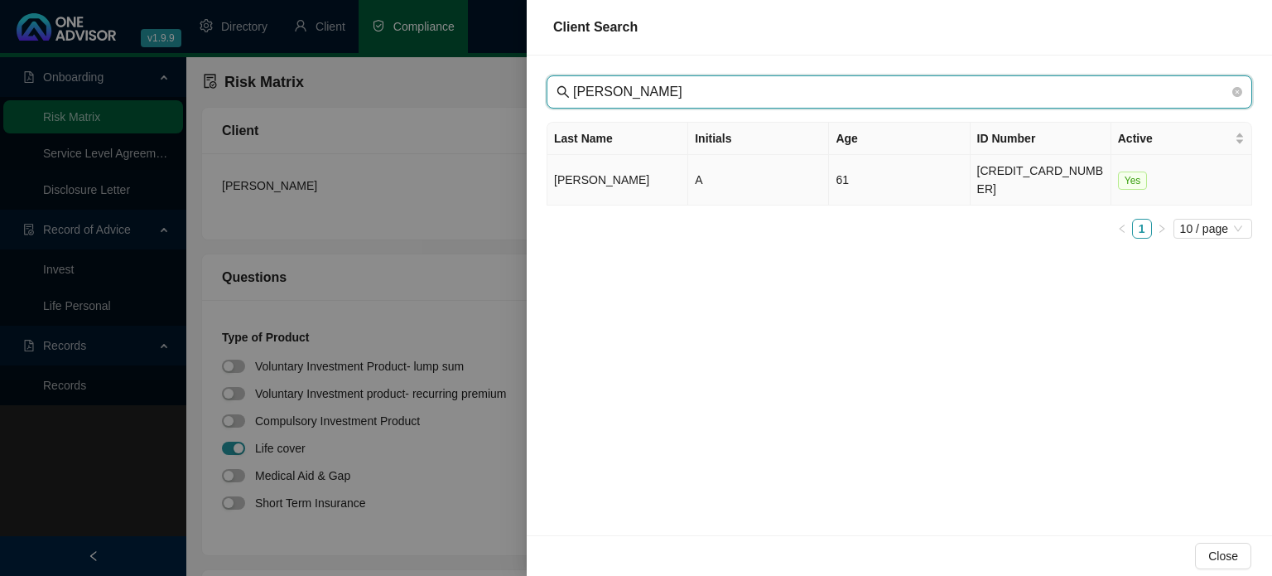
type input "[PERSON_NAME]"
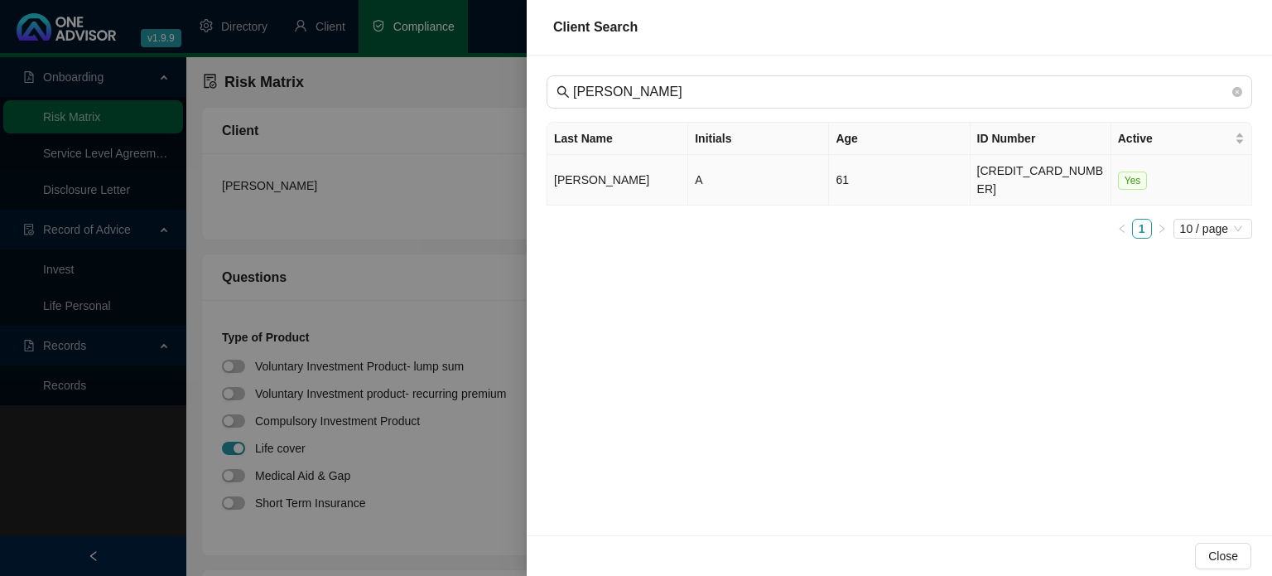
click at [620, 166] on td "[PERSON_NAME]" at bounding box center [617, 180] width 141 height 51
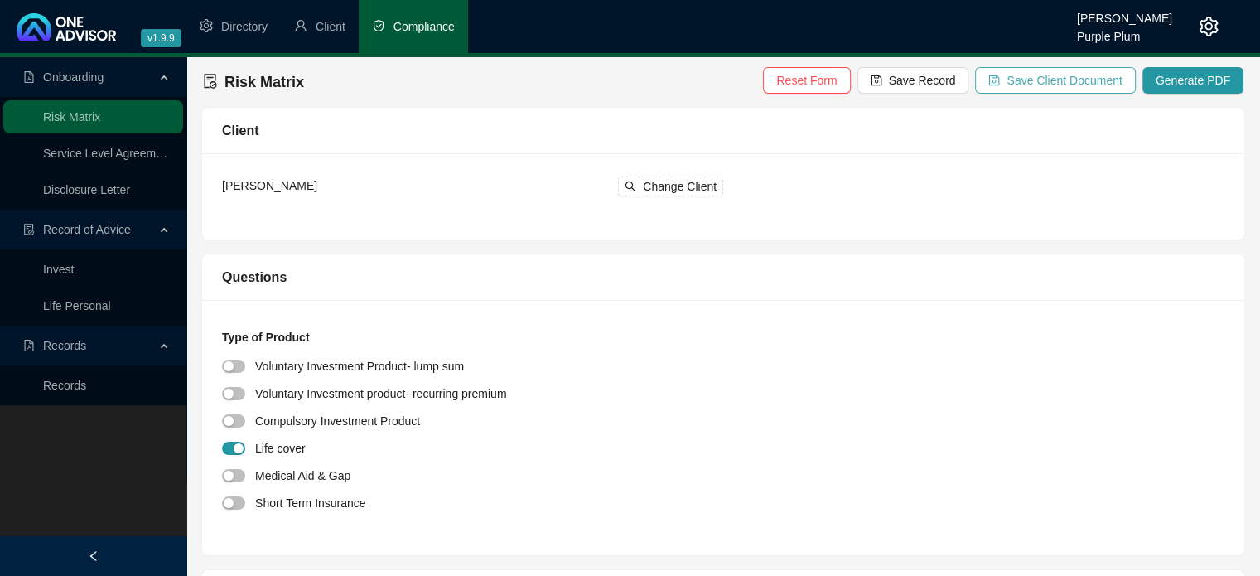
click at [1073, 80] on span "Save Client Document" at bounding box center [1063, 80] width 115 height 18
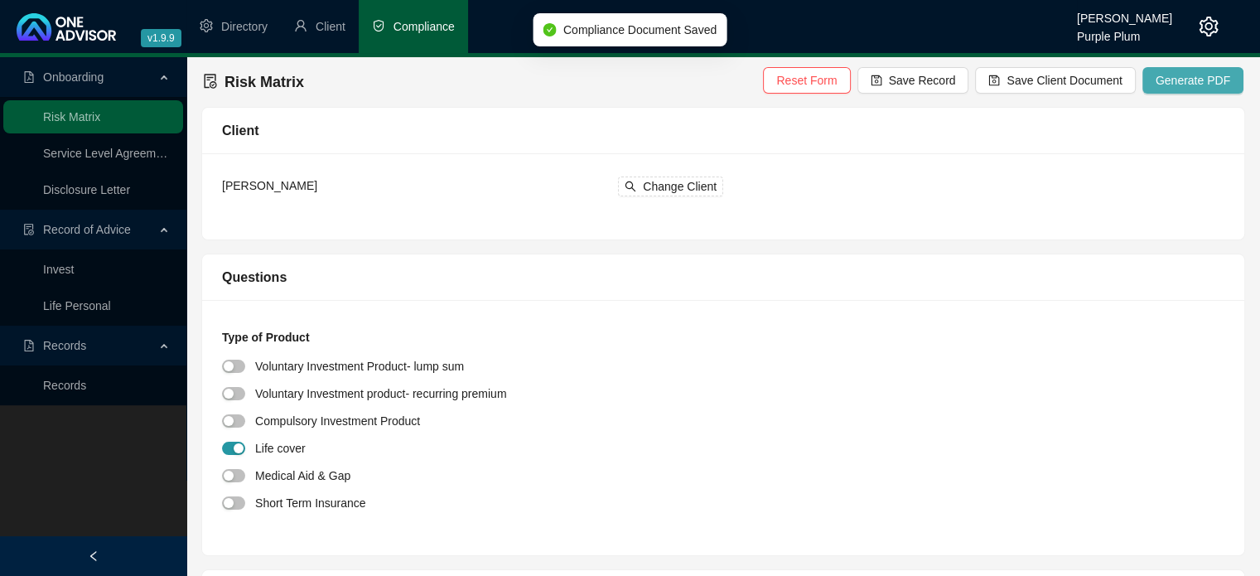
click at [1185, 80] on span "Generate PDF" at bounding box center [1192, 80] width 75 height 18
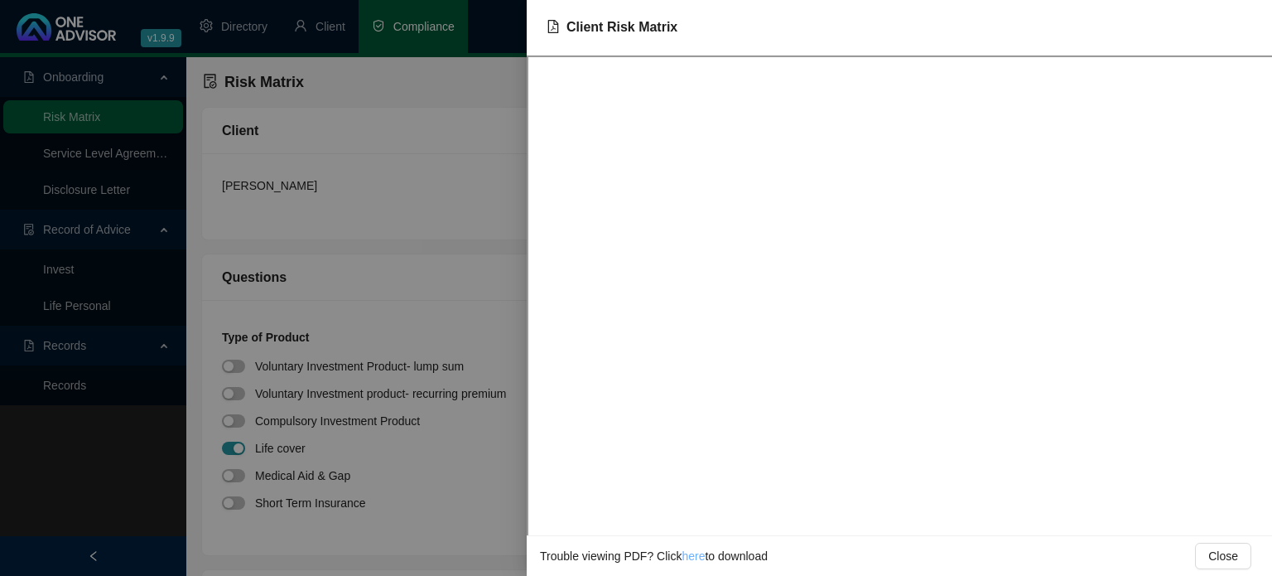
click at [692, 557] on link "here" at bounding box center [693, 555] width 23 height 13
click at [465, 297] on div at bounding box center [636, 288] width 1272 height 576
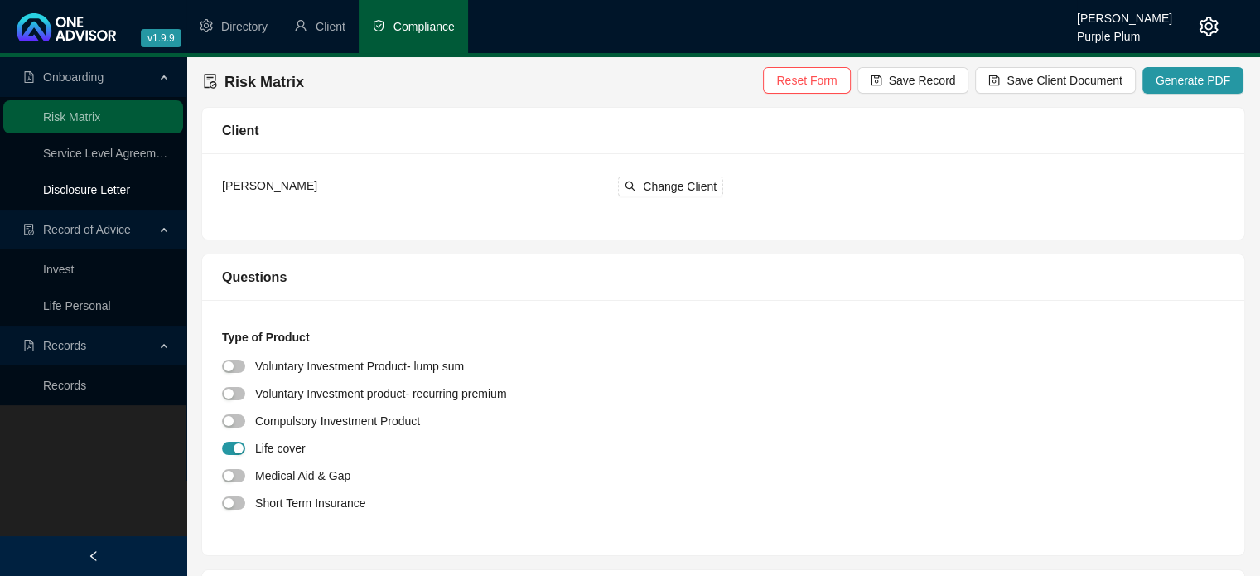
click at [96, 194] on link "Disclosure Letter" at bounding box center [86, 189] width 87 height 13
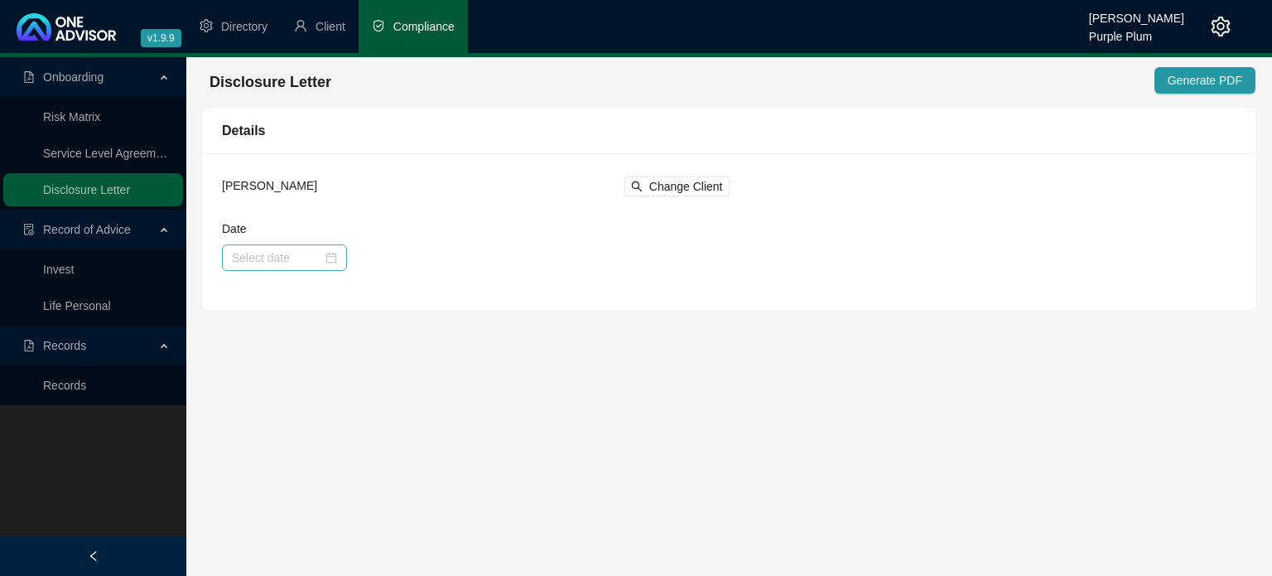
click at [323, 249] on div at bounding box center [284, 257] width 105 height 18
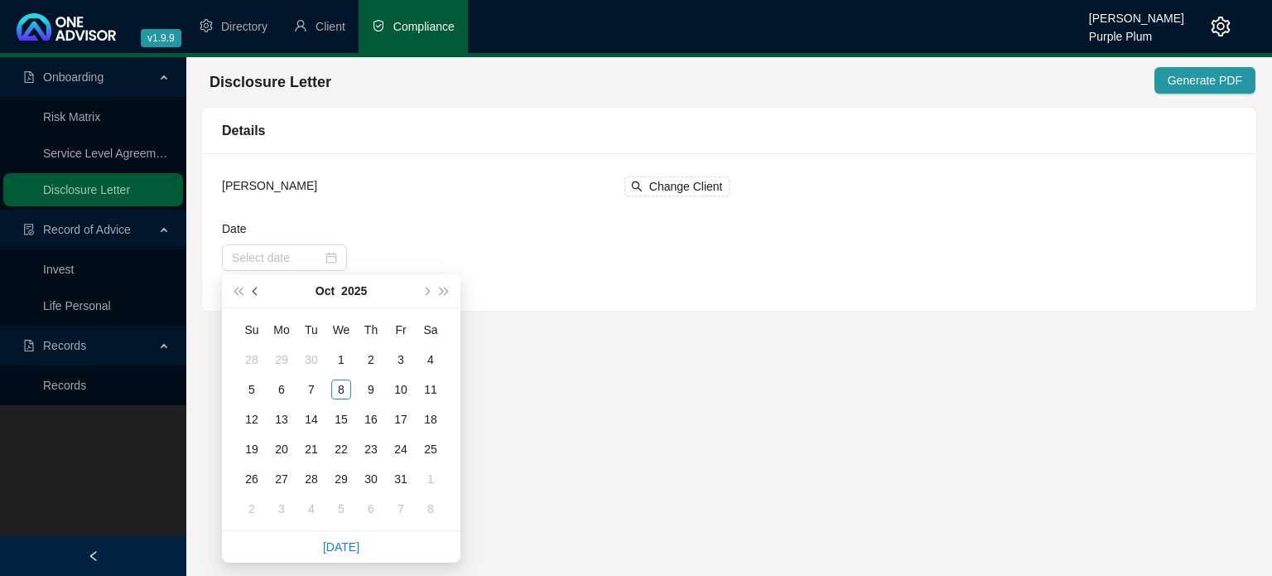
click at [255, 296] on button "prev-year" at bounding box center [256, 290] width 18 height 33
type input "[DATE]"
click at [256, 297] on button "prev-year" at bounding box center [256, 290] width 18 height 33
type input "[DATE]"
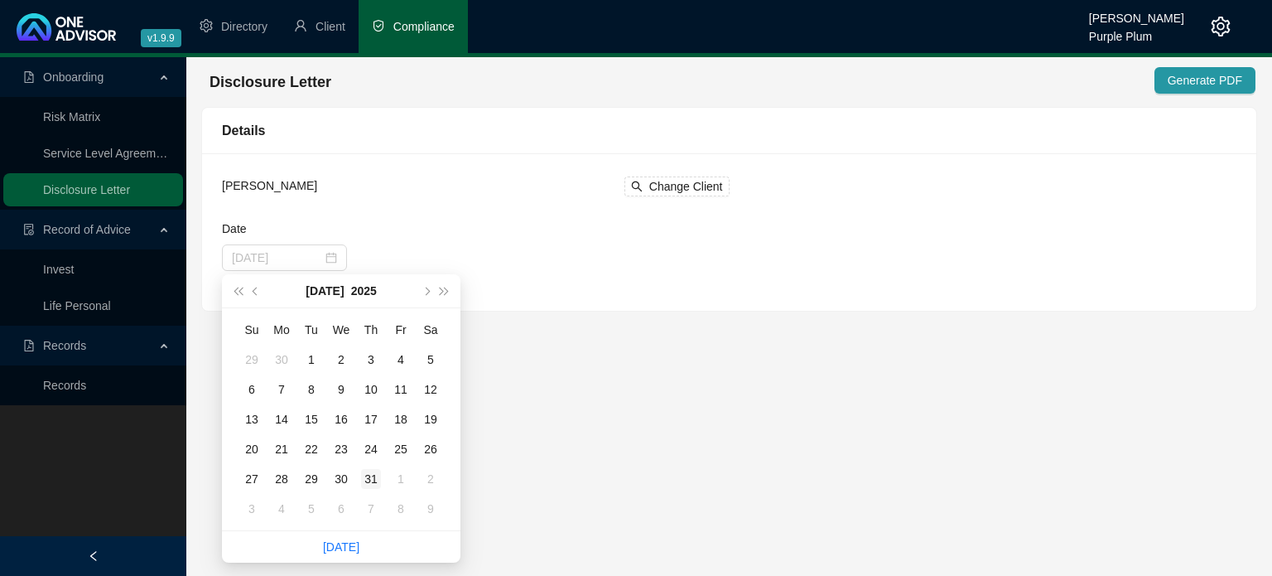
click at [370, 475] on div "31" at bounding box center [371, 479] width 20 height 20
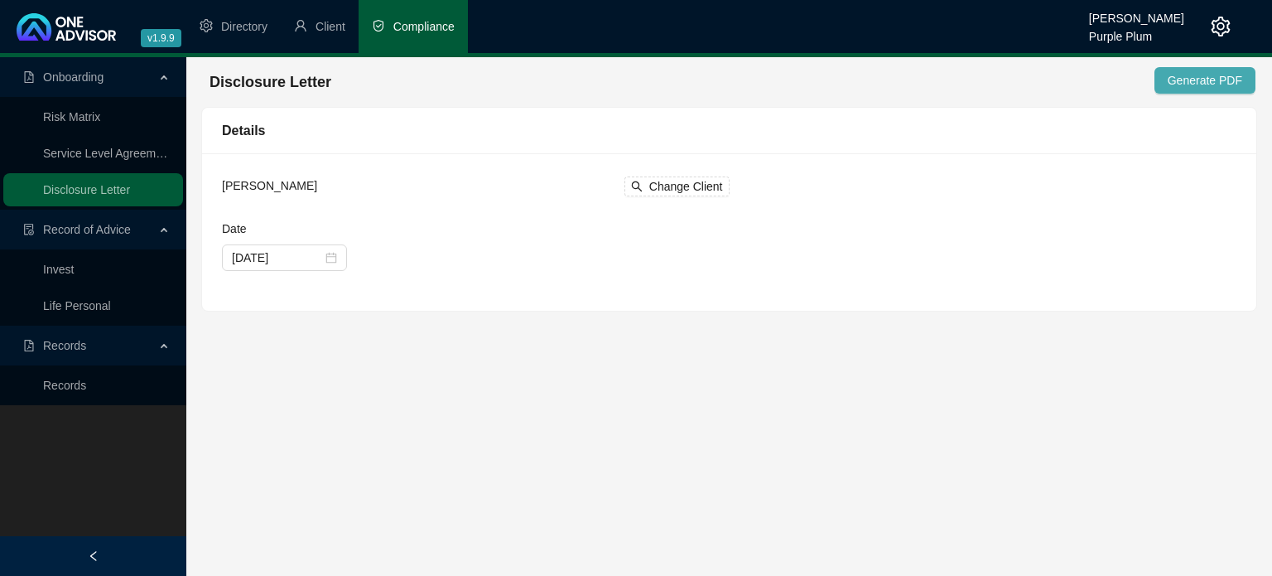
click at [1213, 75] on span "Generate PDF" at bounding box center [1205, 80] width 75 height 18
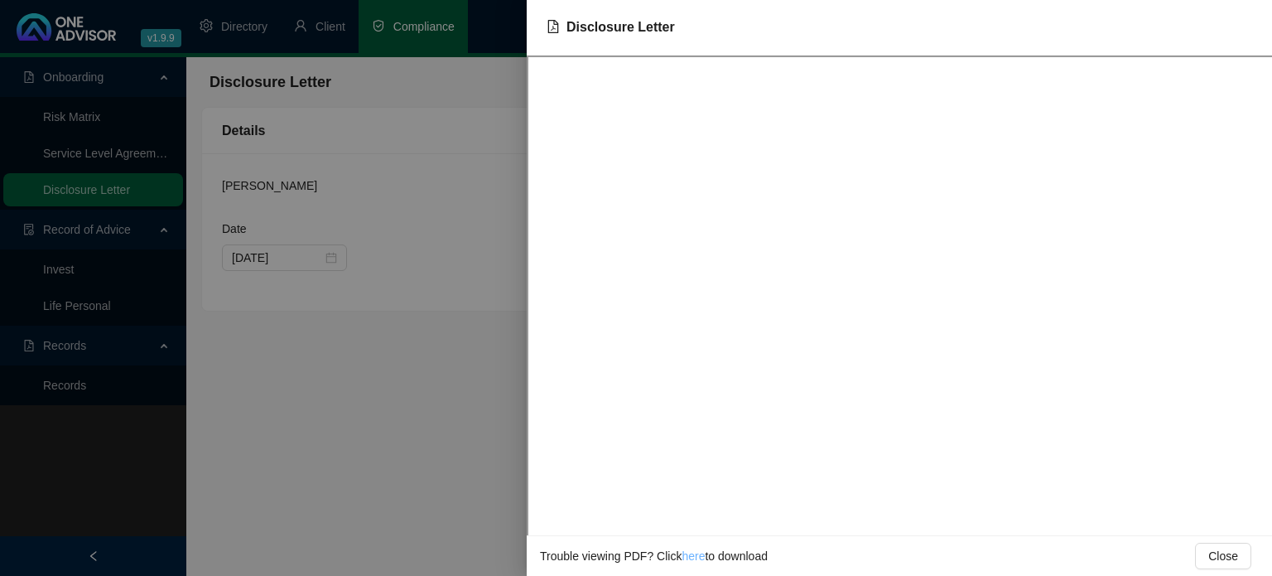
click at [692, 553] on link "here" at bounding box center [693, 555] width 23 height 13
click at [333, 374] on div at bounding box center [636, 288] width 1272 height 576
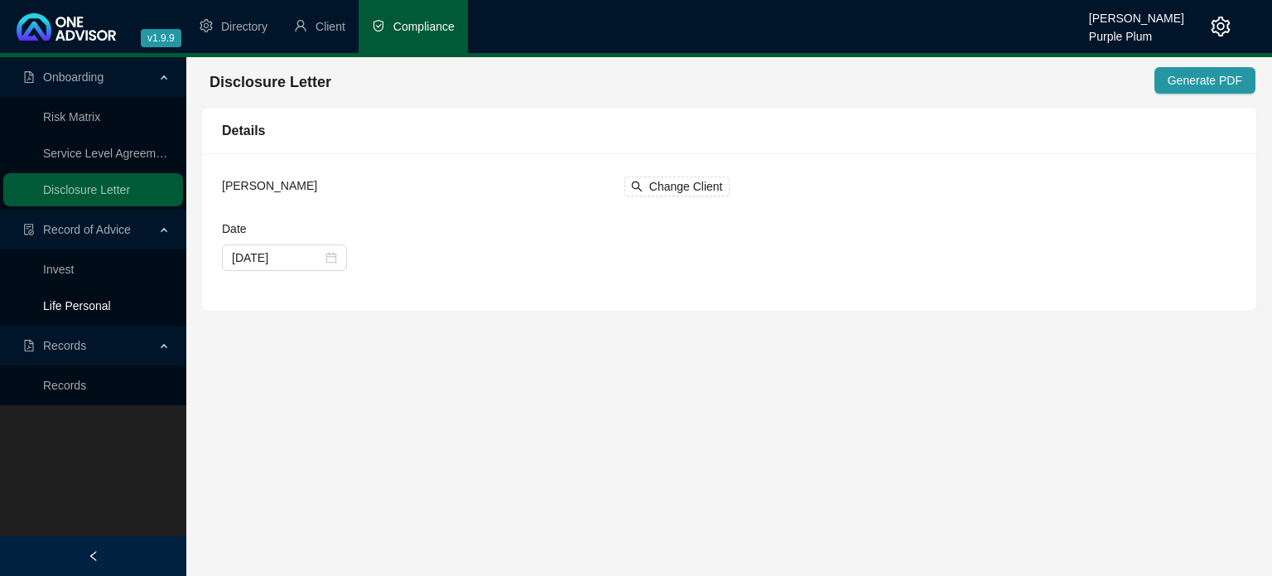
click at [80, 310] on link "Life Personal" at bounding box center [77, 305] width 68 height 13
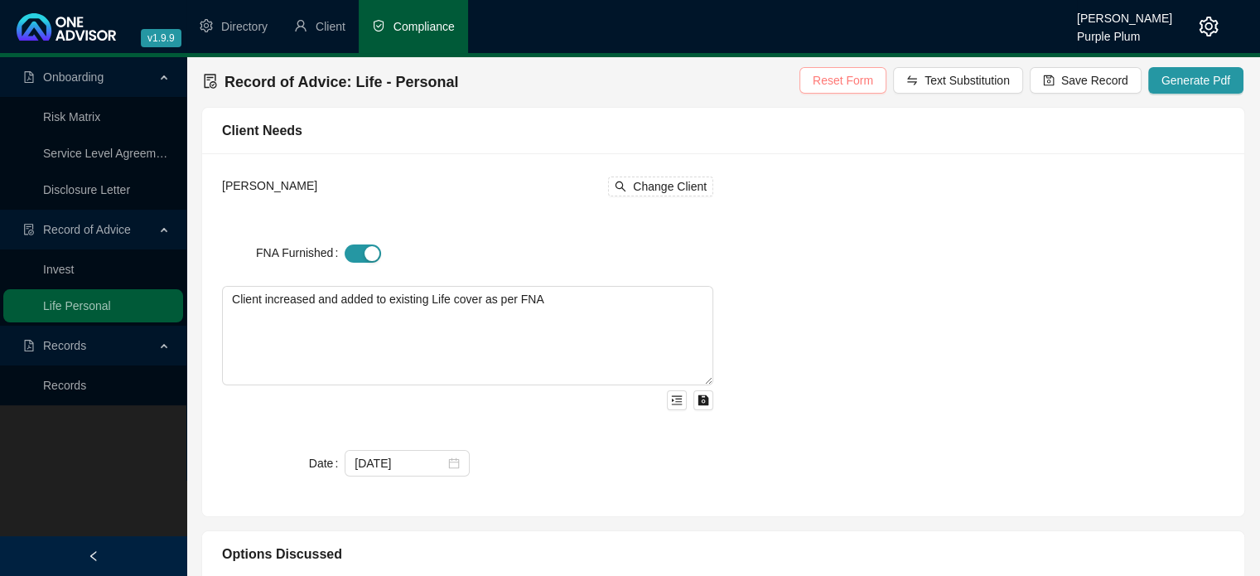
click at [865, 77] on span "Reset Form" at bounding box center [842, 80] width 60 height 18
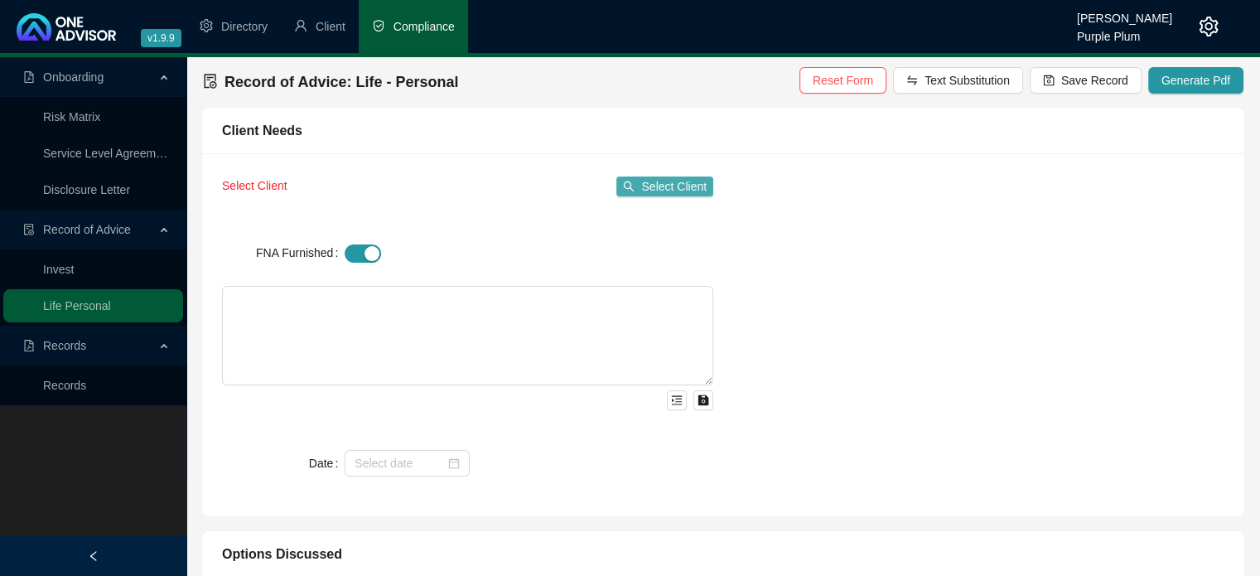
click at [685, 185] on span "Select Client" at bounding box center [673, 186] width 65 height 18
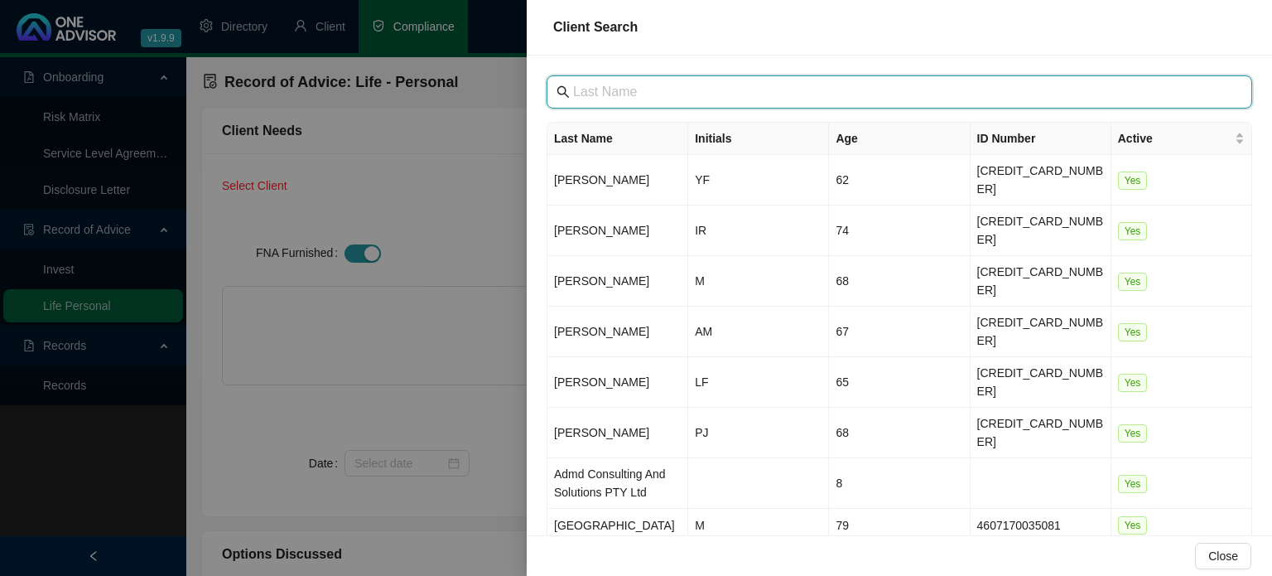
click at [606, 94] on input "text" at bounding box center [901, 92] width 656 height 20
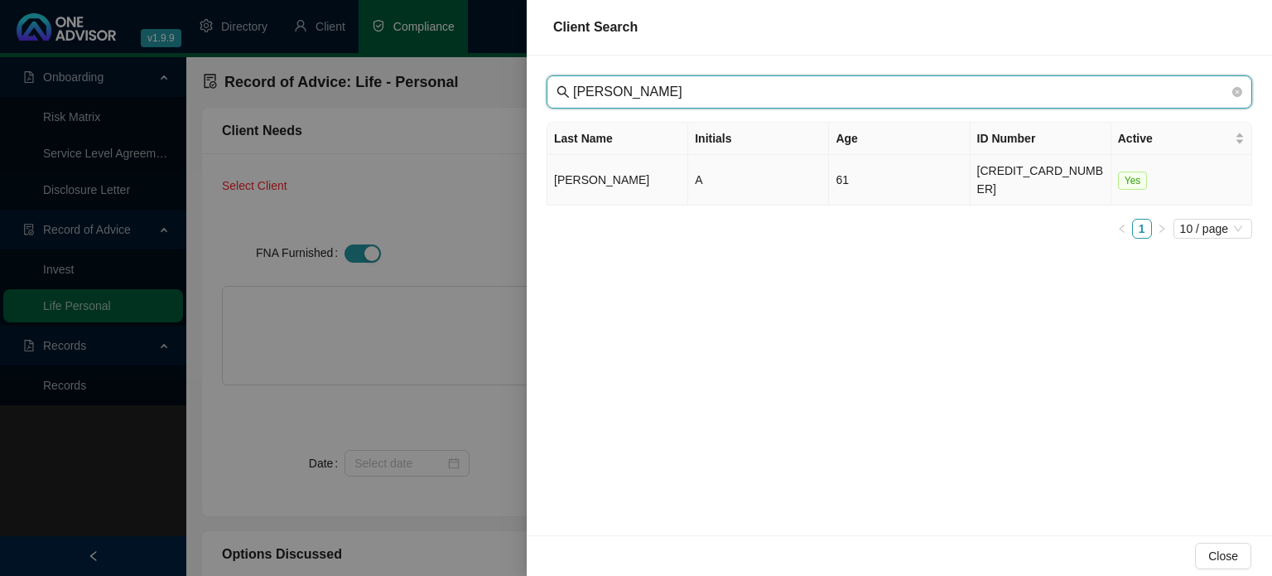
type input "[PERSON_NAME]"
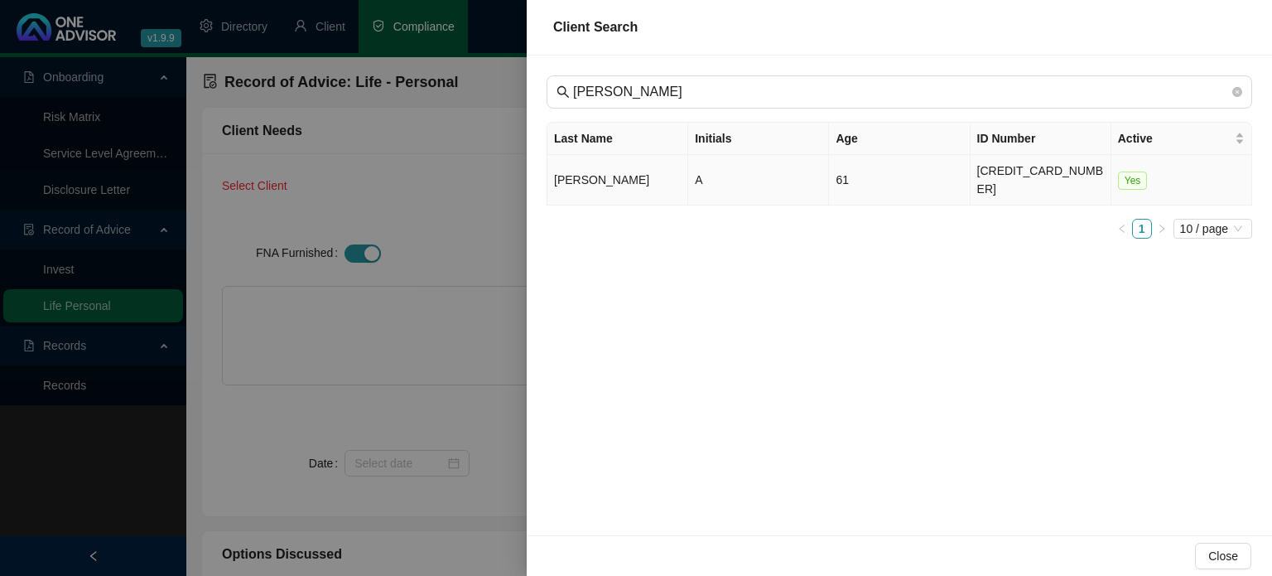
click at [610, 176] on td "[PERSON_NAME]" at bounding box center [617, 180] width 141 height 51
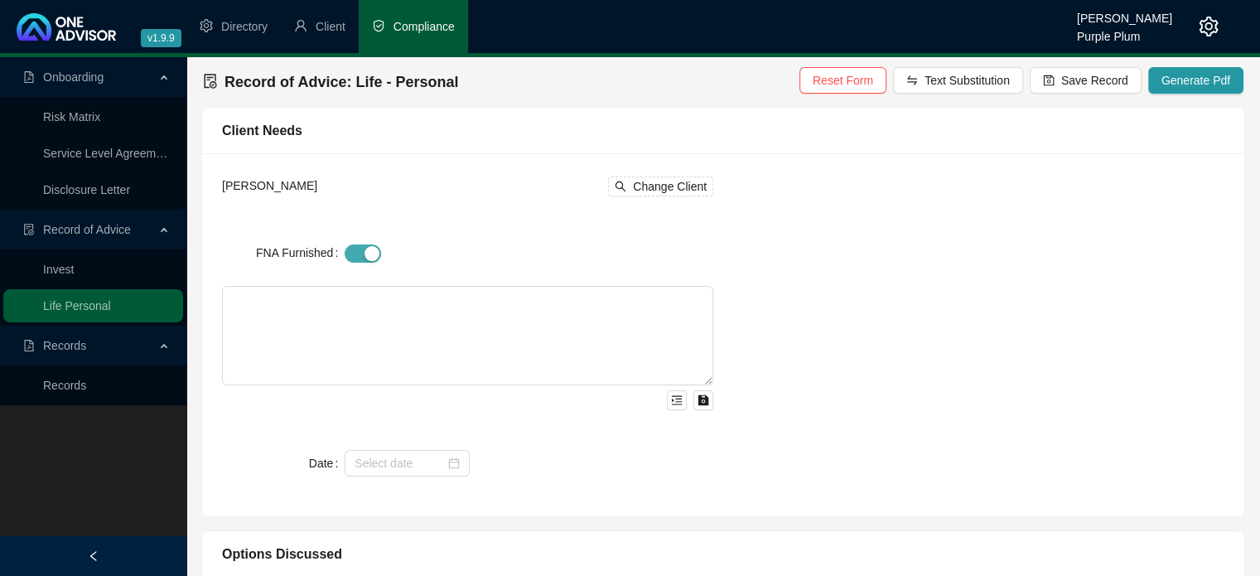
click at [354, 252] on span "button" at bounding box center [363, 253] width 36 height 18
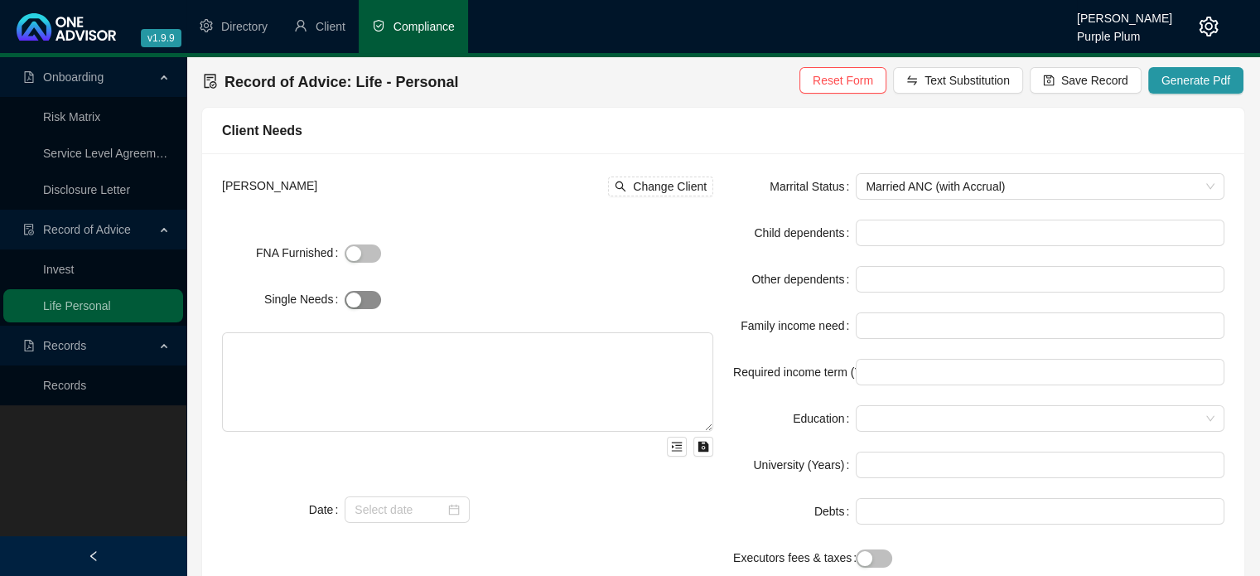
click at [362, 301] on button "Single Needs" at bounding box center [363, 300] width 36 height 18
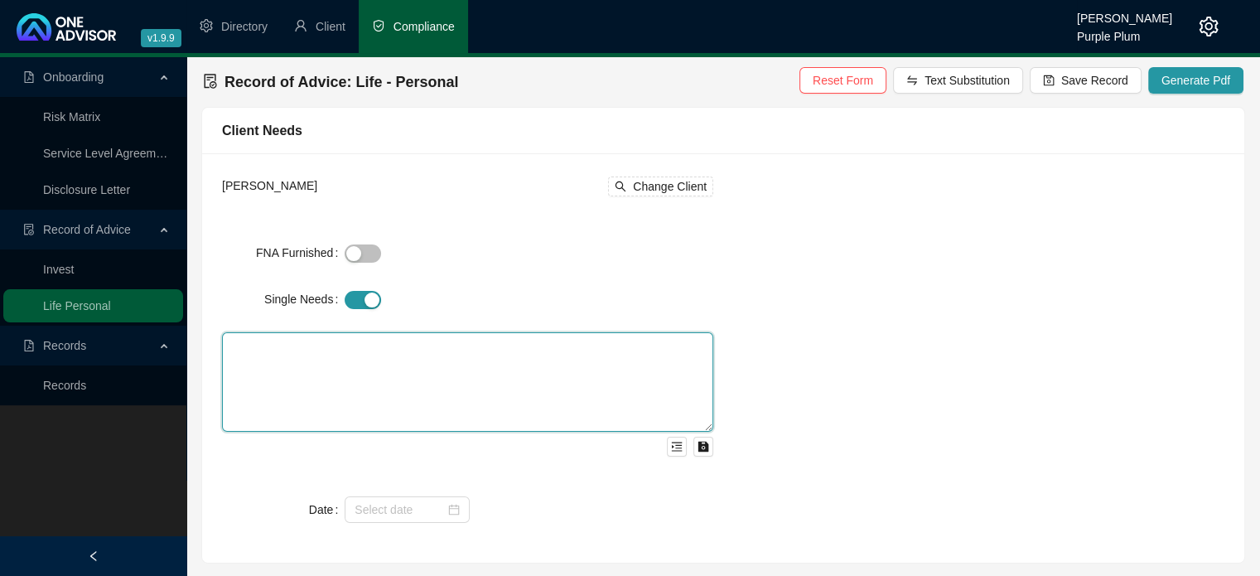
click at [357, 340] on textarea at bounding box center [467, 381] width 491 height 99
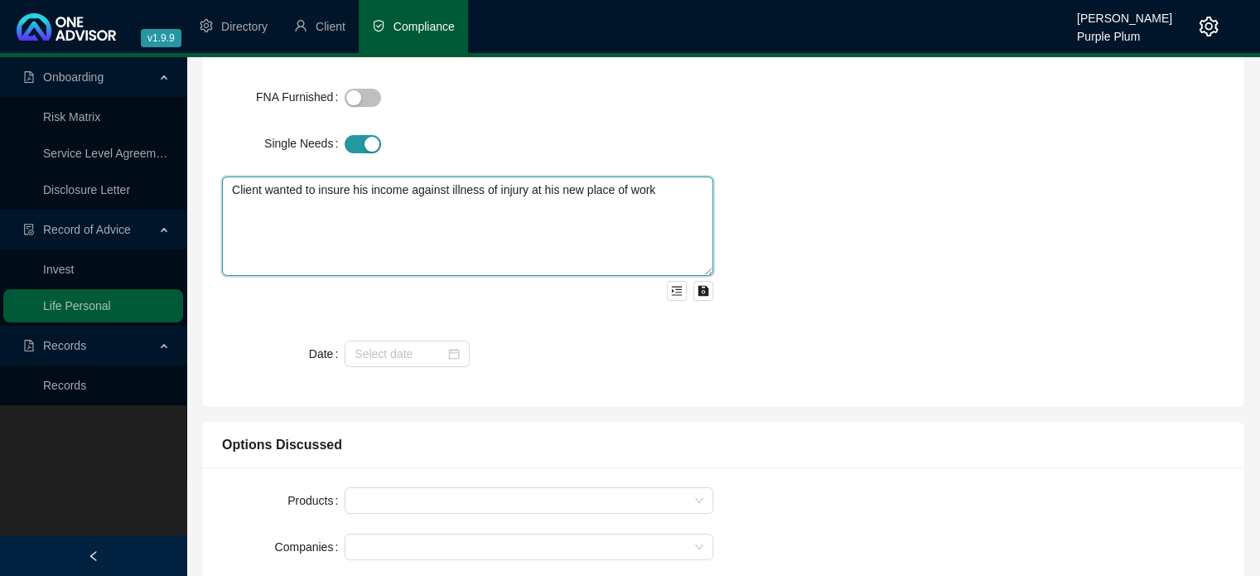
scroll to position [166, 0]
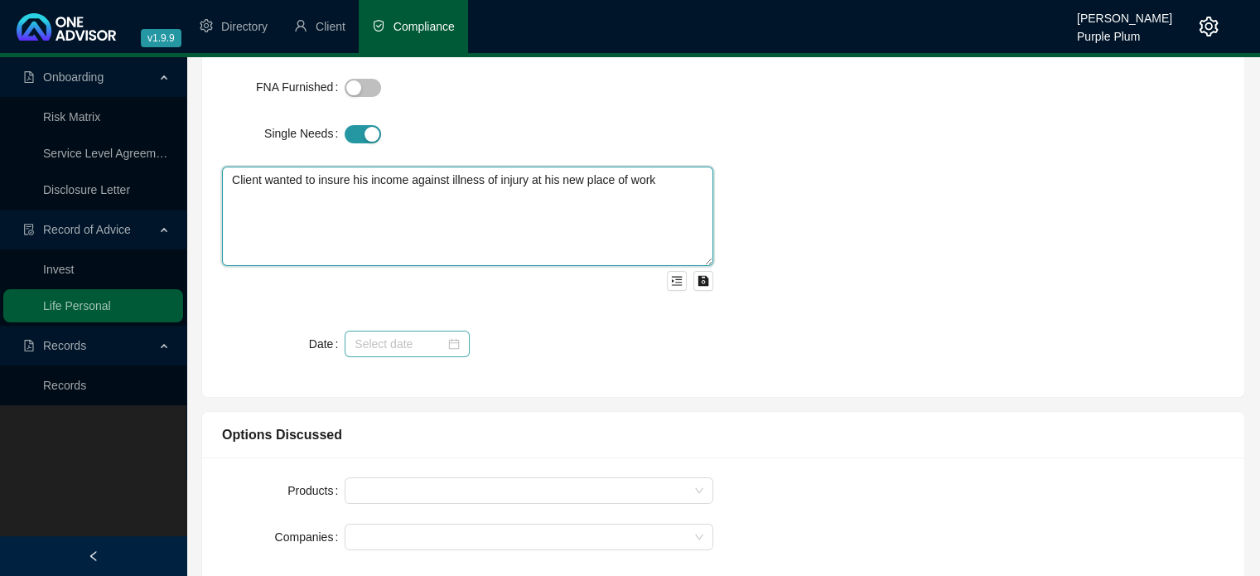
click at [451, 340] on div at bounding box center [406, 344] width 105 height 18
type textarea "Client wanted to insure his income against illness of injury at his new place o…"
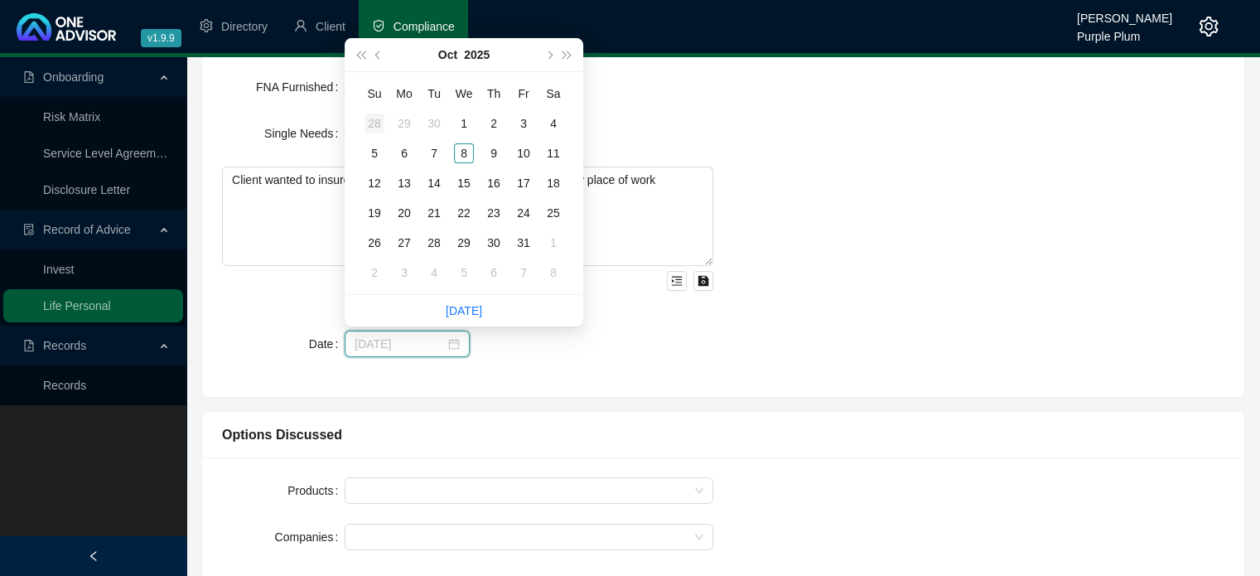
type input "[DATE]"
click at [378, 50] on button "prev-year" at bounding box center [378, 54] width 18 height 33
click at [374, 56] on button "prev-year" at bounding box center [378, 54] width 18 height 33
click at [484, 242] on div "31" at bounding box center [494, 243] width 20 height 20
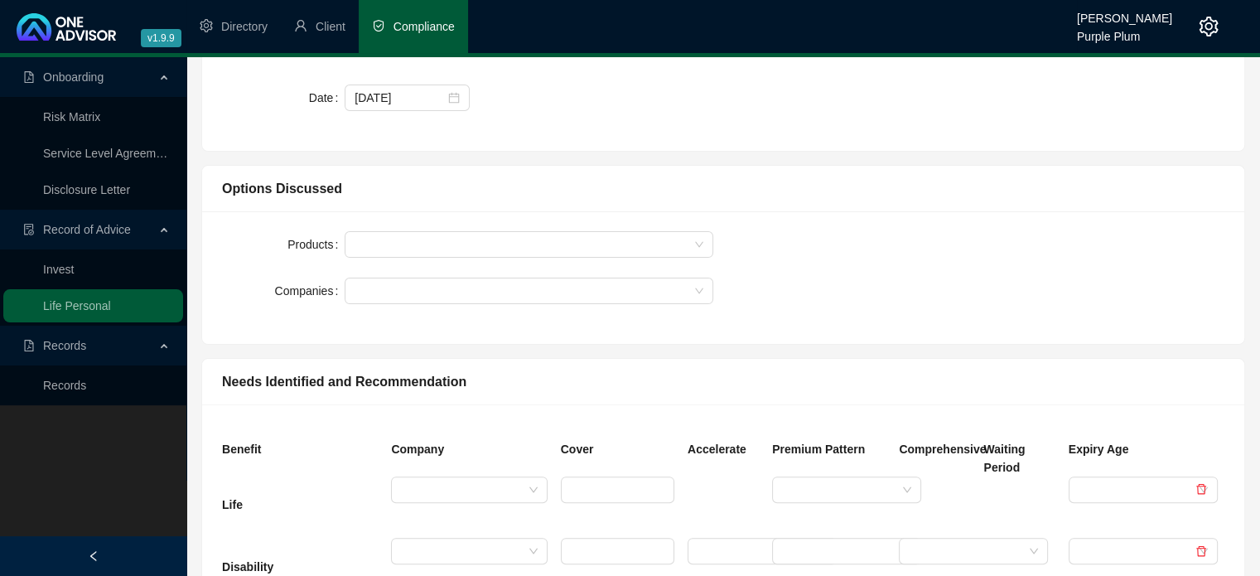
scroll to position [414, 0]
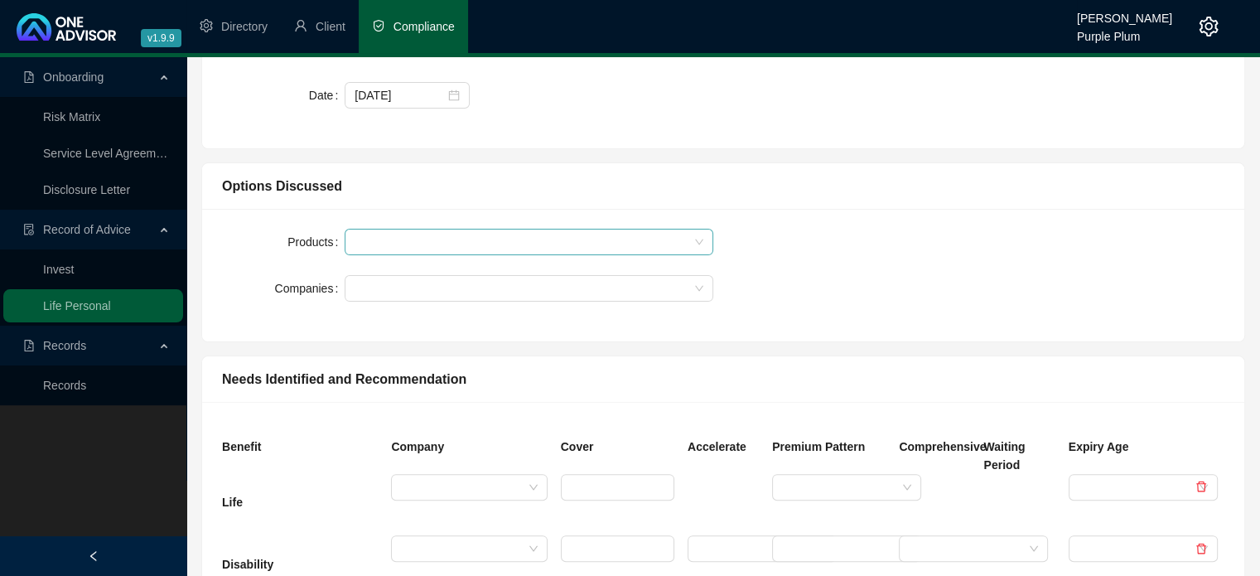
click at [411, 248] on div at bounding box center [529, 242] width 369 height 27
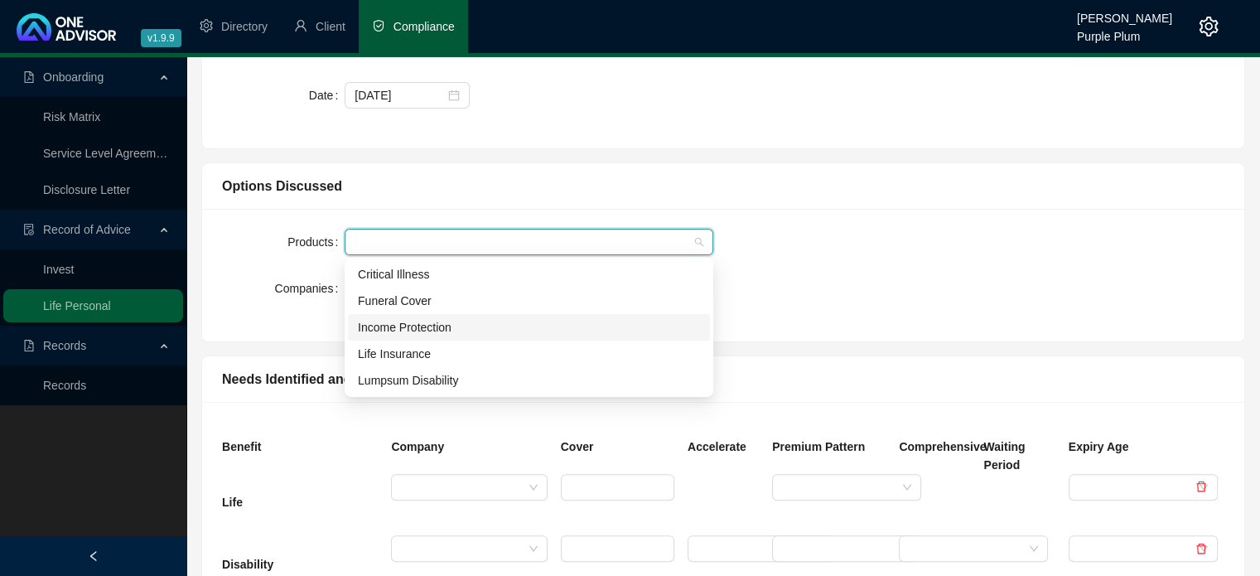
click at [398, 328] on div "Income Protection" at bounding box center [529, 327] width 342 height 18
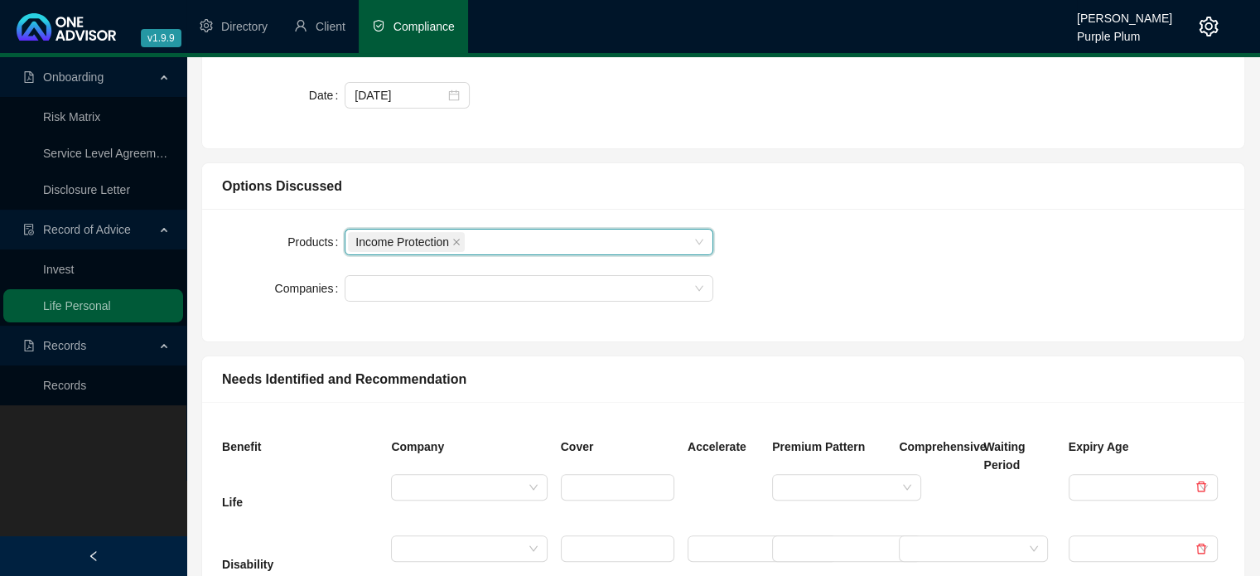
click at [268, 297] on div "Companies" at bounding box center [283, 288] width 123 height 27
click at [362, 290] on div at bounding box center [520, 288] width 345 height 12
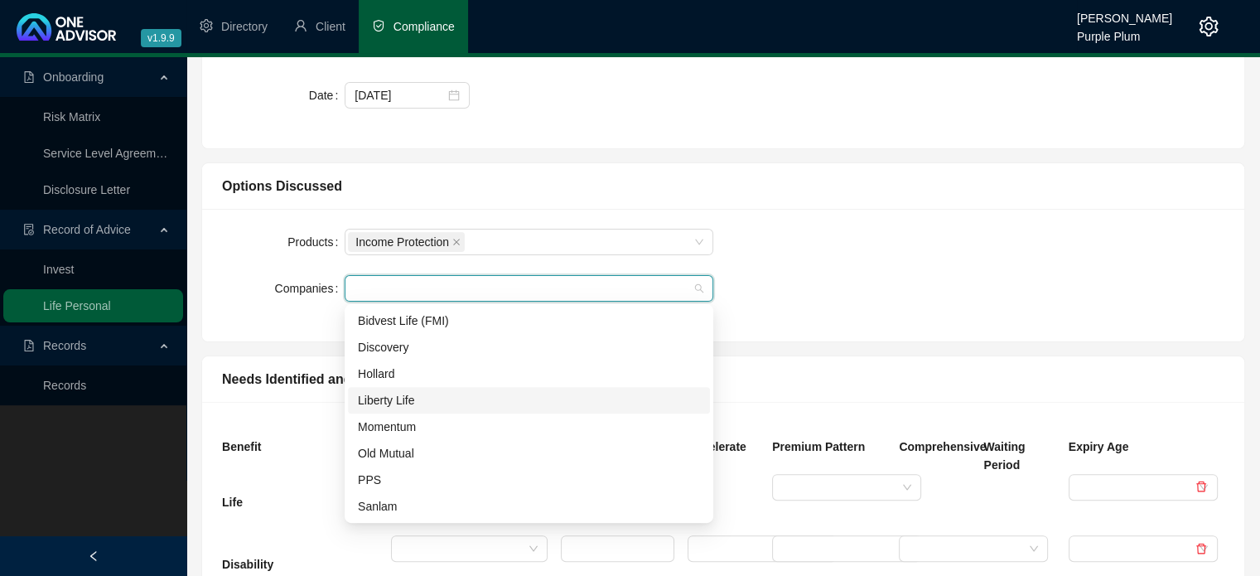
click at [389, 396] on div "Liberty Life" at bounding box center [529, 400] width 342 height 18
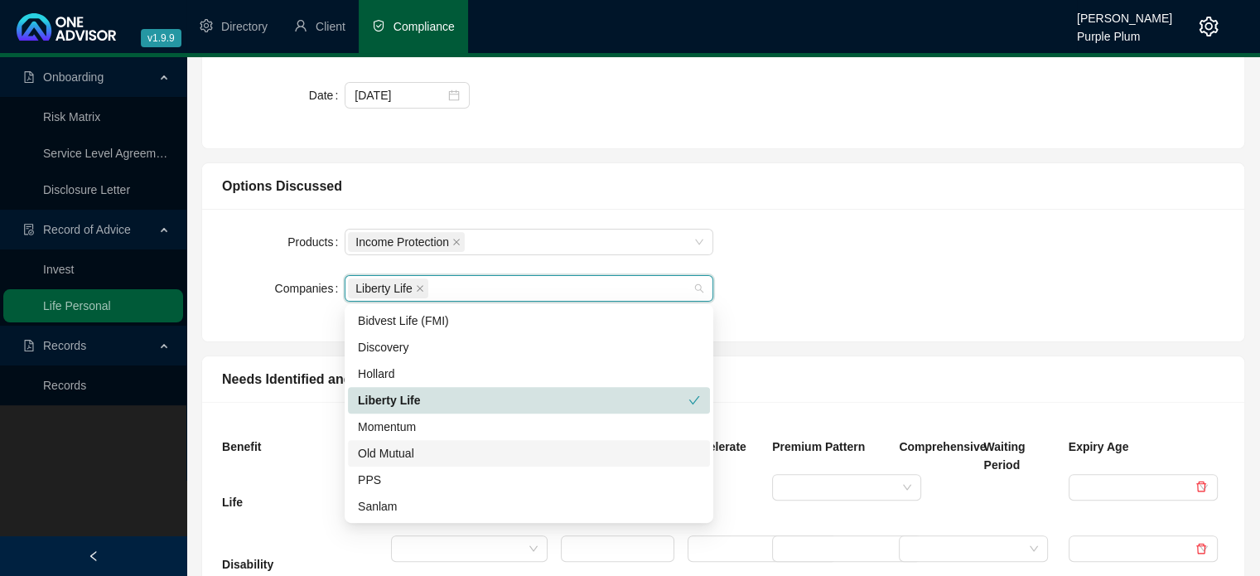
drag, startPoint x: 394, startPoint y: 451, endPoint x: 389, endPoint y: 473, distance: 22.1
click at [394, 453] on div "Old Mutual" at bounding box center [529, 453] width 342 height 18
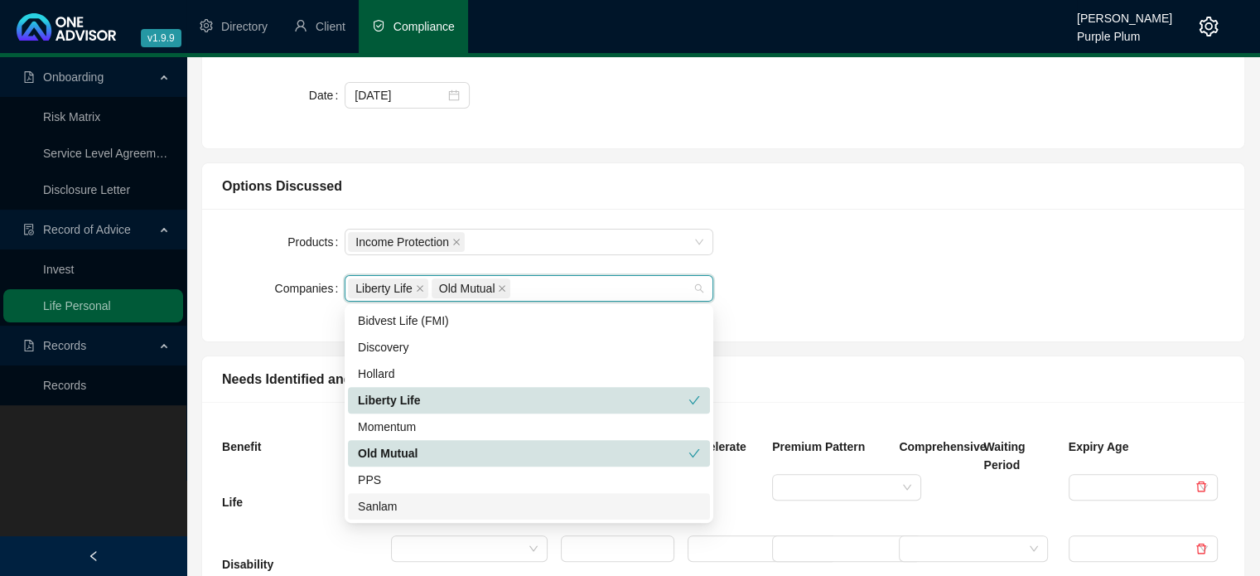
drag, startPoint x: 385, startPoint y: 509, endPoint x: 407, endPoint y: 499, distance: 24.1
click at [386, 507] on div "Sanlam" at bounding box center [529, 506] width 342 height 18
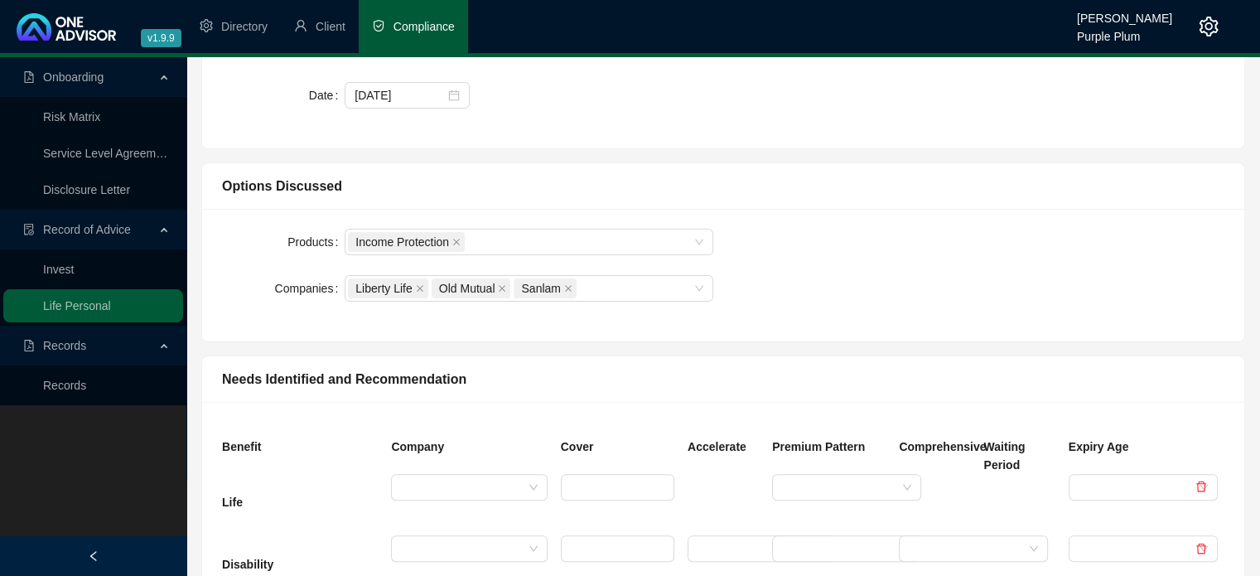
click at [924, 316] on div "Products Income Protection Companies Liberty Life Old Mutual Sanlam" at bounding box center [723, 275] width 1022 height 93
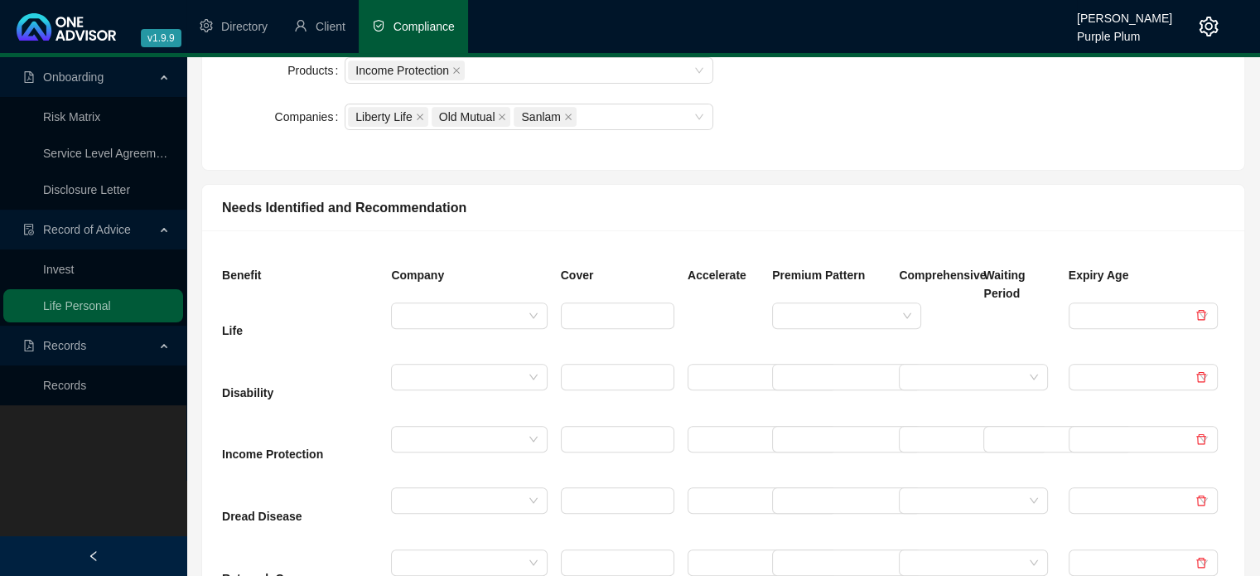
scroll to position [663, 0]
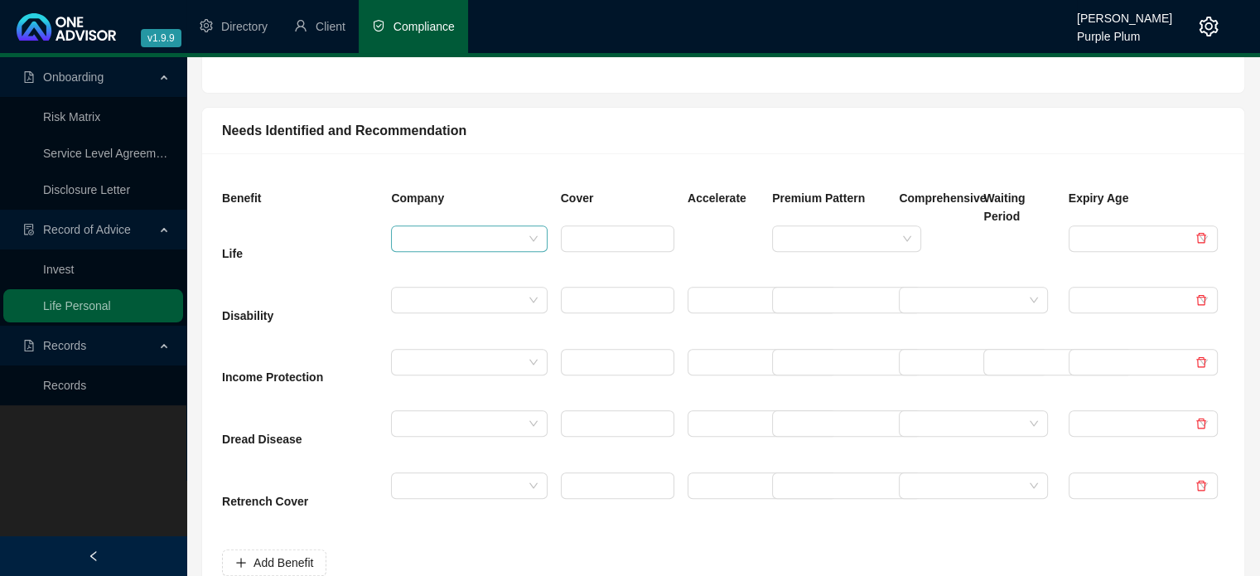
click at [445, 235] on input "search" at bounding box center [461, 238] width 121 height 25
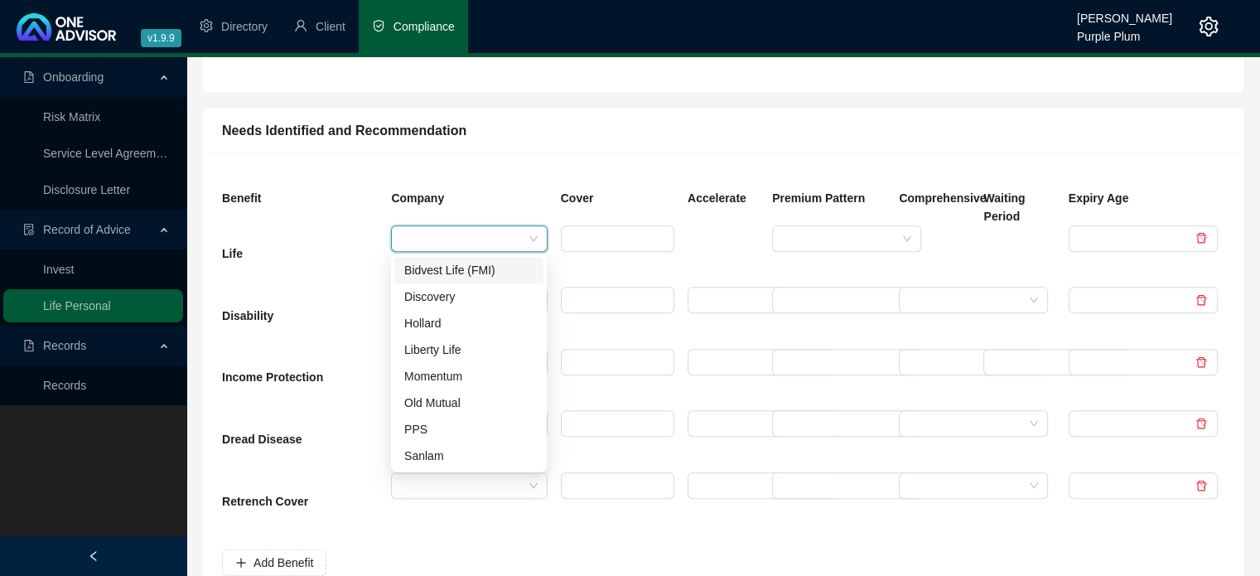
click at [315, 218] on div "Benefit" at bounding box center [299, 199] width 169 height 52
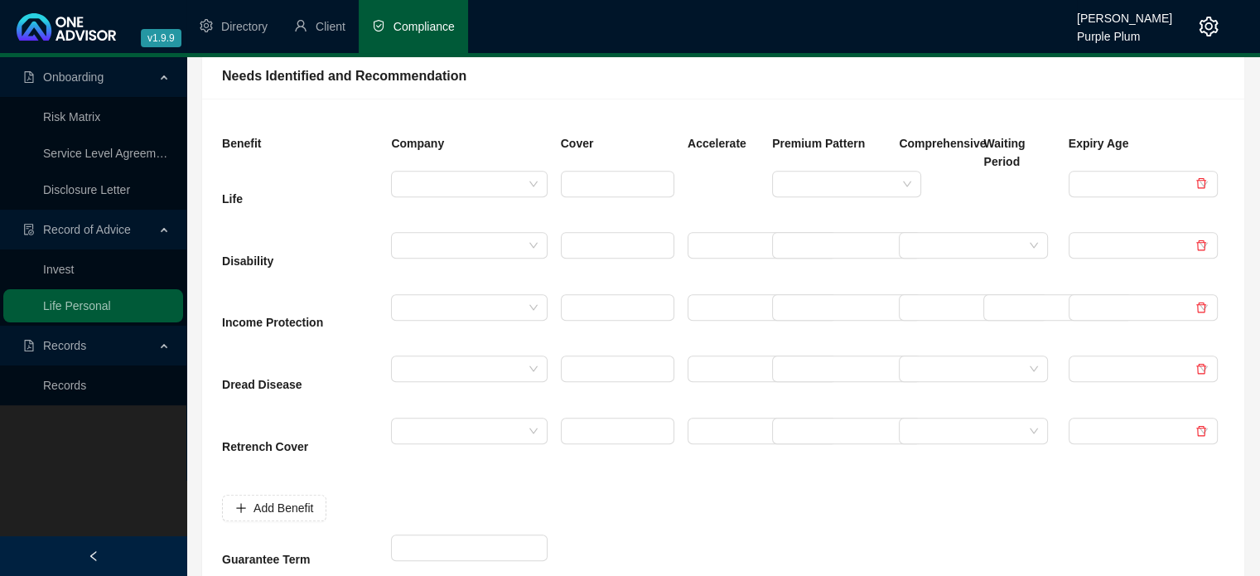
scroll to position [745, 0]
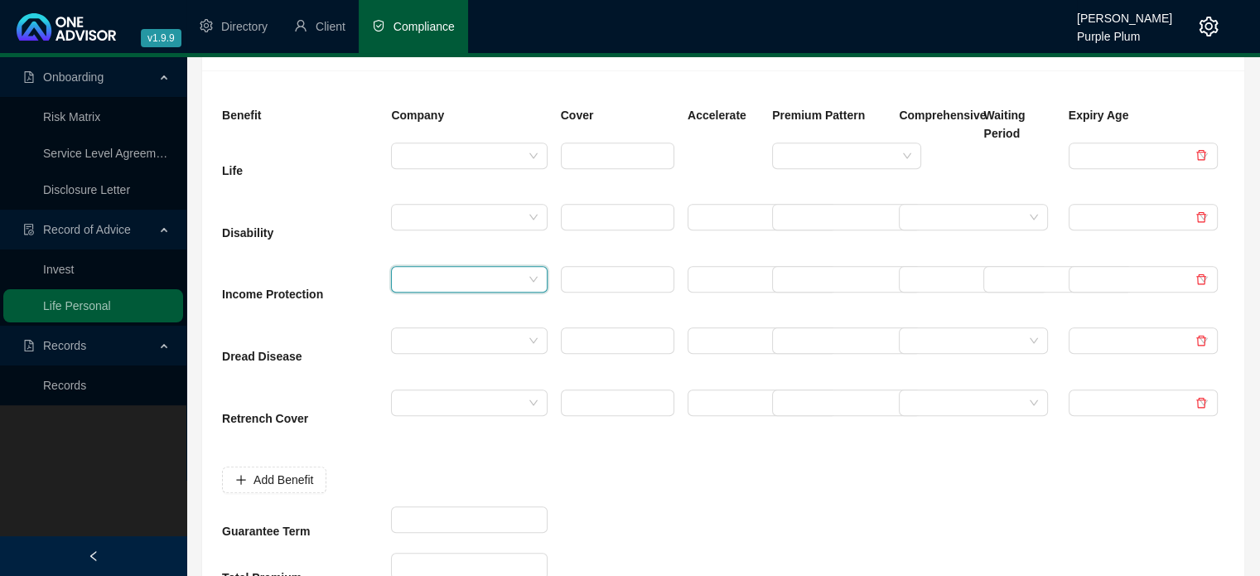
click at [416, 283] on input "search" at bounding box center [461, 279] width 121 height 25
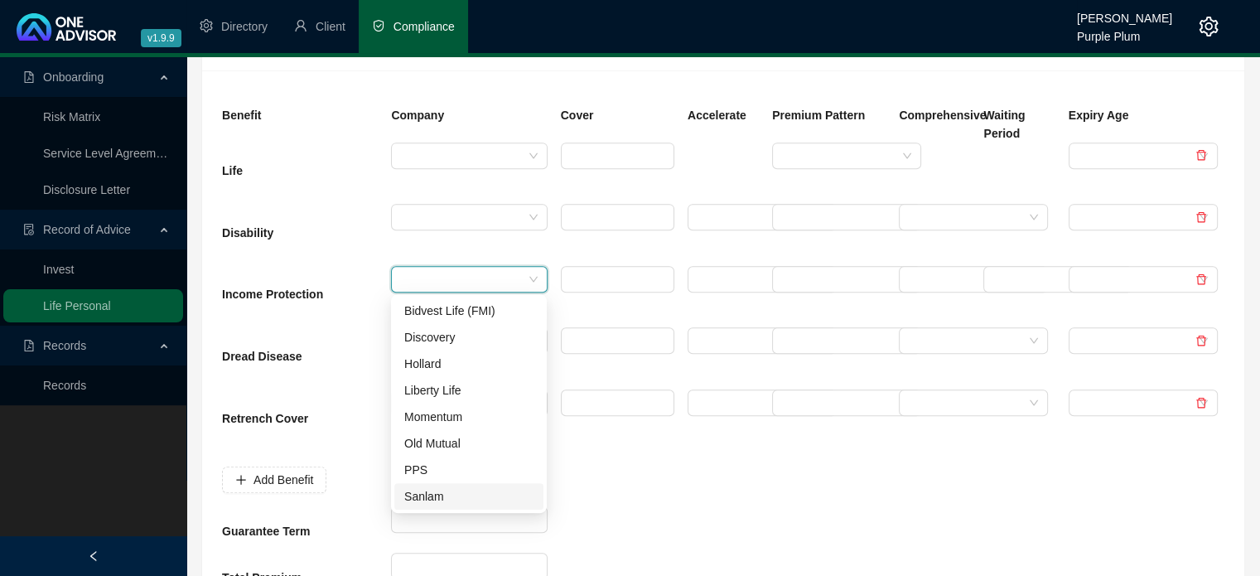
click at [420, 501] on div "Sanlam" at bounding box center [468, 496] width 129 height 18
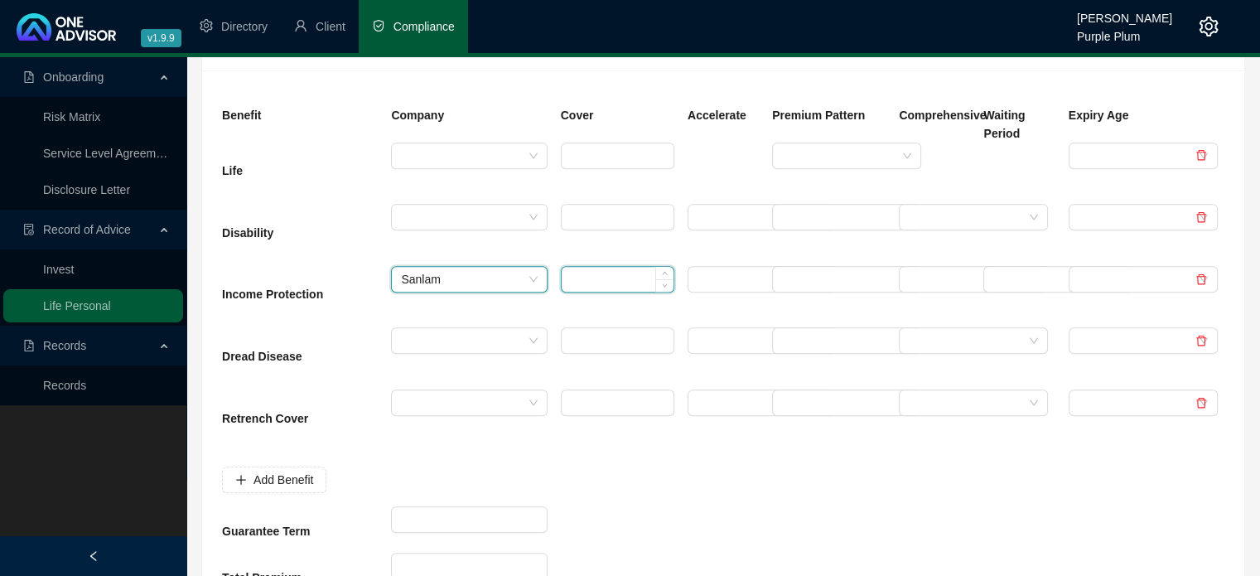
click at [576, 284] on input at bounding box center [618, 279] width 112 height 25
click at [697, 284] on input "search" at bounding box center [754, 279] width 114 height 25
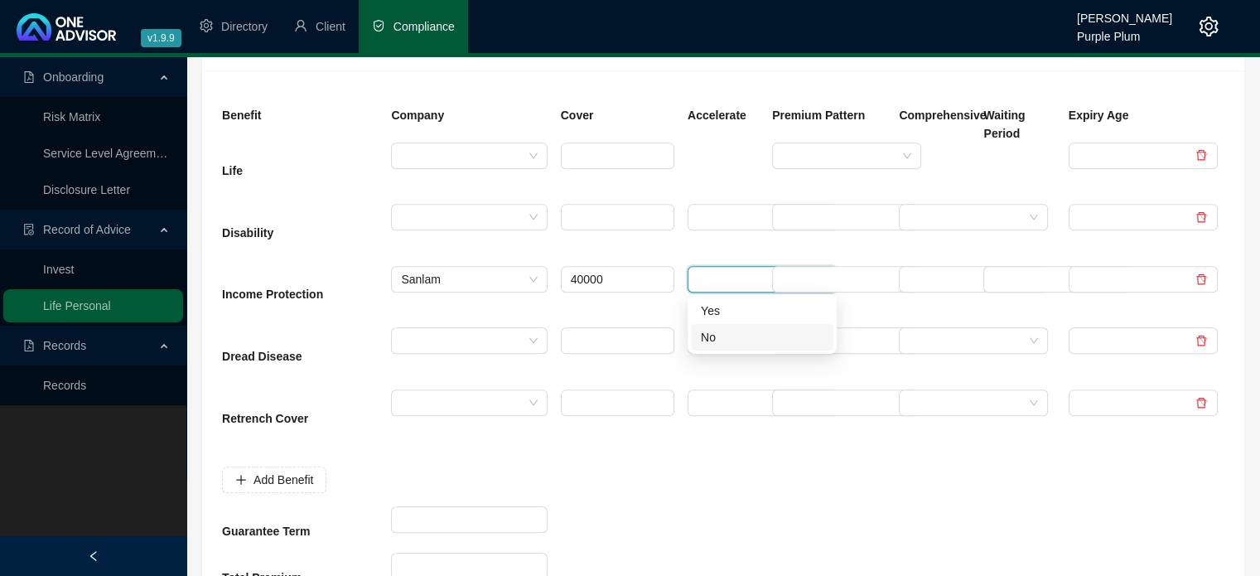
click at [716, 345] on div "No" at bounding box center [762, 337] width 123 height 18
click at [836, 272] on input "search" at bounding box center [839, 279] width 114 height 25
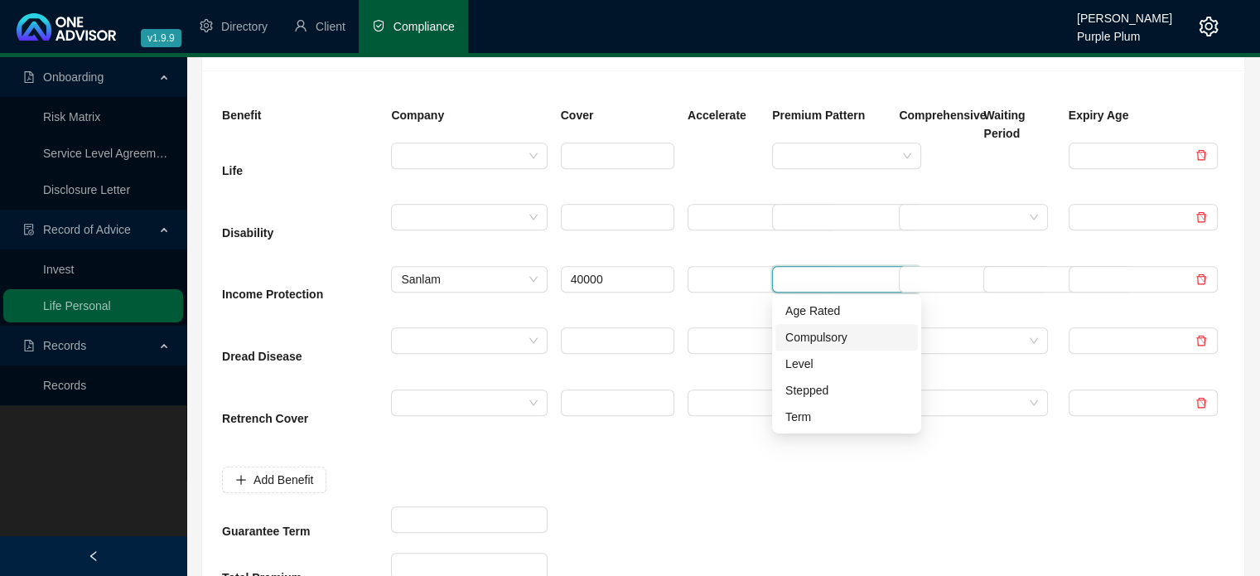
click at [837, 340] on div "Compulsory" at bounding box center [846, 337] width 123 height 18
click at [963, 277] on input "search" at bounding box center [966, 279] width 114 height 25
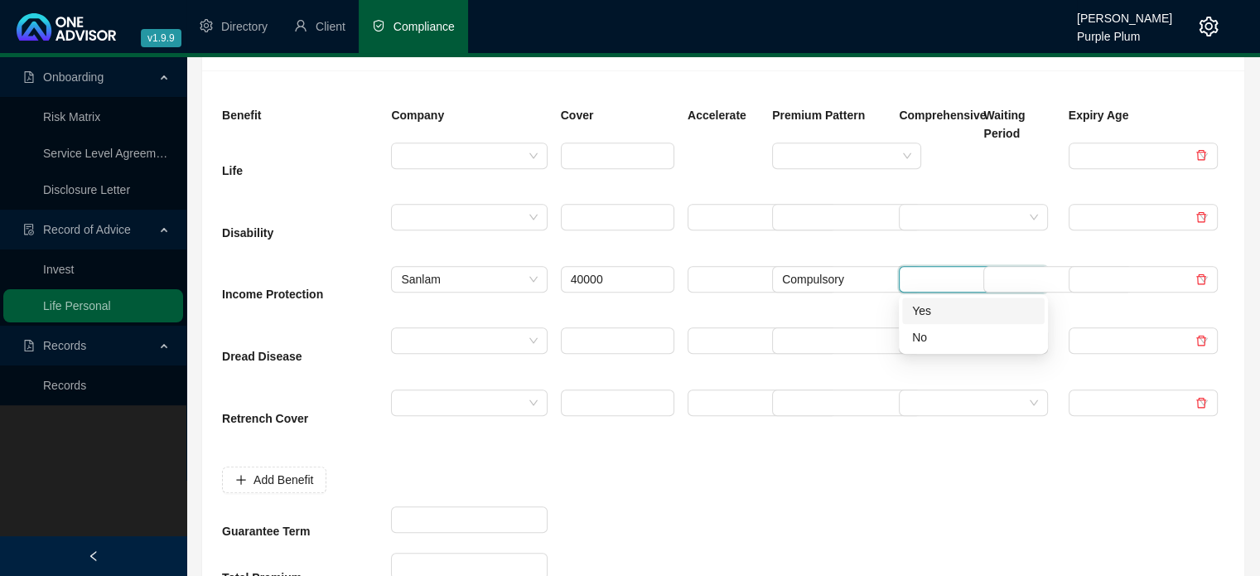
click at [941, 314] on div "Yes" at bounding box center [973, 310] width 123 height 18
click at [996, 284] on input "search" at bounding box center [1050, 279] width 114 height 25
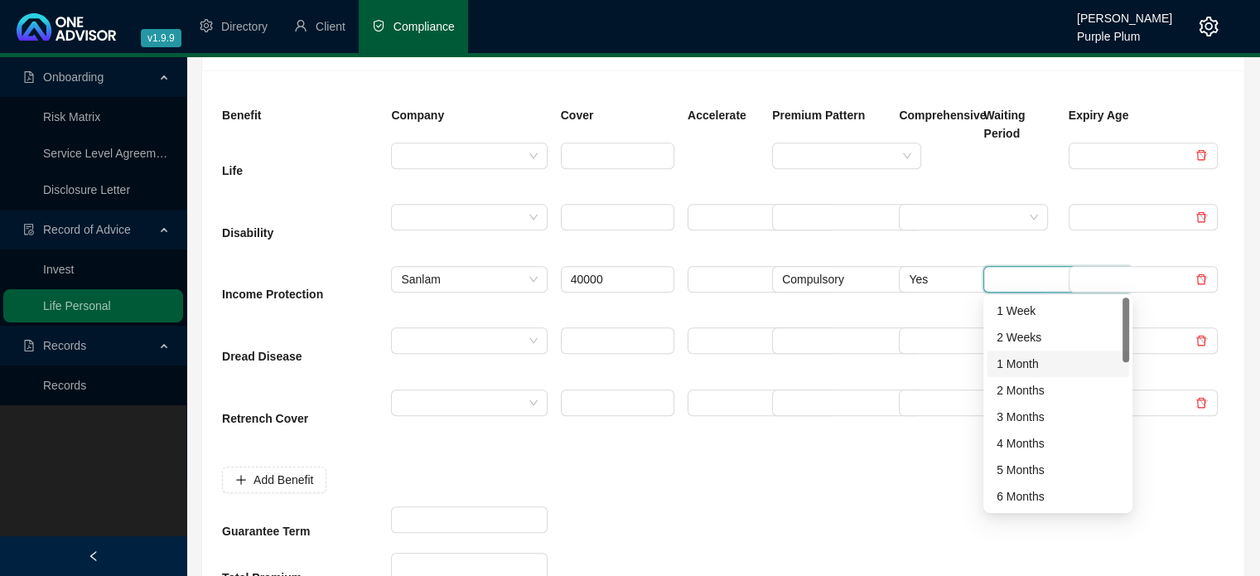
click at [1016, 364] on div "1 Month" at bounding box center [1057, 363] width 123 height 18
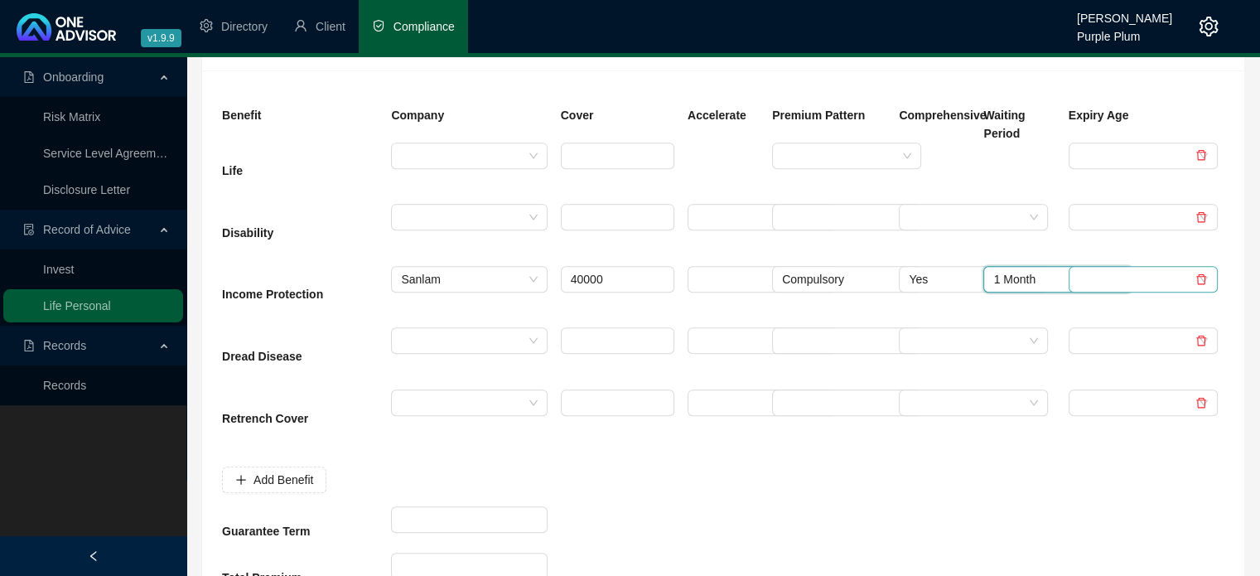
click at [1098, 274] on input "search" at bounding box center [1135, 279] width 114 height 25
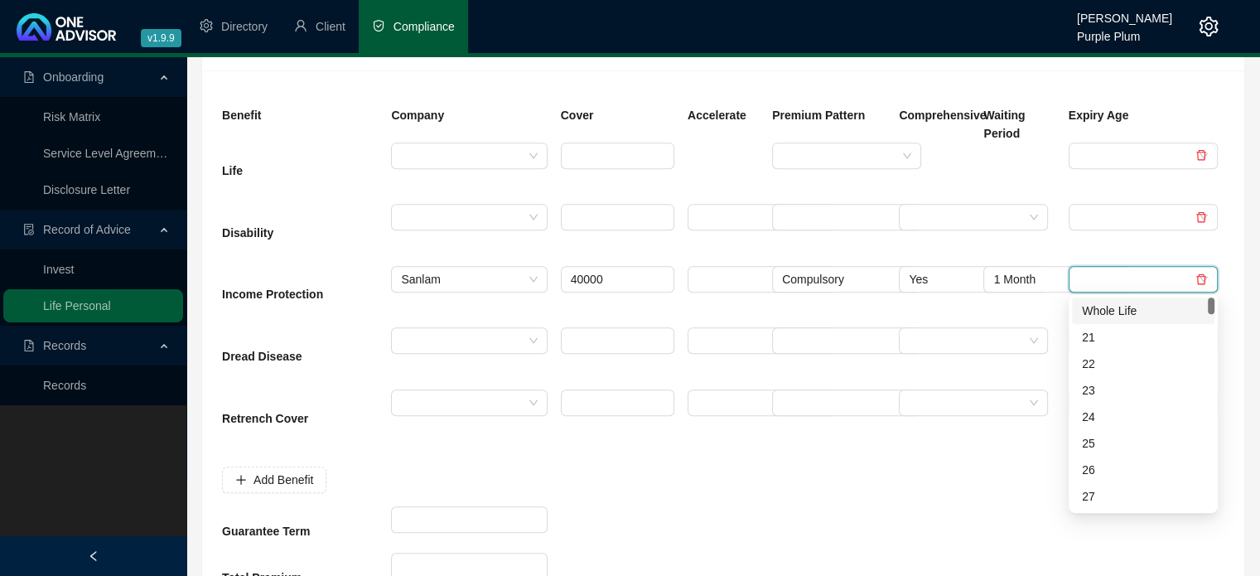
click at [1107, 308] on div "Whole Life" at bounding box center [1143, 310] width 123 height 18
click at [818, 423] on div at bounding box center [828, 420] width 127 height 62
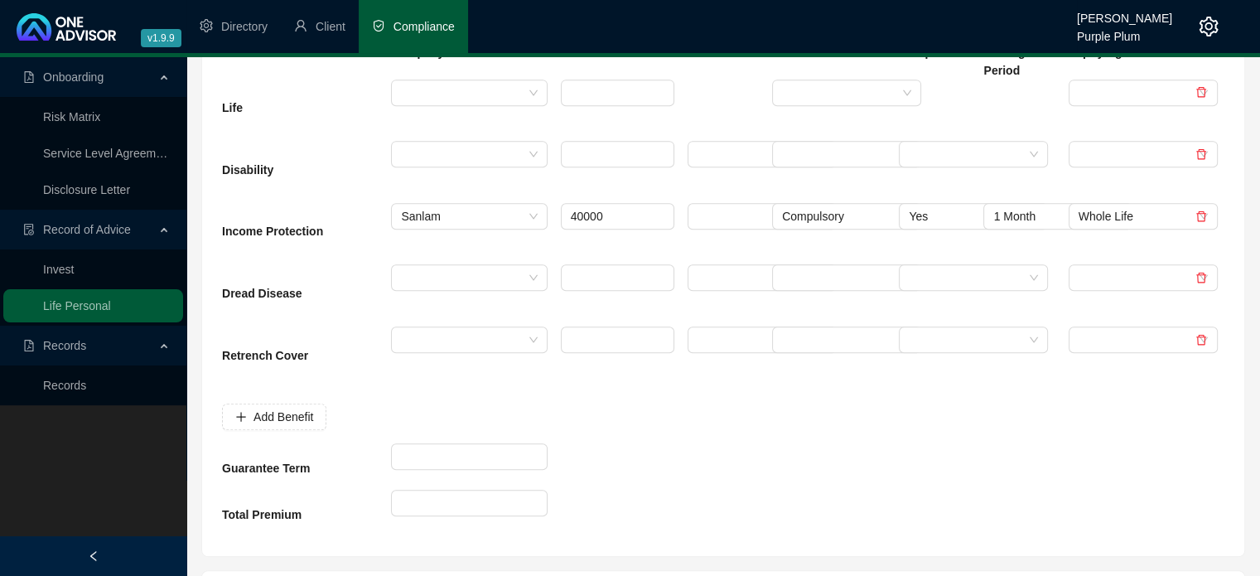
scroll to position [911, 0]
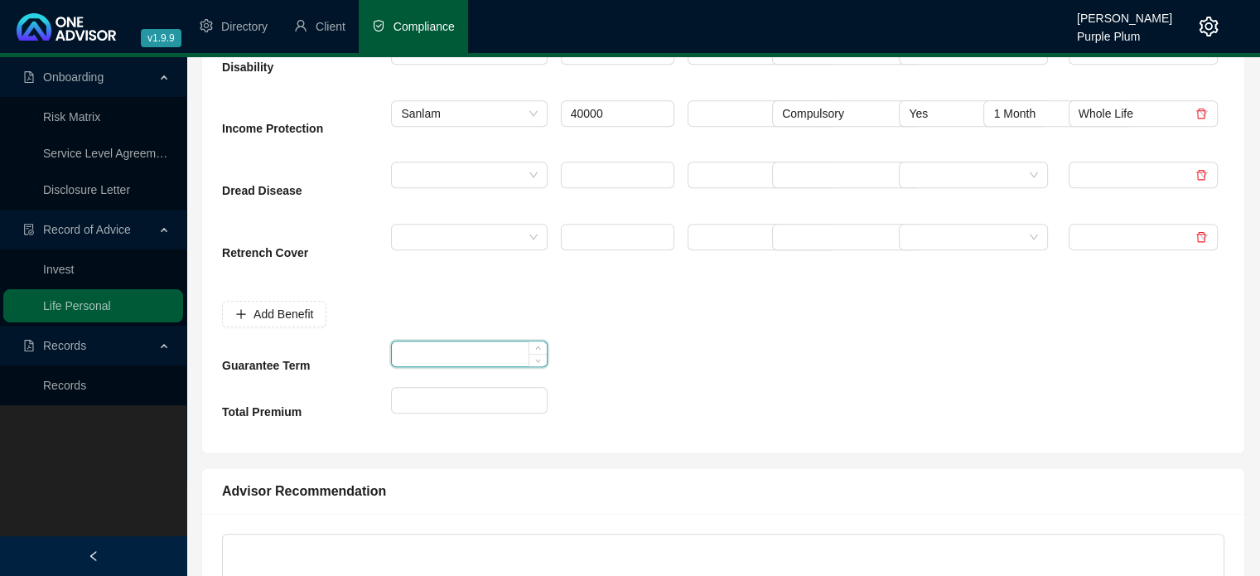
click at [411, 359] on input at bounding box center [469, 353] width 154 height 25
click at [419, 404] on input at bounding box center [469, 400] width 154 height 25
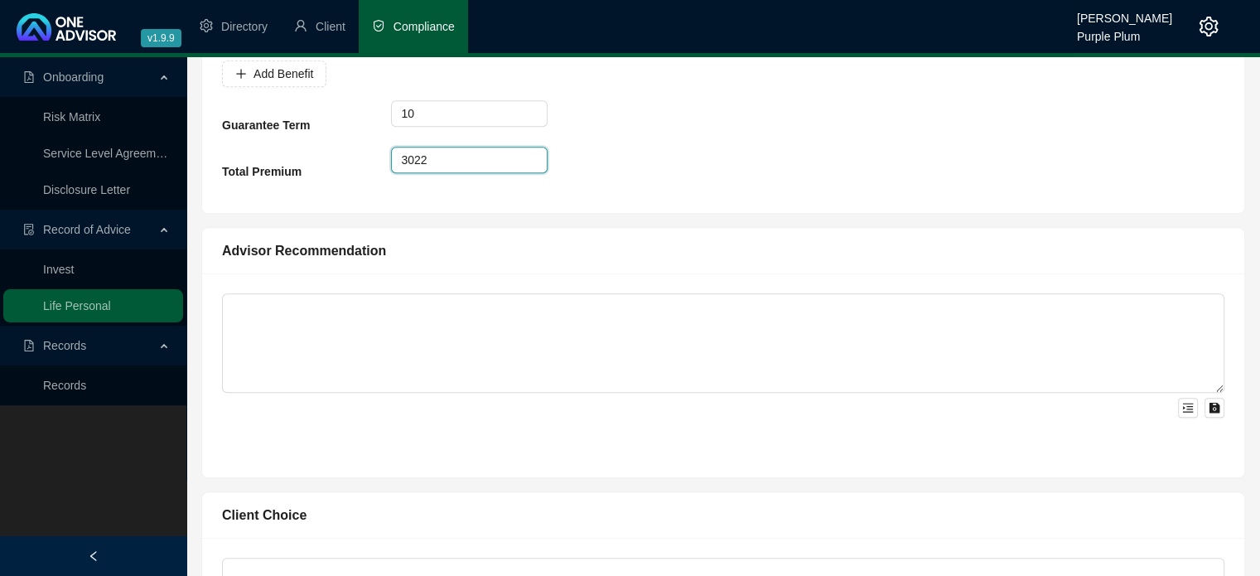
scroll to position [1160, 0]
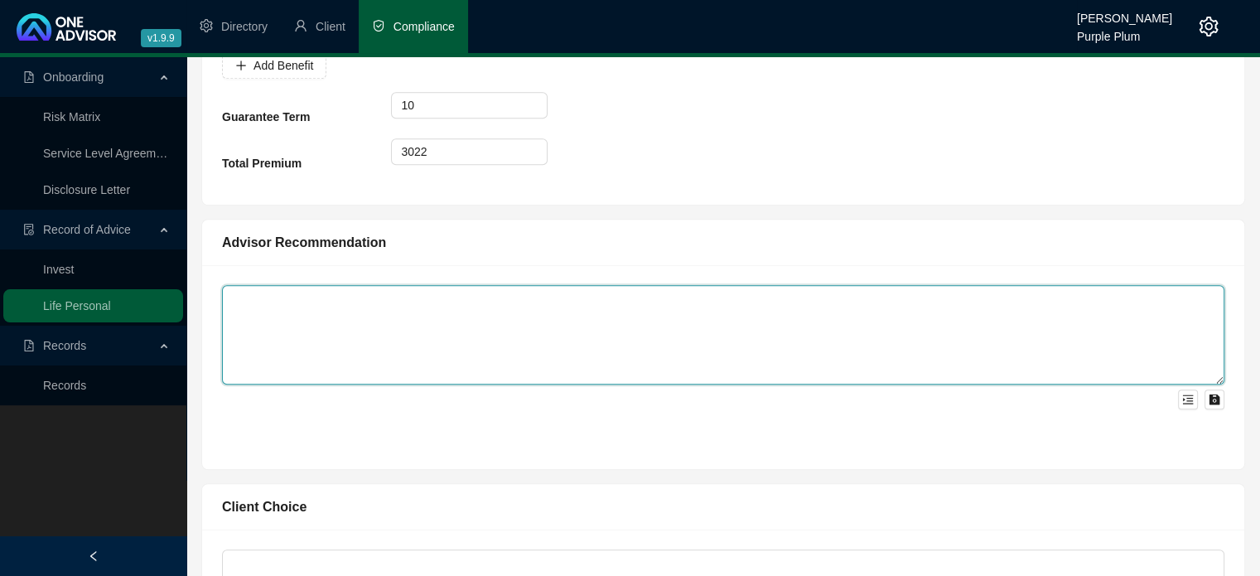
click at [295, 304] on textarea at bounding box center [723, 334] width 1002 height 99
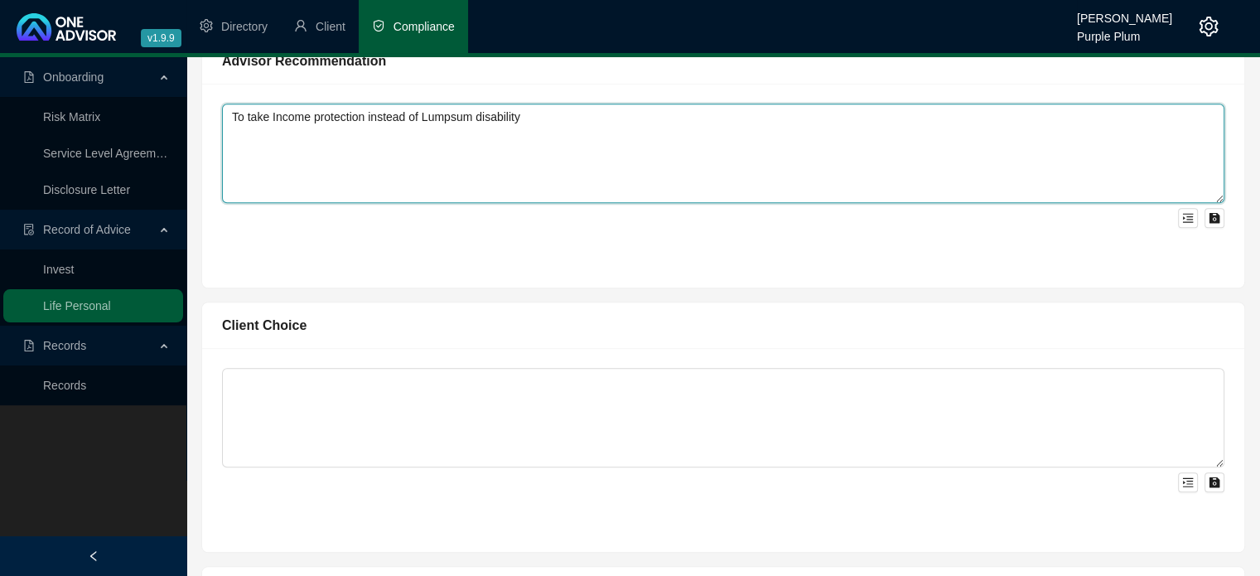
scroll to position [1408, 0]
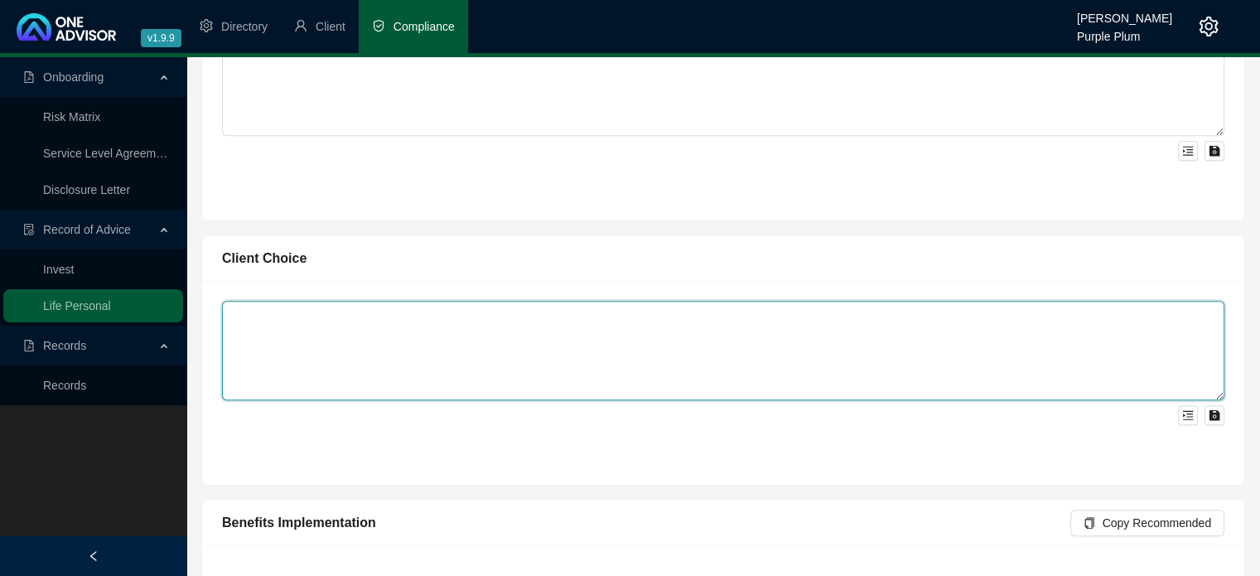
click at [322, 303] on textarea at bounding box center [723, 350] width 1002 height 99
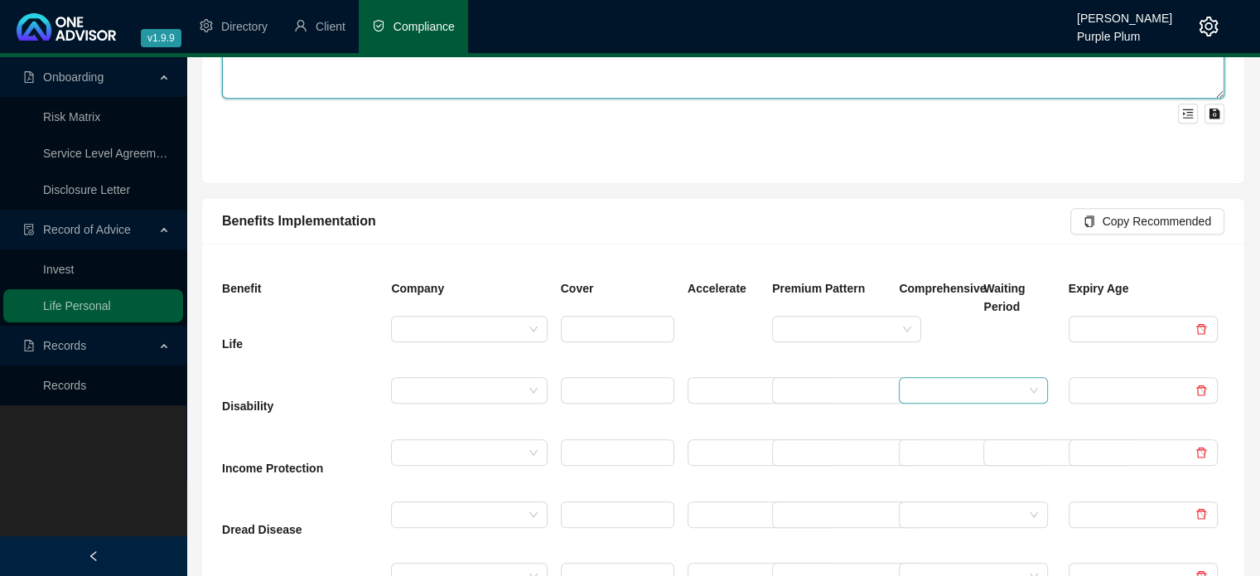
scroll to position [1739, 0]
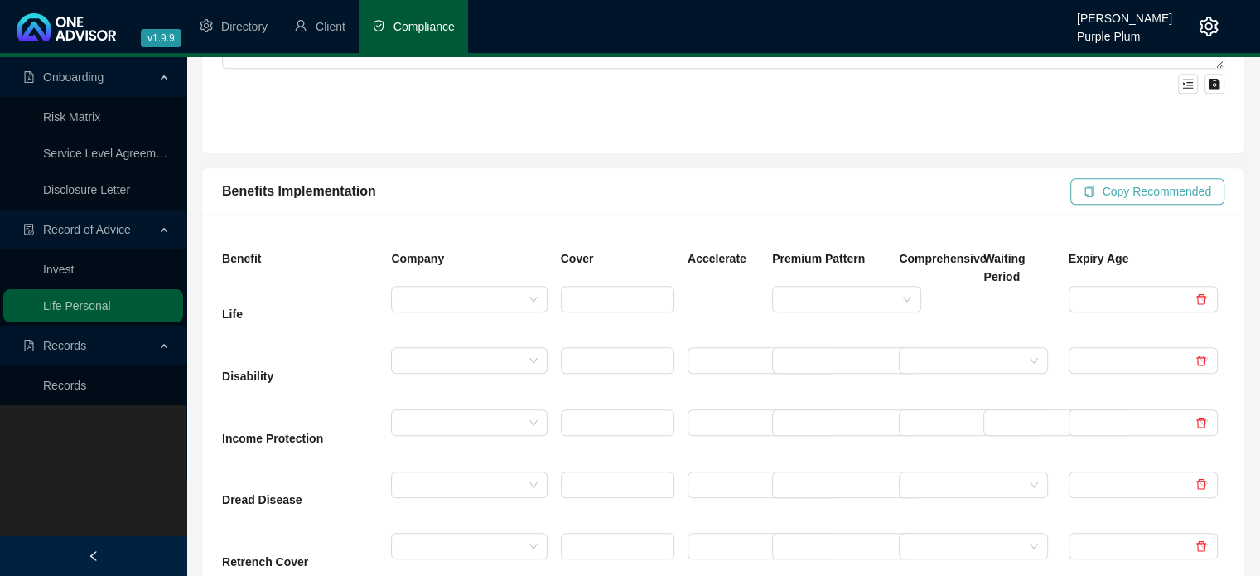
drag, startPoint x: 1169, startPoint y: 195, endPoint x: 1125, endPoint y: 217, distance: 50.0
click at [1169, 195] on span "Copy Recommended" at bounding box center [1156, 191] width 109 height 18
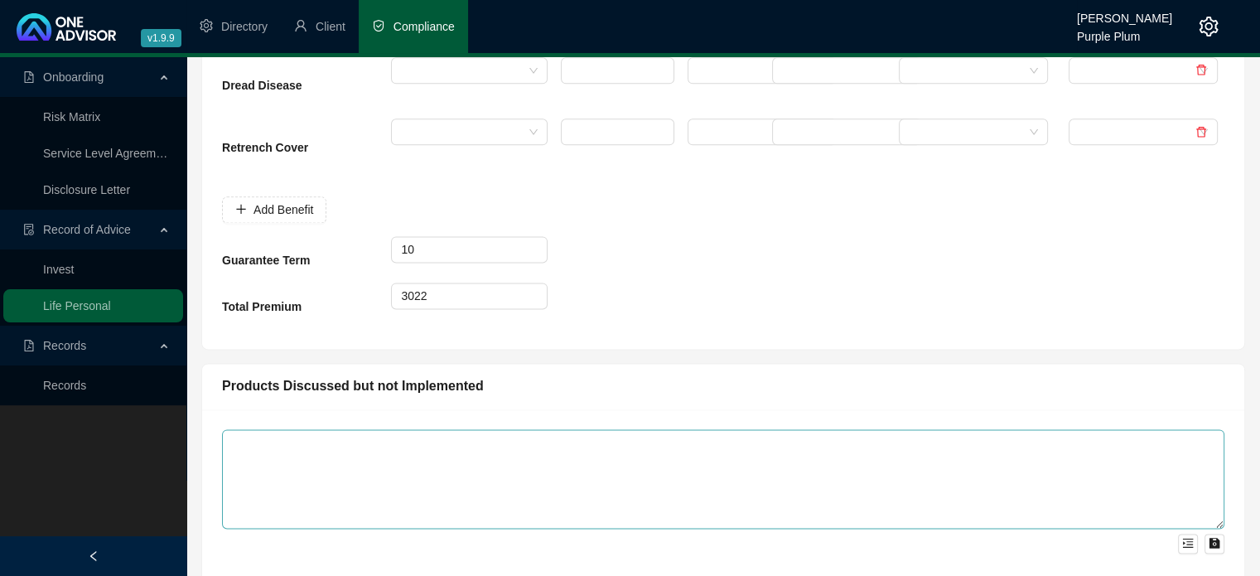
scroll to position [2236, 0]
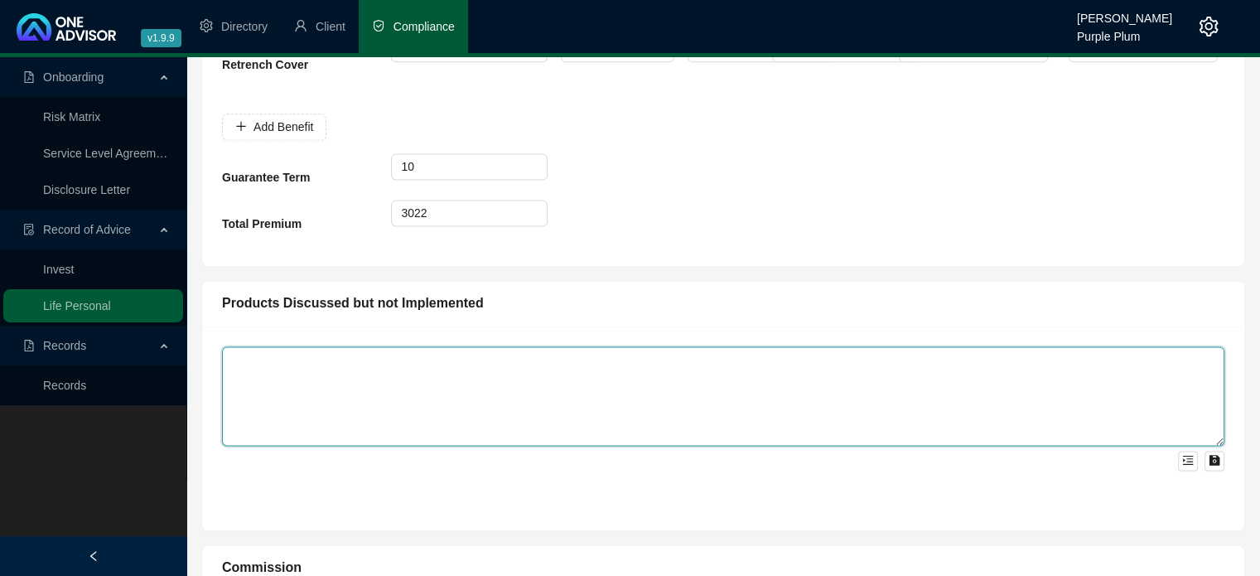
click at [472, 364] on textarea at bounding box center [723, 395] width 1002 height 99
click at [318, 360] on textarea "Illness cover" at bounding box center [723, 395] width 1002 height 99
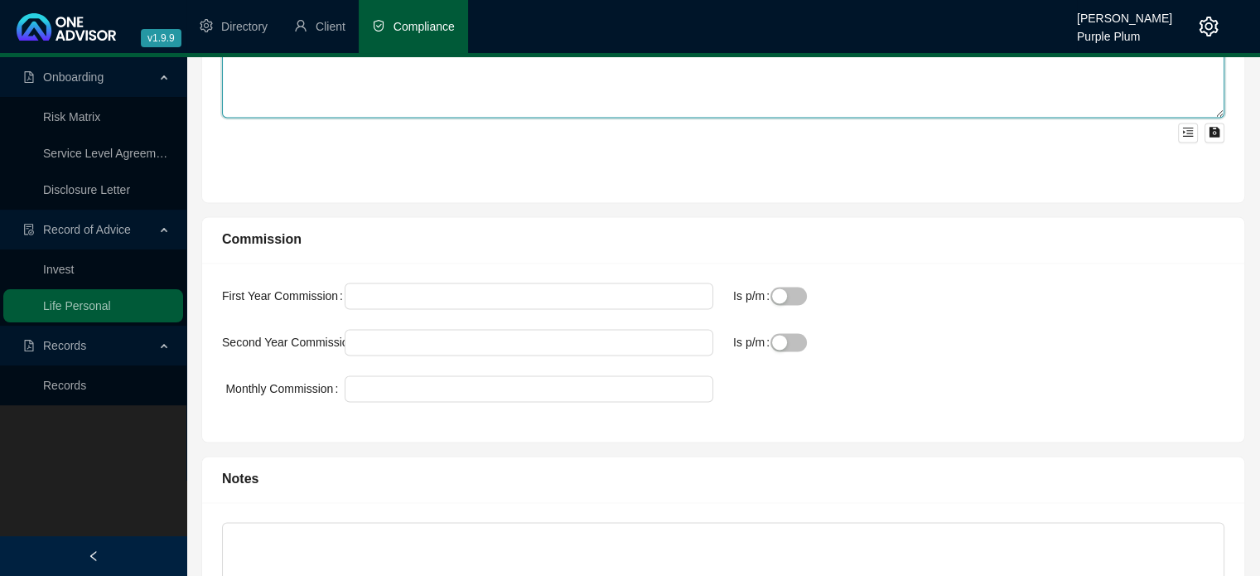
scroll to position [2568, 0]
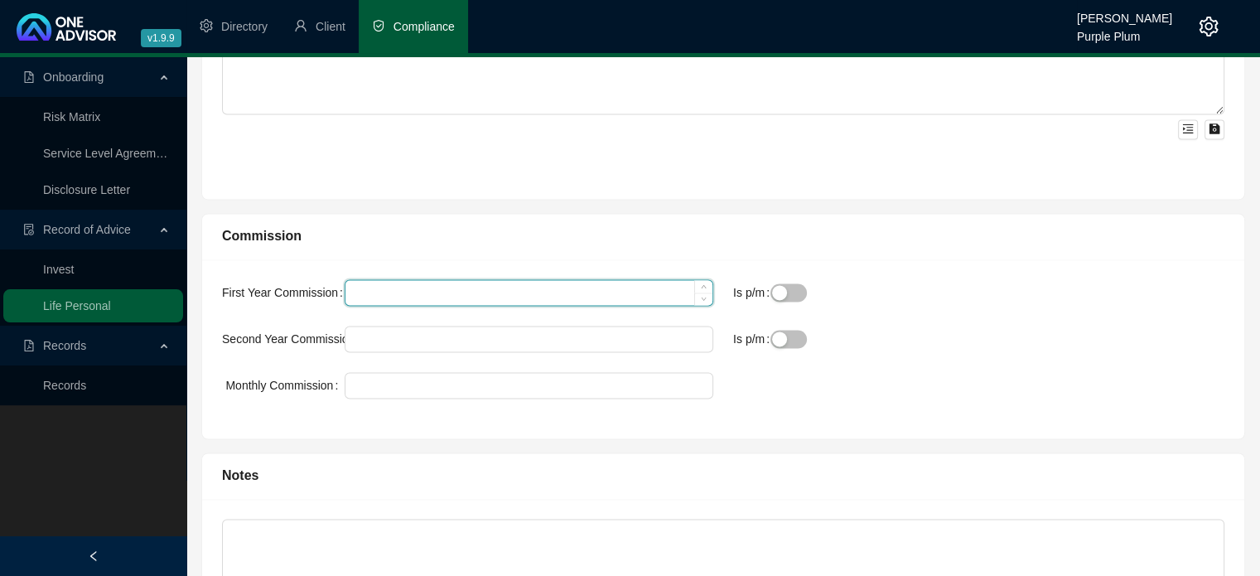
click at [385, 287] on input "First Year Commission" at bounding box center [528, 292] width 367 height 25
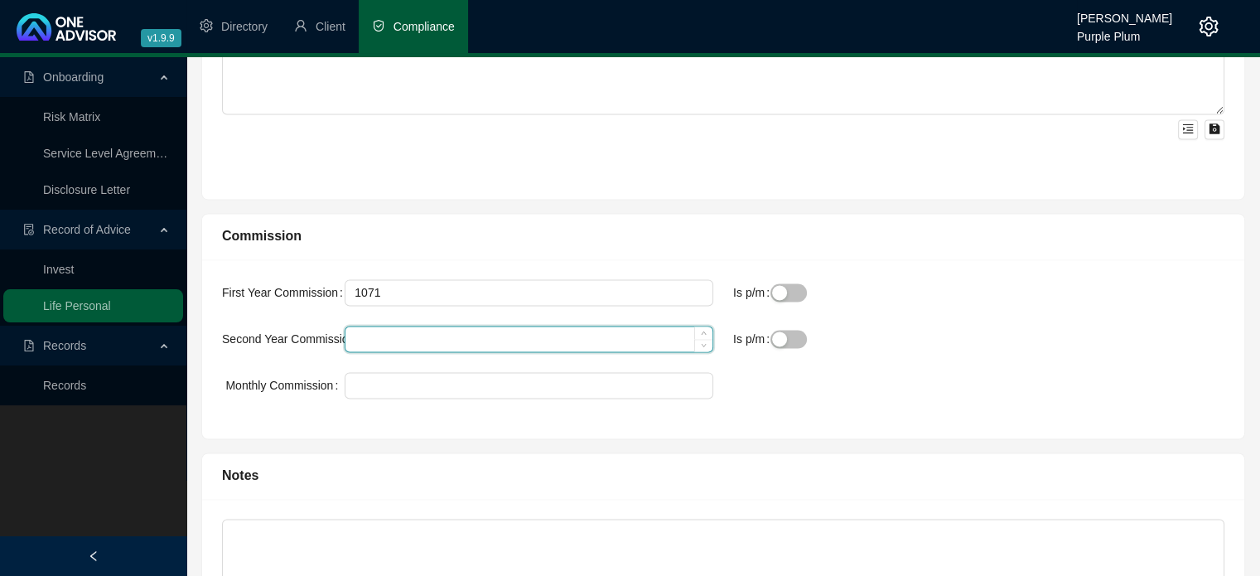
click at [409, 336] on input "Second Year Commission" at bounding box center [528, 338] width 367 height 25
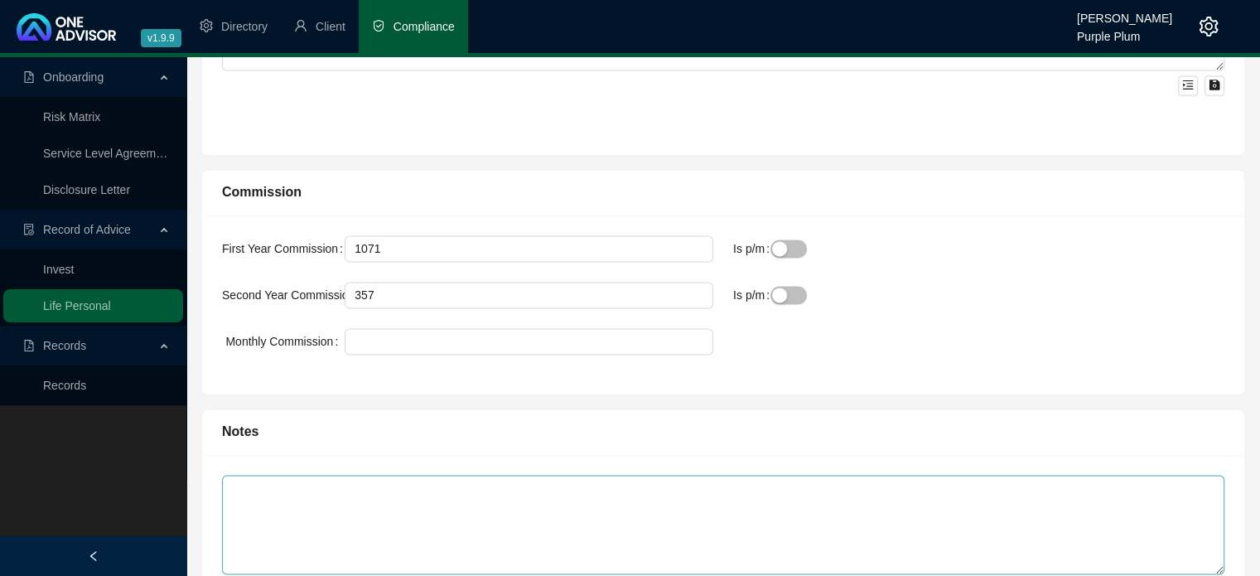
scroll to position [2650, 0]
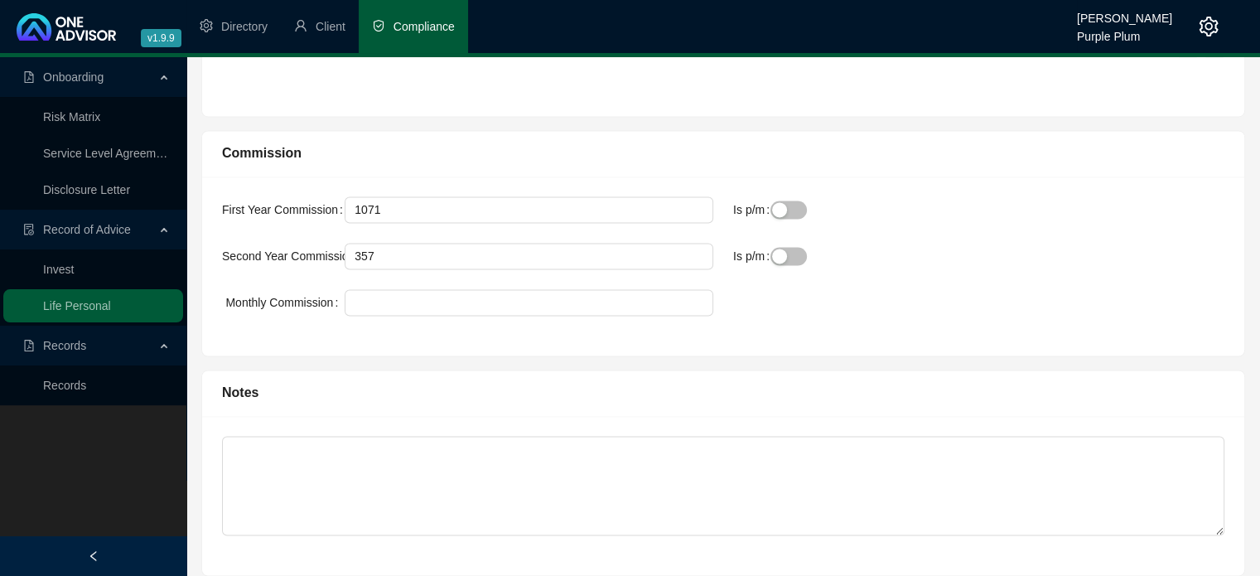
drag, startPoint x: 798, startPoint y: 203, endPoint x: 791, endPoint y: 234, distance: 32.2
click at [798, 204] on span "button" at bounding box center [788, 209] width 36 height 18
drag, startPoint x: 793, startPoint y: 245, endPoint x: 774, endPoint y: 306, distance: 63.9
click at [794, 251] on span "button" at bounding box center [788, 256] width 36 height 18
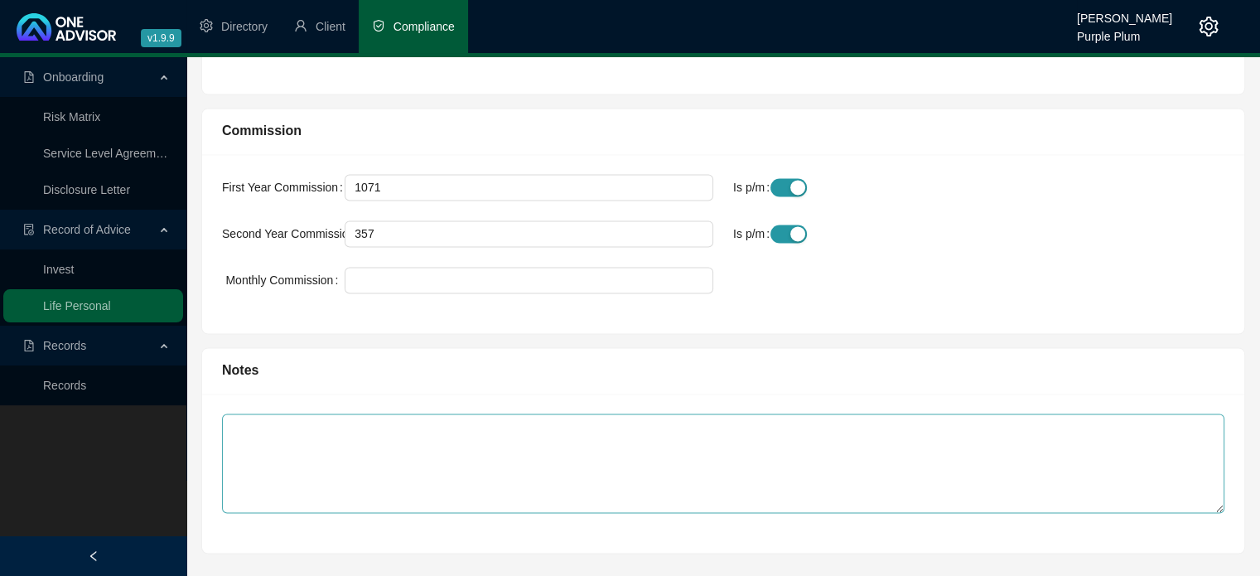
scroll to position [2684, 0]
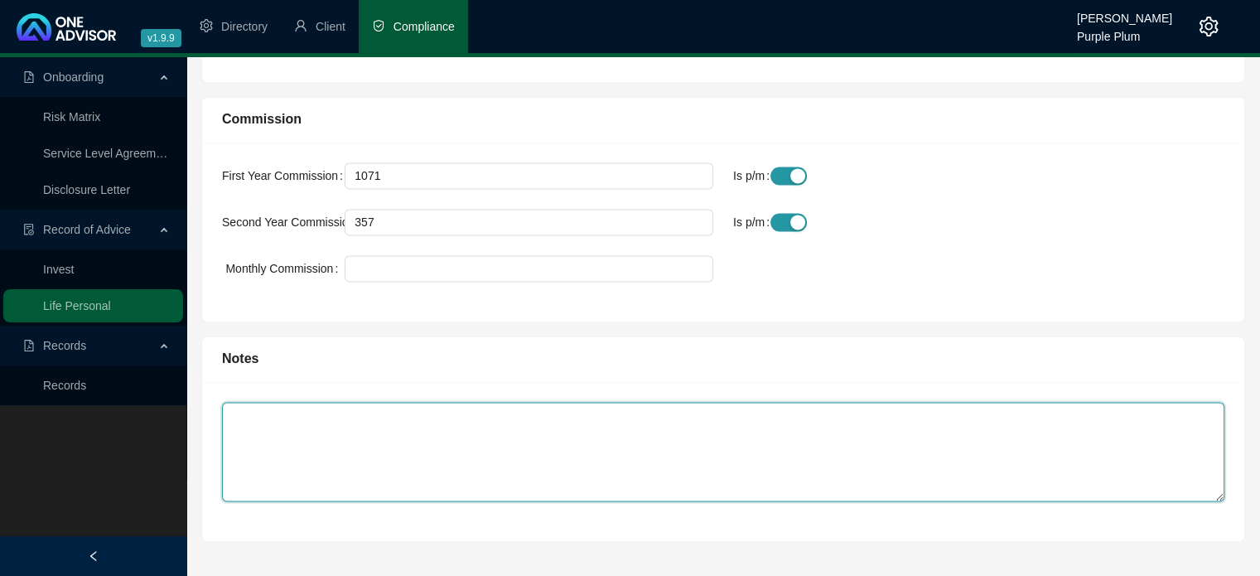
click at [402, 417] on textarea at bounding box center [723, 451] width 1002 height 99
click at [626, 422] on textarea "Client did receive a exclusion for his colon as well as haemorrhoids" at bounding box center [723, 451] width 1002 height 99
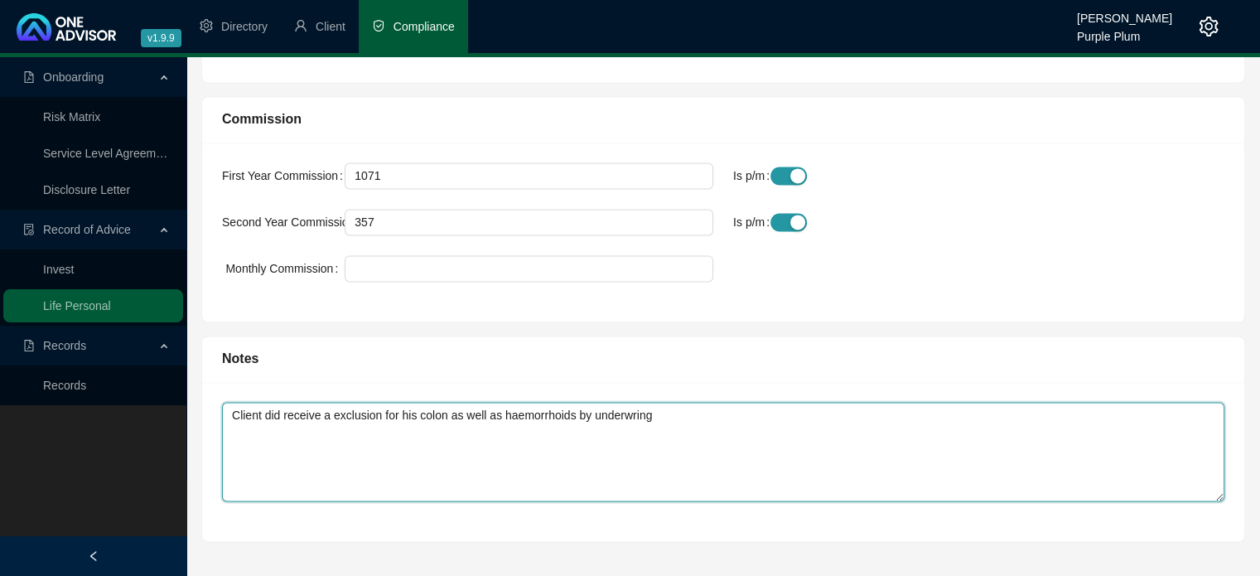
drag, startPoint x: 629, startPoint y: 413, endPoint x: 700, endPoint y: 467, distance: 89.3
click at [700, 467] on textarea "Client did receive a exclusion for his colon as well as haemorrhoids by underwr…" at bounding box center [723, 451] width 1002 height 99
click at [666, 413] on textarea "Client did receive a exclusion for his colon as well as haemorrhoids by underwr…" at bounding box center [723, 451] width 1002 height 99
drag, startPoint x: 639, startPoint y: 417, endPoint x: 602, endPoint y: 467, distance: 62.8
click at [602, 467] on textarea "Client did receive a exclusion for his colon as well as haemorrhoids by underwr…" at bounding box center [723, 451] width 1002 height 99
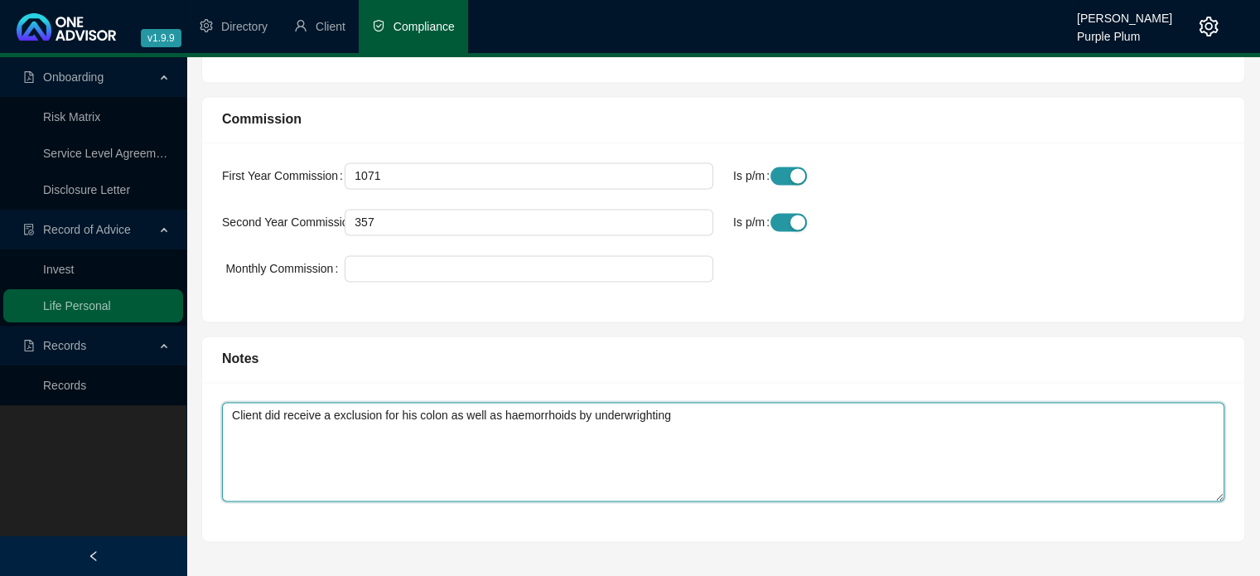
click at [670, 406] on textarea "Client did receive a exclusion for his colon as well as haemorrhoids by underwr…" at bounding box center [723, 451] width 1002 height 99
drag, startPoint x: 643, startPoint y: 407, endPoint x: 665, endPoint y: 433, distance: 34.7
click at [655, 449] on textarea "Client did receive a exclusion for his colon as well as haemorrhoids by underwr…" at bounding box center [723, 451] width 1002 height 99
click at [673, 412] on textarea "Client did receive a exclusion for his colon as well as haemorrhoids by underwr…" at bounding box center [723, 451] width 1002 height 99
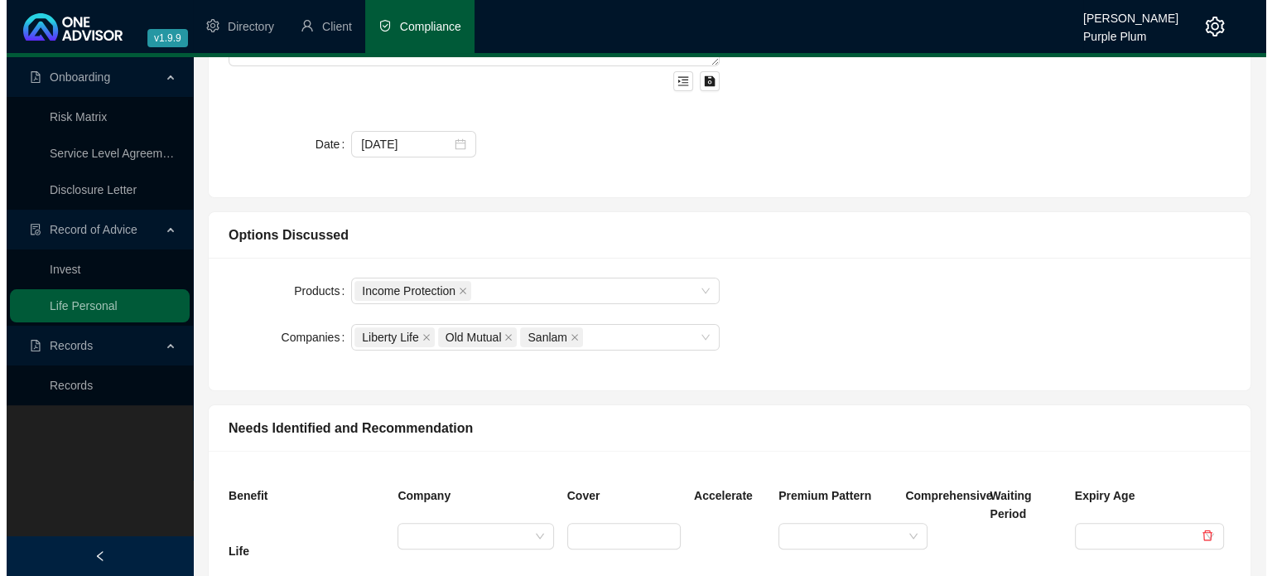
scroll to position [0, 0]
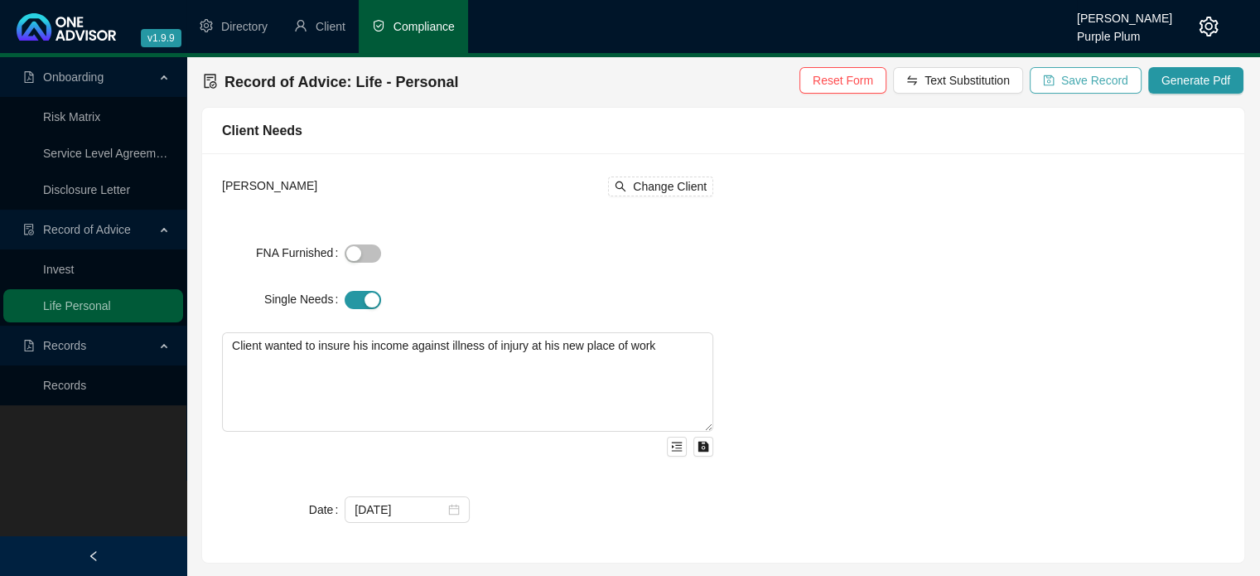
click at [1098, 82] on span "Save Record" at bounding box center [1094, 80] width 67 height 18
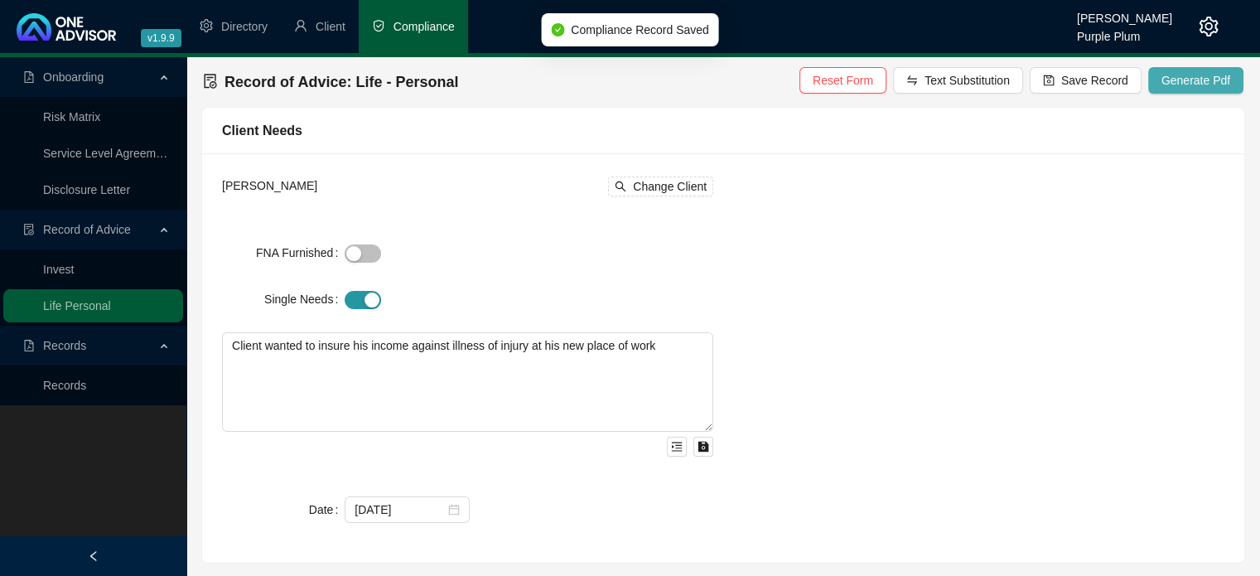
click at [1185, 83] on span "Generate Pdf" at bounding box center [1195, 80] width 69 height 18
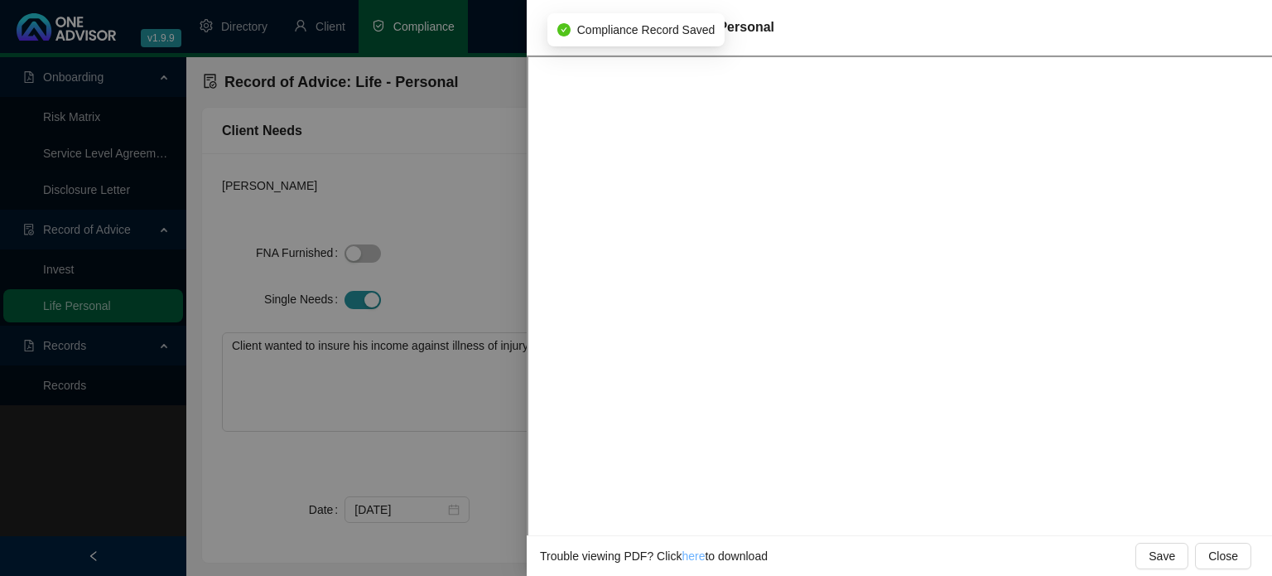
click at [691, 554] on link "here" at bounding box center [693, 555] width 23 height 13
click at [460, 261] on div at bounding box center [636, 288] width 1272 height 576
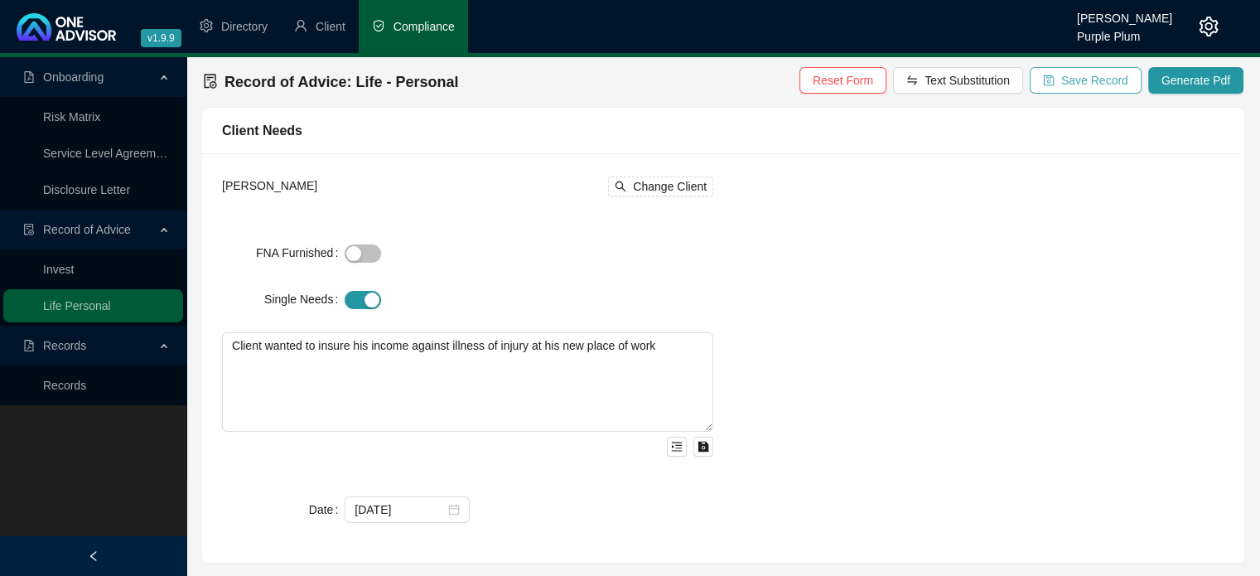
click at [1063, 73] on button "Save Record" at bounding box center [1085, 80] width 112 height 27
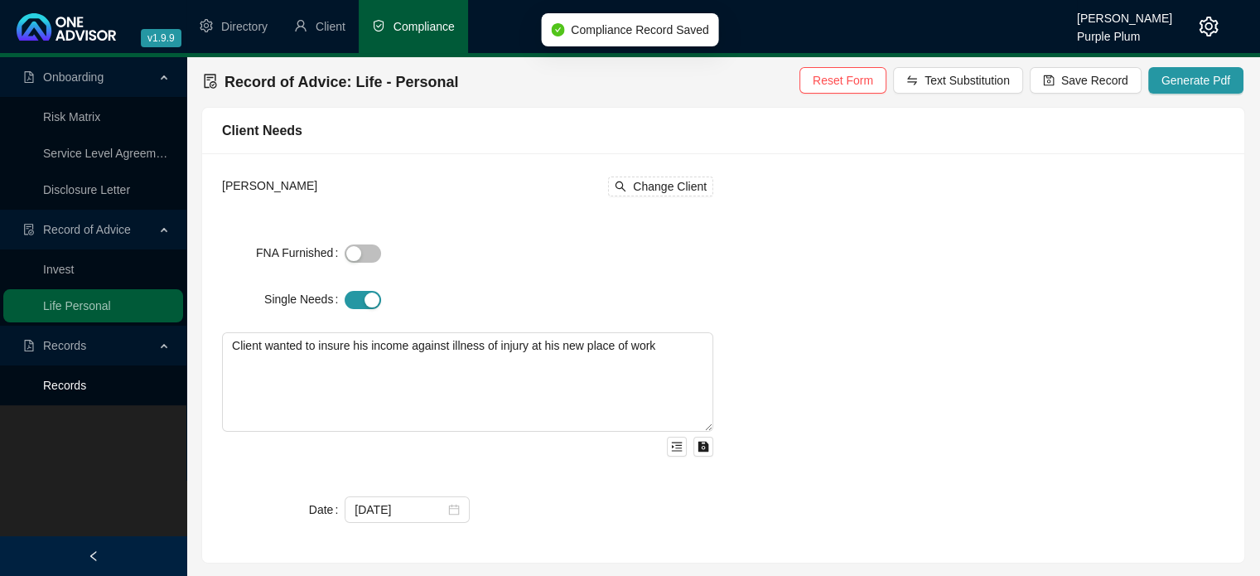
click at [56, 388] on link "Records" at bounding box center [64, 384] width 43 height 13
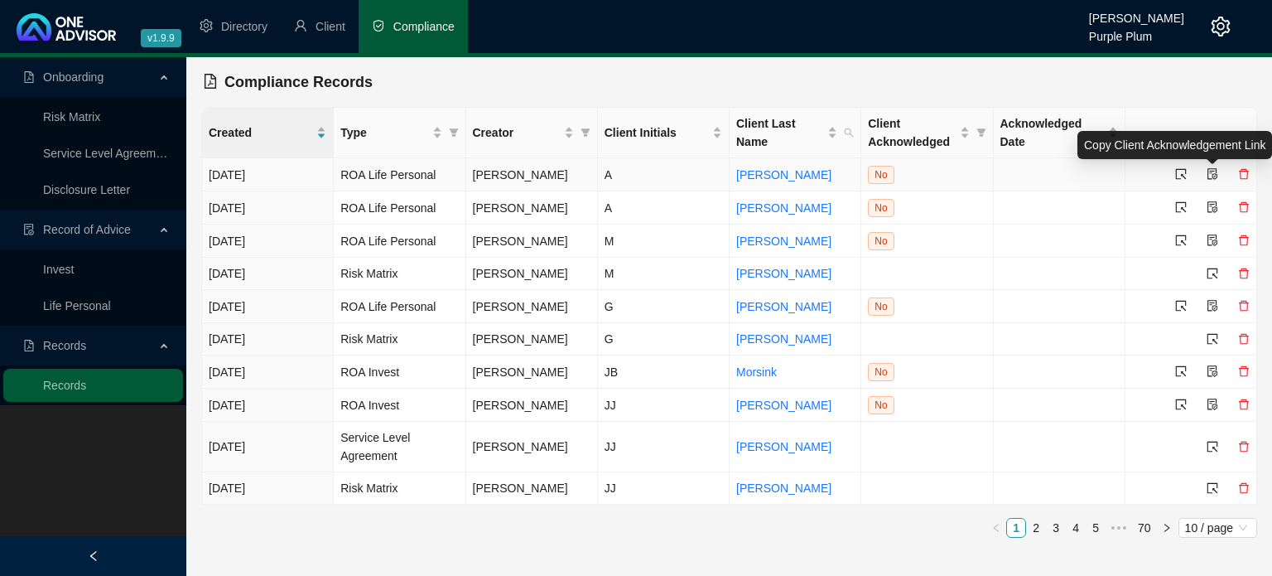
click at [1212, 168] on icon "file-protect" at bounding box center [1213, 174] width 12 height 12
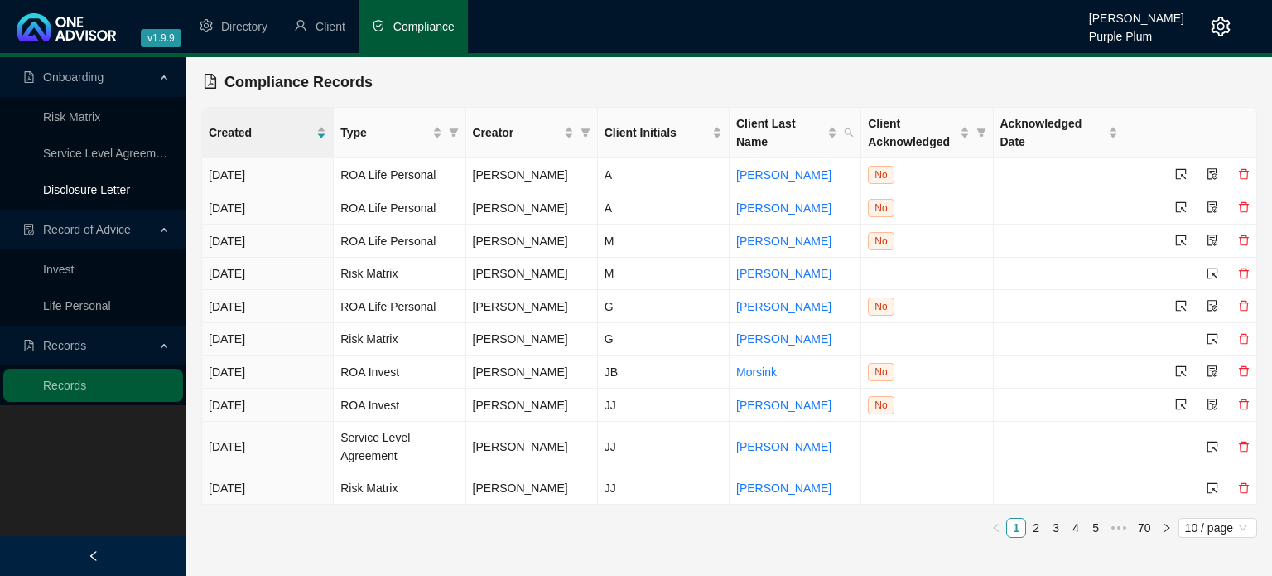
click at [75, 185] on link "Disclosure Letter" at bounding box center [86, 189] width 87 height 13
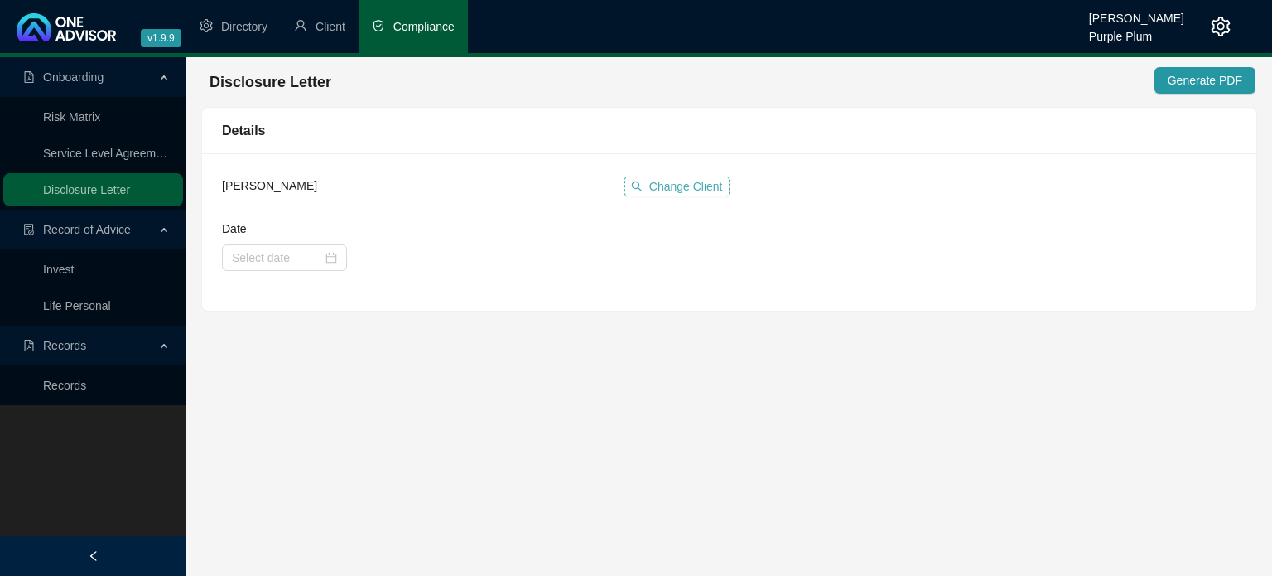
click at [673, 181] on span "Change Client" at bounding box center [686, 186] width 74 height 18
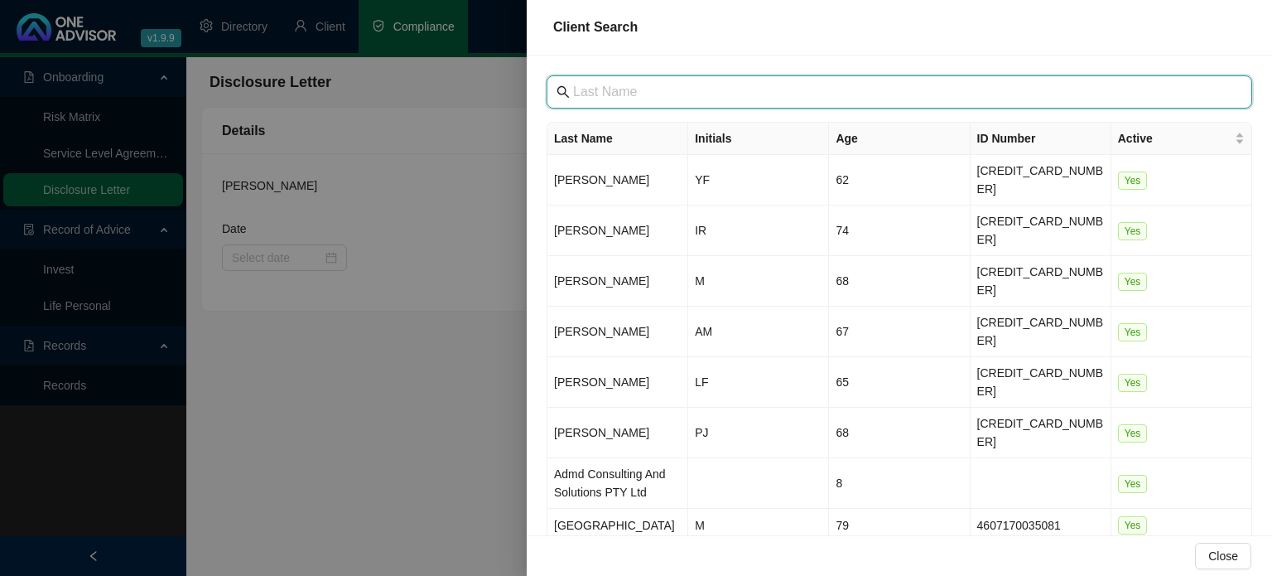
click at [603, 93] on input "text" at bounding box center [901, 92] width 656 height 20
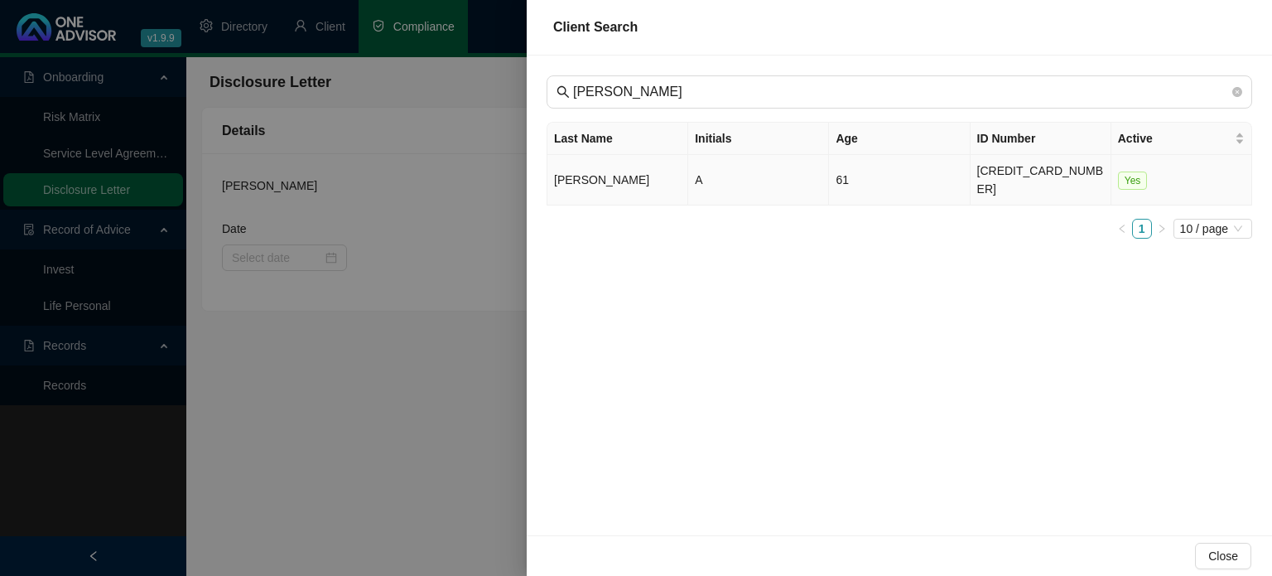
click at [607, 178] on td "[PERSON_NAME]" at bounding box center [617, 180] width 141 height 51
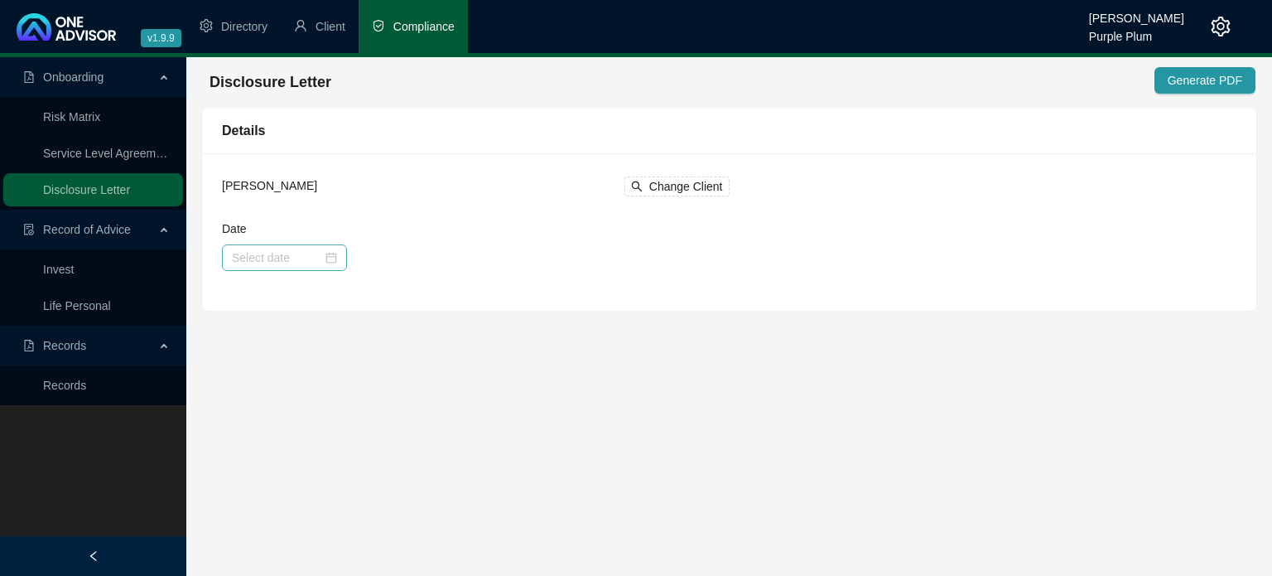
click at [335, 256] on div at bounding box center [284, 257] width 125 height 27
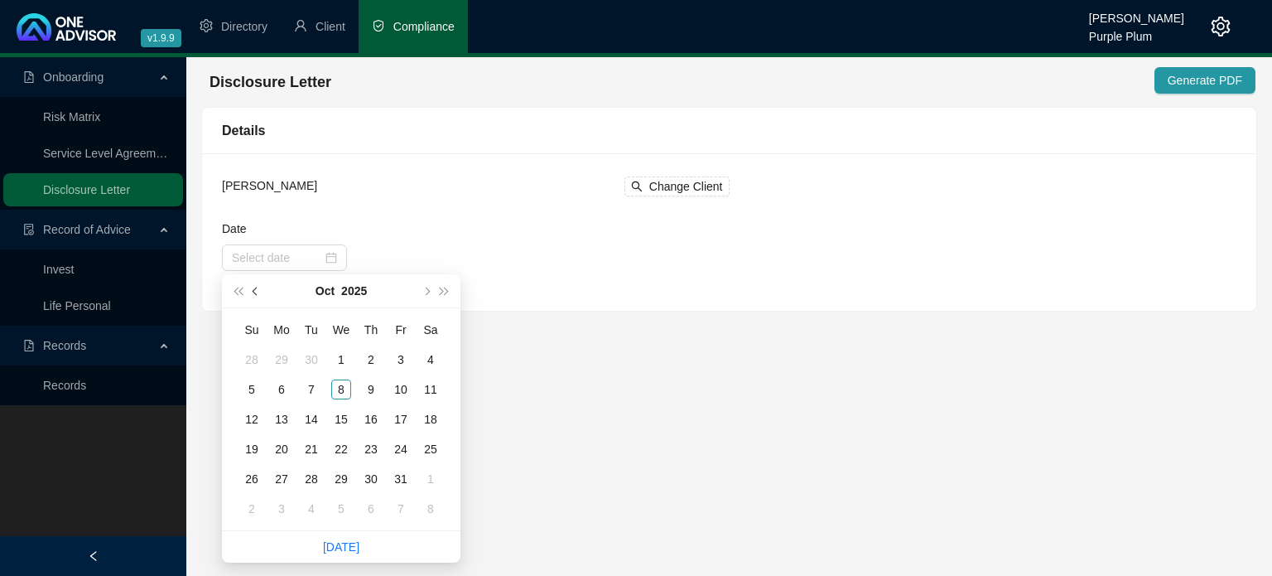
click at [258, 287] on button "prev-year" at bounding box center [256, 290] width 18 height 33
click at [427, 287] on span "next-year" at bounding box center [426, 291] width 8 height 8
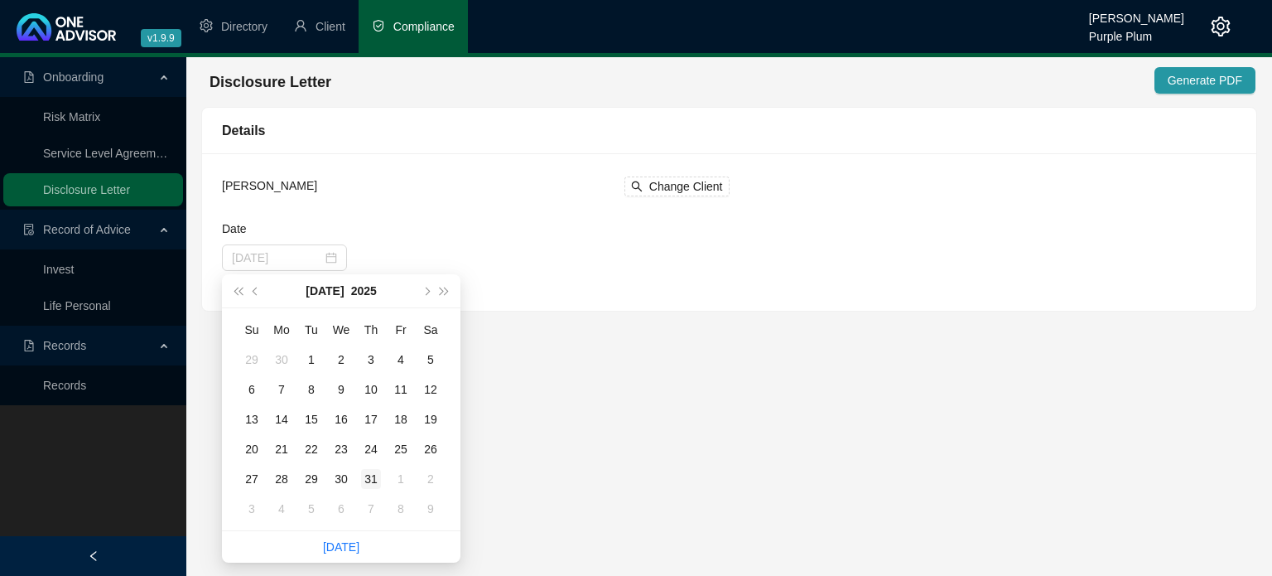
click at [374, 480] on div "31" at bounding box center [371, 479] width 20 height 20
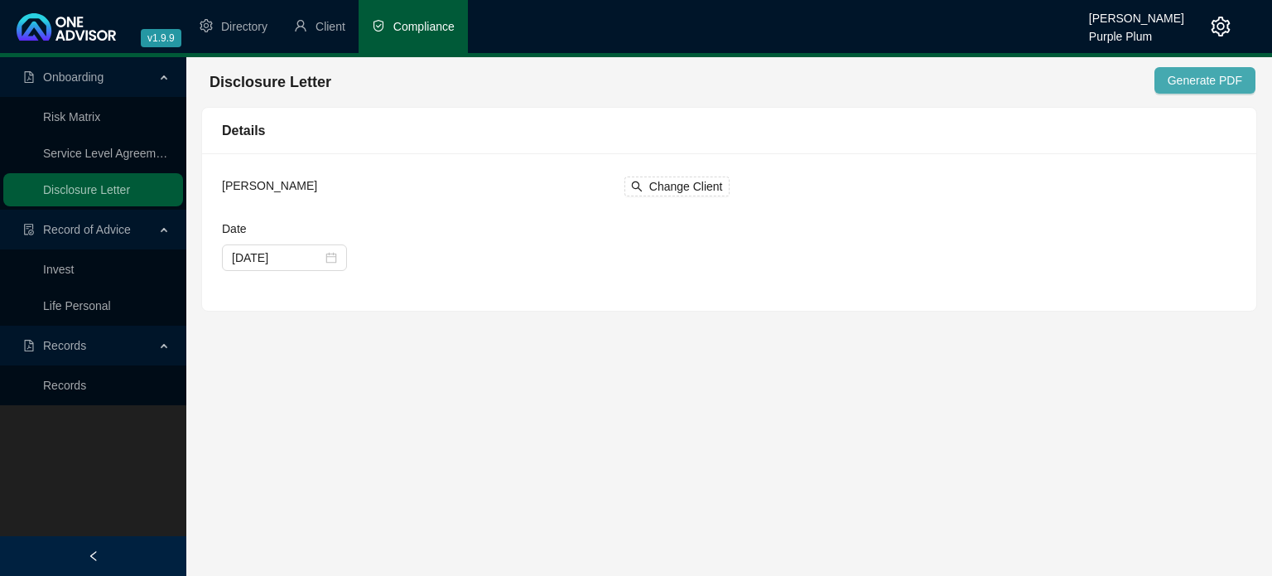
click at [1183, 78] on span "Generate PDF" at bounding box center [1205, 80] width 75 height 18
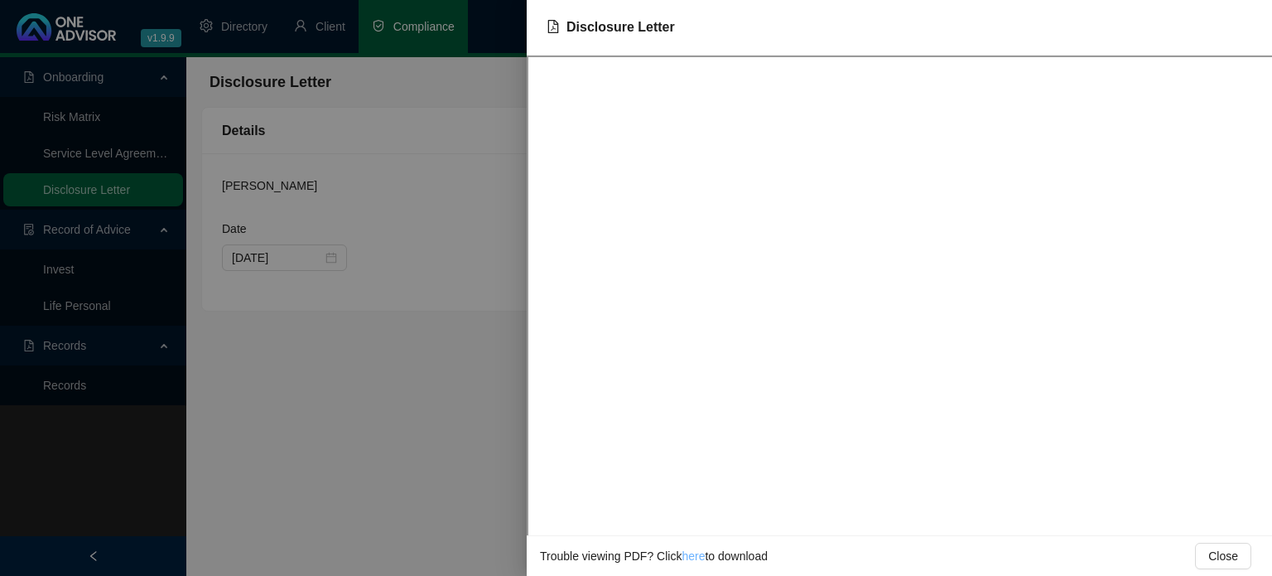
click at [692, 552] on link "here" at bounding box center [693, 555] width 23 height 13
click at [411, 403] on div at bounding box center [636, 288] width 1272 height 576
